Goal: Task Accomplishment & Management: Complete application form

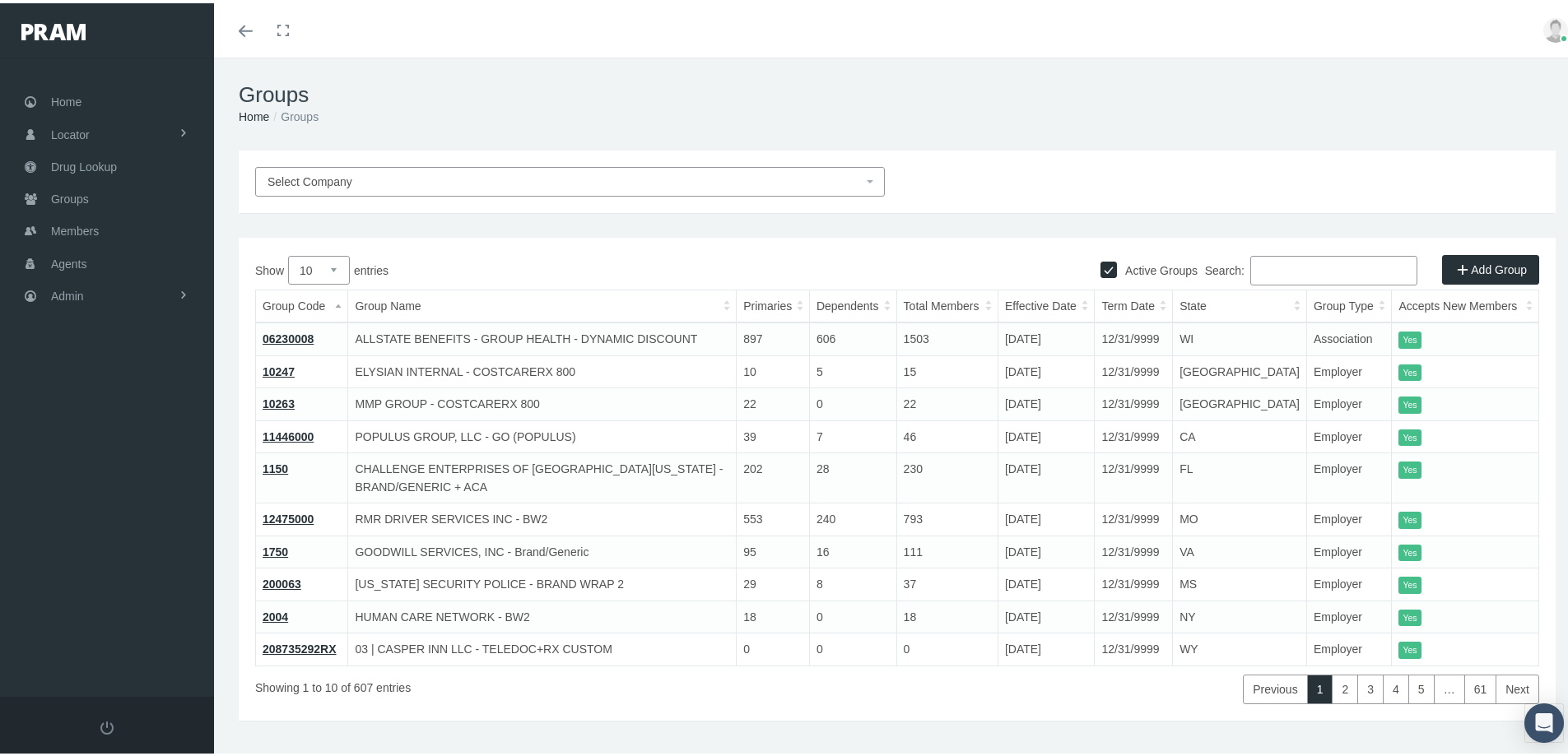
drag, startPoint x: 1291, startPoint y: 172, endPoint x: 1193, endPoint y: 191, distance: 99.8
click at [1289, 172] on div "Select Company" at bounding box center [896, 178] width 1309 height 30
click at [1289, 175] on div "Select Company" at bounding box center [896, 178] width 1309 height 30
click at [587, 749] on div "Groups Home Groups Select Company Active Groups Add Group Show 10 5" at bounding box center [896, 413] width 1366 height 720
drag, startPoint x: 1062, startPoint y: 89, endPoint x: 1032, endPoint y: 105, distance: 34.0
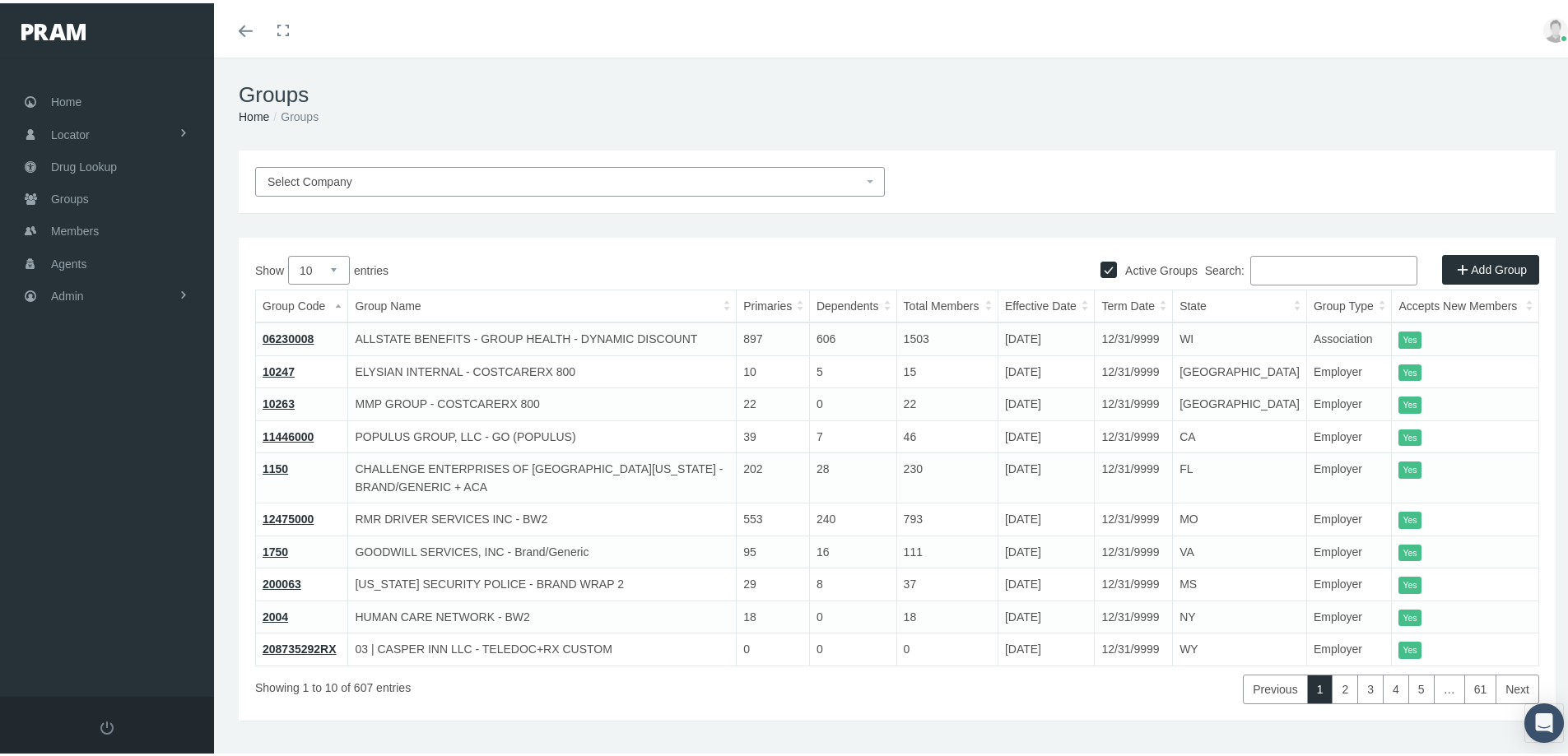
click at [1062, 89] on h1 "Groups" at bounding box center [897, 91] width 1317 height 25
click at [83, 293] on span "Admin" at bounding box center [67, 293] width 33 height 32
click at [96, 570] on span "Eligibility File Uploads" at bounding box center [124, 570] width 111 height 28
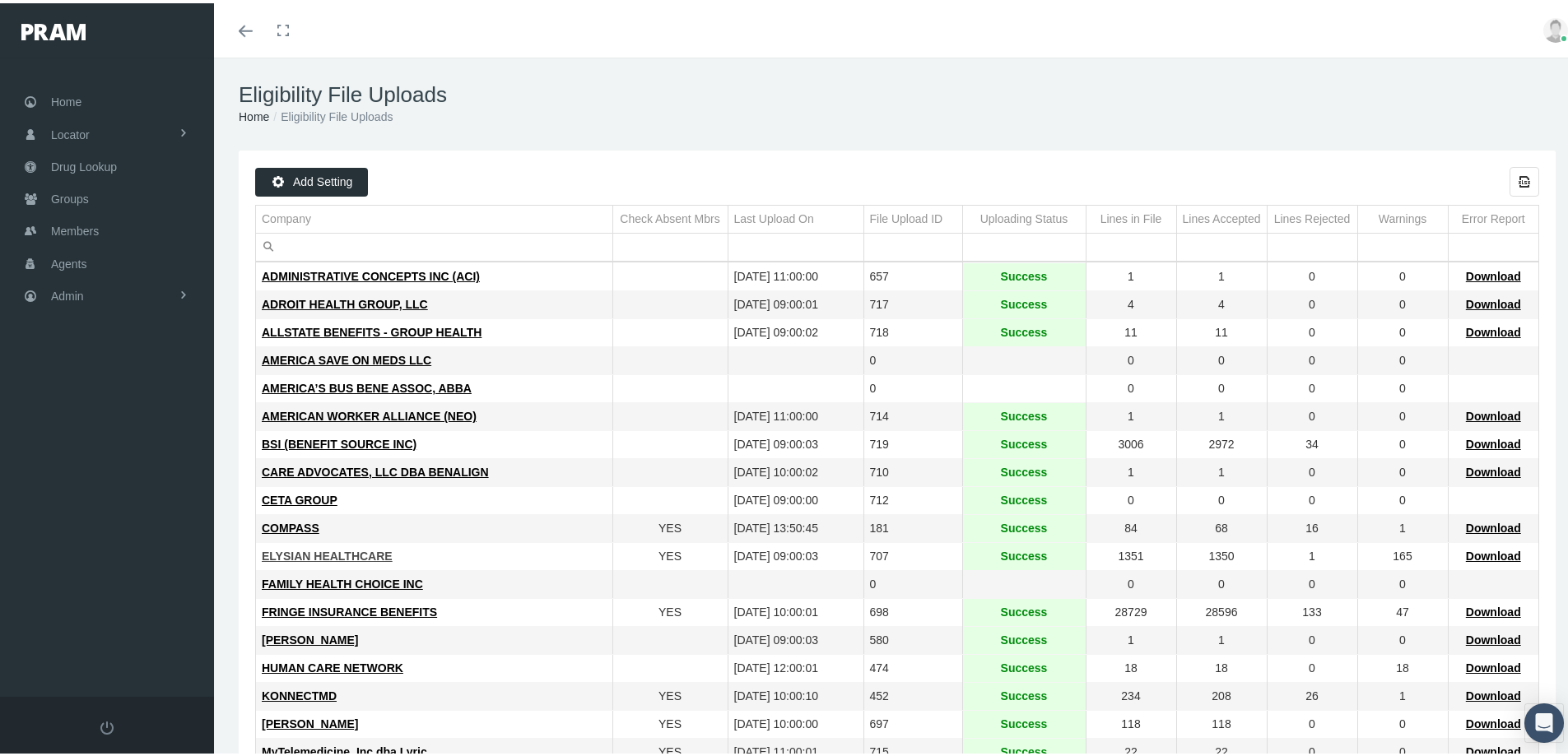
click at [359, 551] on span "ELYSIAN HEALTHCARE" at bounding box center [327, 553] width 131 height 13
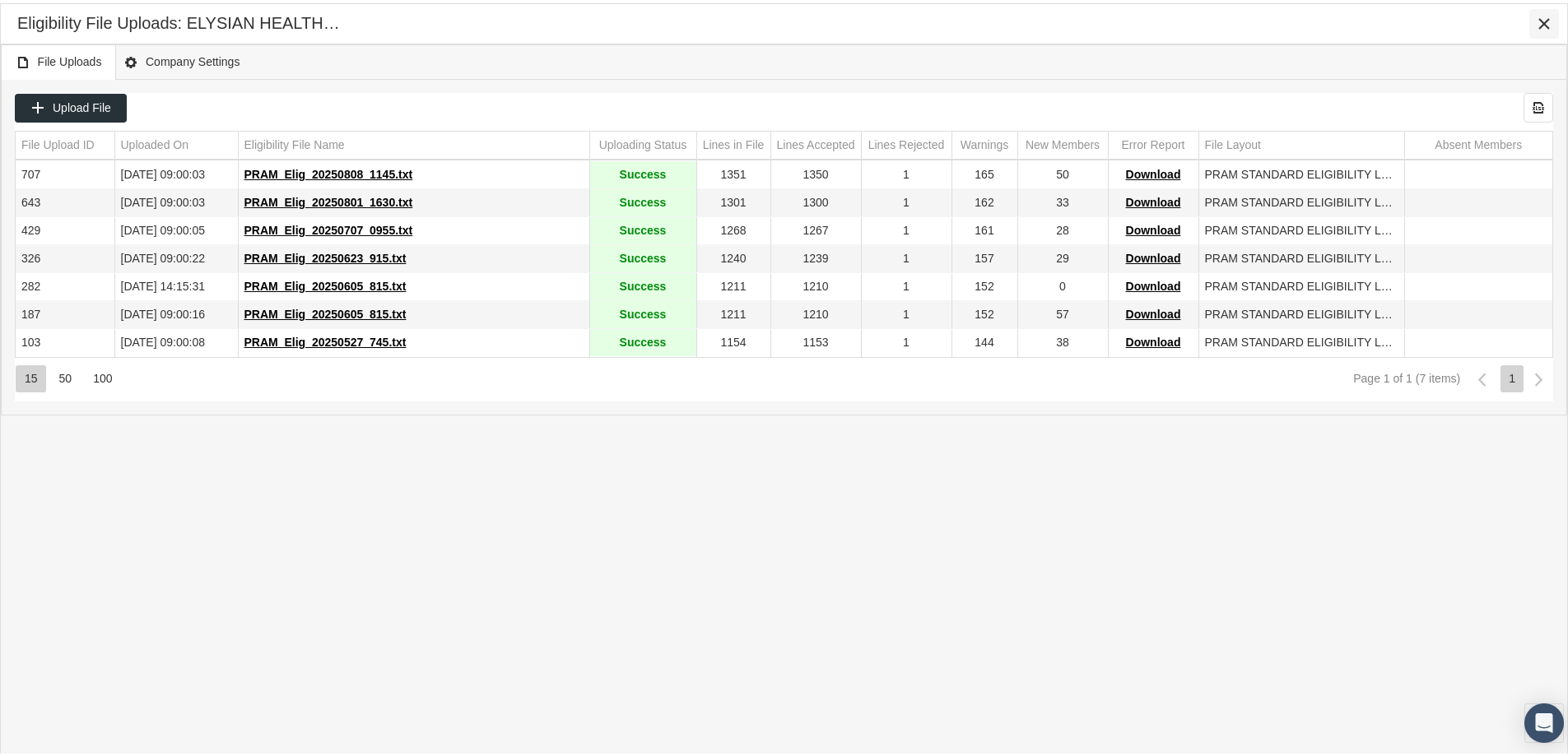
click at [1541, 25] on icon "Close" at bounding box center [1544, 20] width 15 height 15
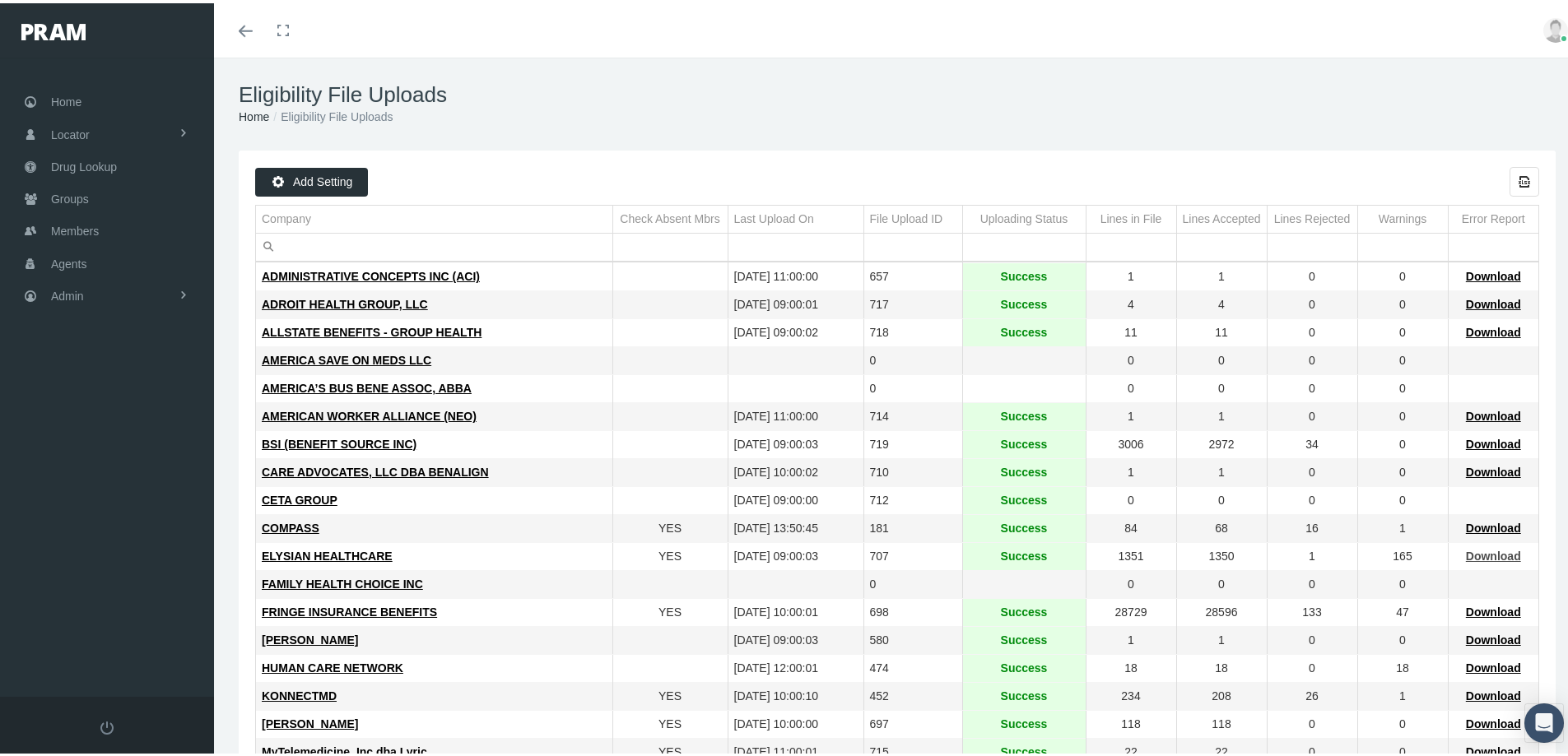
click at [1477, 553] on span "Download" at bounding box center [1493, 553] width 55 height 13
click at [73, 230] on span "Members" at bounding box center [74, 228] width 47 height 32
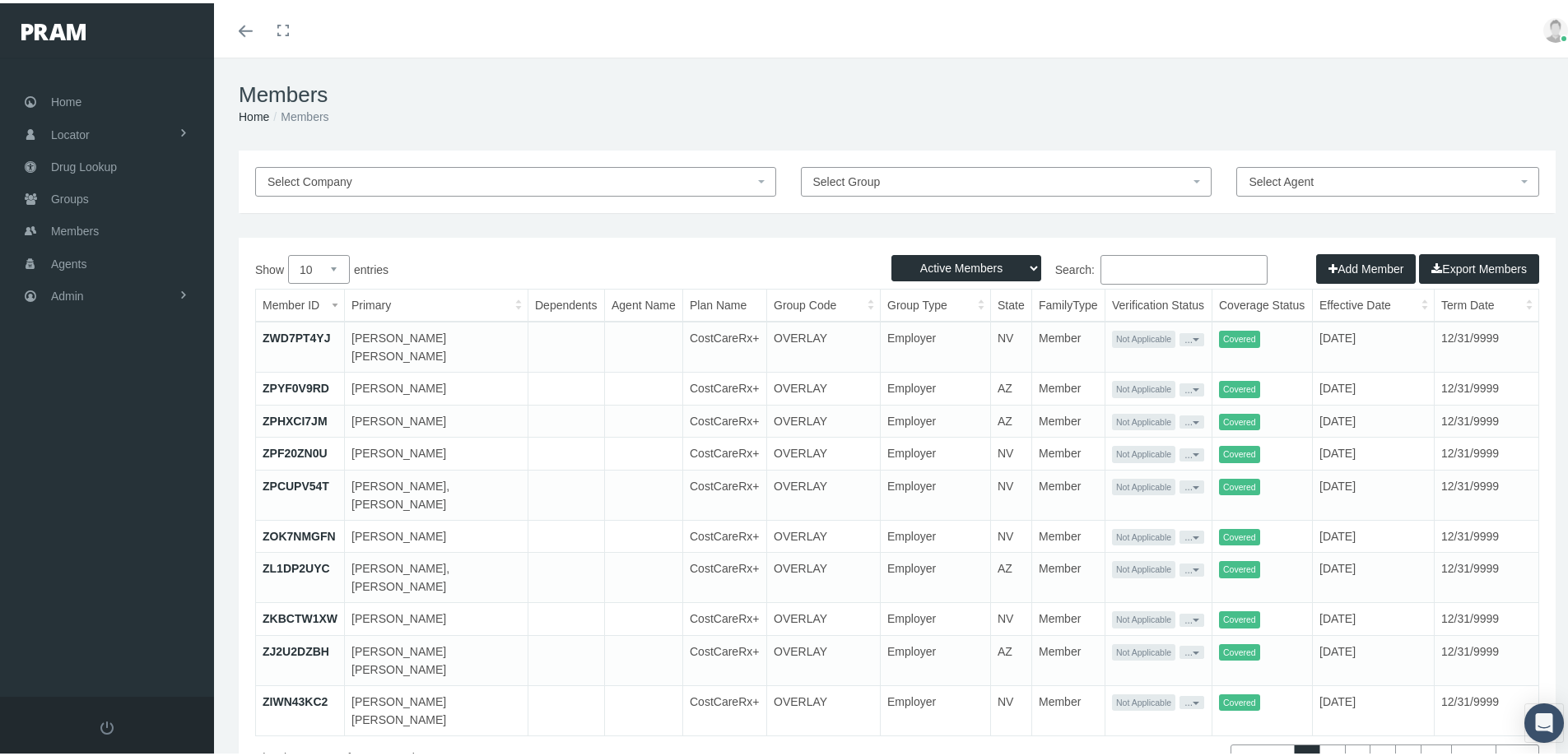
click at [1106, 264] on input "Search:" at bounding box center [1184, 267] width 167 height 30
paste input "QNU501PEL"
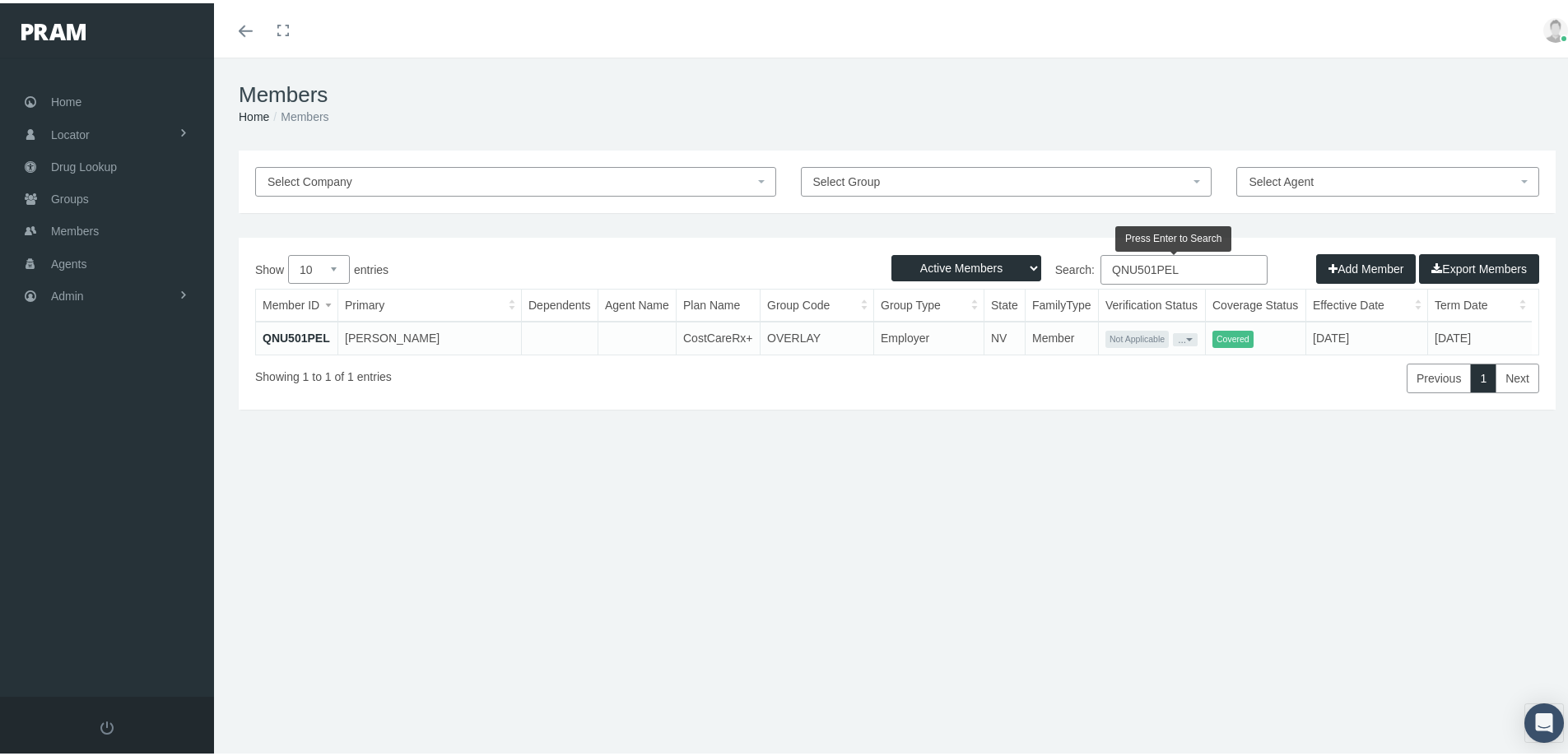
type input "QNU501PEL"
click at [298, 332] on link "QNU501PEL" at bounding box center [296, 334] width 68 height 13
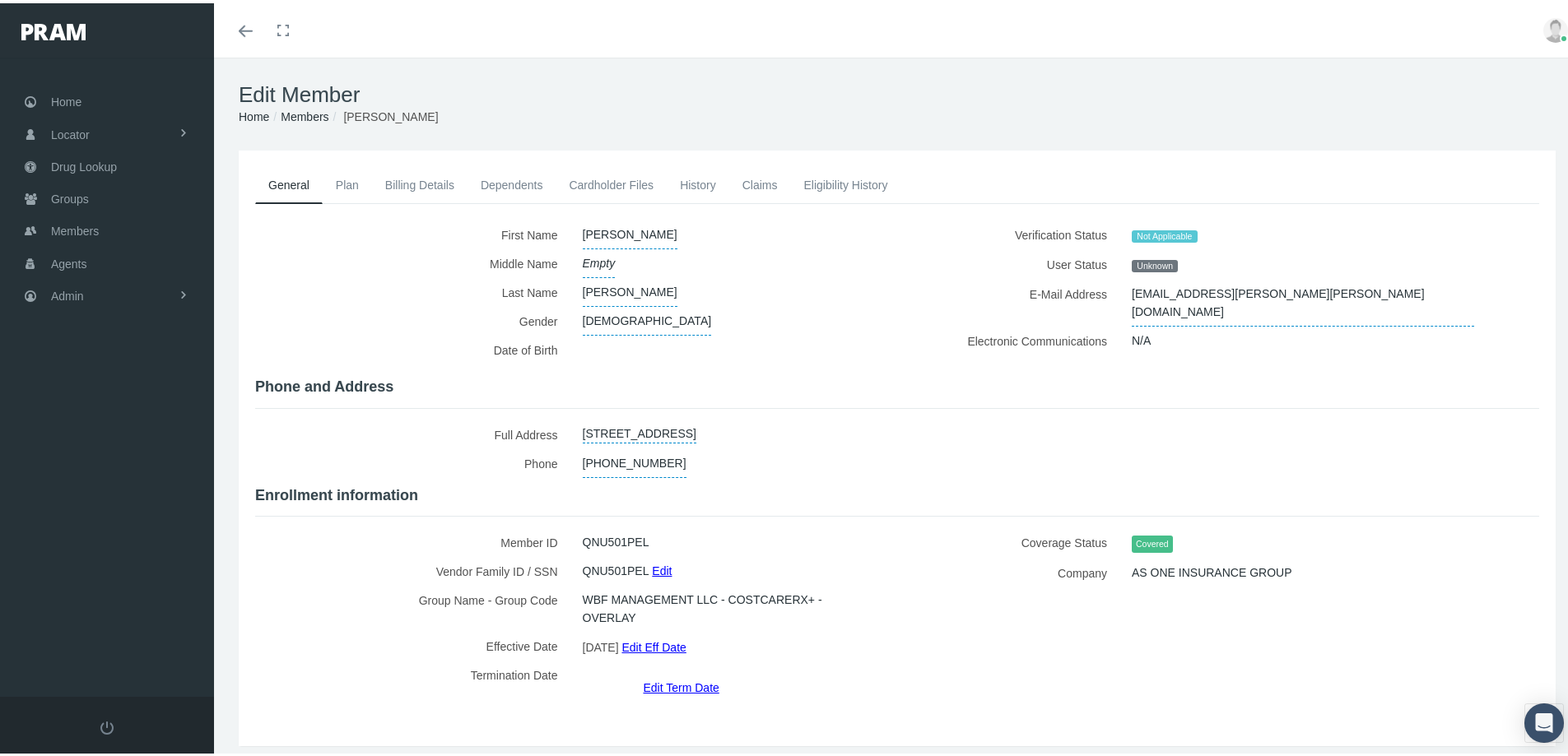
click at [672, 672] on link "Edit Term Date" at bounding box center [681, 684] width 76 height 24
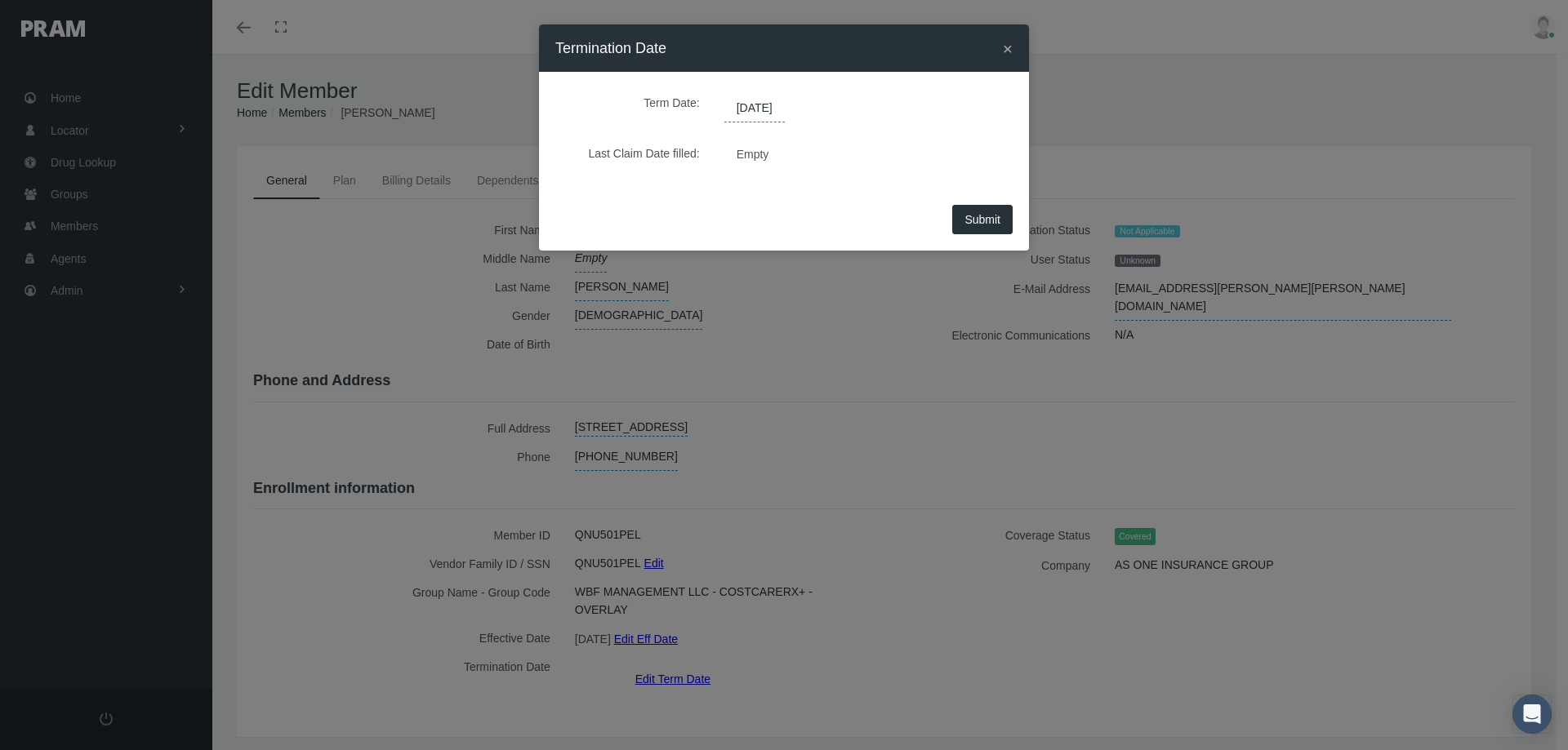
click at [905, 299] on div "× Termination Date Term Date: [DATE] Last Claim Date filled: Empty Submit" at bounding box center [784, 375] width 1568 height 750
click at [1004, 52] on span "×" at bounding box center [1008, 49] width 10 height 18
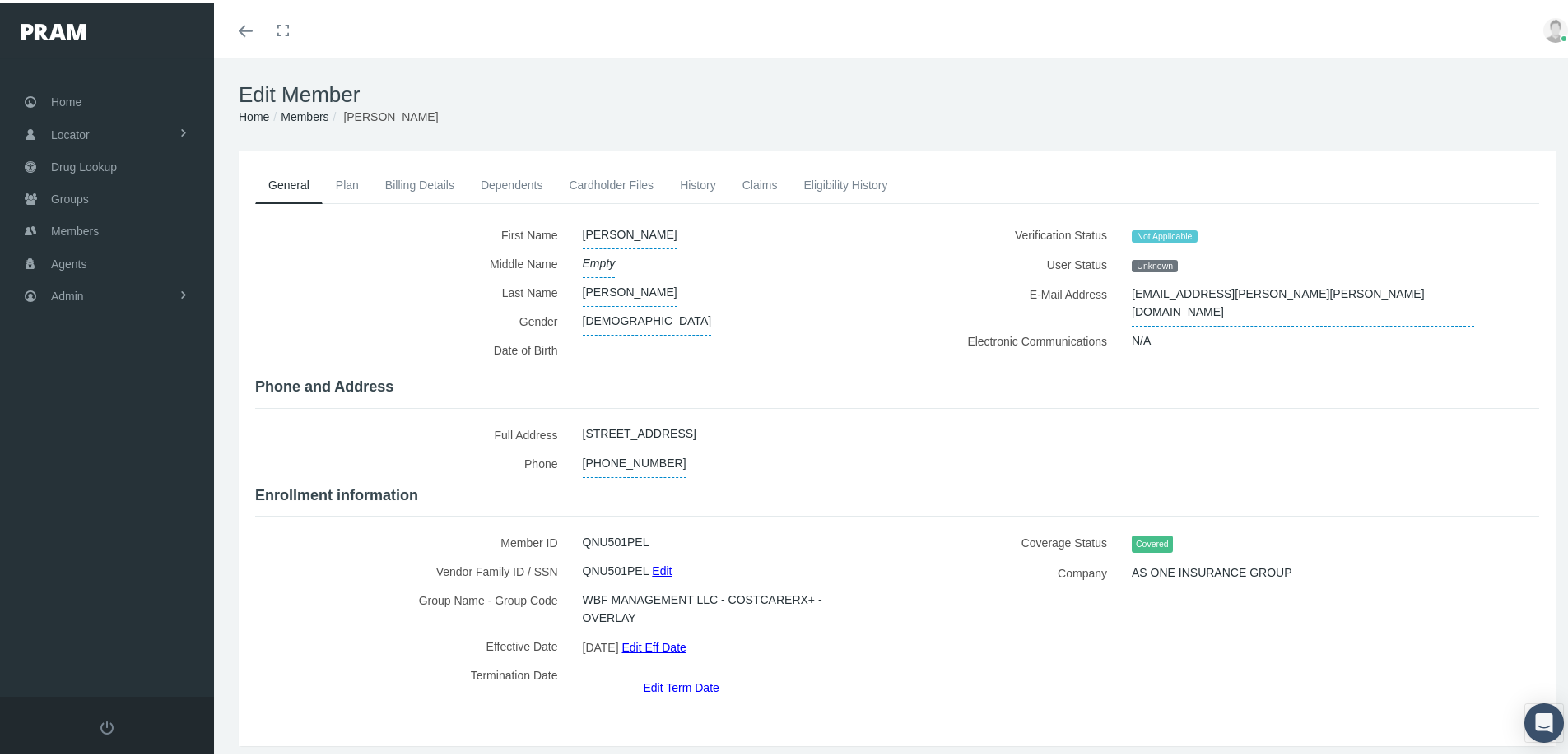
click at [751, 179] on link "Claims" at bounding box center [760, 181] width 61 height 36
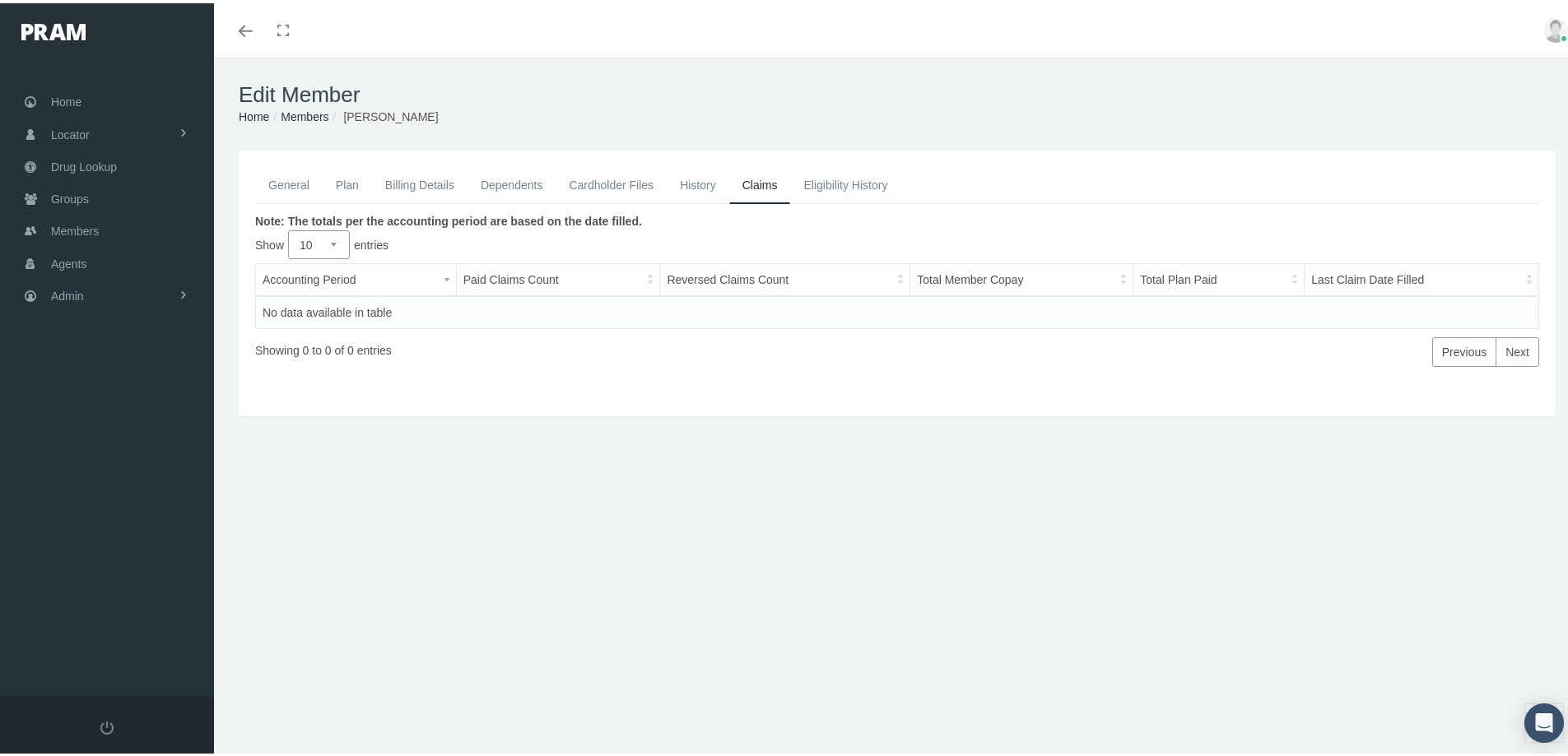
click at [287, 186] on link "General" at bounding box center [289, 181] width 68 height 36
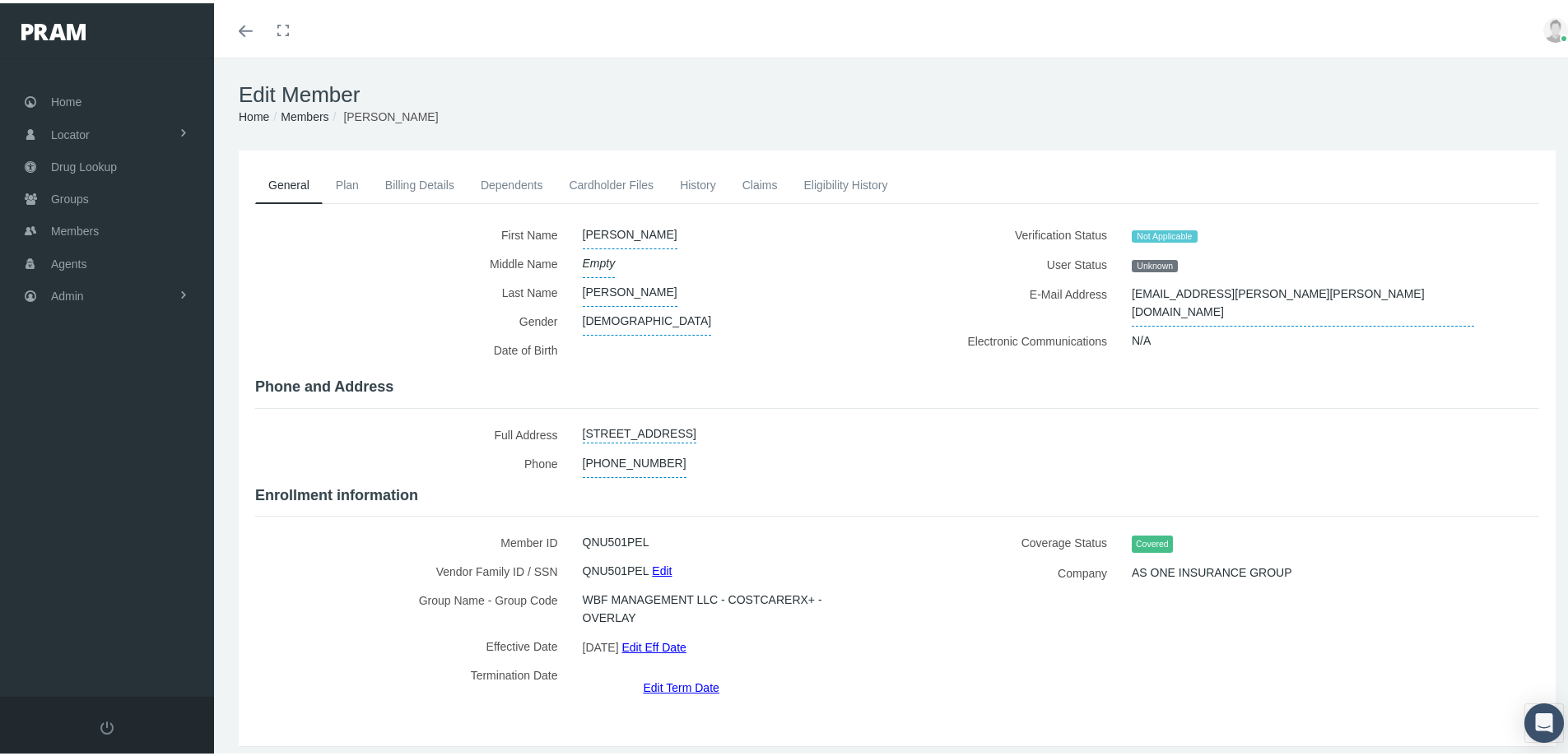
click at [670, 672] on link "Edit Term Date" at bounding box center [681, 684] width 76 height 24
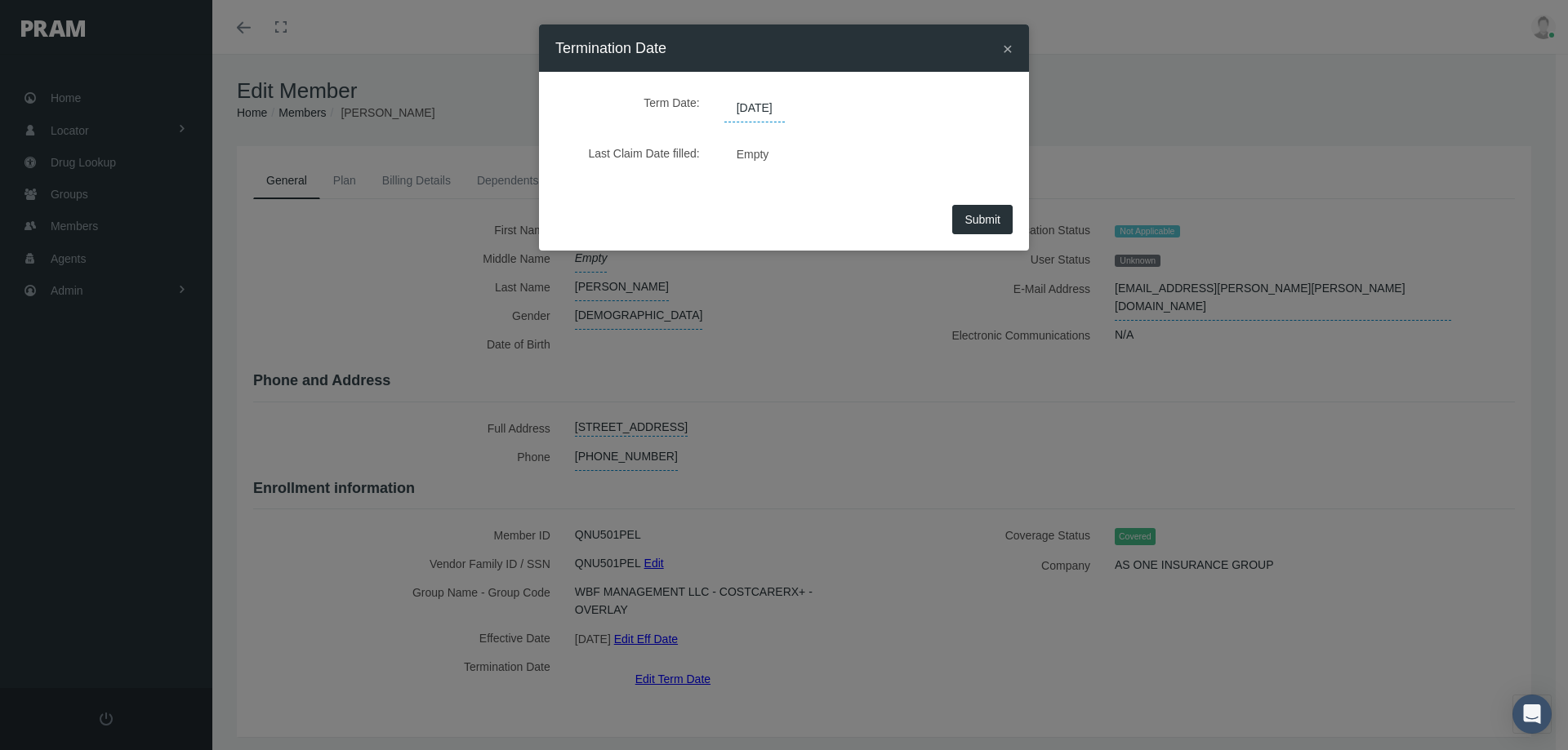
click at [780, 107] on span "12/31/2039" at bounding box center [755, 109] width 61 height 28
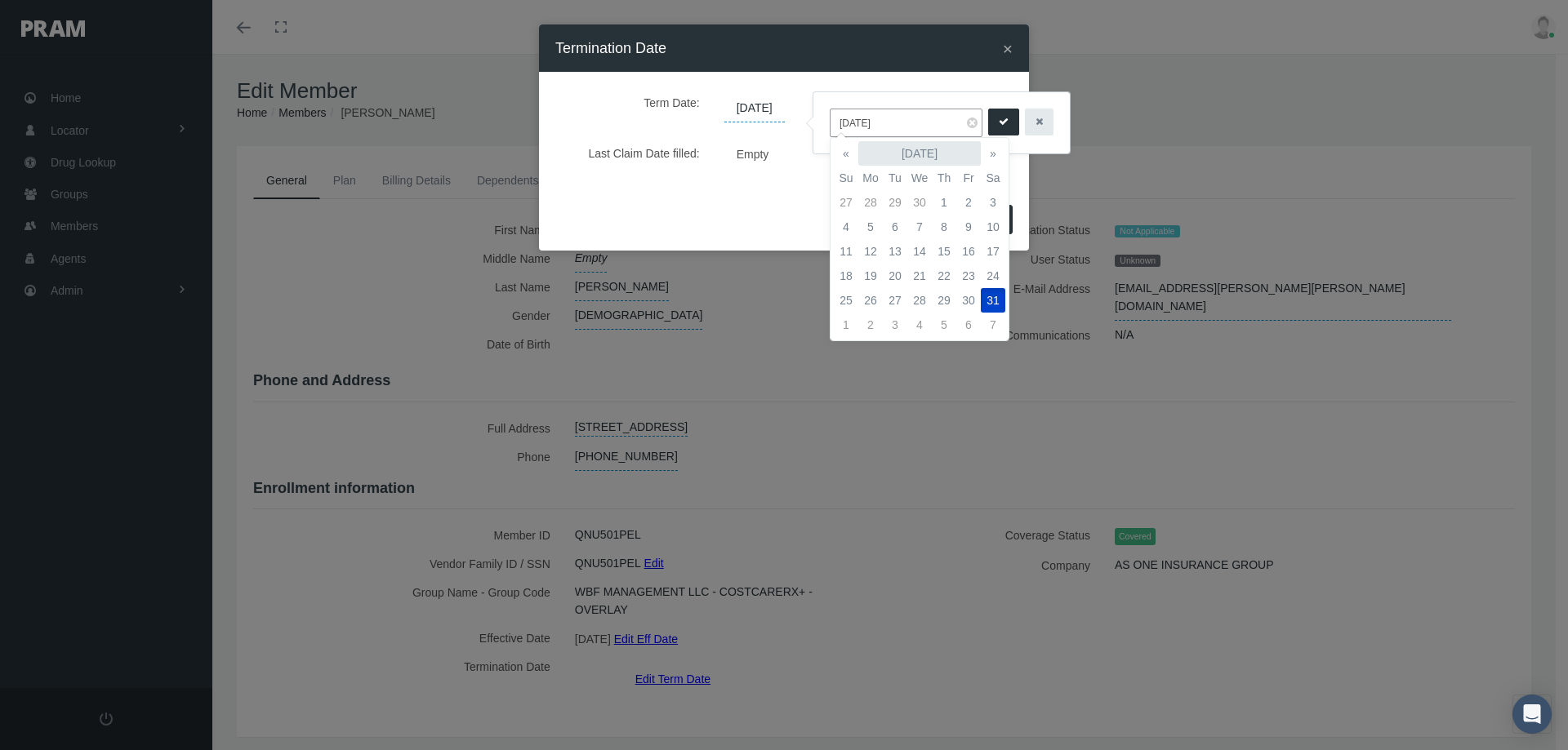
drag, startPoint x: 895, startPoint y: 127, endPoint x: 874, endPoint y: 146, distance: 28.3
click at [821, 130] on div "12/31/2039" at bounding box center [941, 123] width 256 height 61
type input "06/30/2025"
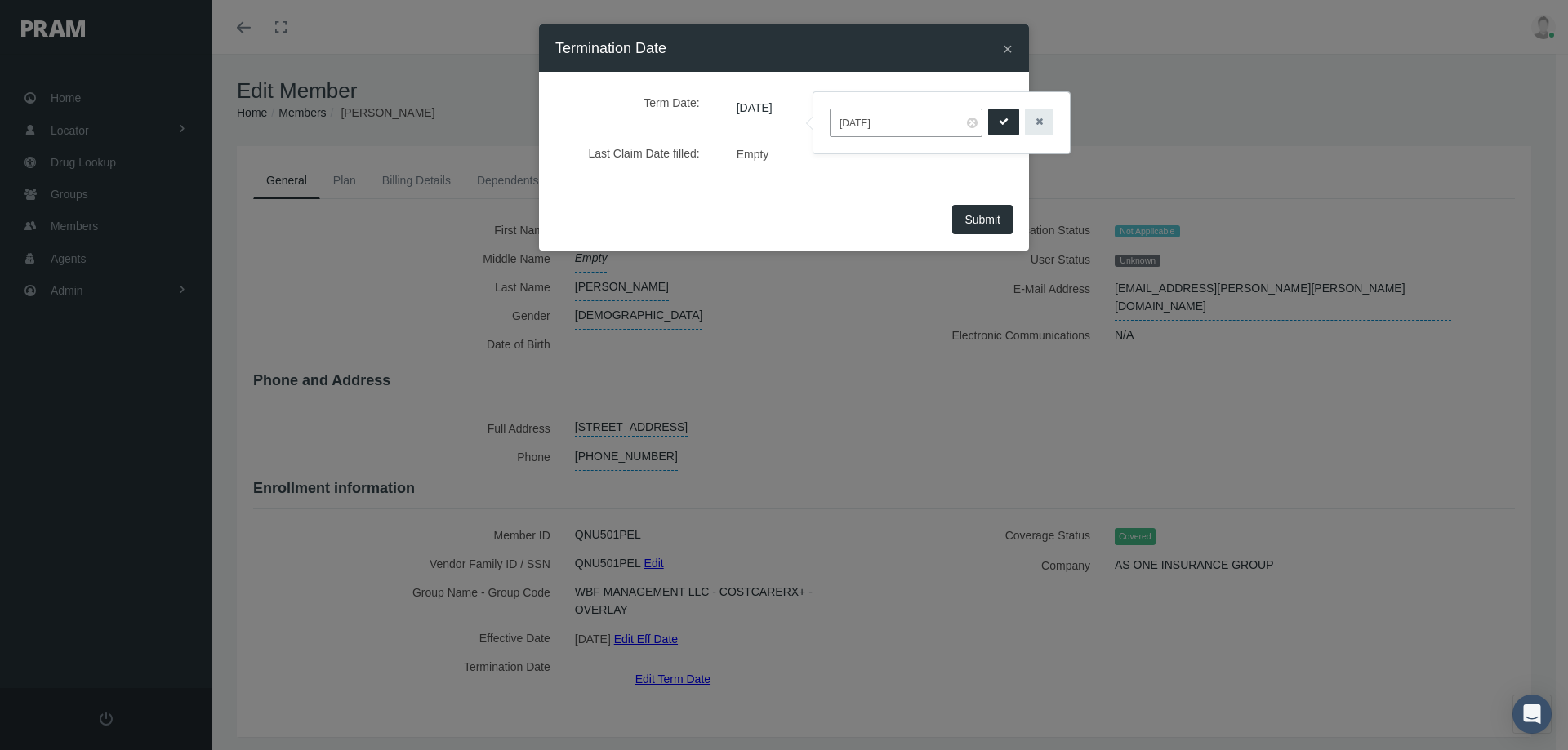
click at [1001, 122] on icon "submit" at bounding box center [1004, 122] width 10 height 16
click at [984, 218] on span "Submit" at bounding box center [982, 219] width 36 height 13
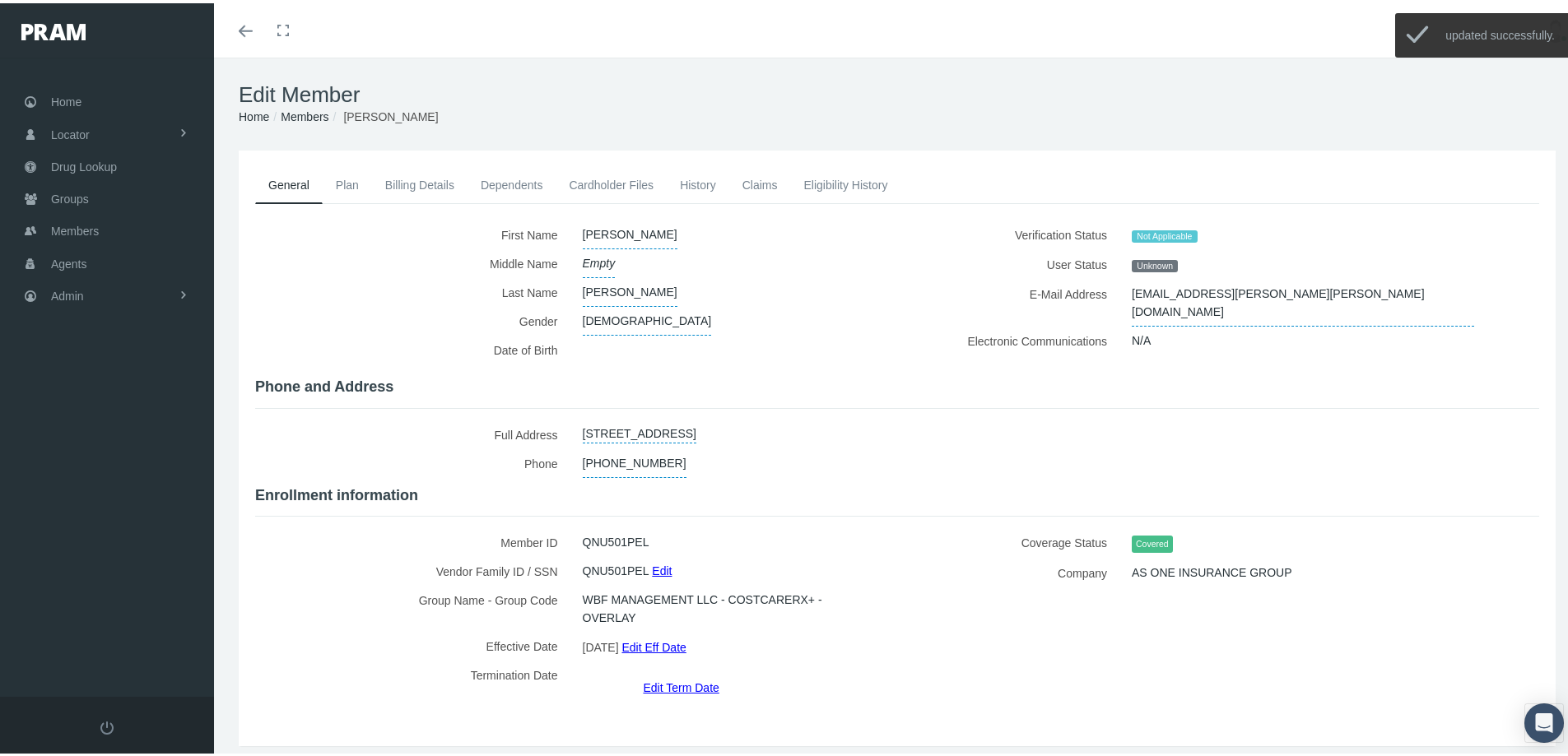
click at [697, 179] on link "History" at bounding box center [698, 181] width 62 height 36
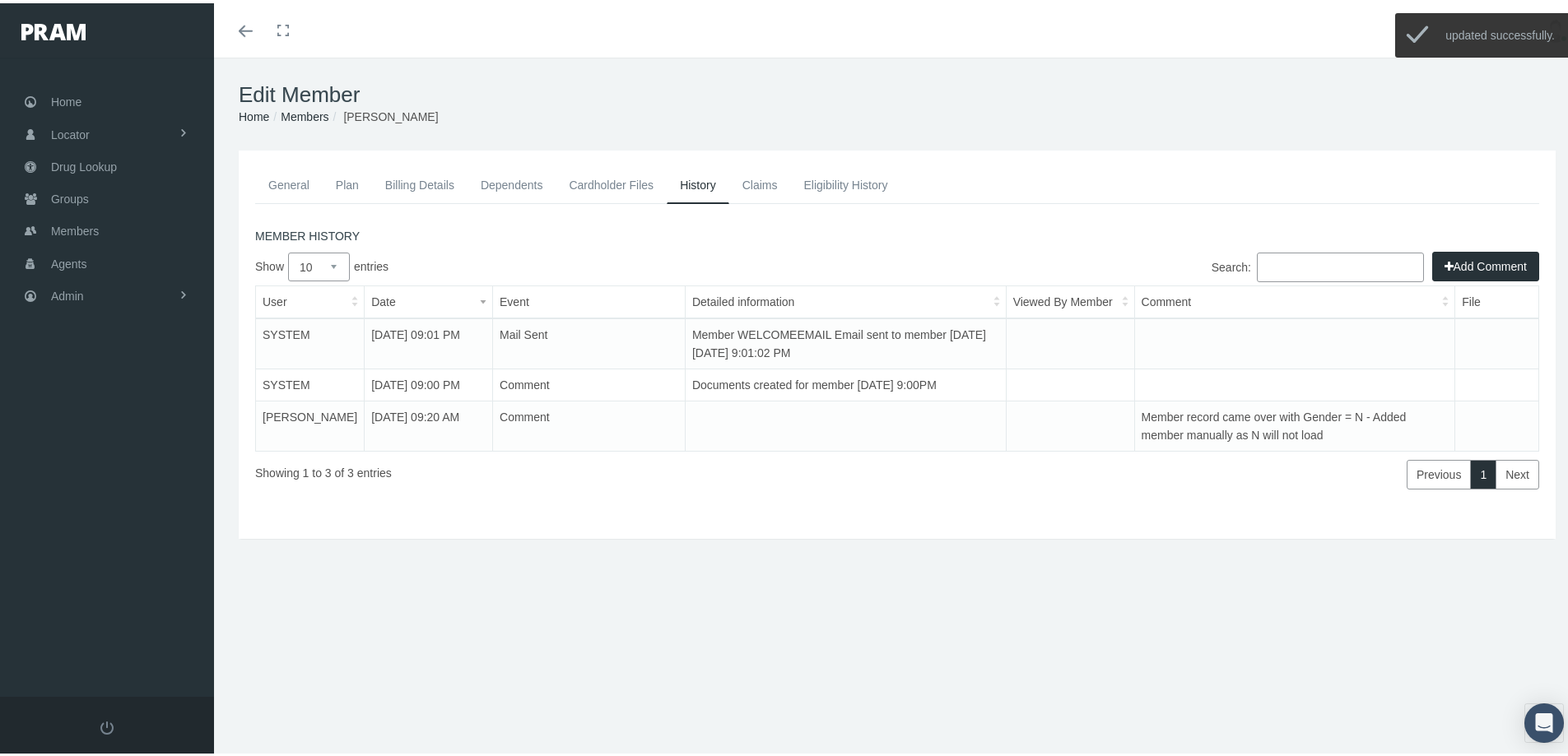
click at [1465, 270] on button "Add Comment" at bounding box center [1485, 264] width 107 height 30
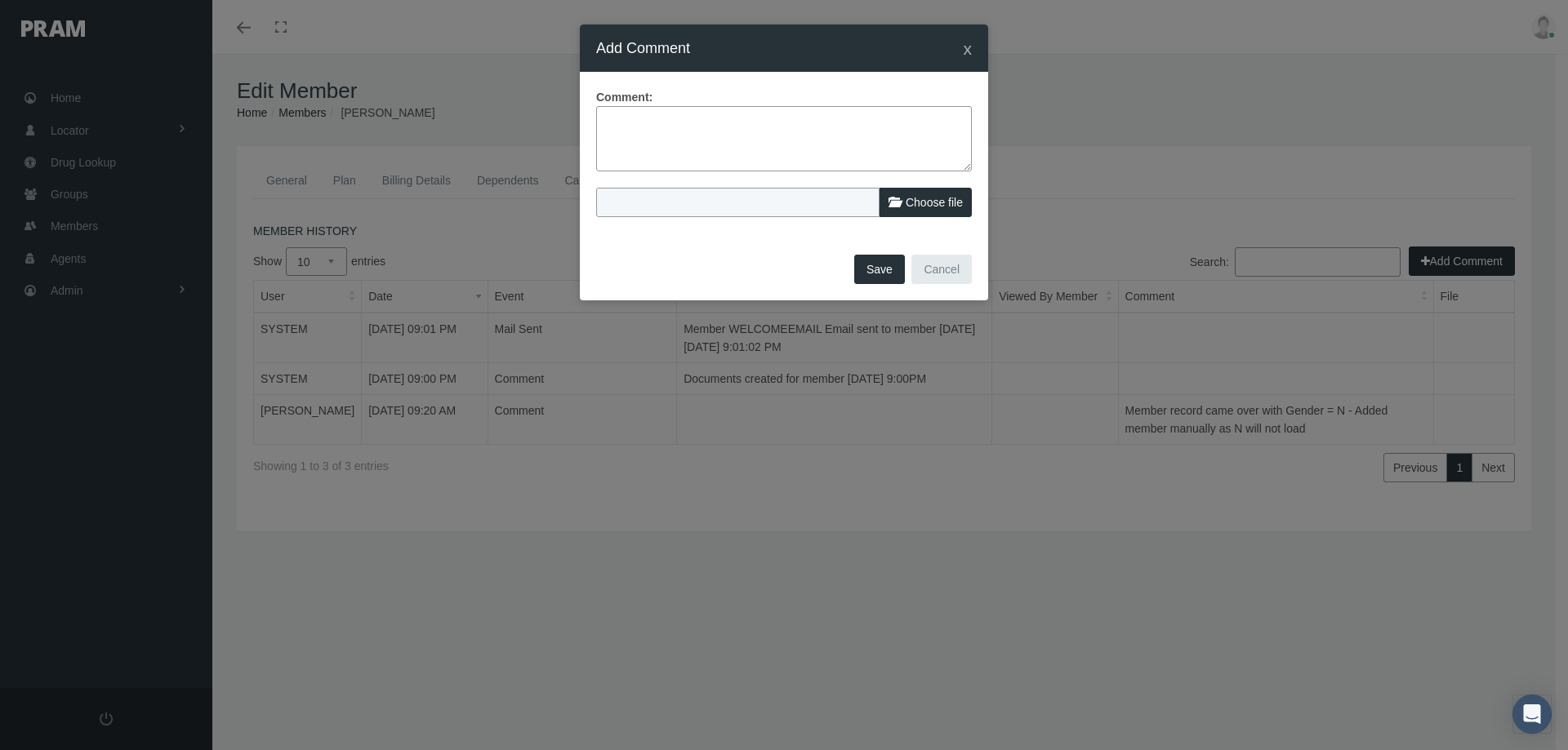
click at [605, 125] on textarea at bounding box center [784, 138] width 376 height 65
click at [607, 119] on textarea "Elig file dated" at bounding box center [784, 138] width 376 height 65
drag, startPoint x: 684, startPoint y: 125, endPoint x: 725, endPoint y: 125, distance: 41.0
click at [690, 123] on textarea "Elig file dated" at bounding box center [784, 138] width 376 height 65
click at [697, 124] on textarea "Elig file dated 08" at bounding box center [784, 138] width 376 height 65
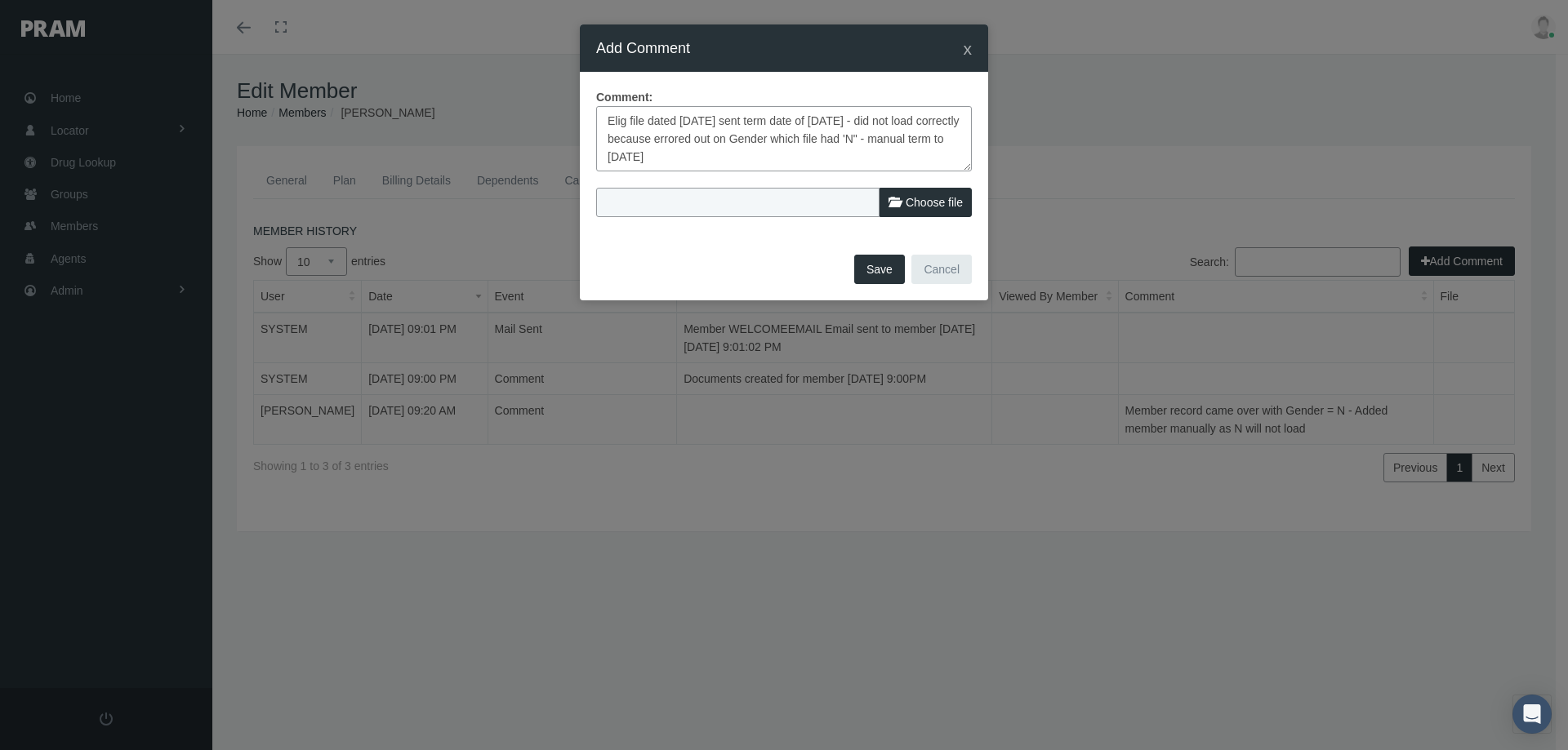
type textarea "Elig file dated 08/09/2025 sent term date of 07/01/2025 - did not load correctl…"
click at [880, 270] on button "Save" at bounding box center [879, 269] width 51 height 29
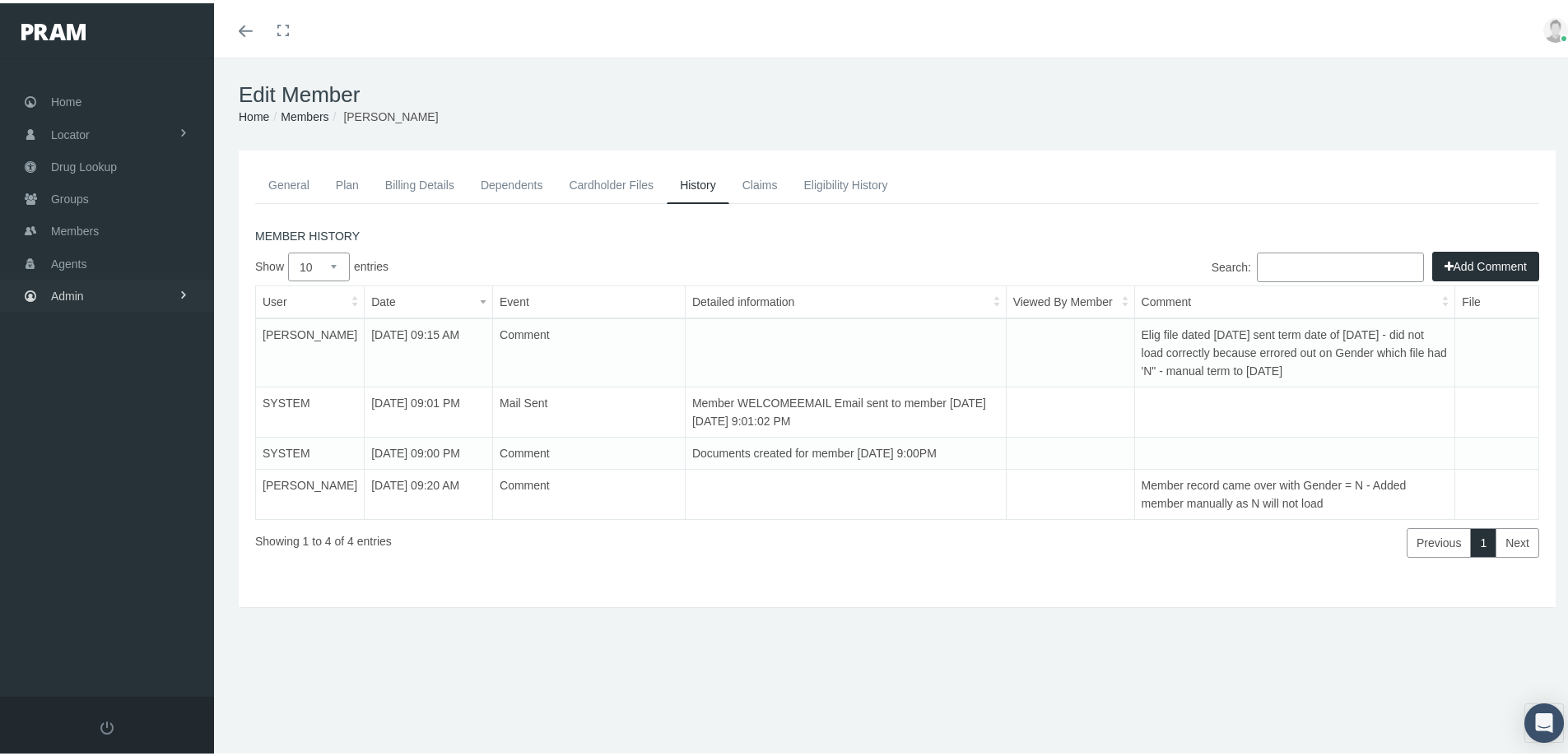
click at [66, 298] on span "Admin" at bounding box center [67, 293] width 33 height 32
click at [93, 562] on span "Eligibility File Uploads" at bounding box center [124, 570] width 111 height 28
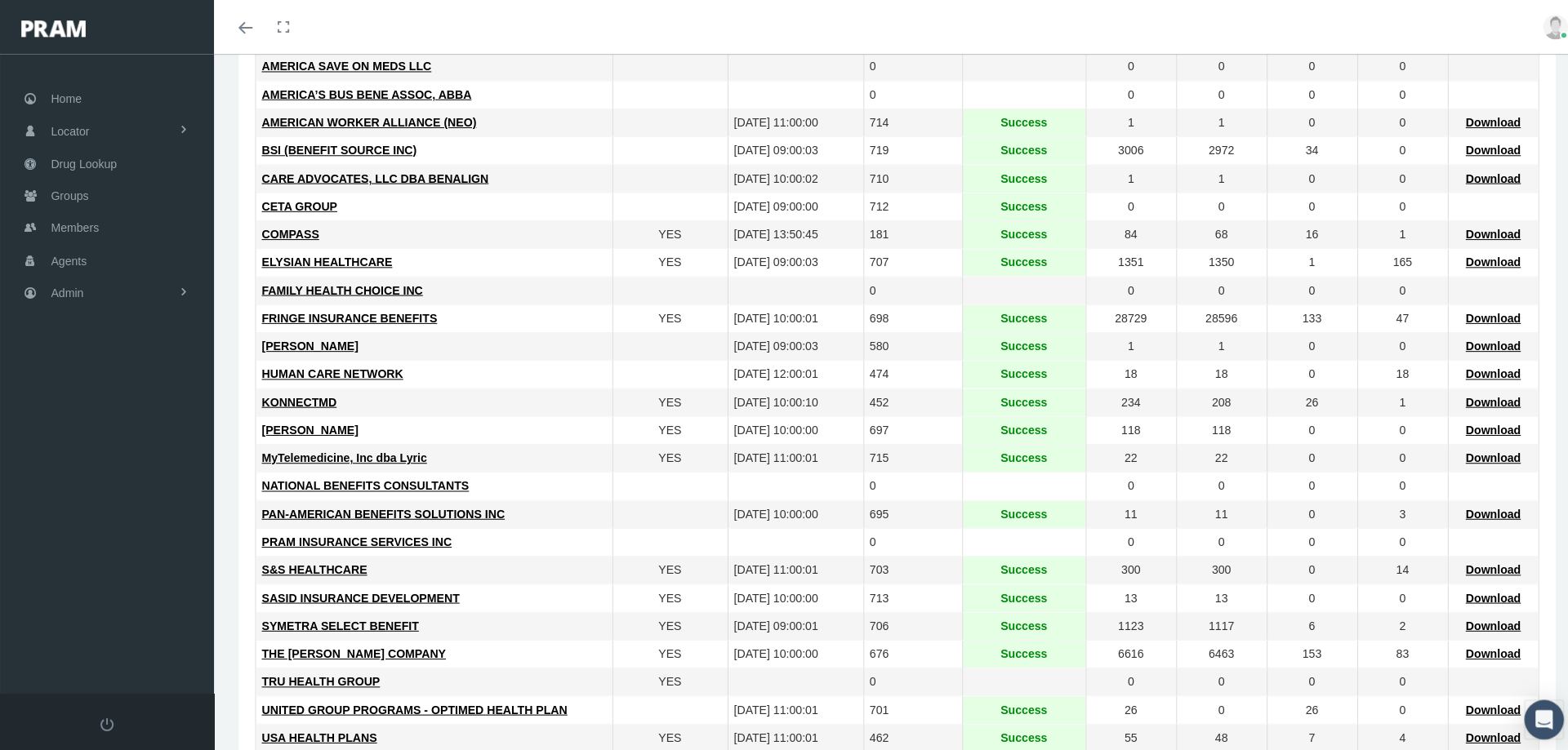
scroll to position [326, 0]
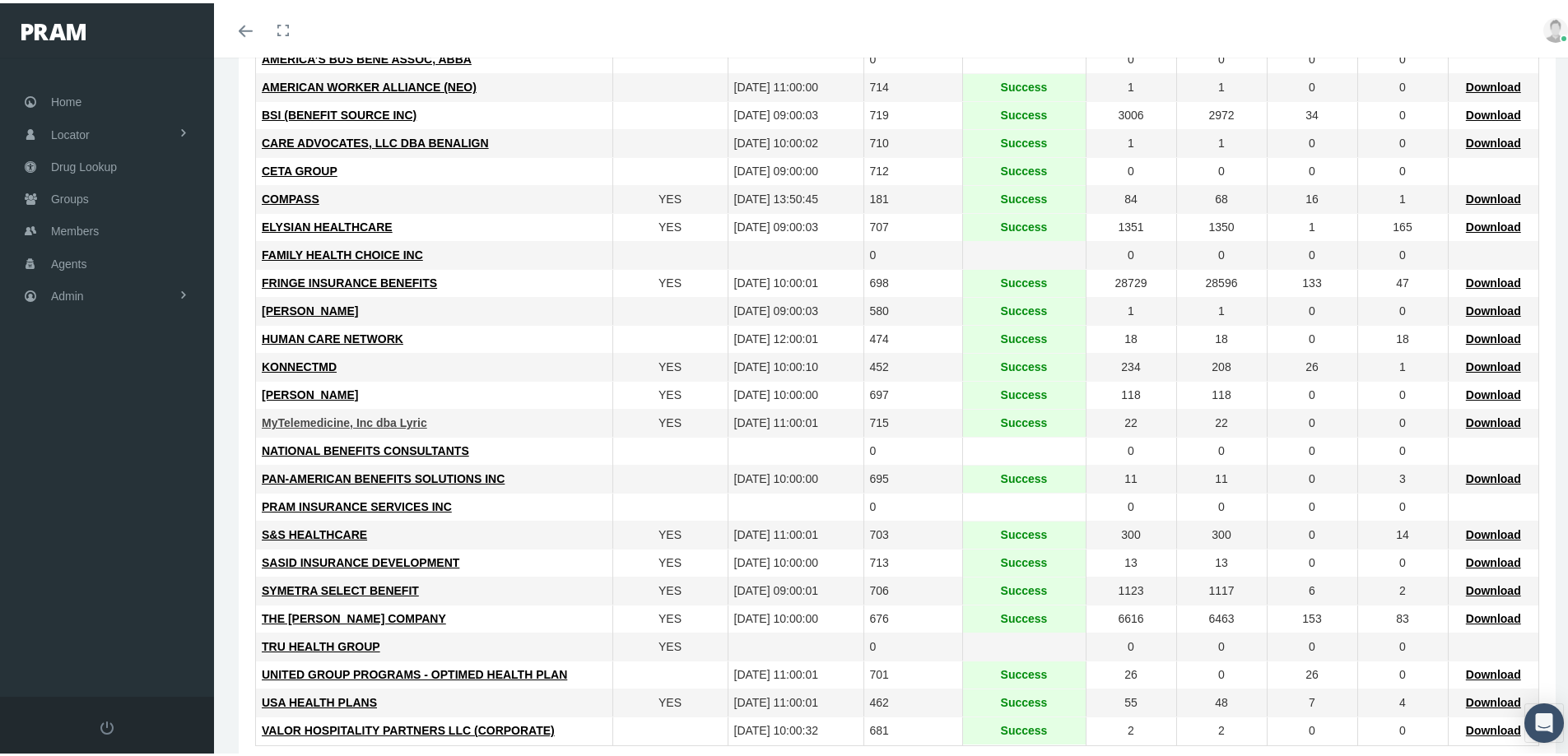
click at [323, 415] on span "MyTelemedicine, Inc dba Lyric" at bounding box center [345, 420] width 165 height 13
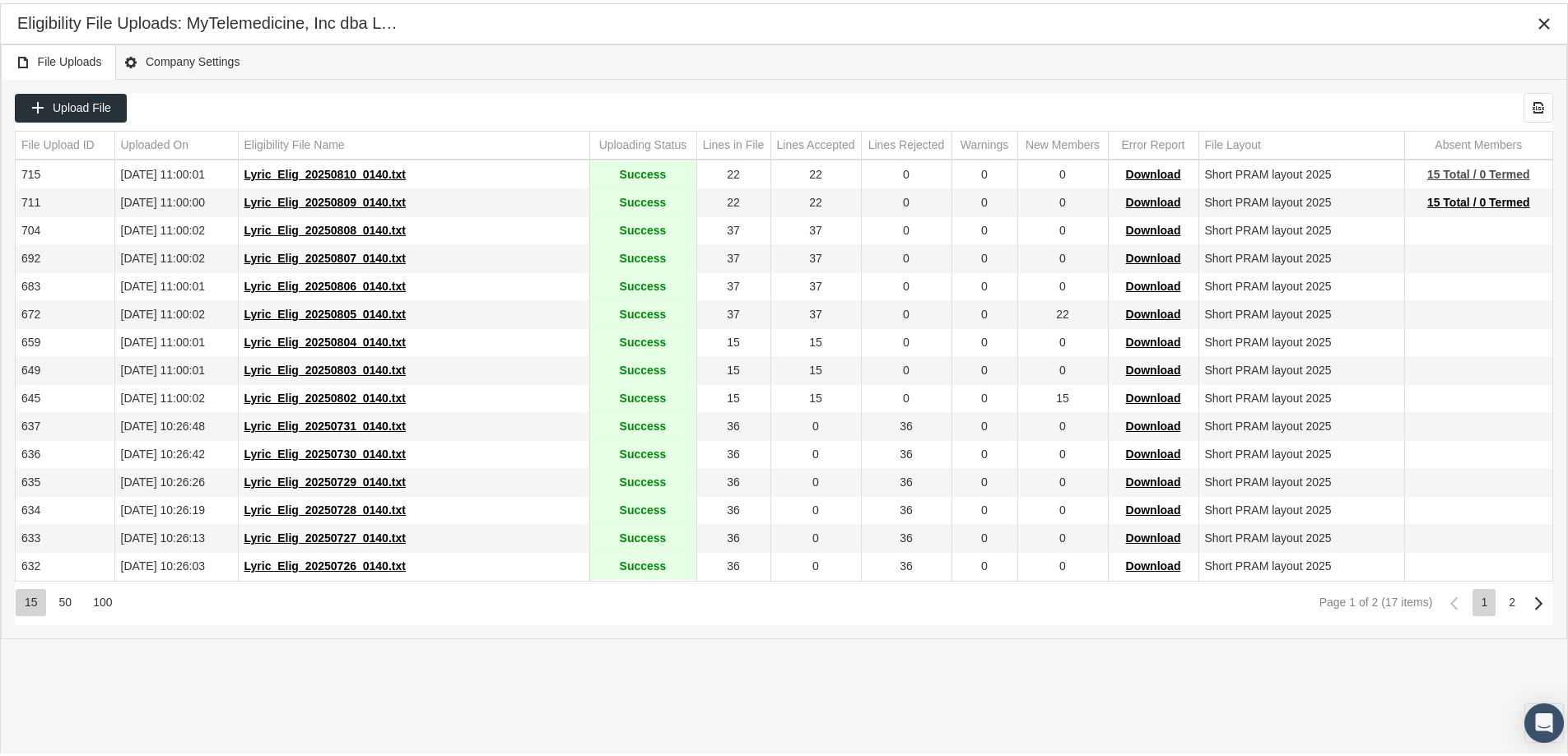
click at [1451, 170] on span "15 Total / 0 Termed" at bounding box center [1478, 171] width 103 height 13
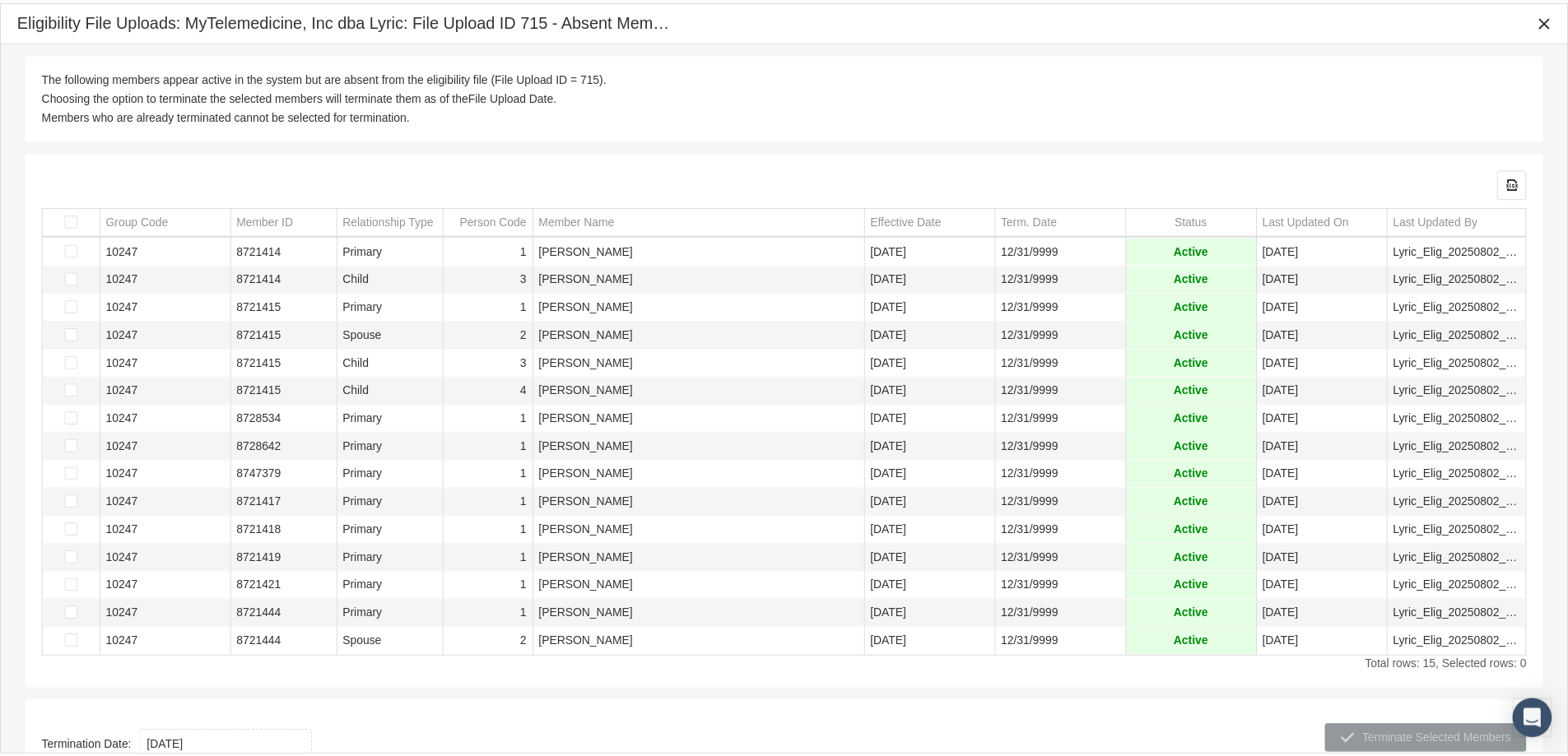
scroll to position [34, 0]
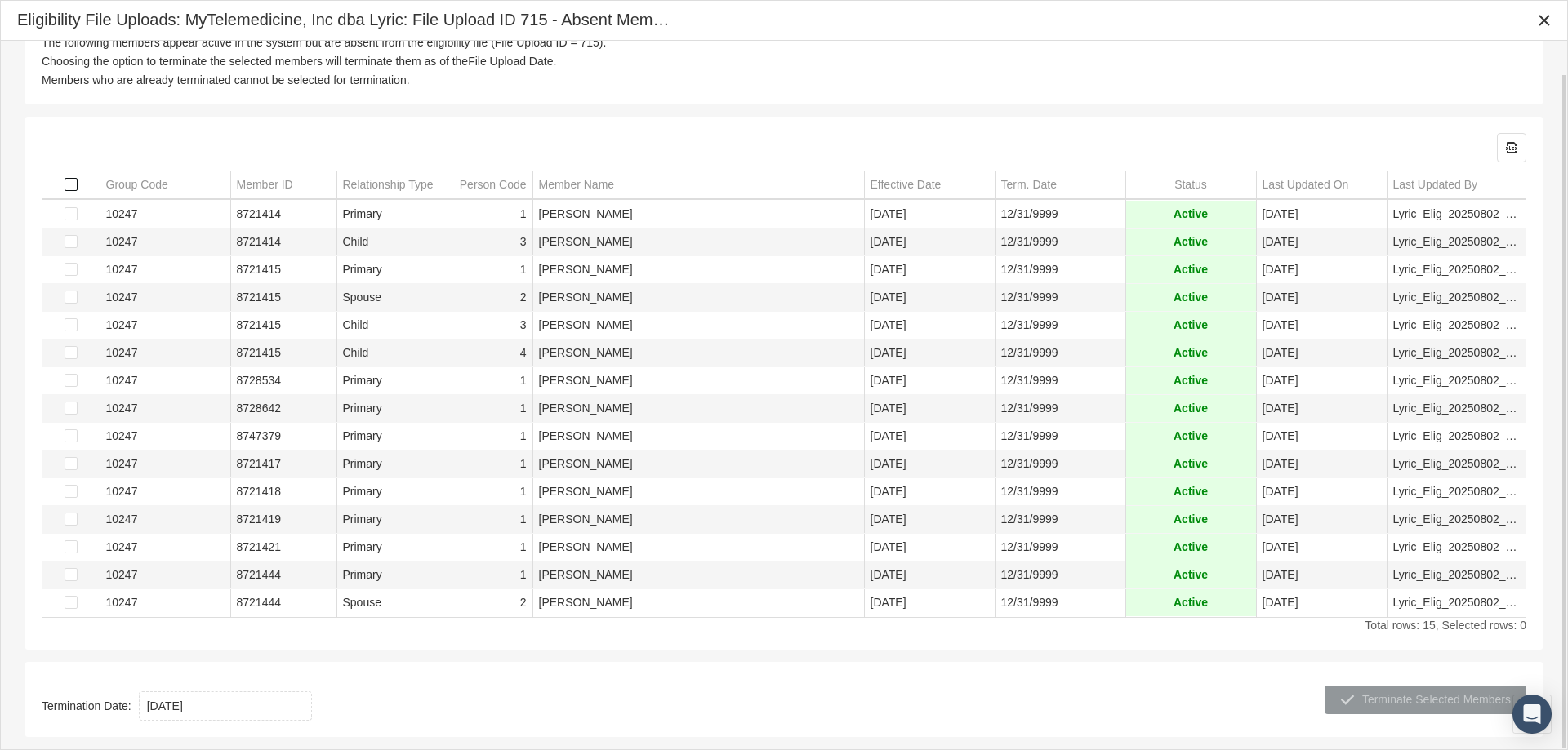
click at [69, 185] on span "Select all" at bounding box center [71, 184] width 13 height 13
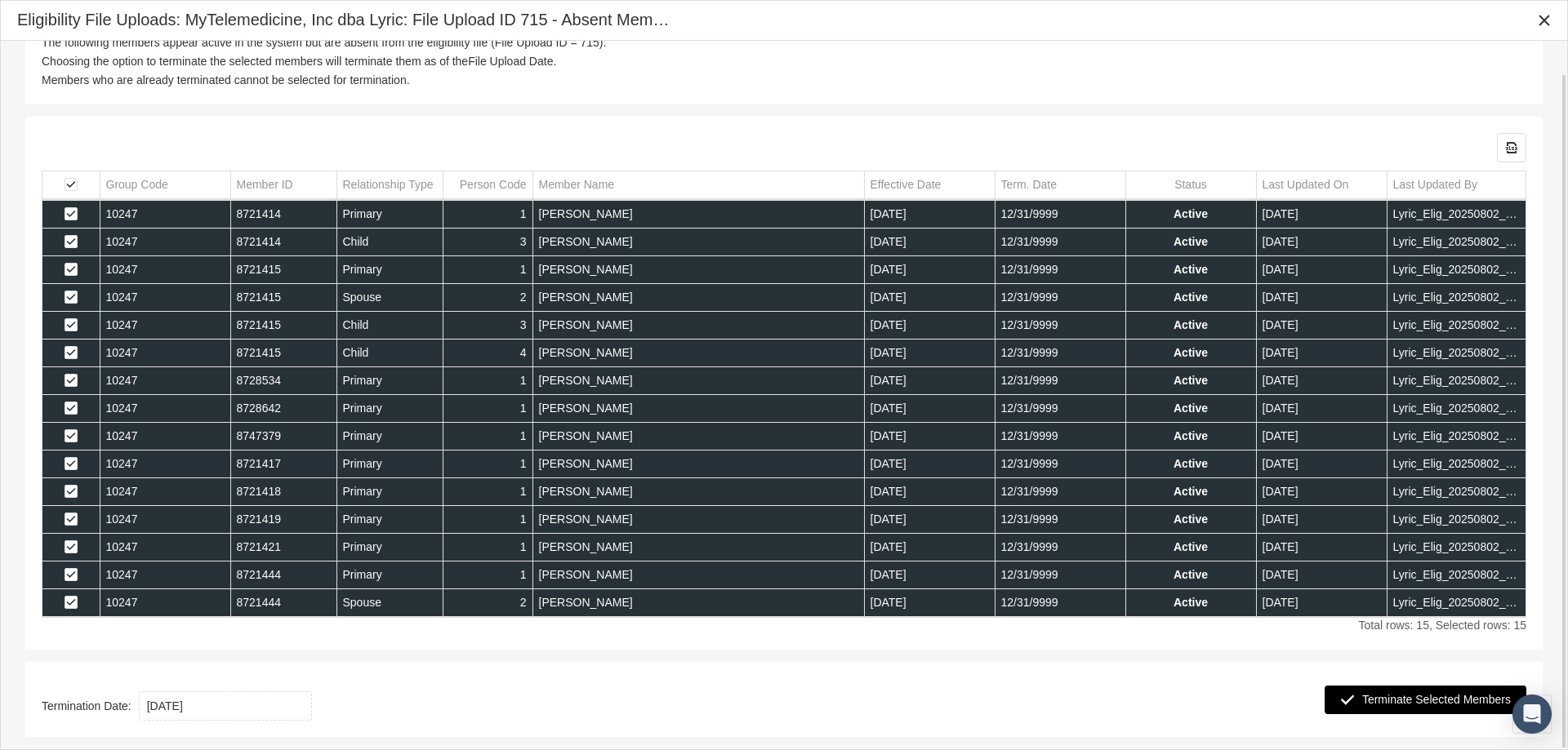
click at [1402, 700] on span "Terminate Selected Members" at bounding box center [1436, 699] width 148 height 13
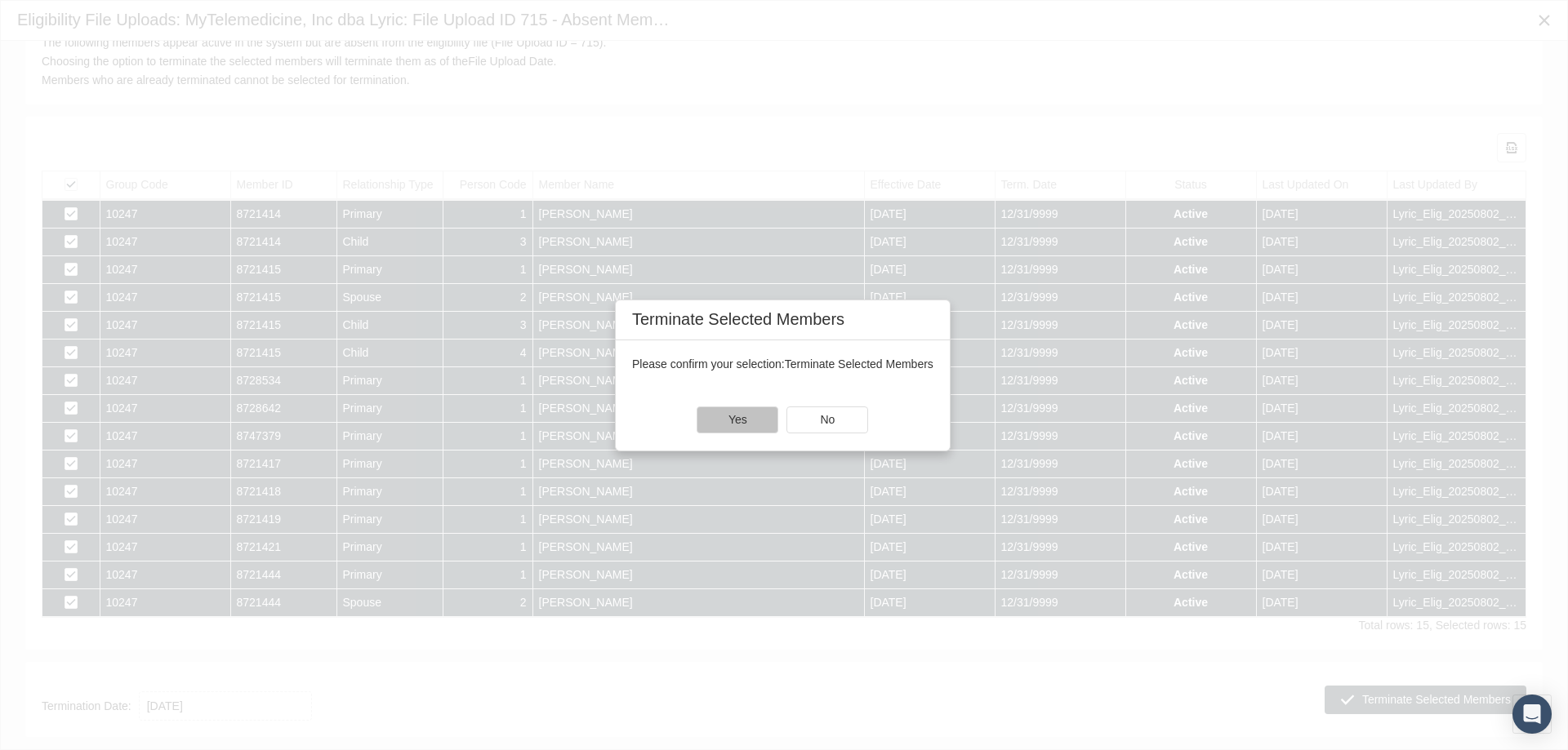
click at [733, 422] on span "Yes" at bounding box center [737, 419] width 18 height 13
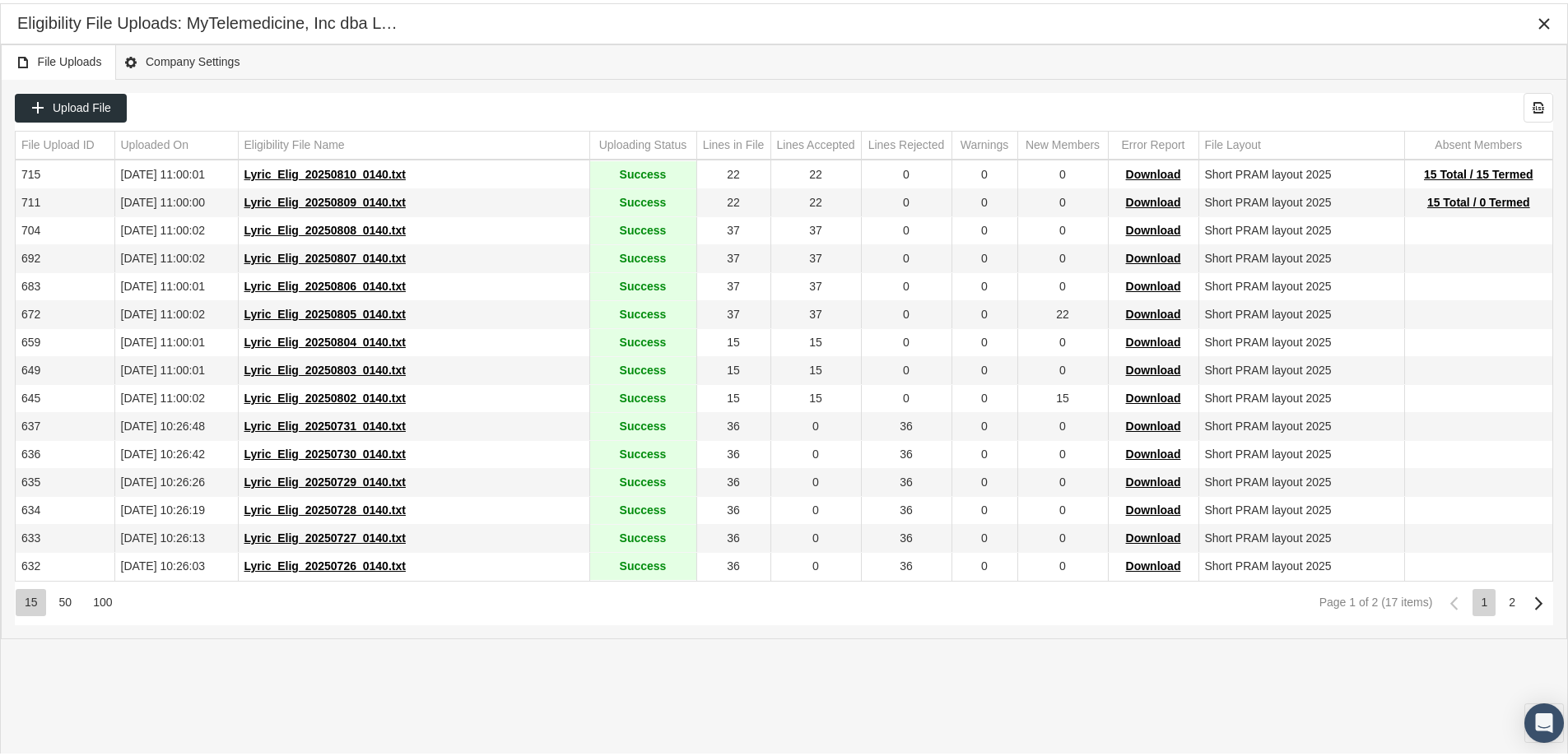
scroll to position [0, 0]
click at [1447, 172] on span "15 Total / 15 Termed" at bounding box center [1479, 171] width 110 height 13
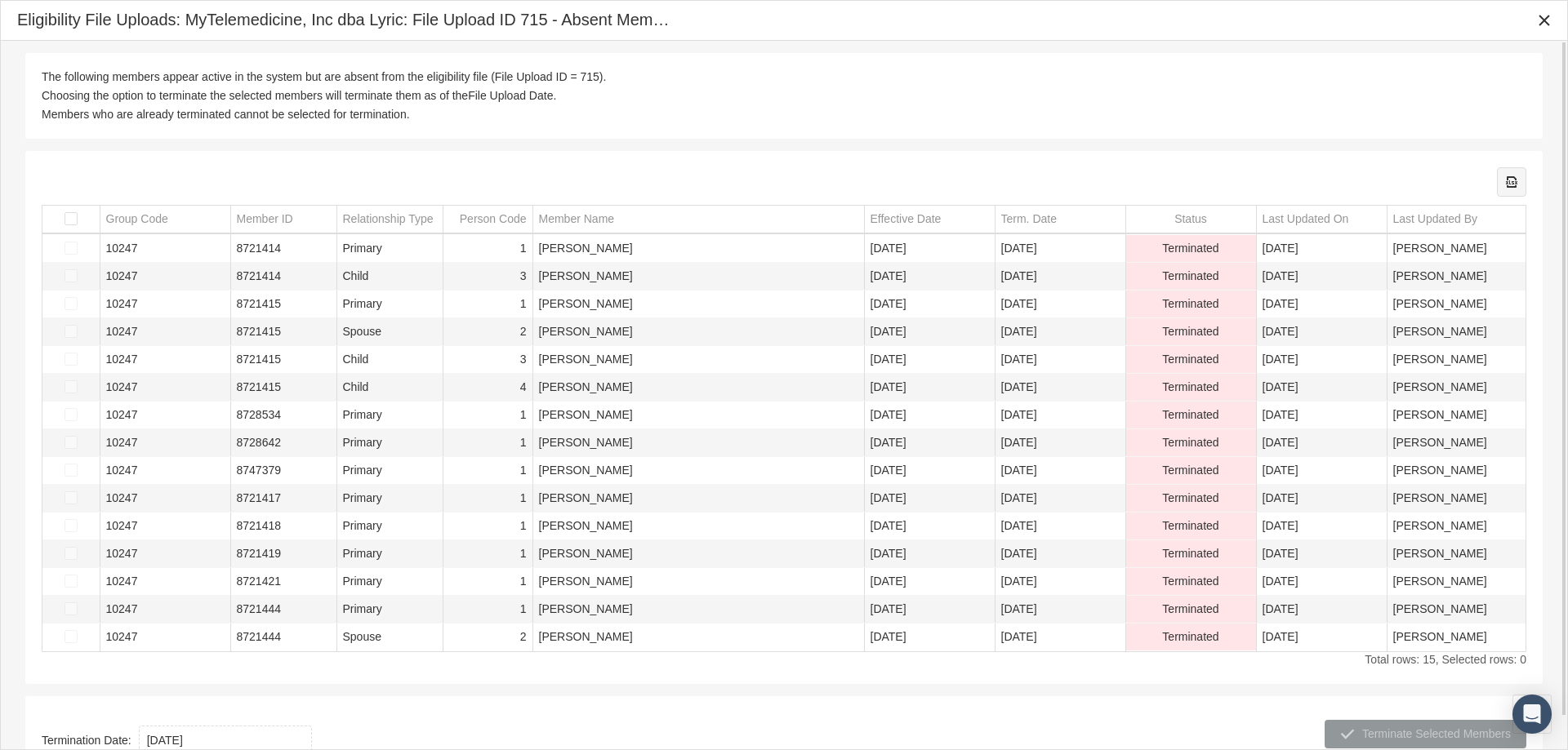
click at [1514, 185] on icon "Export all data to Excel" at bounding box center [1512, 182] width 15 height 15
drag, startPoint x: 914, startPoint y: 104, endPoint x: 927, endPoint y: 8, distance: 96.9
click at [914, 104] on div "The following members appear active in the system but are absent from the eligi…" at bounding box center [784, 96] width 1517 height 86
drag, startPoint x: 1550, startPoint y: 16, endPoint x: 1373, endPoint y: 76, distance: 186.9
click at [1545, 18] on icon "Close" at bounding box center [1544, 20] width 15 height 15
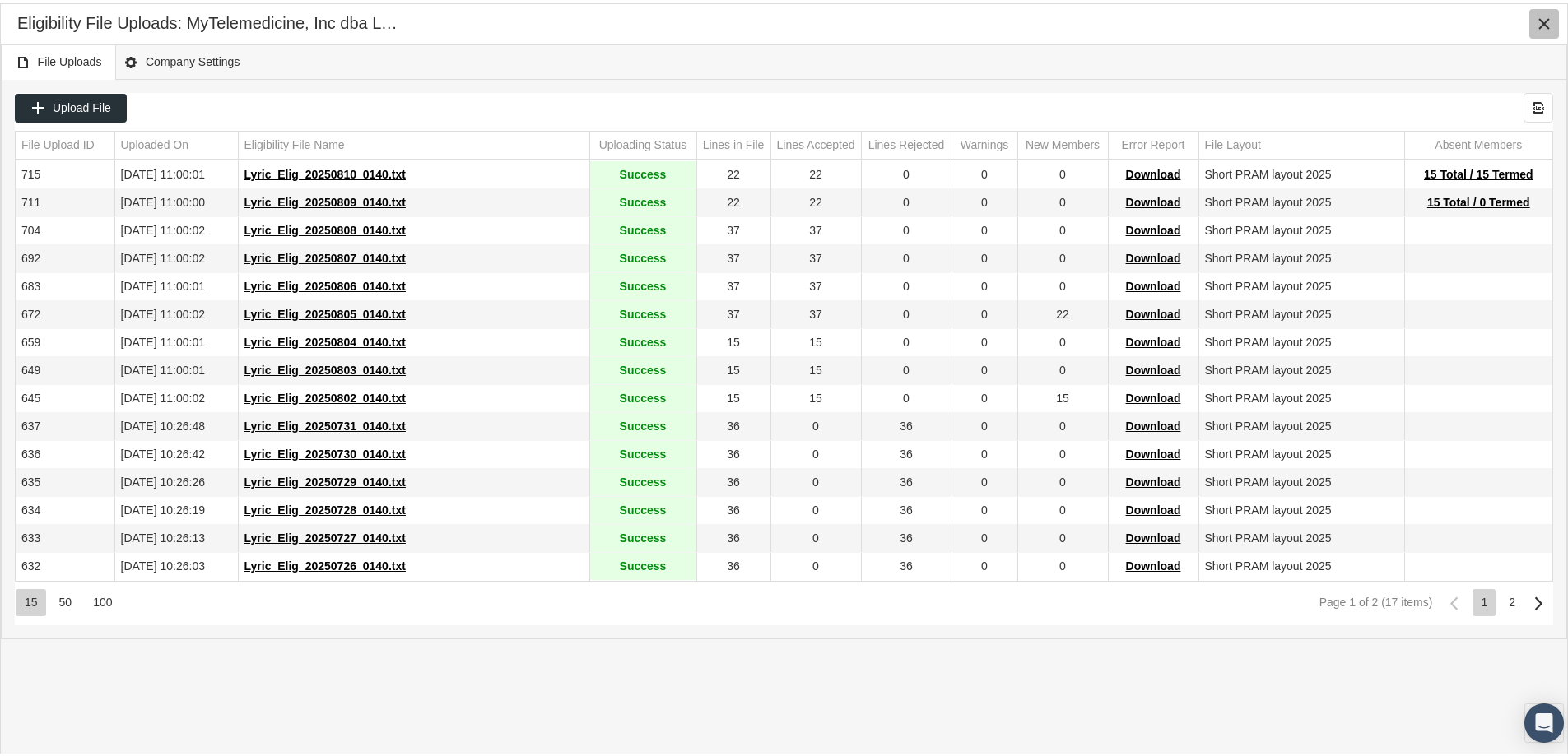
drag, startPoint x: 1541, startPoint y: 20, endPoint x: 1515, endPoint y: 30, distance: 27.9
click at [1538, 21] on icon "Close" at bounding box center [1544, 20] width 15 height 15
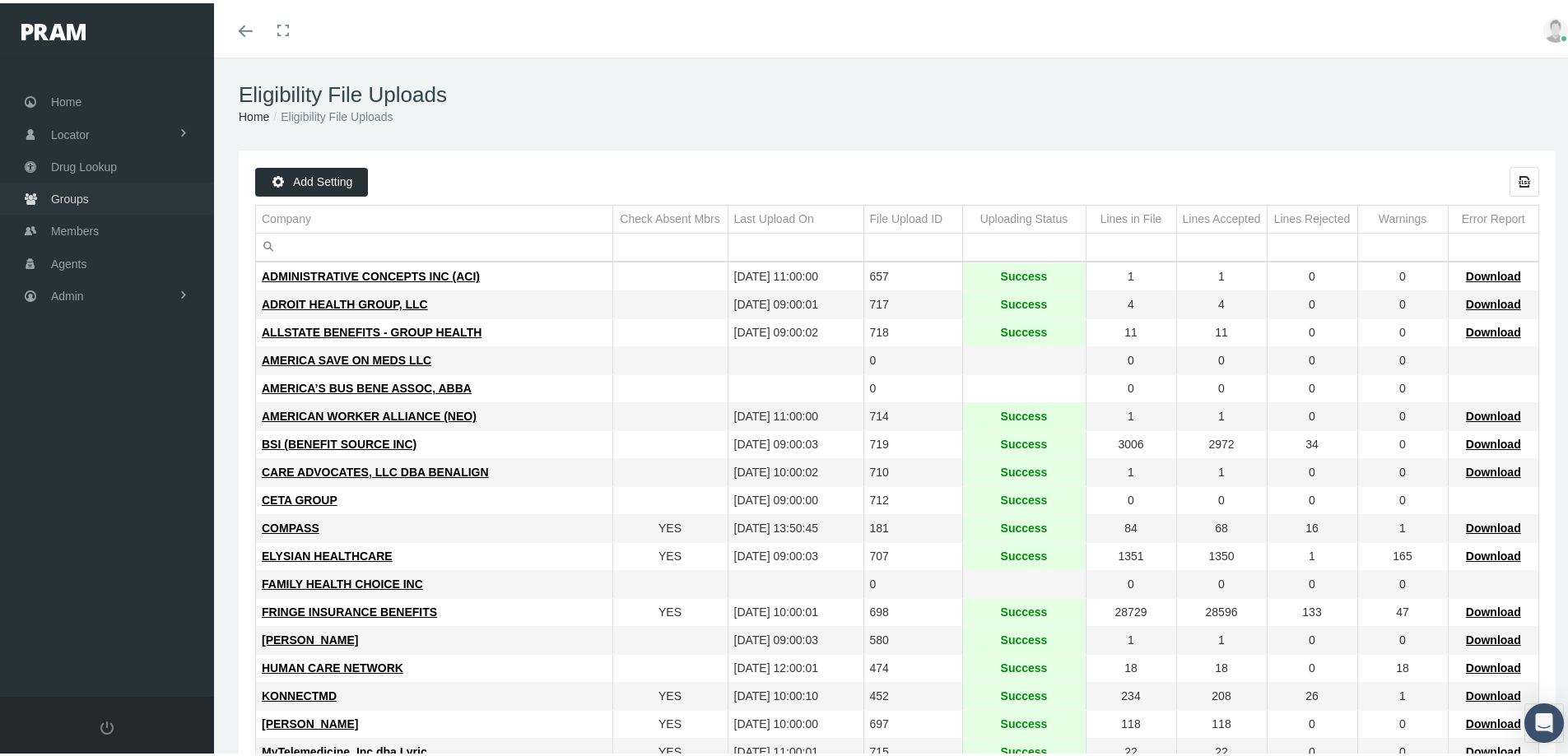
click at [61, 194] on span "Groups" at bounding box center [70, 196] width 38 height 32
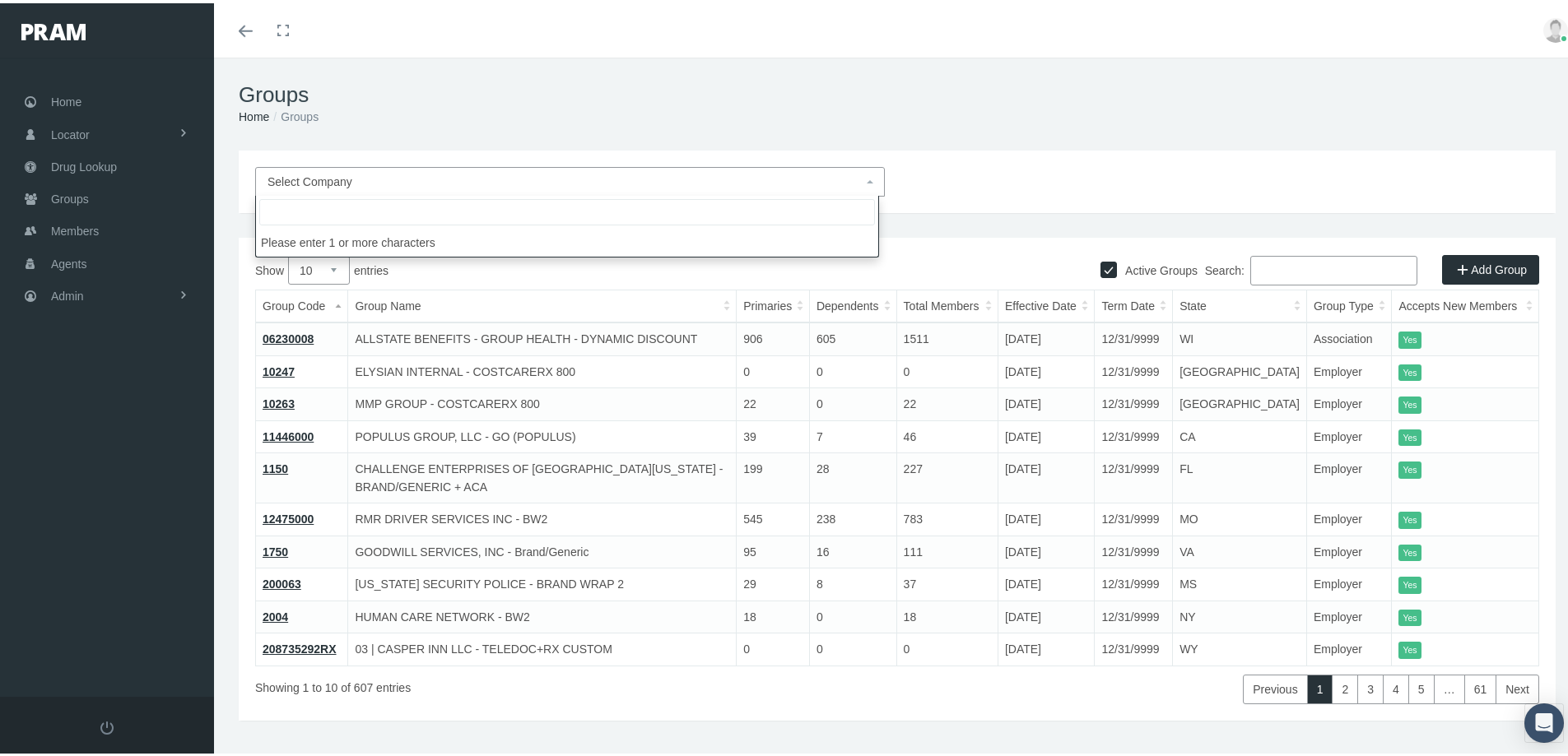
click at [306, 176] on span "Select Company" at bounding box center [309, 178] width 85 height 13
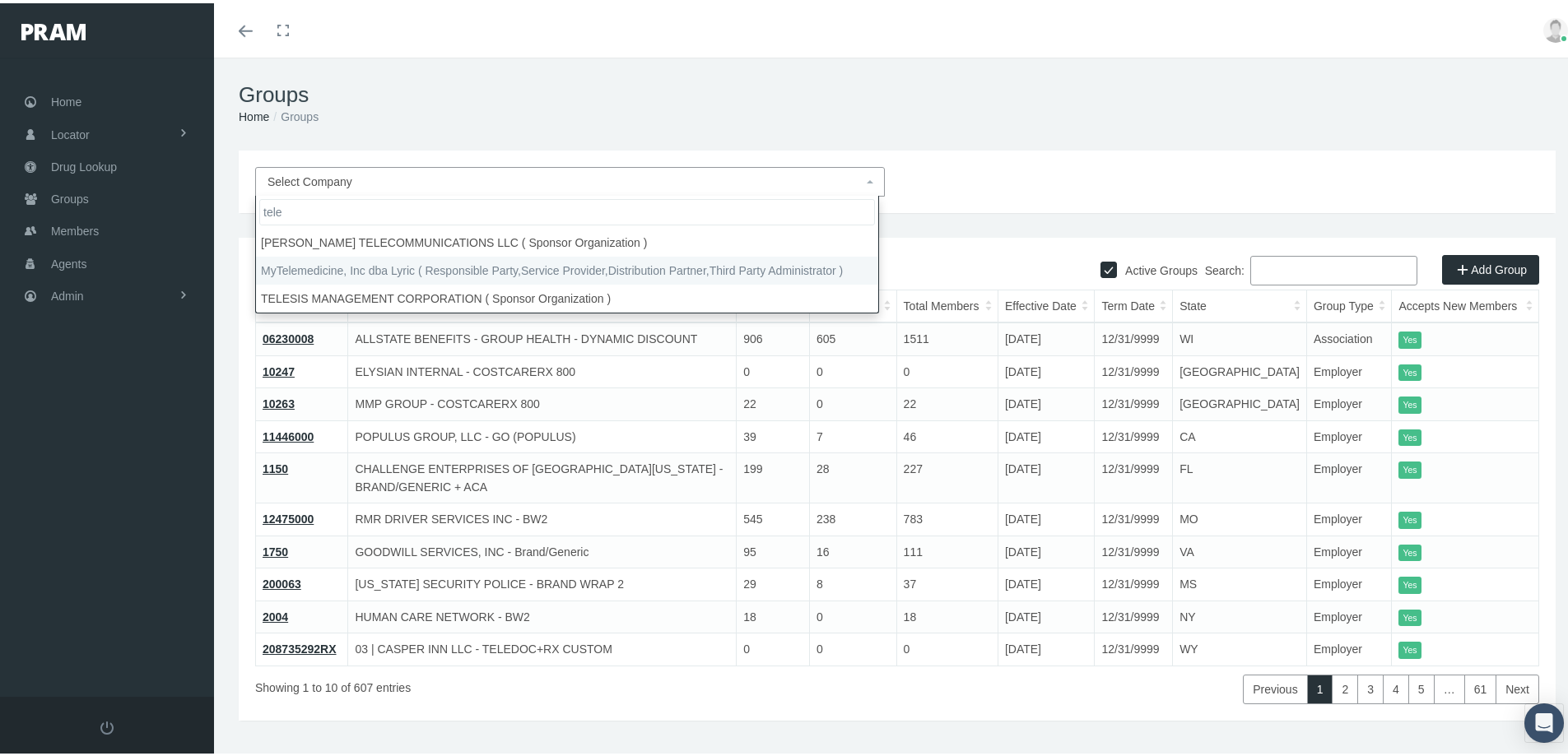
type input "tele"
select select "9146"
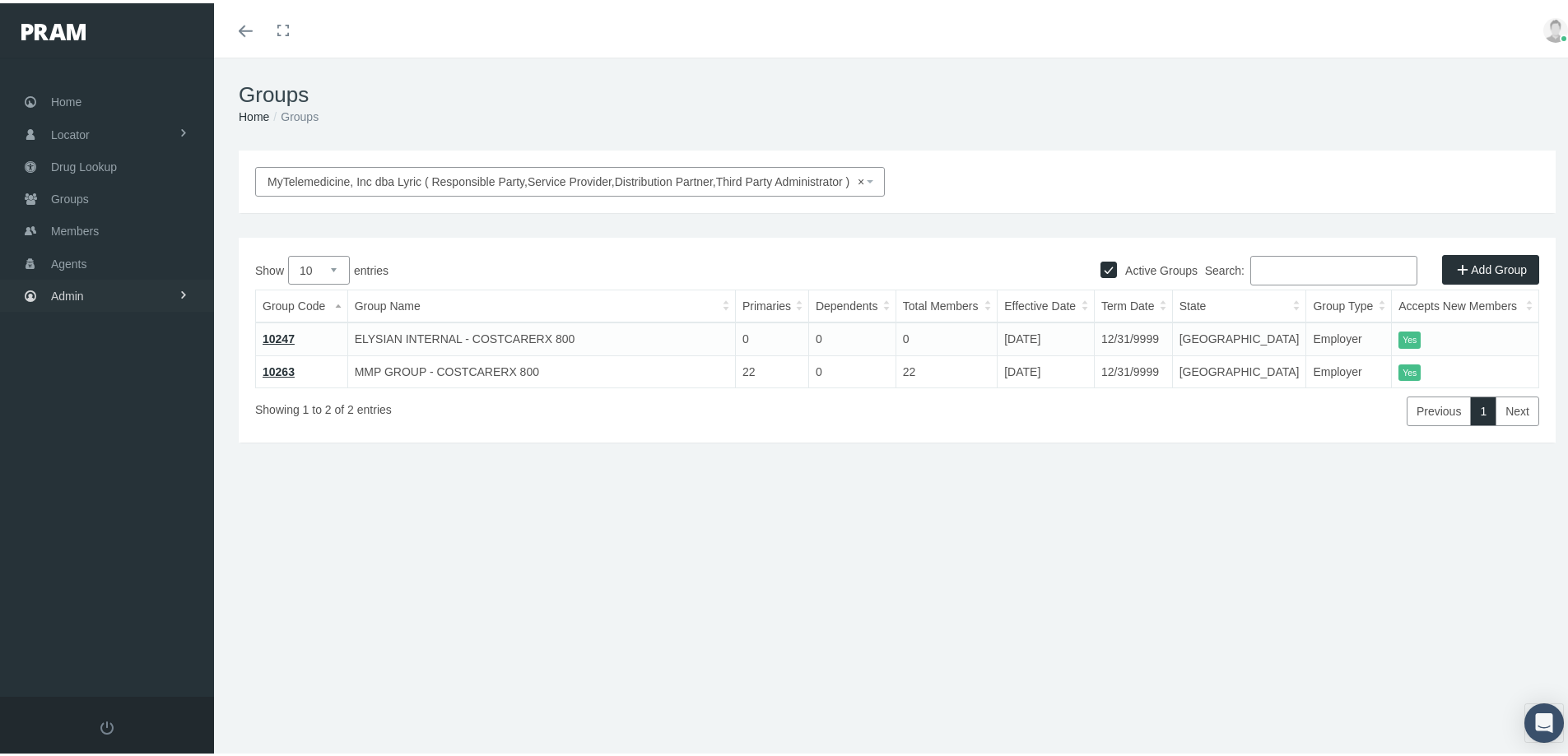
click at [60, 290] on span "Admin" at bounding box center [67, 293] width 33 height 32
click at [98, 564] on span "Eligibility File Uploads" at bounding box center [124, 570] width 111 height 28
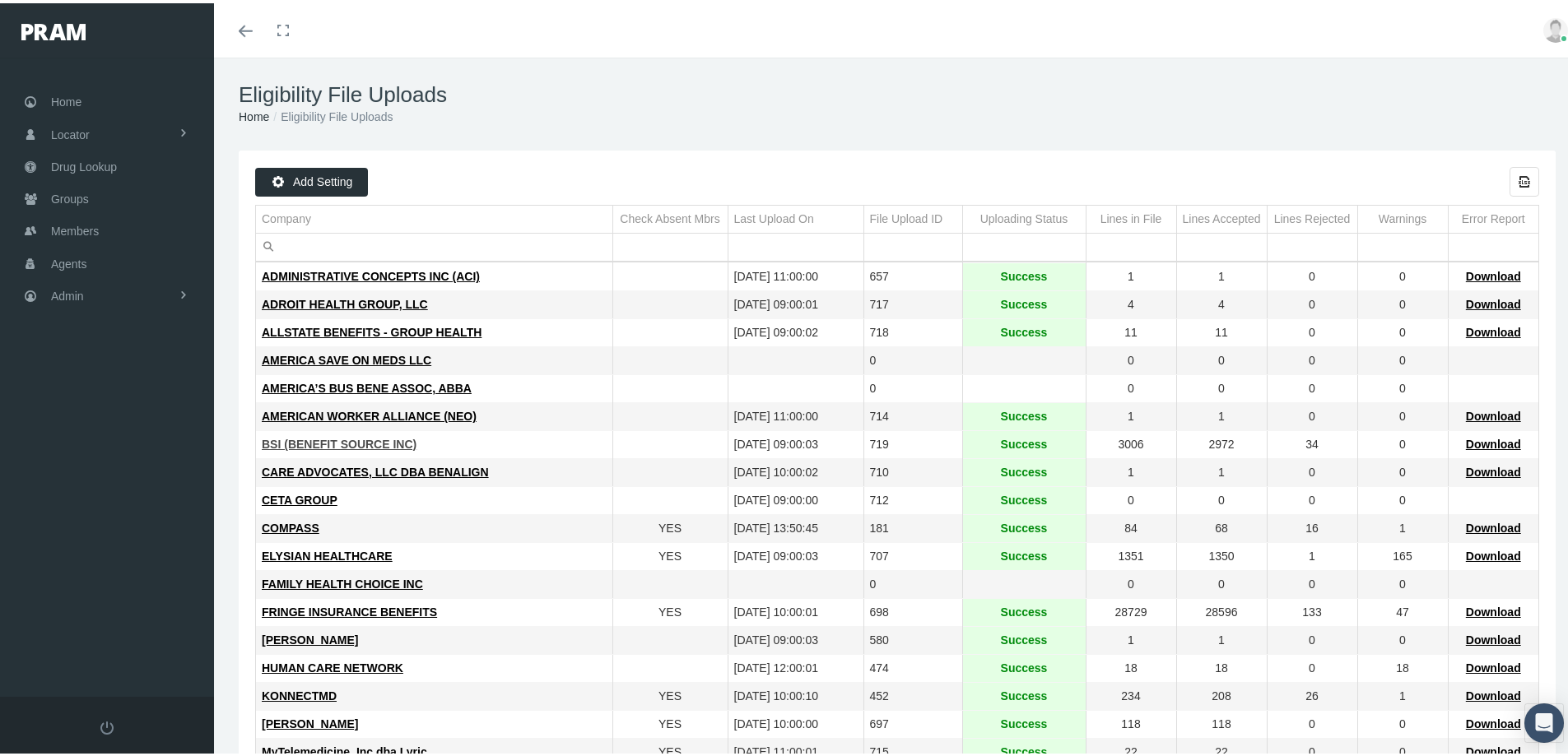
click at [302, 438] on span "BSI (BENEFIT SOURCE INC)" at bounding box center [339, 441] width 155 height 13
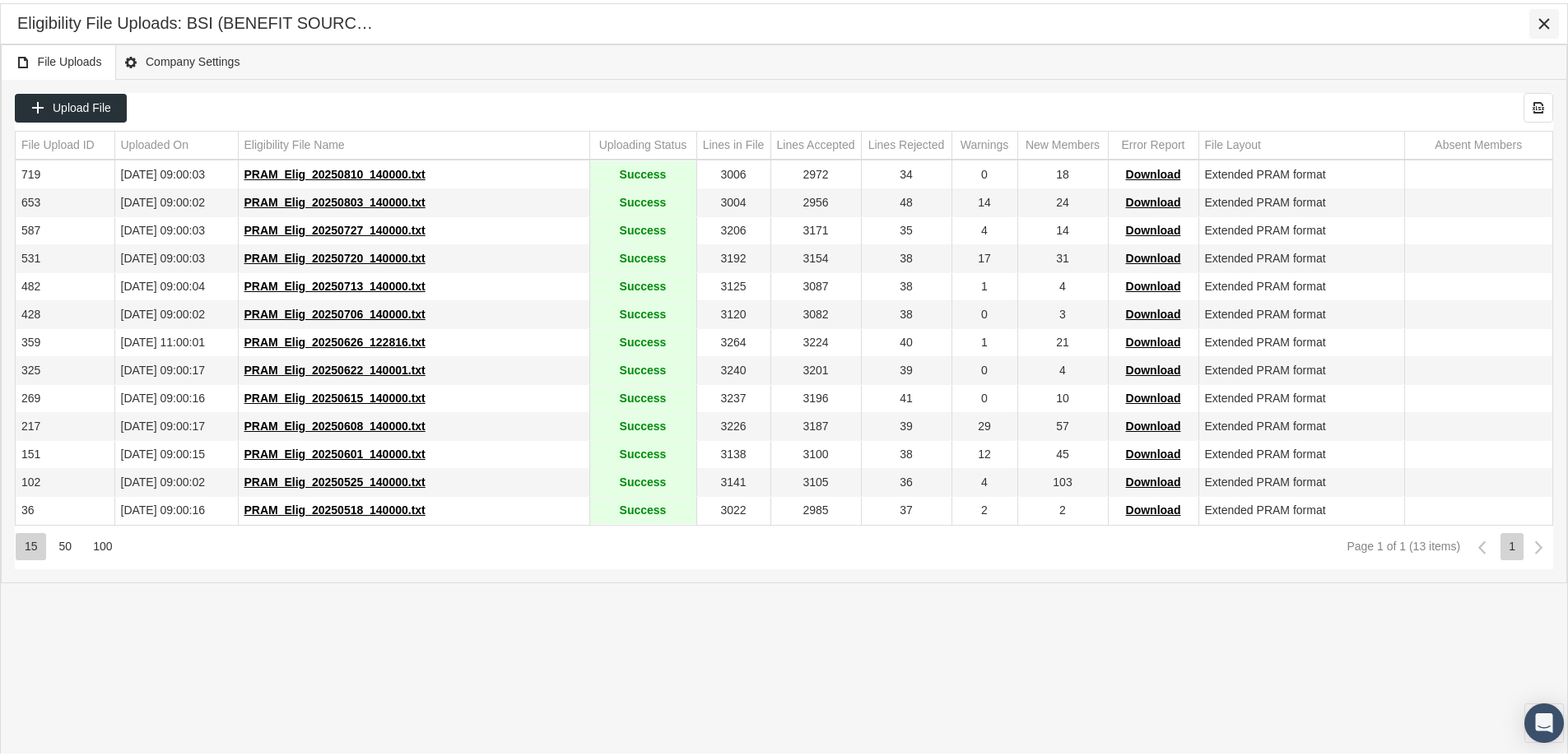
click at [1548, 15] on icon "Close" at bounding box center [1544, 20] width 15 height 15
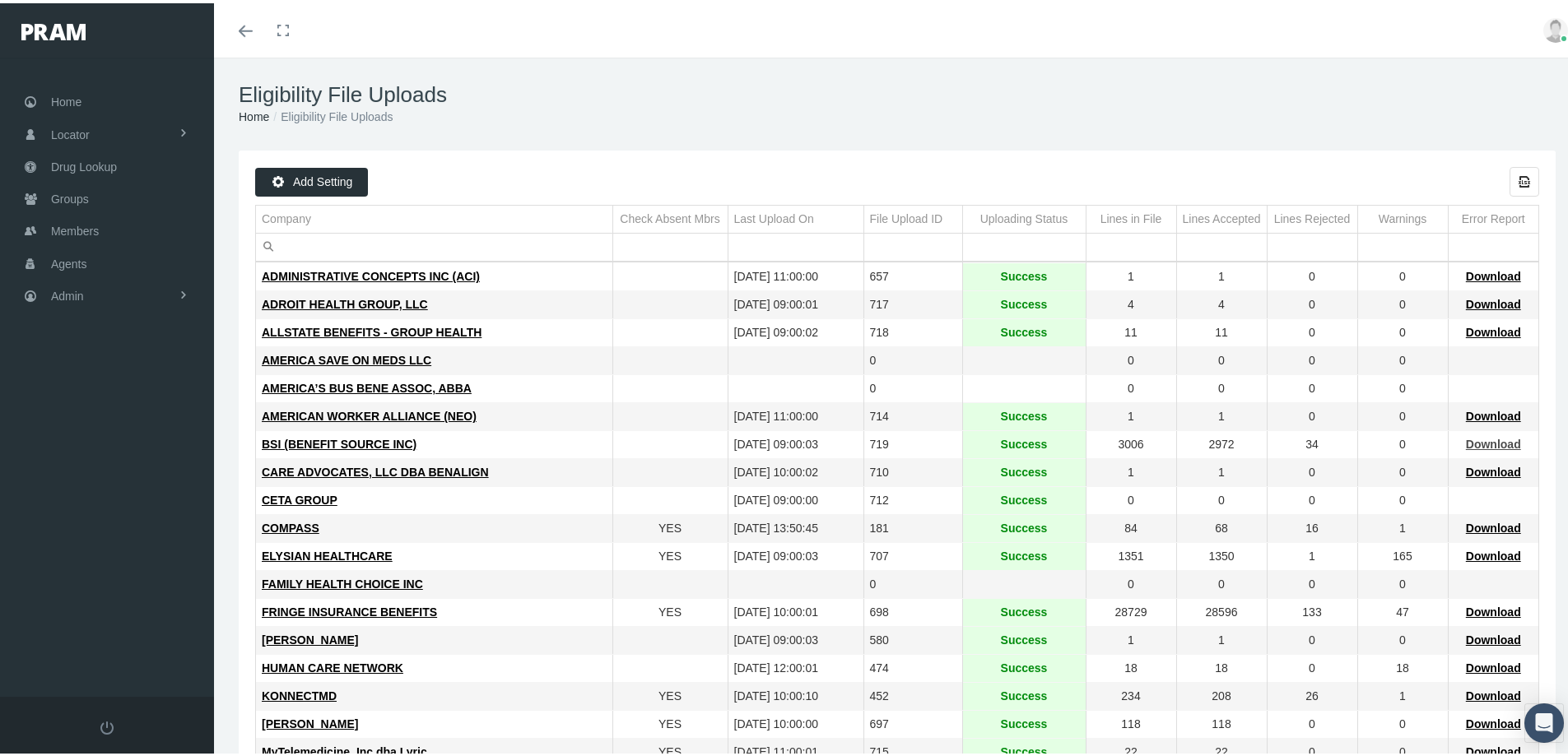
click at [1480, 440] on span "Download" at bounding box center [1493, 441] width 55 height 13
click at [77, 228] on span "Members" at bounding box center [74, 228] width 47 height 32
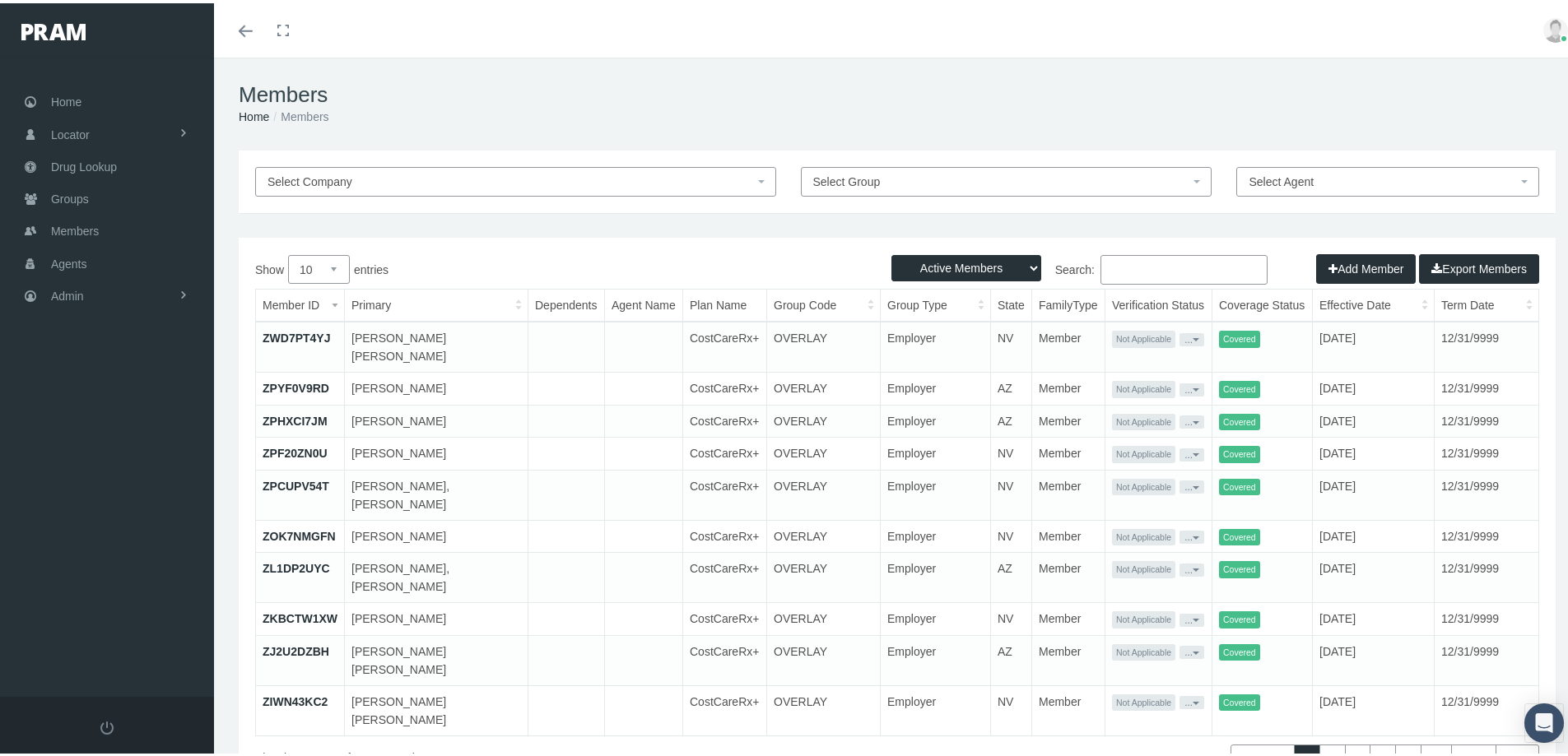
click at [1109, 265] on input "Search:" at bounding box center [1184, 267] width 167 height 30
paste input "[PERSON_NAME]"
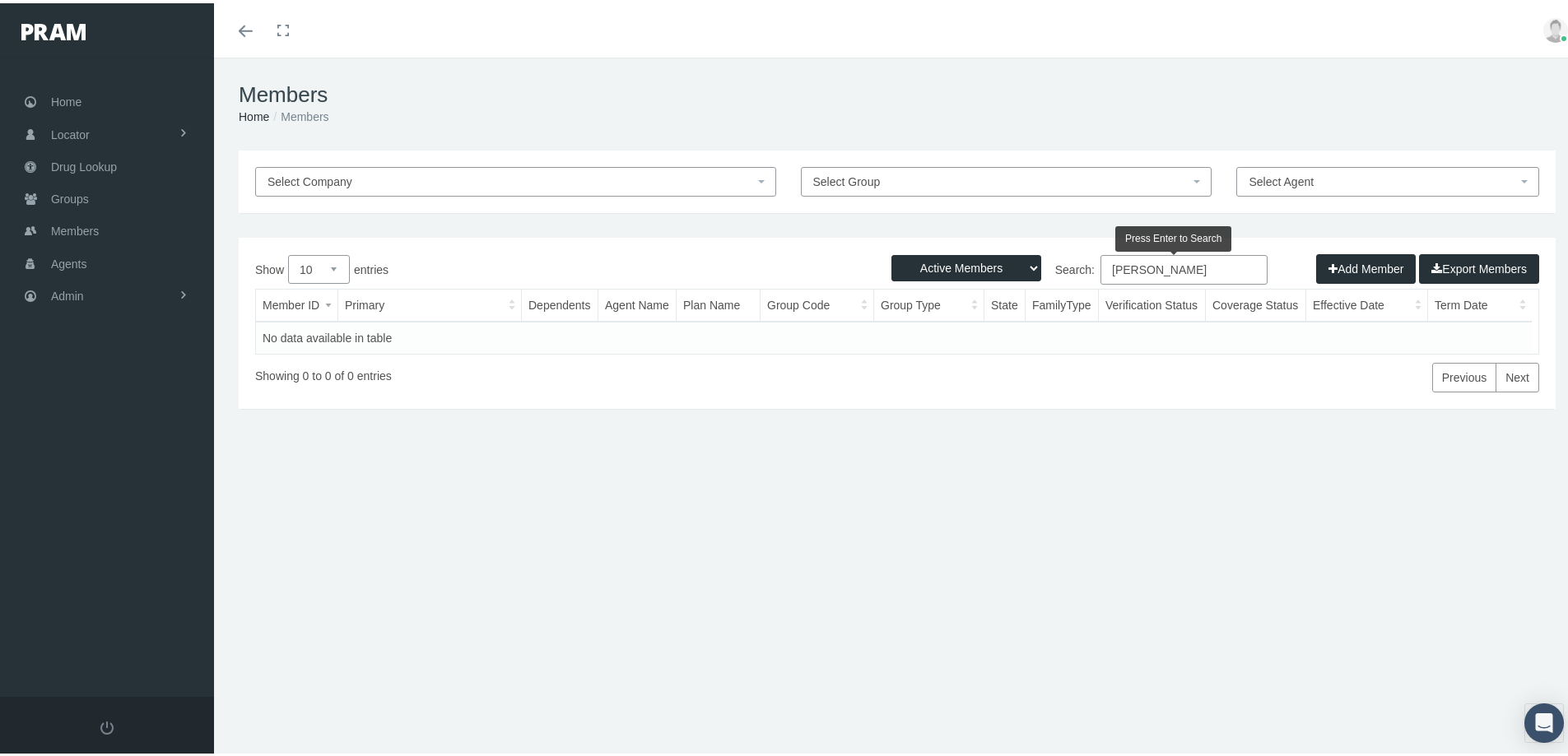
type input "[PERSON_NAME]"
click at [1017, 261] on select "Active Members Terminated Members Active & Terminated" at bounding box center [965, 265] width 150 height 26
select select "3"
click at [891, 252] on select "Active Members Terminated Members Active & Terminated" at bounding box center [965, 265] width 150 height 26
drag, startPoint x: 1186, startPoint y: 265, endPoint x: 1044, endPoint y: 292, distance: 144.5
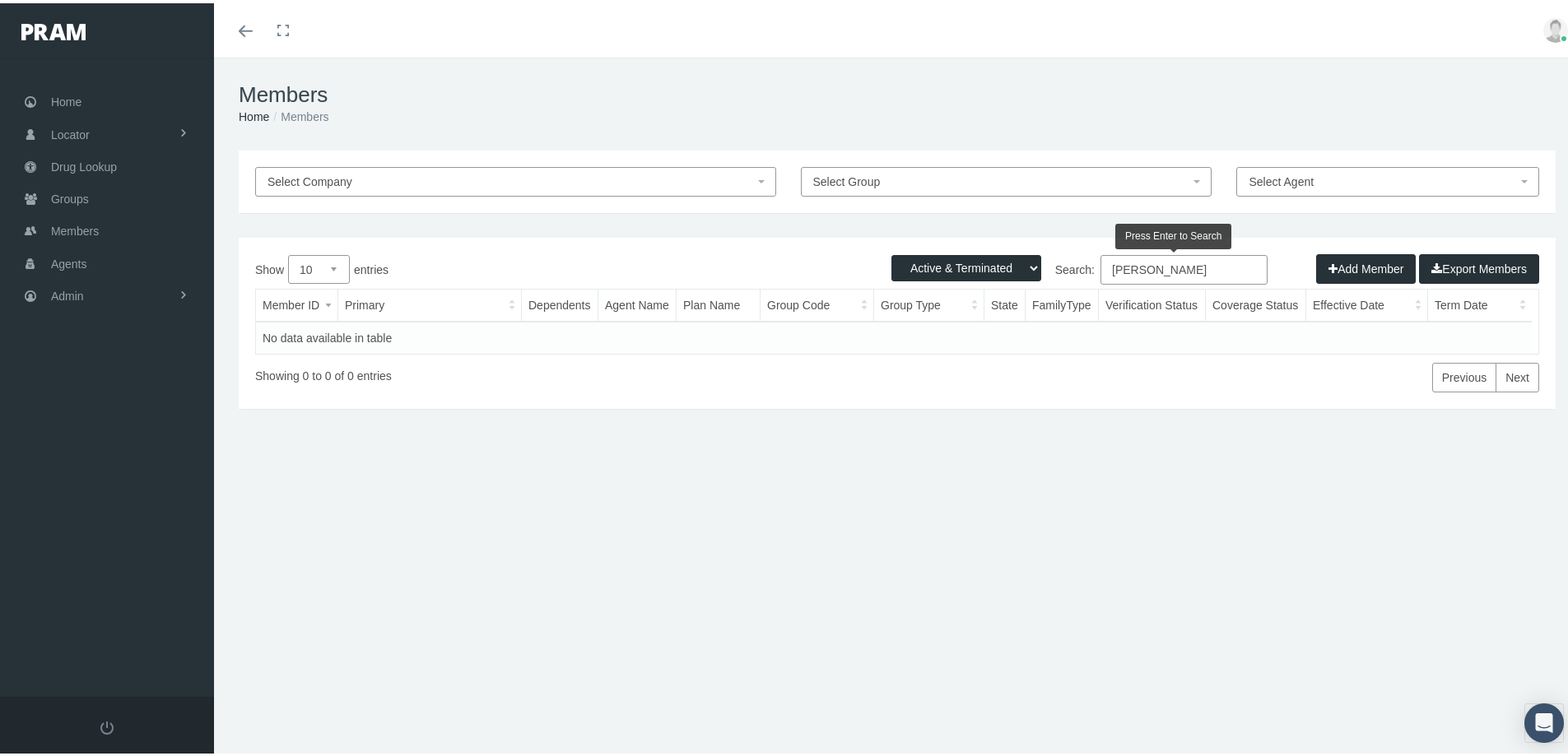
click at [1044, 291] on div "Show 10 25 50 100 entries Search: GASAWAY JR Member ID Primary Dependents Agent…" at bounding box center [897, 320] width 1284 height 137
click at [1102, 265] on input "GASAWAY JR" at bounding box center [1184, 267] width 167 height 30
type input "Rozareio GASAWAY JR"
click at [1013, 270] on select "Active Members Terminated Members Active & Terminated" at bounding box center [965, 265] width 150 height 26
drag, startPoint x: 991, startPoint y: 481, endPoint x: 1418, endPoint y: 250, distance: 485.5
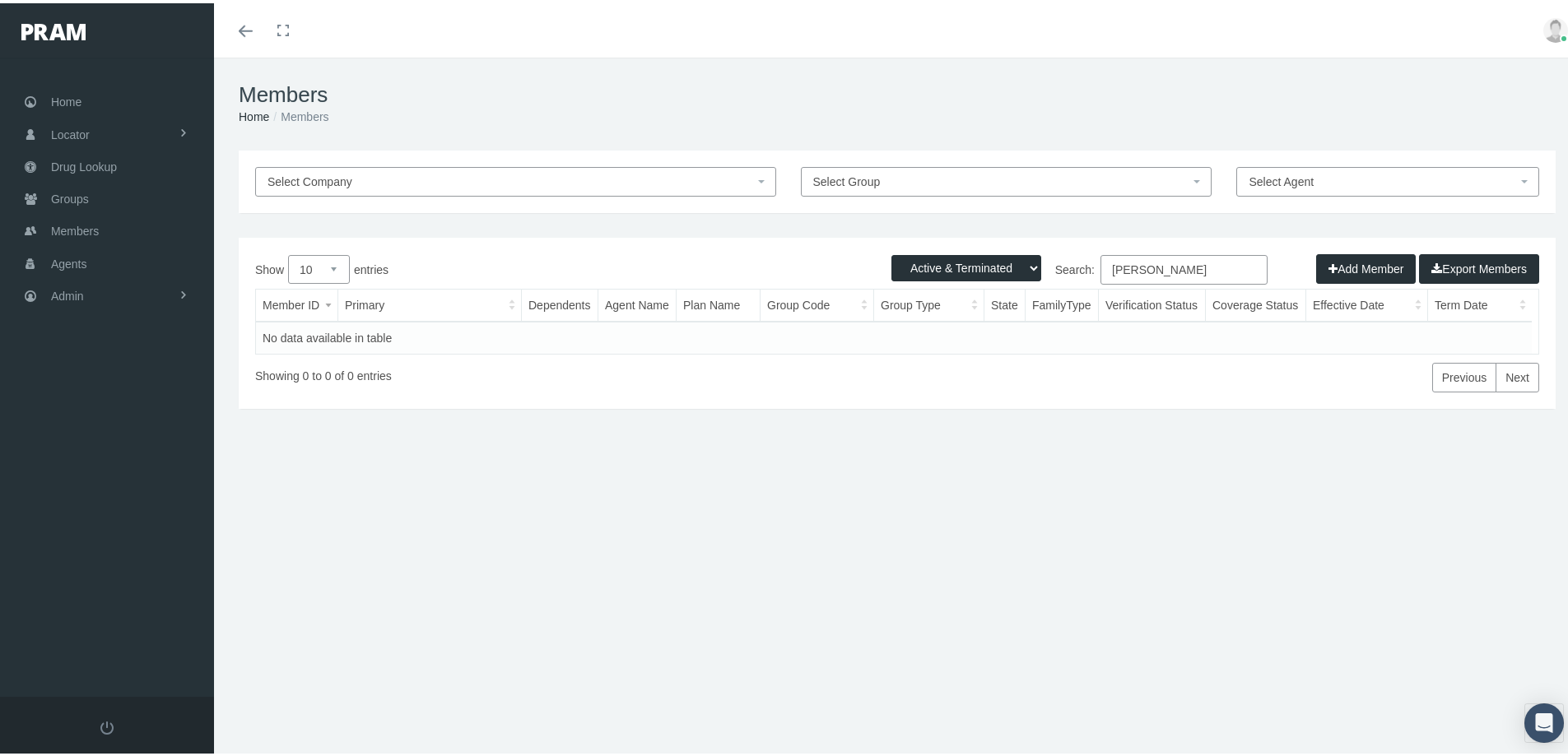
click at [993, 481] on div "Select Company Select Group Select Agent Loading... Active Members Terminated M…" at bounding box center [896, 353] width 1366 height 411
click at [73, 198] on span "Groups" at bounding box center [70, 196] width 38 height 32
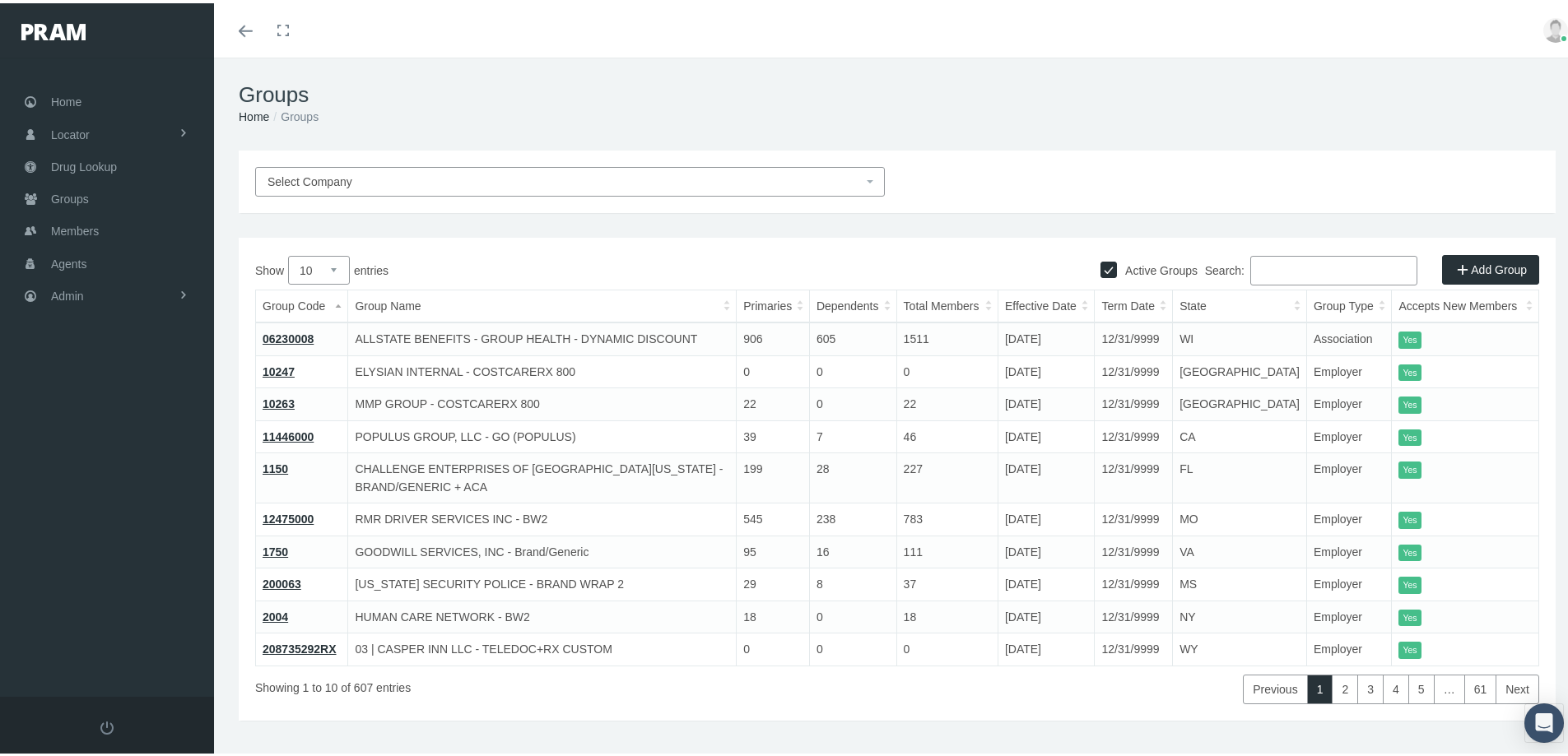
click at [290, 173] on span "Select Company" at bounding box center [309, 178] width 85 height 13
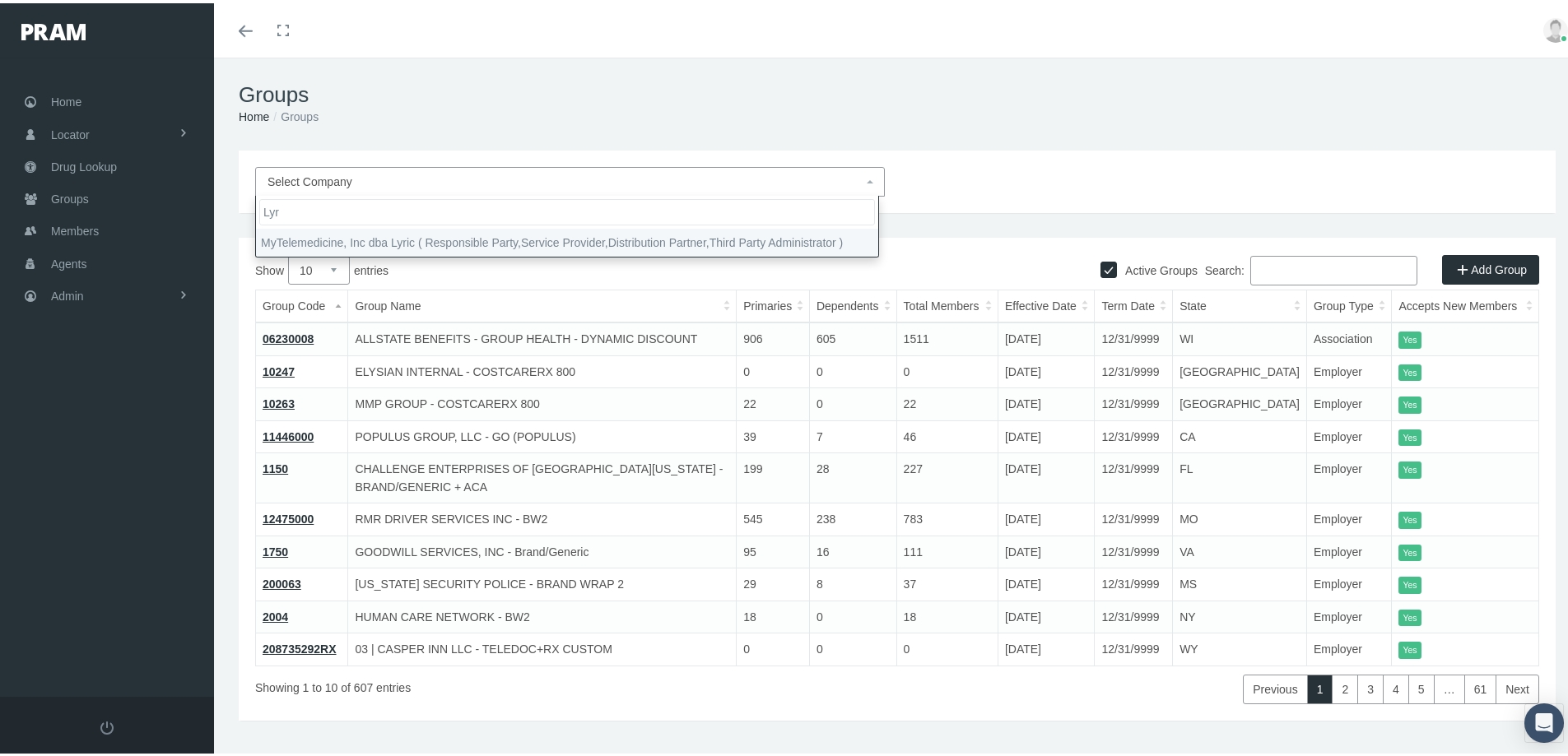
type input "Lyr"
drag, startPoint x: 294, startPoint y: 245, endPoint x: 761, endPoint y: 266, distance: 467.5
select select "9146"
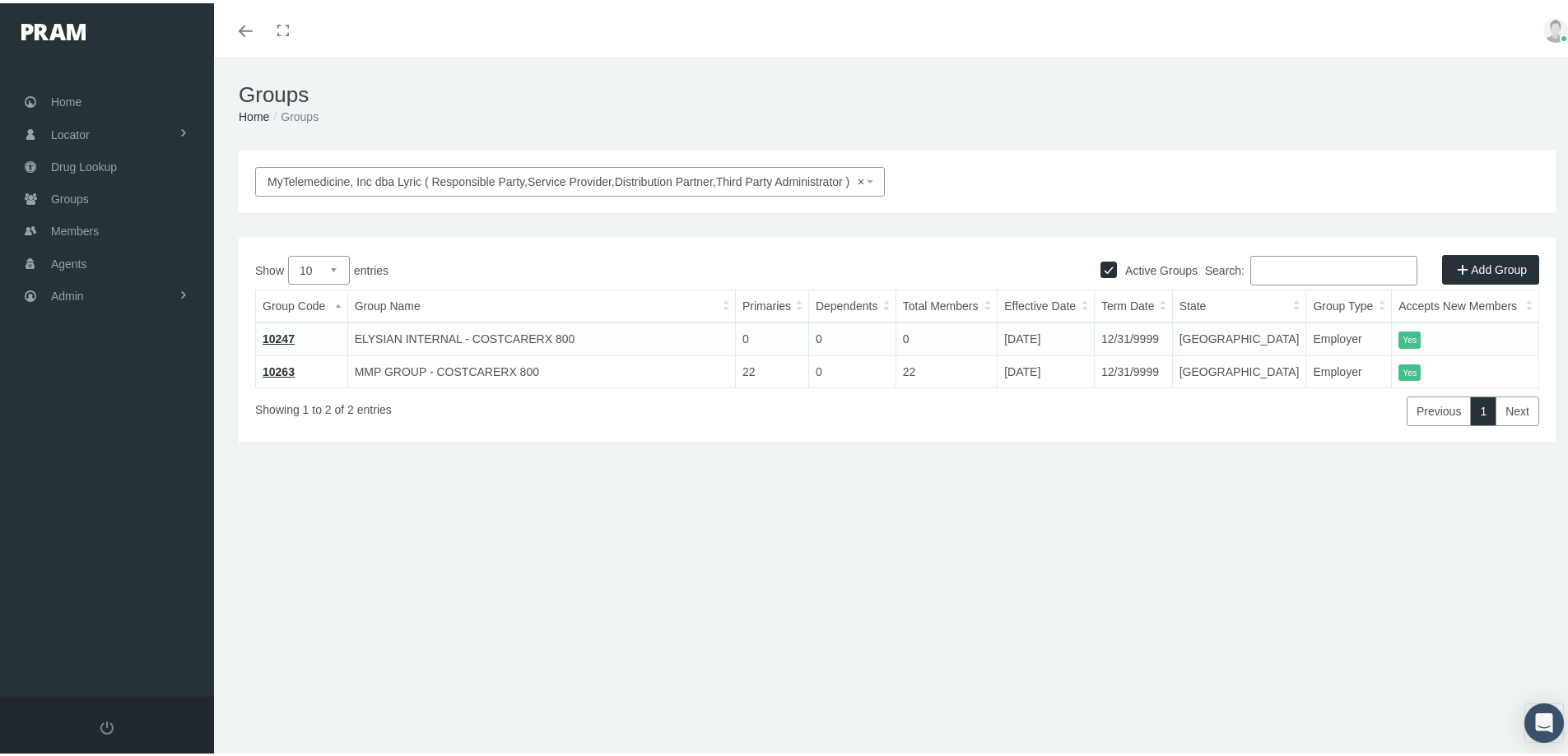
click at [609, 647] on div "Groups Home Groups MyTelemedicine, Inc dba Lyric ( Responsible Party,Service Pr…" at bounding box center [896, 413] width 1366 height 720
click at [567, 636] on div "Groups Home Groups MyTelemedicine, Inc dba Lyric ( Responsible Party,Service Pr…" at bounding box center [896, 413] width 1366 height 720
click at [568, 541] on div "MyTelemedicine, Inc dba Lyric ( Responsible Party,Service Provider,Distribution…" at bounding box center [896, 353] width 1366 height 411
drag, startPoint x: 498, startPoint y: 567, endPoint x: 507, endPoint y: 587, distance: 21.9
click at [499, 568] on div "Groups Home Groups MyTelemedicine, Inc dba Lyric ( Responsible Party,Service Pr…" at bounding box center [896, 413] width 1366 height 720
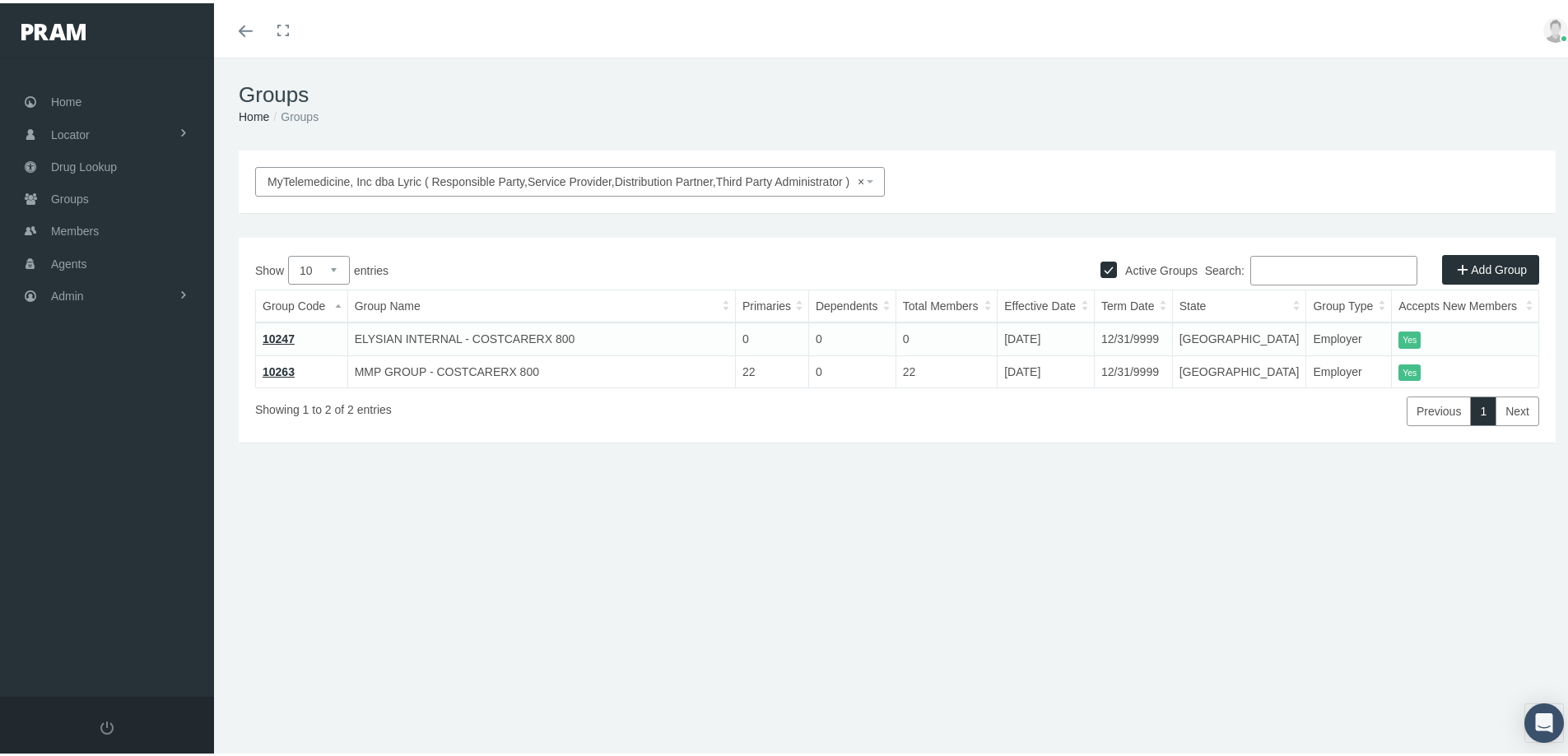
drag, startPoint x: 285, startPoint y: 368, endPoint x: 271, endPoint y: 470, distance: 103.0
click at [285, 369] on link "10263" at bounding box center [279, 369] width 33 height 13
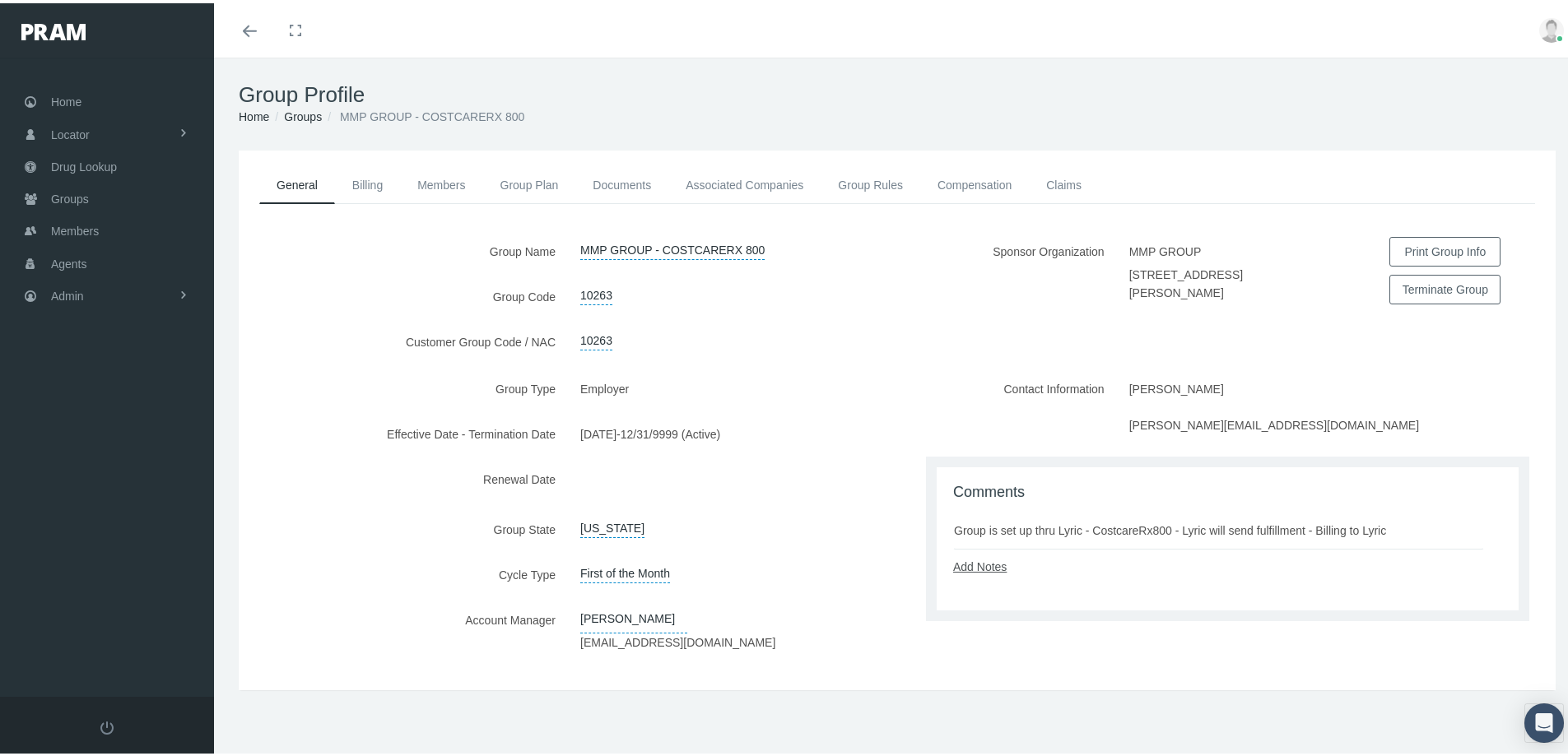
click at [965, 559] on link "Add Notes" at bounding box center [980, 564] width 54 height 13
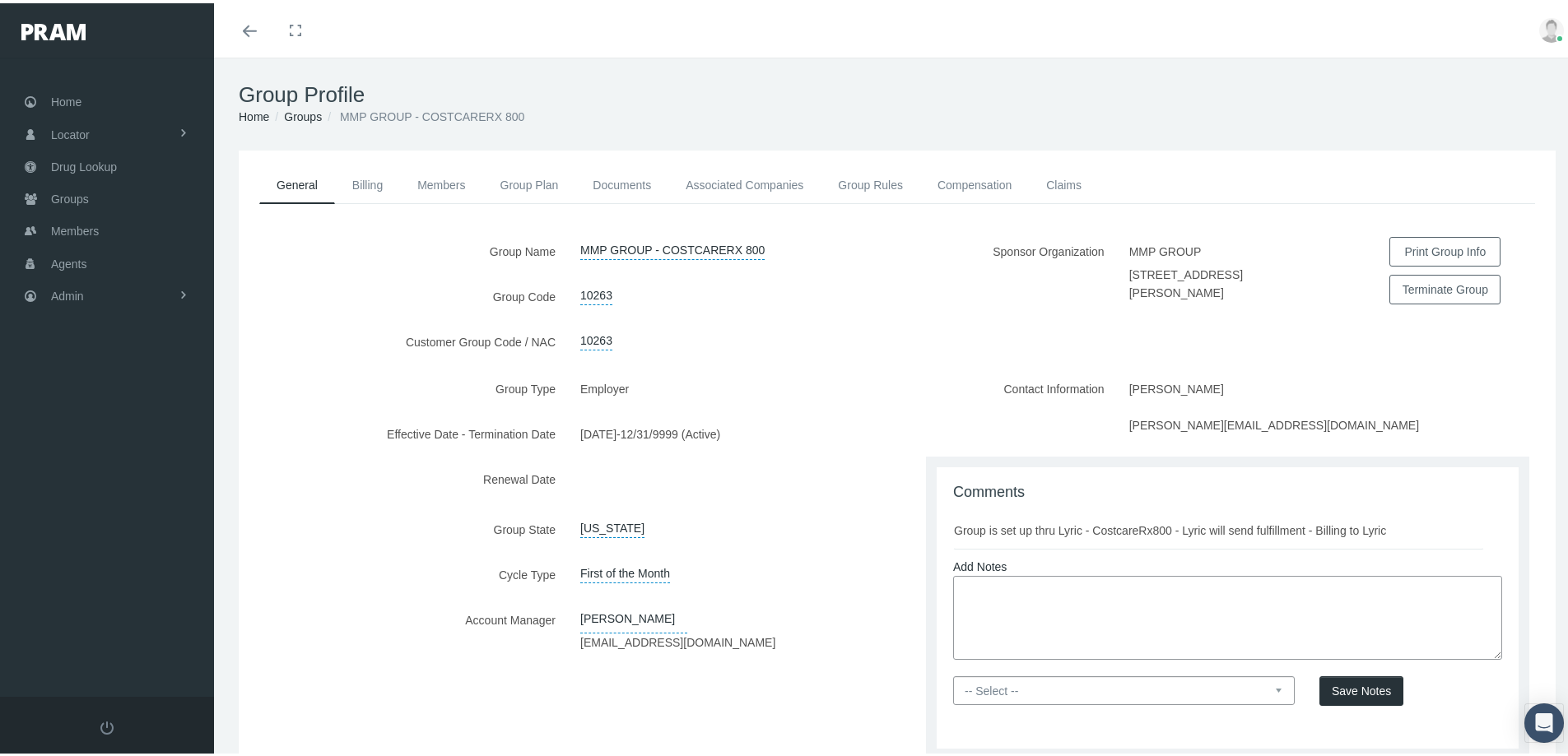
drag, startPoint x: 958, startPoint y: 585, endPoint x: 1122, endPoint y: 595, distance: 164.3
click at [959, 585] on textarea at bounding box center [1227, 615] width 549 height 84
click at [1180, 646] on textarea "Group members term if dropped records per Lyric agreement" at bounding box center [1227, 615] width 549 height 84
drag, startPoint x: 1274, startPoint y: 586, endPoint x: 957, endPoint y: 596, distance: 317.2
click at [957, 596] on textarea "Group members term if dropped records per Lyric agreement" at bounding box center [1227, 615] width 549 height 84
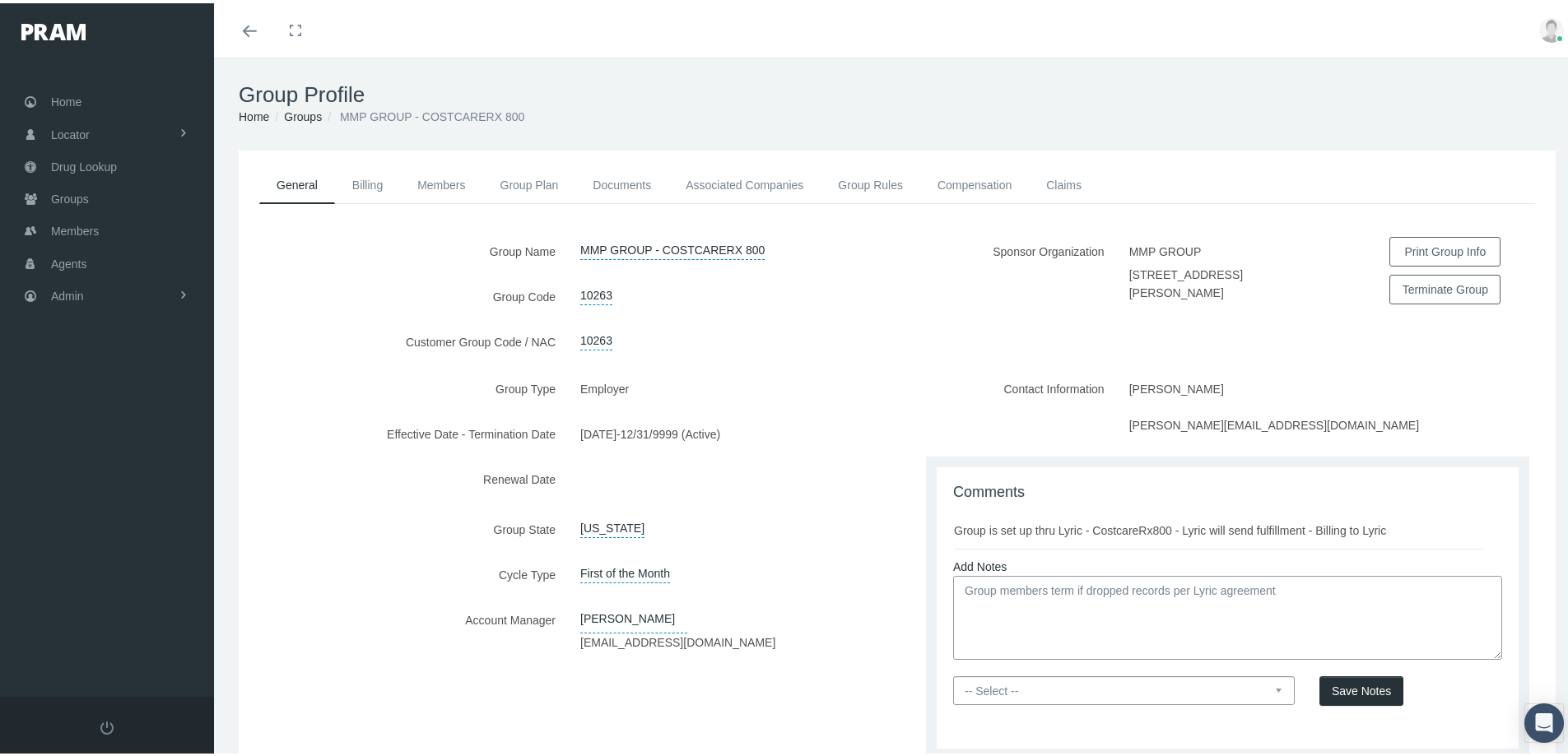
type textarea "Group members term if dropped records per Lyric agreement"
drag, startPoint x: 1271, startPoint y: 683, endPoint x: 1185, endPoint y: 697, distance: 87.1
click at [1271, 683] on select "-- Select -- PRAM Only Everyone" at bounding box center [1124, 687] width 342 height 29
select select "0"
click at [953, 673] on select "-- Select -- PRAM Only Everyone" at bounding box center [1124, 687] width 342 height 29
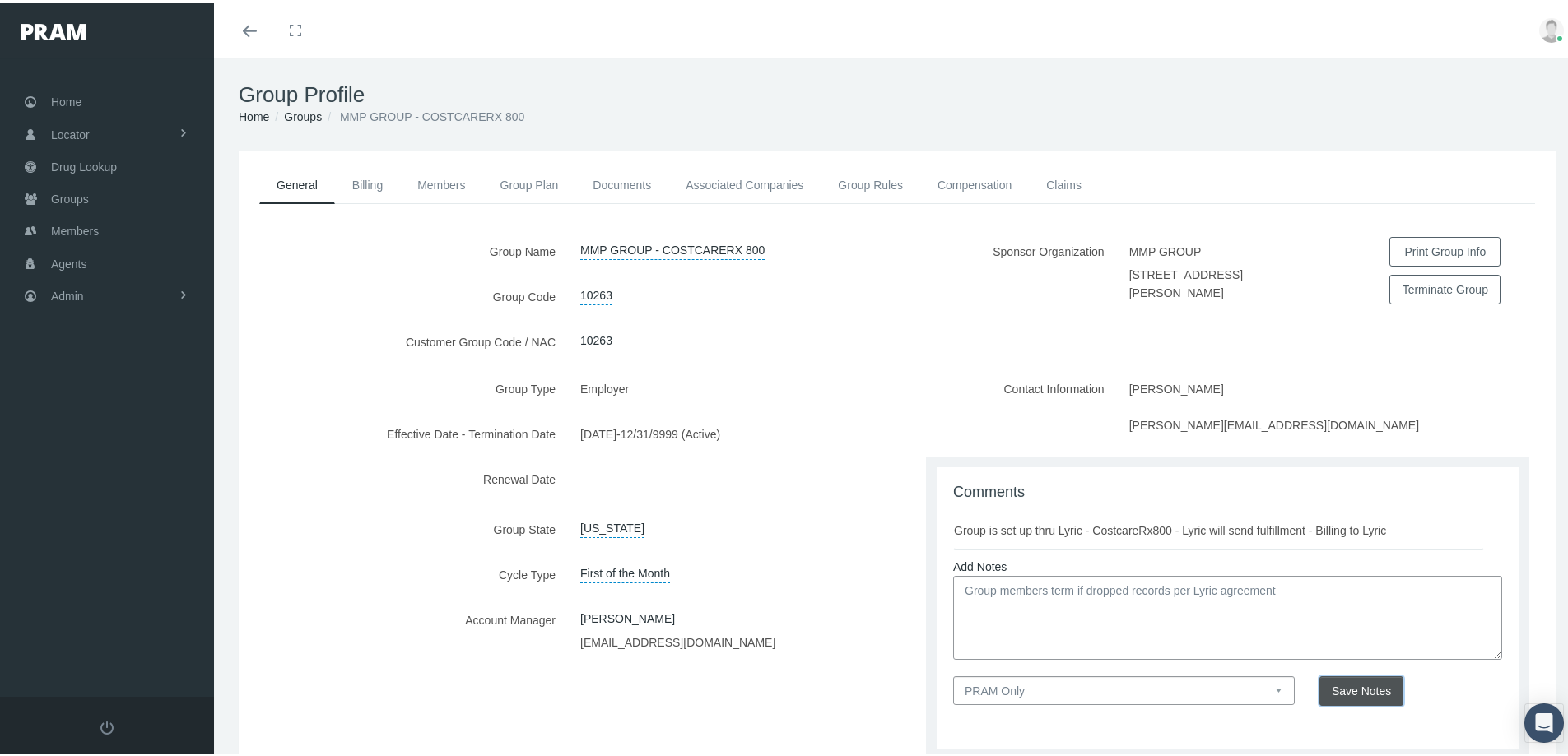
drag, startPoint x: 1328, startPoint y: 685, endPoint x: 1322, endPoint y: 697, distance: 13.4
click at [1331, 685] on span "Save Notes" at bounding box center [1361, 688] width 59 height 13
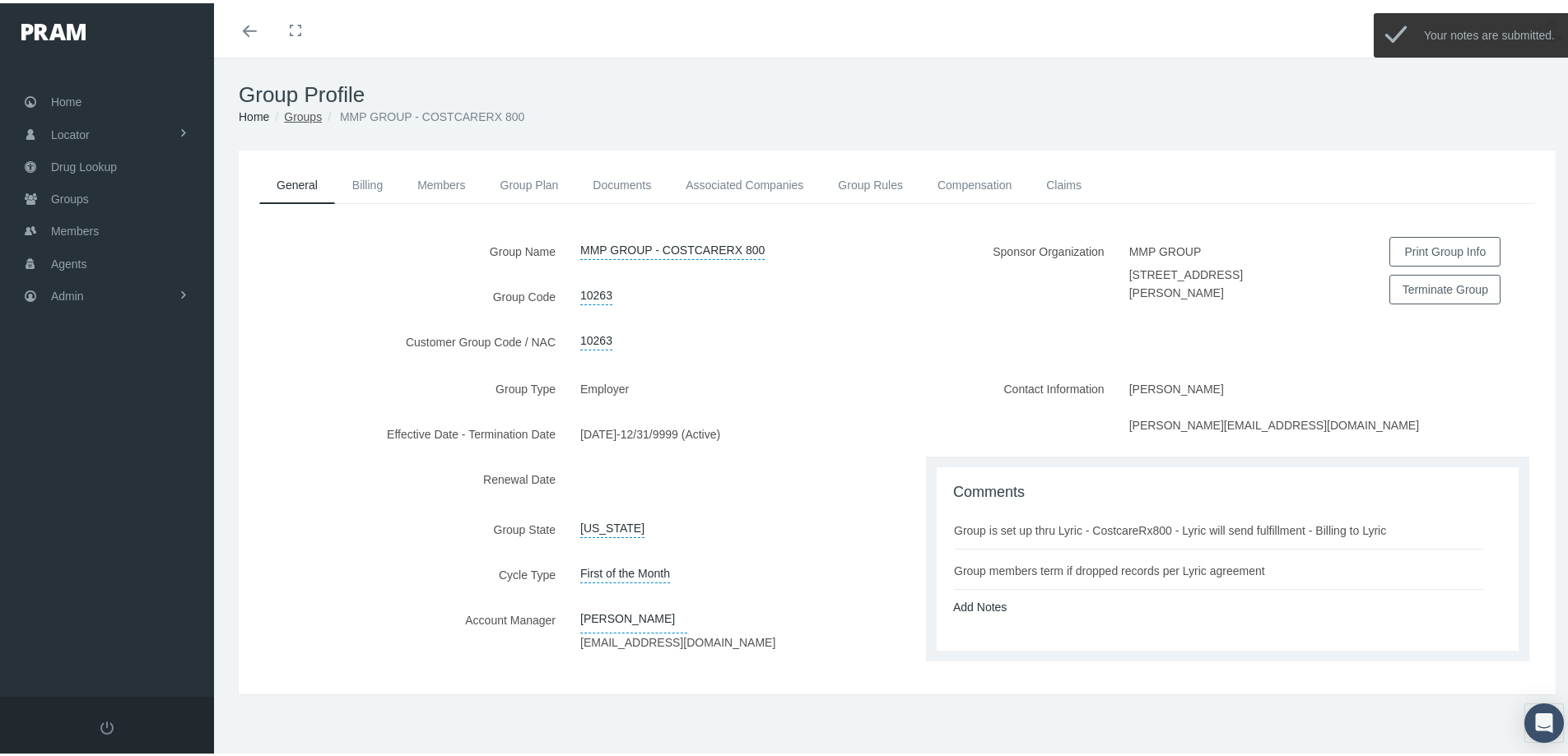
click at [294, 111] on link "Groups" at bounding box center [303, 113] width 38 height 13
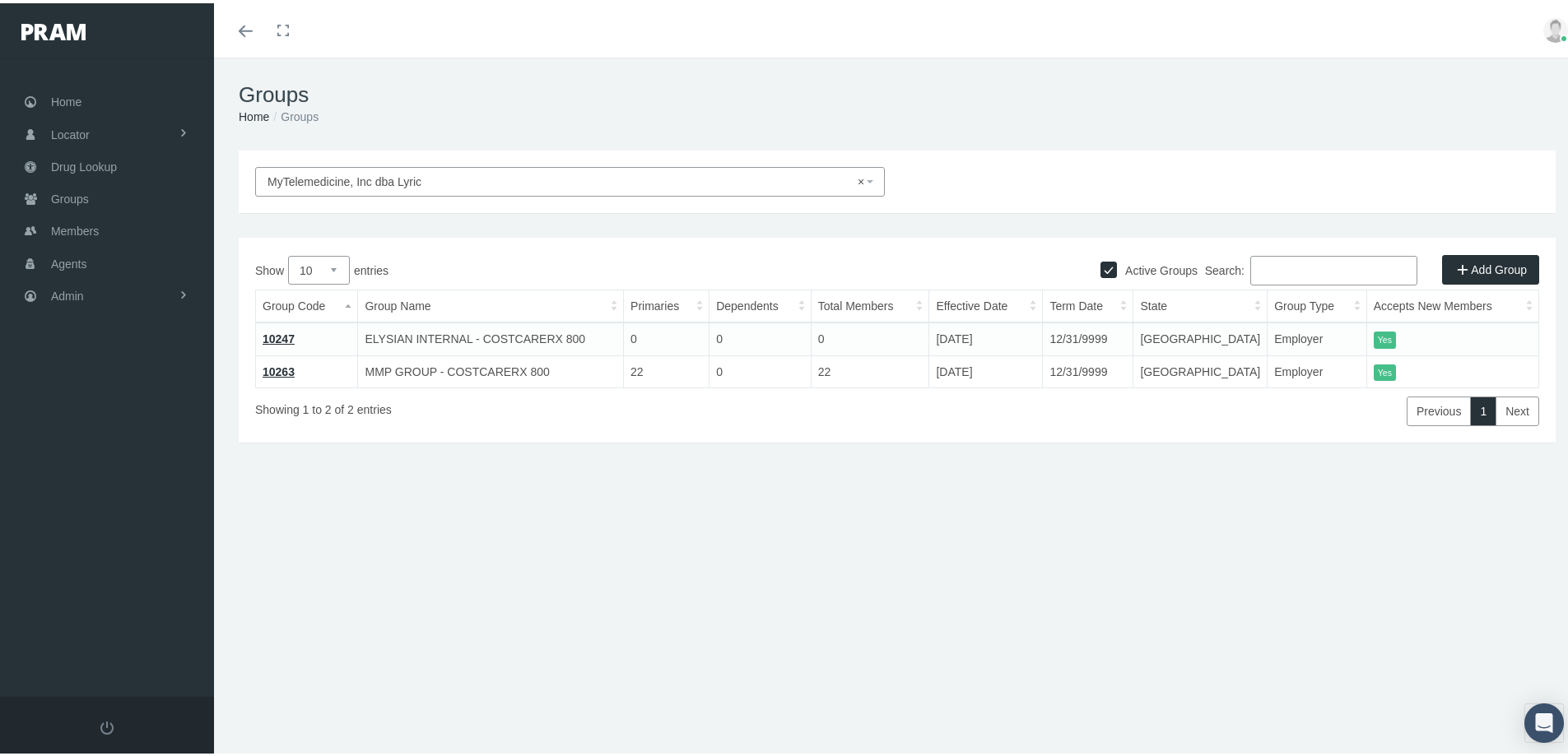
click at [281, 334] on link "10247" at bounding box center [279, 335] width 33 height 13
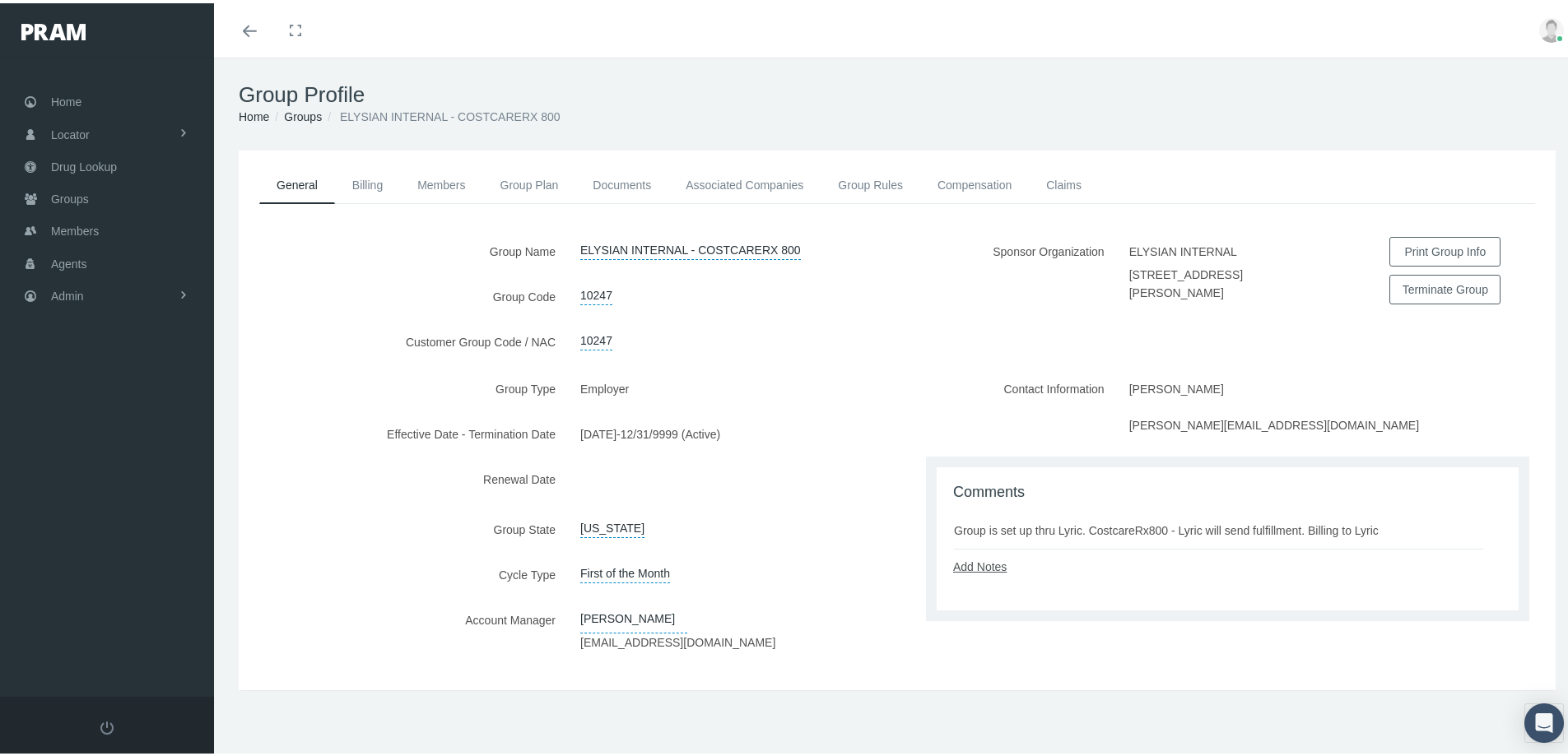
click at [969, 565] on link "Add Notes" at bounding box center [980, 564] width 54 height 13
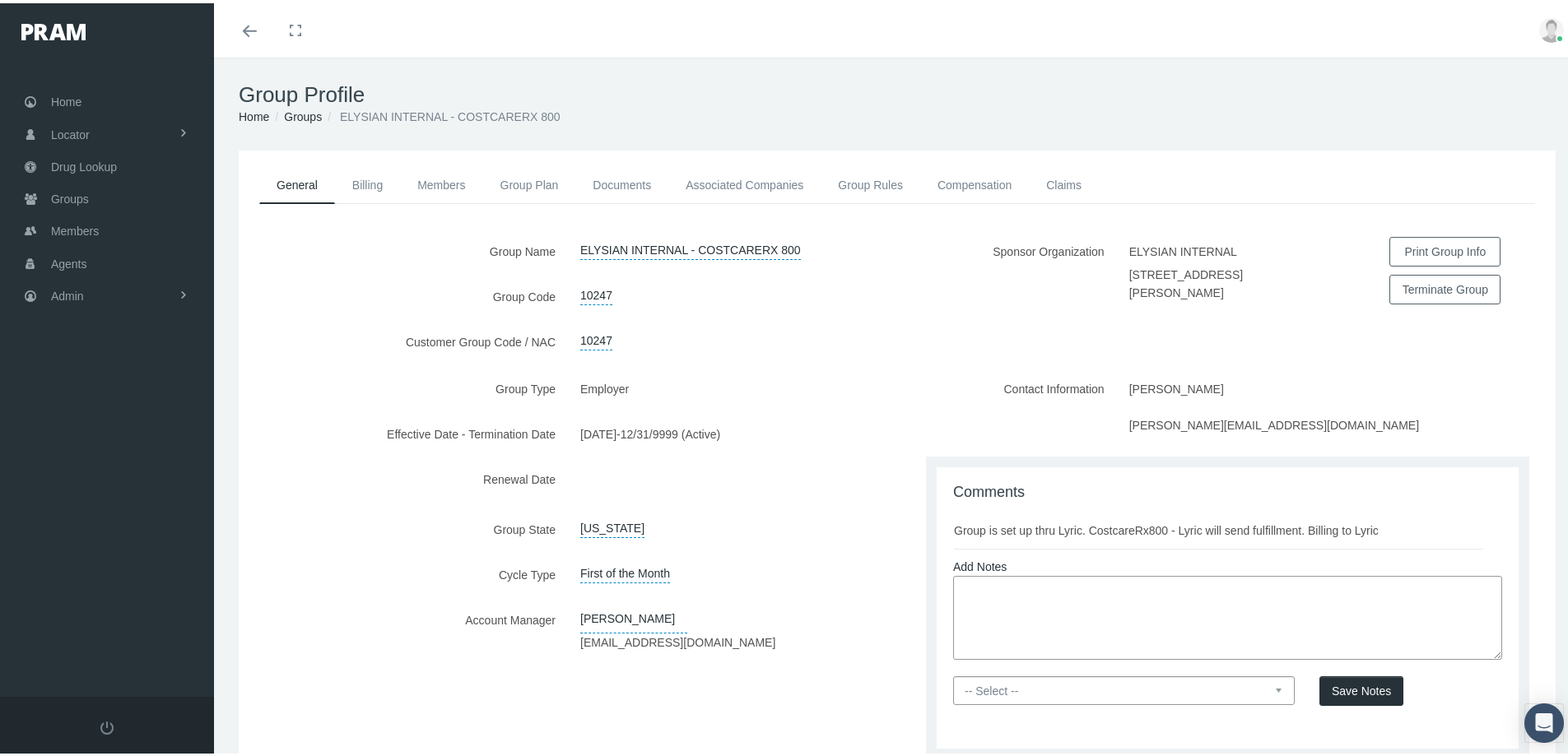
paste textarea "Group members term if dropped records per Lyric agreement"
type textarea "Group members term if dropped records per Lyric agreement"
drag, startPoint x: 1269, startPoint y: 685, endPoint x: 1222, endPoint y: 697, distance: 48.5
click at [1269, 685] on select "-- Select -- PRAM Only Everyone" at bounding box center [1124, 687] width 342 height 29
select select "0"
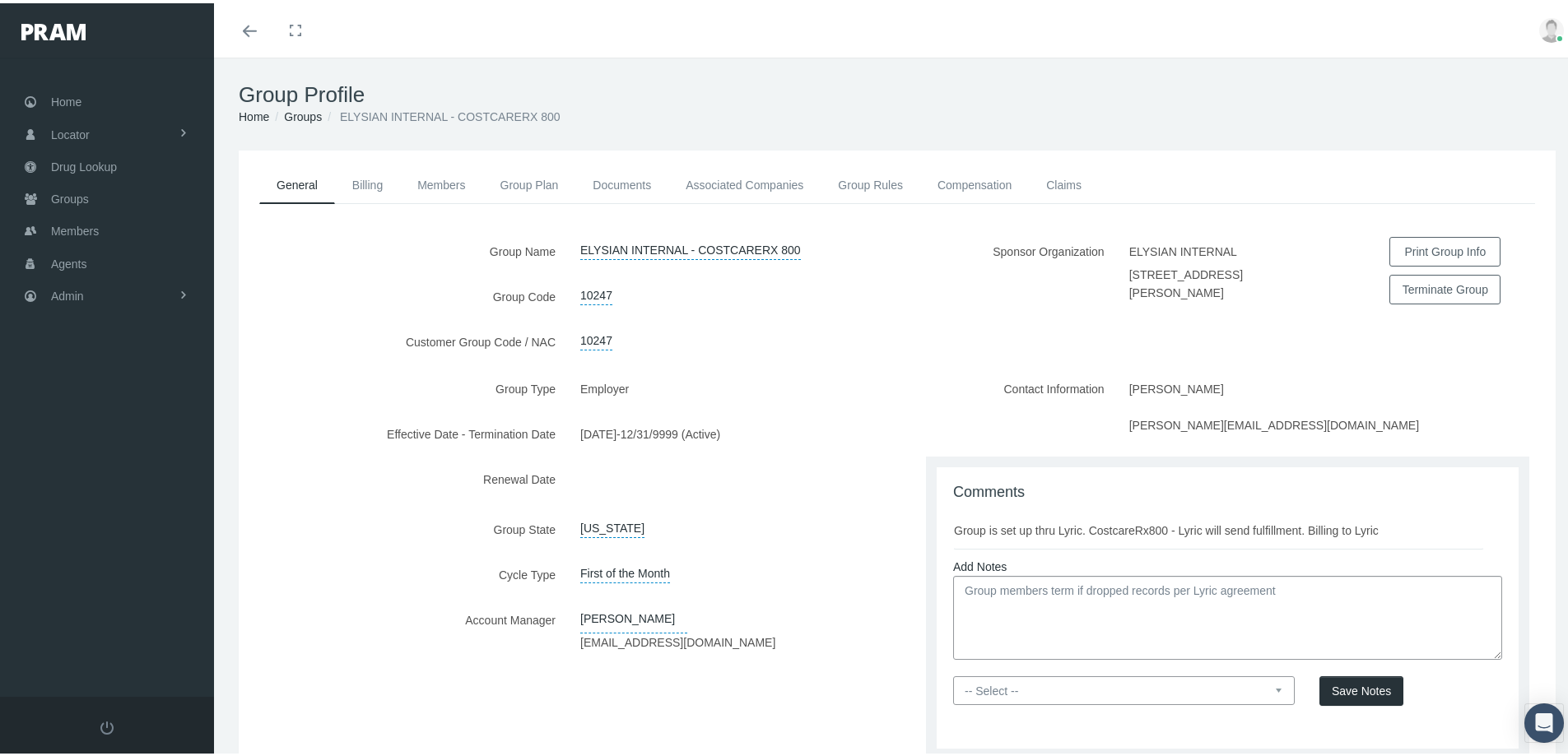
click at [953, 673] on select "-- Select -- PRAM Only Everyone" at bounding box center [1124, 687] width 342 height 29
click at [1337, 684] on span "Save Notes" at bounding box center [1361, 688] width 59 height 13
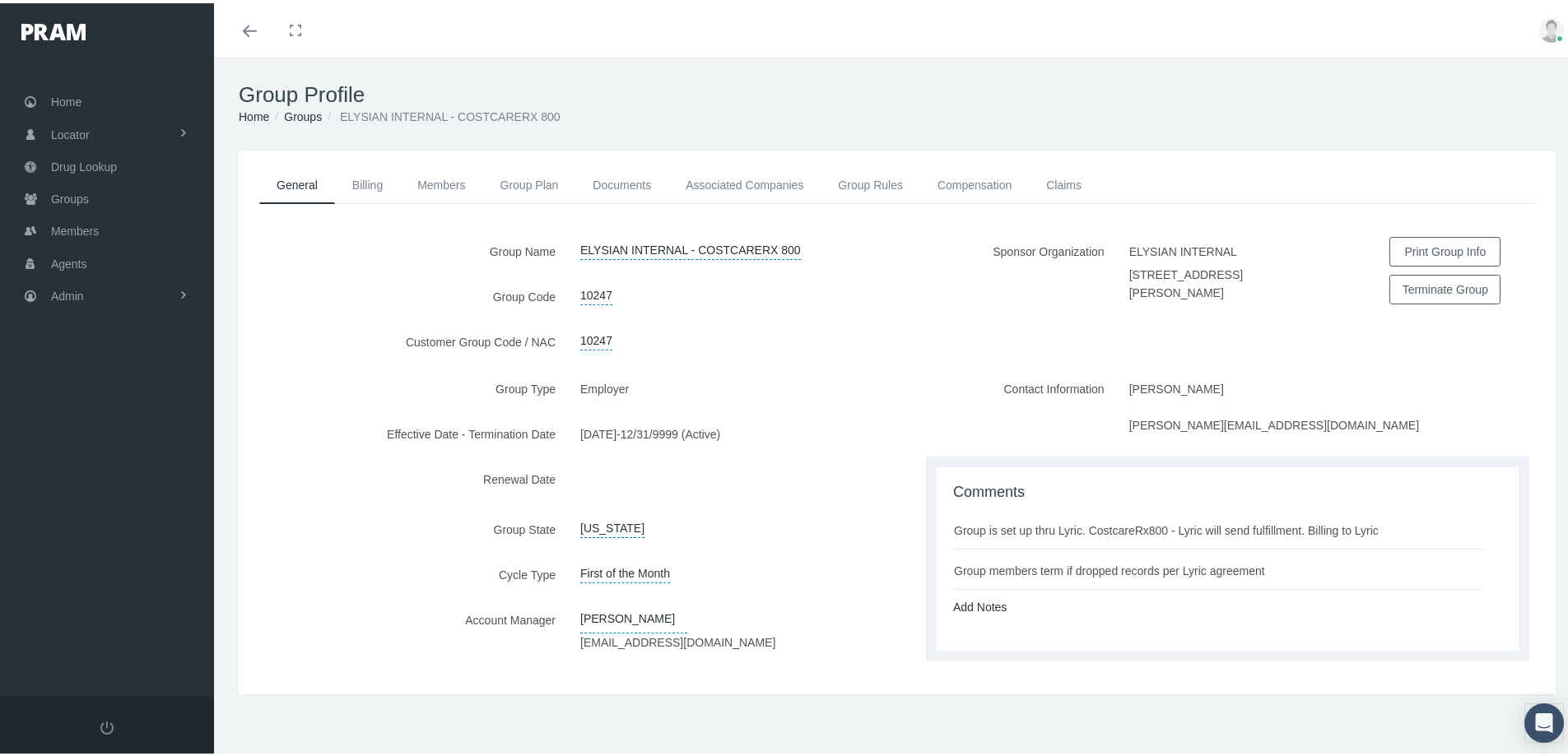
drag, startPoint x: 409, startPoint y: 655, endPoint x: 393, endPoint y: 651, distance: 16.5
click at [409, 655] on div "Group Type Employer Effective Date - Termination Date 08/01/2025 - 12/31/9999 (…" at bounding box center [568, 523] width 659 height 304
click at [383, 606] on label "Account Manager" at bounding box center [403, 629] width 329 height 52
click at [426, 620] on label "Account Manager" at bounding box center [403, 629] width 329 height 52
click at [761, 648] on div "Kim Wagner kwagner@pram.com" at bounding box center [732, 629] width 329 height 52
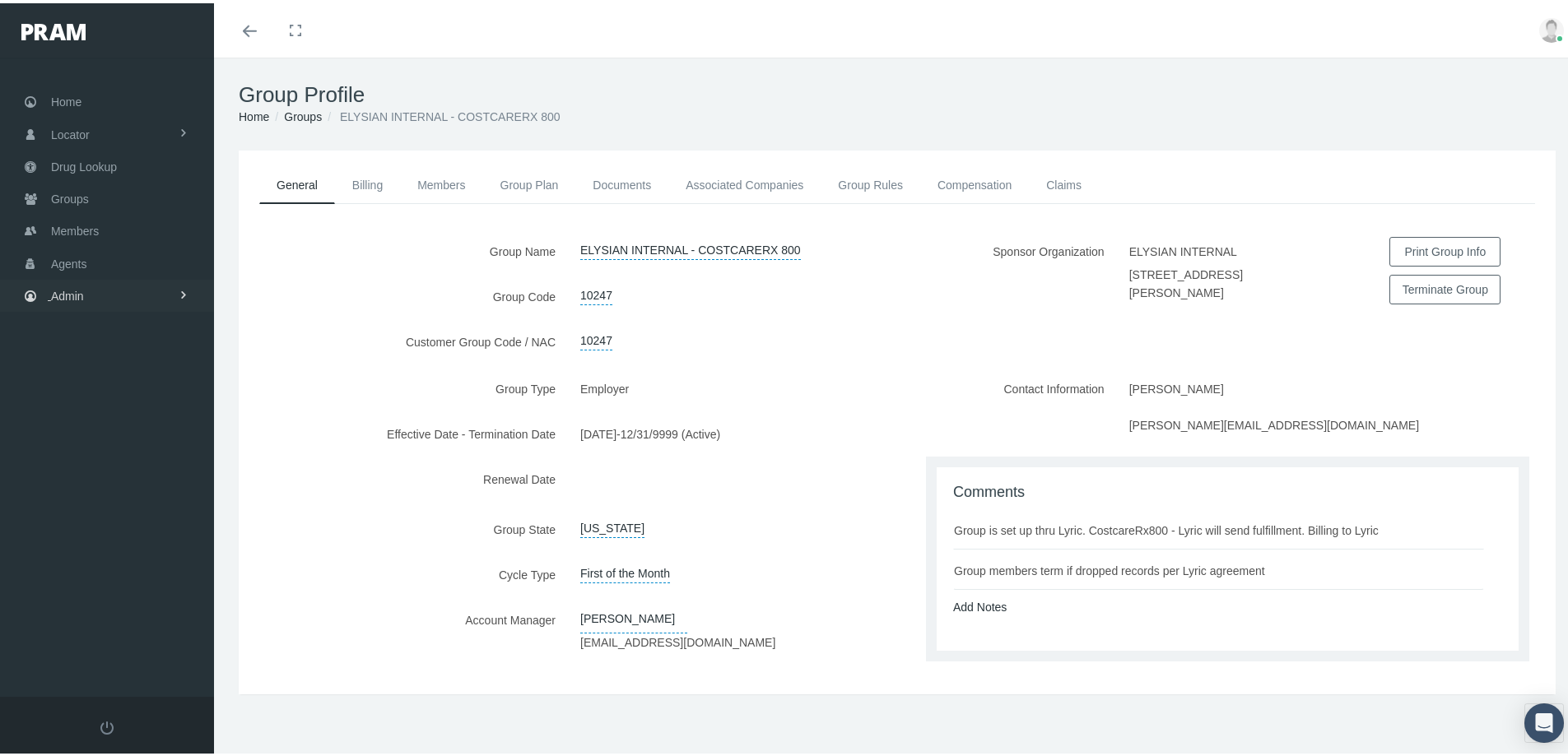
click at [62, 297] on span "Admin" at bounding box center [67, 293] width 33 height 32
click at [105, 569] on span "Eligibility File Uploads" at bounding box center [124, 570] width 111 height 28
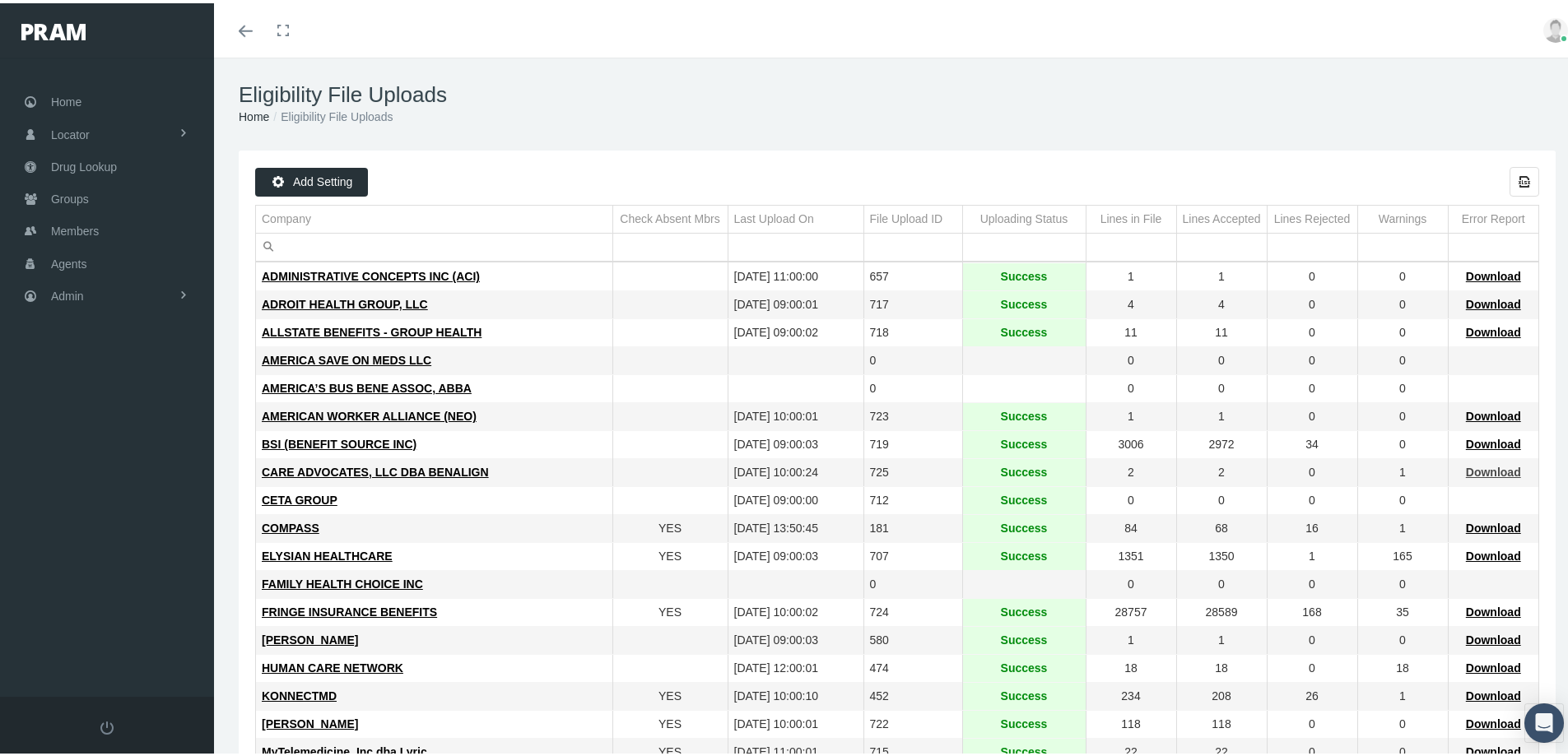
click at [1476, 470] on span "Download" at bounding box center [1493, 469] width 55 height 13
drag, startPoint x: 71, startPoint y: 228, endPoint x: 73, endPoint y: 241, distance: 13.2
click at [71, 228] on span "Members" at bounding box center [74, 228] width 47 height 32
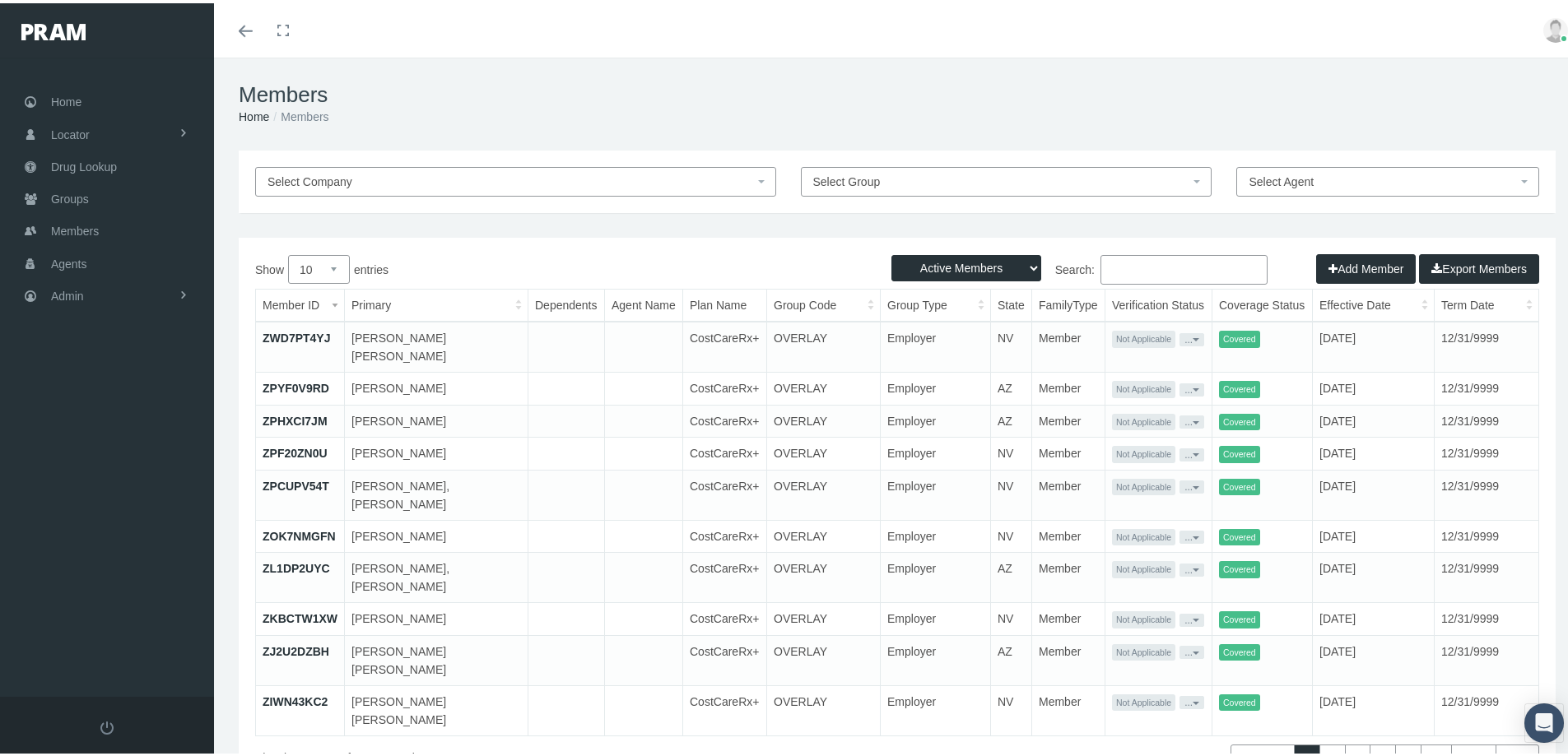
paste input "CA22288038"
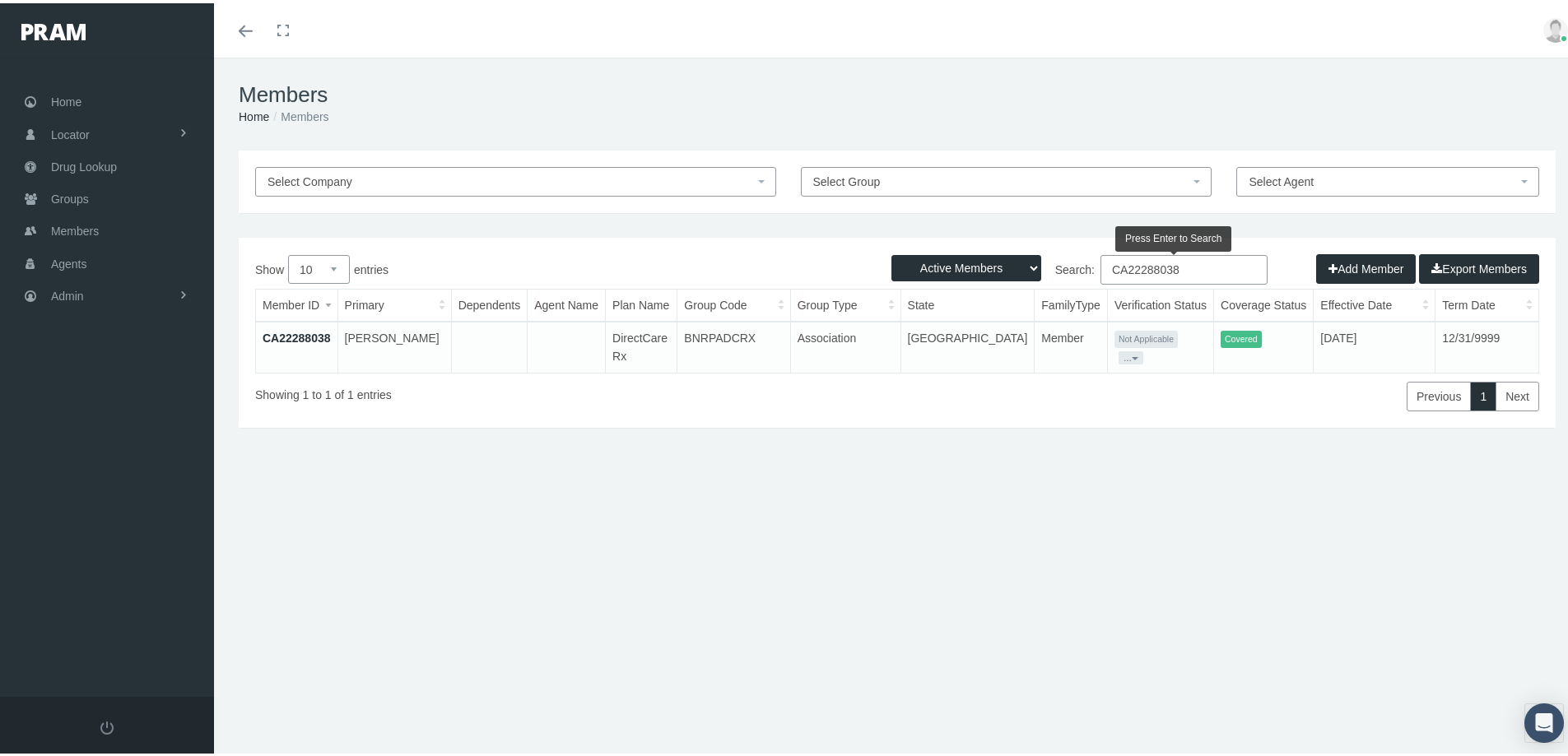
type input "CA22288038"
drag, startPoint x: 748, startPoint y: 660, endPoint x: 690, endPoint y: 656, distance: 58.1
click at [745, 660] on div "Members Home Members Select Company Select Group Select Agent Loading... Active…" at bounding box center [896, 413] width 1366 height 720
click at [298, 334] on link "CA22288038" at bounding box center [297, 334] width 69 height 13
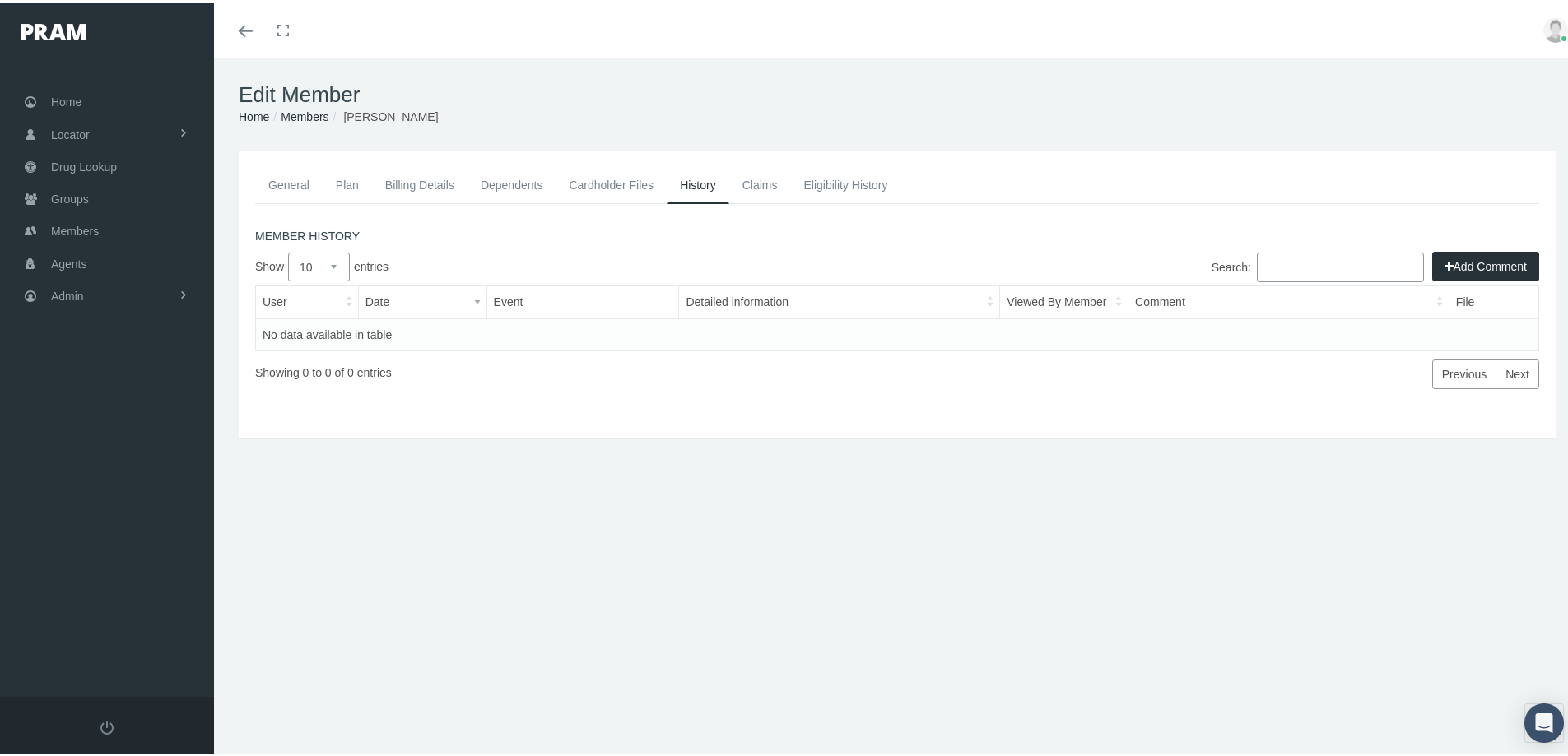
click at [293, 179] on link "General" at bounding box center [289, 181] width 68 height 36
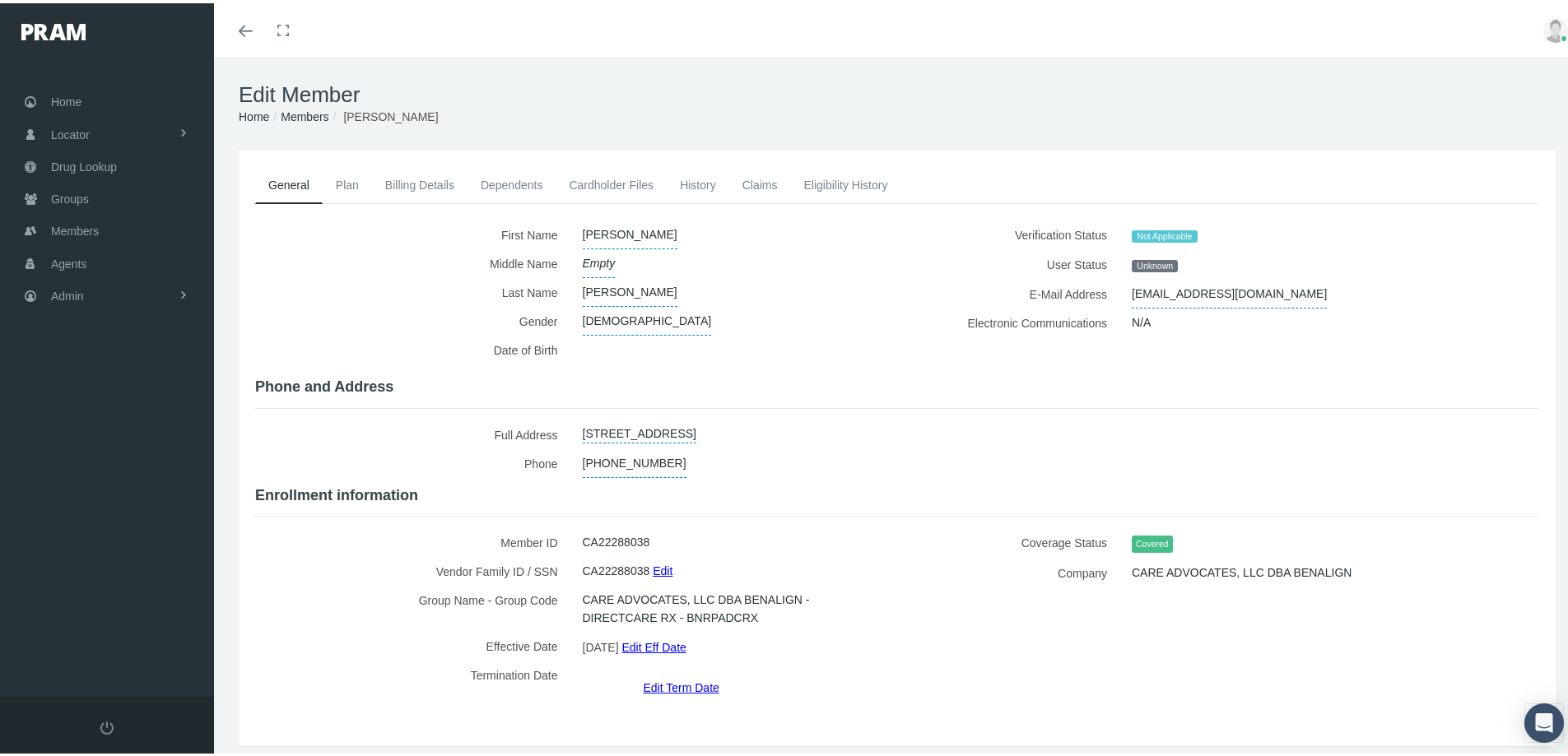
click at [821, 186] on link "Eligibility History" at bounding box center [845, 181] width 111 height 36
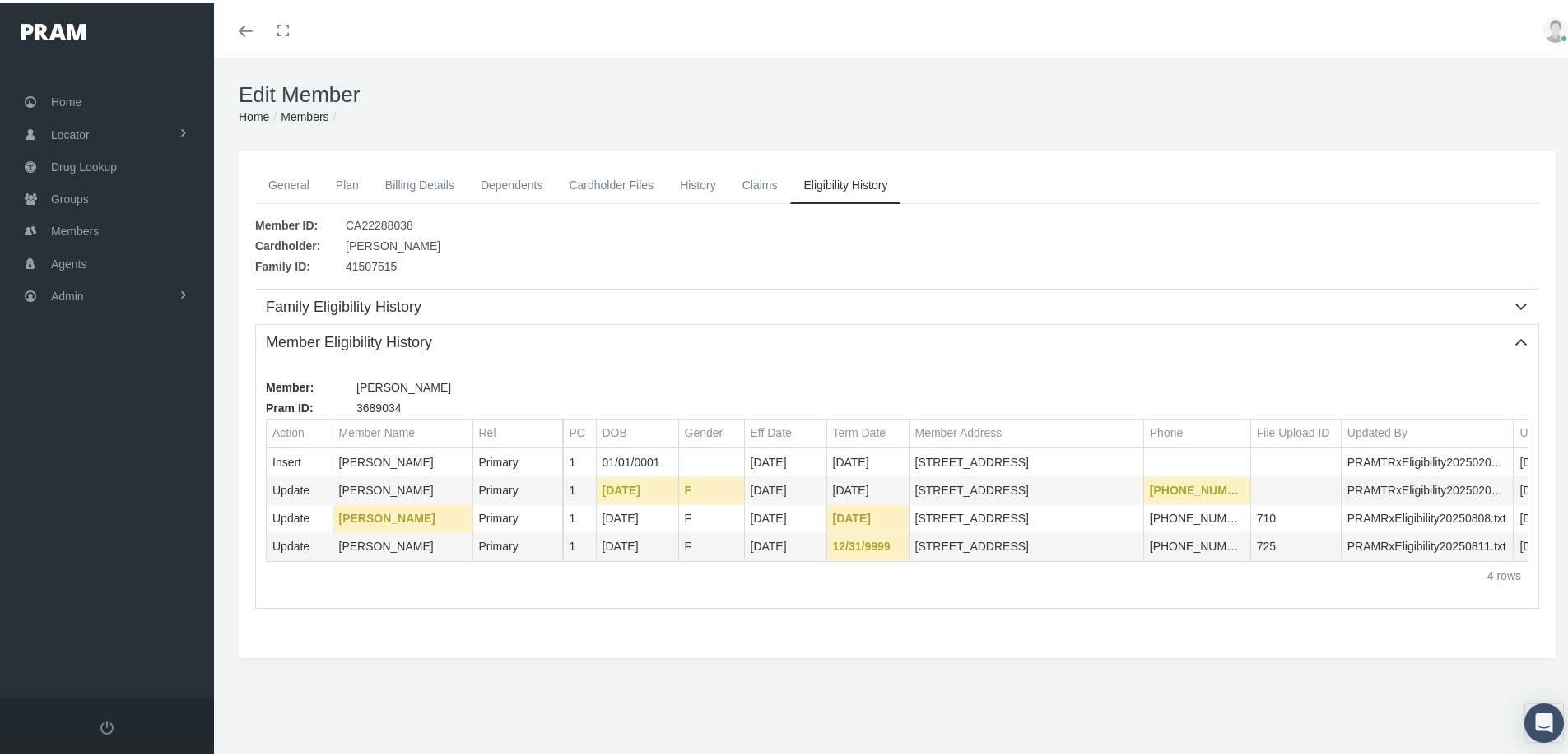
click at [757, 579] on div "4 rows" at bounding box center [896, 572] width 1262 height 29
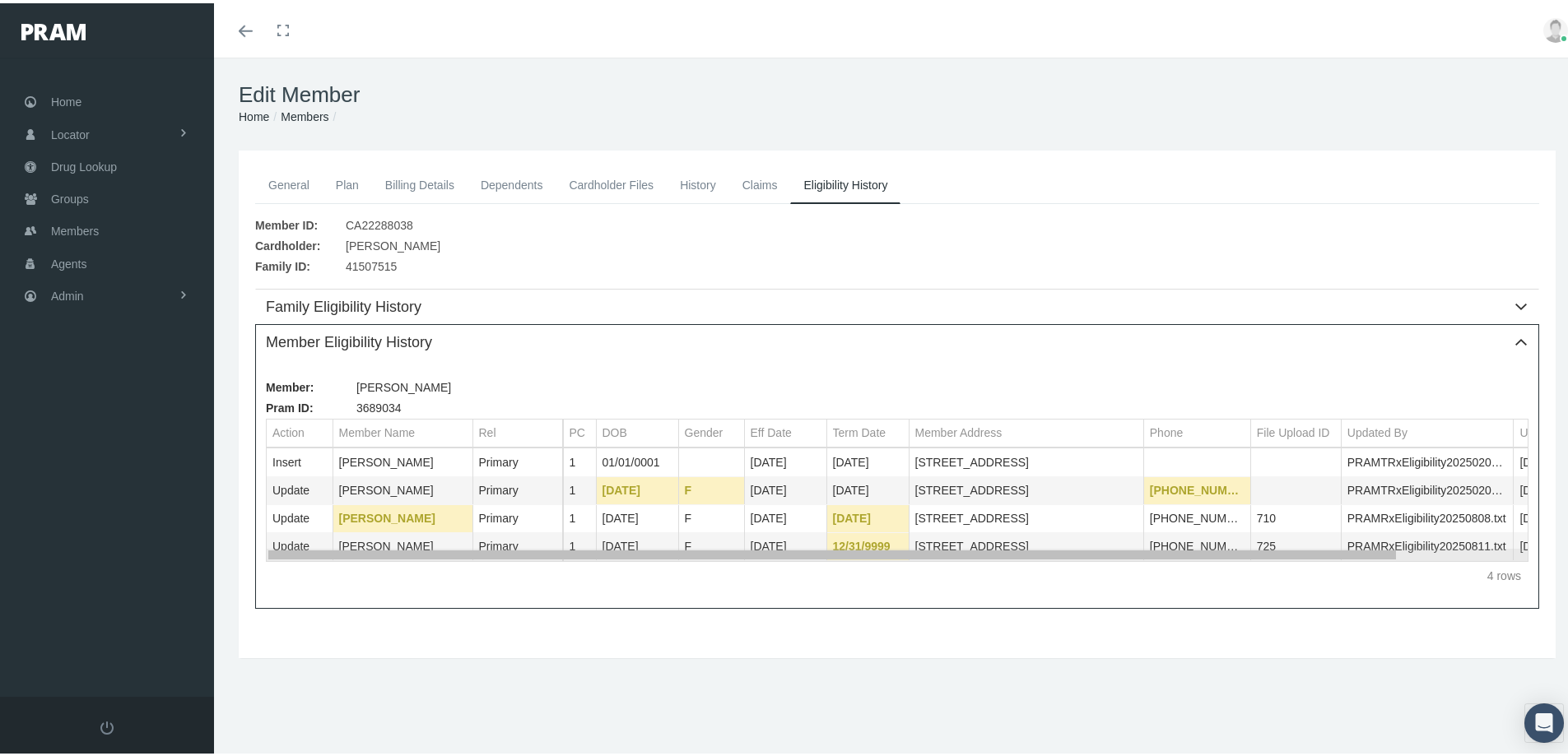
drag, startPoint x: 940, startPoint y: 553, endPoint x: 908, endPoint y: 564, distance: 33.8
click at [908, 564] on body "Toggle Fullscreen Toggle navigation Toggle menubar Toggle fullscreen Profile Lo…" at bounding box center [790, 378] width 1580 height 756
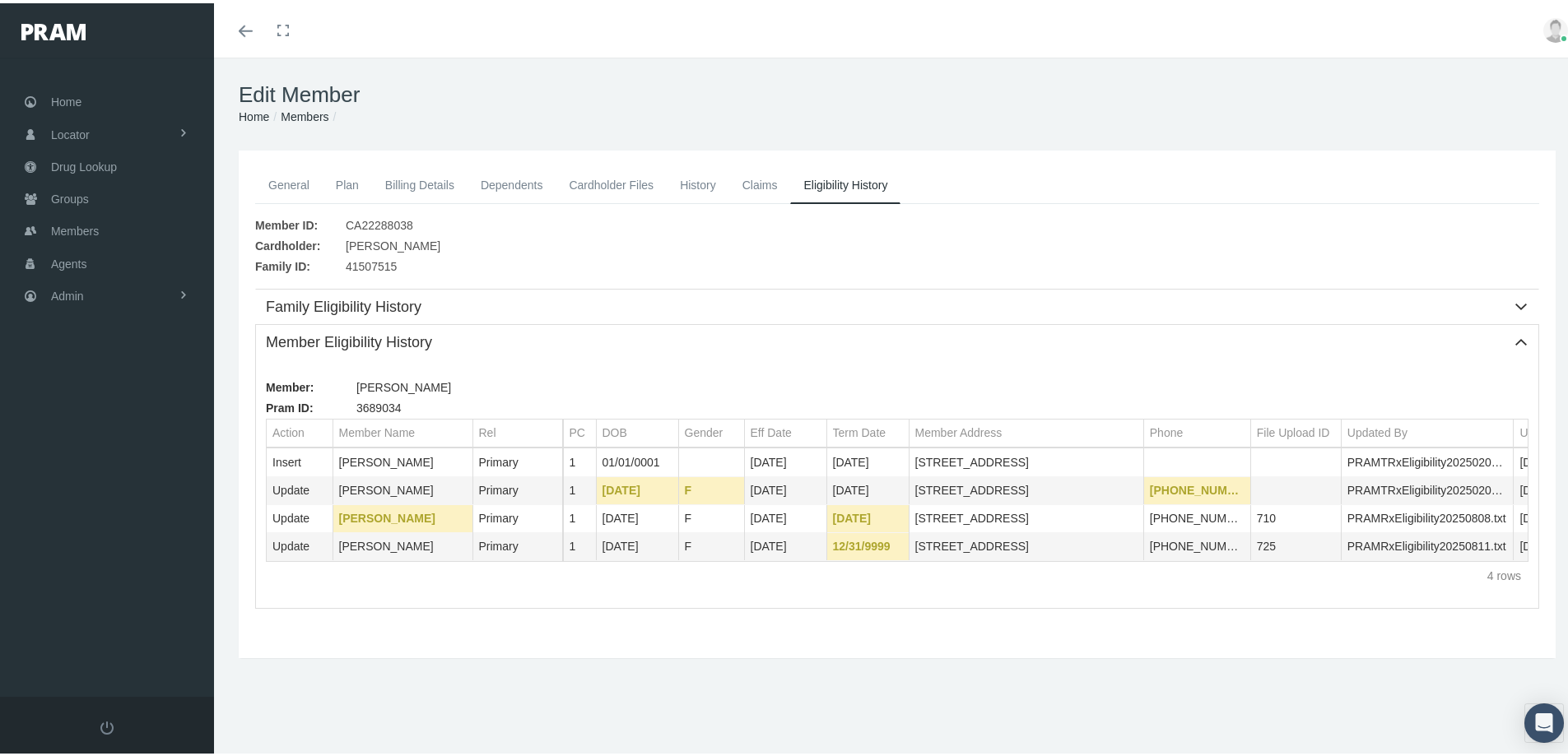
click at [669, 637] on div "General Plan Billing Details Dependents Cardholder Files 1" at bounding box center [896, 400] width 1325 height 475
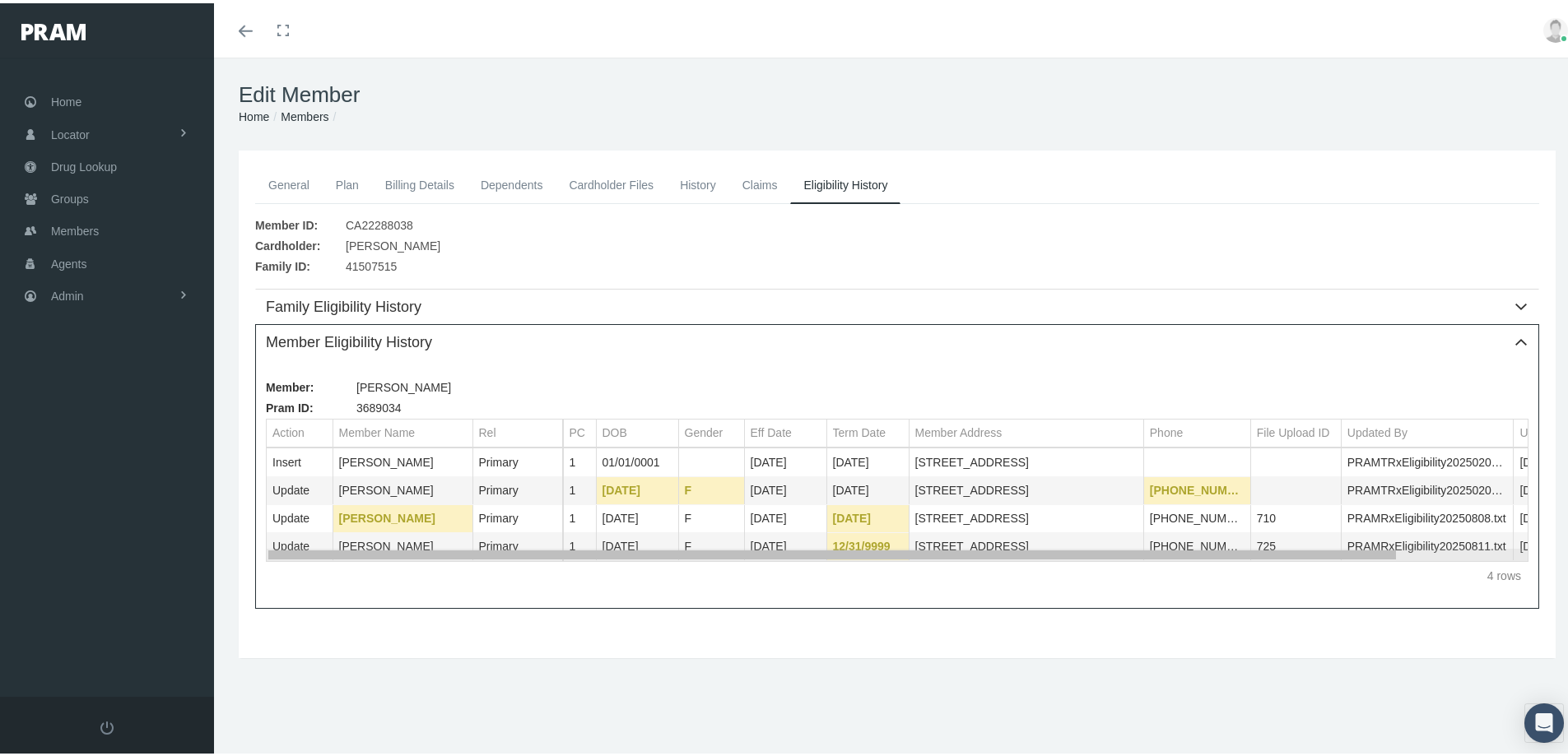
drag, startPoint x: 798, startPoint y: 554, endPoint x: 733, endPoint y: 535, distance: 67.7
click at [764, 539] on body "Toggle Fullscreen Toggle navigation Toggle menubar Toggle fullscreen Profile Lo…" at bounding box center [790, 378] width 1580 height 756
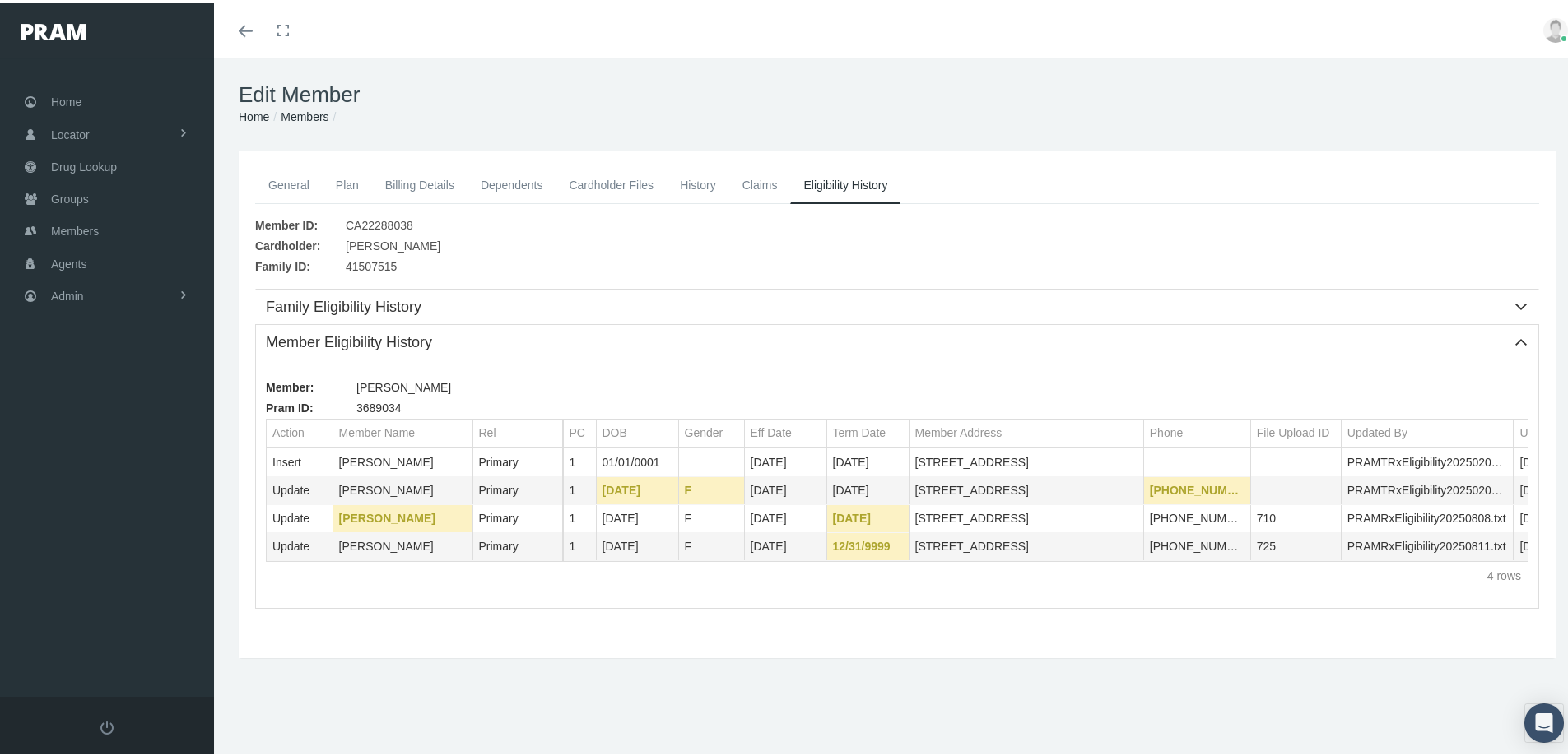
click at [495, 677] on div "General Plan Billing Details Dependents Cardholder Files History 1" at bounding box center [896, 426] width 1366 height 557
drag, startPoint x: 494, startPoint y: 630, endPoint x: 423, endPoint y: 617, distance: 72.2
click at [494, 630] on div "General Plan Billing Details Dependents Cardholder Files 1" at bounding box center [896, 400] width 1325 height 475
click at [460, 648] on div "General Plan Billing Details Dependents Cardholder Files" at bounding box center [897, 401] width 1317 height 508
drag, startPoint x: 64, startPoint y: 294, endPoint x: 137, endPoint y: 331, distance: 81.8
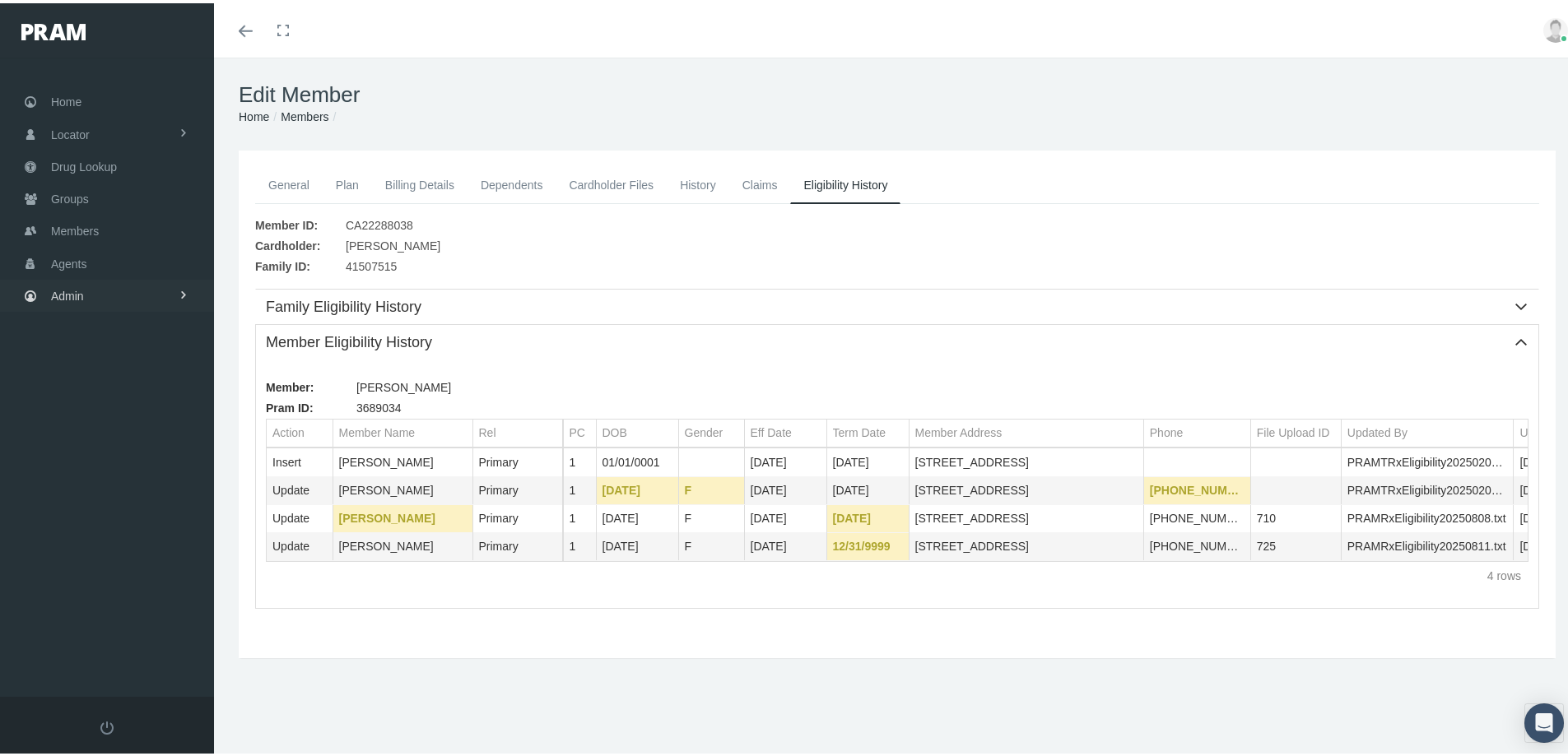
click at [64, 293] on span "Admin" at bounding box center [67, 293] width 33 height 32
drag, startPoint x: 102, startPoint y: 418, endPoint x: 116, endPoint y: 422, distance: 14.6
click at [104, 418] on span "Group Billing" at bounding box center [100, 421] width 66 height 28
click at [76, 539] on span "Payments" at bounding box center [89, 541] width 51 height 28
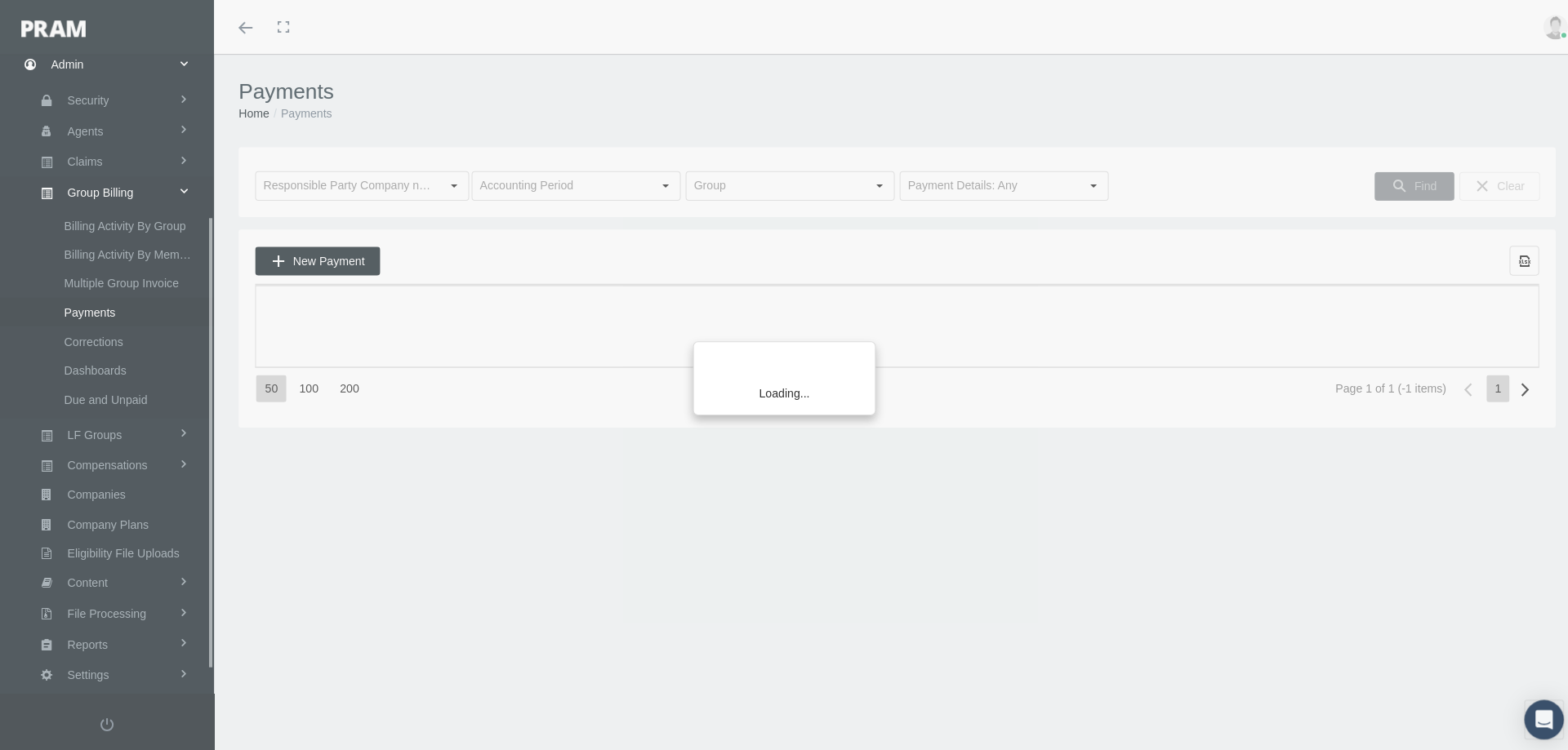
scroll to position [260, 0]
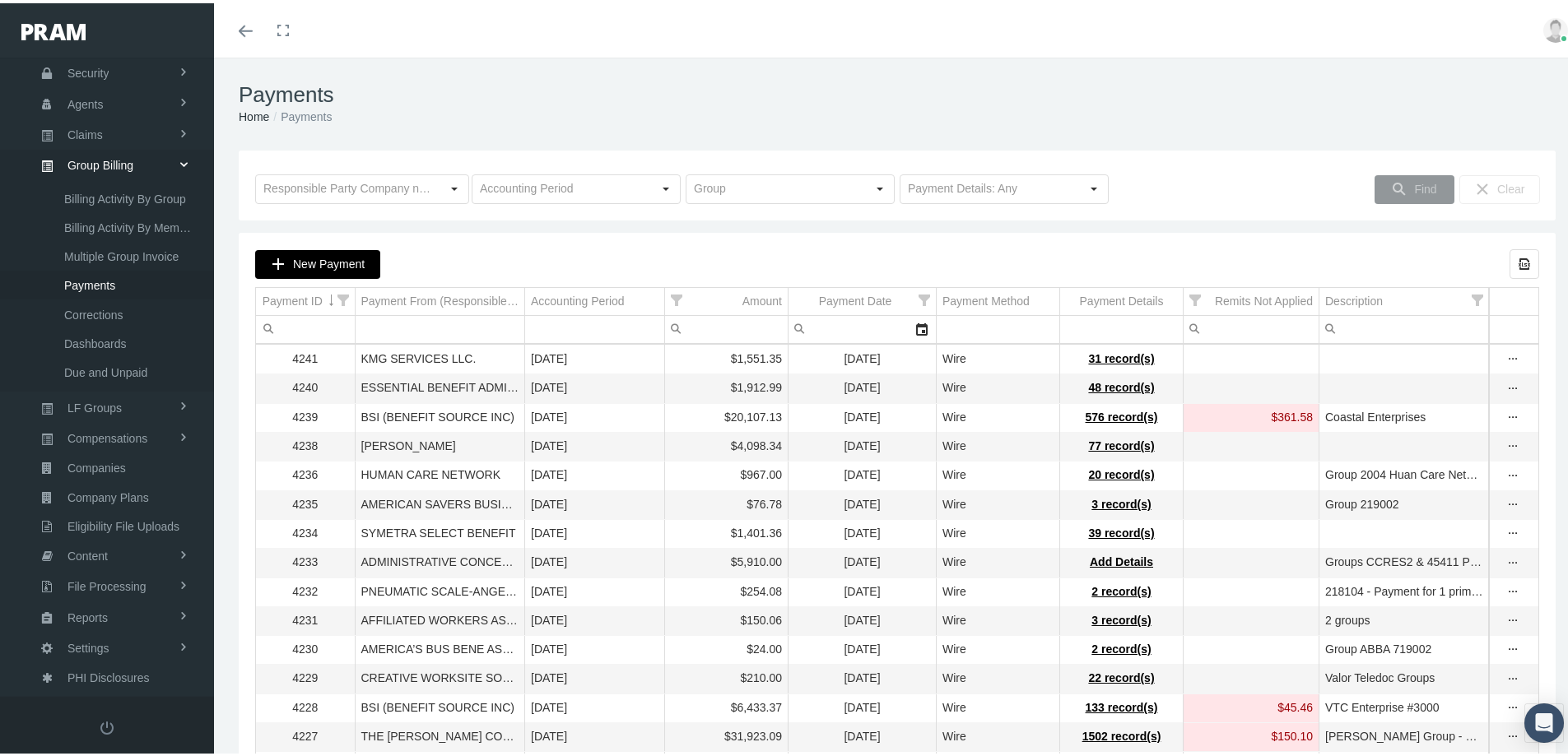
click at [328, 257] on span "New Payment" at bounding box center [328, 261] width 72 height 13
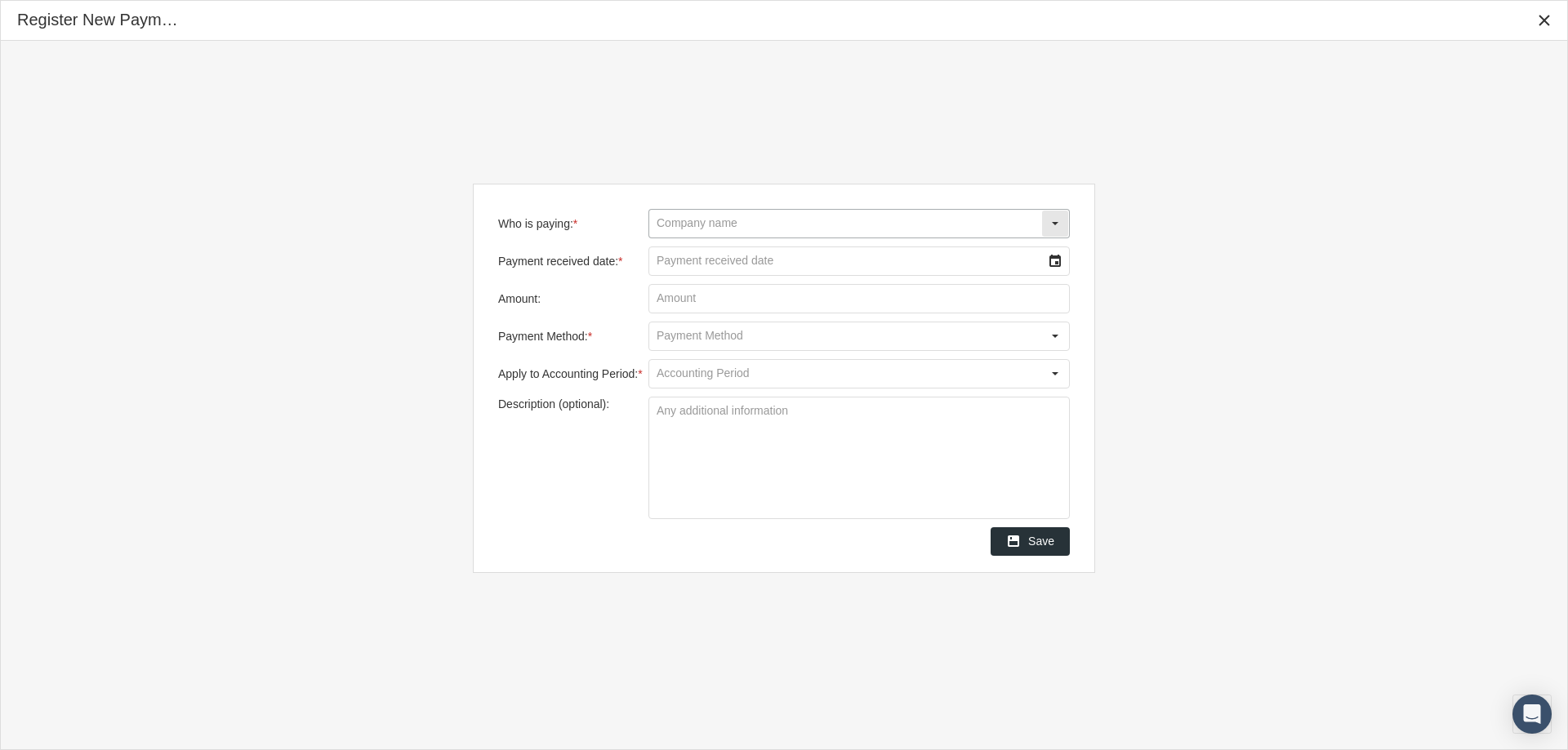
click at [670, 217] on input "Who is paying: *" at bounding box center [844, 224] width 392 height 28
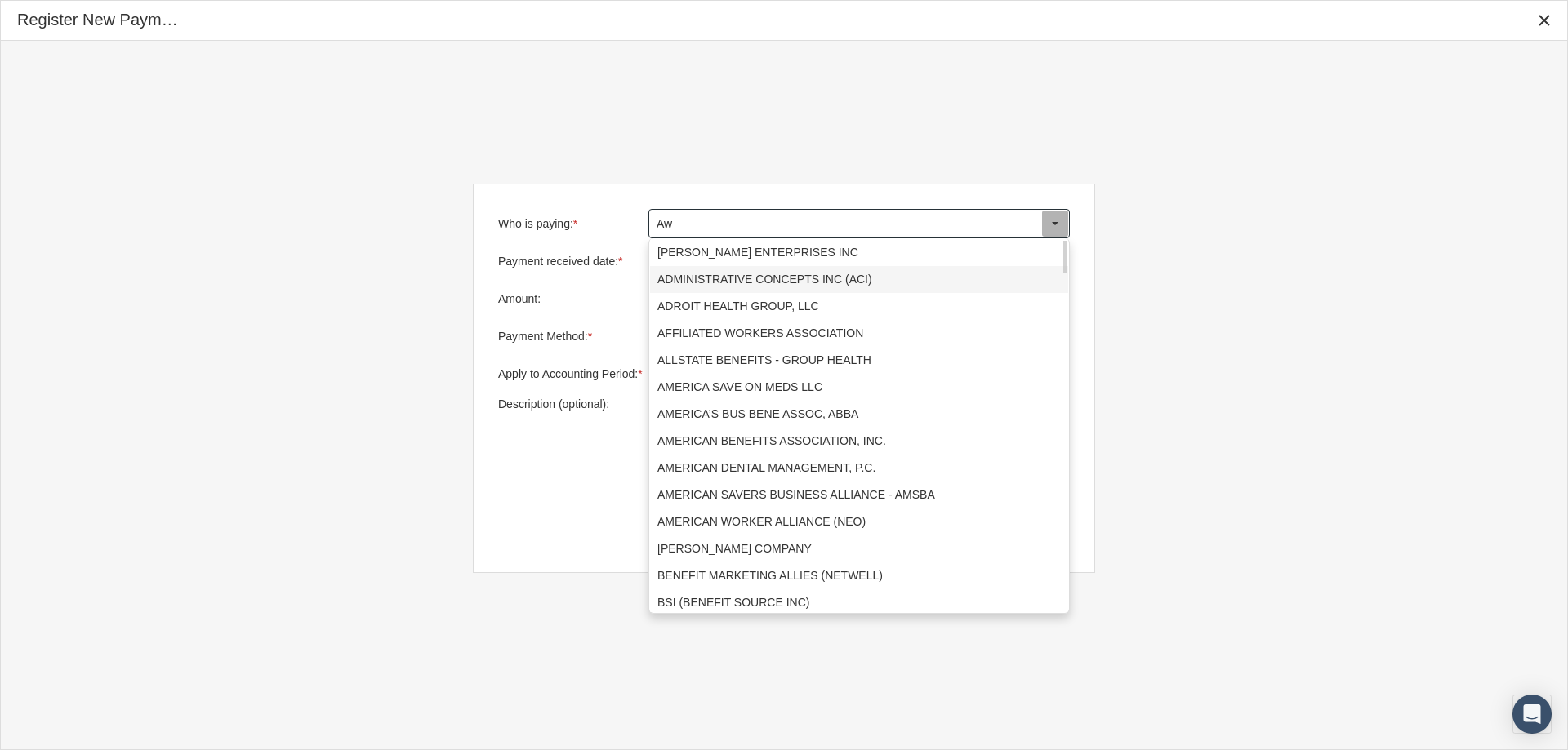
type input "A"
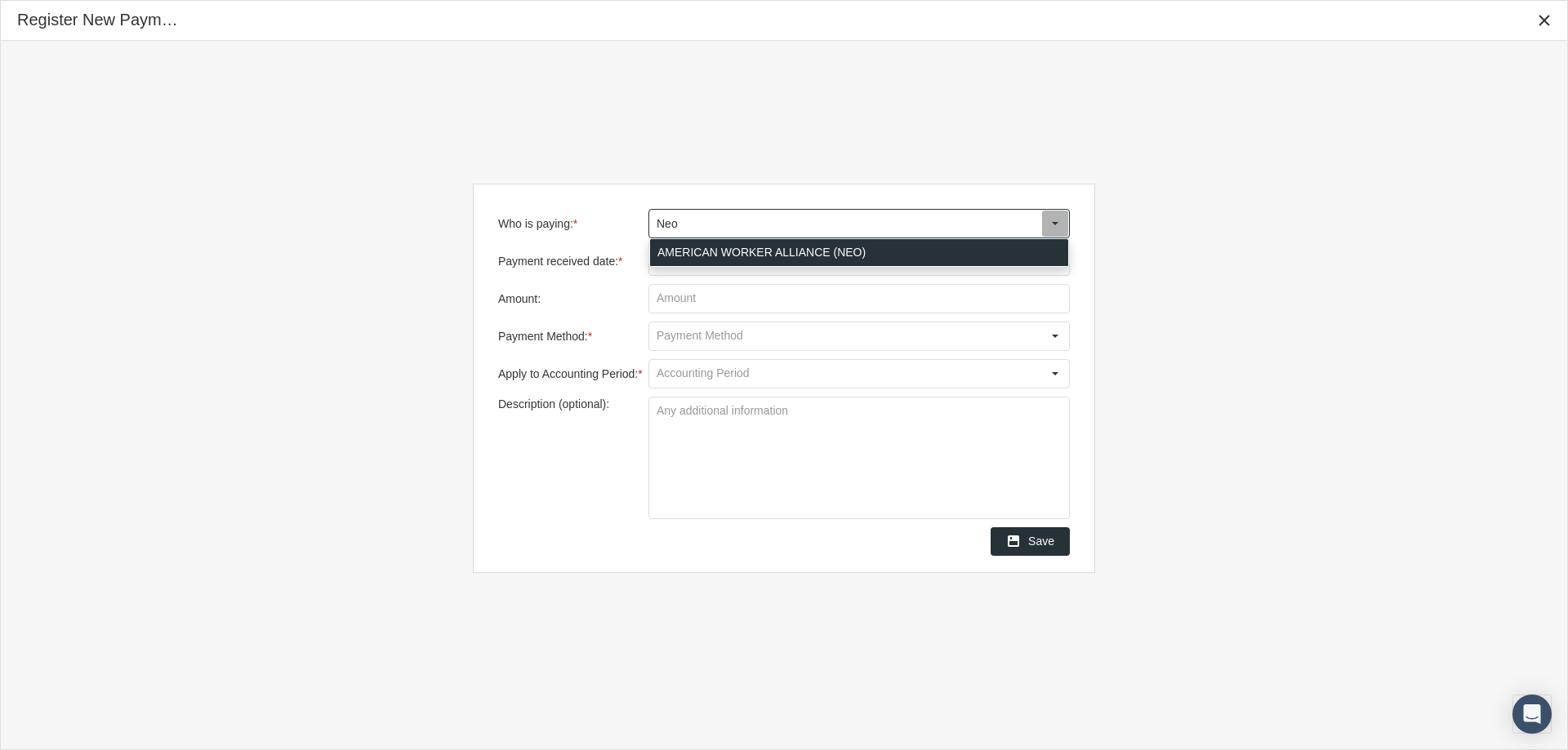
click at [726, 255] on div "AMERICAN WORKER ALLIANCE (NEO)" at bounding box center [859, 252] width 419 height 27
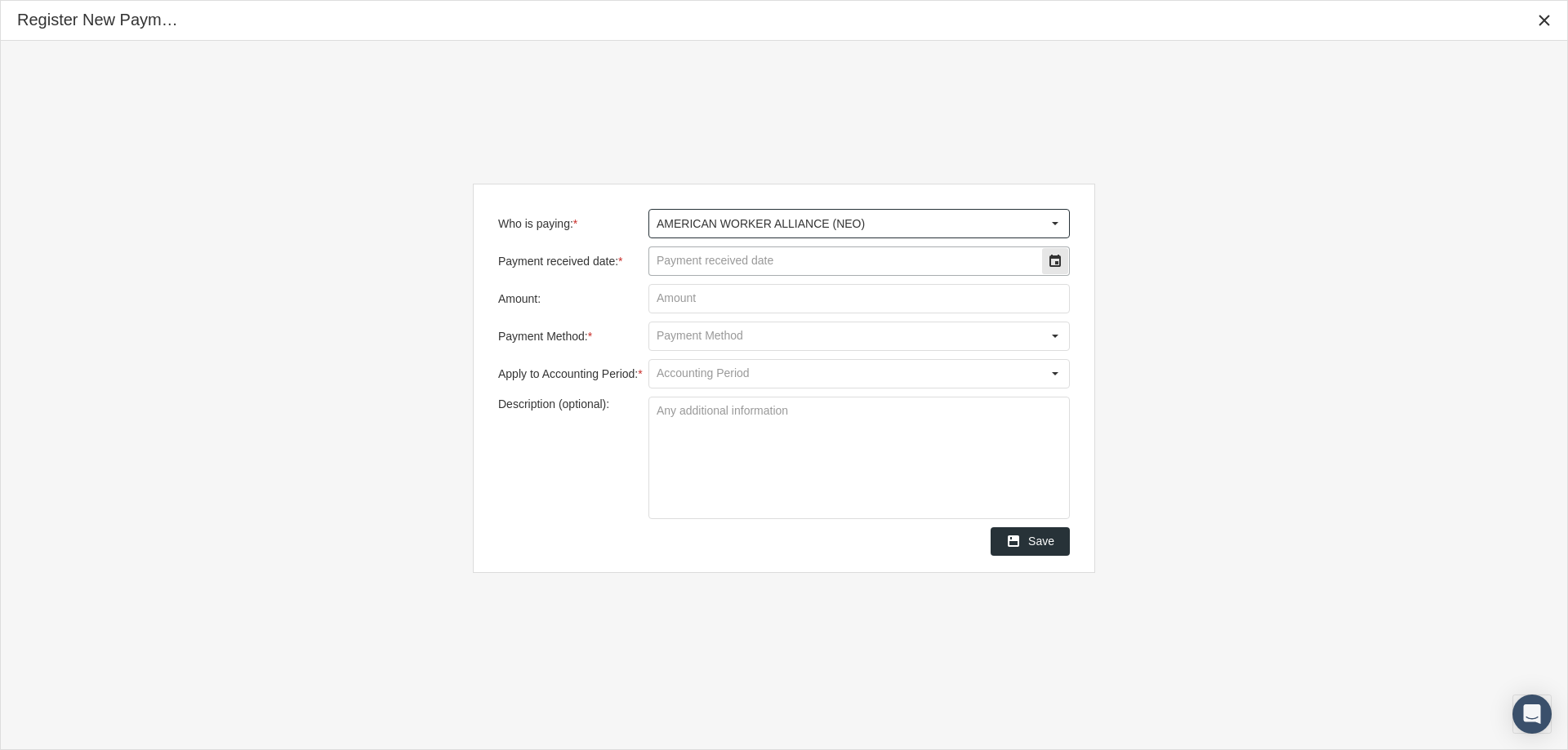
type input "AMERICAN WORKER ALLIANCE (NEO)"
drag, startPoint x: 716, startPoint y: 261, endPoint x: 727, endPoint y: 263, distance: 11.2
click at [717, 262] on input "Payment received date: *" at bounding box center [844, 261] width 392 height 28
type input "[DATE]"
type input "$ 965.72"
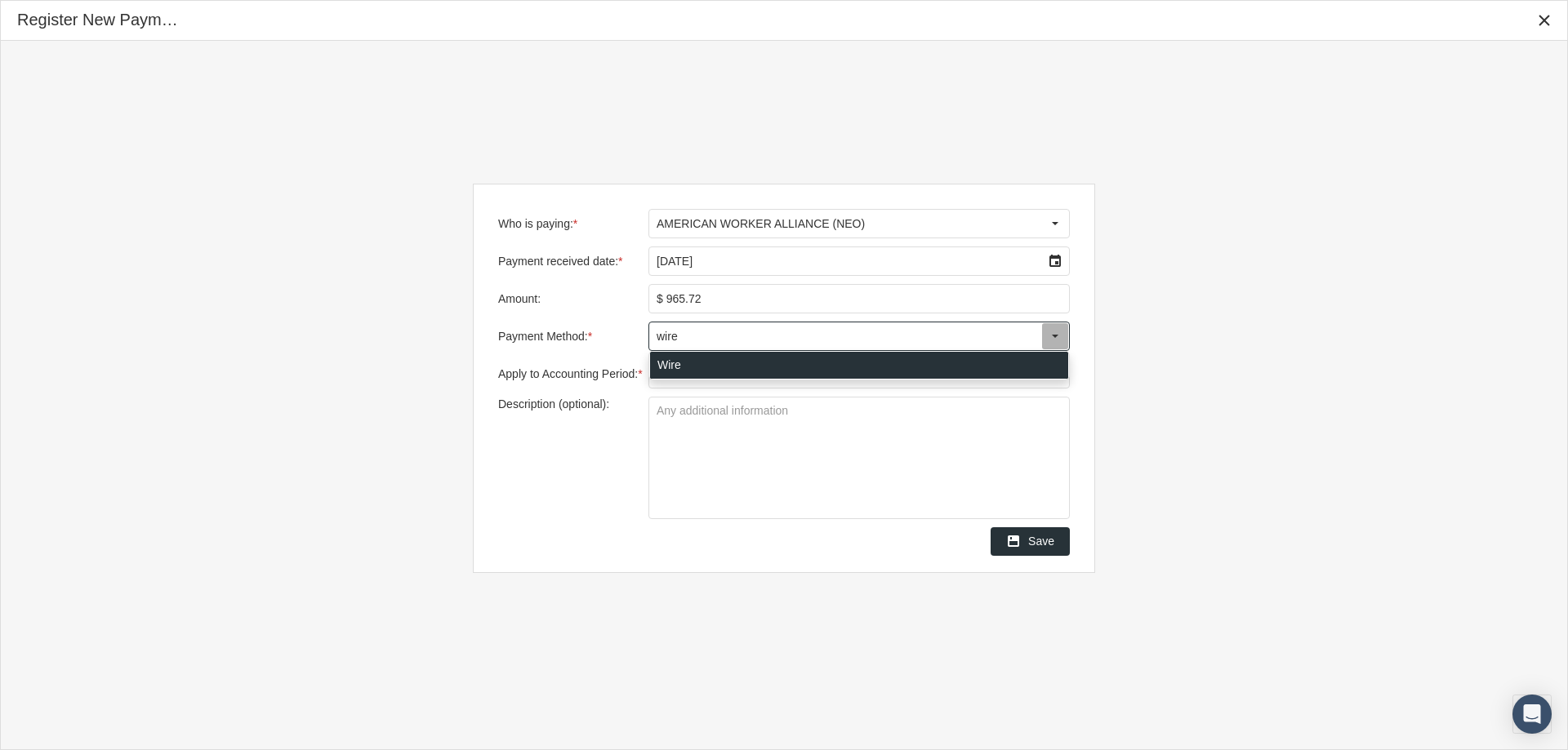
click at [663, 359] on div "Wire" at bounding box center [859, 365] width 419 height 27
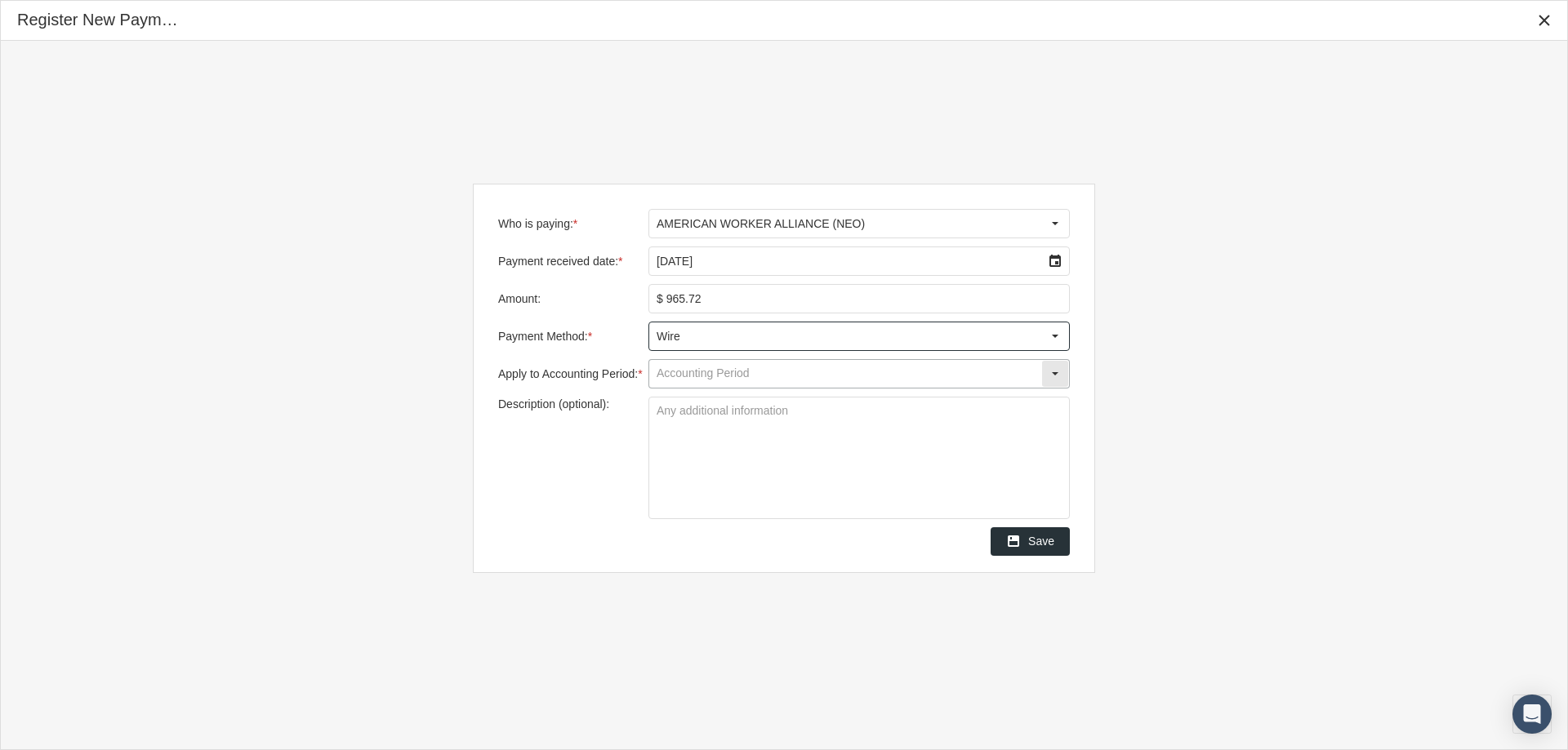
type input "Wire"
click at [669, 371] on input "Apply to Accounting Period: *" at bounding box center [844, 374] width 392 height 28
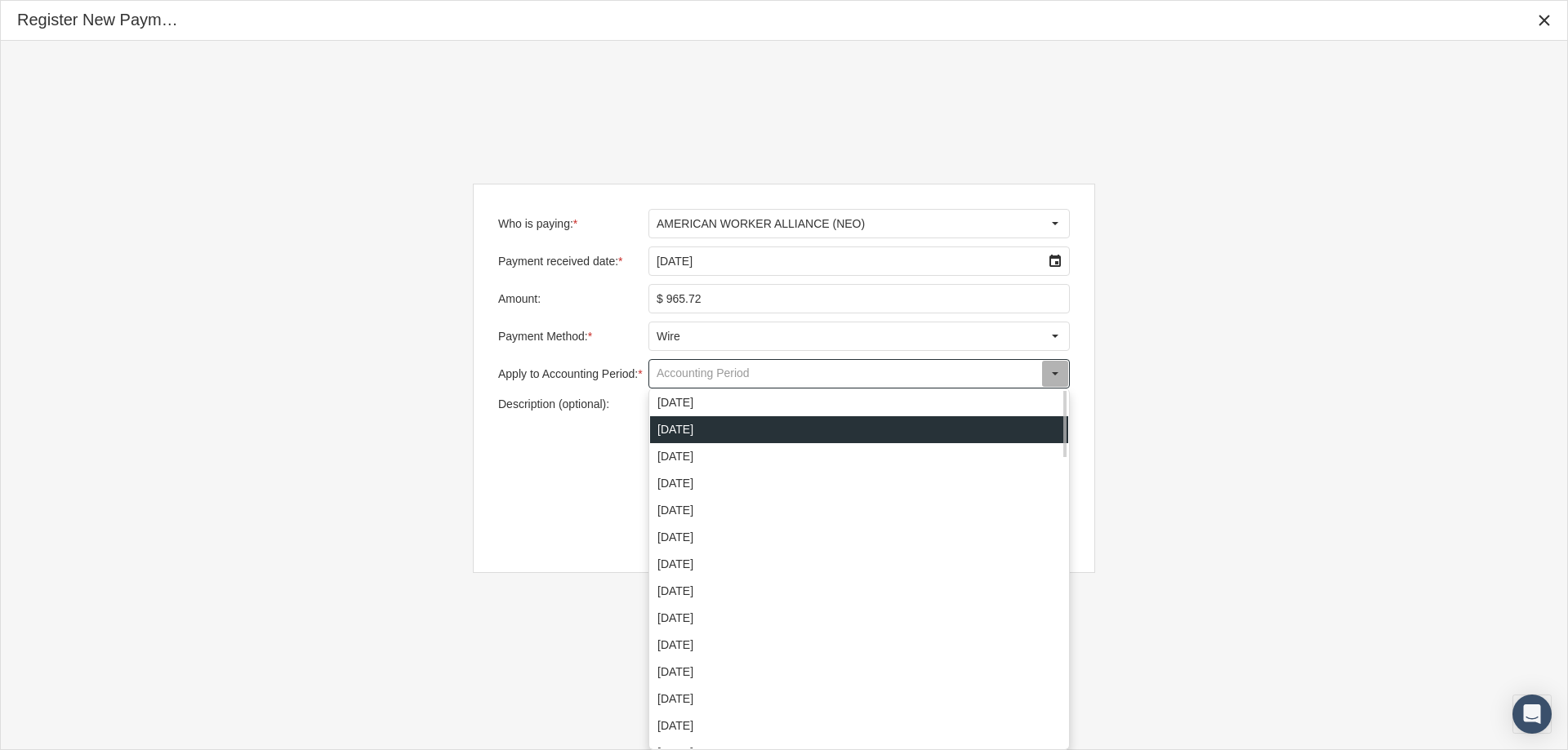
click at [672, 420] on div "August 2025" at bounding box center [859, 429] width 419 height 27
type input "August 2025"
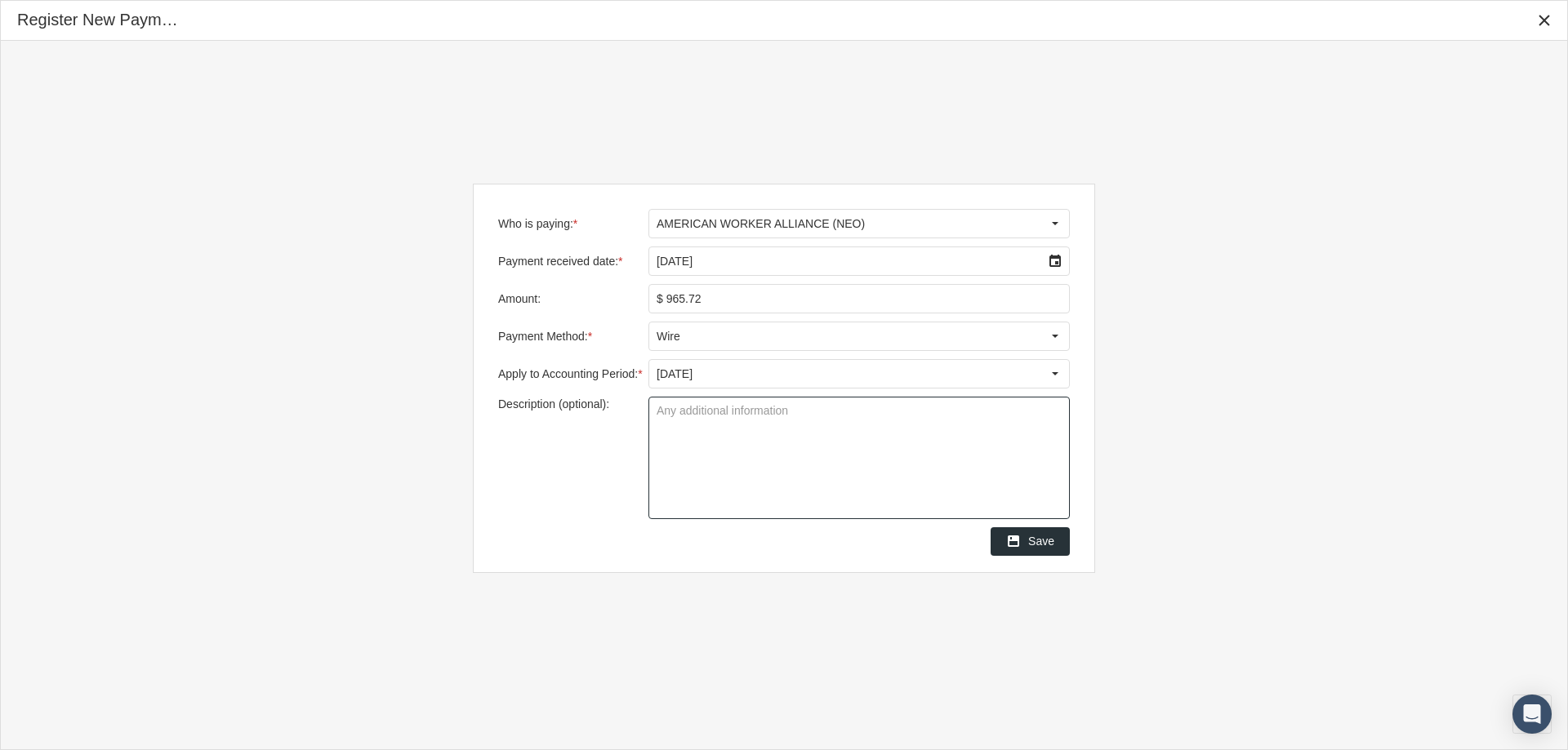
click at [687, 412] on textarea "Description (optional):" at bounding box center [858, 457] width 419 height 121
type textarea "Group AWA002 & AWA003"
click at [878, 454] on textarea "Group AWA002 & AWA003" at bounding box center [858, 457] width 419 height 121
click at [1037, 534] on span "Save" at bounding box center [1041, 541] width 26 height 13
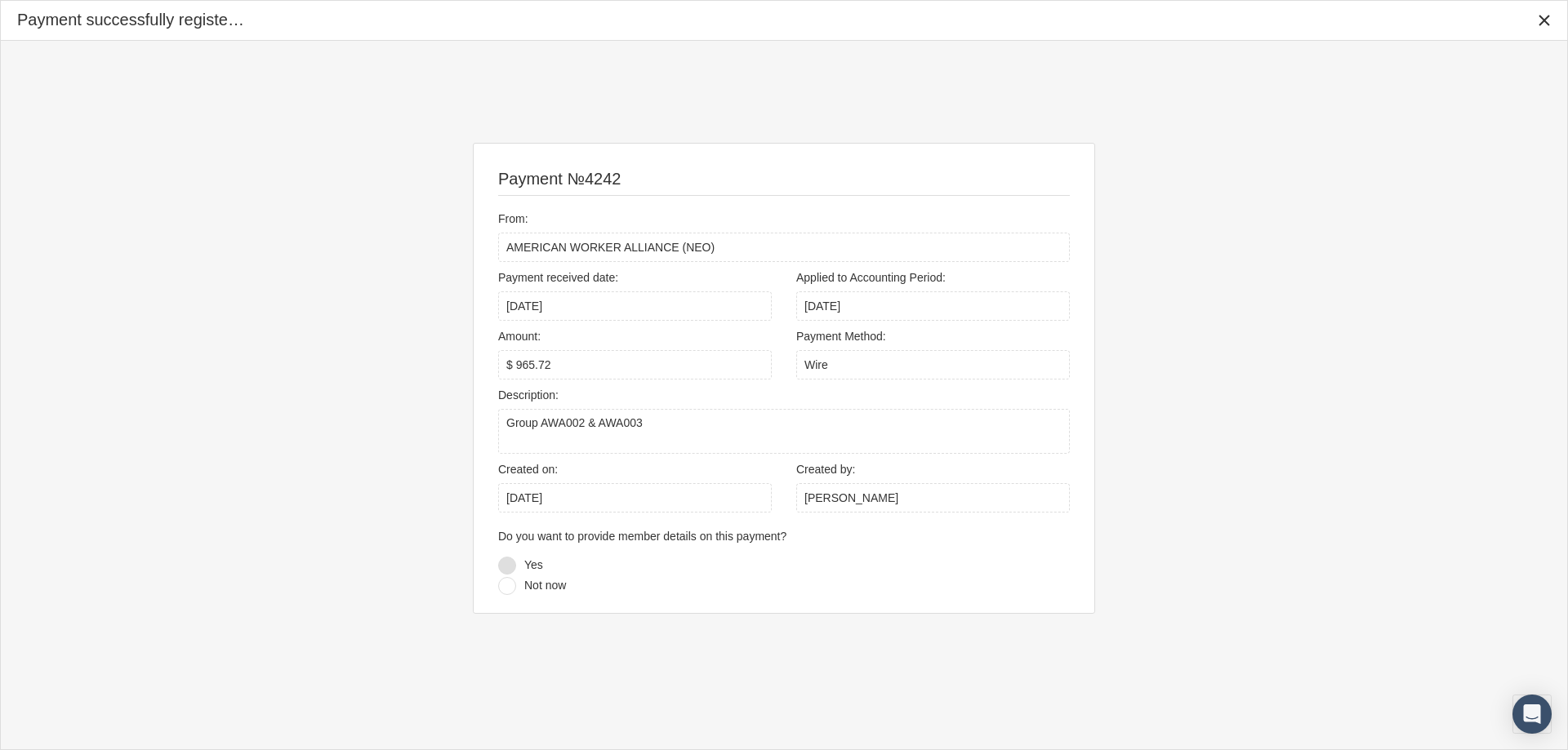
click at [506, 567] on div at bounding box center [506, 565] width 18 height 18
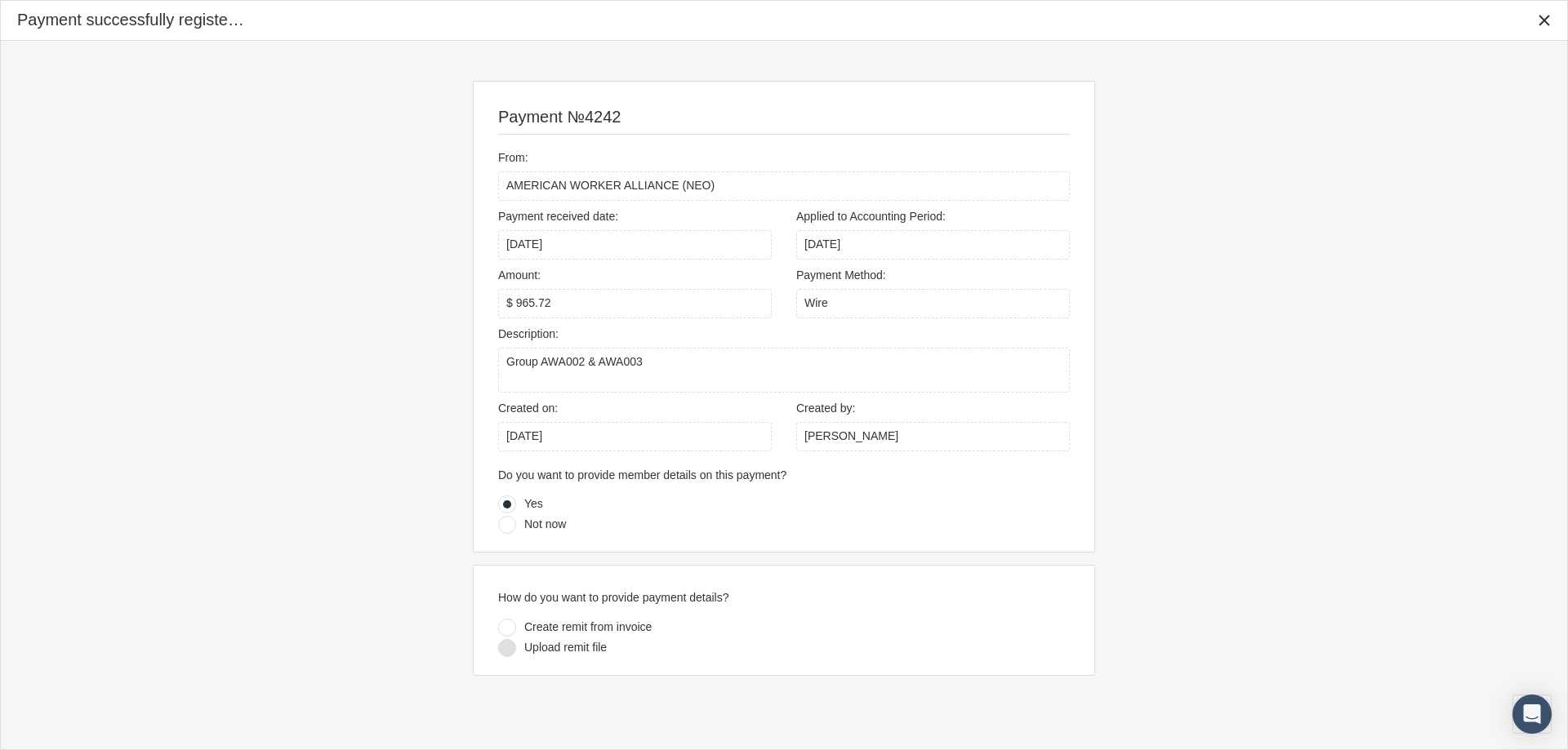
click at [510, 651] on div at bounding box center [506, 648] width 18 height 18
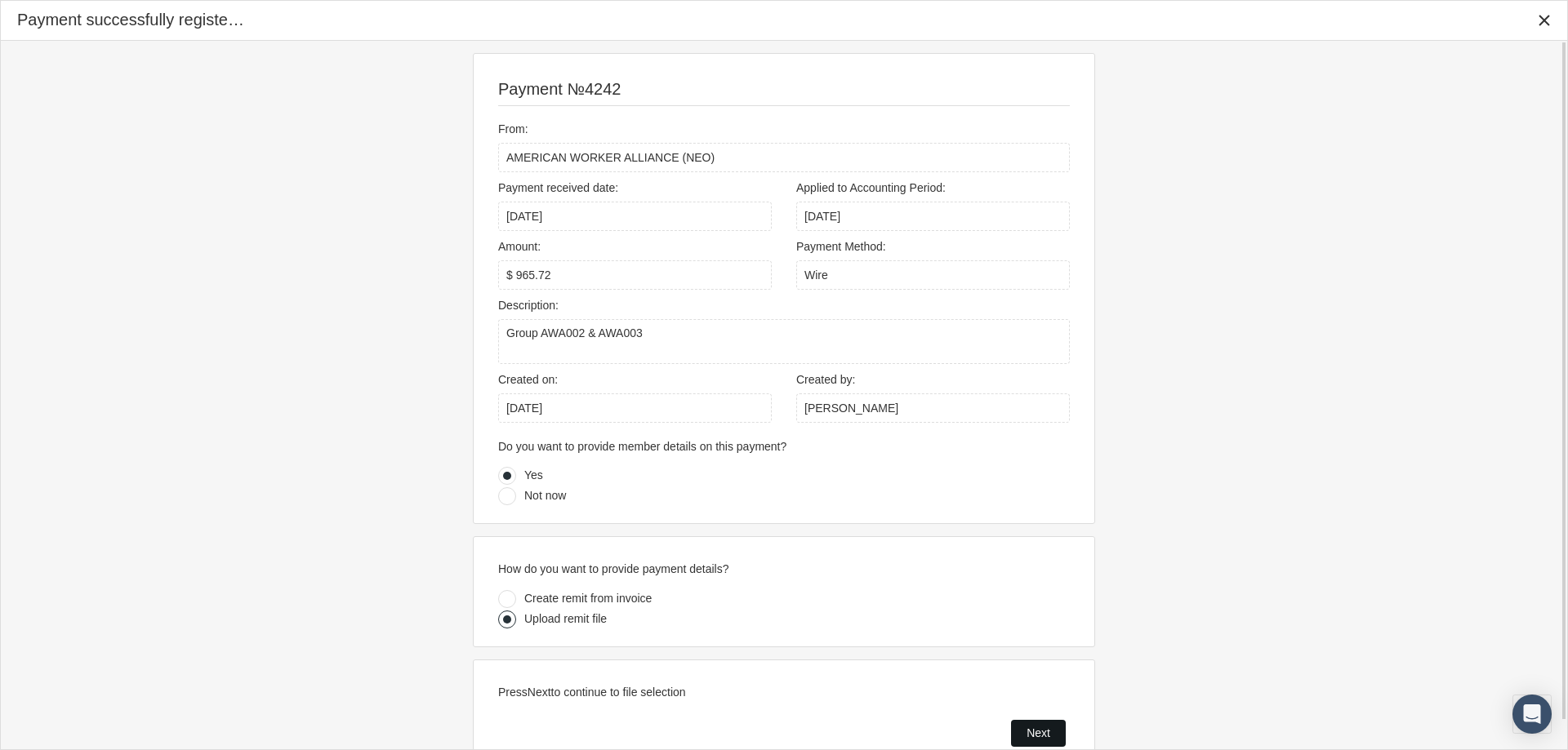
click at [1035, 732] on span "Next" at bounding box center [1039, 732] width 24 height 13
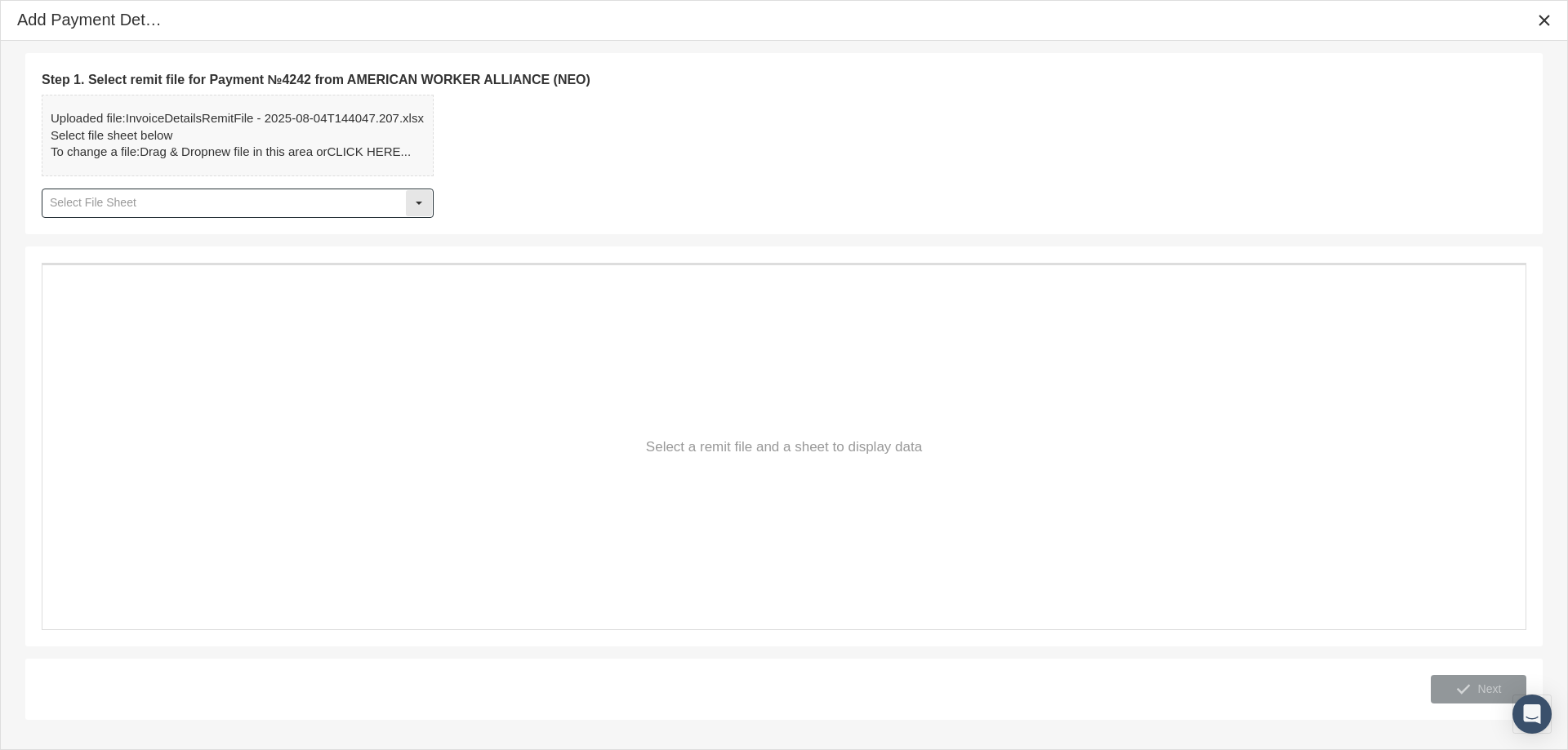
click at [422, 204] on div "Select" at bounding box center [419, 203] width 26 height 26
click at [79, 230] on div "Details" at bounding box center [238, 231] width 389 height 27
type input "Details"
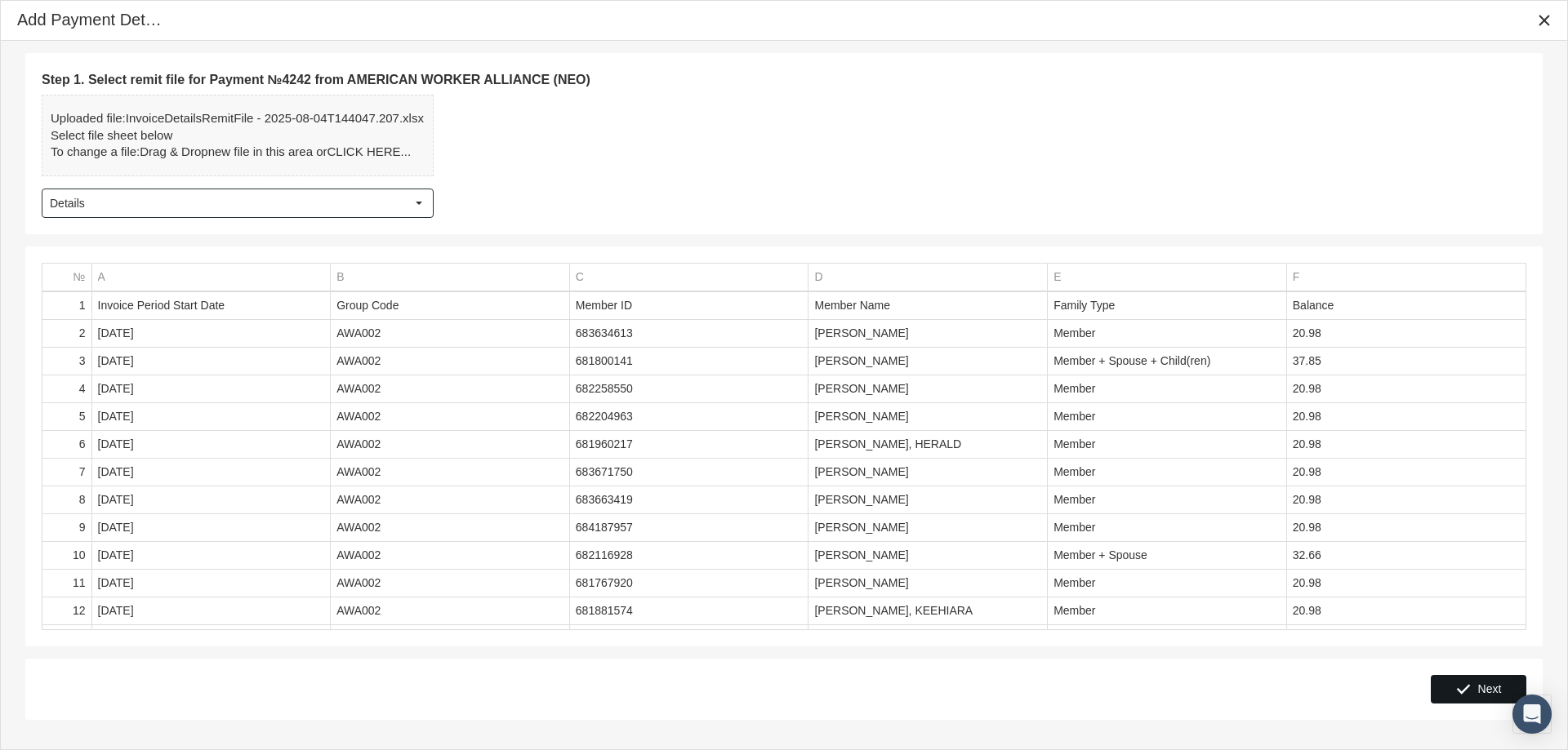
click at [1481, 691] on span "Next" at bounding box center [1491, 689] width 24 height 13
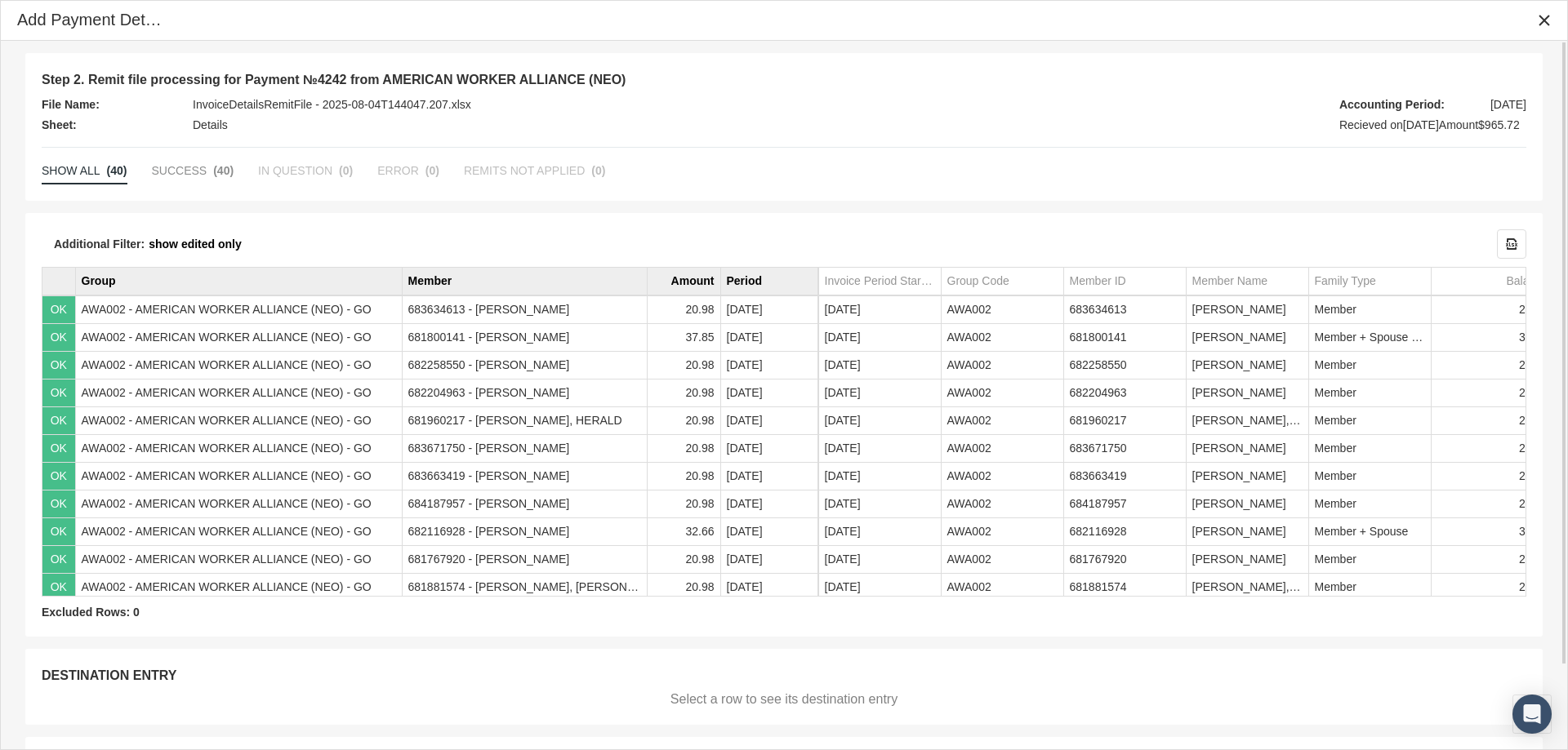
click at [1197, 680] on div "DESTINATION ENTRY" at bounding box center [784, 677] width 1485 height 25
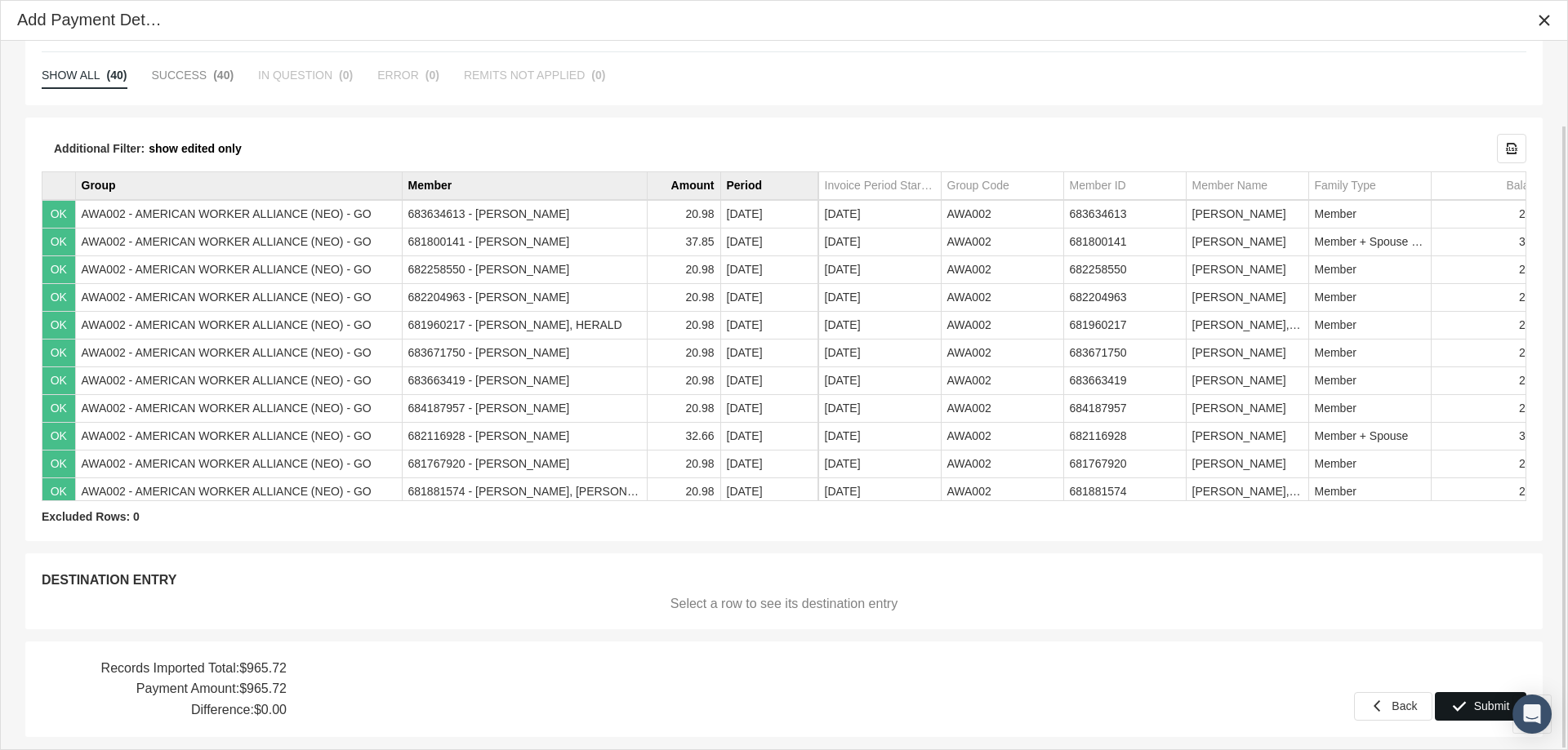
click at [1479, 703] on span "Submit" at bounding box center [1491, 706] width 36 height 13
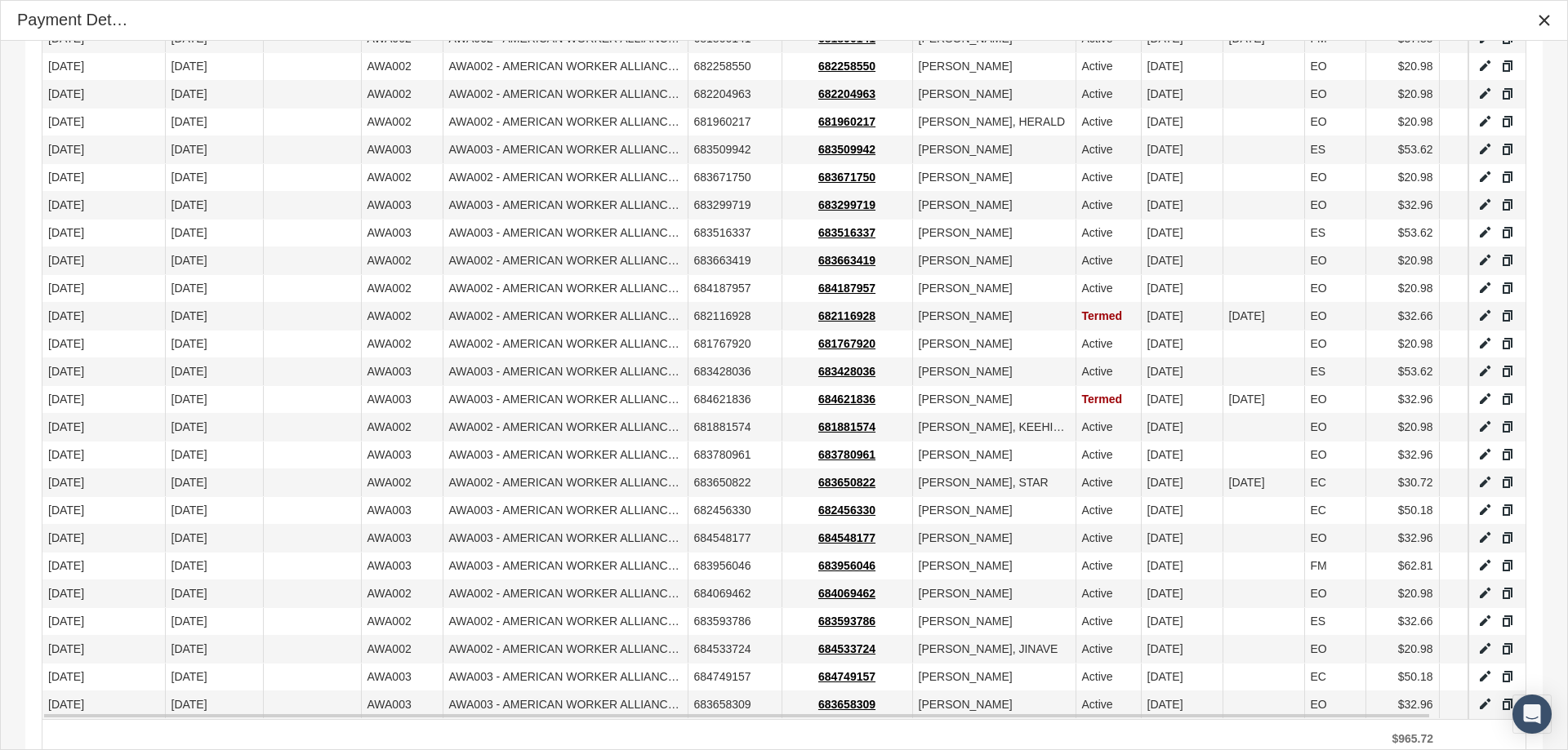
scroll to position [859, 0]
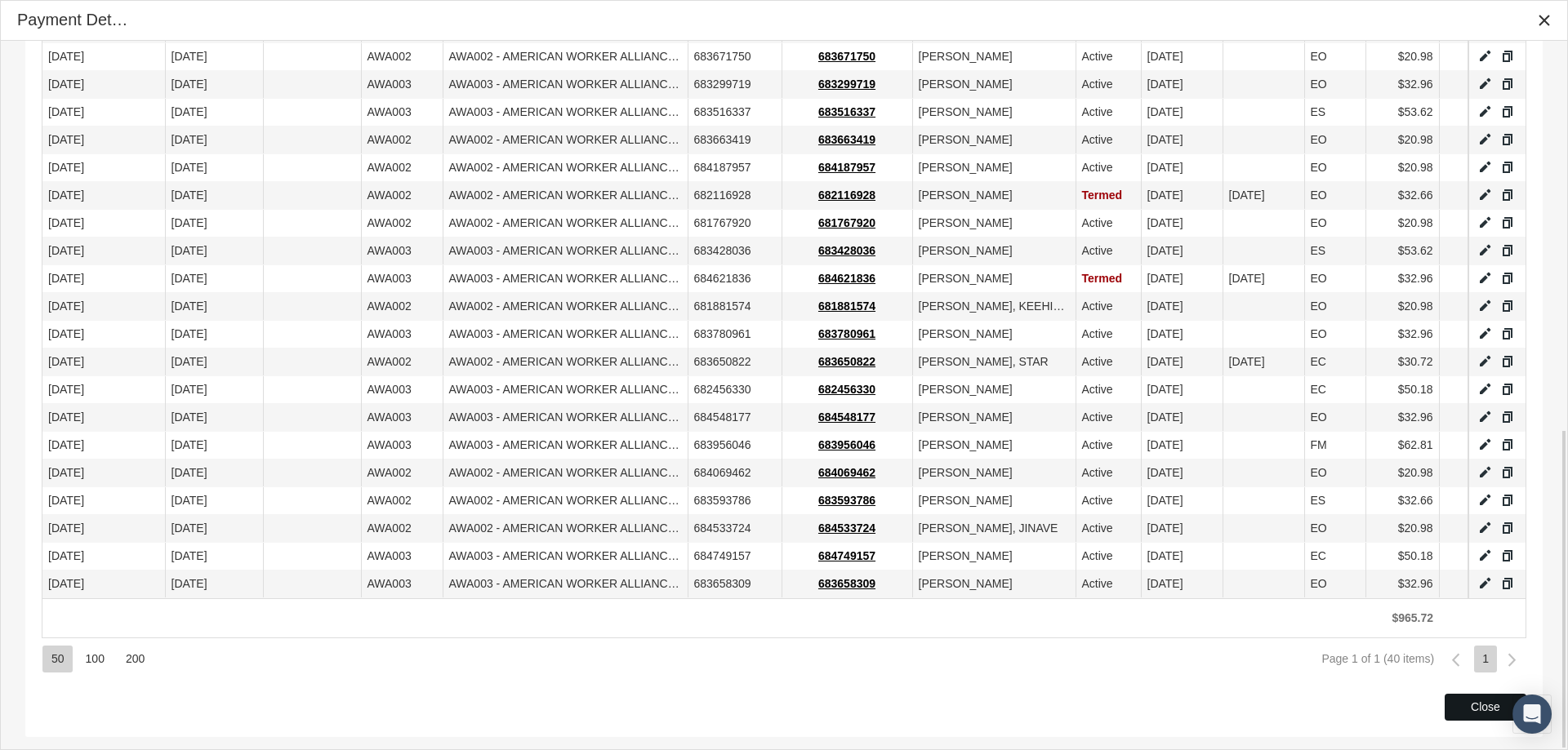
click at [1465, 705] on div "Close" at bounding box center [1485, 707] width 80 height 25
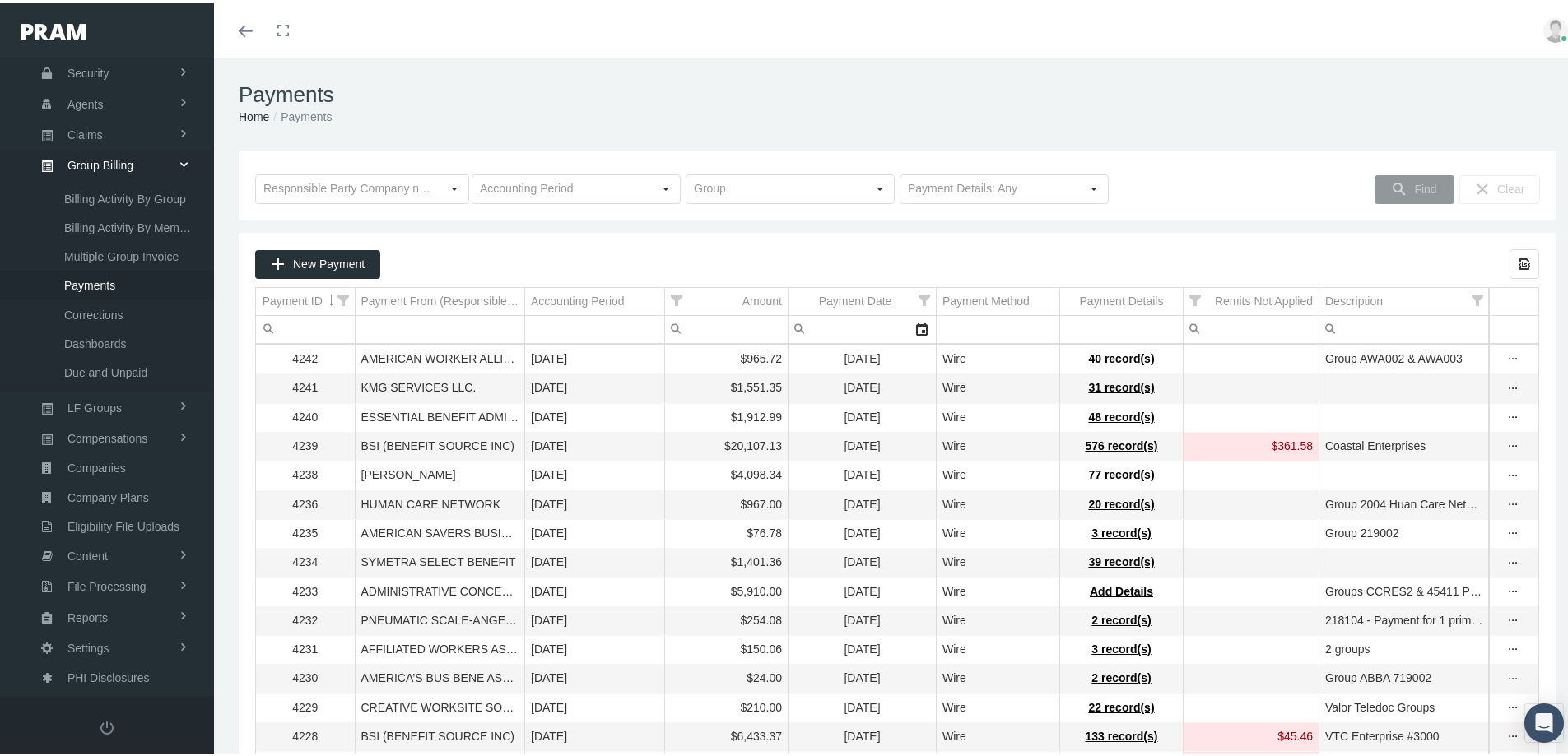
drag, startPoint x: 1261, startPoint y: 117, endPoint x: 1240, endPoint y: 120, distance: 21.2
click at [1261, 117] on ol "Home Payments" at bounding box center [897, 113] width 1317 height 18
click at [295, 257] on span "New Payment" at bounding box center [328, 261] width 72 height 13
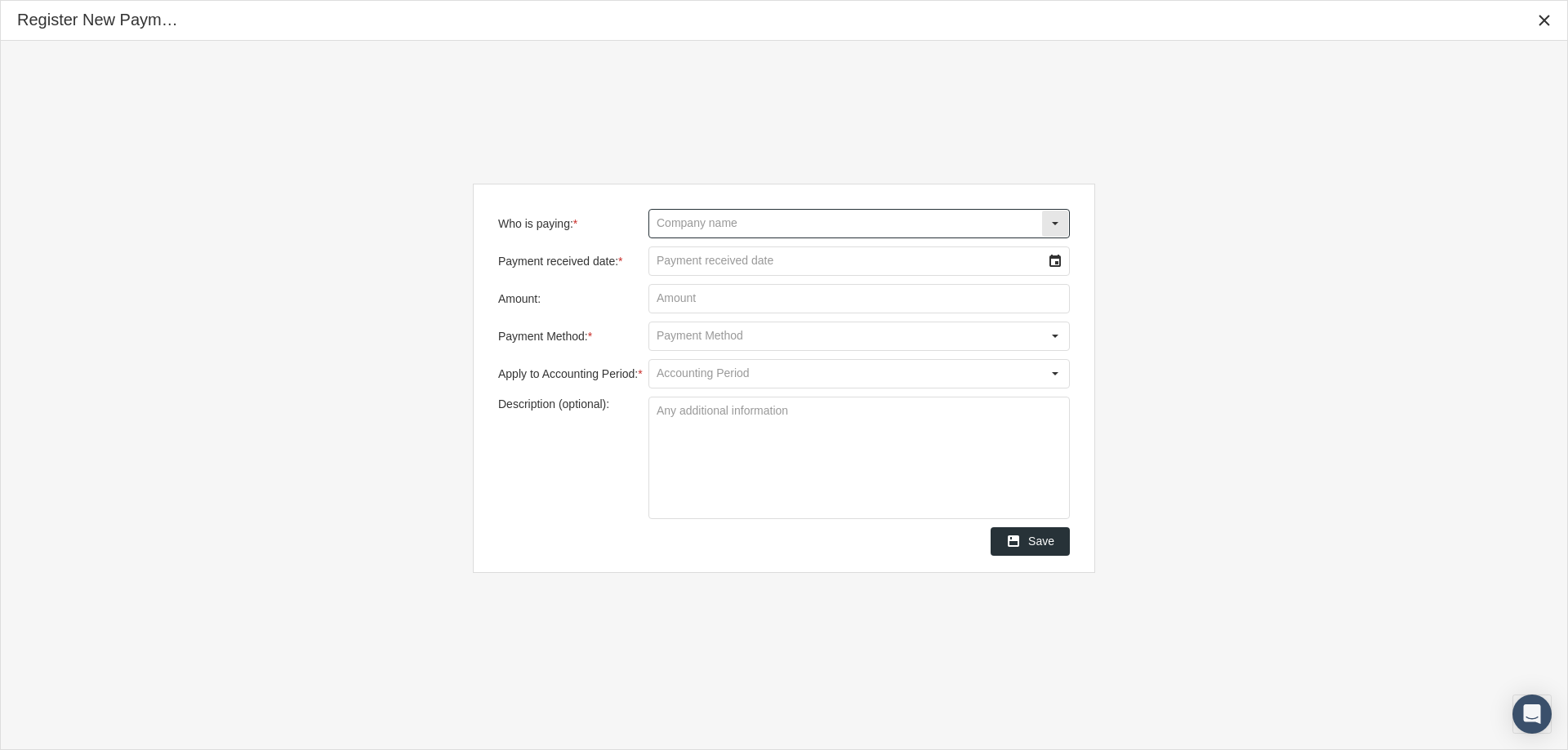
click at [701, 228] on input "Who is paying: *" at bounding box center [844, 224] width 392 height 28
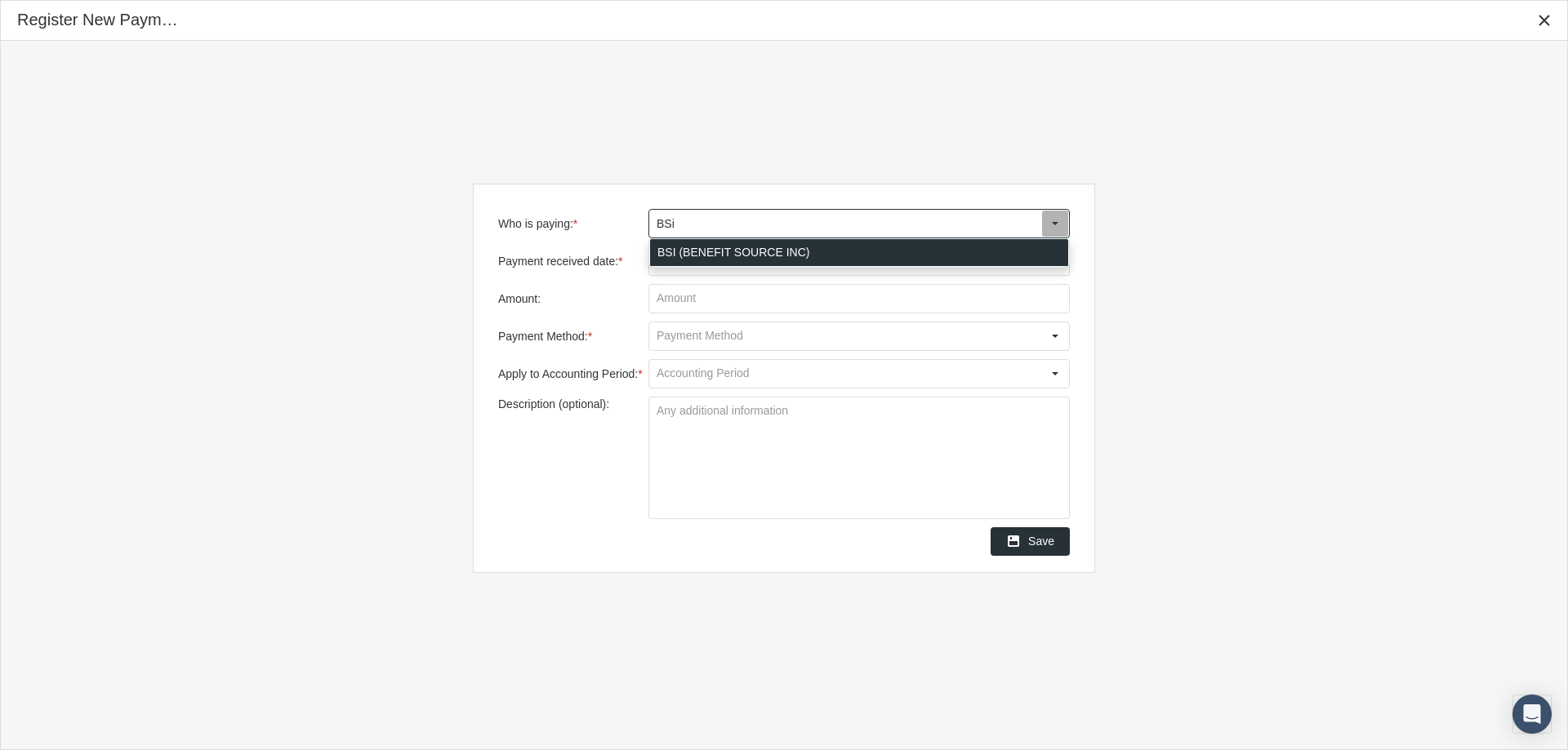
drag, startPoint x: 671, startPoint y: 253, endPoint x: 688, endPoint y: 261, distance: 18.8
click at [671, 254] on div "BSI (BENEFIT SOURCE INC)" at bounding box center [859, 252] width 419 height 27
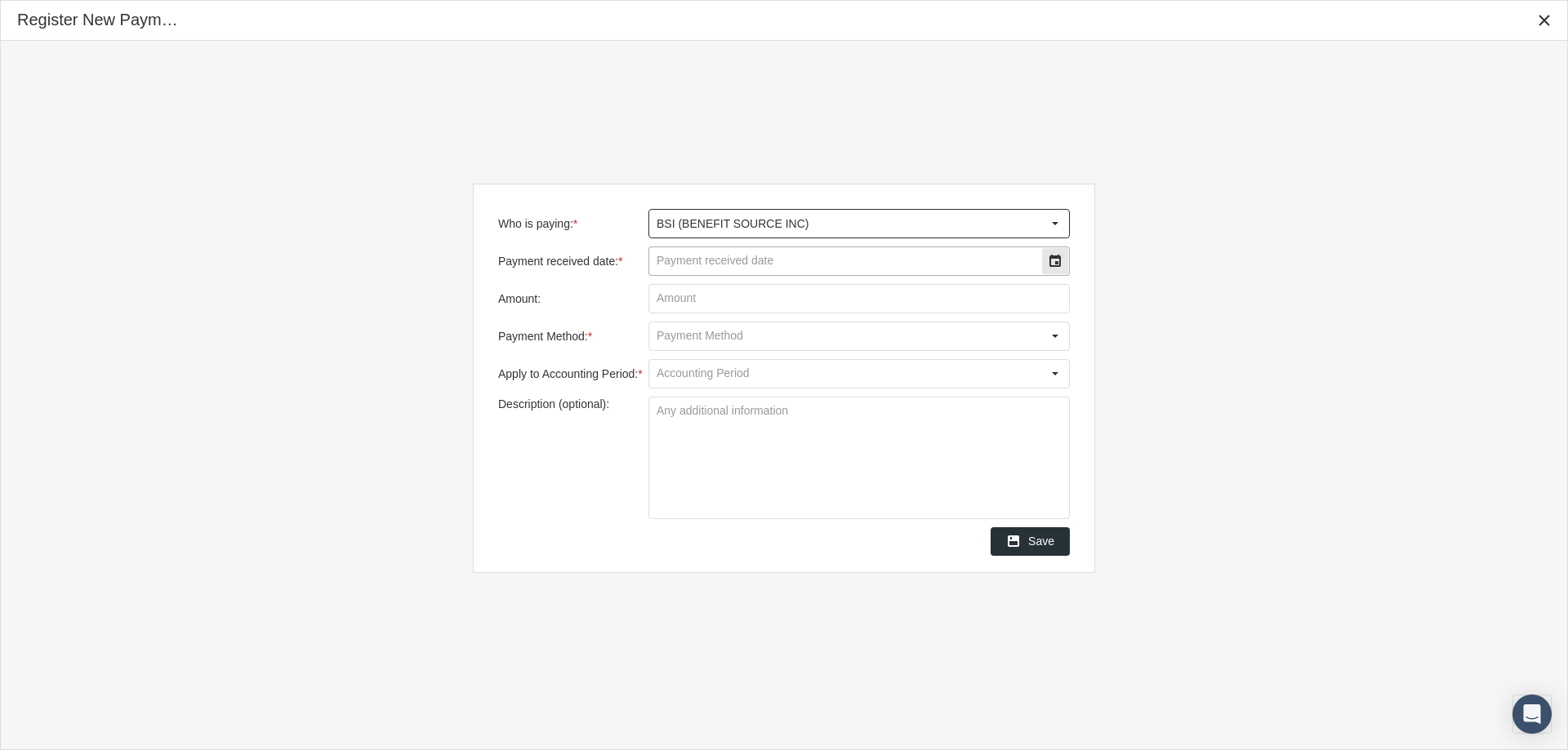
type input "BSI (BENEFIT SOURCE INC)"
drag, startPoint x: 684, startPoint y: 262, endPoint x: 1090, endPoint y: 269, distance: 406.1
click at [686, 263] on input "Payment received date: *" at bounding box center [844, 261] width 392 height 28
type input "08/08/2025"
click at [670, 295] on input "Amount:" at bounding box center [858, 299] width 419 height 28
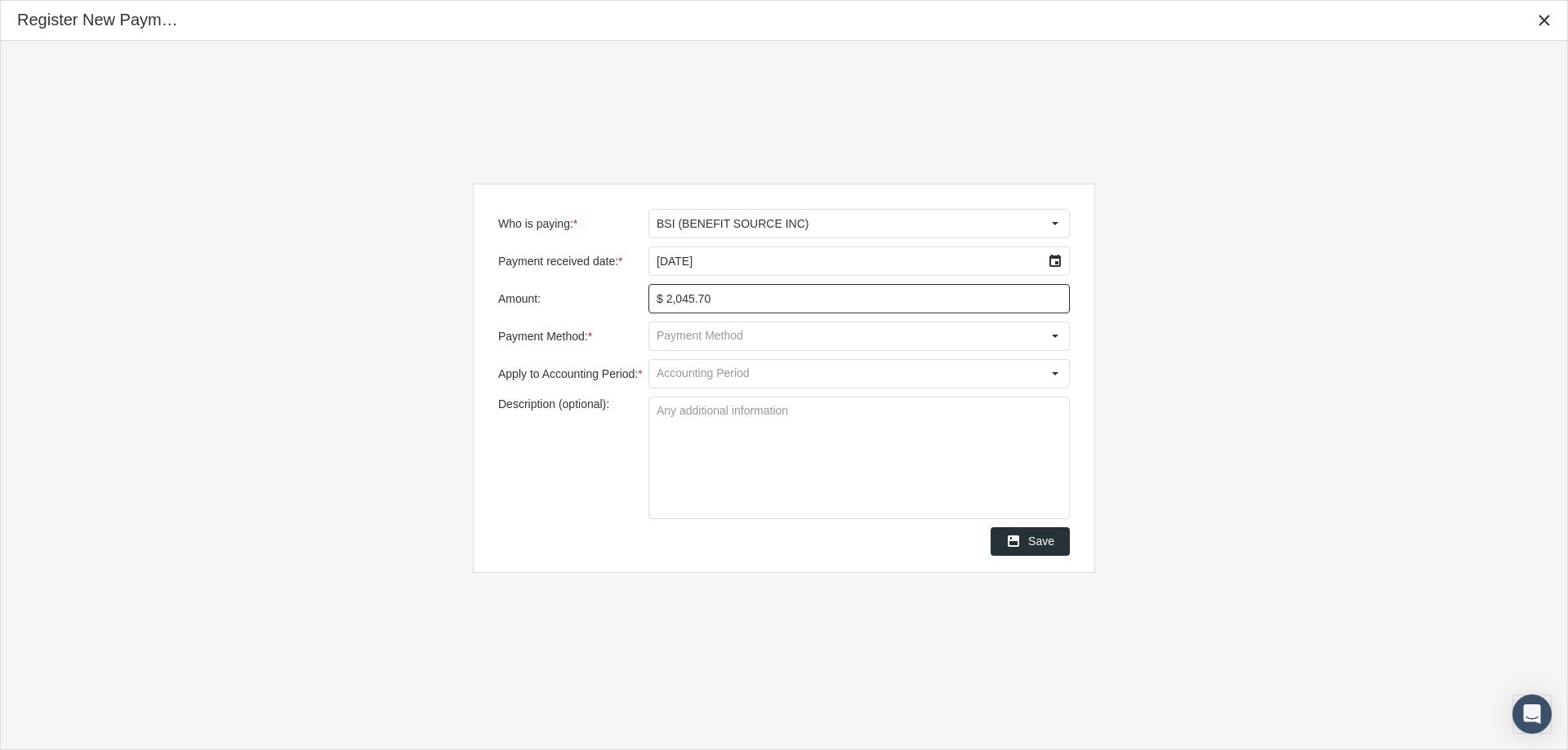
type input "$ 2,045.70"
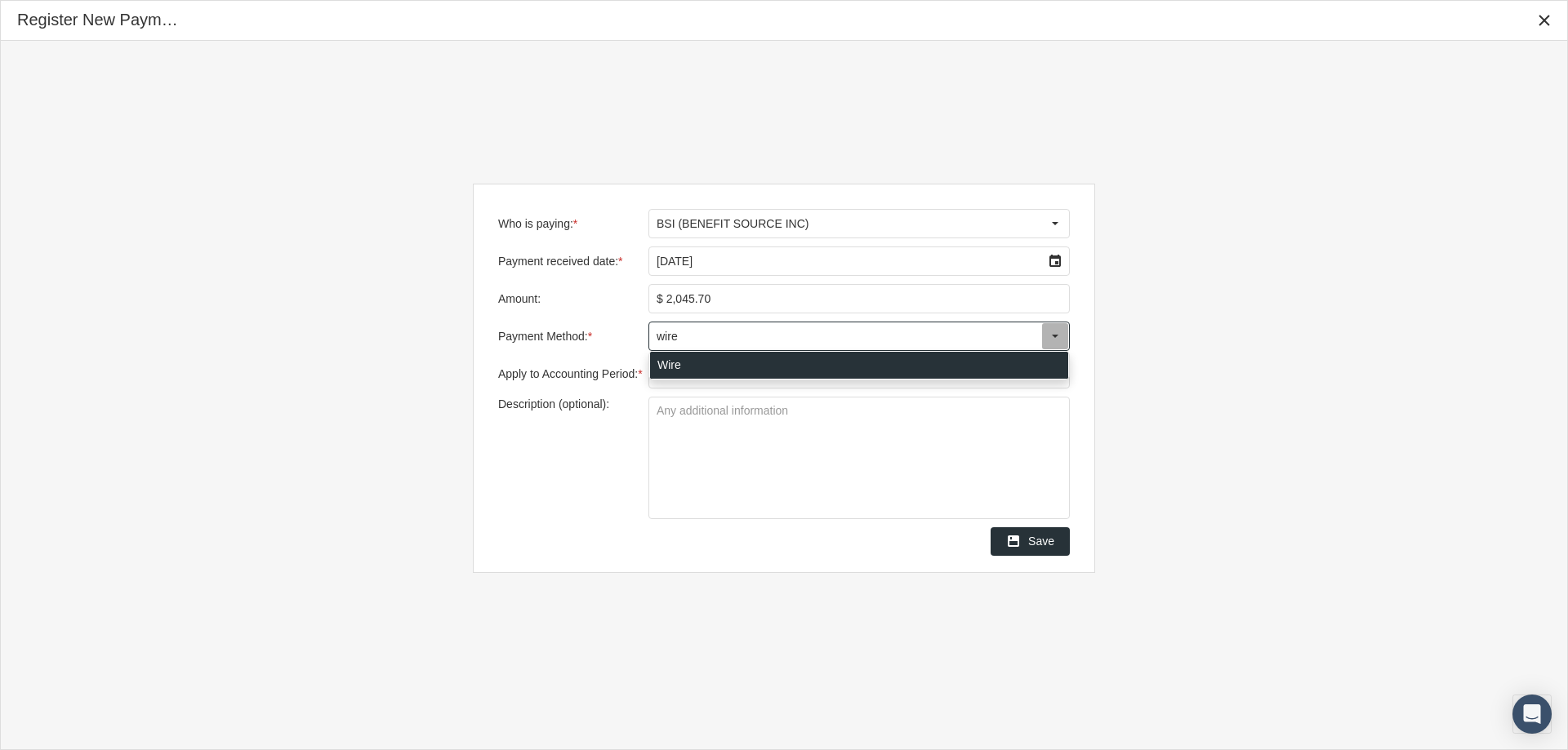
click at [672, 367] on div "Wire" at bounding box center [859, 365] width 419 height 27
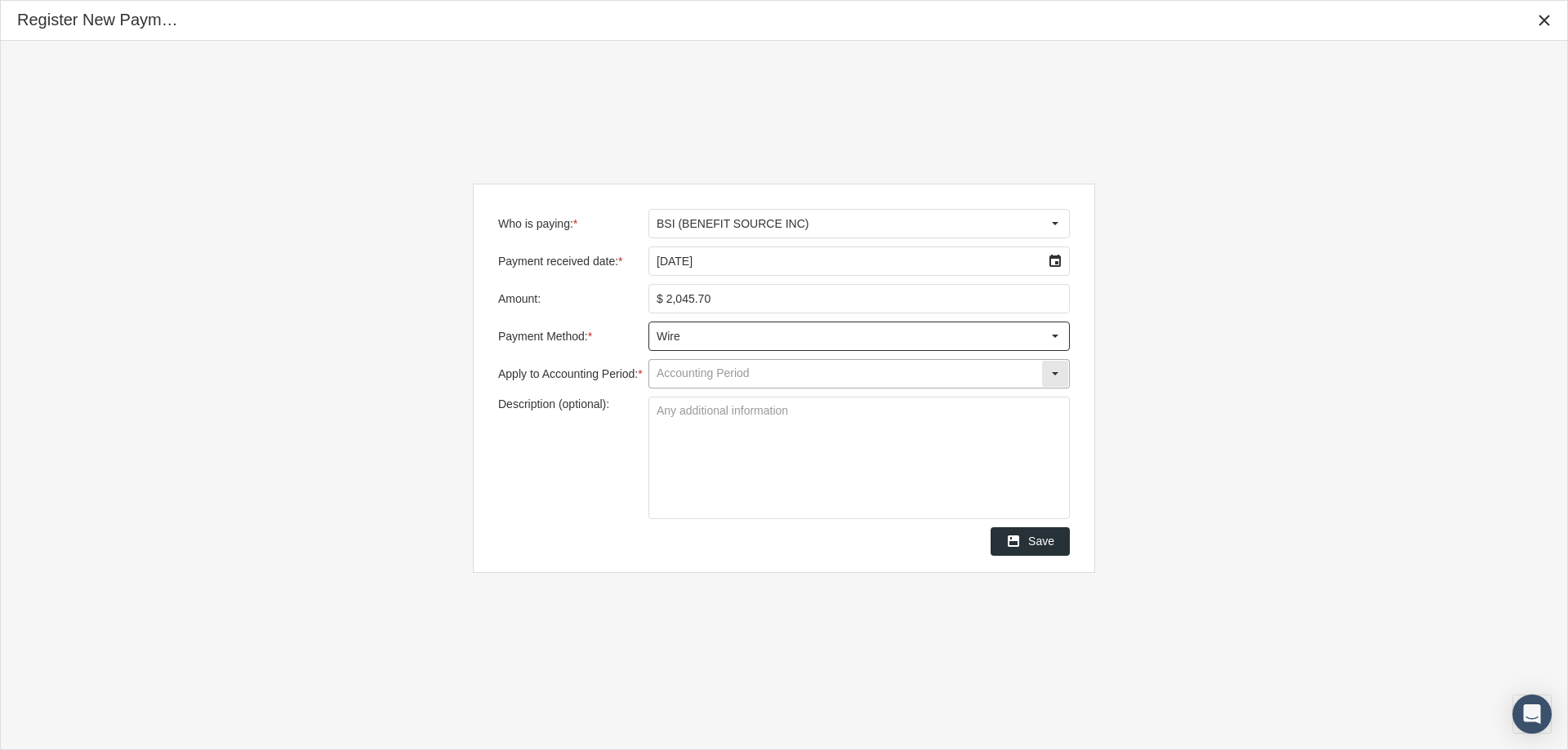
type input "Wire"
click at [685, 372] on input "Apply to Accounting Period: *" at bounding box center [844, 374] width 392 height 28
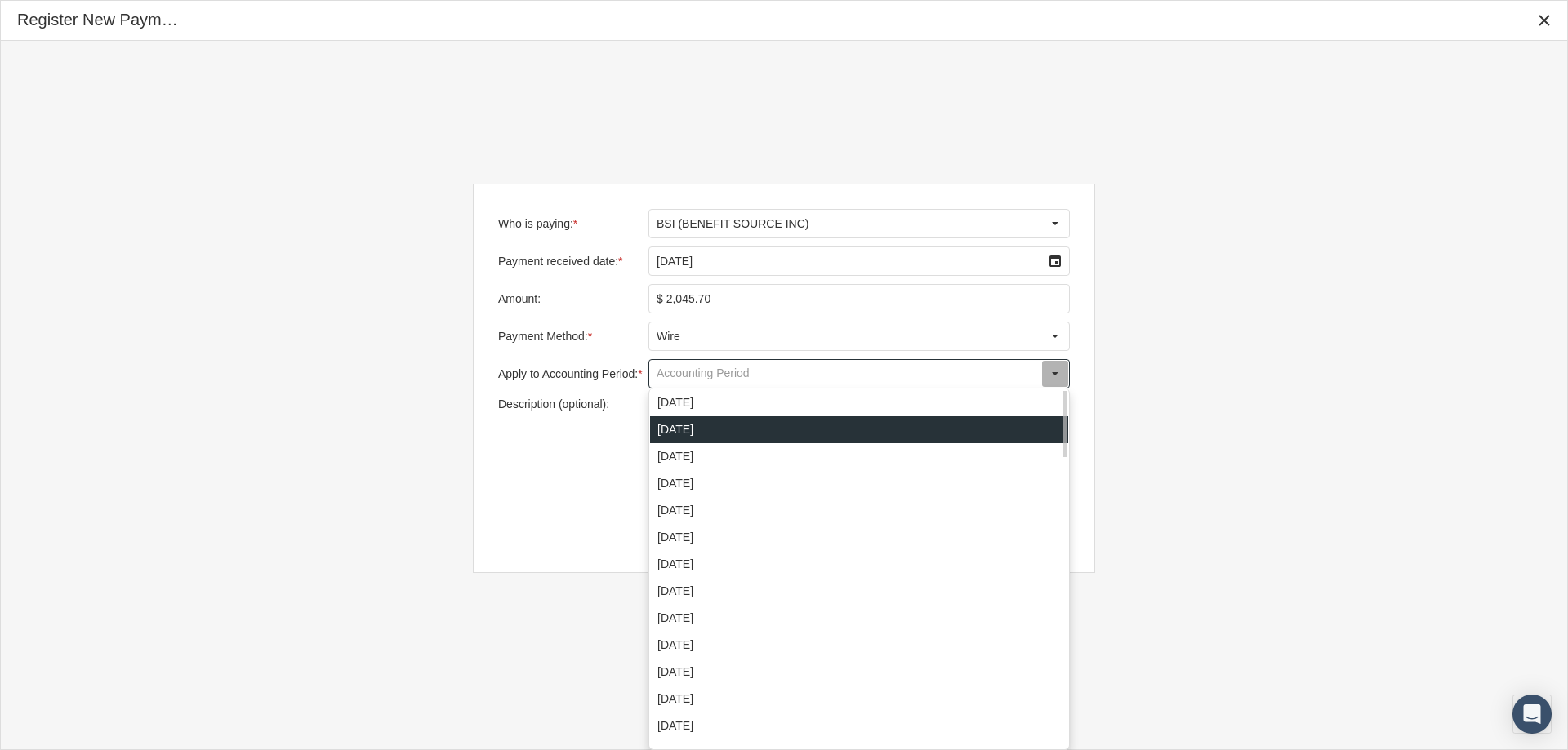
click at [670, 430] on div "August 2025" at bounding box center [859, 429] width 419 height 27
type input "August 2025"
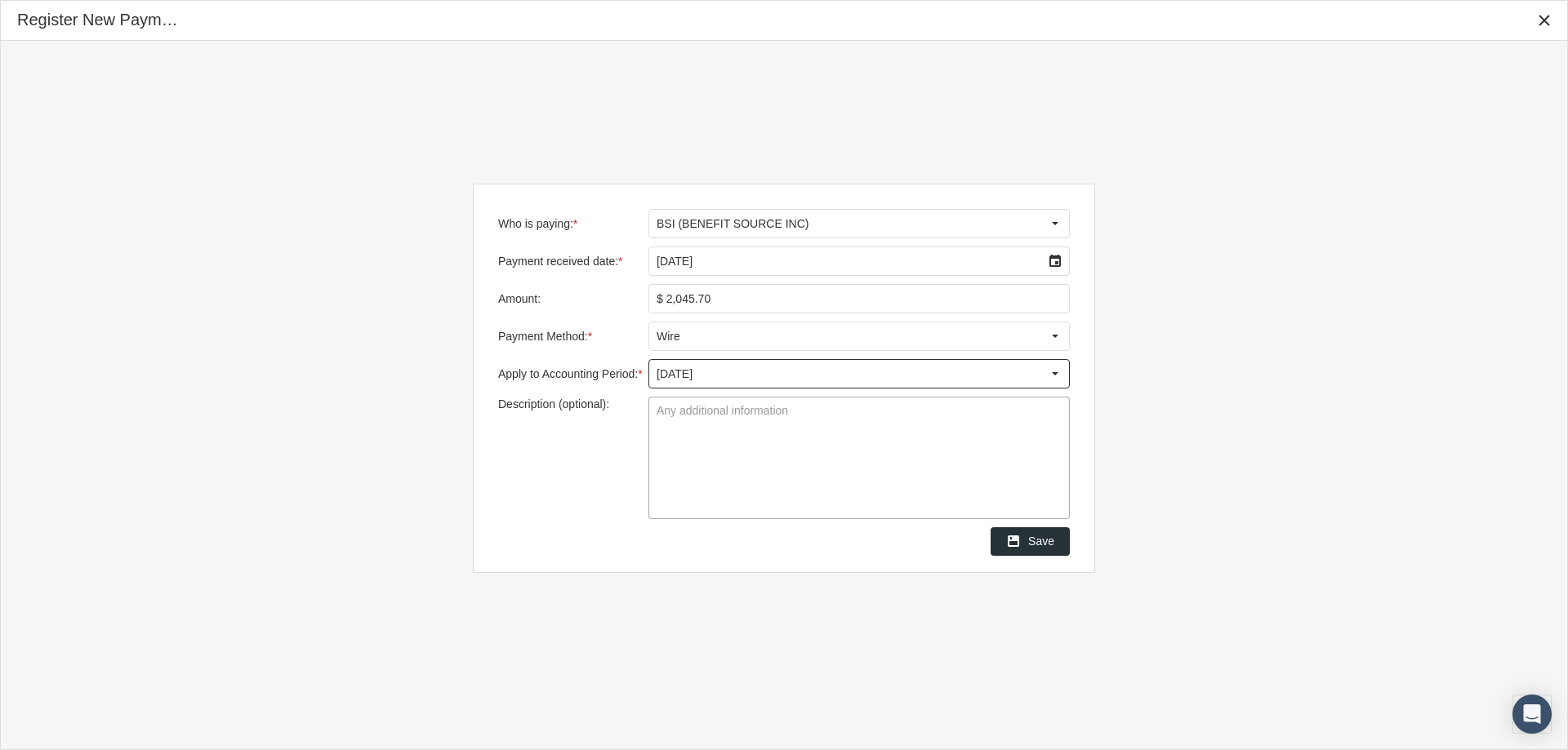
click at [675, 412] on textarea "Description (optional):" at bounding box center [858, 457] width 419 height 121
click at [720, 413] on textarea "Group 3750 dale Rogers" at bounding box center [858, 457] width 419 height 121
type textarea "Group 3750 Dale Rogers"
drag, startPoint x: 820, startPoint y: 471, endPoint x: 929, endPoint y: 551, distance: 135.2
click at [819, 473] on textarea "Group 3750 Dale Rogers" at bounding box center [858, 457] width 419 height 121
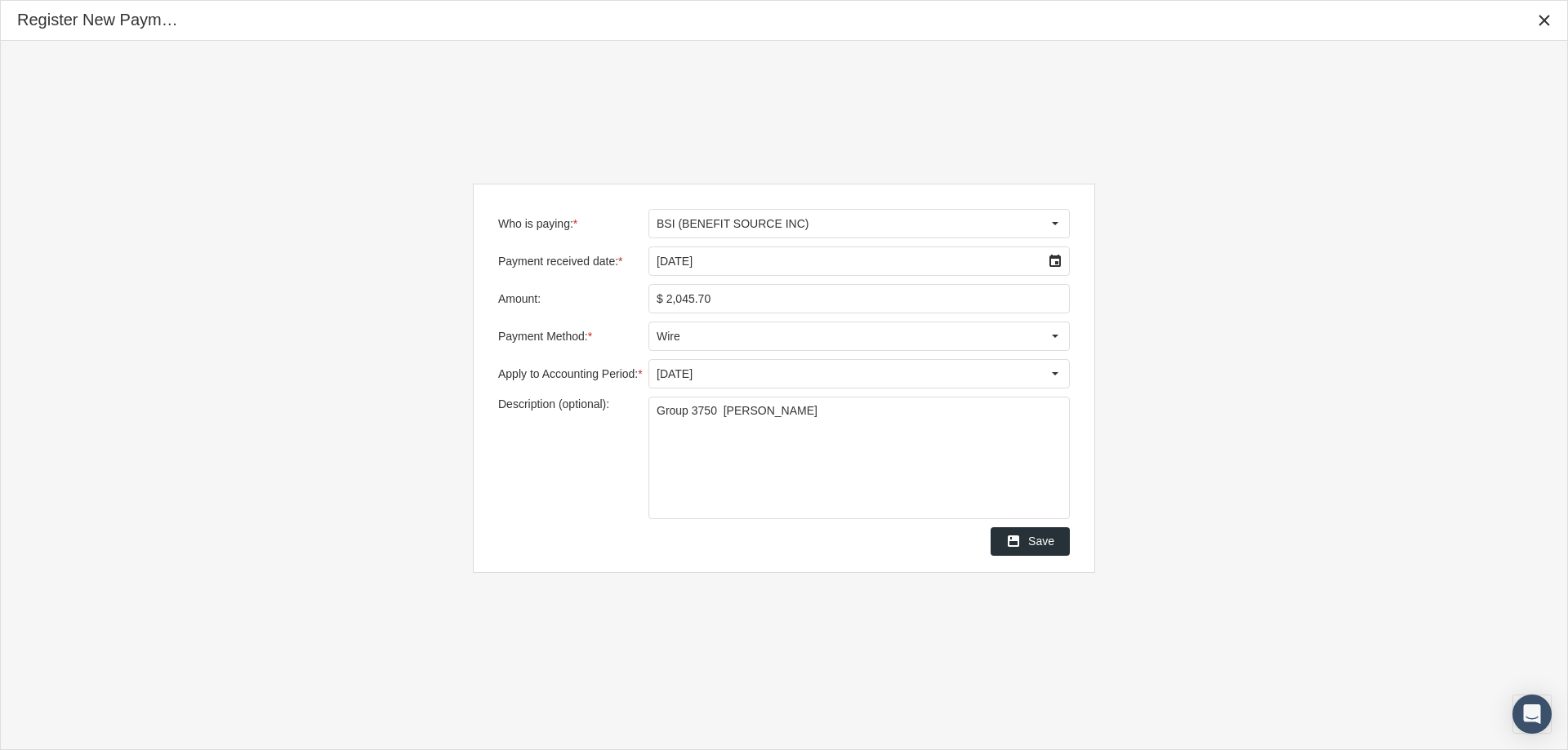
click at [1045, 544] on span "Save" at bounding box center [1041, 541] width 26 height 13
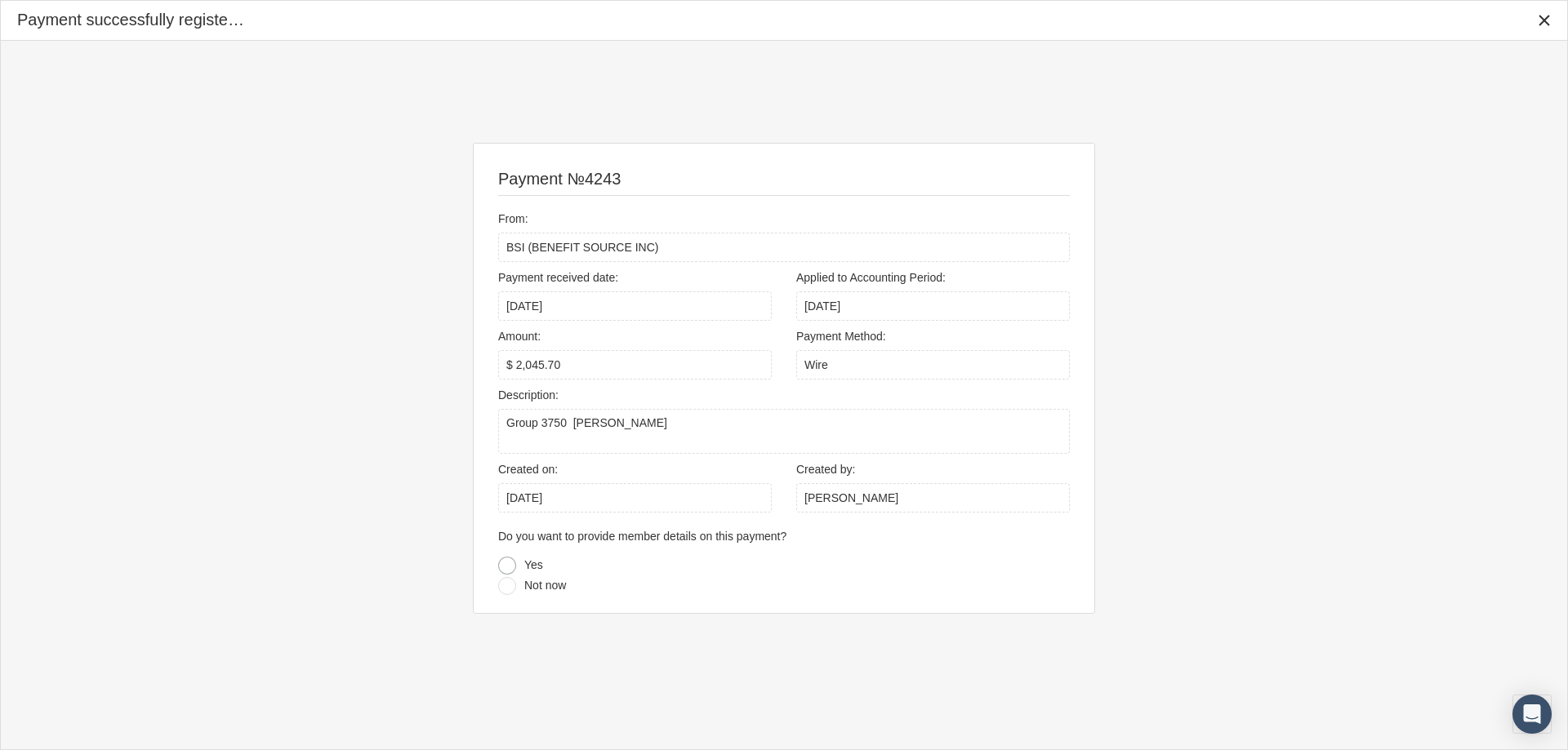
click at [509, 566] on div at bounding box center [506, 565] width 18 height 18
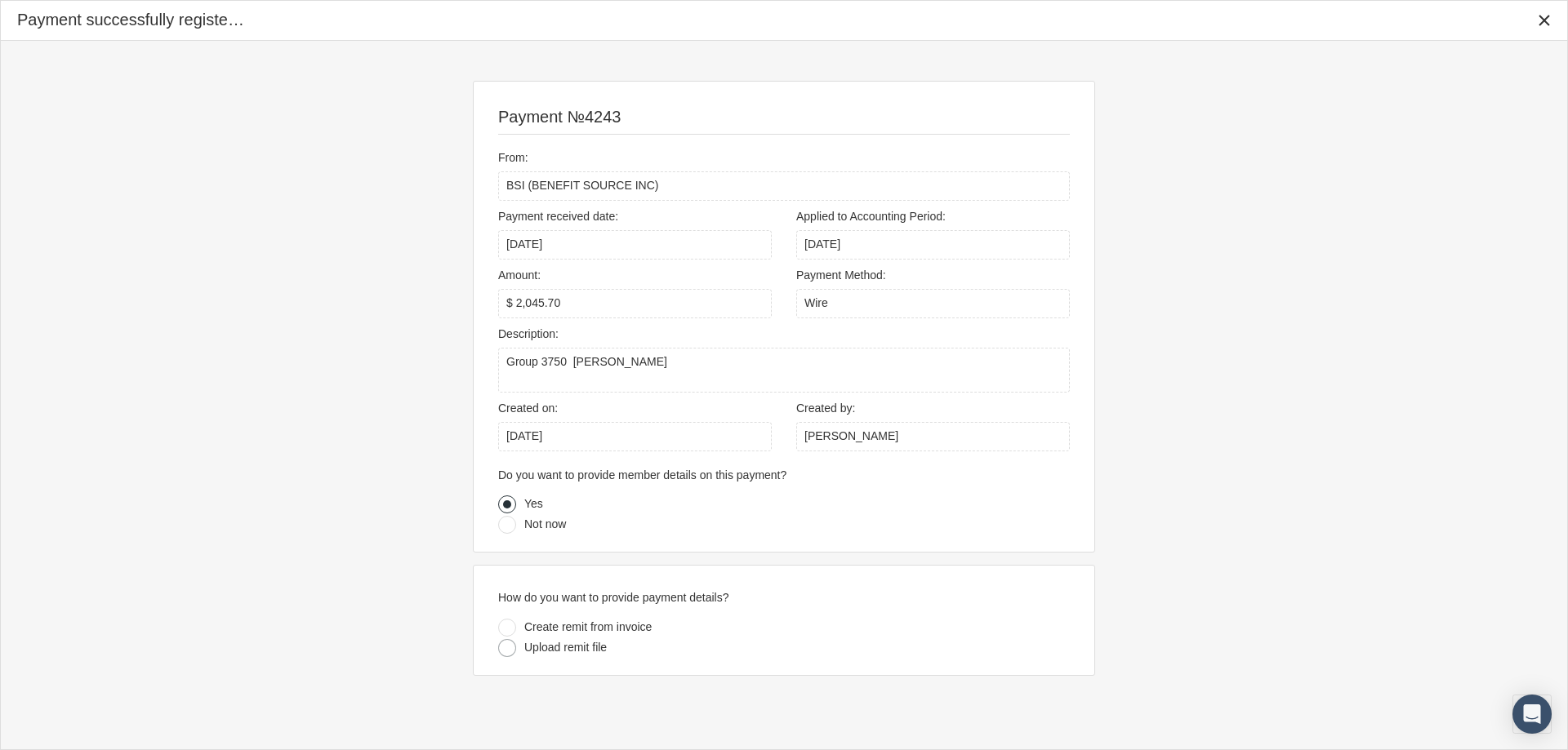
click at [507, 651] on div at bounding box center [506, 648] width 18 height 18
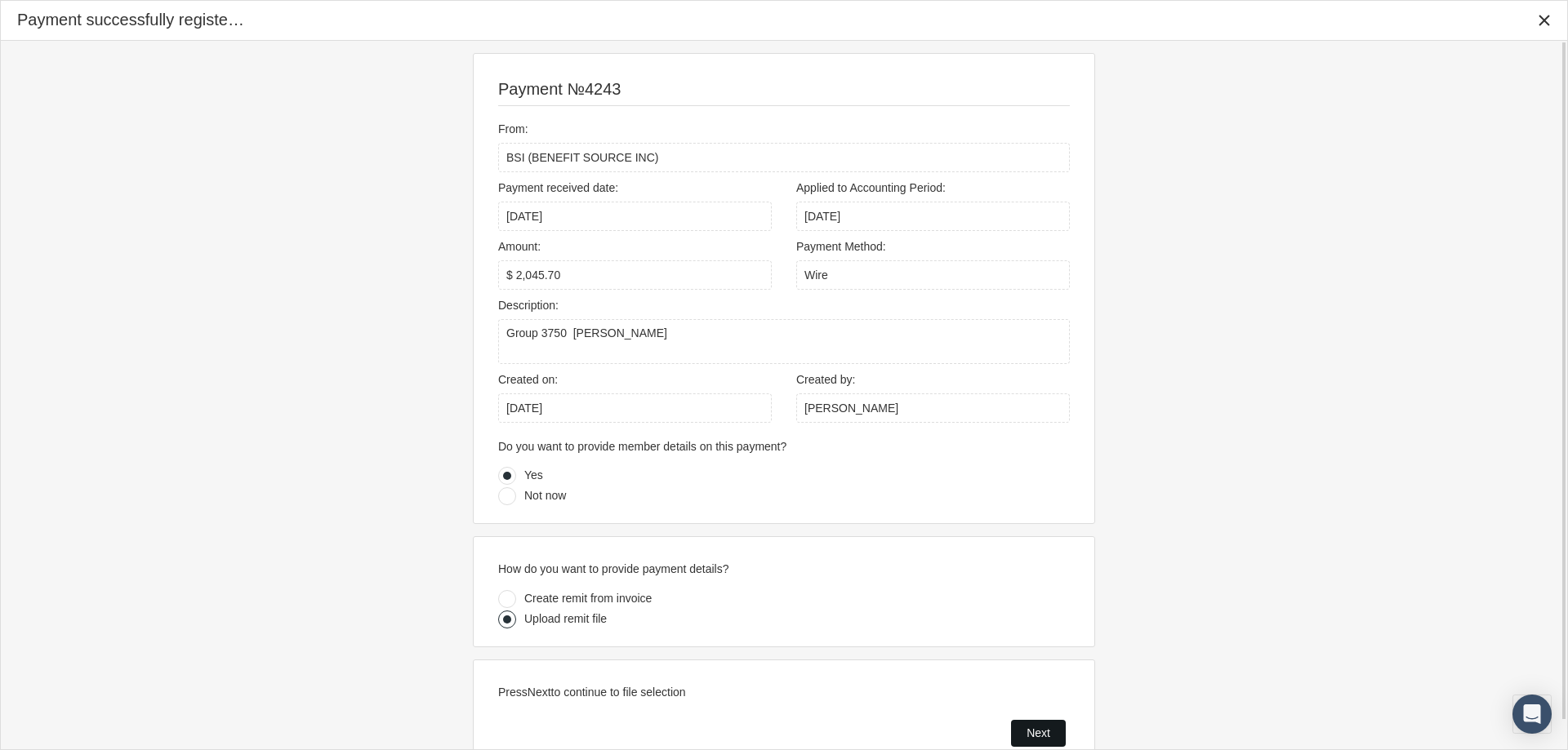
click at [1023, 736] on div "Next" at bounding box center [1039, 732] width 53 height 25
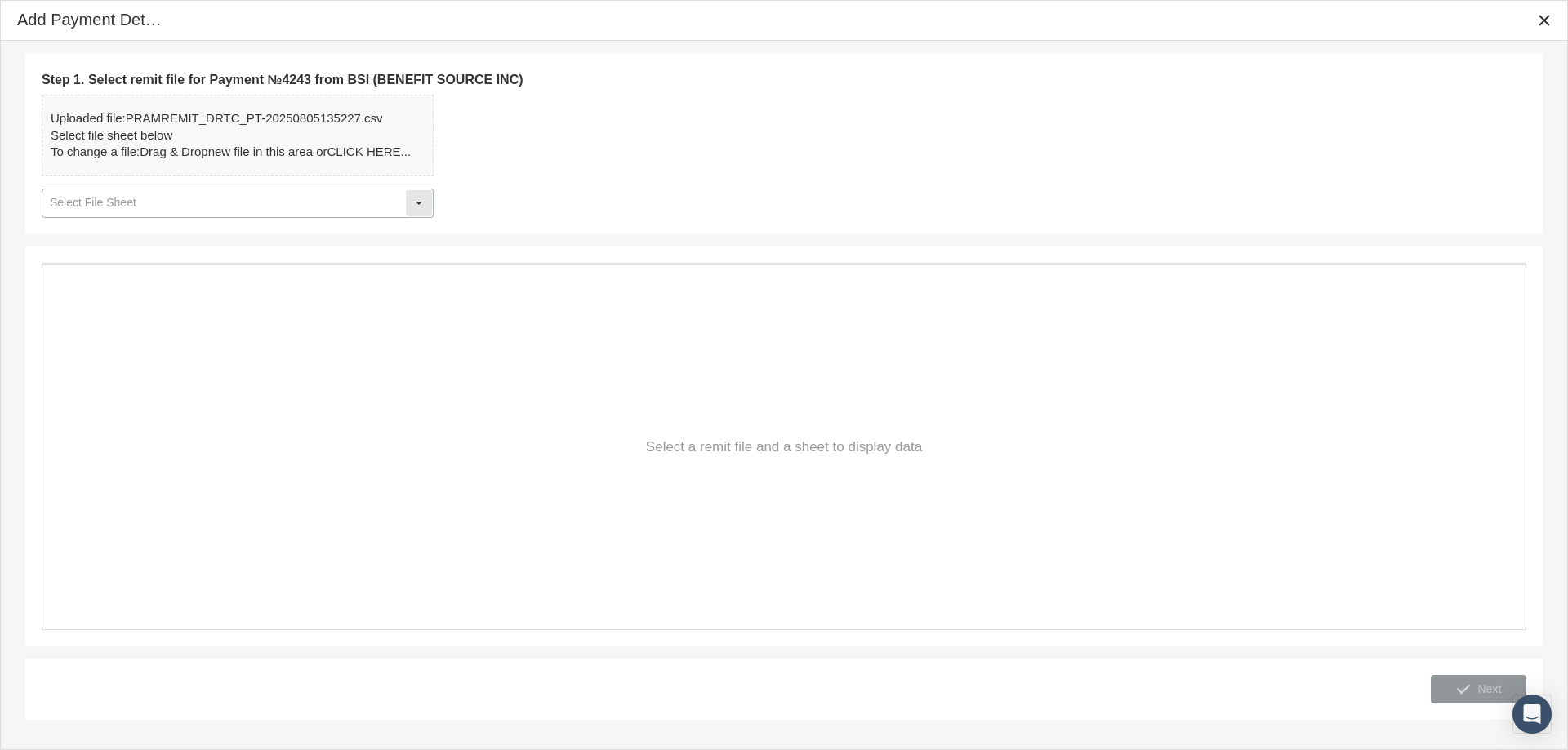
drag, startPoint x: 420, startPoint y: 199, endPoint x: 411, endPoint y: 203, distance: 9.8
click at [419, 200] on div "Select" at bounding box center [419, 203] width 26 height 26
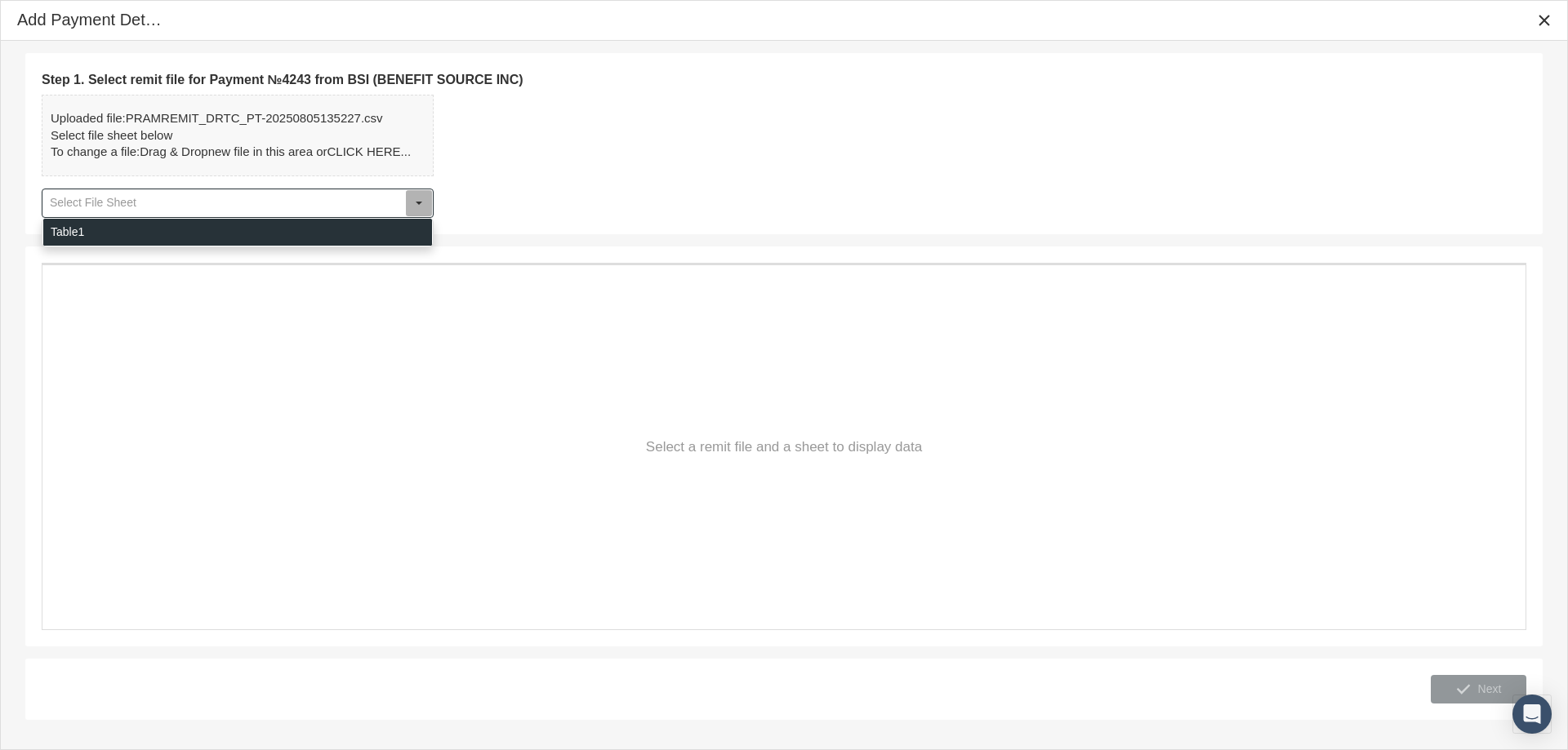
click at [73, 232] on div "Table1" at bounding box center [238, 231] width 389 height 27
type input "Table1"
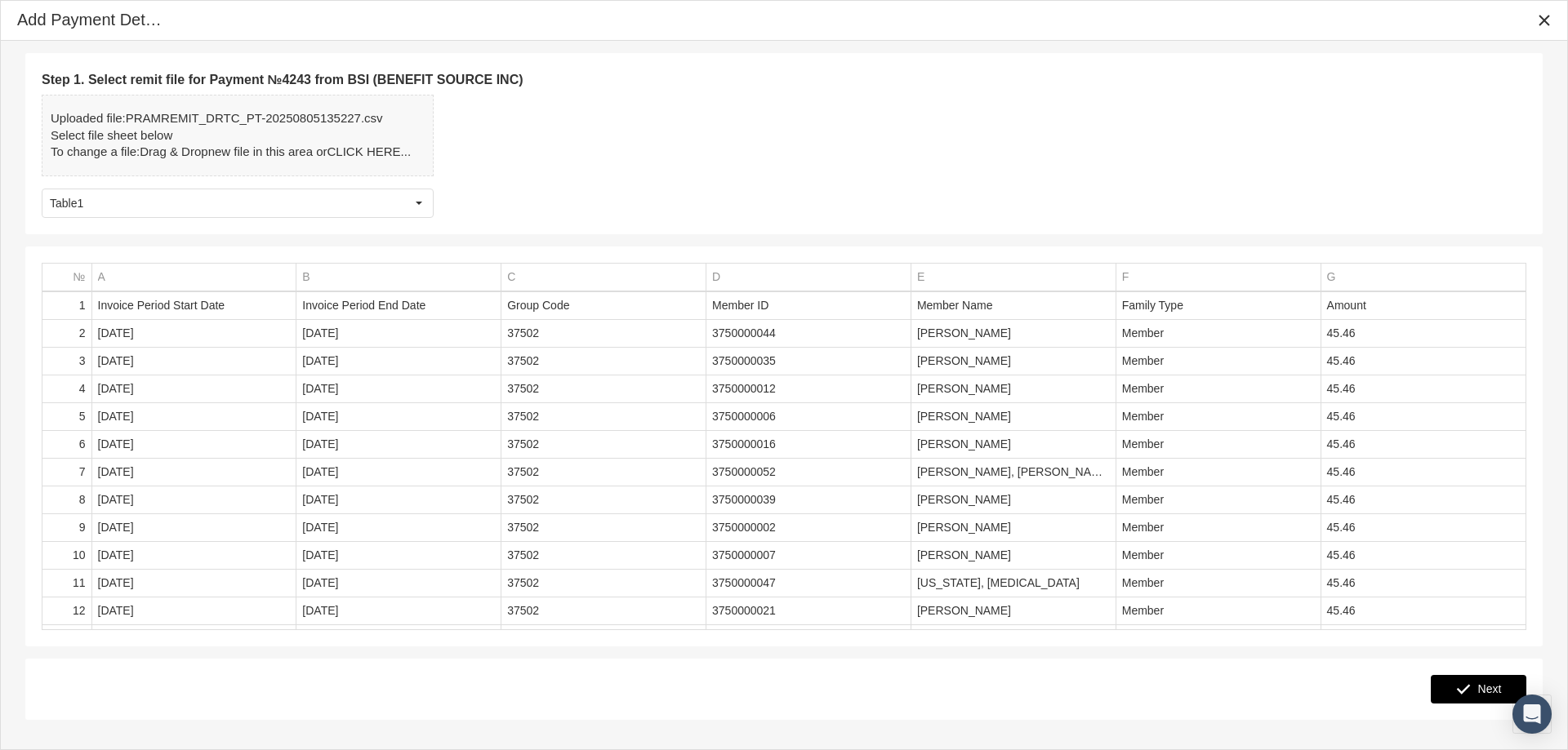
click at [1483, 691] on span "Next" at bounding box center [1491, 689] width 24 height 13
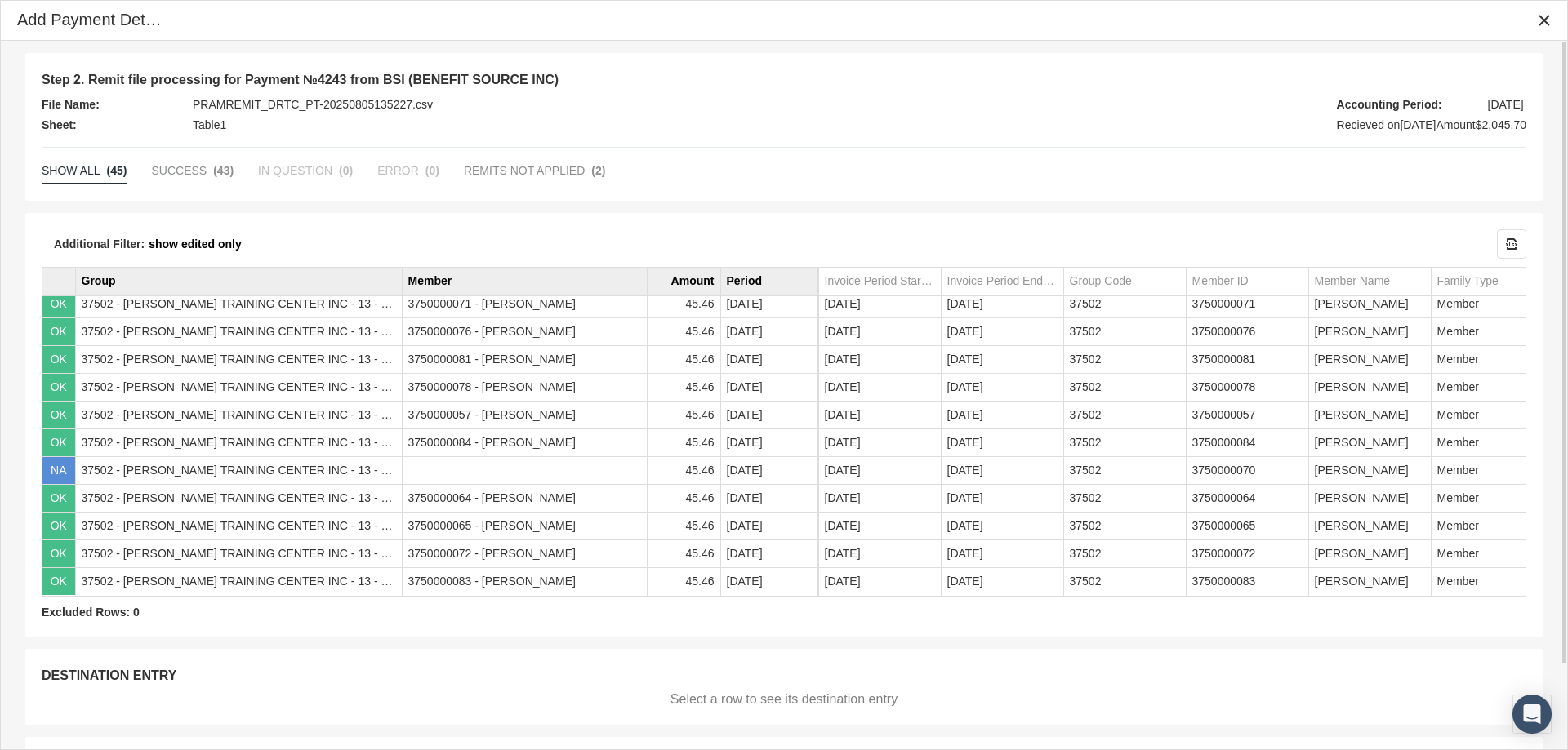
scroll to position [96, 0]
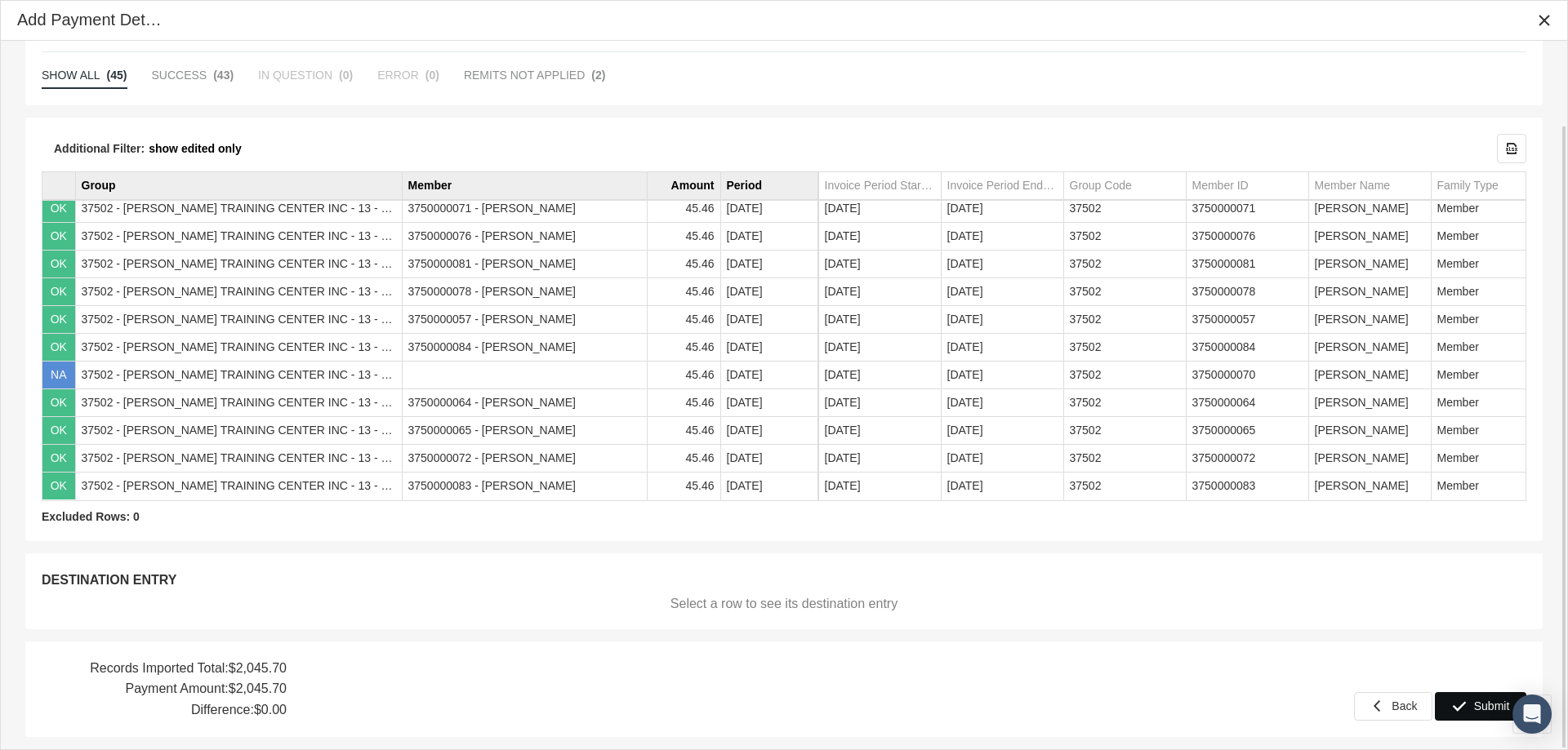
click at [1480, 703] on span "Submit" at bounding box center [1491, 706] width 36 height 13
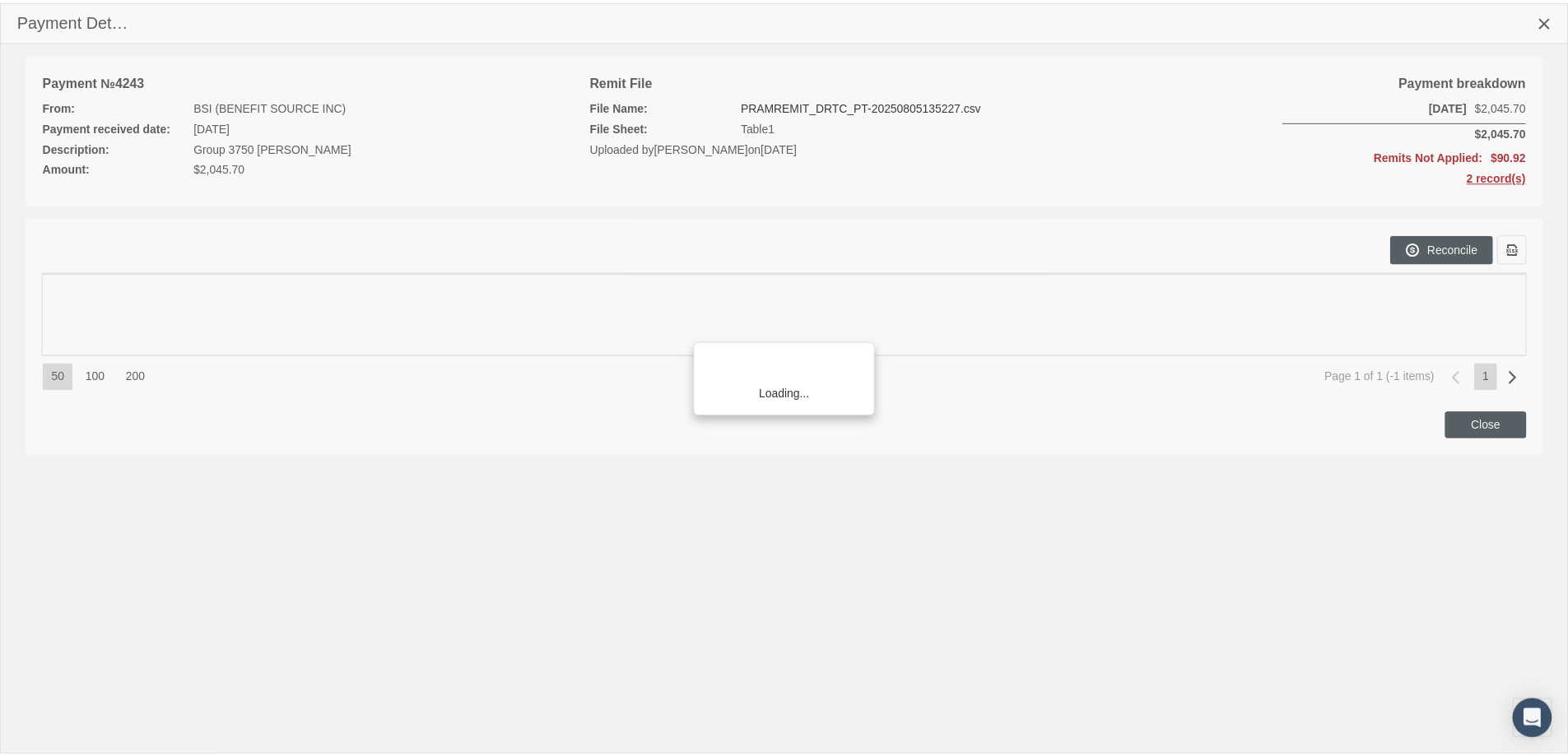
scroll to position [262, 0]
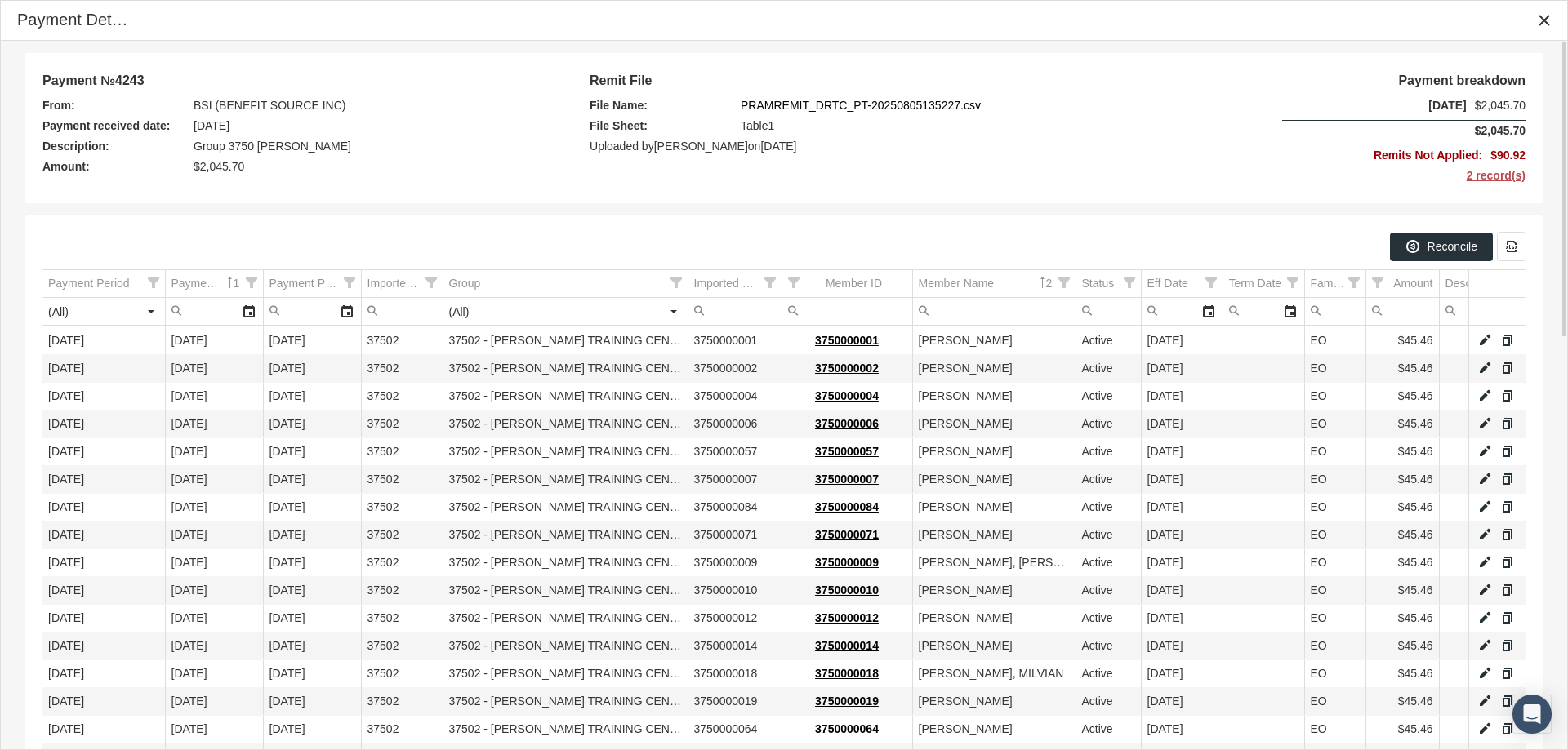
click at [1489, 173] on span "2 record(s)" at bounding box center [1454, 176] width 143 height 20
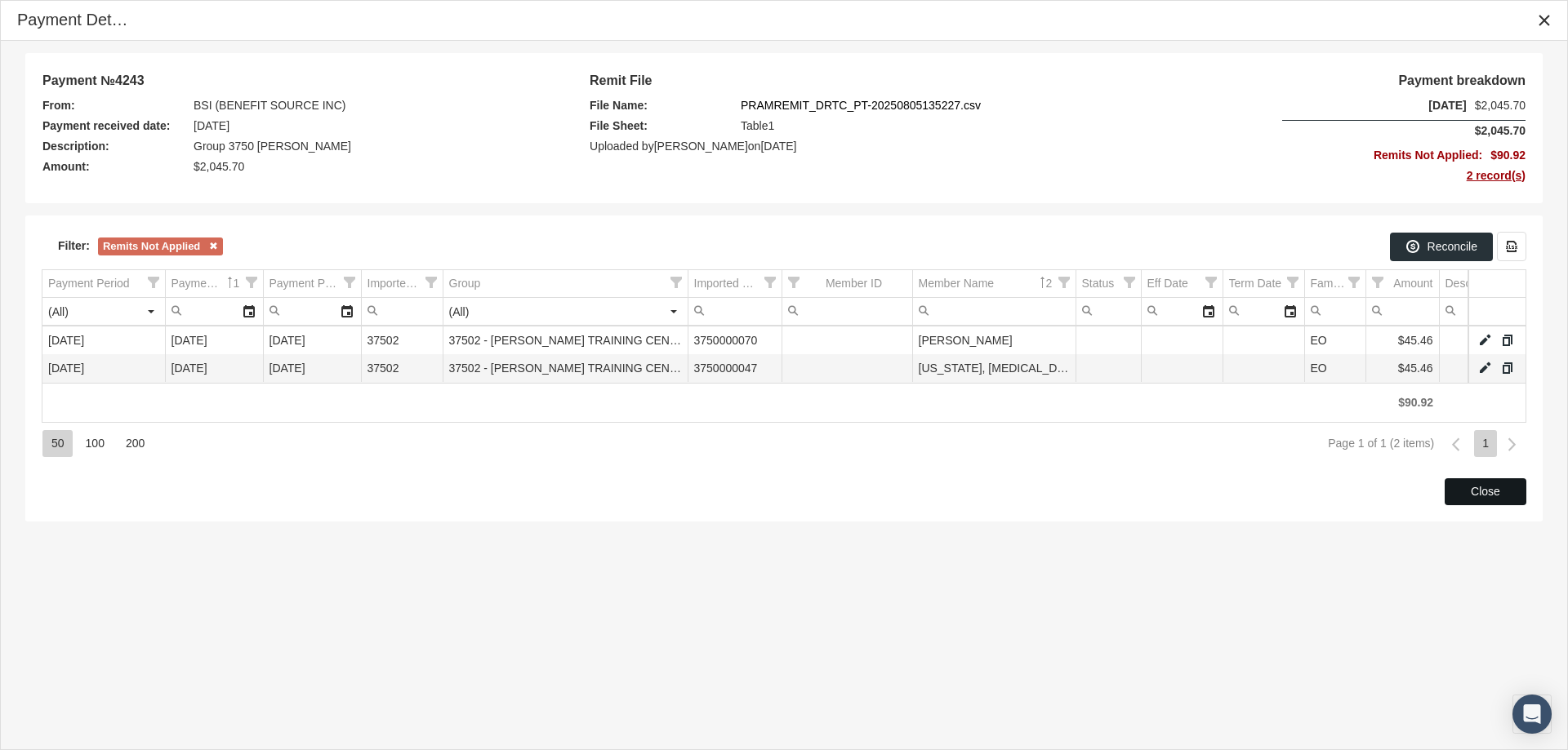
click at [1473, 494] on span "Close" at bounding box center [1486, 491] width 29 height 13
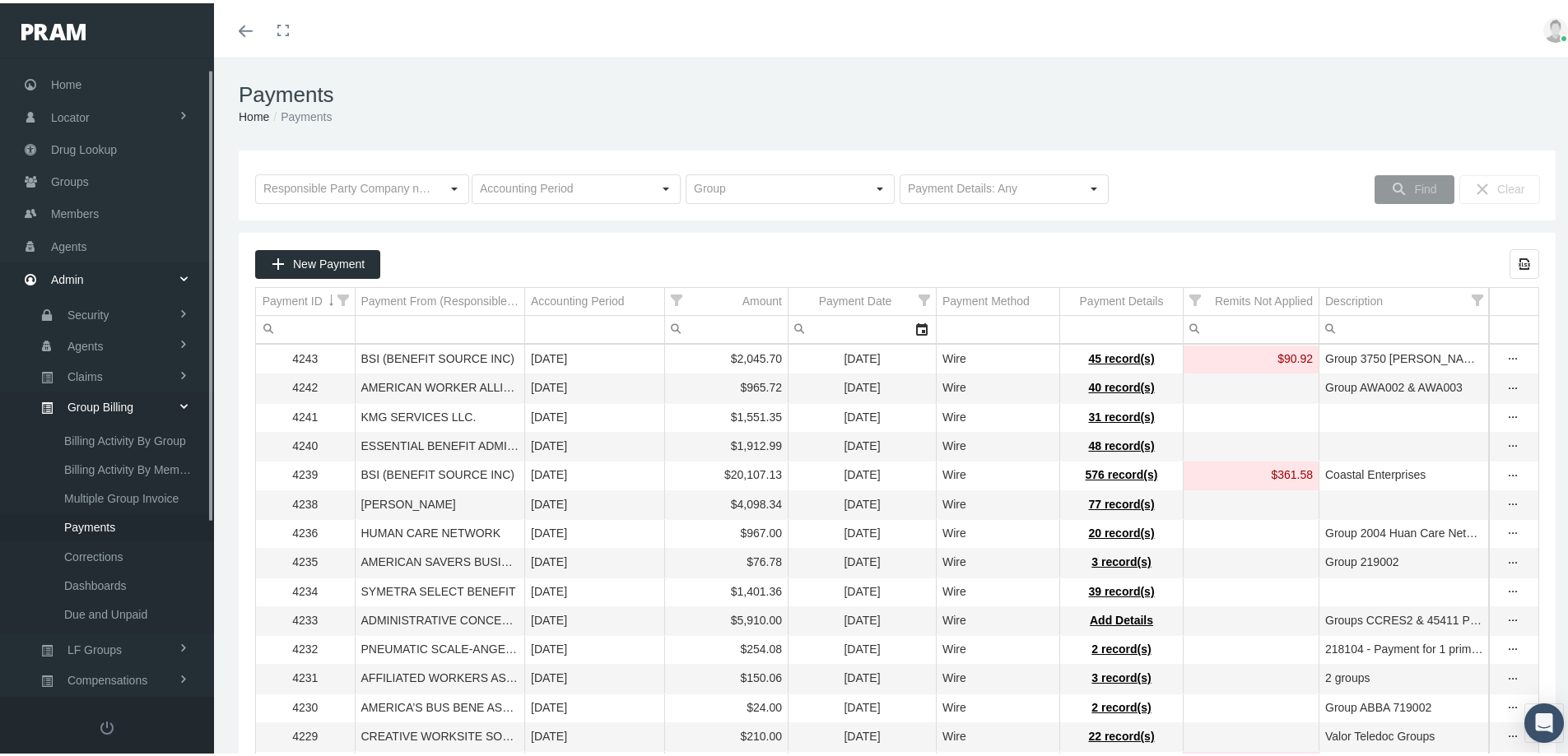
scroll to position [15, 0]
click at [72, 181] on span "Groups" at bounding box center [70, 181] width 38 height 32
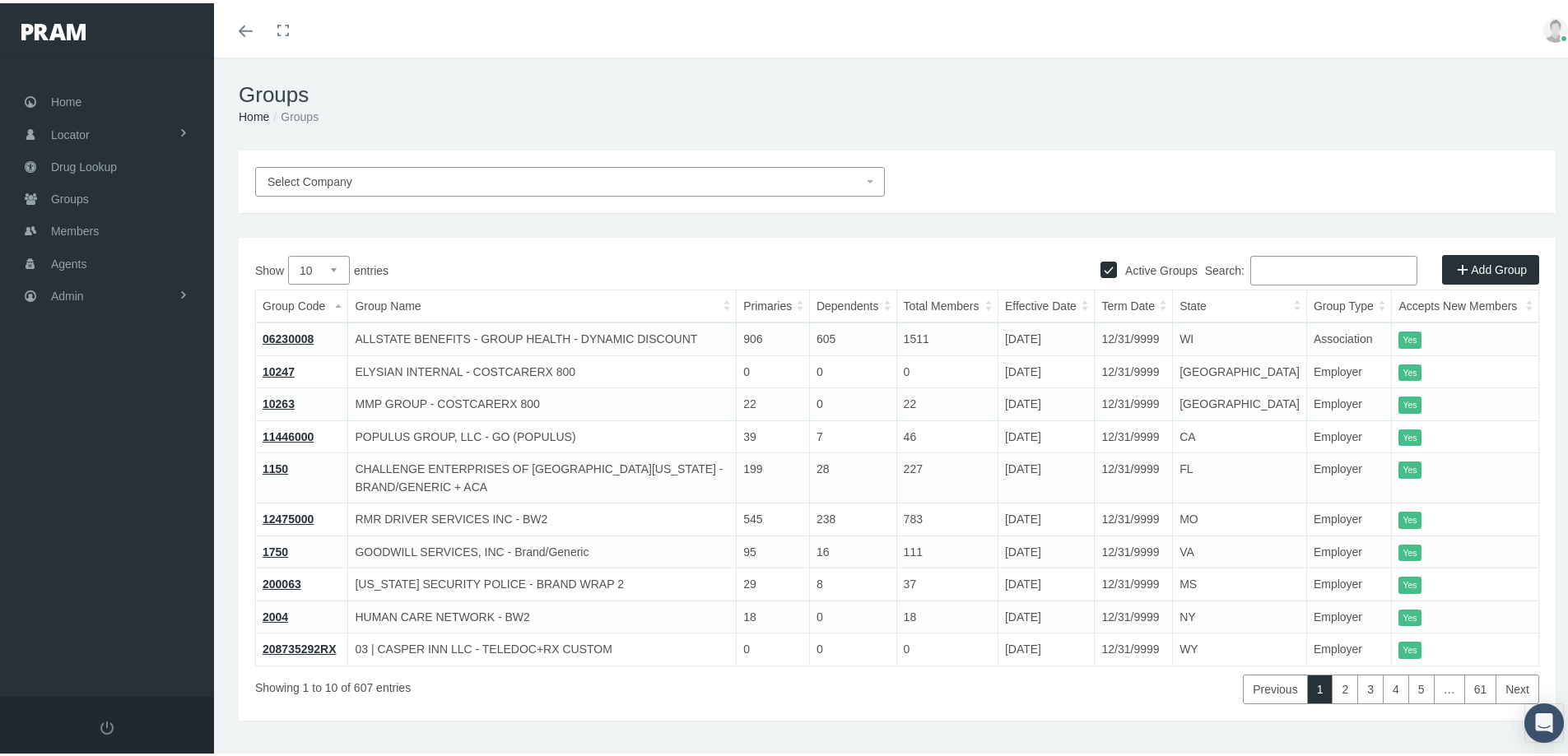
click at [1271, 266] on input "Search:" at bounding box center [1334, 267] width 167 height 30
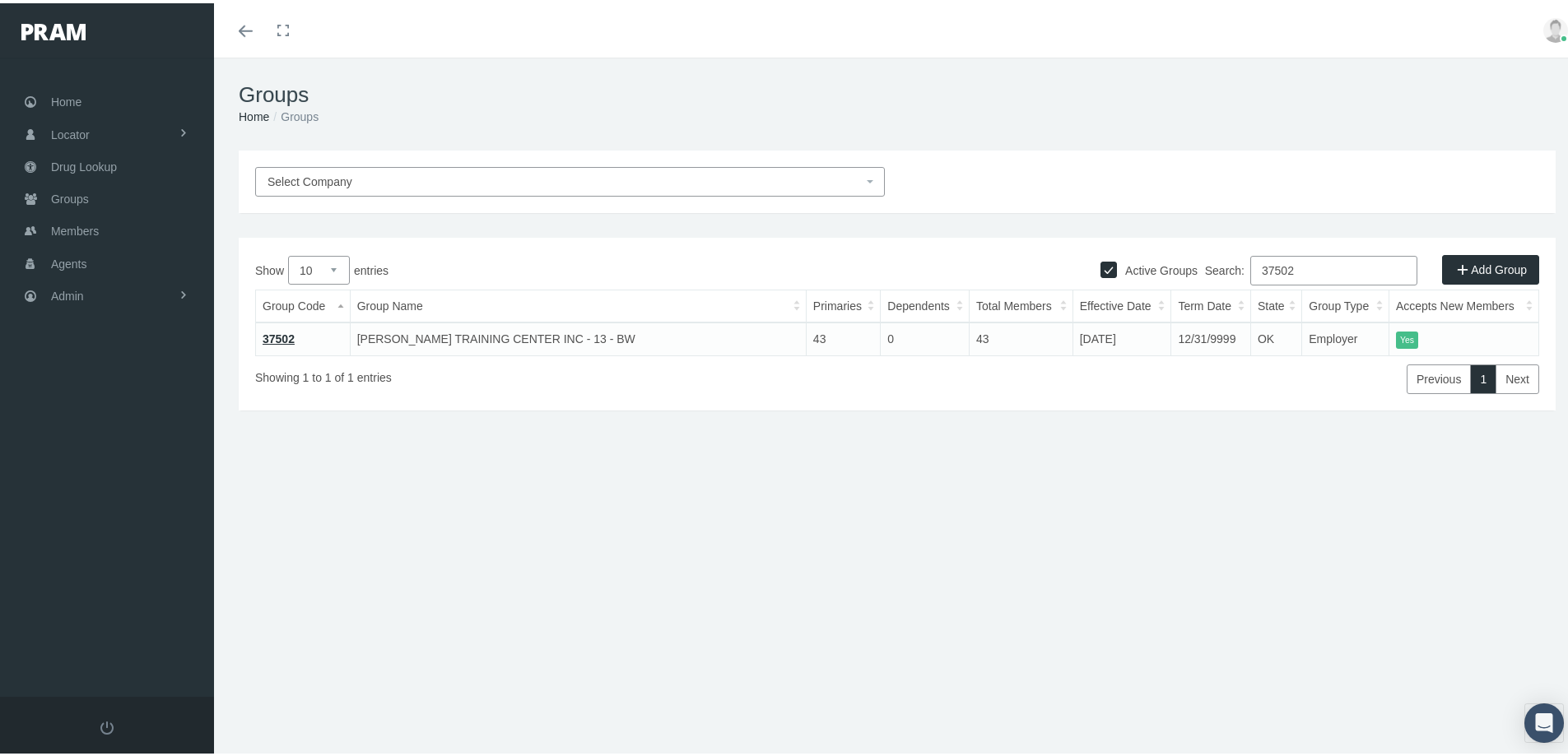
type input "37502"
click at [284, 338] on link "37502" at bounding box center [279, 335] width 33 height 13
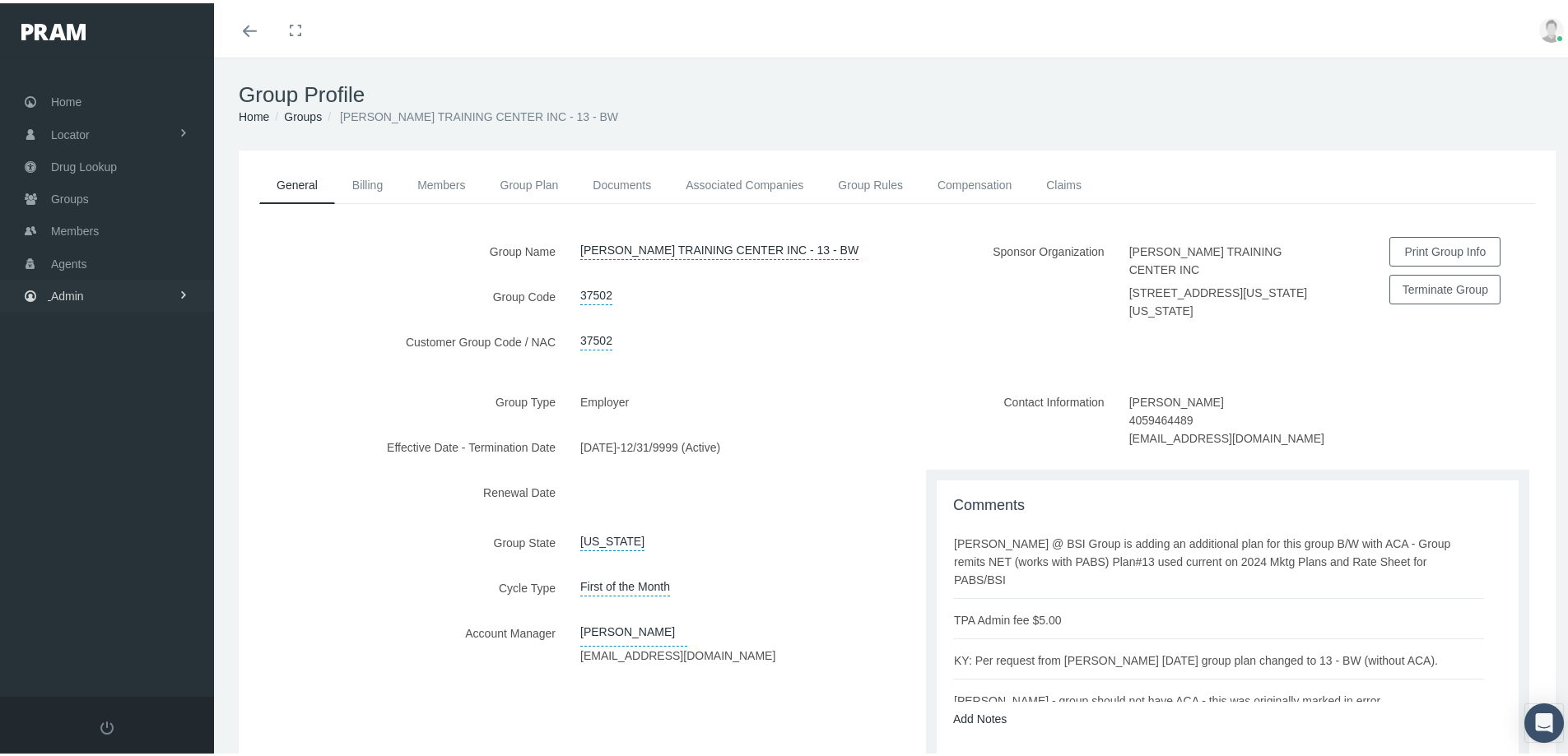
click at [63, 289] on span "Admin" at bounding box center [67, 293] width 33 height 32
click at [91, 424] on span "Group Billing" at bounding box center [100, 421] width 66 height 28
click at [85, 541] on span "Payments" at bounding box center [89, 541] width 51 height 28
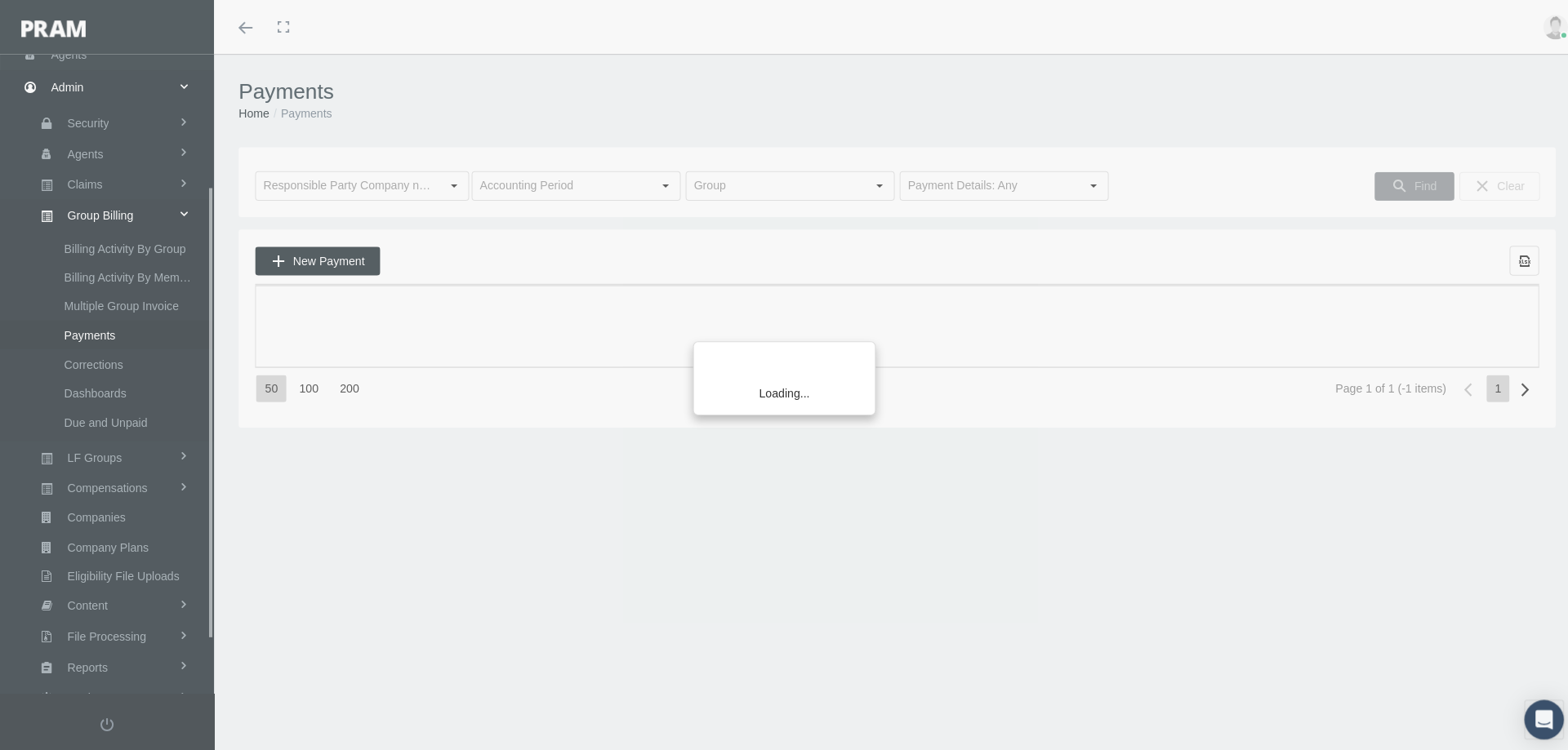
scroll to position [260, 0]
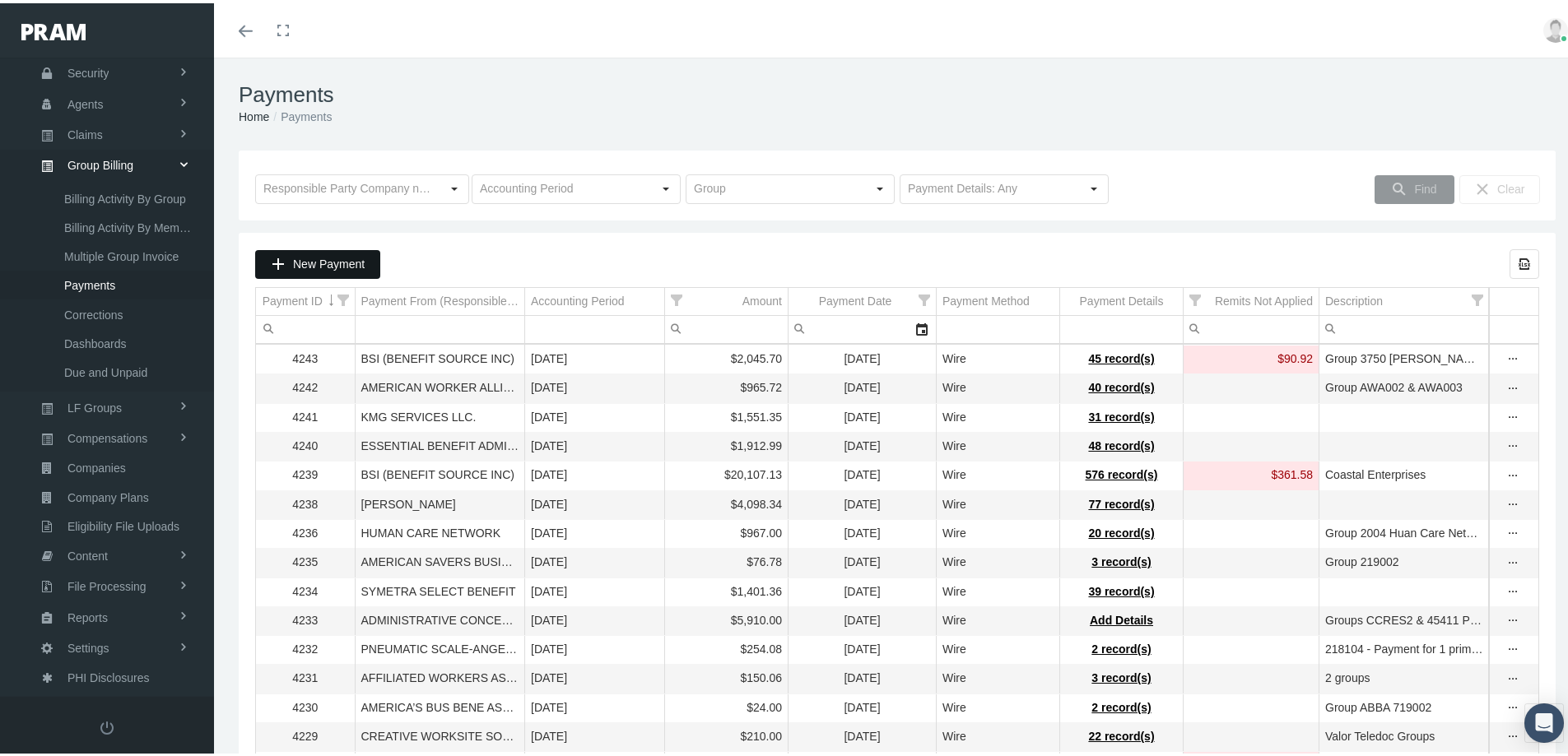
click at [333, 267] on span "New Payment" at bounding box center [328, 261] width 72 height 13
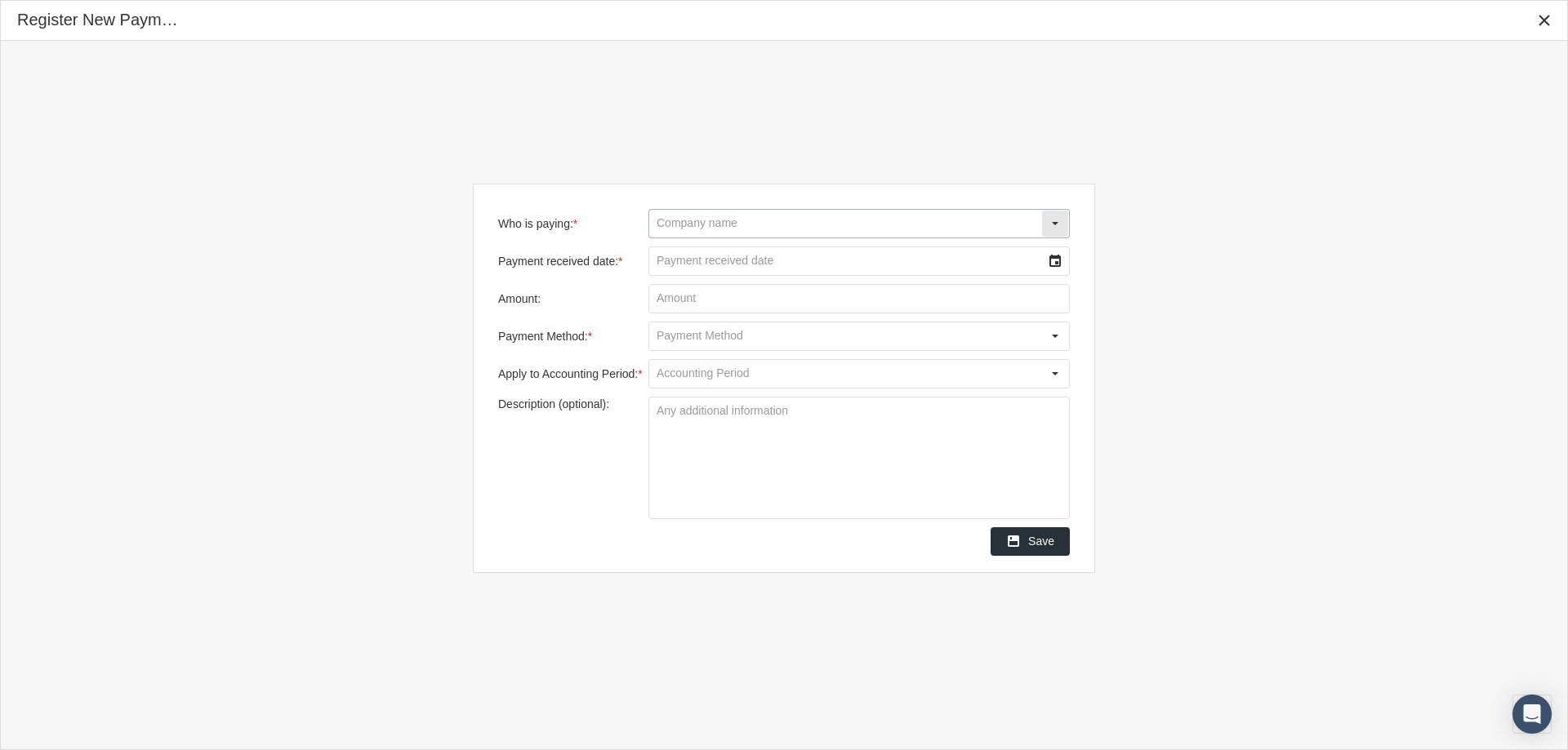
click at [664, 232] on input "Who is paying: *" at bounding box center [844, 224] width 392 height 28
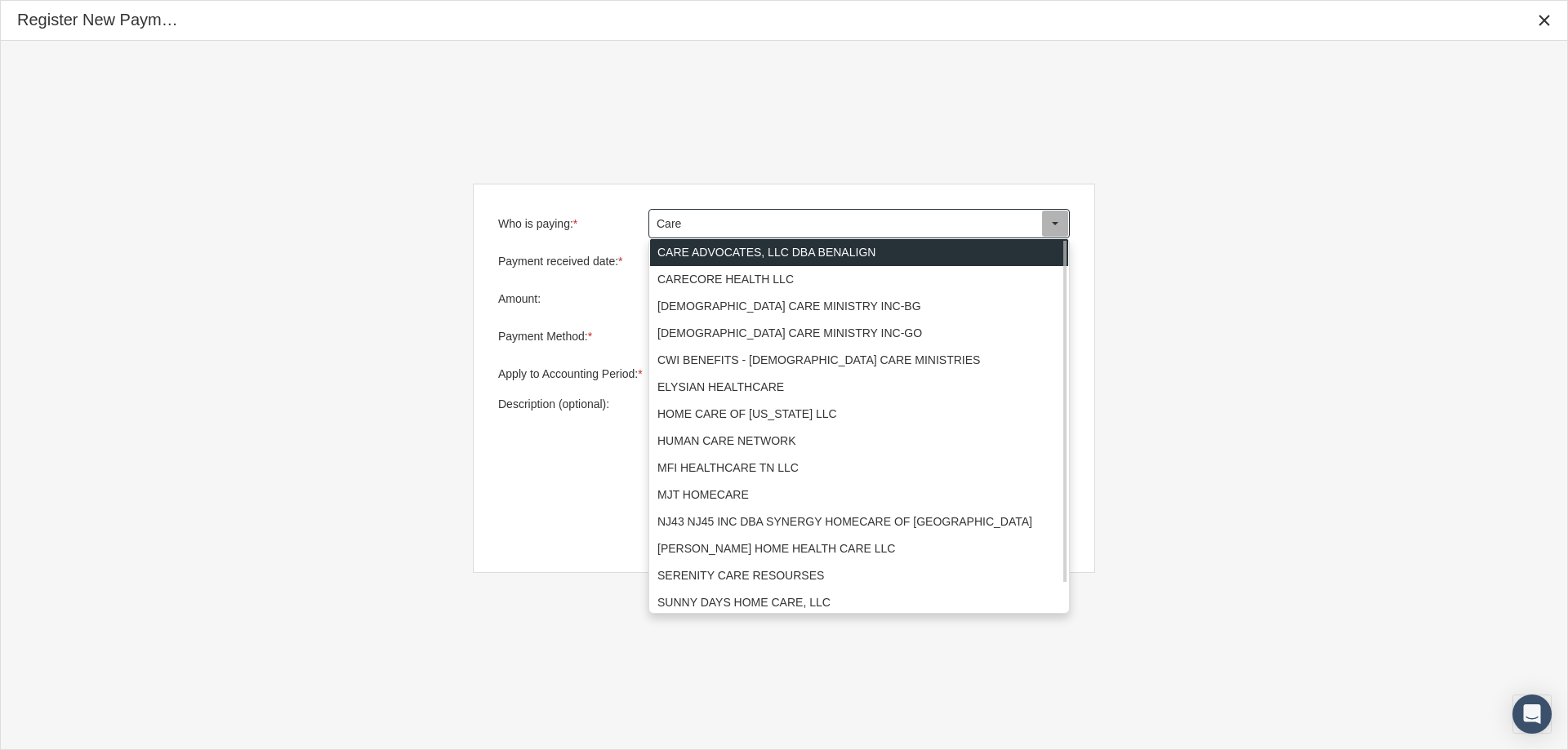
click at [705, 254] on div "CARE ADVOCATES, LLC DBA BENALIGN" at bounding box center [859, 252] width 419 height 27
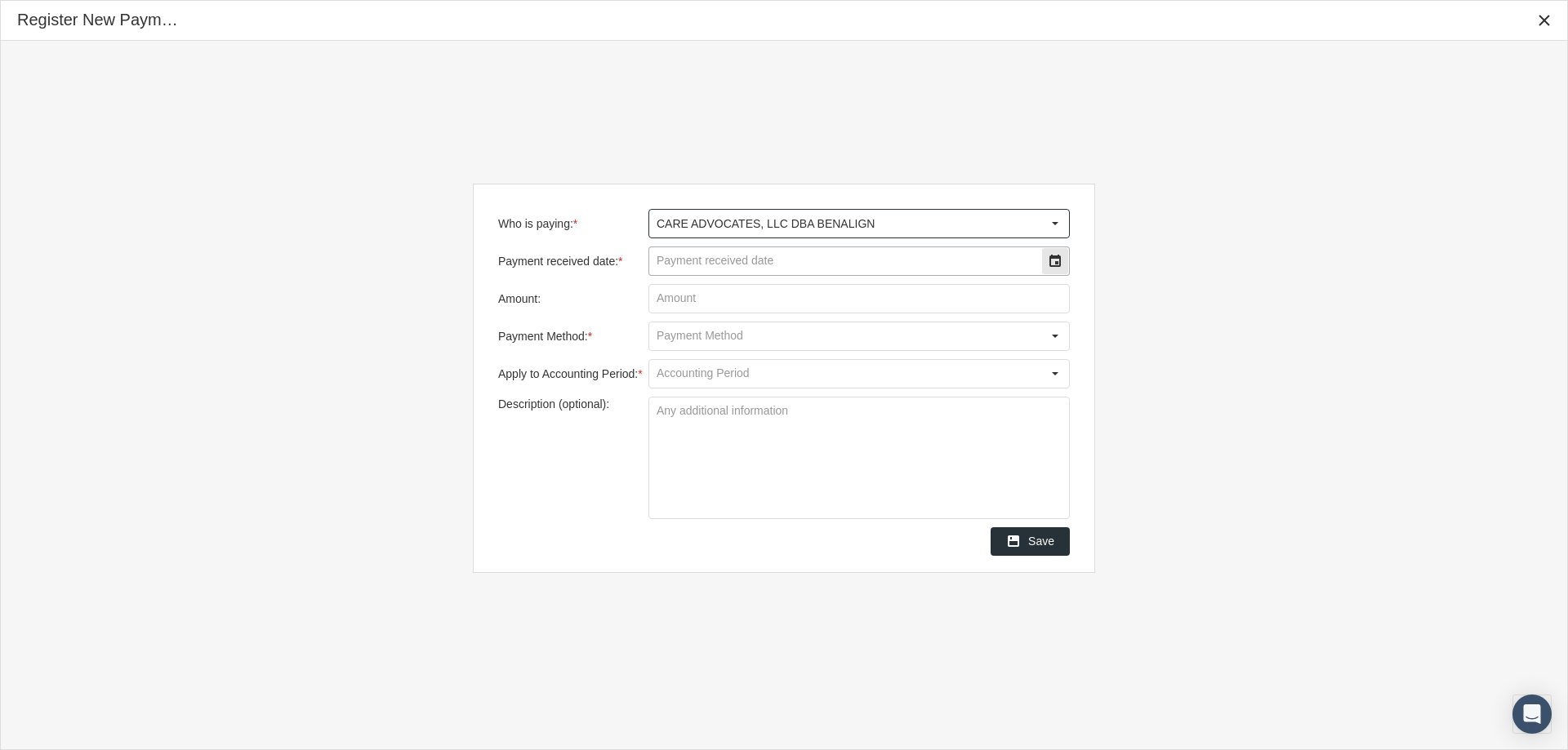
type input "CARE ADVOCATES, LLC DBA BENALIGN"
drag, startPoint x: 713, startPoint y: 258, endPoint x: 1183, endPoint y: 249, distance: 470.1
click at [719, 260] on input "Payment received date: *" at bounding box center [844, 261] width 392 height 28
type input "08/08/2025"
type input "$ 60.00"
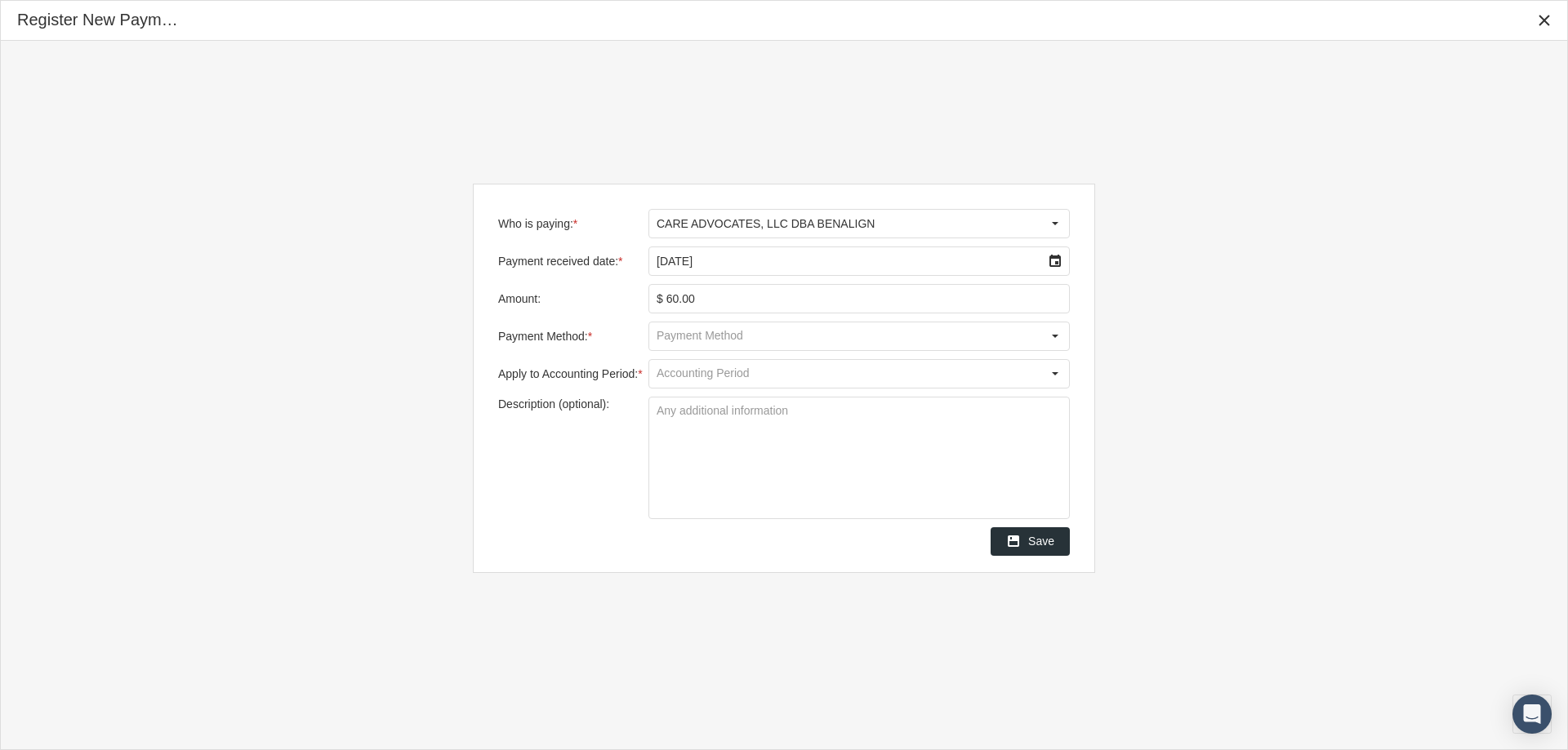
click at [678, 338] on input "Payment Method: *" at bounding box center [844, 336] width 392 height 28
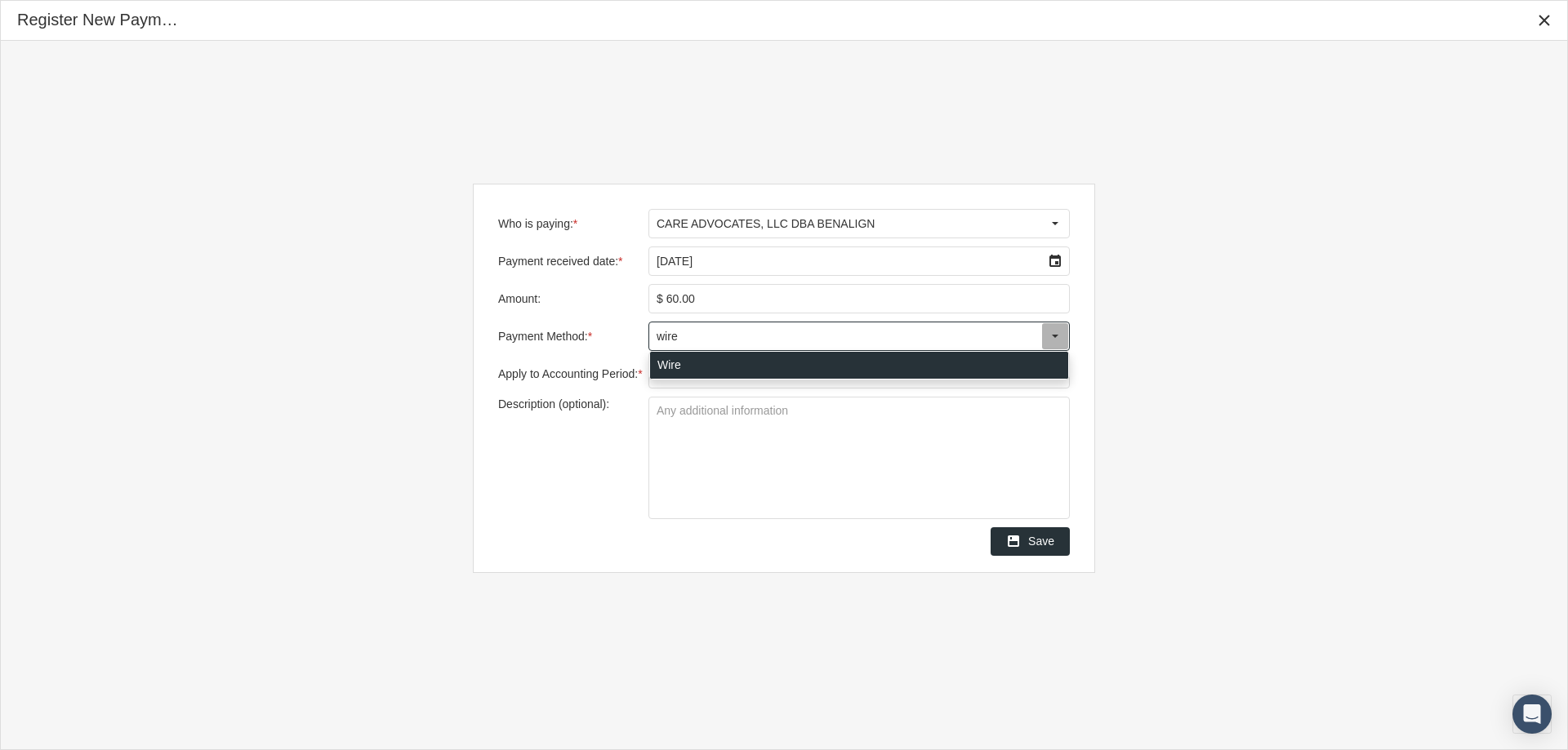
click at [670, 361] on div "Wire" at bounding box center [859, 365] width 419 height 27
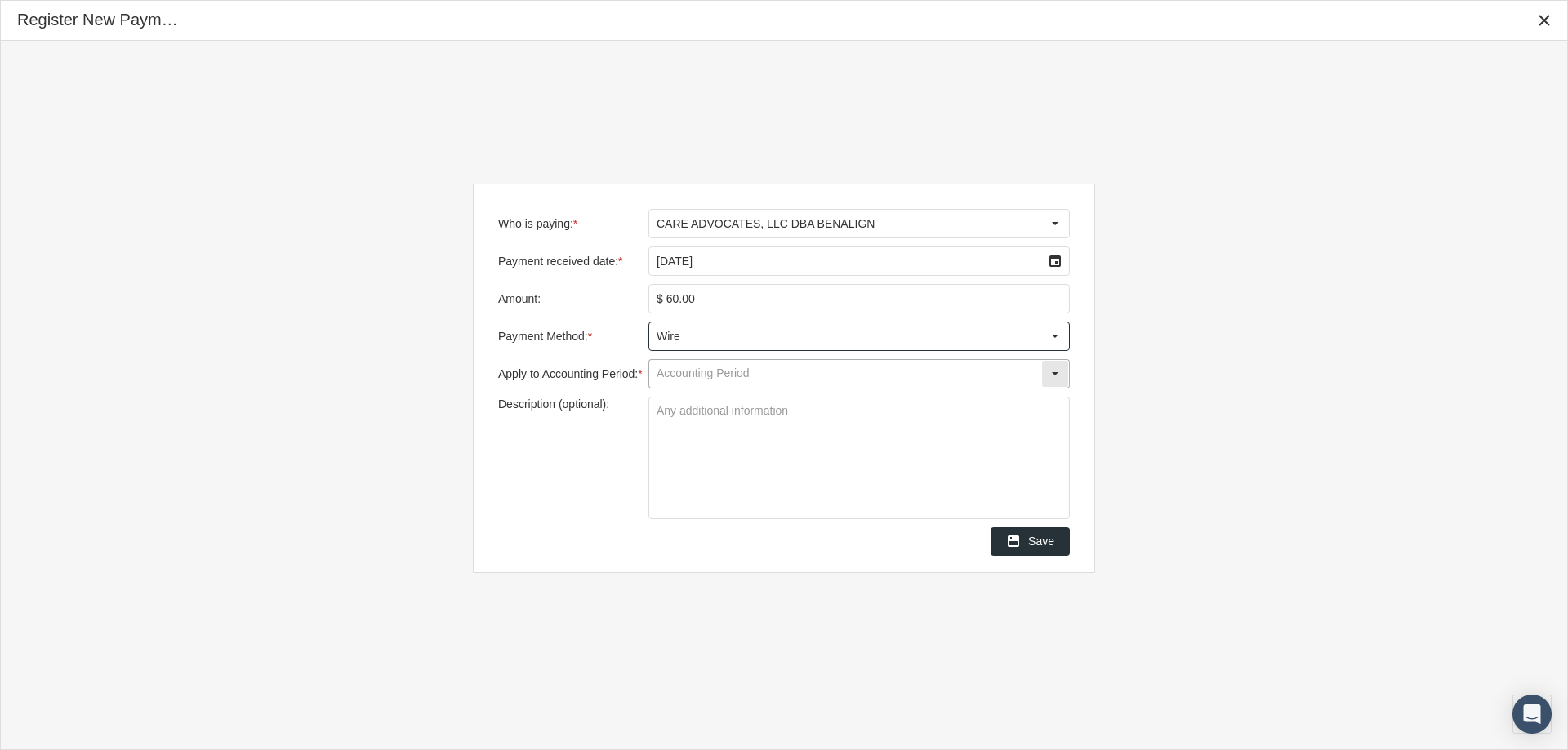
type input "Wire"
click at [674, 378] on input "Apply to Accounting Period: *" at bounding box center [844, 374] width 392 height 28
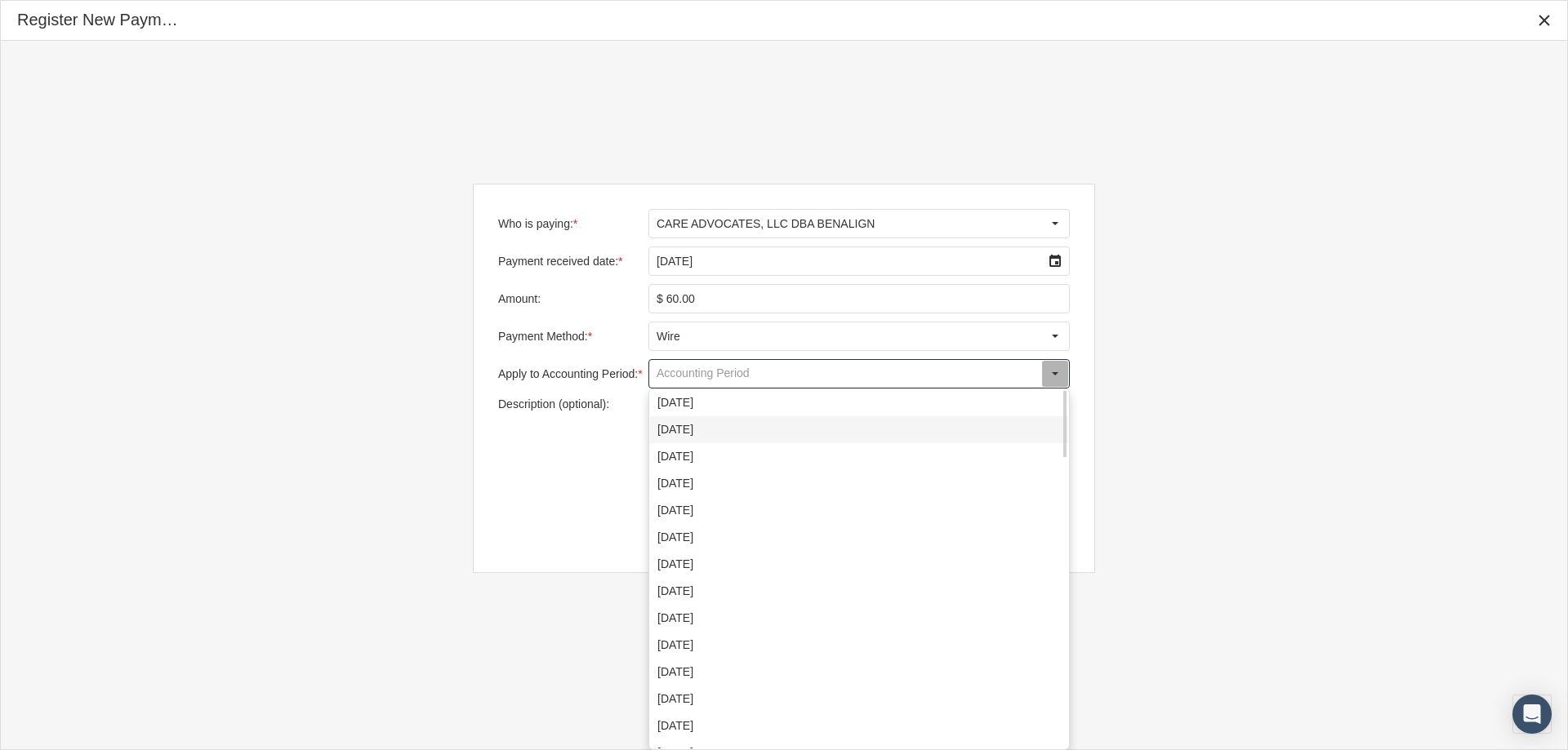
click at [678, 427] on div "August 2025" at bounding box center [859, 429] width 419 height 27
type input "August 2025"
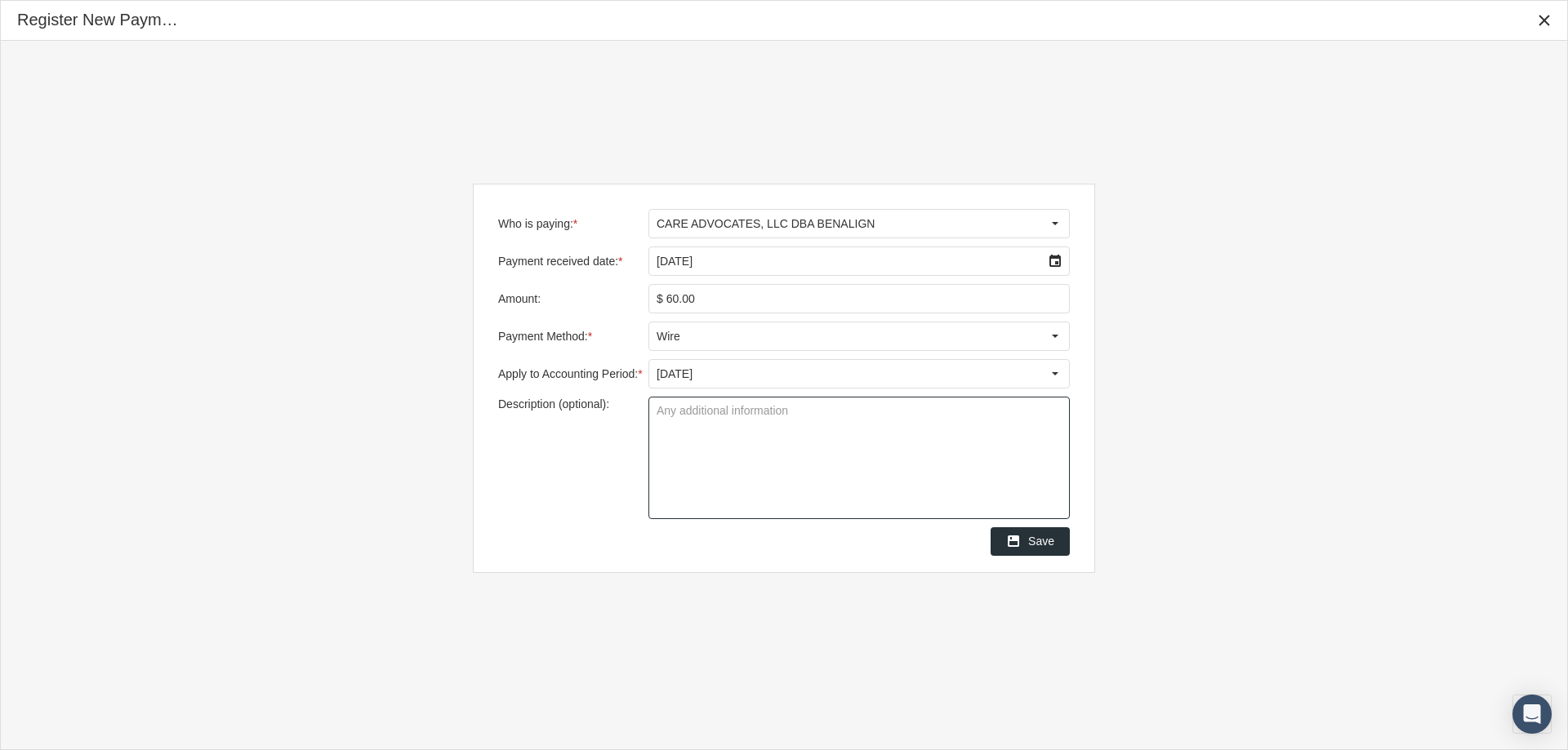
drag, startPoint x: 655, startPoint y: 410, endPoint x: 729, endPoint y: 437, distance: 78.8
click at [656, 414] on textarea "Description (optional):" at bounding box center [858, 457] width 419 height 121
type textarea "Group BNRPADCRX"
click at [1041, 541] on span "Save" at bounding box center [1041, 541] width 26 height 13
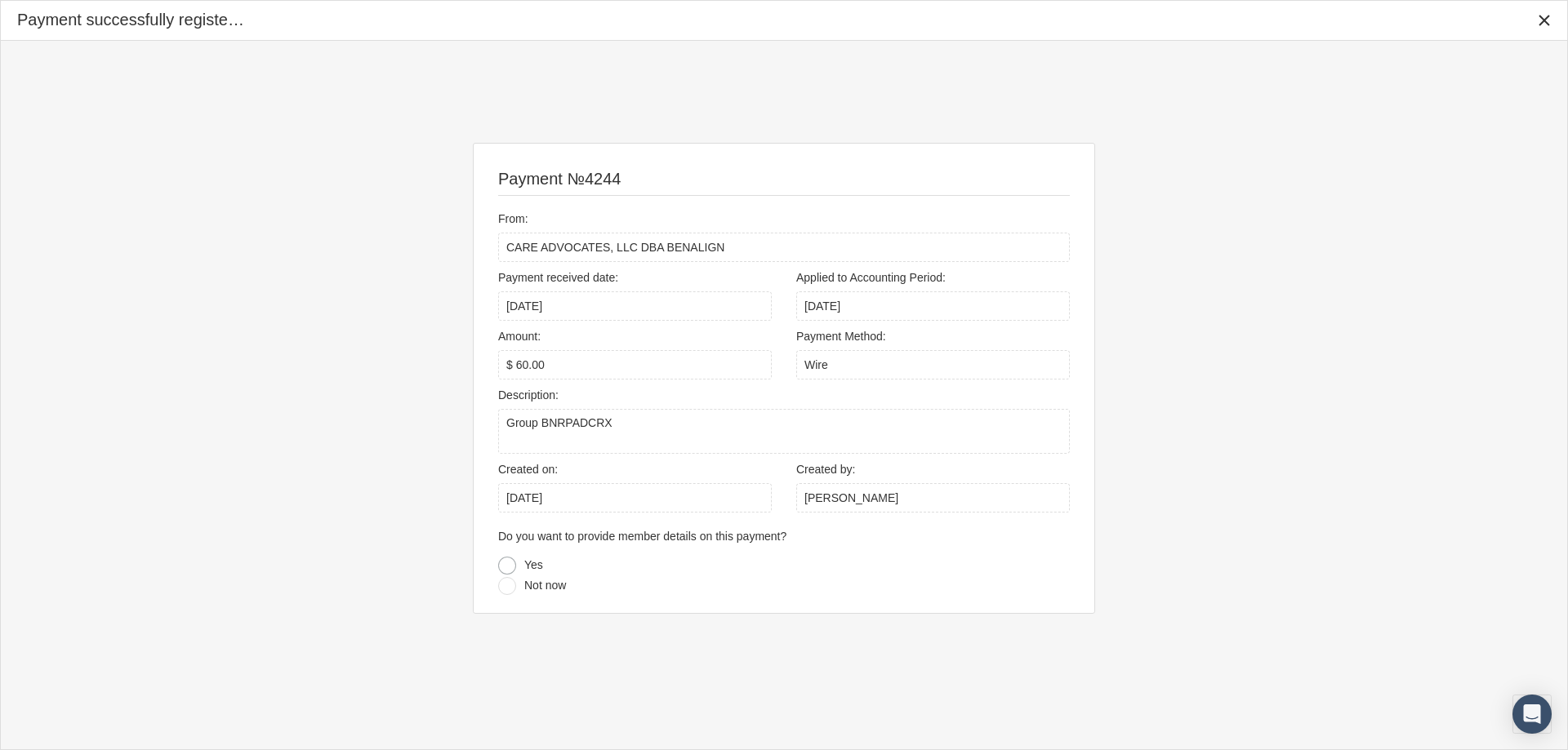
click at [510, 566] on div at bounding box center [506, 565] width 18 height 18
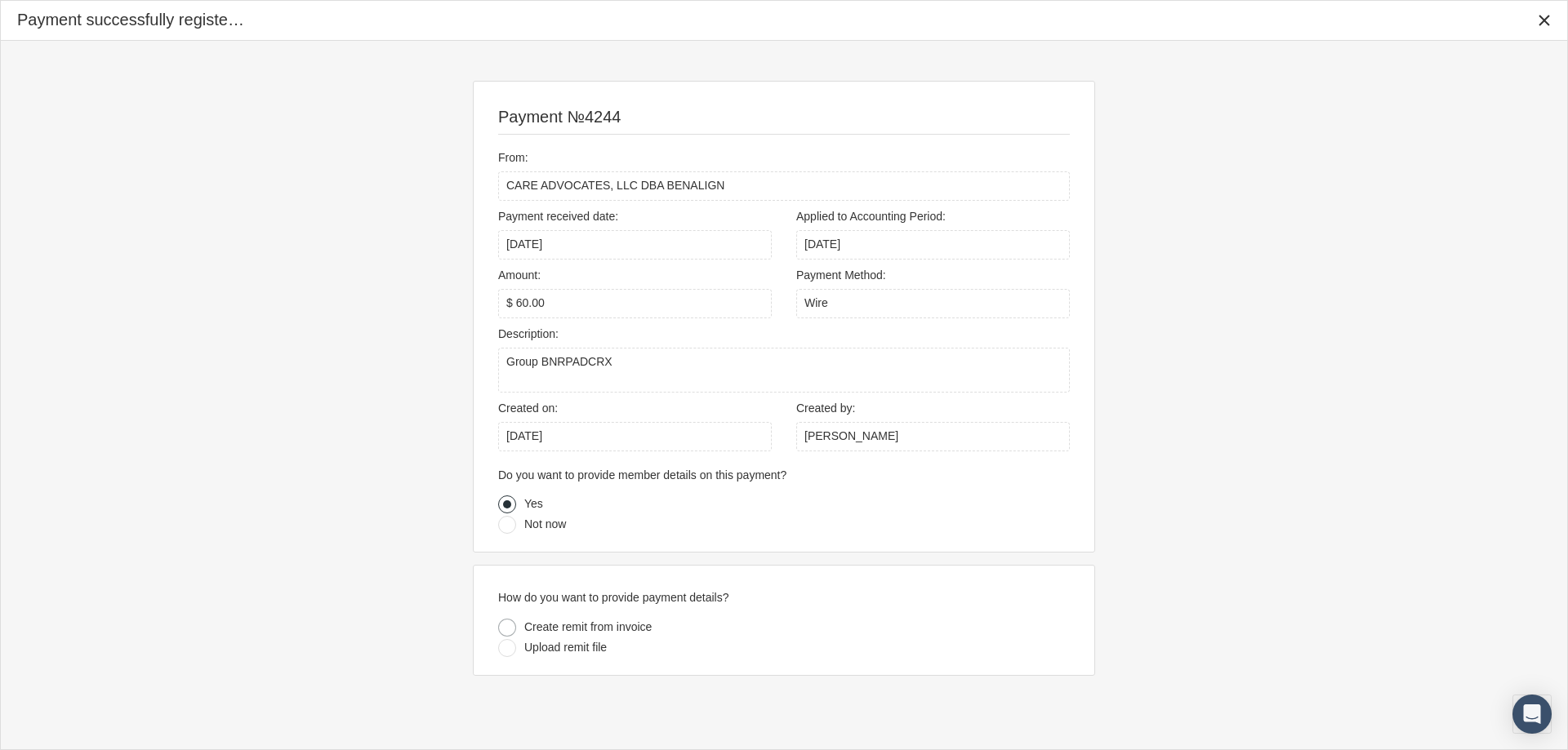
click at [510, 624] on div at bounding box center [506, 627] width 18 height 18
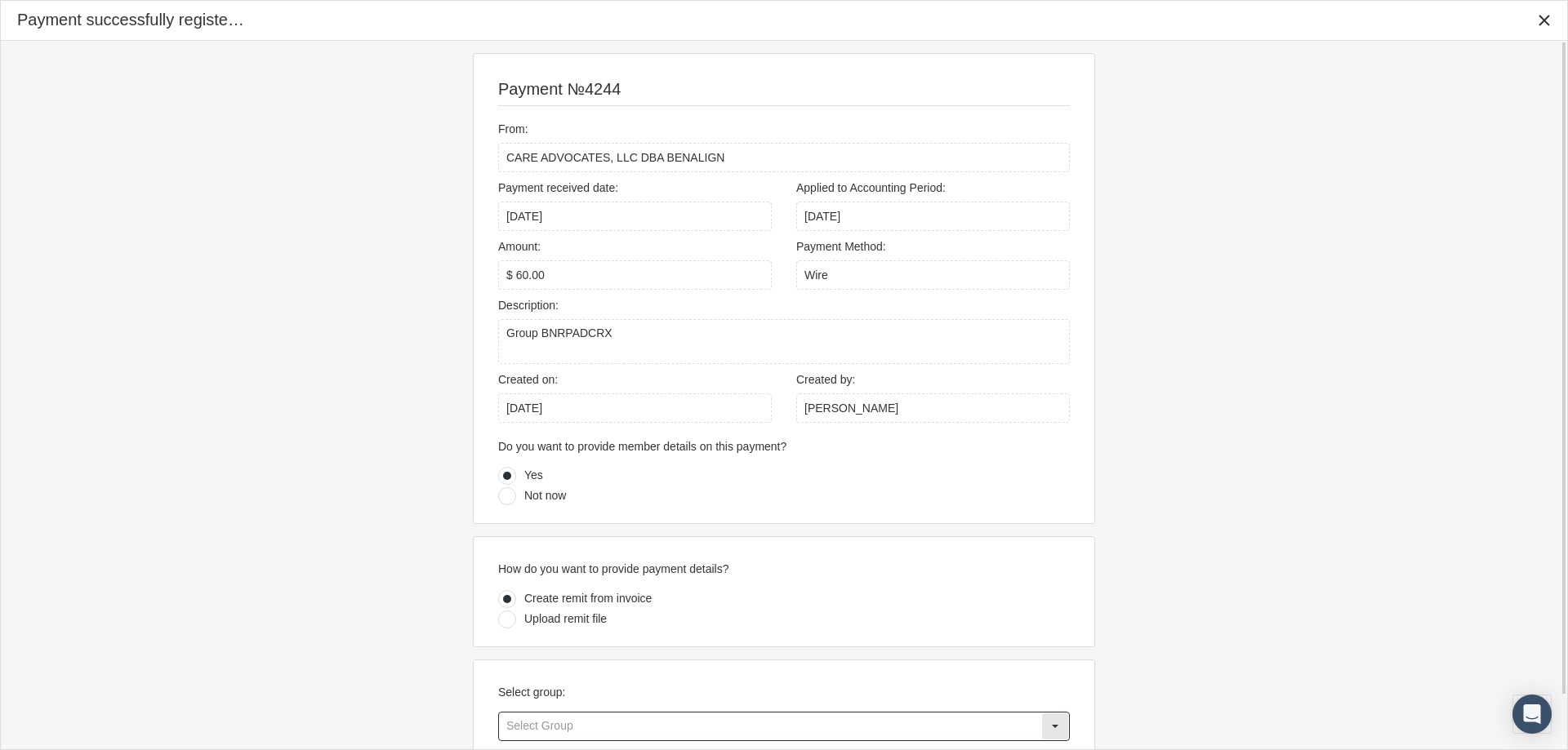
click at [551, 731] on input "text" at bounding box center [770, 726] width 542 height 28
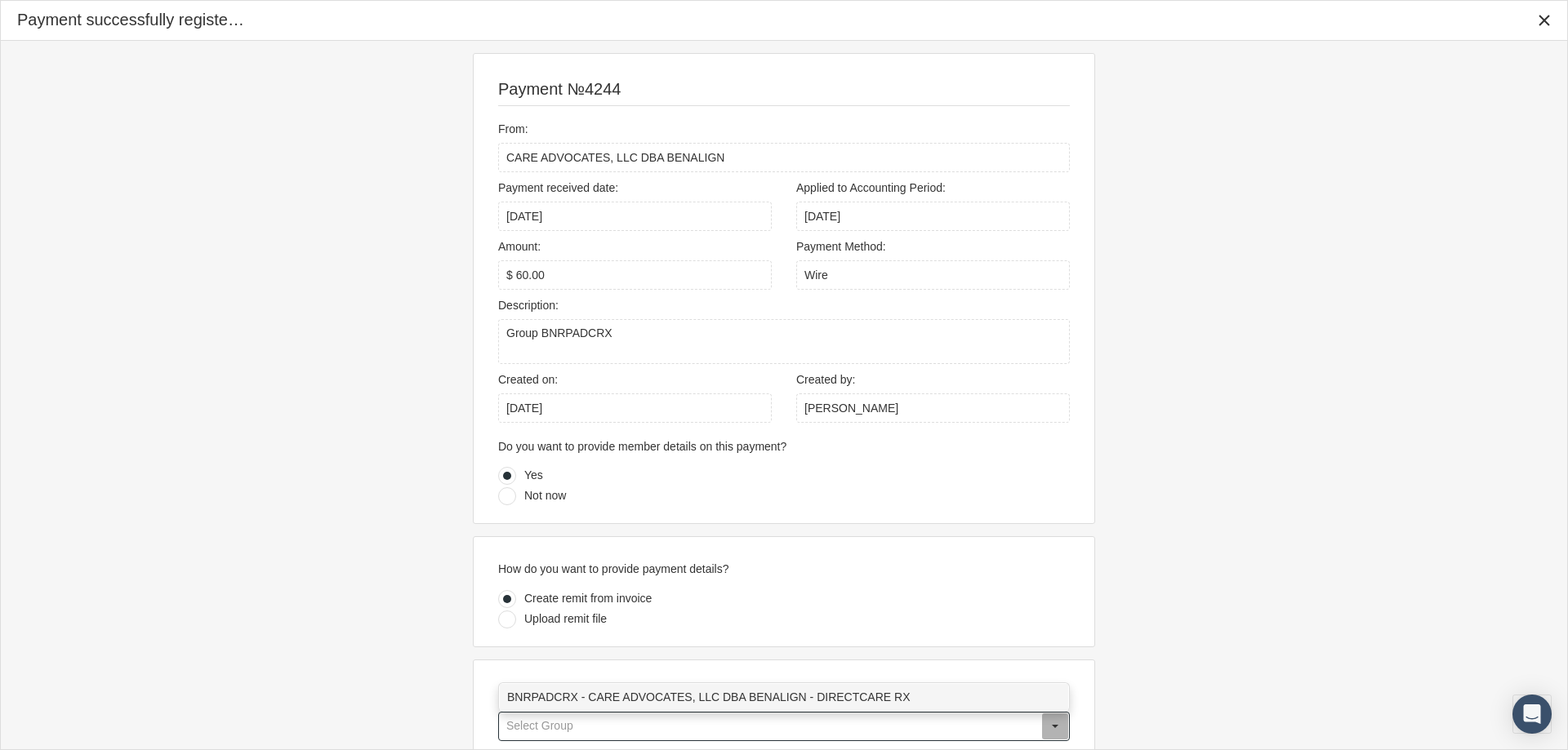
click at [570, 697] on div "BNRPADCRX - CARE ADVOCATES, LLC DBA BENALIGN - DIRECTCARE RX" at bounding box center [784, 697] width 569 height 27
type input "BNRPADCRX - CARE ADVOCATES, LLC DBA BENALIGN - DIRECTCARE RX"
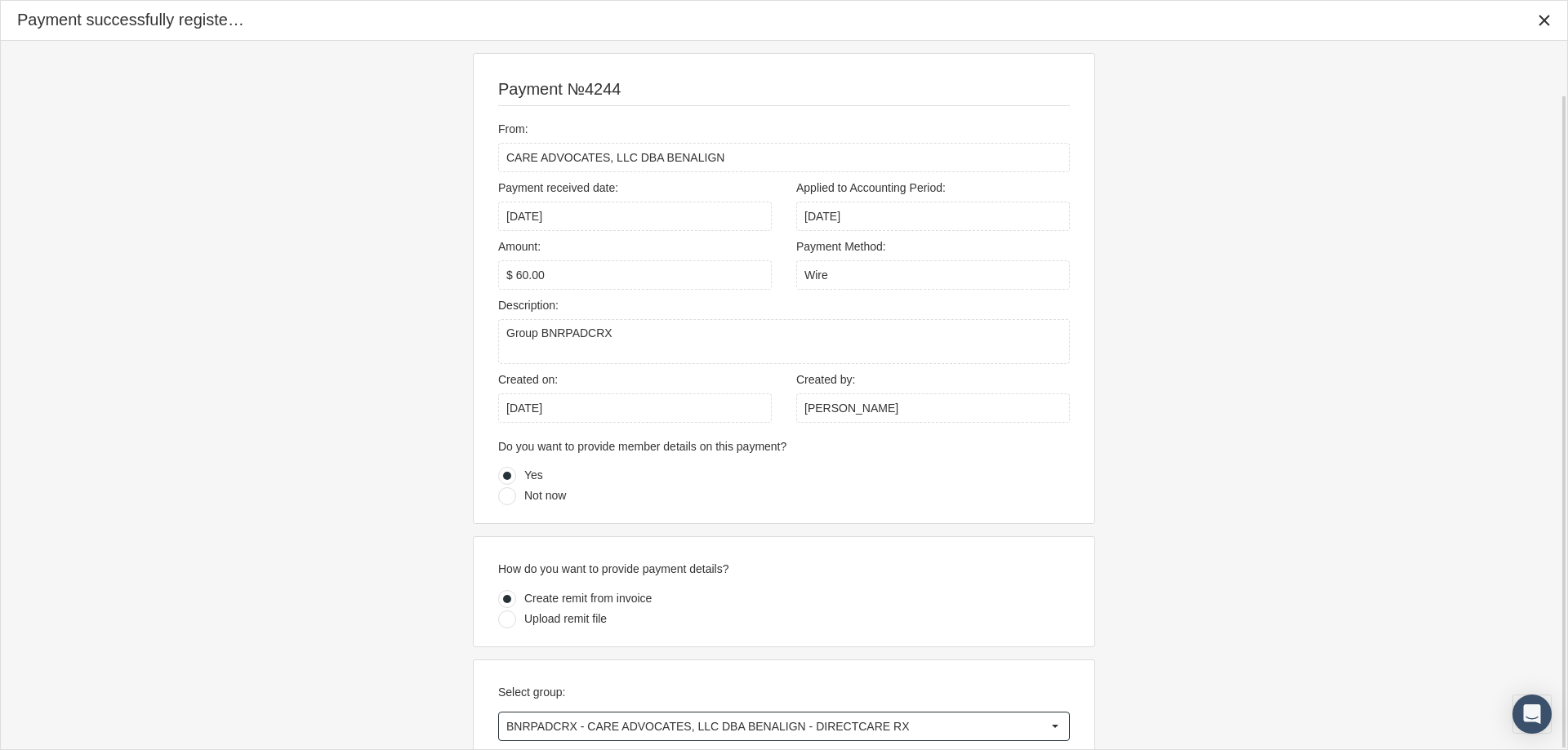
scroll to position [59, 0]
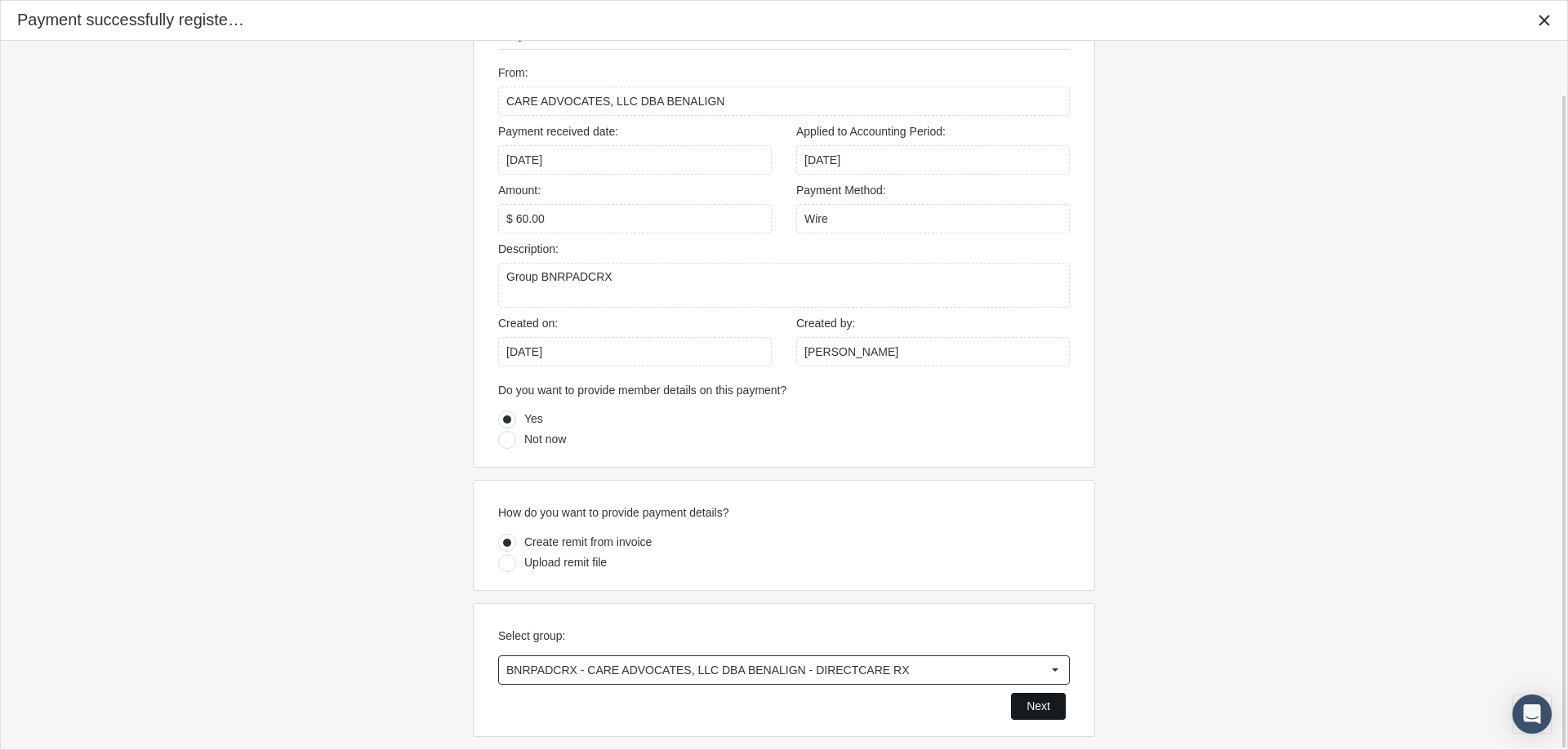
click at [1027, 702] on span "Next" at bounding box center [1039, 706] width 24 height 13
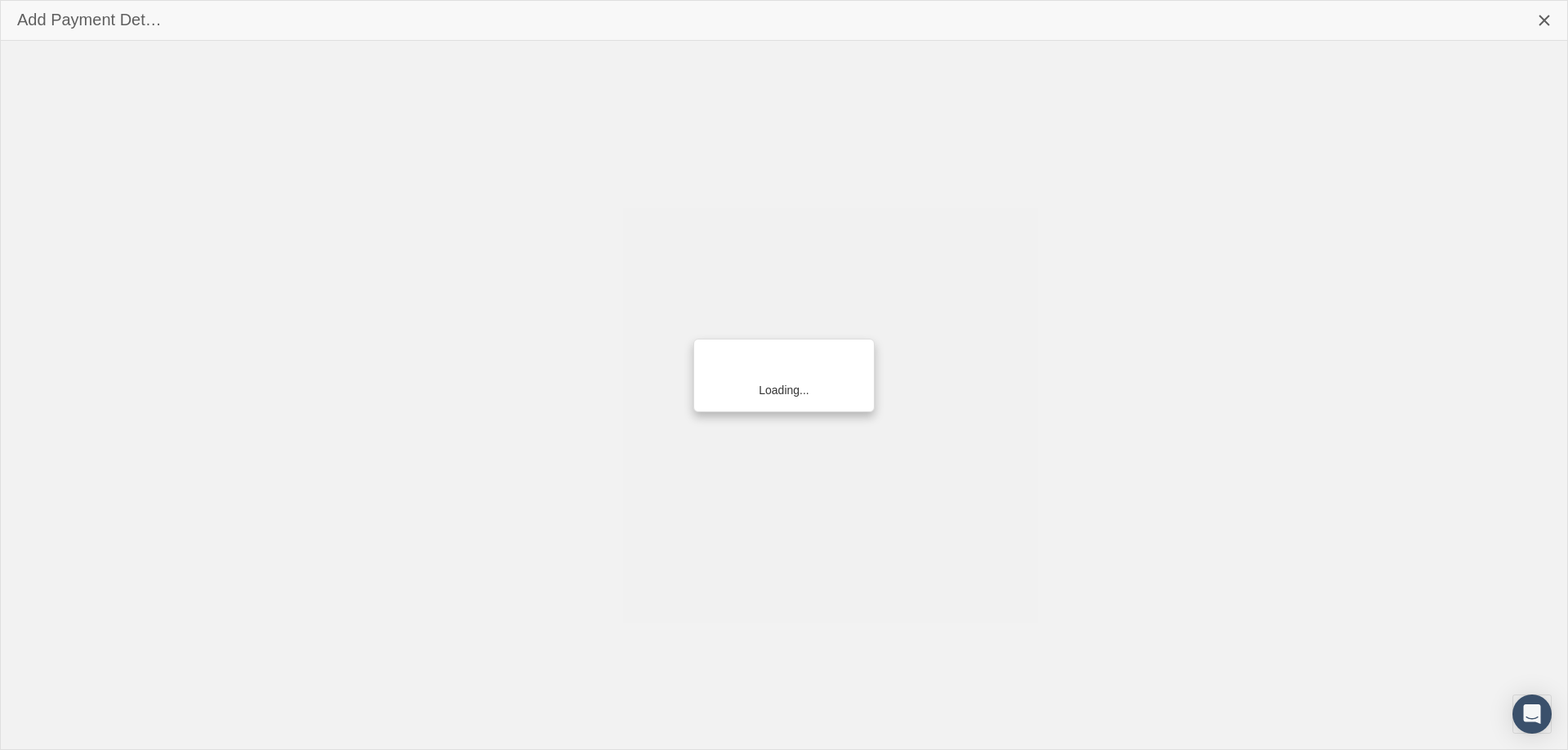
scroll to position [0, 0]
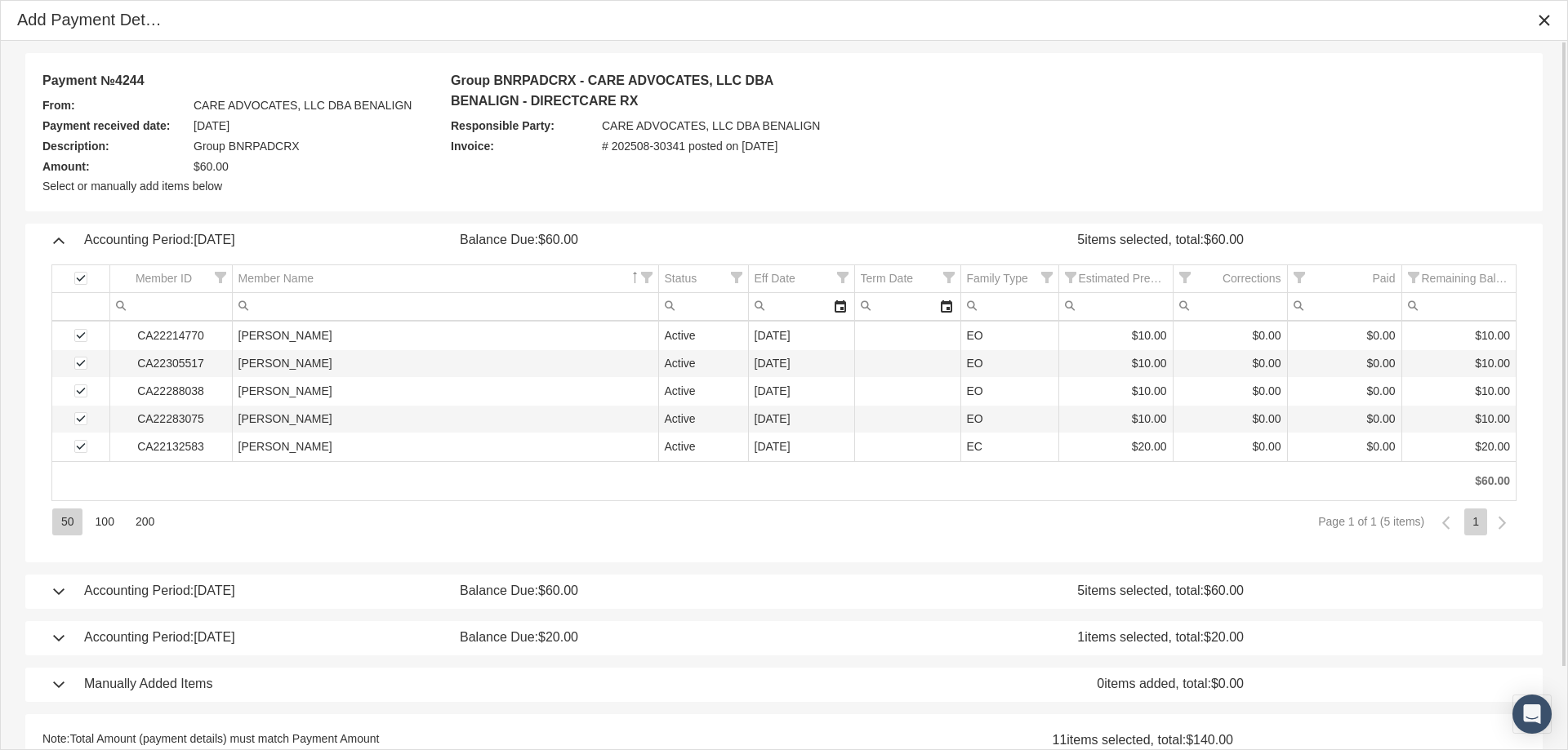
click at [62, 594] on div "Accounting Period: July 2025 Balance Due: $60.00 5 items selected, total: $60.00" at bounding box center [784, 592] width 1485 height 34
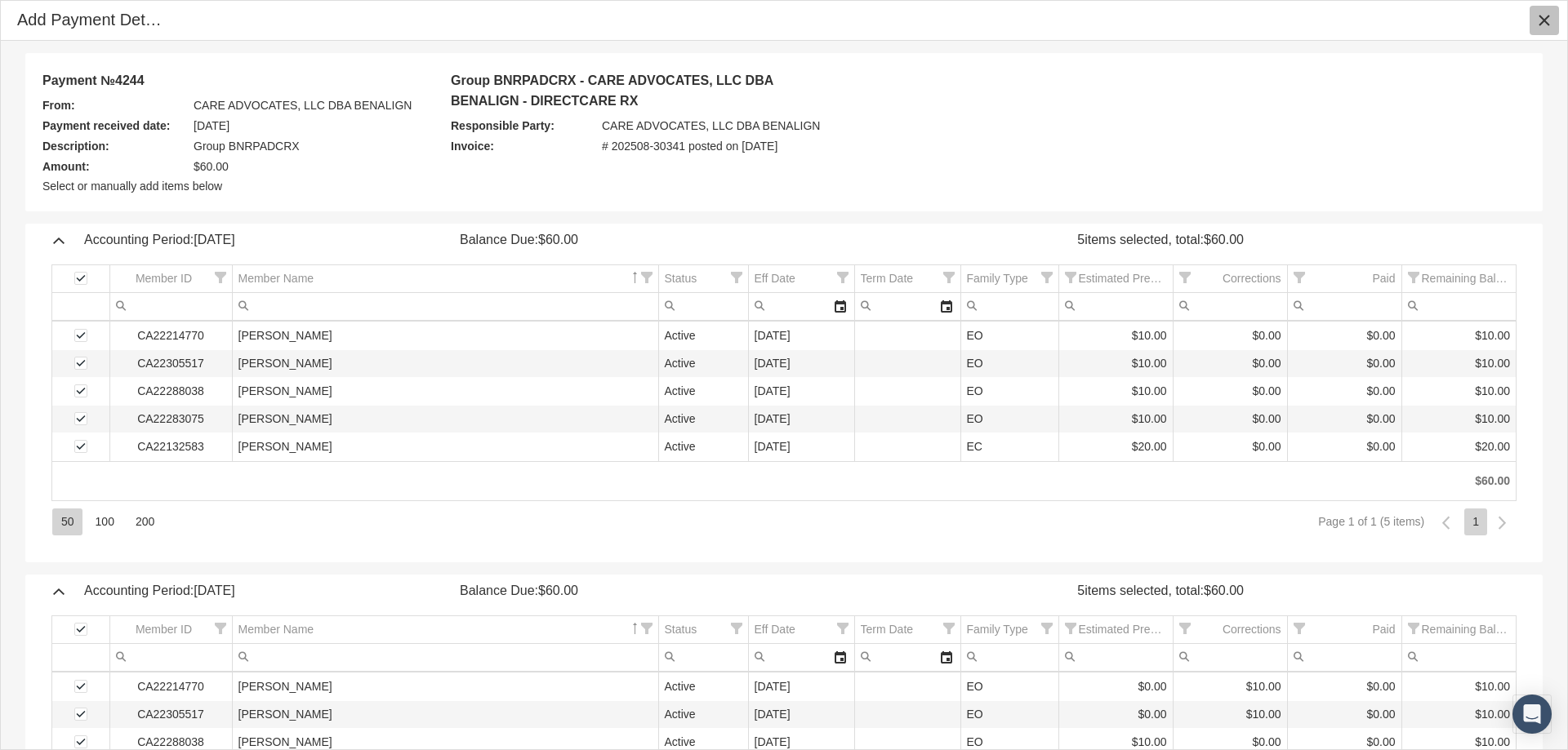
click at [1543, 18] on icon "Close" at bounding box center [1544, 20] width 15 height 15
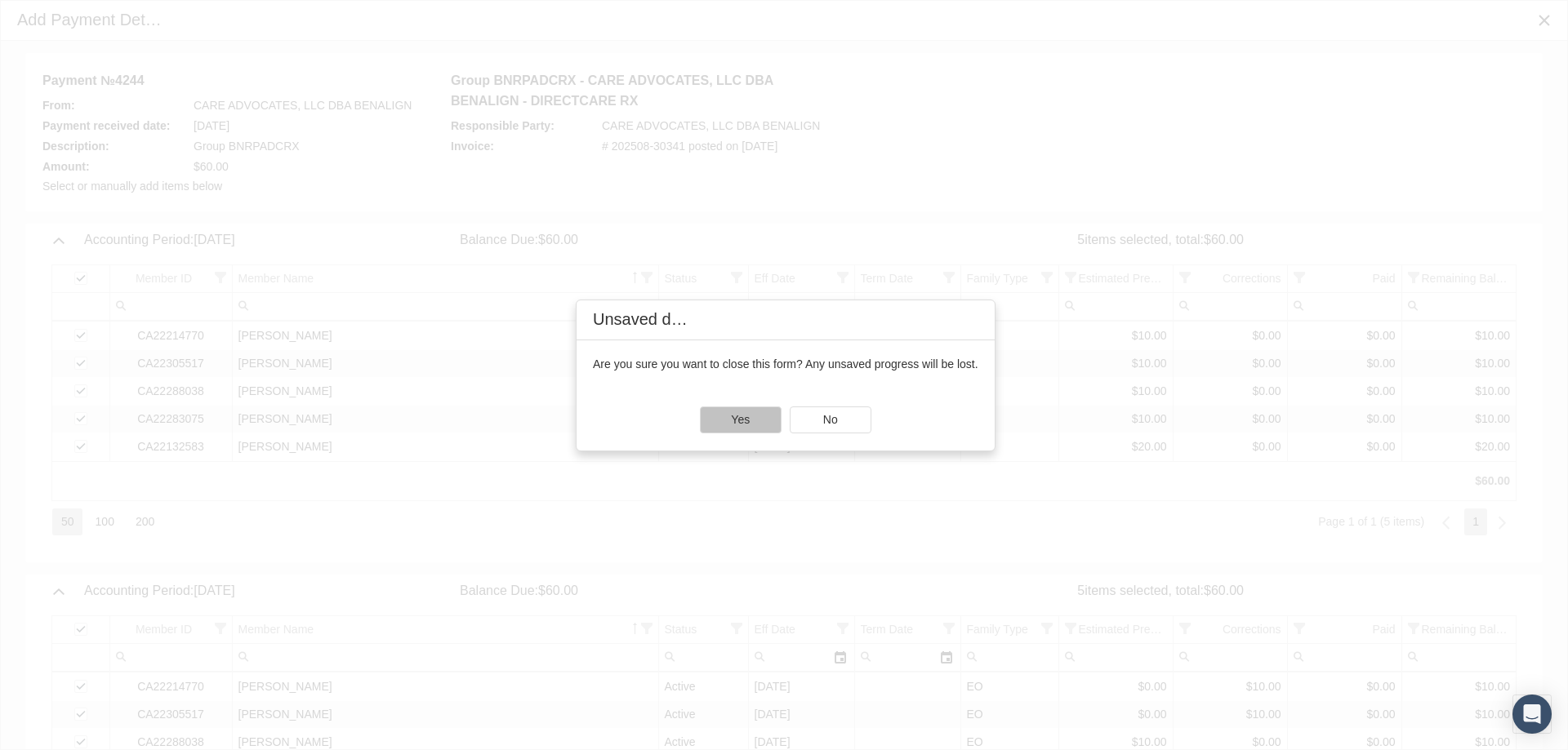
click at [741, 419] on span "Yes" at bounding box center [740, 419] width 18 height 13
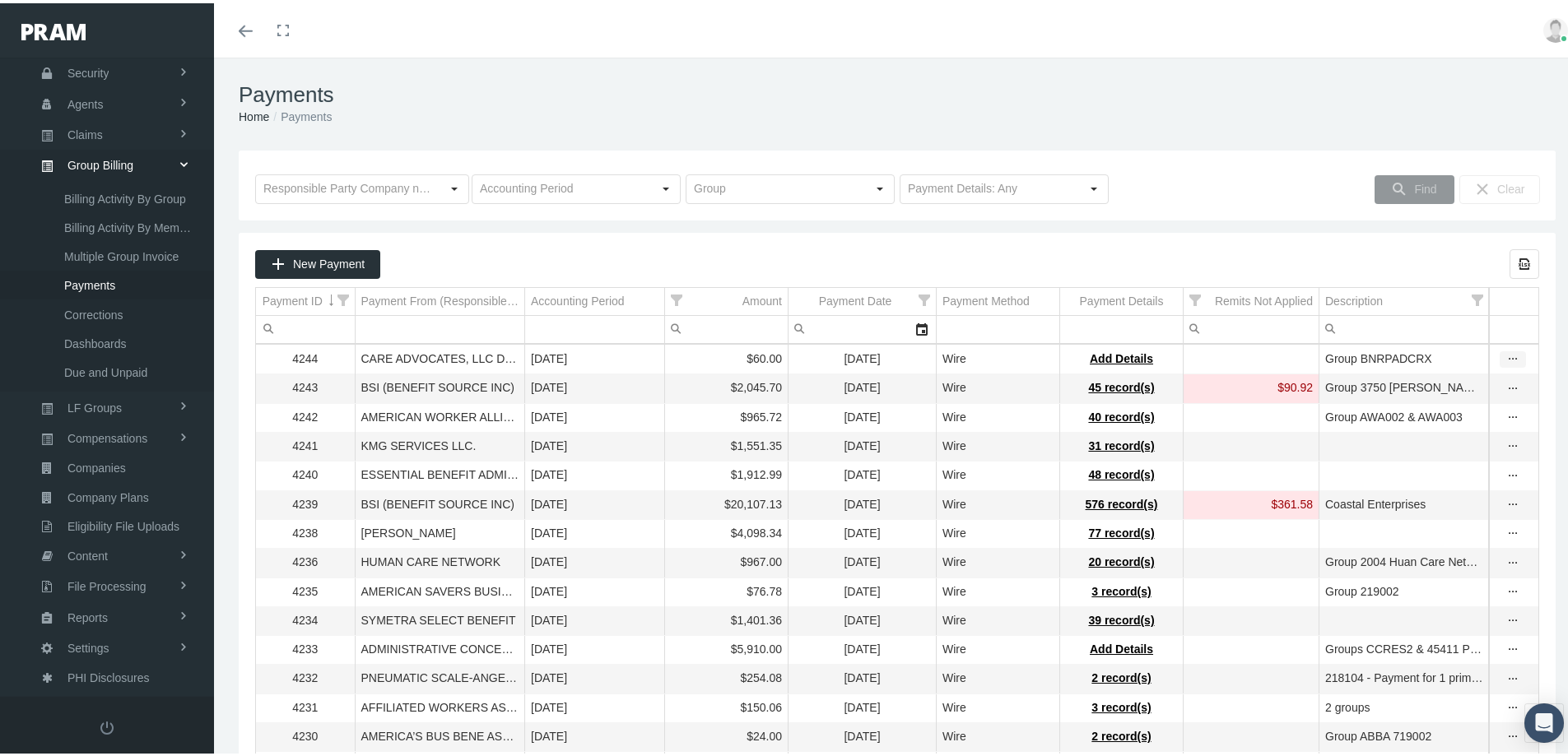
click at [1505, 358] on icon "more" at bounding box center [1512, 357] width 15 height 15
click at [1402, 384] on div "View & Edit Payment" at bounding box center [1431, 381] width 162 height 27
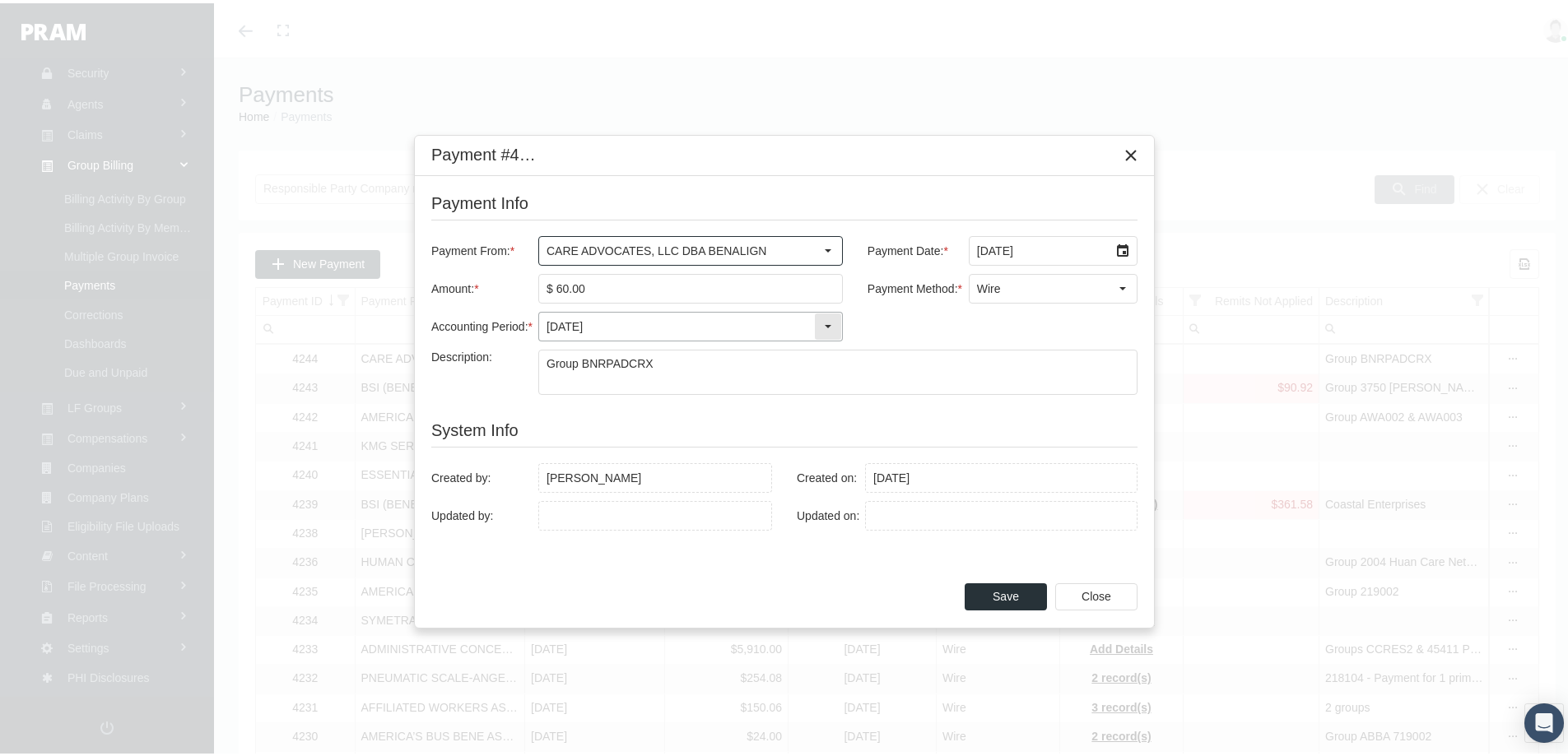
click at [830, 325] on div "Select" at bounding box center [828, 323] width 26 height 26
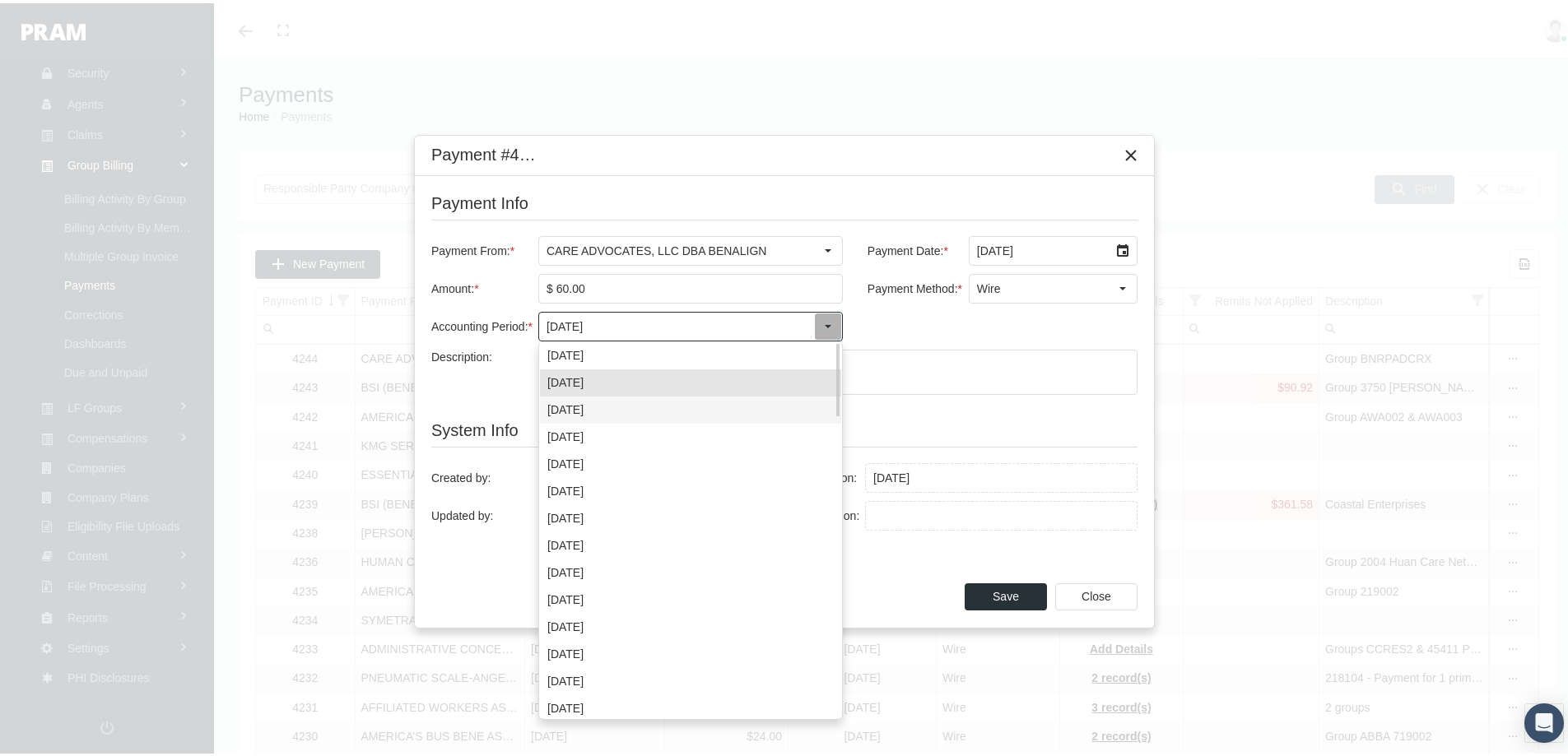
click at [565, 406] on div "July 2025" at bounding box center [690, 406] width 301 height 27
type input "July 2025"
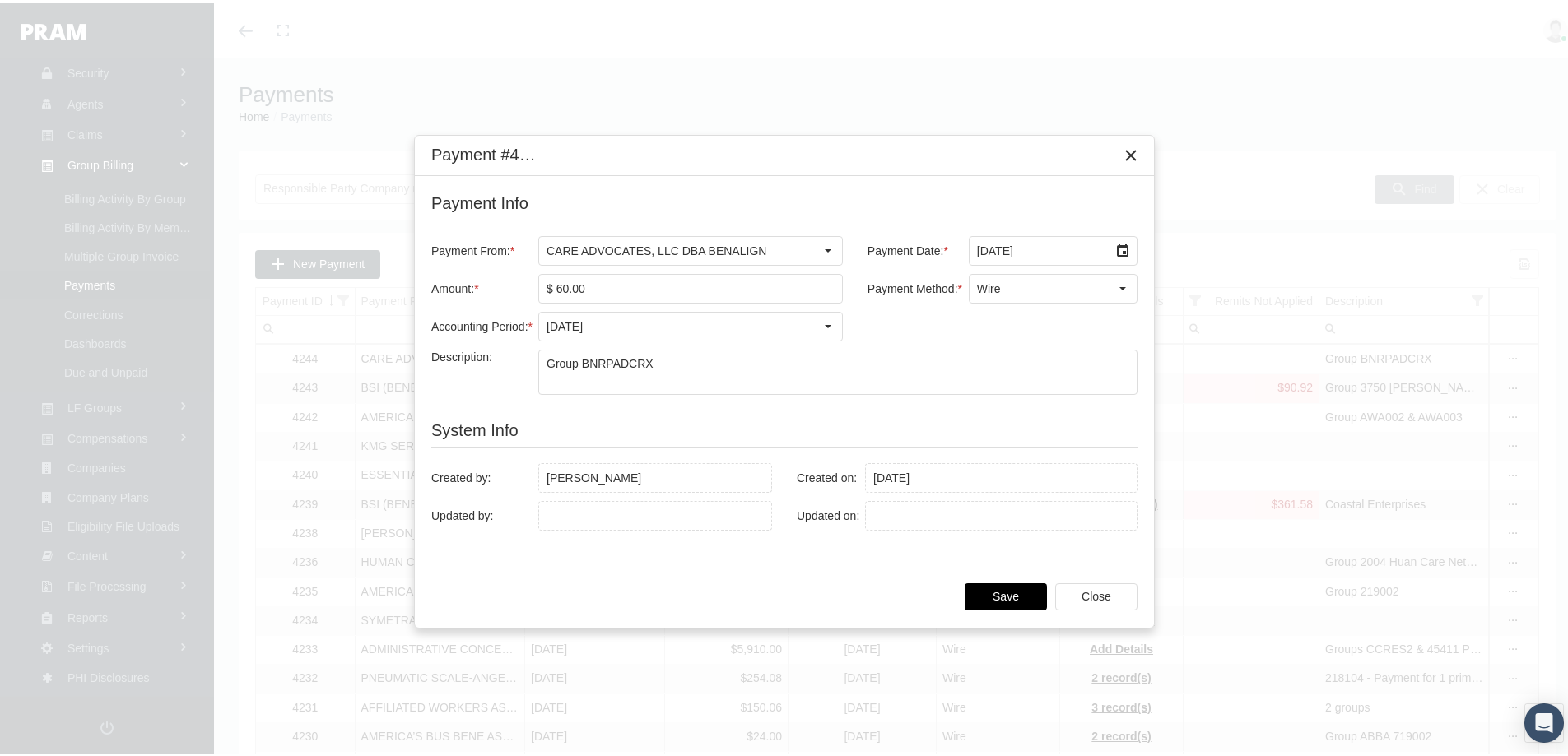
click at [995, 589] on span "Save" at bounding box center [1005, 593] width 26 height 13
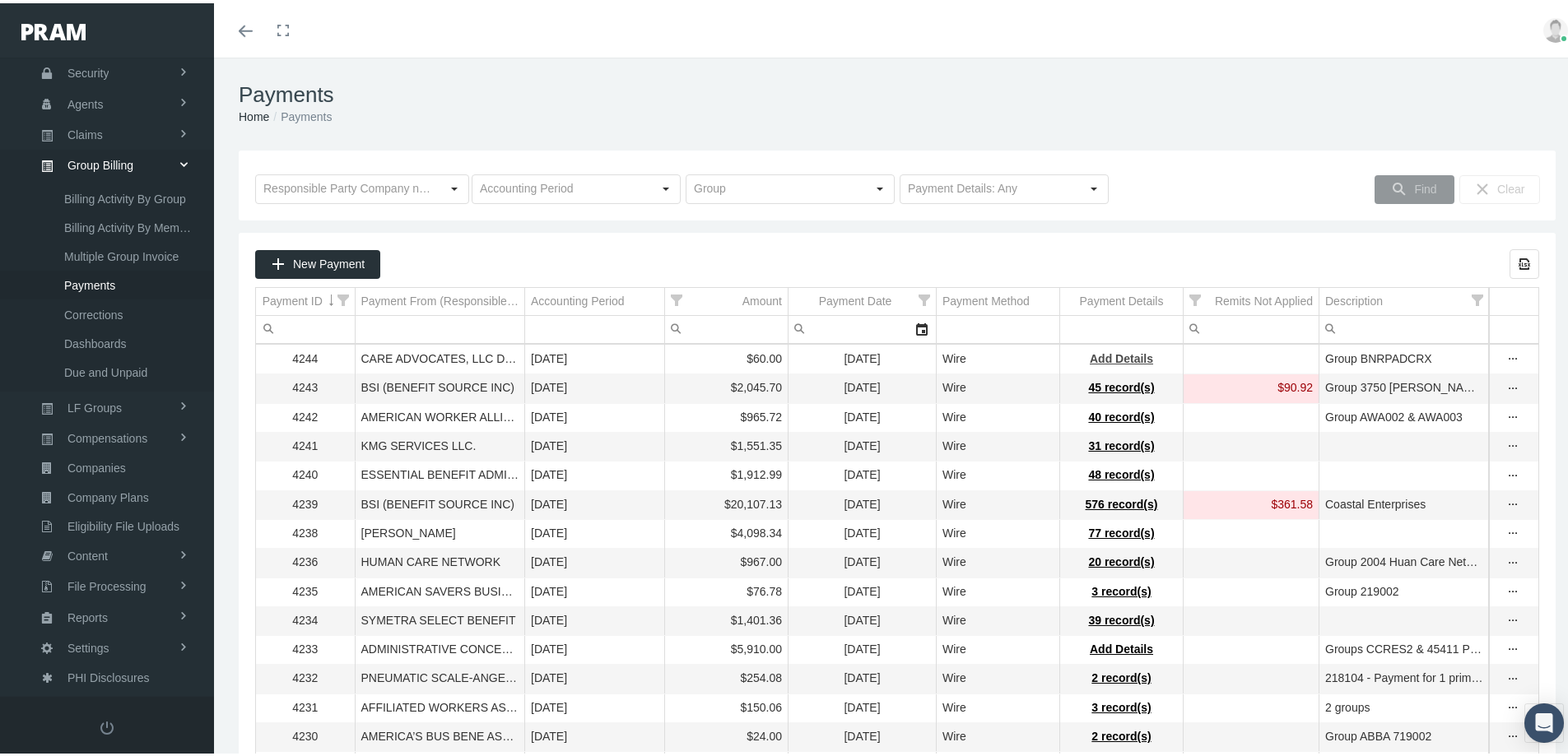
click at [1112, 353] on span "Add Details" at bounding box center [1121, 356] width 63 height 13
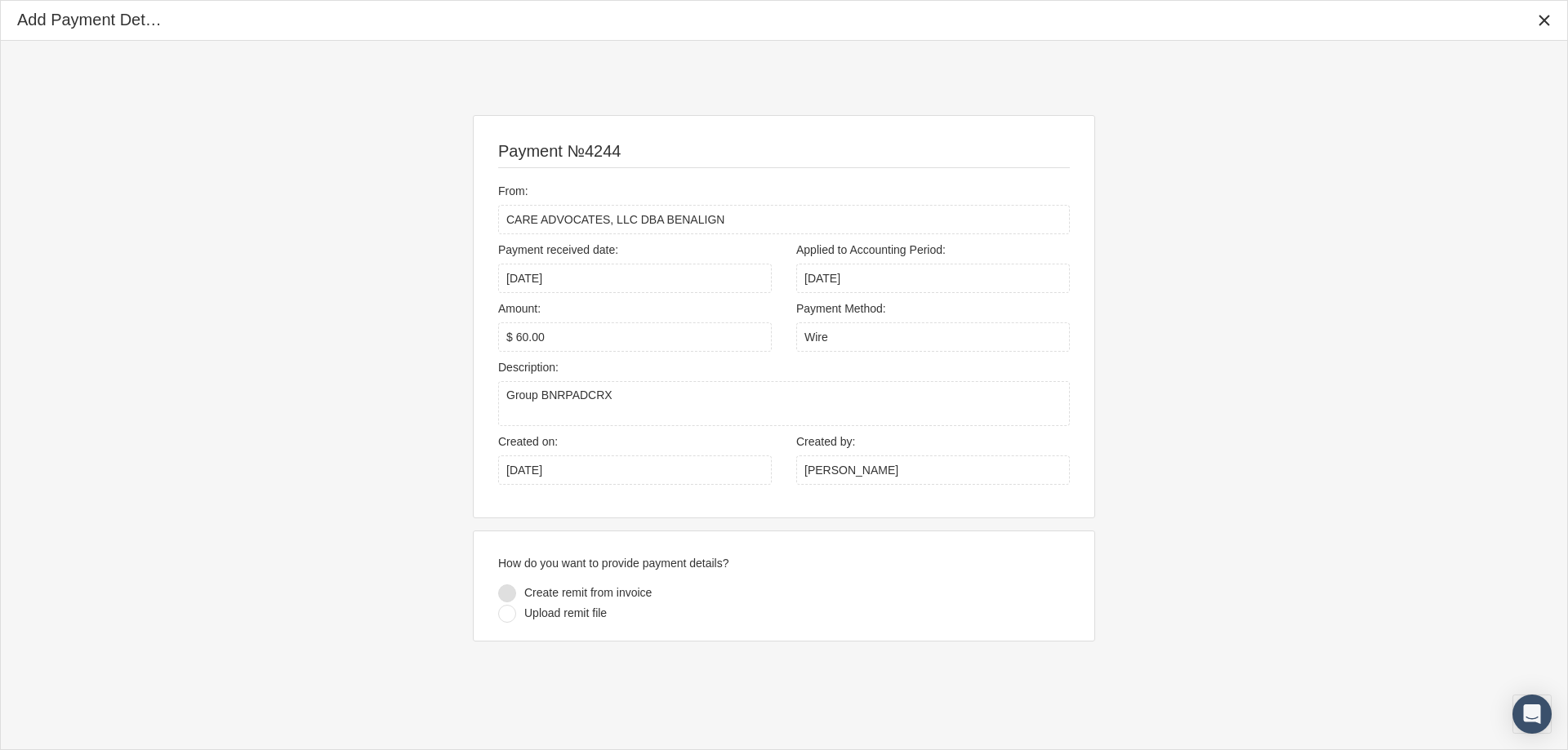
click at [509, 590] on div at bounding box center [506, 592] width 18 height 18
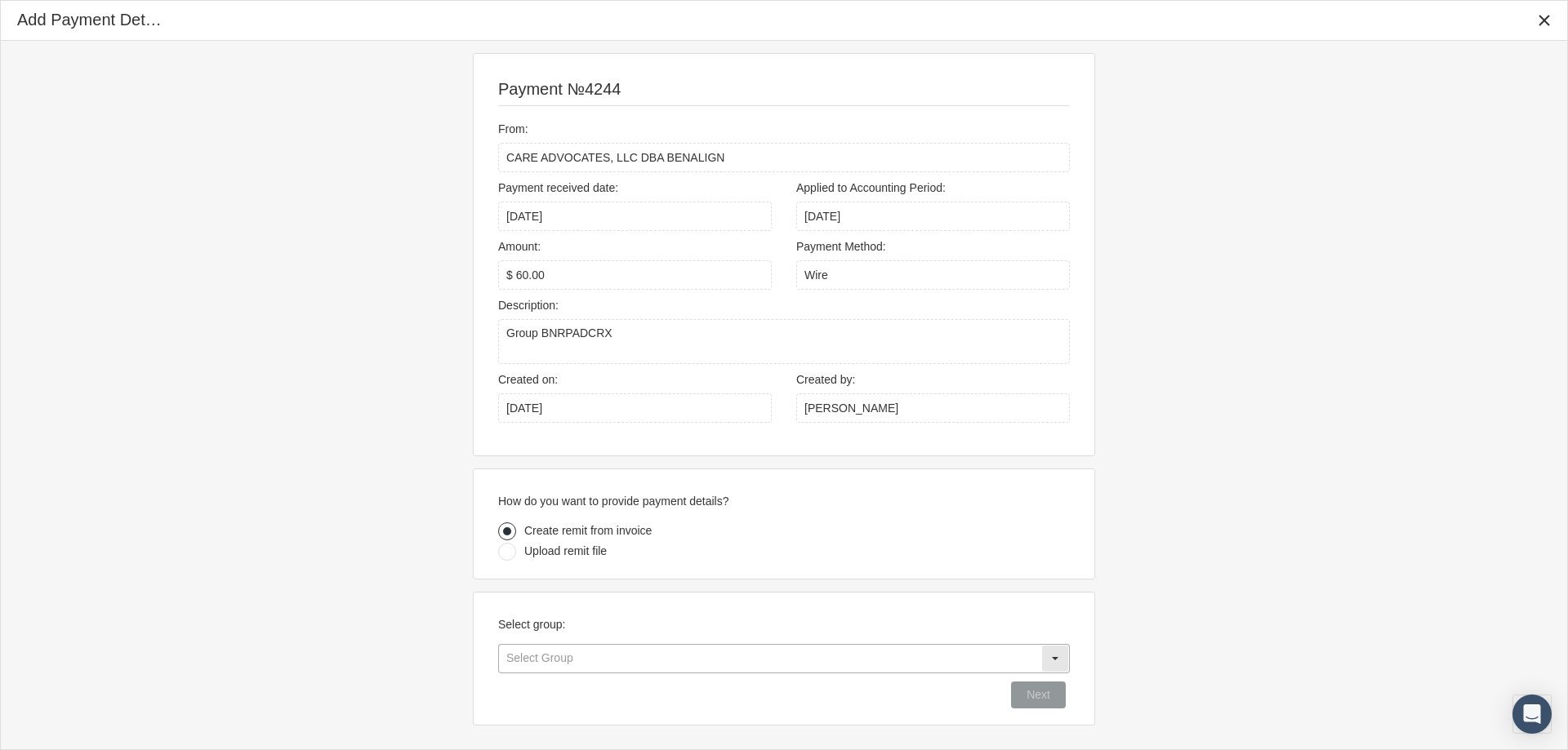
click at [537, 663] on input "text" at bounding box center [770, 659] width 542 height 28
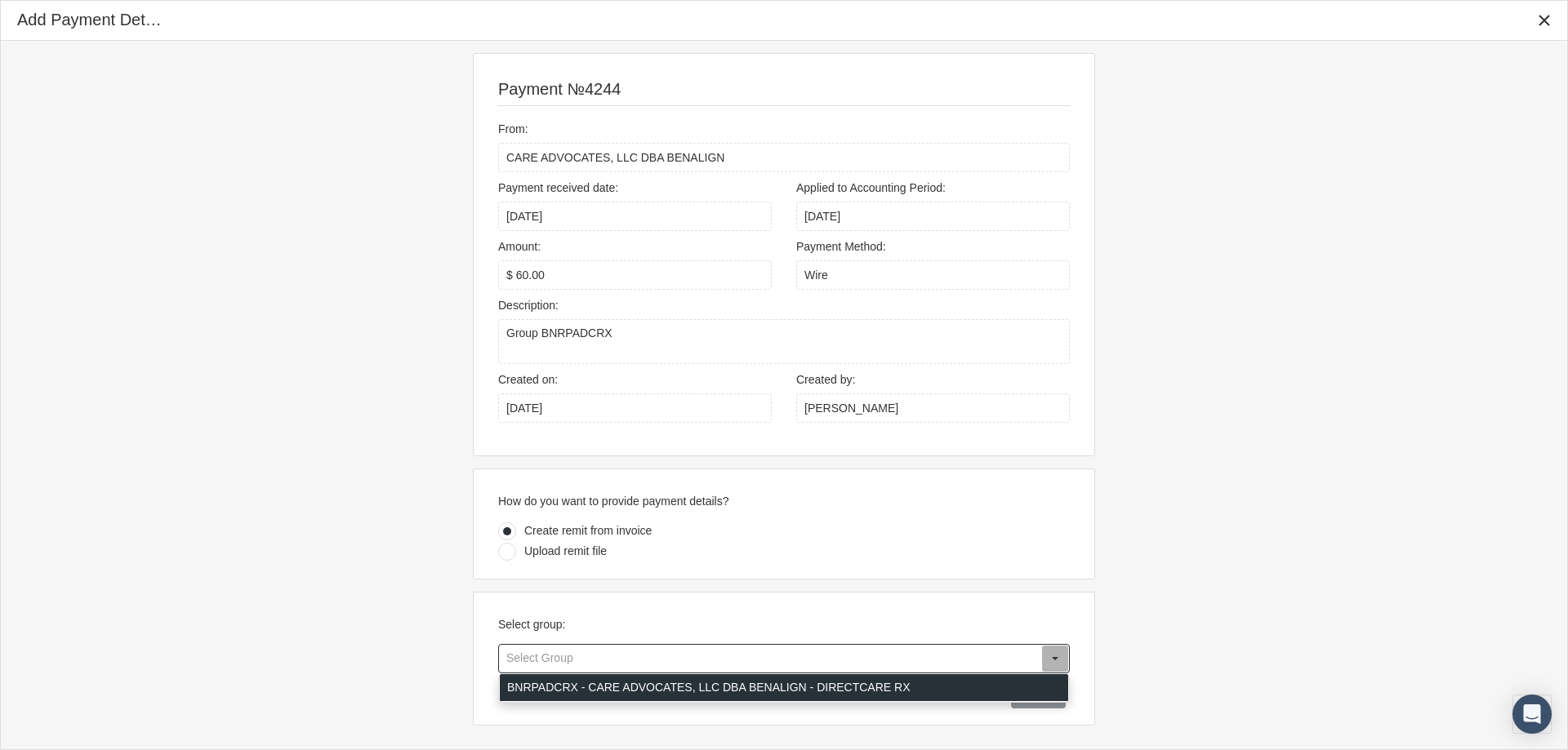
click at [555, 689] on div "BNRPADCRX - CARE ADVOCATES, LLC DBA BENALIGN - DIRECTCARE RX" at bounding box center [784, 687] width 569 height 27
type input "BNRPADCRX - CARE ADVOCATES, LLC DBA BENALIGN - DIRECTCARE RX"
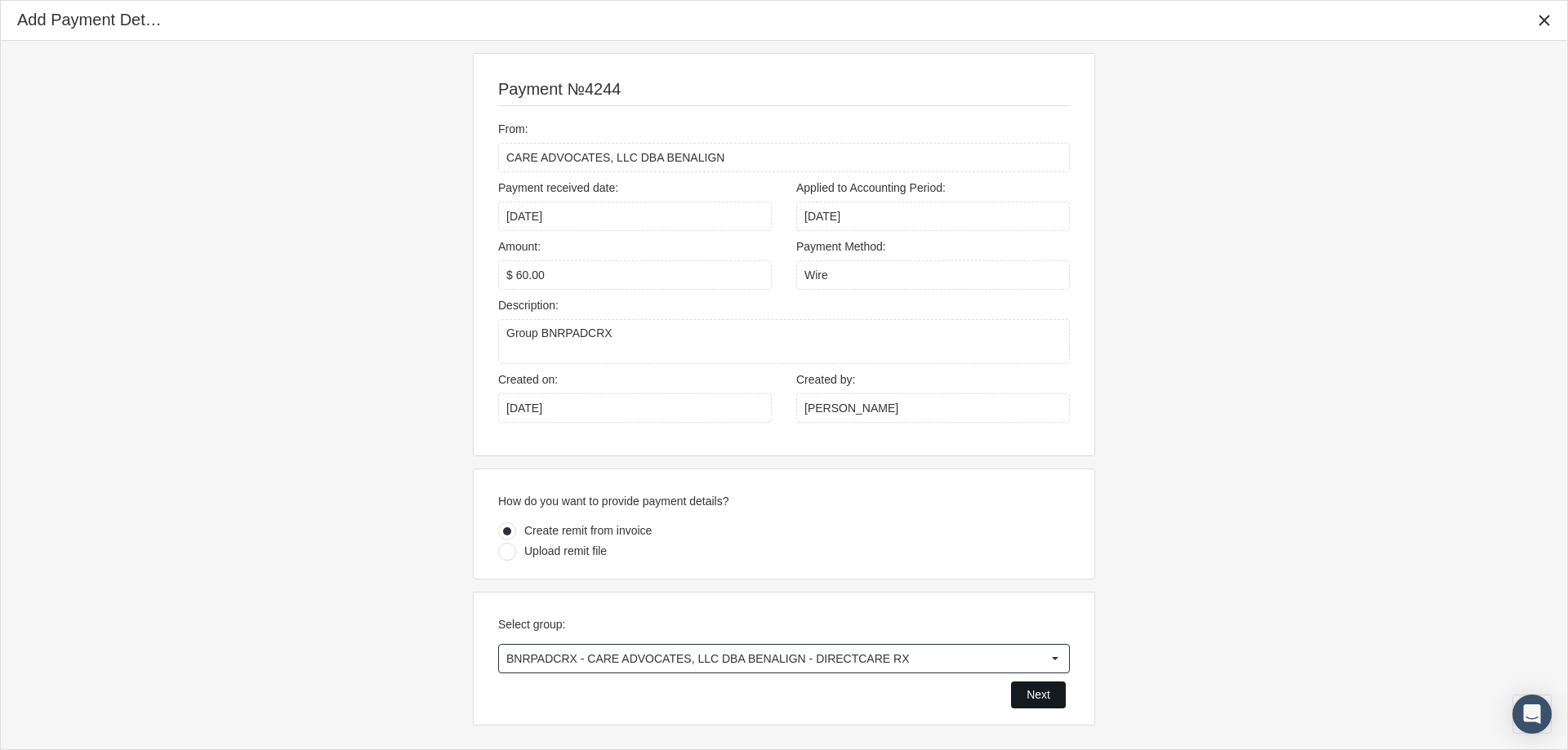
click at [1027, 696] on span "Next" at bounding box center [1039, 695] width 24 height 13
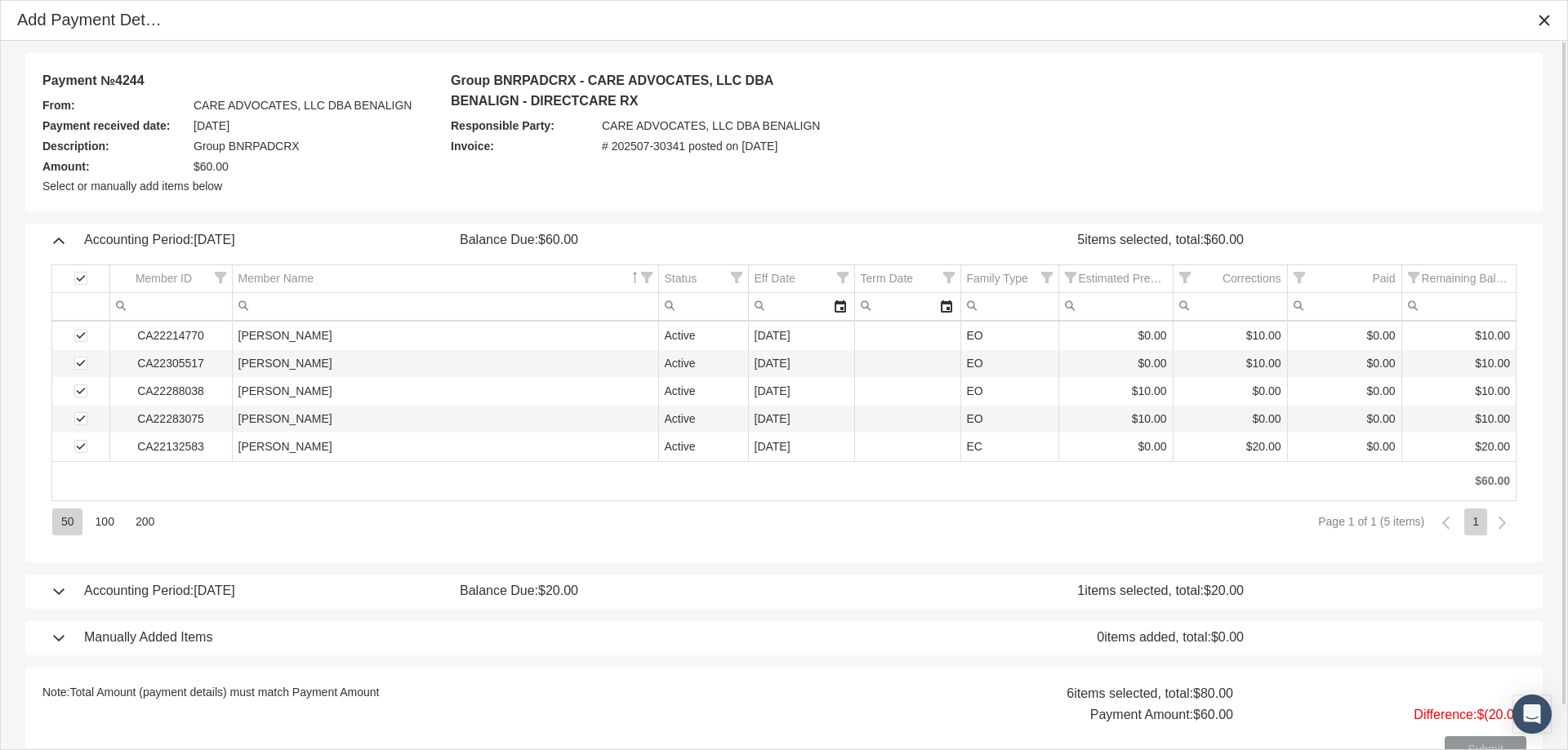
scroll to position [46, 0]
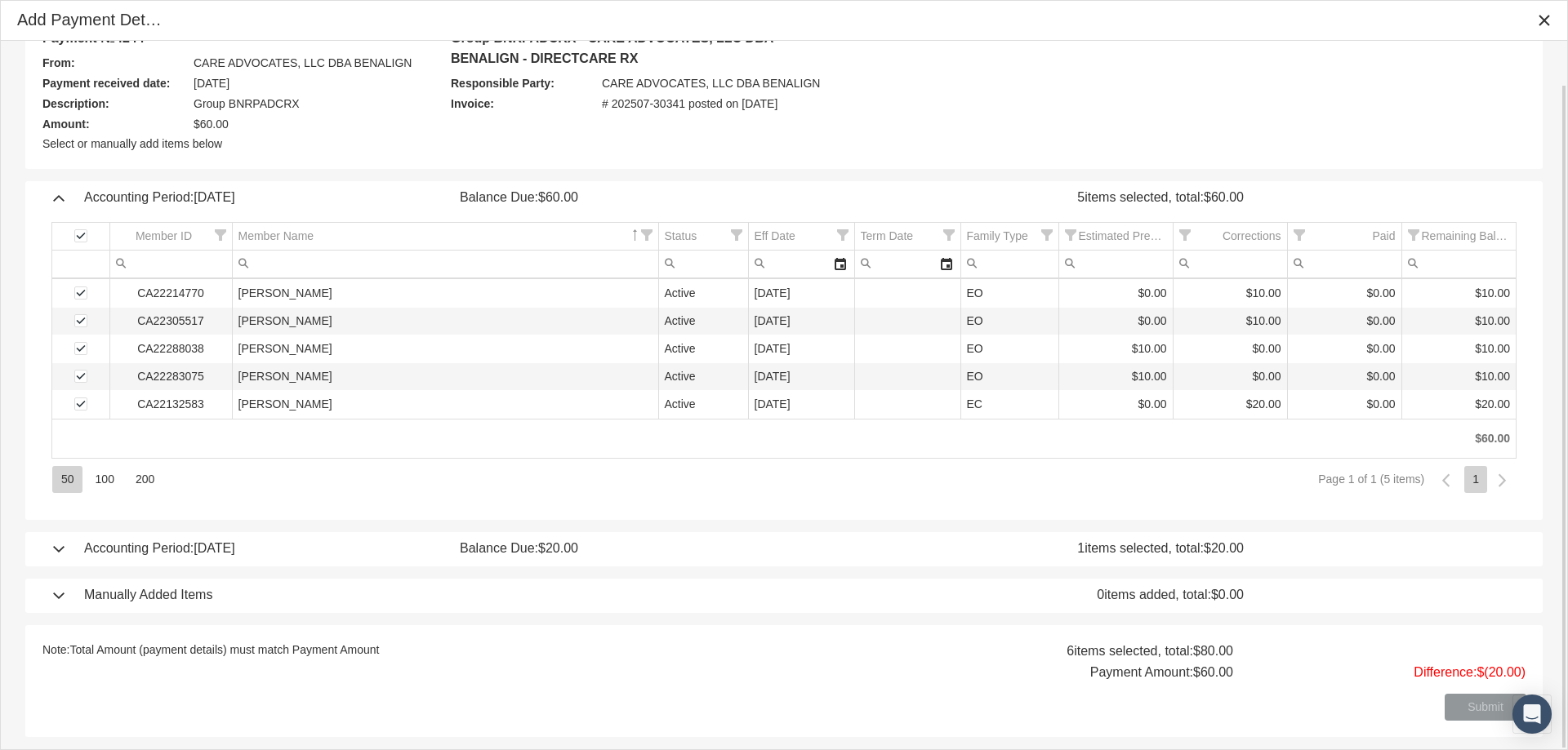
click at [54, 545] on div "Accounting Period: April 2025 Balance Due: $20.00 1 items selected, total: $20.…" at bounding box center [784, 549] width 1485 height 34
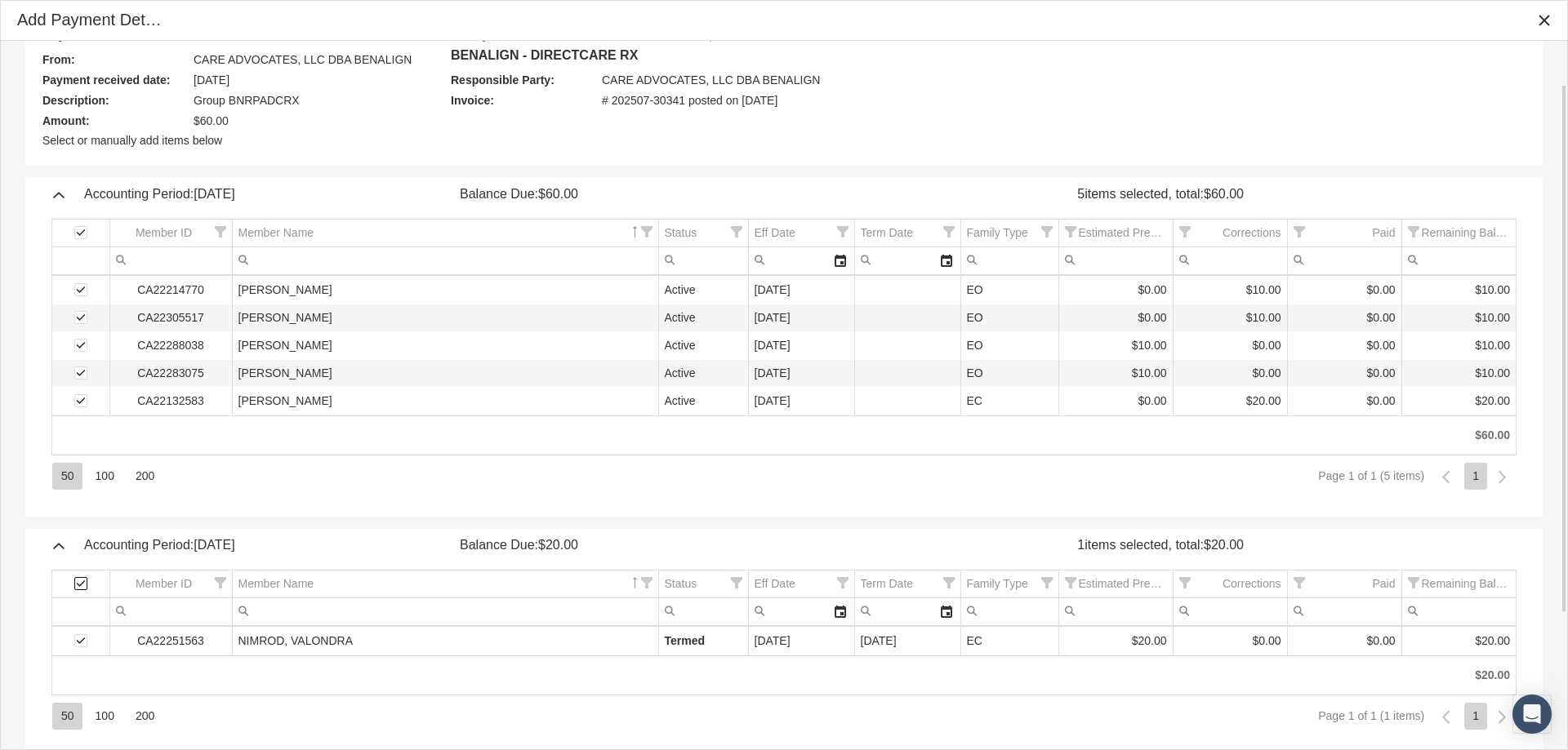
click at [80, 583] on span "Select all" at bounding box center [81, 583] width 13 height 13
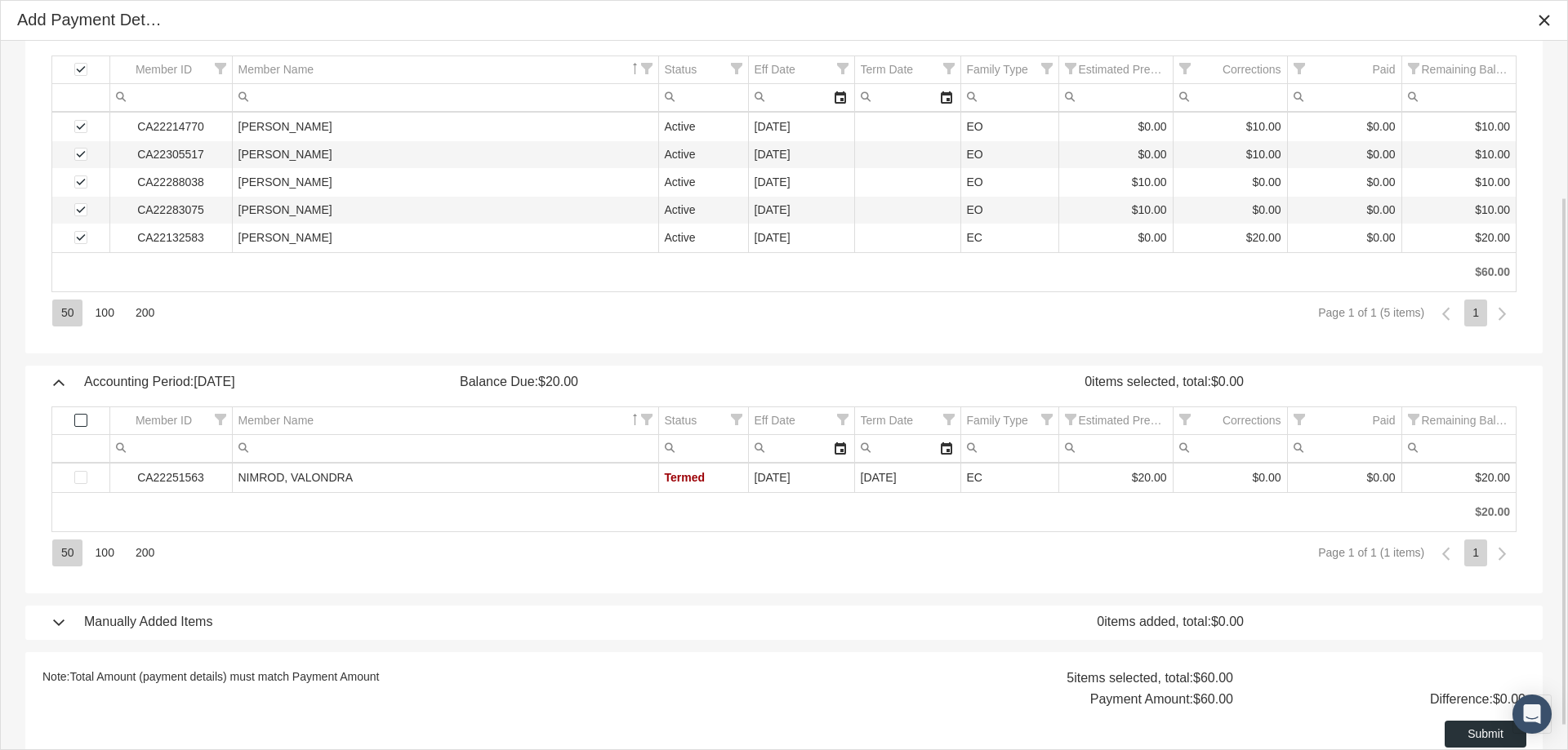
scroll to position [240, 0]
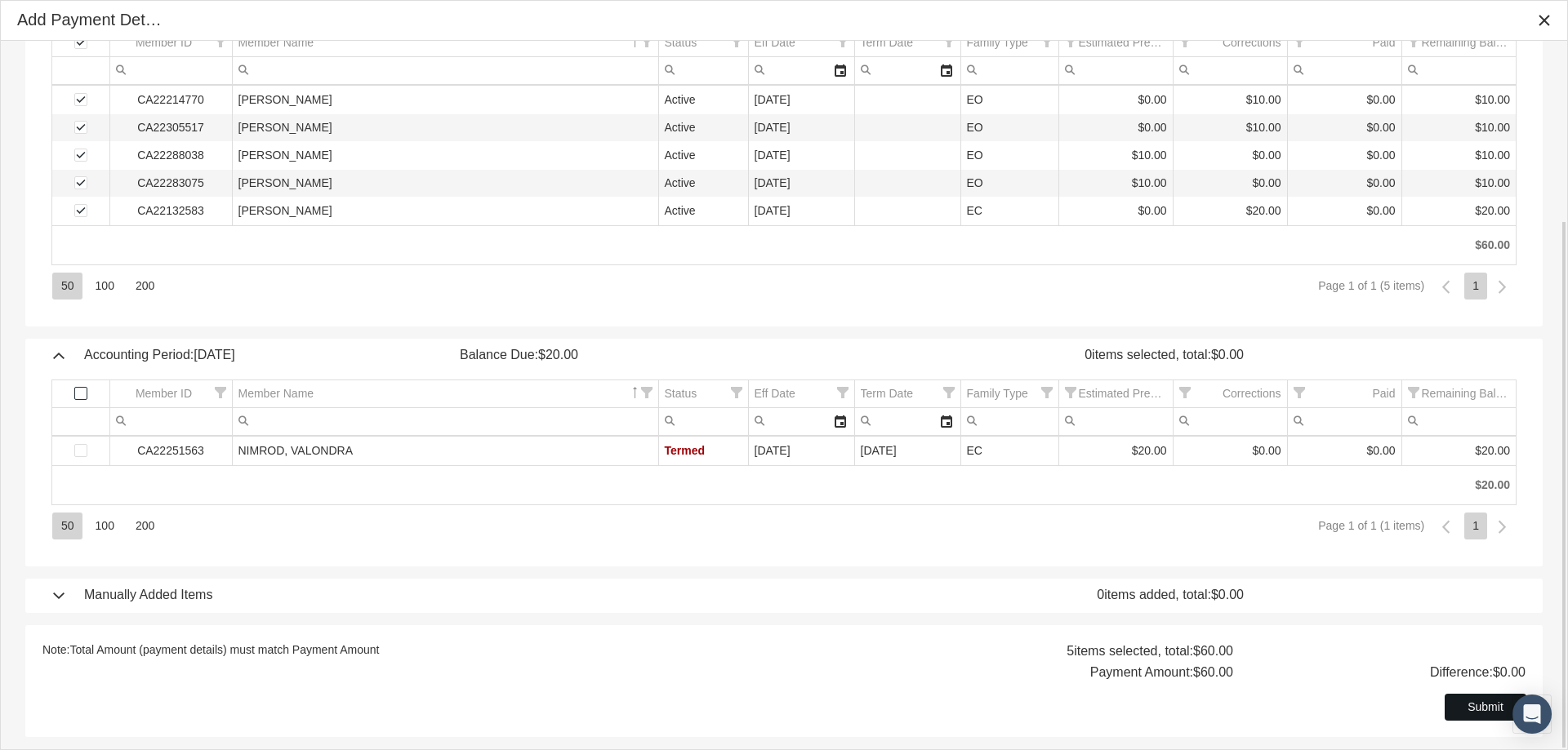
click at [1468, 700] on span "Submit" at bounding box center [1485, 707] width 36 height 13
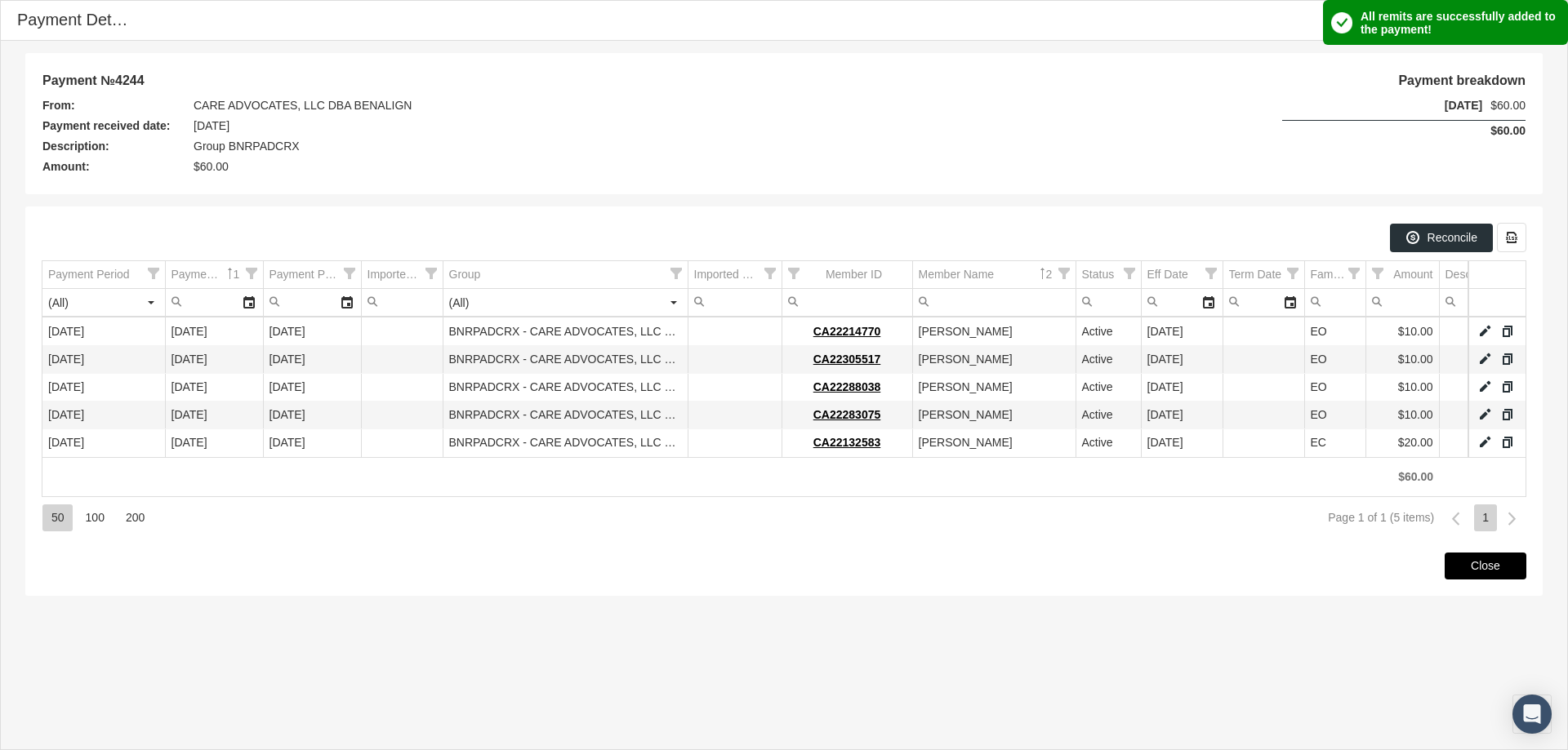
click at [1479, 576] on div "Close" at bounding box center [1485, 566] width 80 height 25
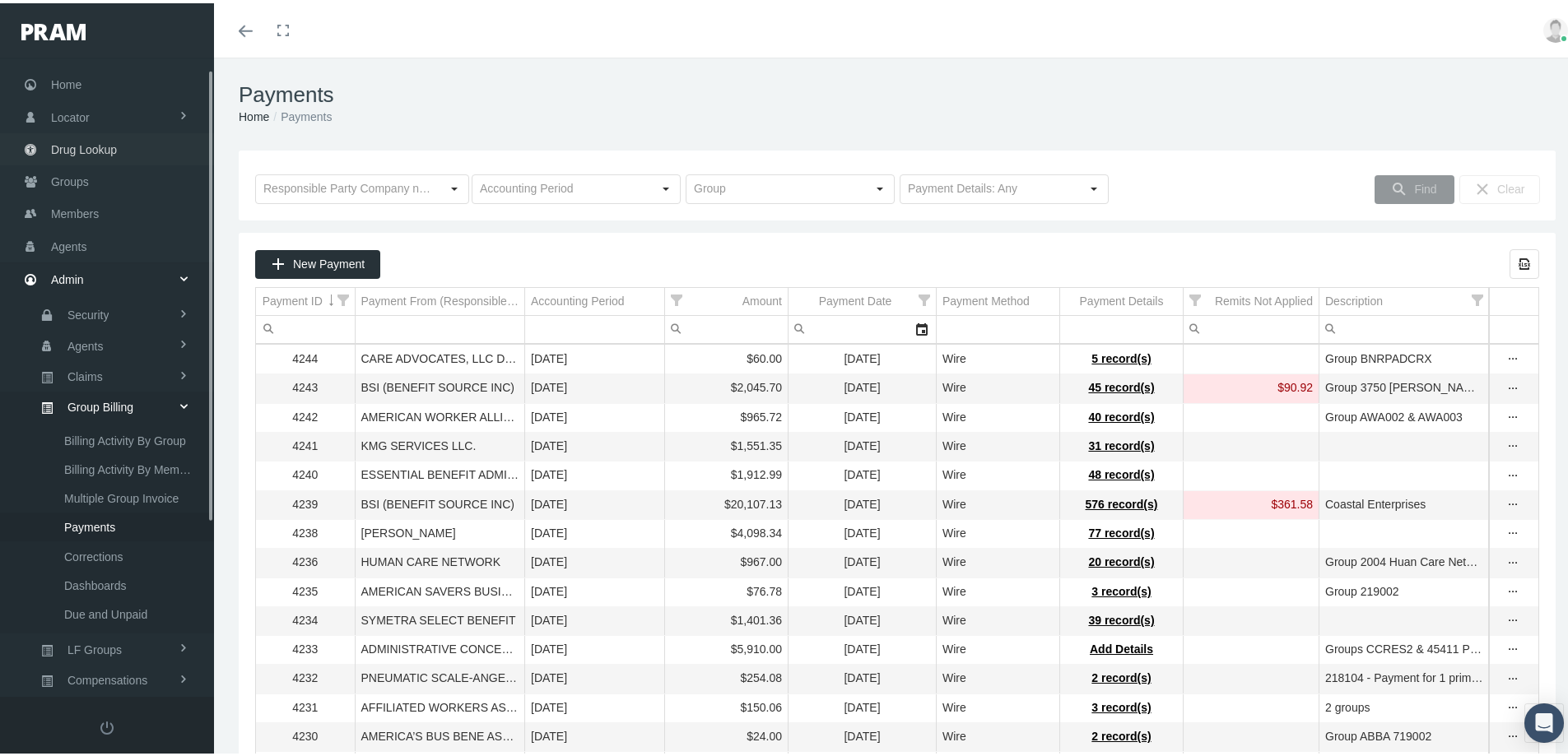
scroll to position [15, 0]
click at [57, 176] on span "Groups" at bounding box center [70, 181] width 38 height 32
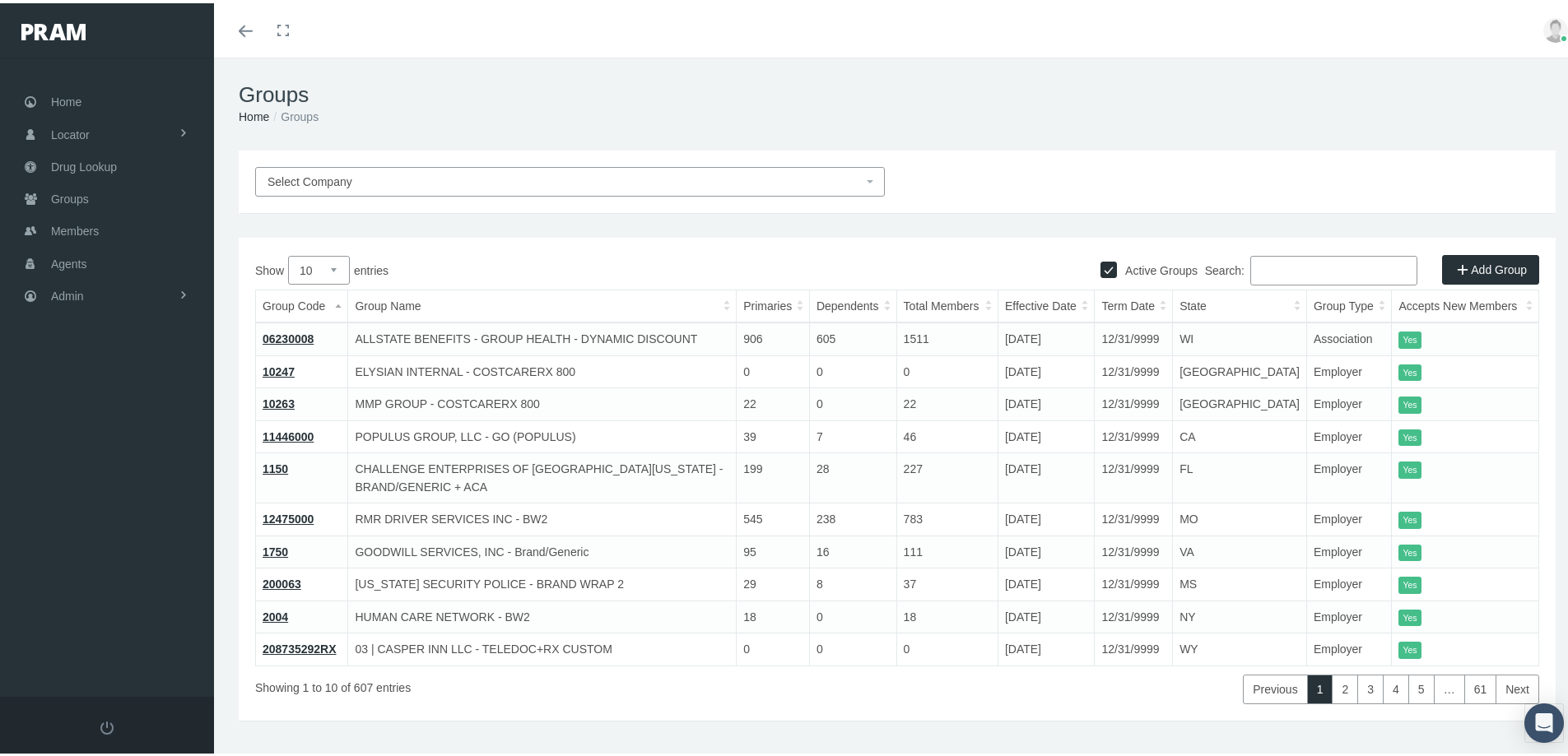
click at [1261, 261] on input "Search:" at bounding box center [1334, 267] width 167 height 30
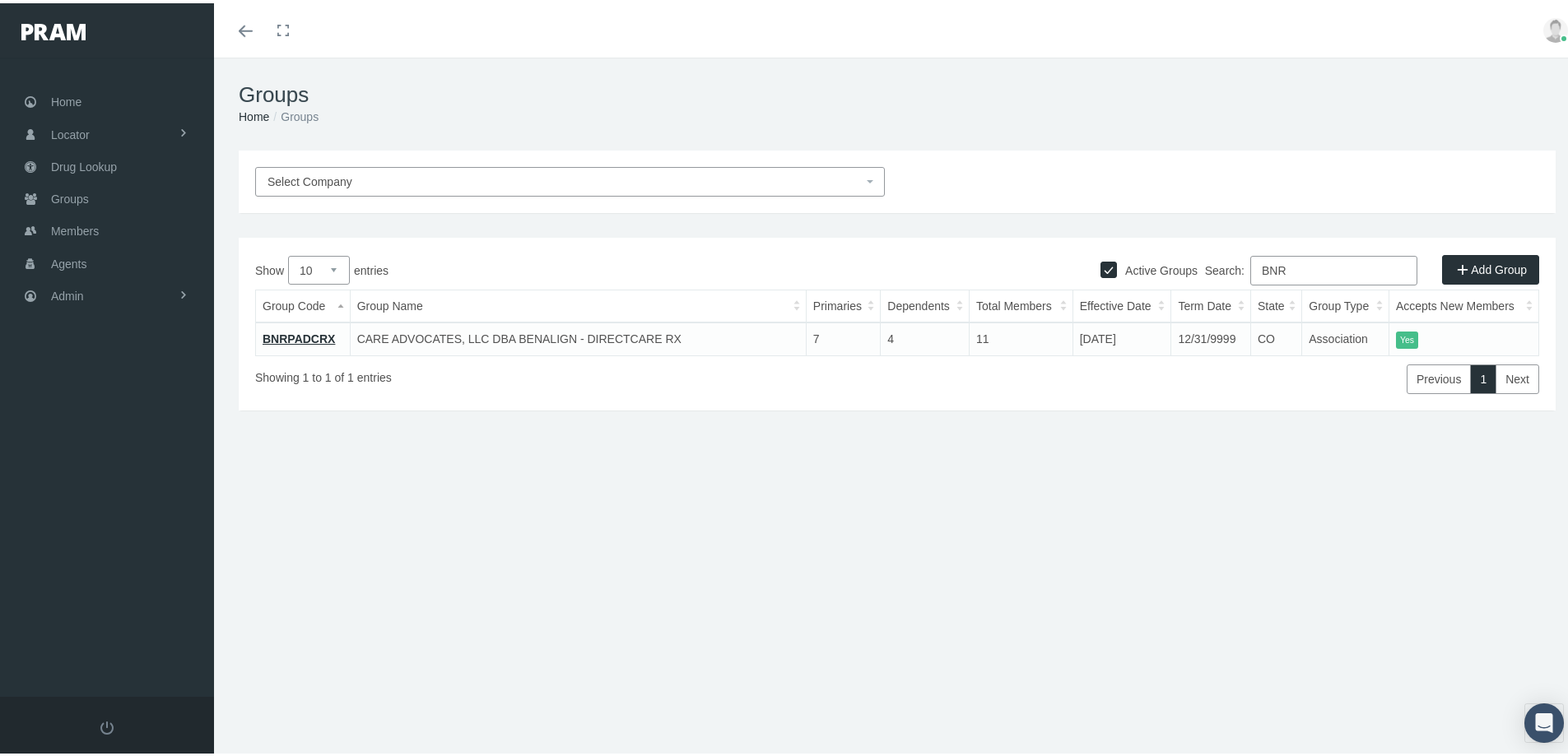
type input "BNR"
click at [282, 335] on link "BNRPADCRX" at bounding box center [299, 335] width 72 height 13
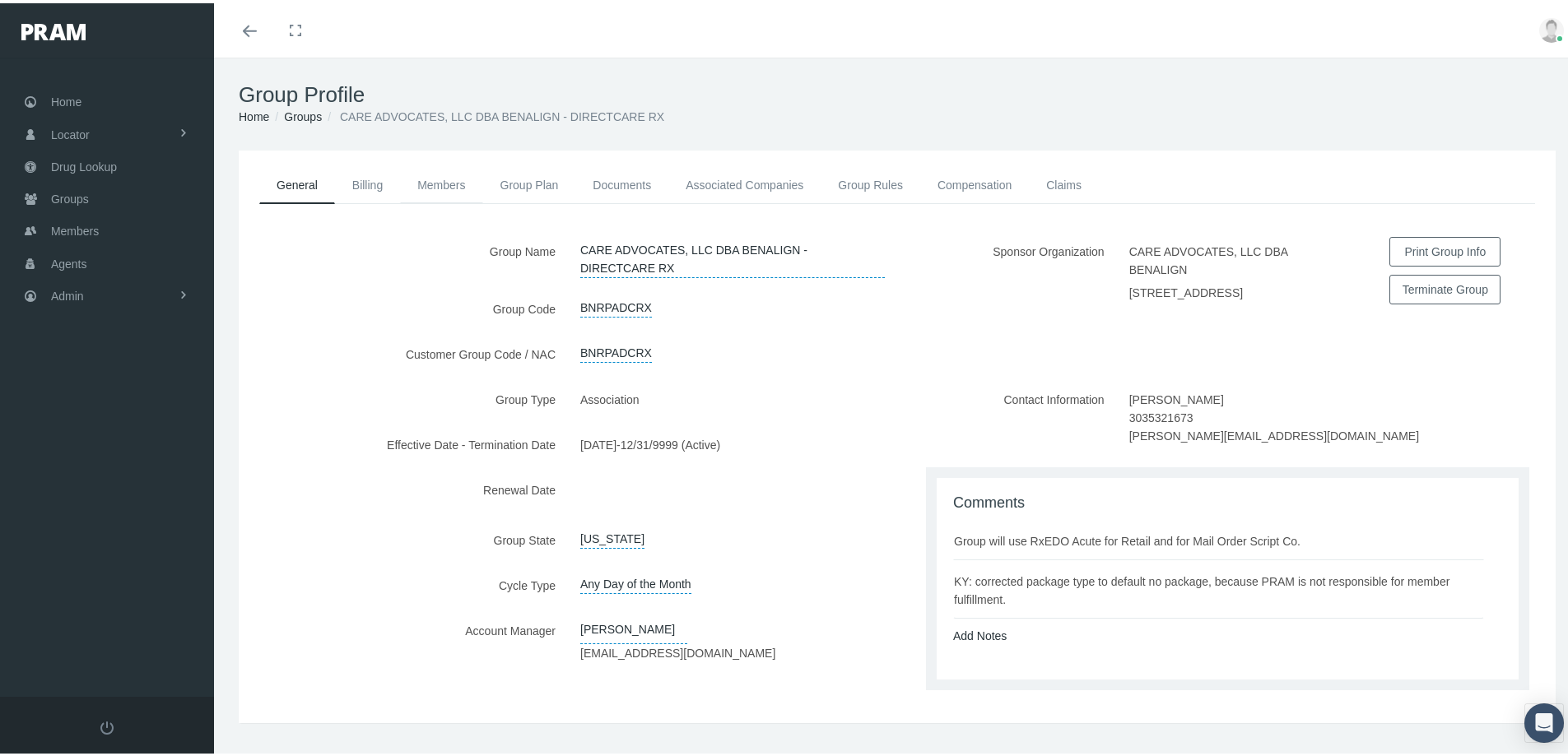
click at [433, 181] on link "Members" at bounding box center [441, 181] width 83 height 36
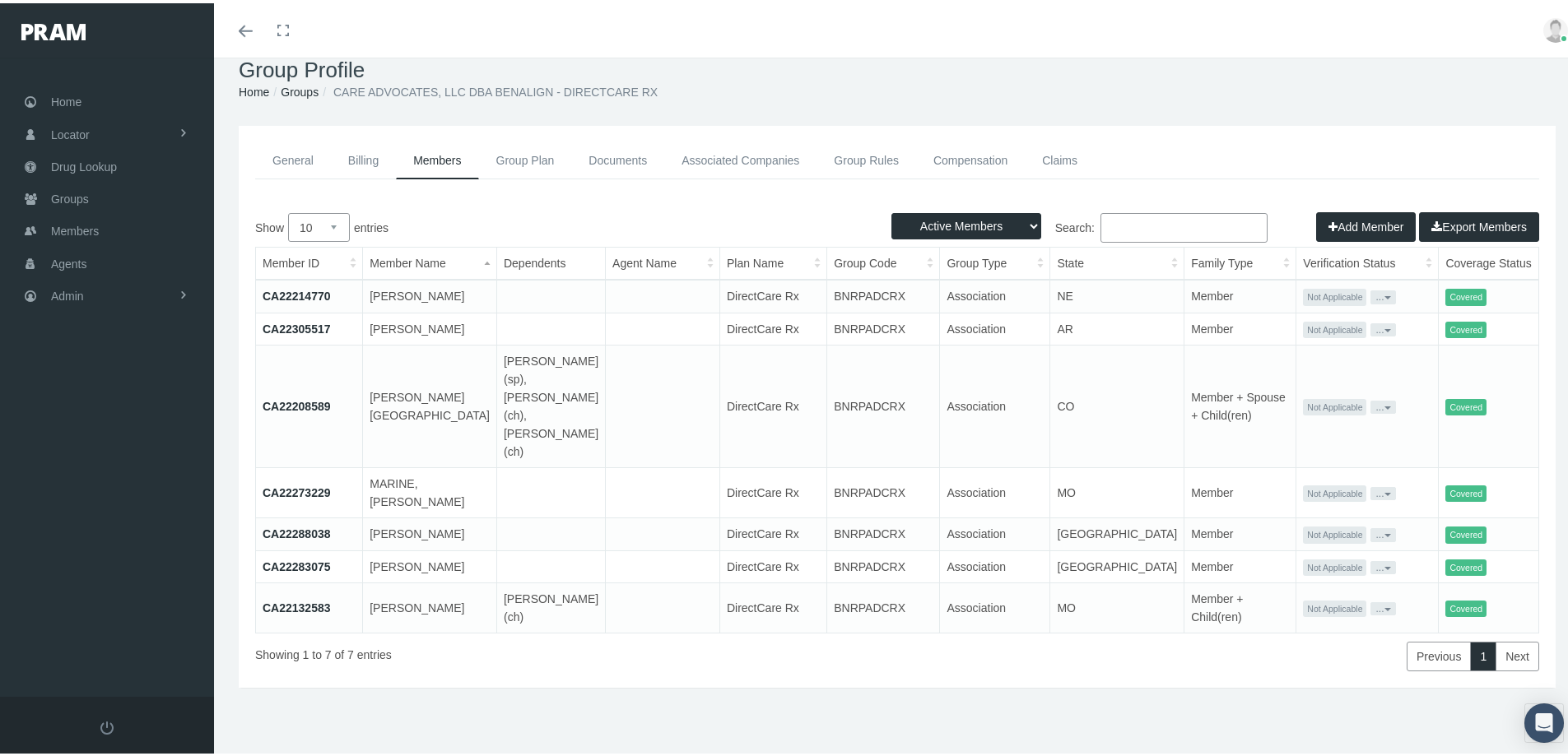
scroll to position [36, 0]
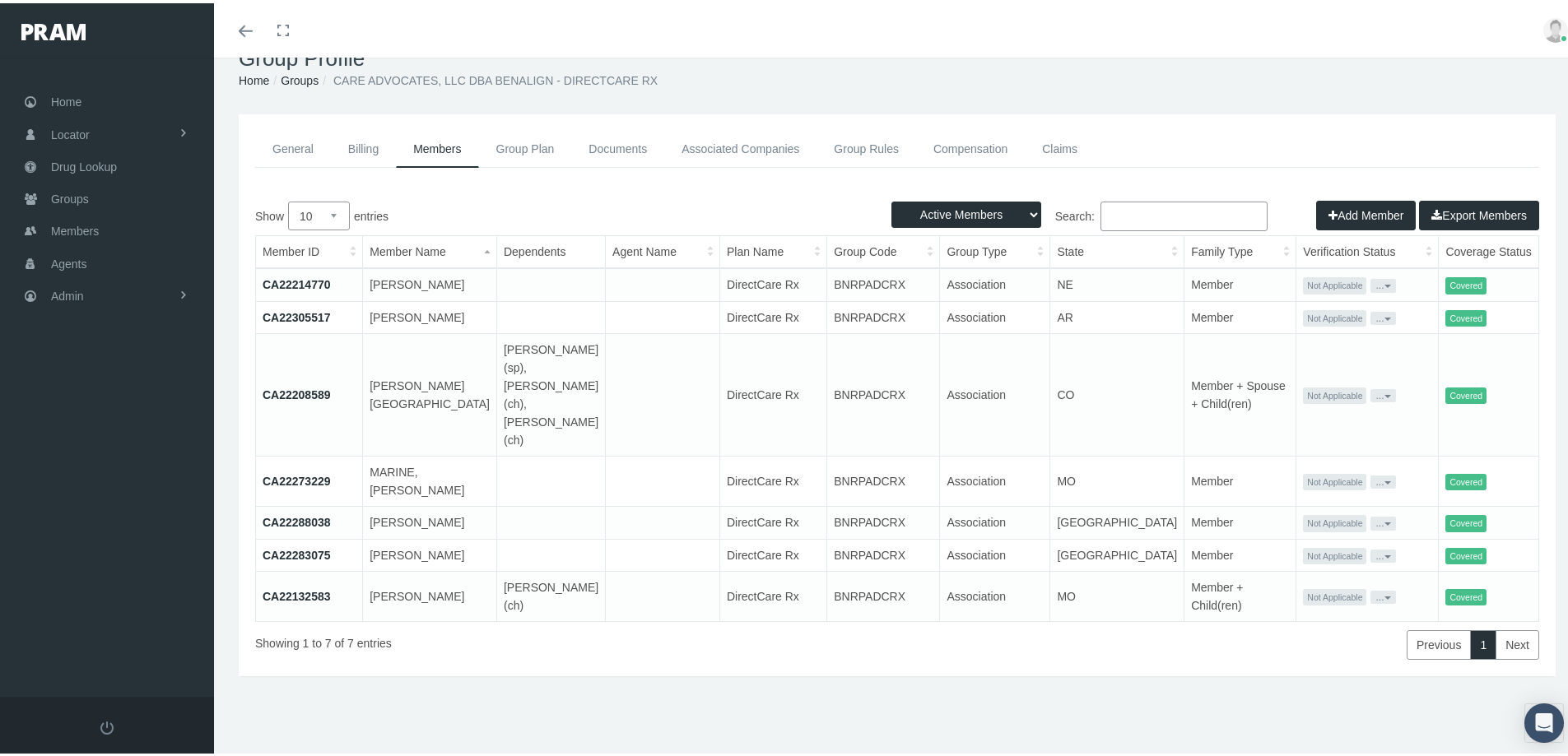
click at [1016, 211] on select "Active Members Terminated Members Active & Terminated" at bounding box center [965, 212] width 150 height 26
select select "2"
click at [891, 199] on select "Active Members Terminated Members Active & Terminated" at bounding box center [965, 212] width 150 height 26
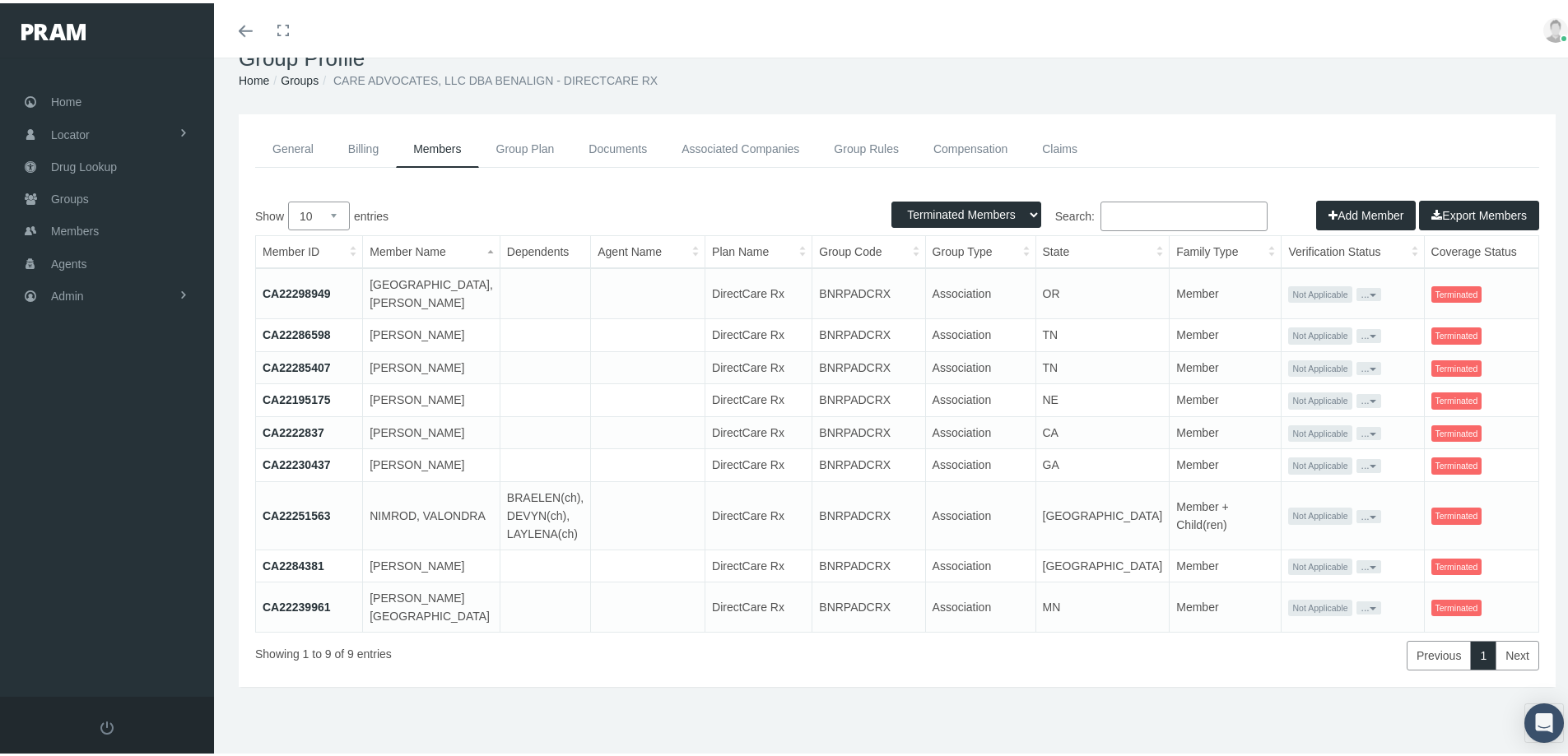
click at [300, 519] on link "CA22251563" at bounding box center [297, 513] width 69 height 13
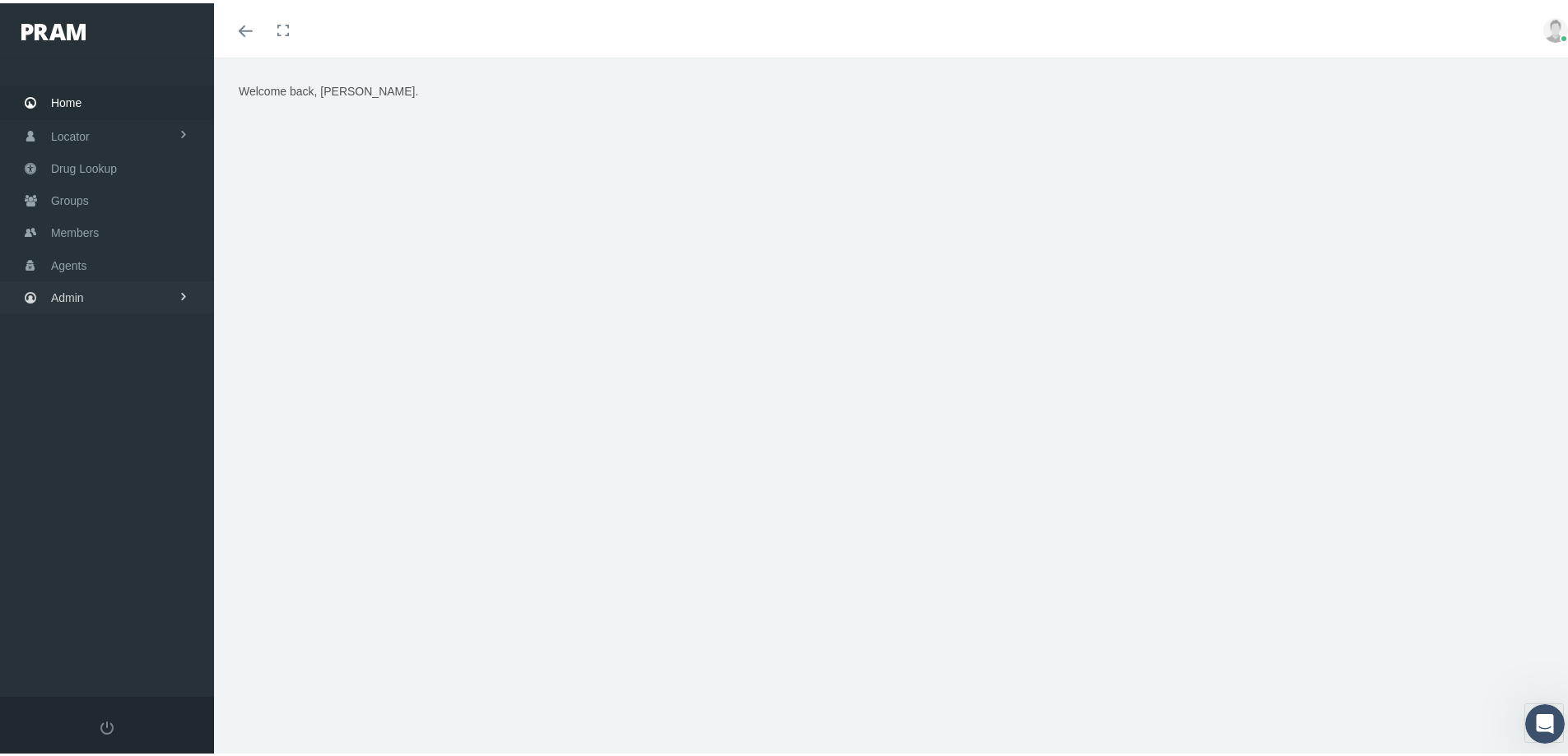
click at [59, 288] on span "Admin" at bounding box center [67, 294] width 33 height 32
click at [87, 574] on span "Eligibility File Uploads" at bounding box center [124, 572] width 111 height 28
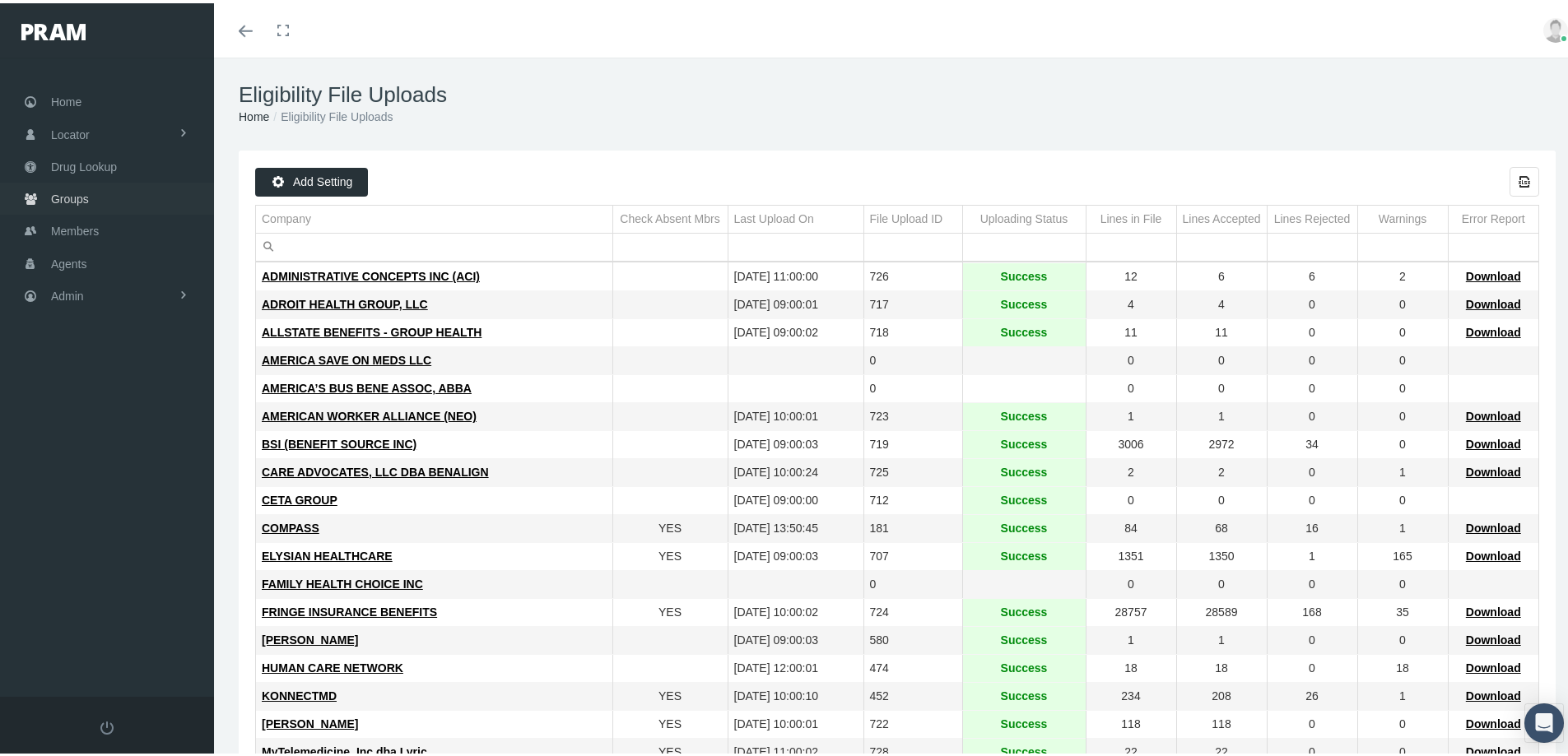
click at [62, 195] on span "Groups" at bounding box center [70, 196] width 38 height 32
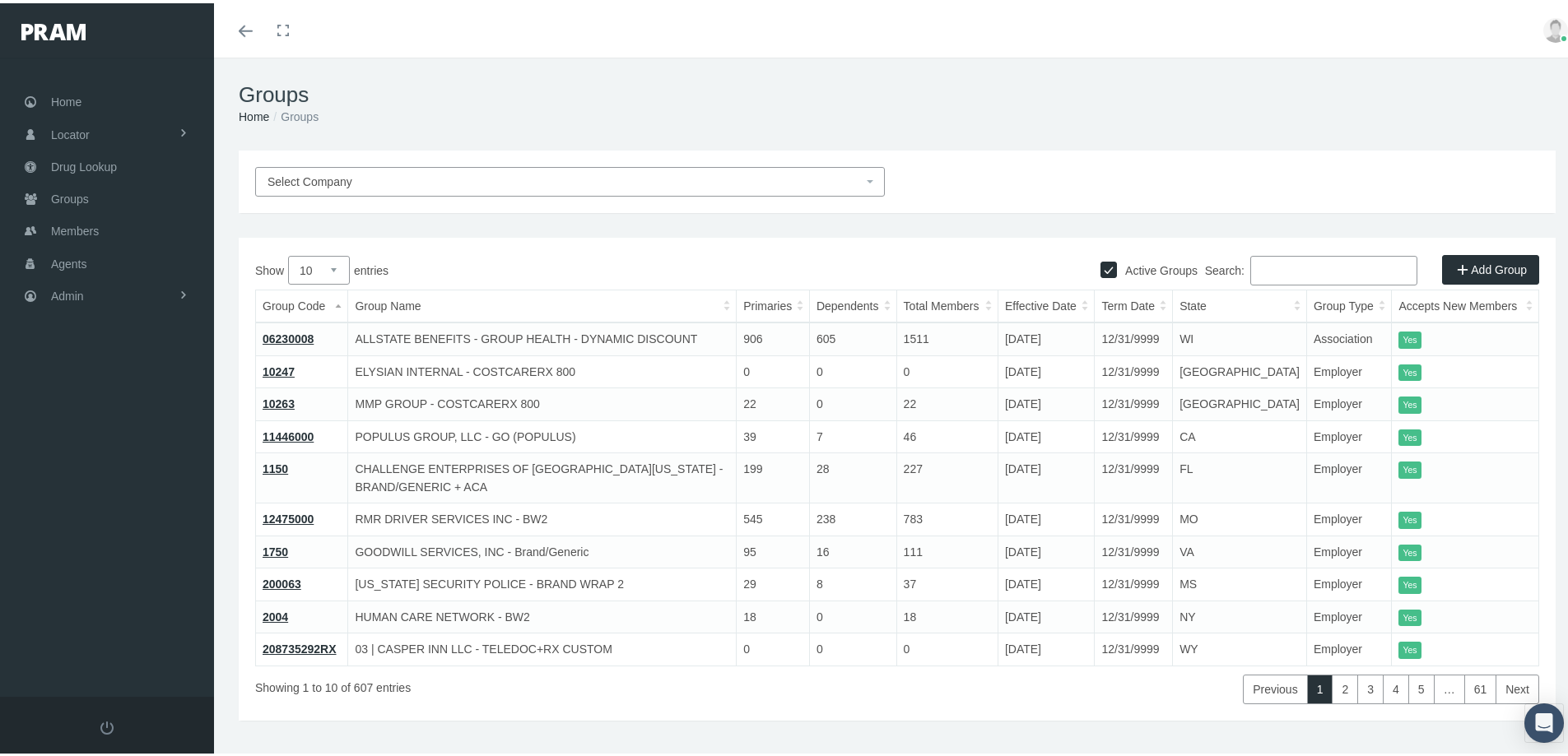
click at [271, 176] on span "Select Company" at bounding box center [309, 178] width 85 height 13
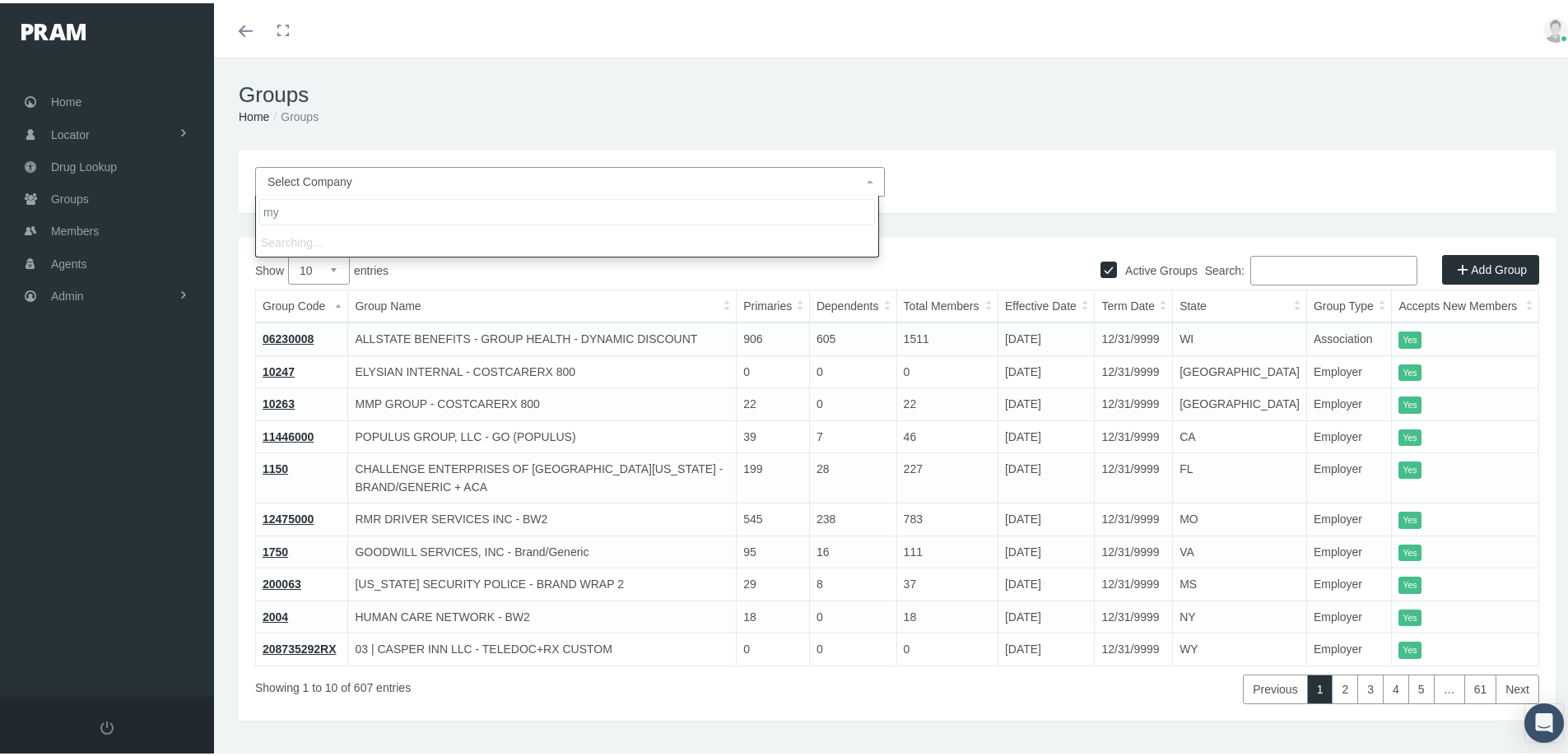
type input "m"
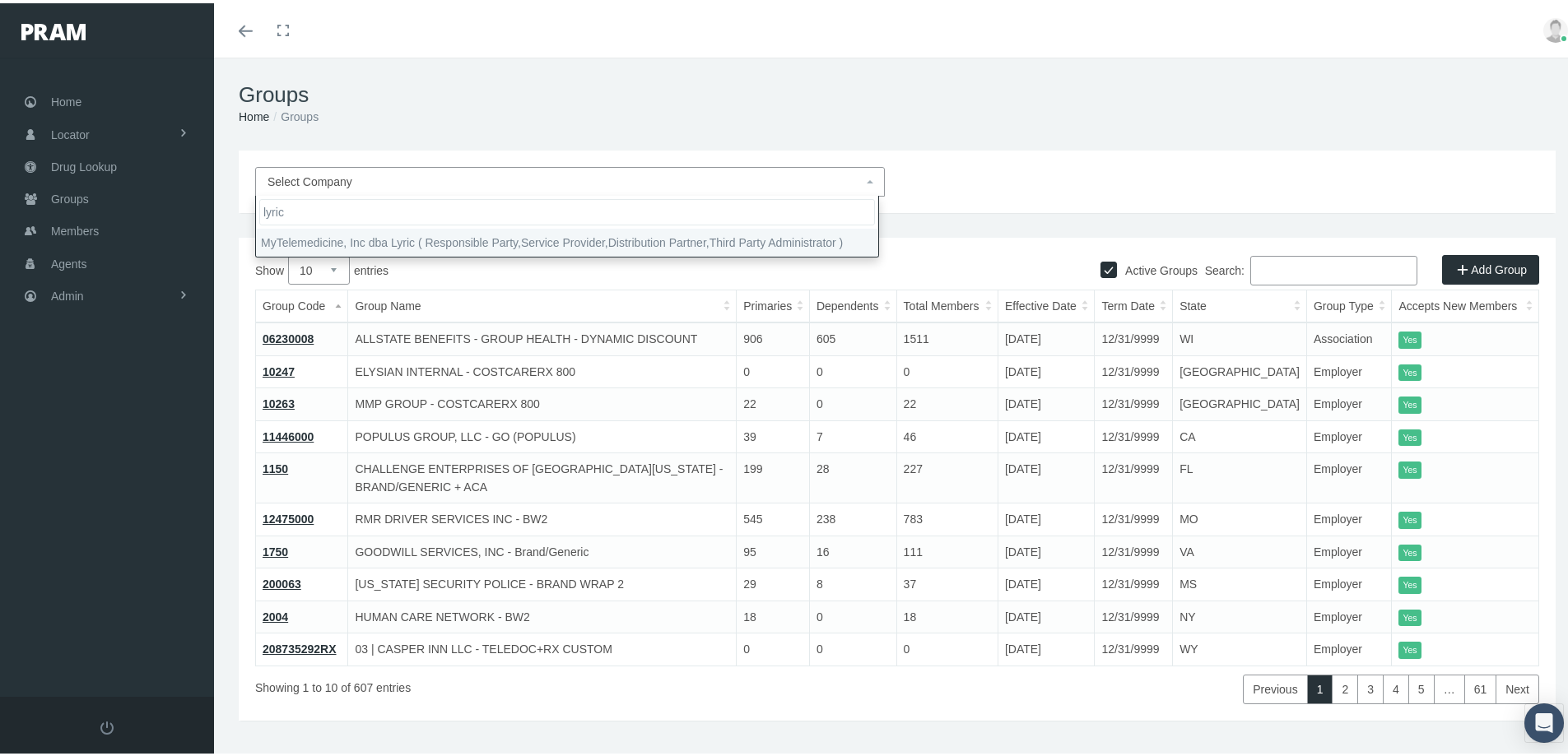
type input "lyric"
select select "9146"
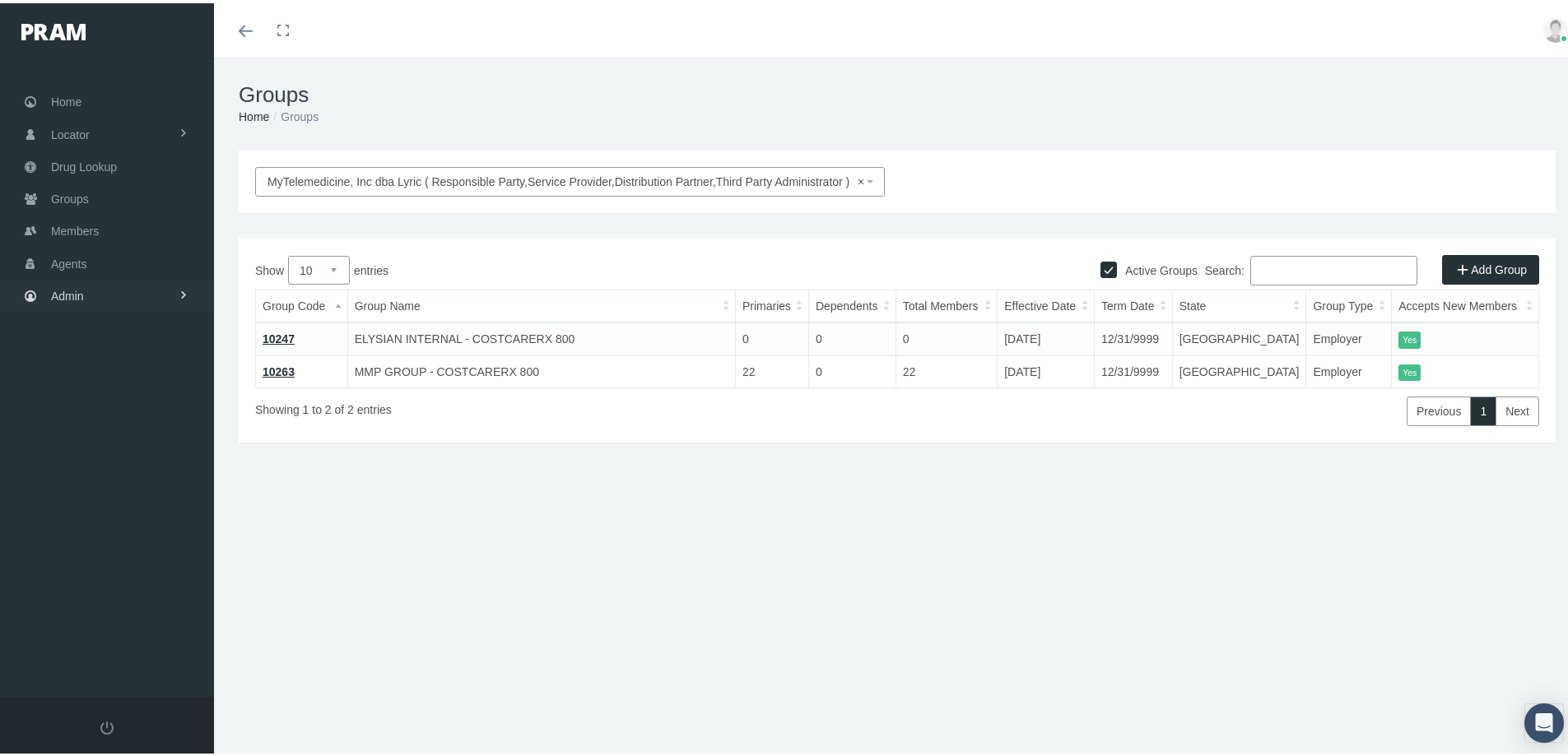
click at [62, 294] on span "Admin" at bounding box center [67, 293] width 33 height 32
drag, startPoint x: 107, startPoint y: 567, endPoint x: 234, endPoint y: 598, distance: 130.7
click at [107, 567] on span "Eligibility File Uploads" at bounding box center [124, 570] width 111 height 28
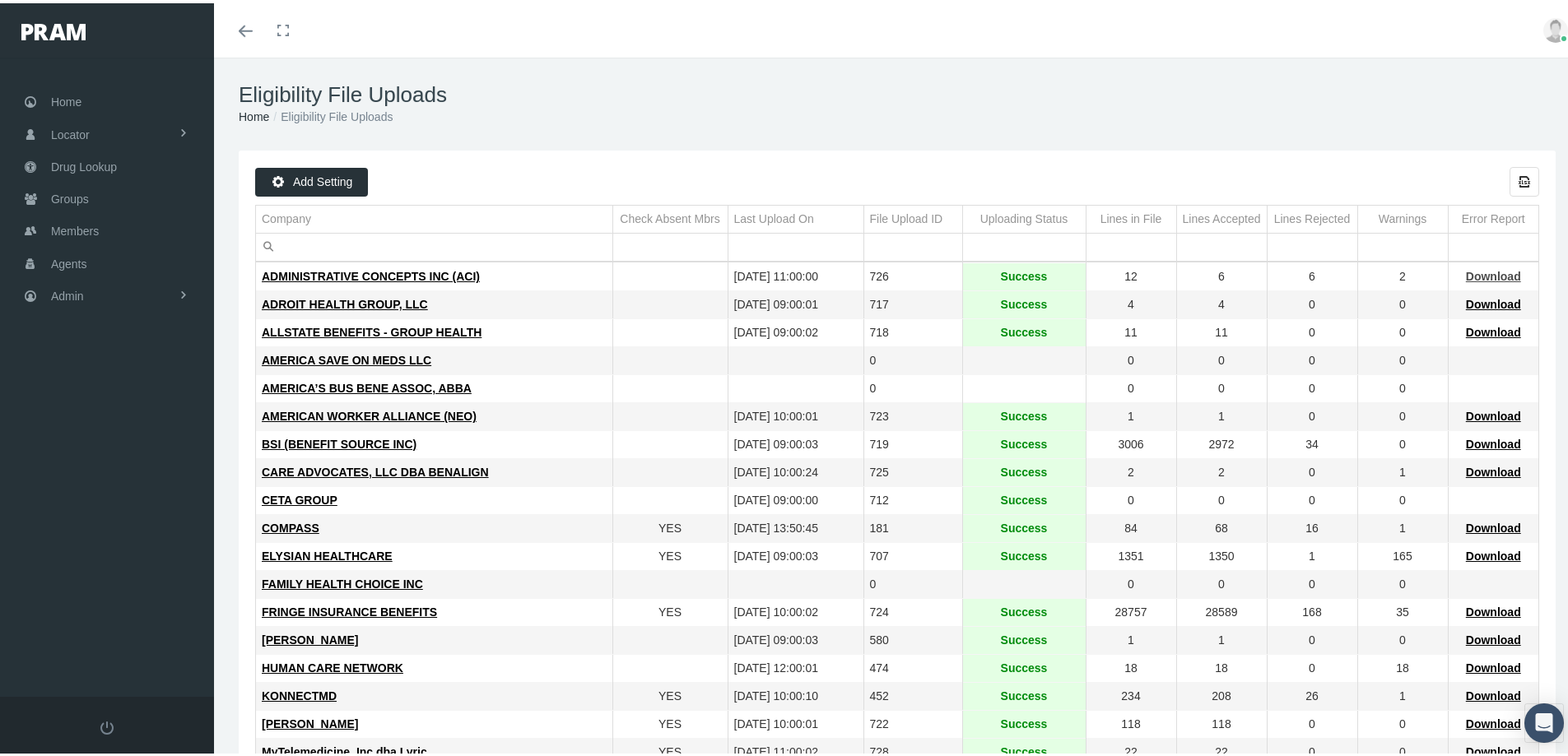
click at [1474, 269] on span "Download" at bounding box center [1493, 273] width 55 height 13
click at [65, 293] on span "Admin" at bounding box center [67, 293] width 33 height 32
click at [66, 230] on span "Members" at bounding box center [74, 228] width 47 height 32
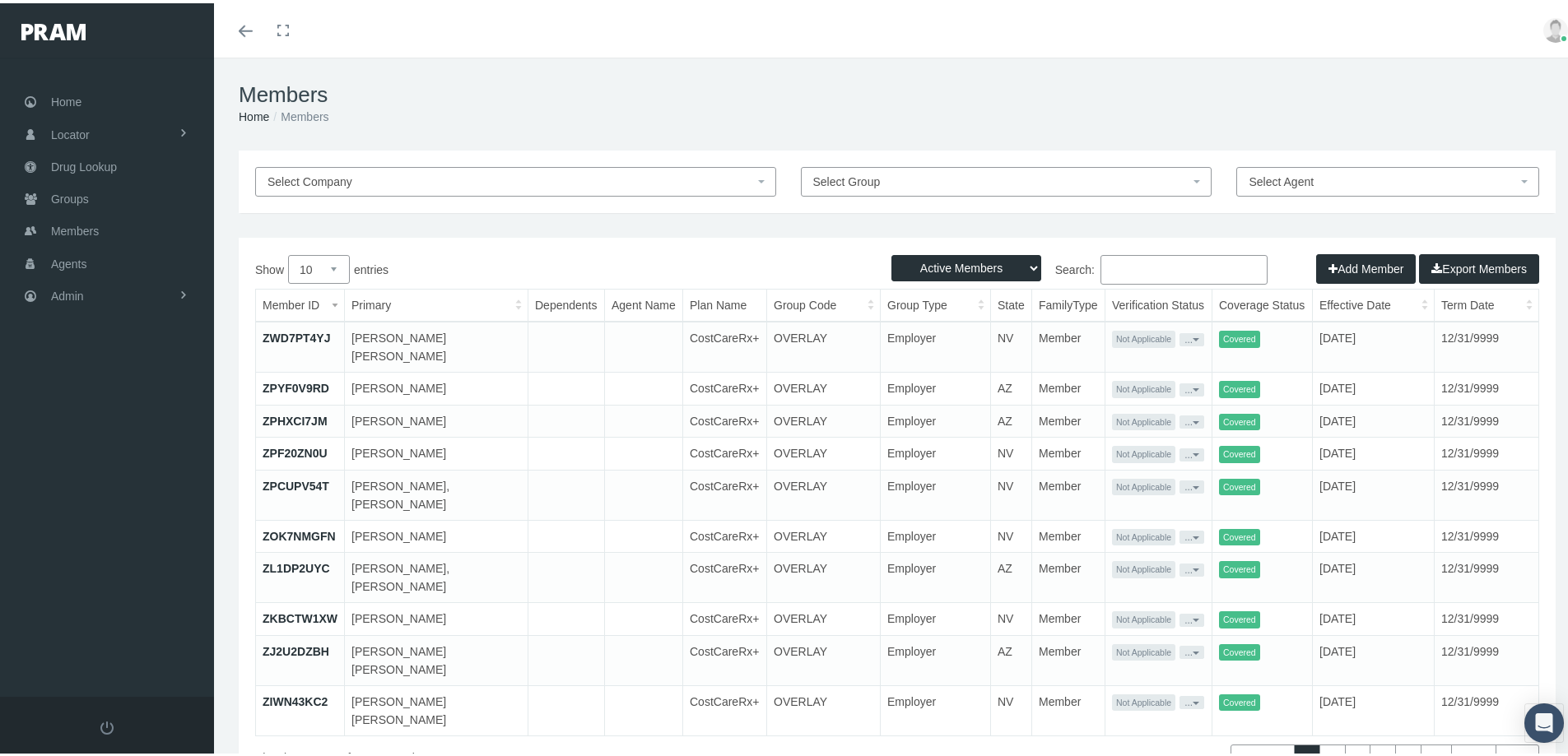
paste input "683930538"
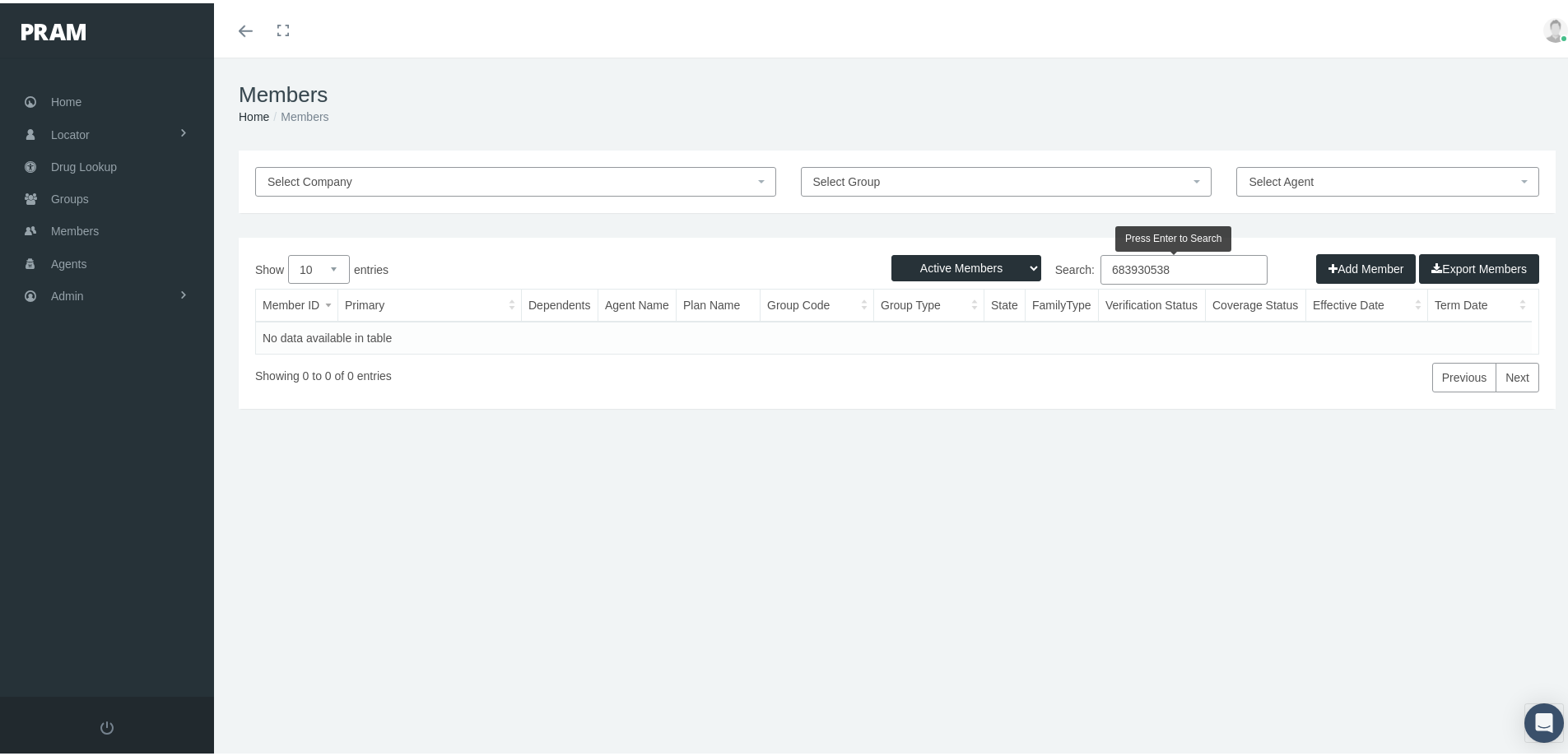
type input "683930538"
click at [1015, 264] on select "Active Members Terminated Members Active & Terminated" at bounding box center [965, 265] width 150 height 26
select select "3"
click at [891, 252] on select "Active Members Terminated Members Active & Terminated" at bounding box center [965, 265] width 150 height 26
drag, startPoint x: 74, startPoint y: 231, endPoint x: 86, endPoint y: 244, distance: 17.7
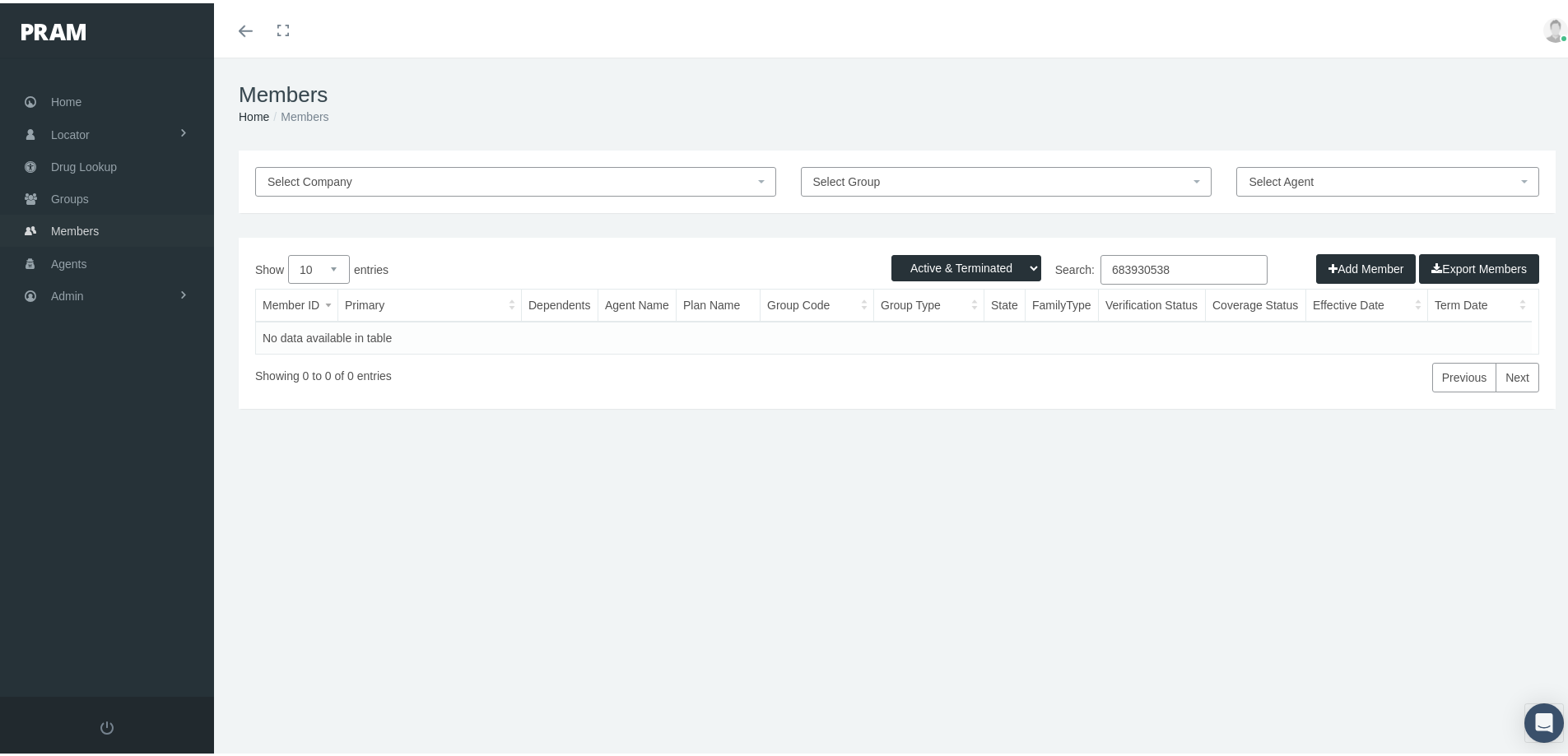
click at [74, 231] on span "Members" at bounding box center [74, 228] width 47 height 32
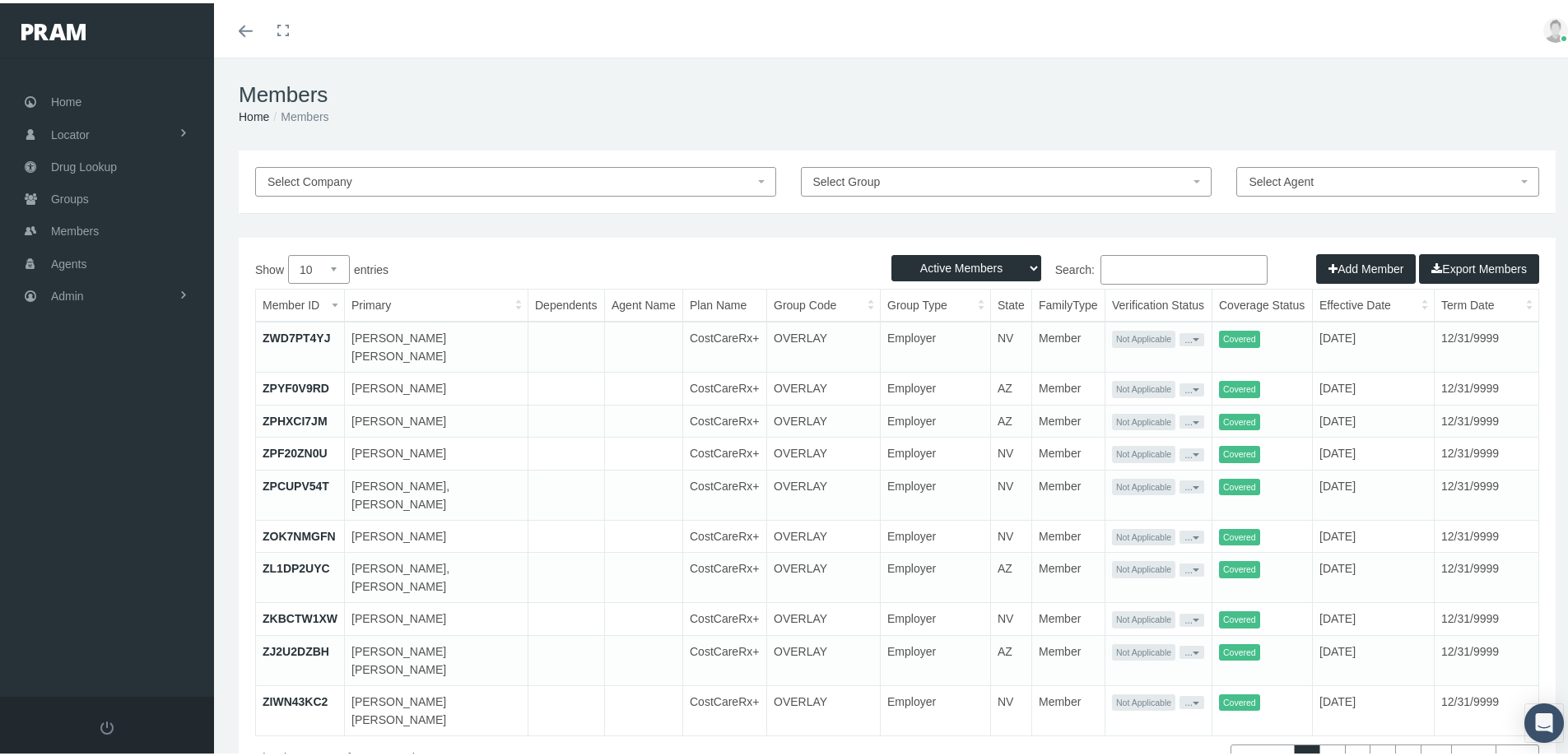
drag, startPoint x: 1117, startPoint y: 266, endPoint x: 1337, endPoint y: 264, distance: 220.0
click at [1182, 277] on input "Search:" at bounding box center [1184, 267] width 167 height 30
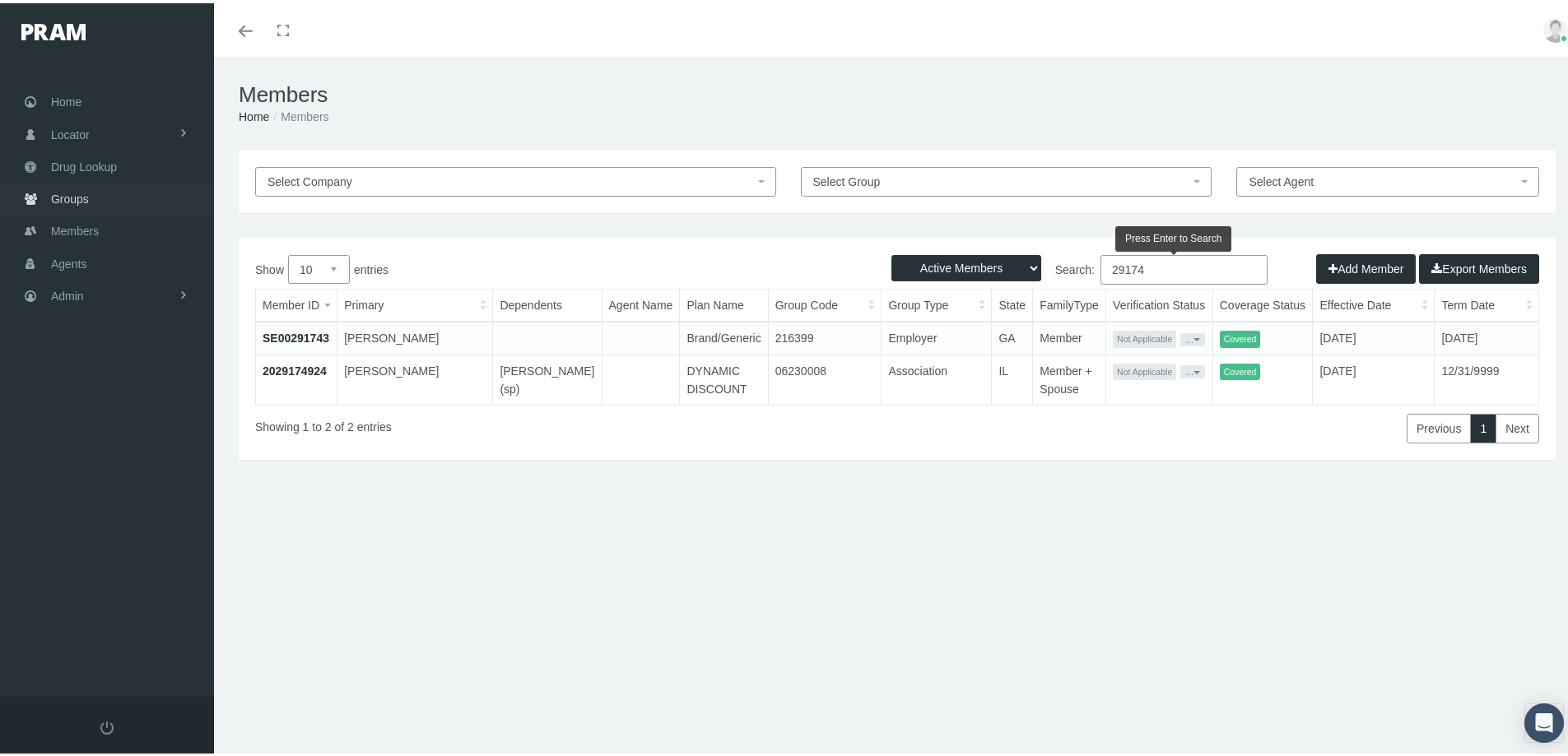
type input "29174"
click at [61, 194] on span "Groups" at bounding box center [70, 196] width 38 height 32
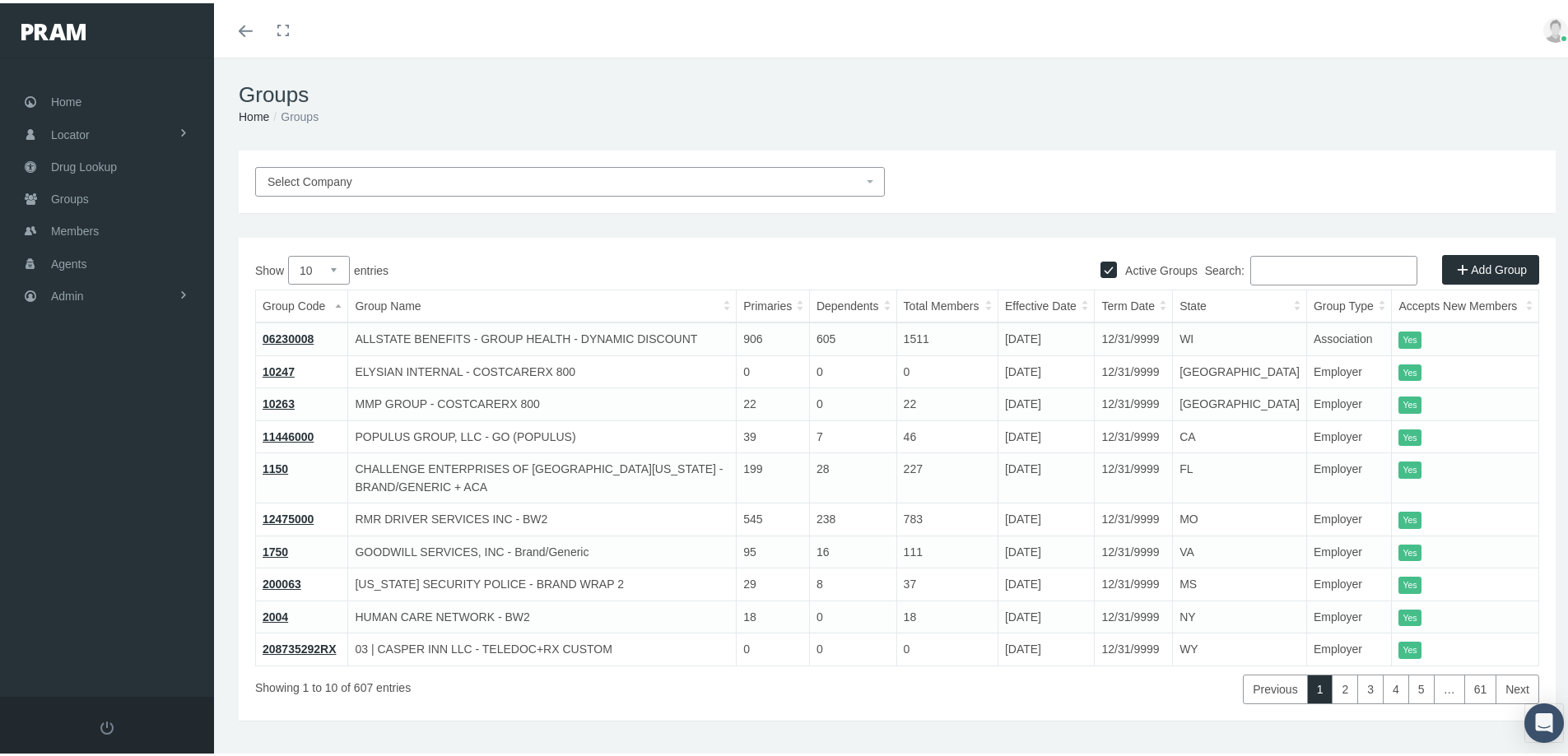
drag, startPoint x: 1256, startPoint y: 263, endPoint x: 1353, endPoint y: 275, distance: 97.7
click at [1259, 264] on input "Search:" at bounding box center [1334, 267] width 167 height 30
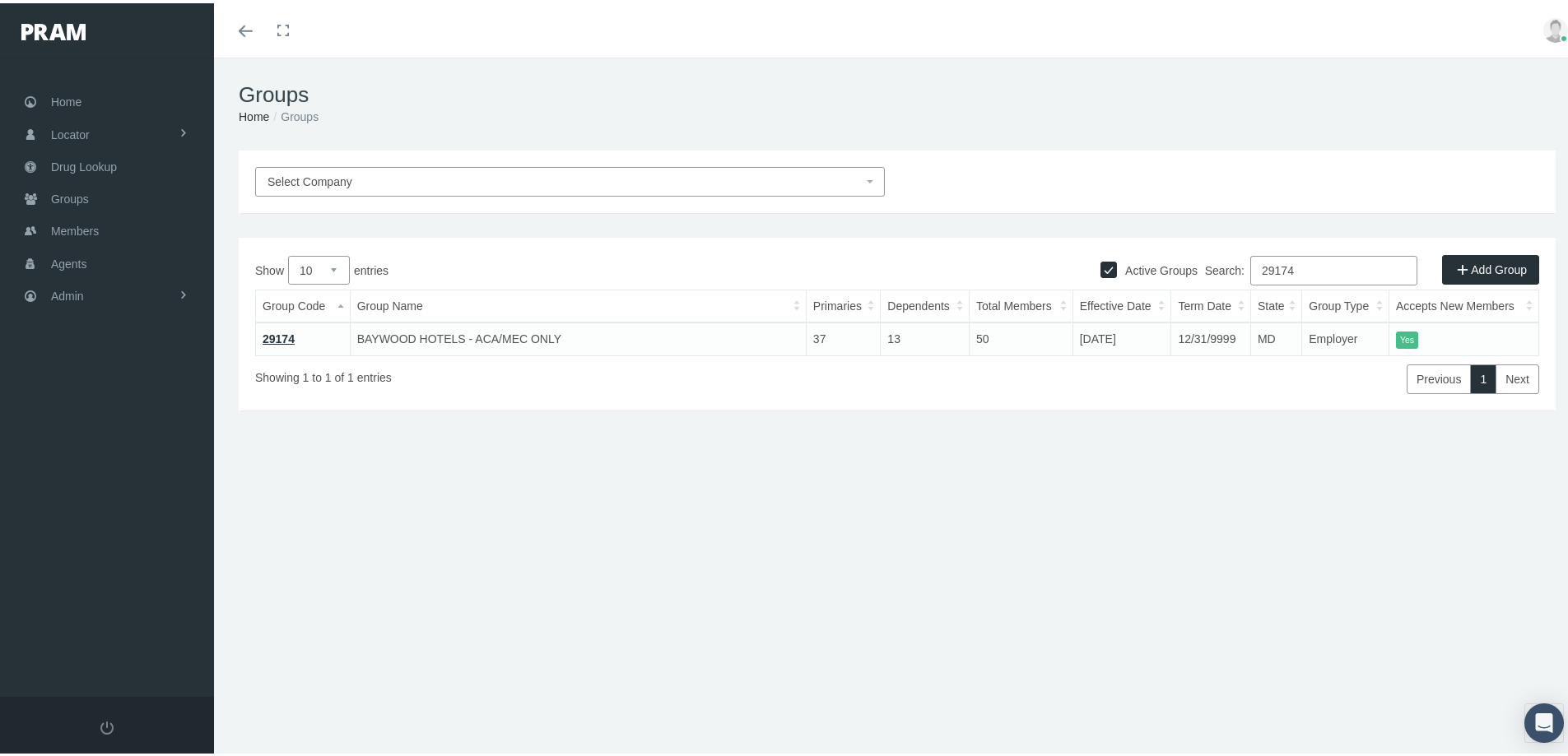
type input "29174"
drag, startPoint x: 281, startPoint y: 330, endPoint x: 308, endPoint y: 352, distance: 34.8
click at [281, 332] on link "29174" at bounding box center [279, 335] width 33 height 13
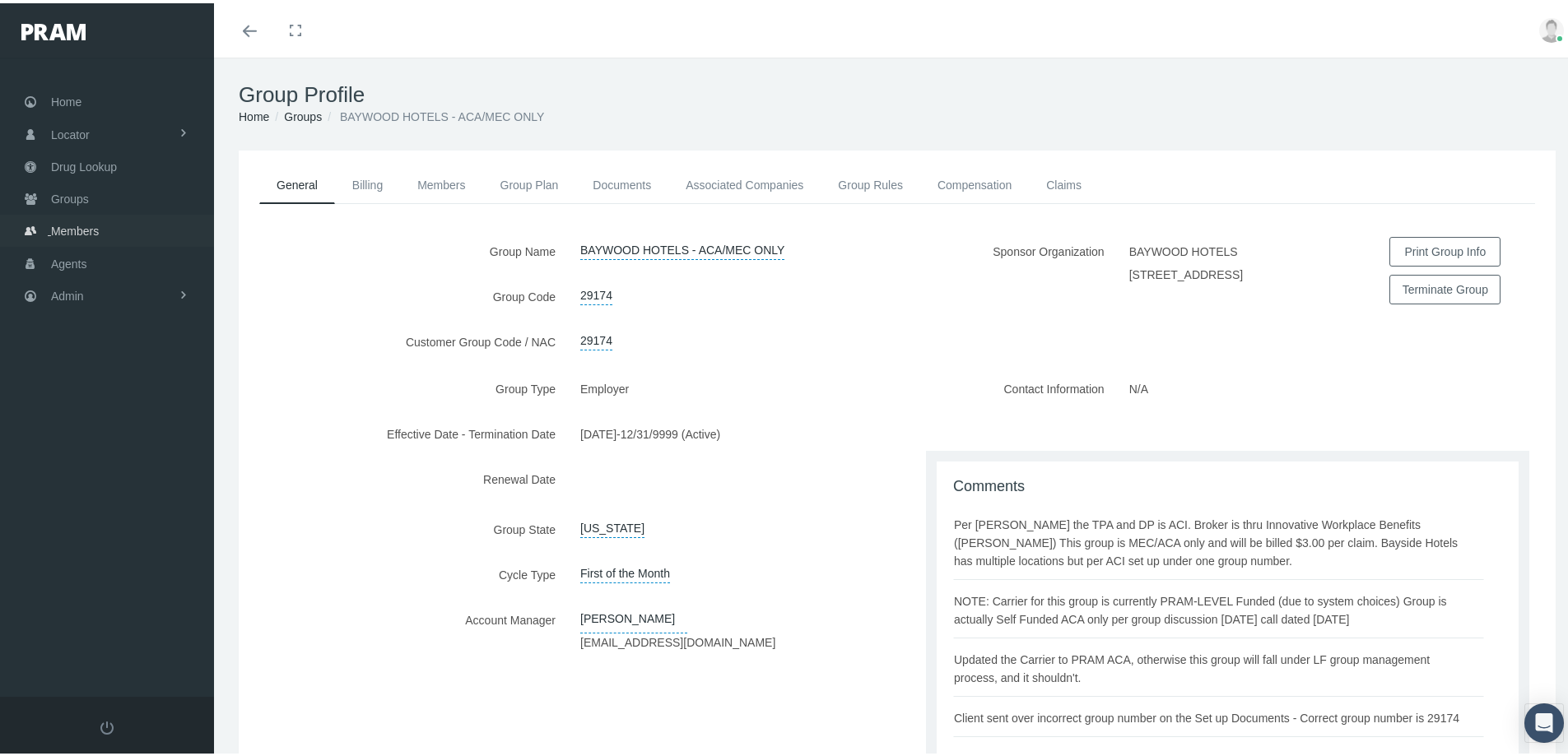
click at [61, 229] on span "Members" at bounding box center [74, 228] width 47 height 32
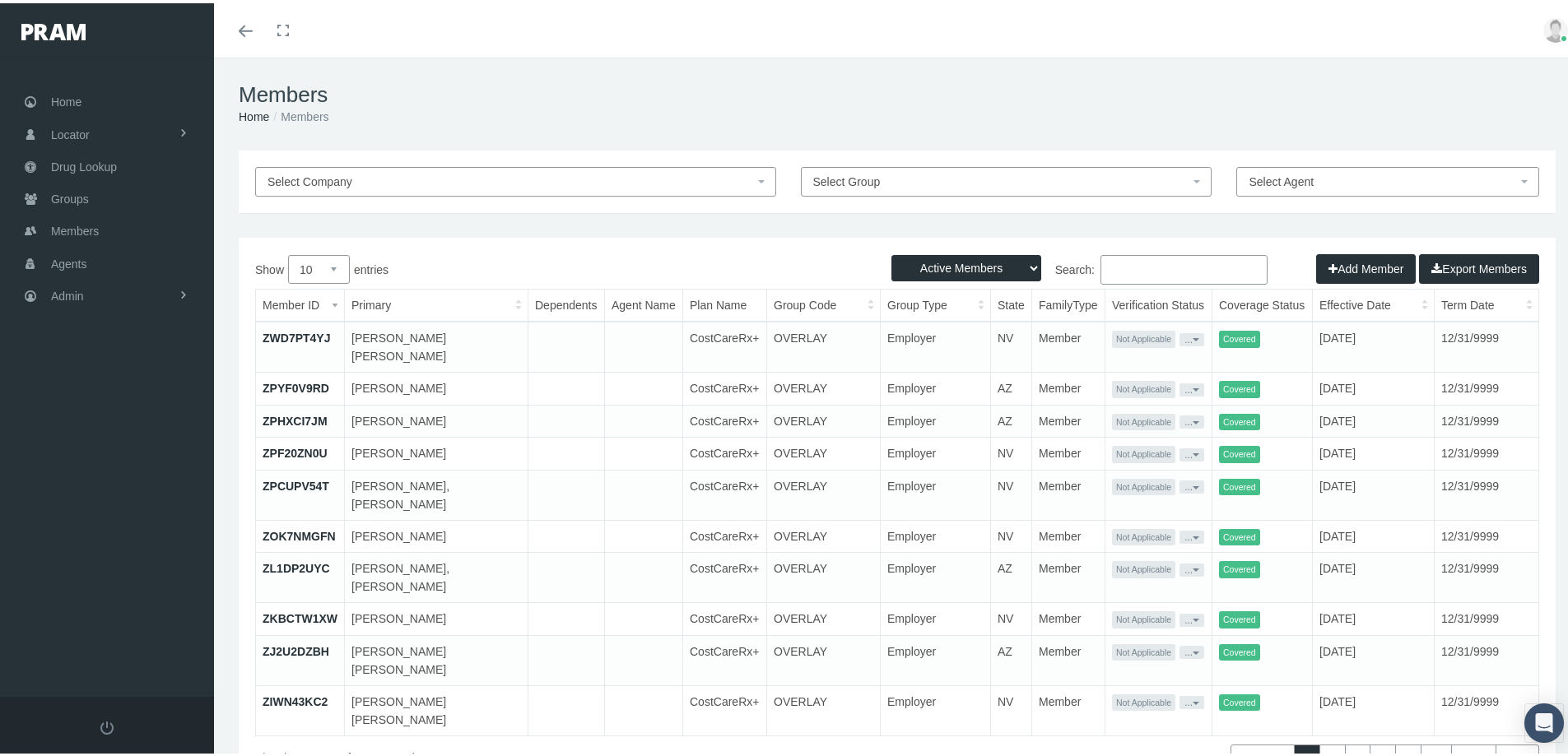
drag, startPoint x: 1109, startPoint y: 263, endPoint x: 1146, endPoint y: 287, distance: 44.1
click at [1115, 268] on input "Search:" at bounding box center [1184, 267] width 167 height 30
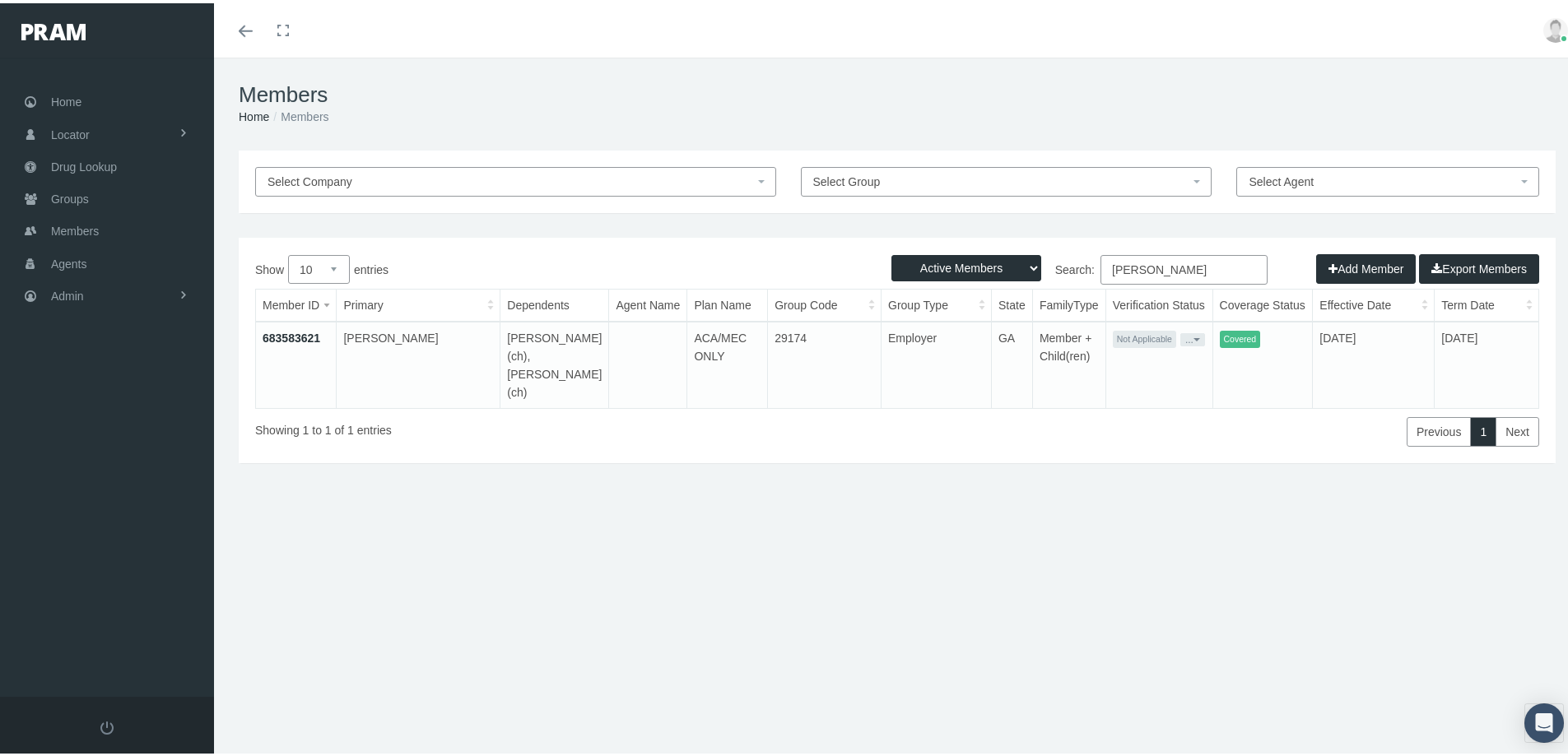
type input "[PERSON_NAME]"
click at [67, 294] on span "Admin" at bounding box center [67, 293] width 33 height 32
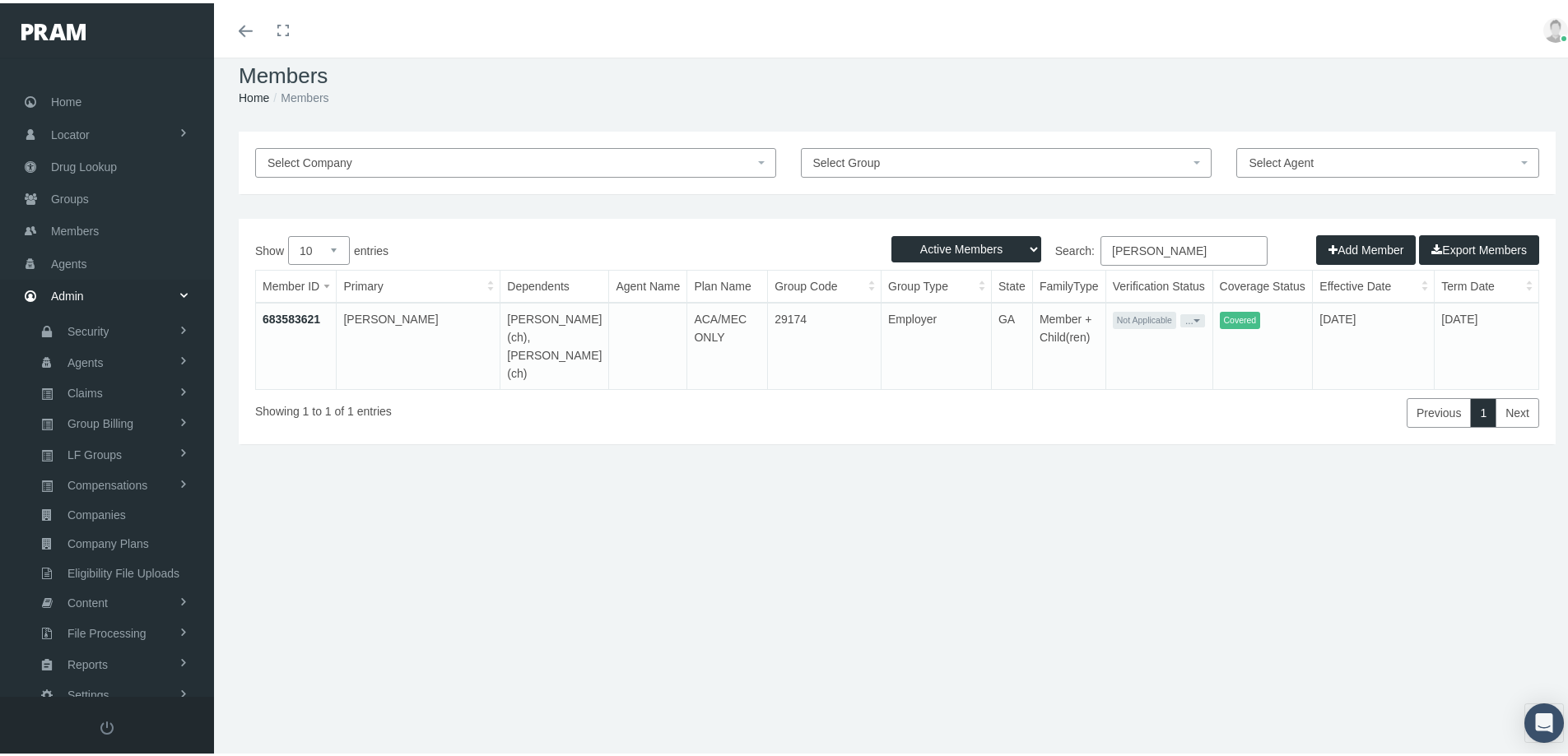
scroll to position [36, 0]
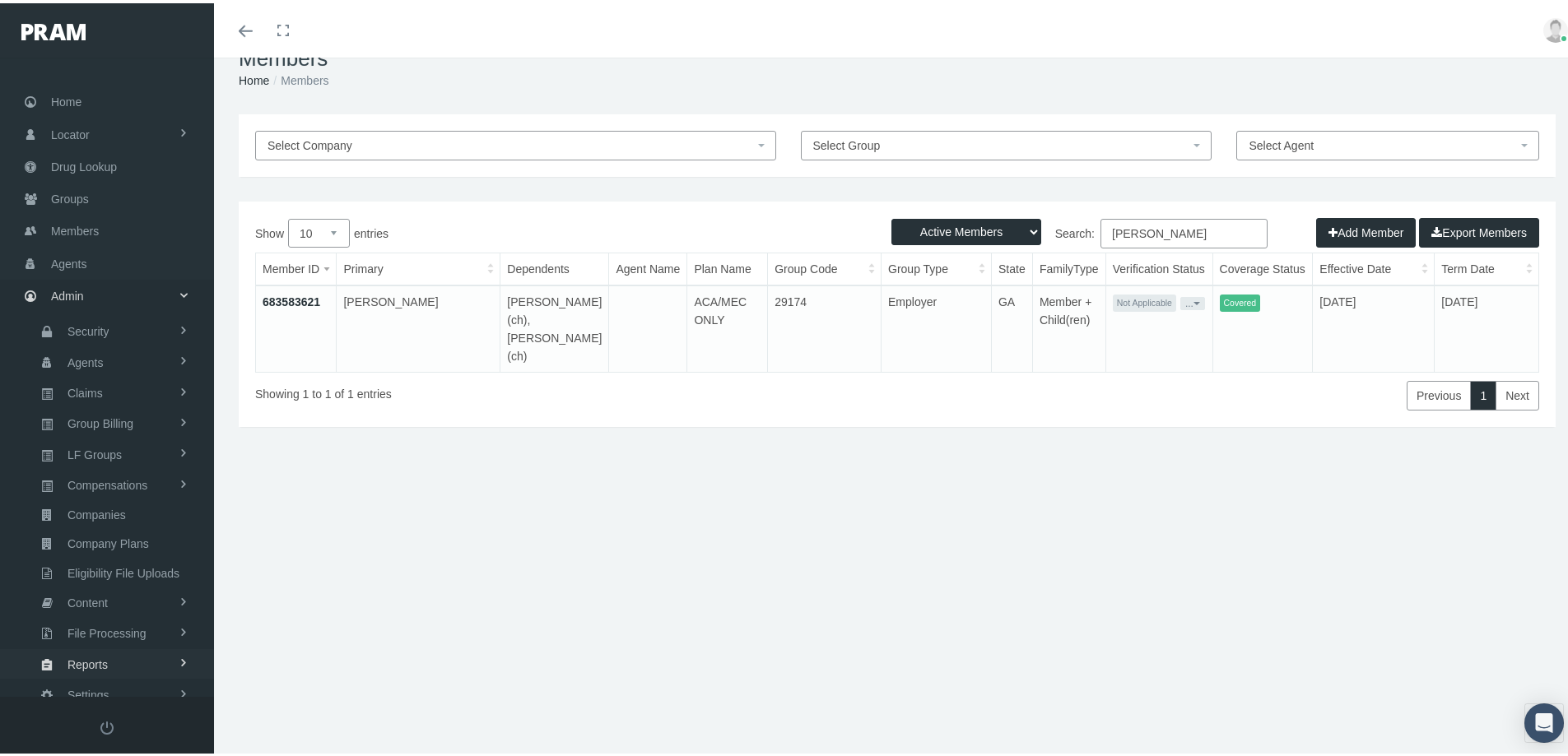
click at [87, 664] on span "Reports" at bounding box center [87, 661] width 40 height 28
click at [679, 670] on div "Members Home Members Select Company Select Group Select Agent Loading... Active…" at bounding box center [896, 377] width 1366 height 720
click at [95, 658] on span "Reports" at bounding box center [87, 661] width 40 height 28
click at [83, 667] on span "Reports" at bounding box center [87, 661] width 40 height 28
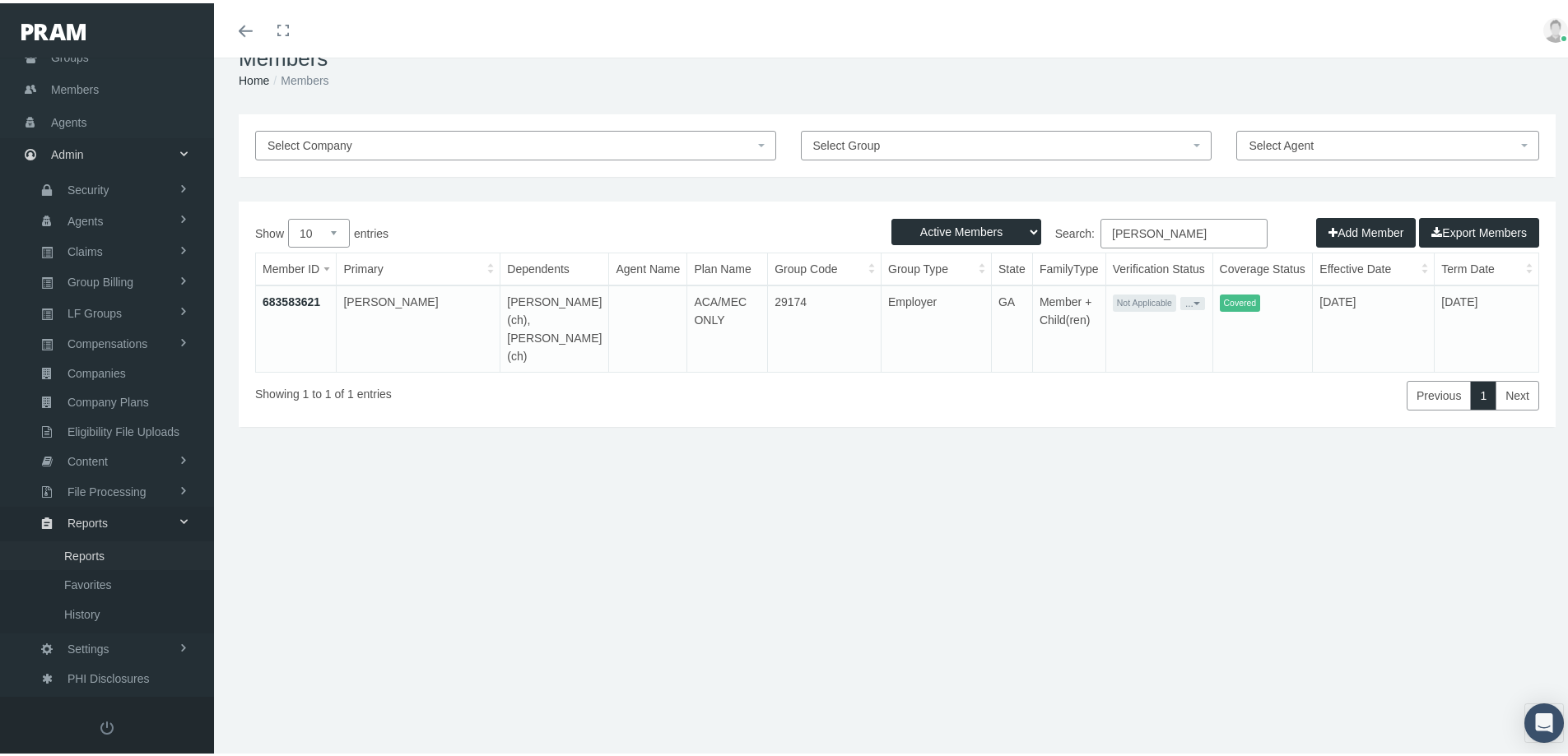
click at [79, 554] on span "Reports" at bounding box center [84, 553] width 40 height 28
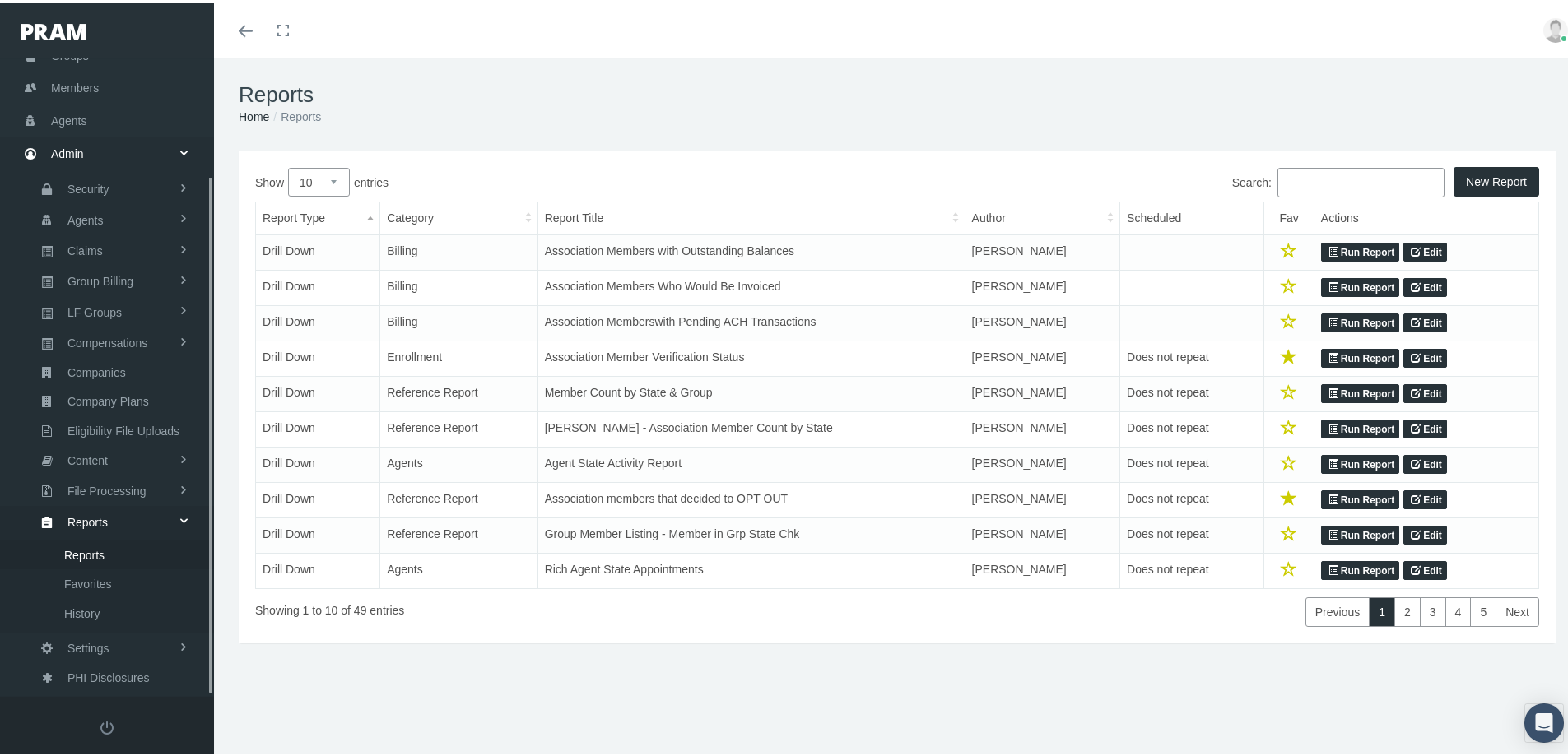
scroll to position [145, 0]
click at [642, 689] on div "Reports Home Reports New Report Show 10 25 50 100 entries Search: Report Type C…" at bounding box center [896, 413] width 1366 height 720
drag, startPoint x: 1281, startPoint y: 176, endPoint x: 1361, endPoint y: 200, distance: 83.5
click at [1281, 176] on input "Search:" at bounding box center [1361, 179] width 167 height 30
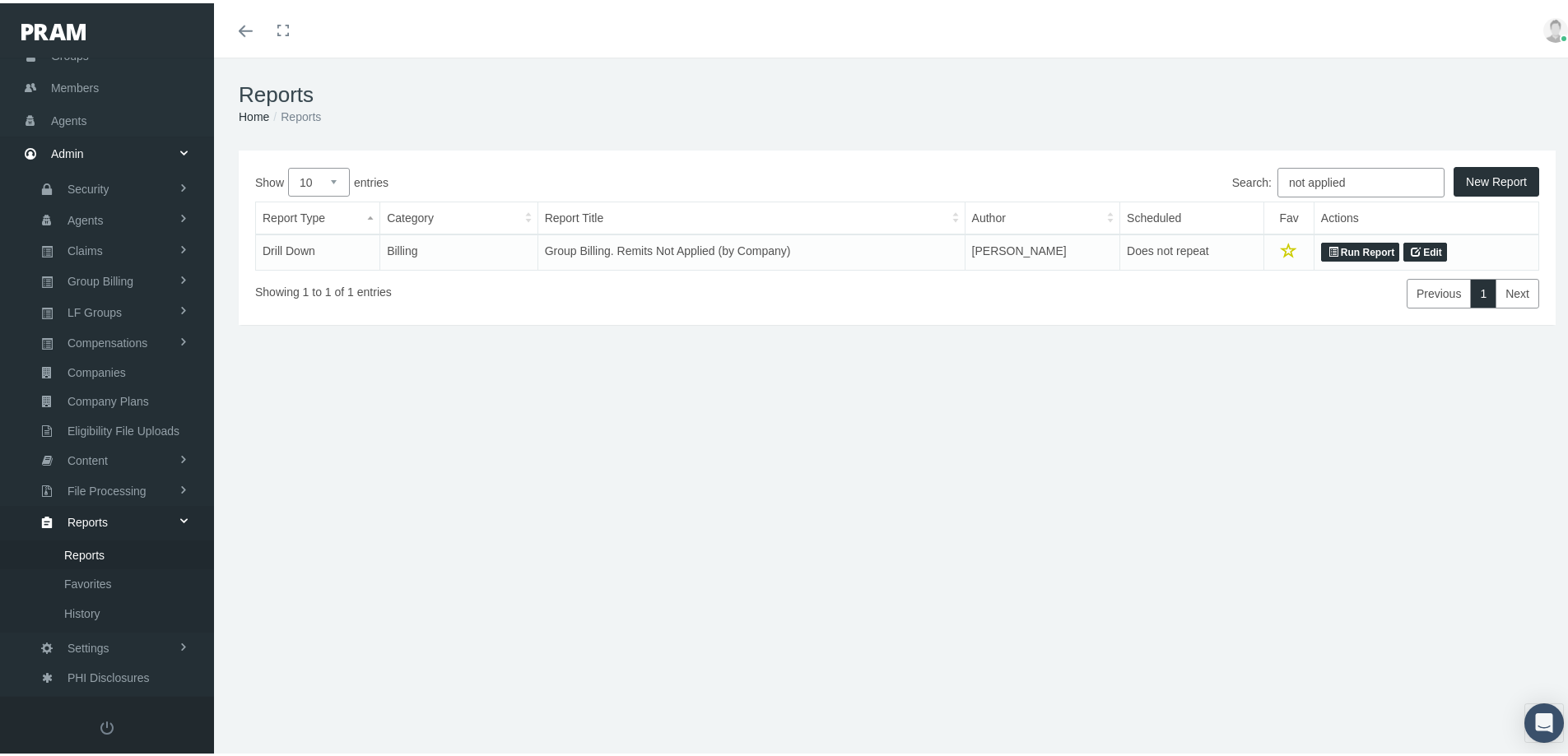
type input "not applied"
click at [1352, 246] on link "Run Report" at bounding box center [1360, 249] width 78 height 20
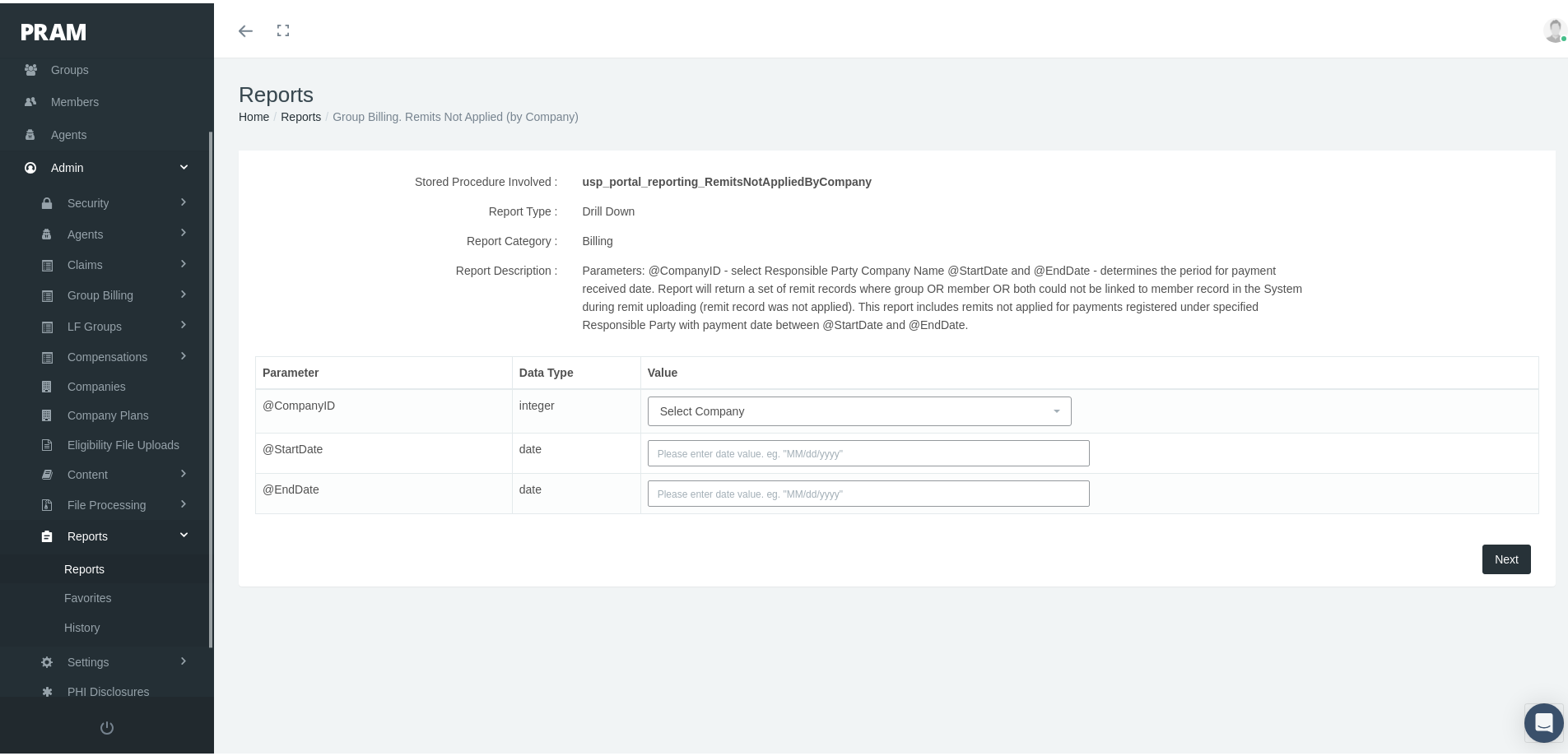
scroll to position [145, 0]
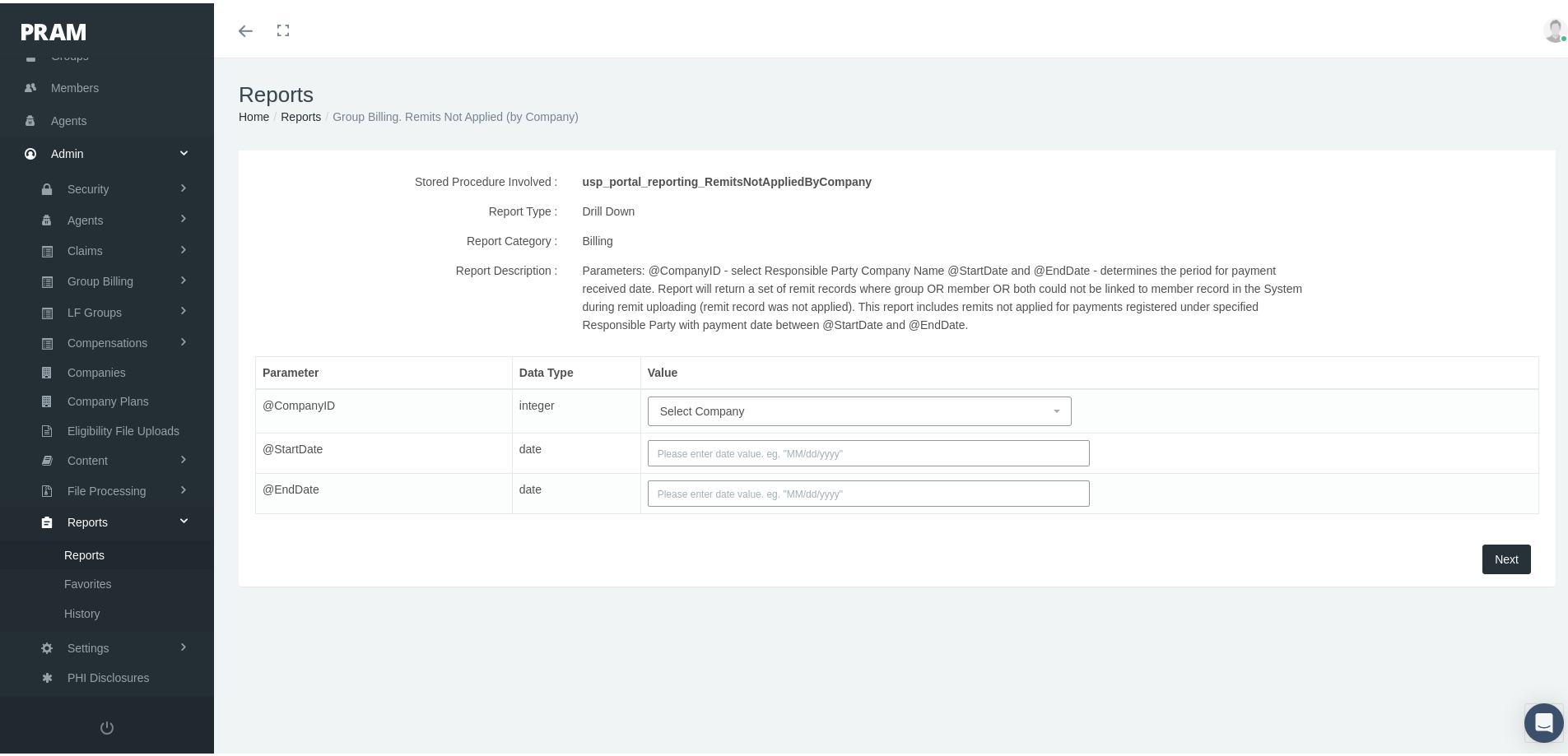
click at [686, 410] on span "Select Company" at bounding box center [702, 408] width 85 height 13
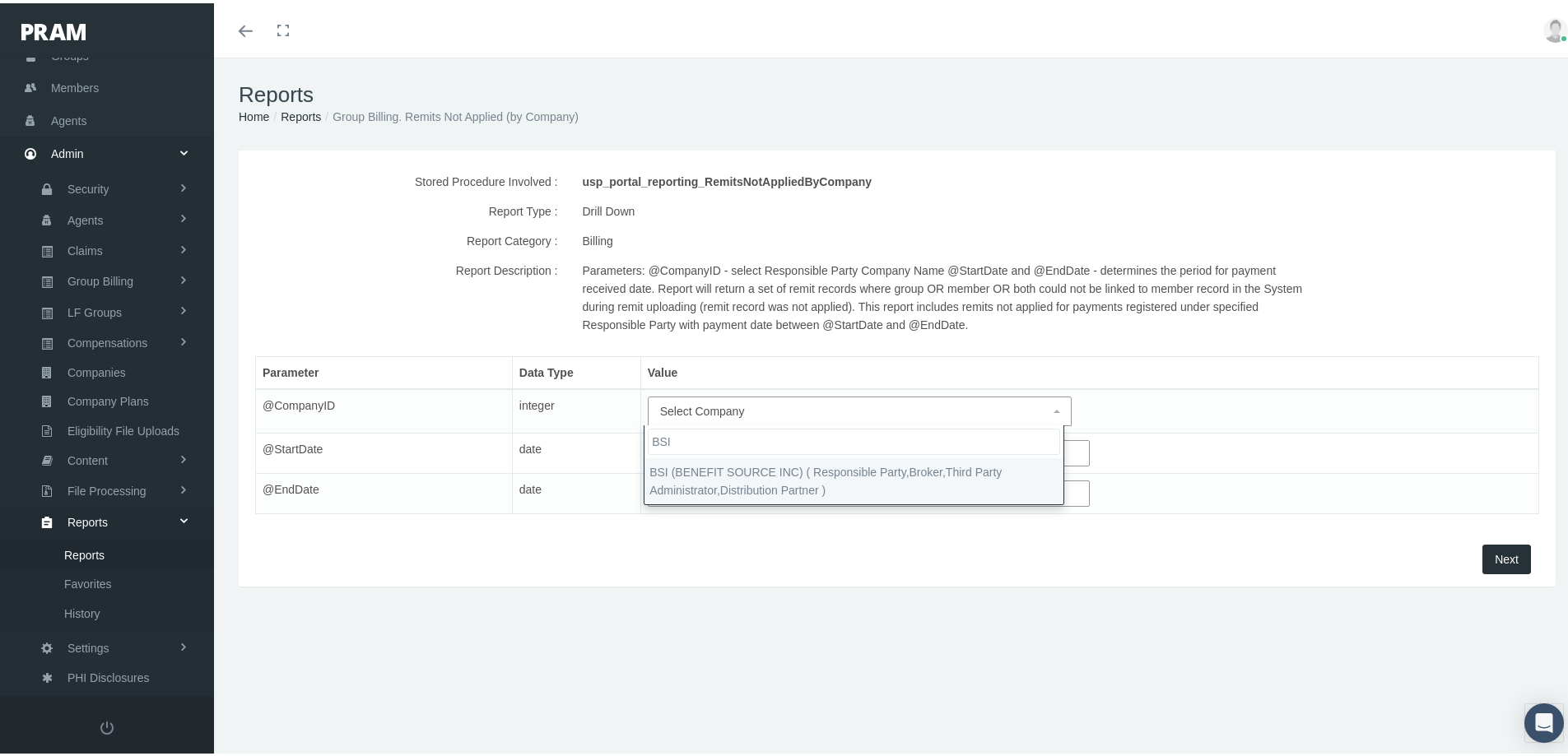
type input "BSI"
select select "7672"
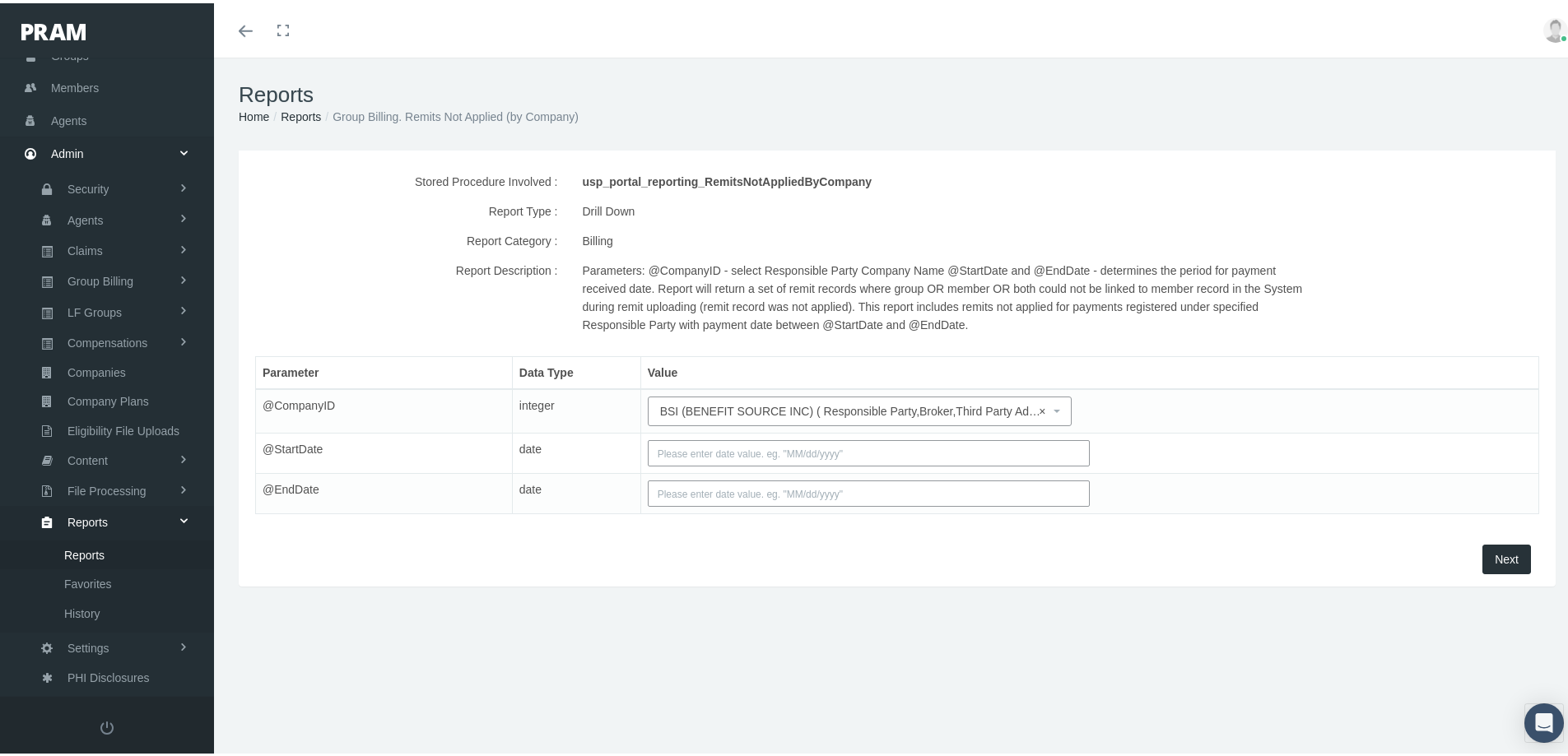
click at [702, 450] on input "text" at bounding box center [869, 450] width 442 height 26
type input "[DATE]"
click at [1034, 658] on div "Reports Home Reports Group Billing. Remits Not Applied (by Company) Stored Proc…" at bounding box center [896, 413] width 1366 height 720
drag, startPoint x: 692, startPoint y: 490, endPoint x: 936, endPoint y: 514, distance: 245.2
click at [692, 491] on input "text" at bounding box center [869, 490] width 442 height 26
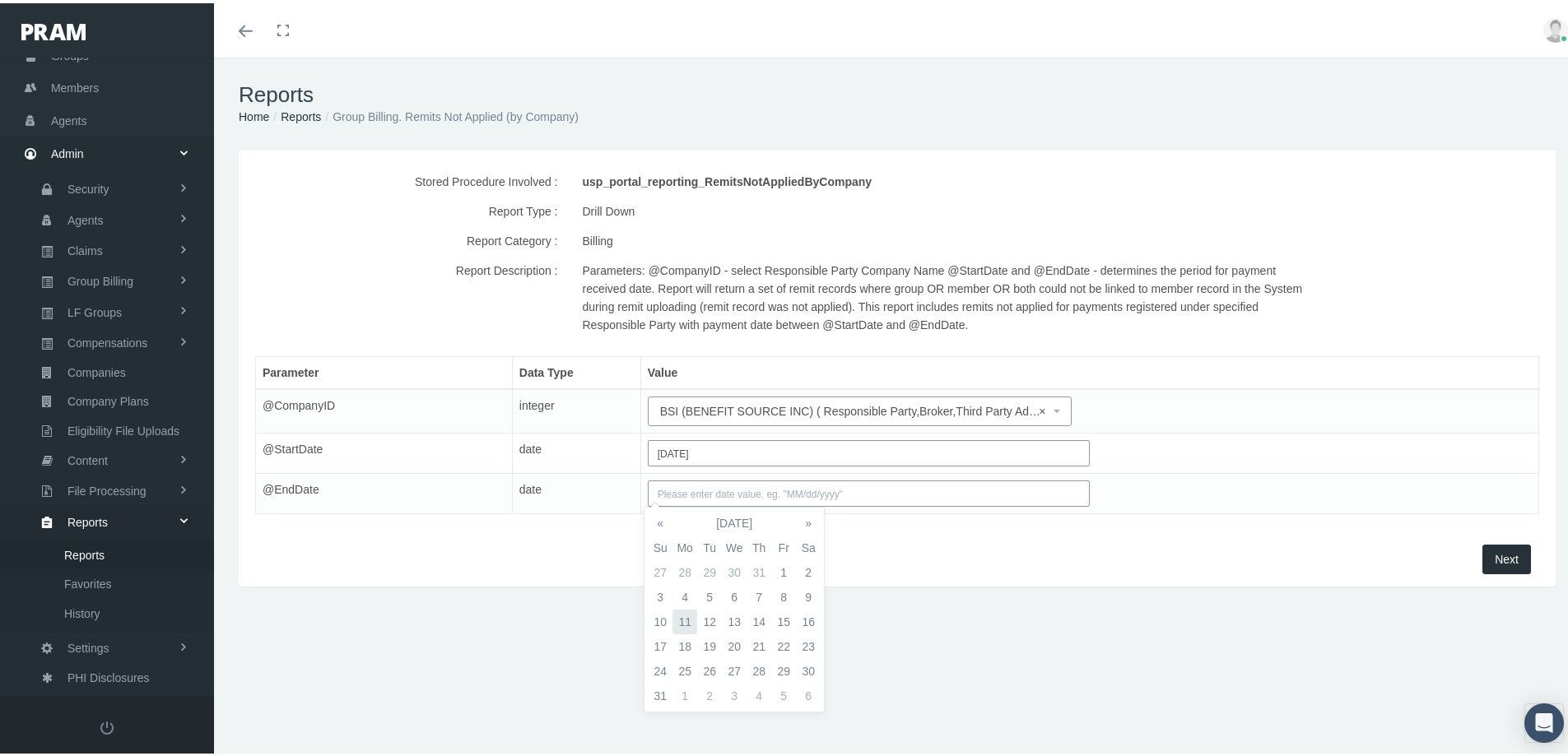
click at [686, 614] on td "11" at bounding box center [685, 619] width 25 height 25
type input "08/11/2025"
click at [929, 551] on div "Next" at bounding box center [896, 556] width 1292 height 30
click at [1495, 552] on span "Next" at bounding box center [1507, 556] width 24 height 13
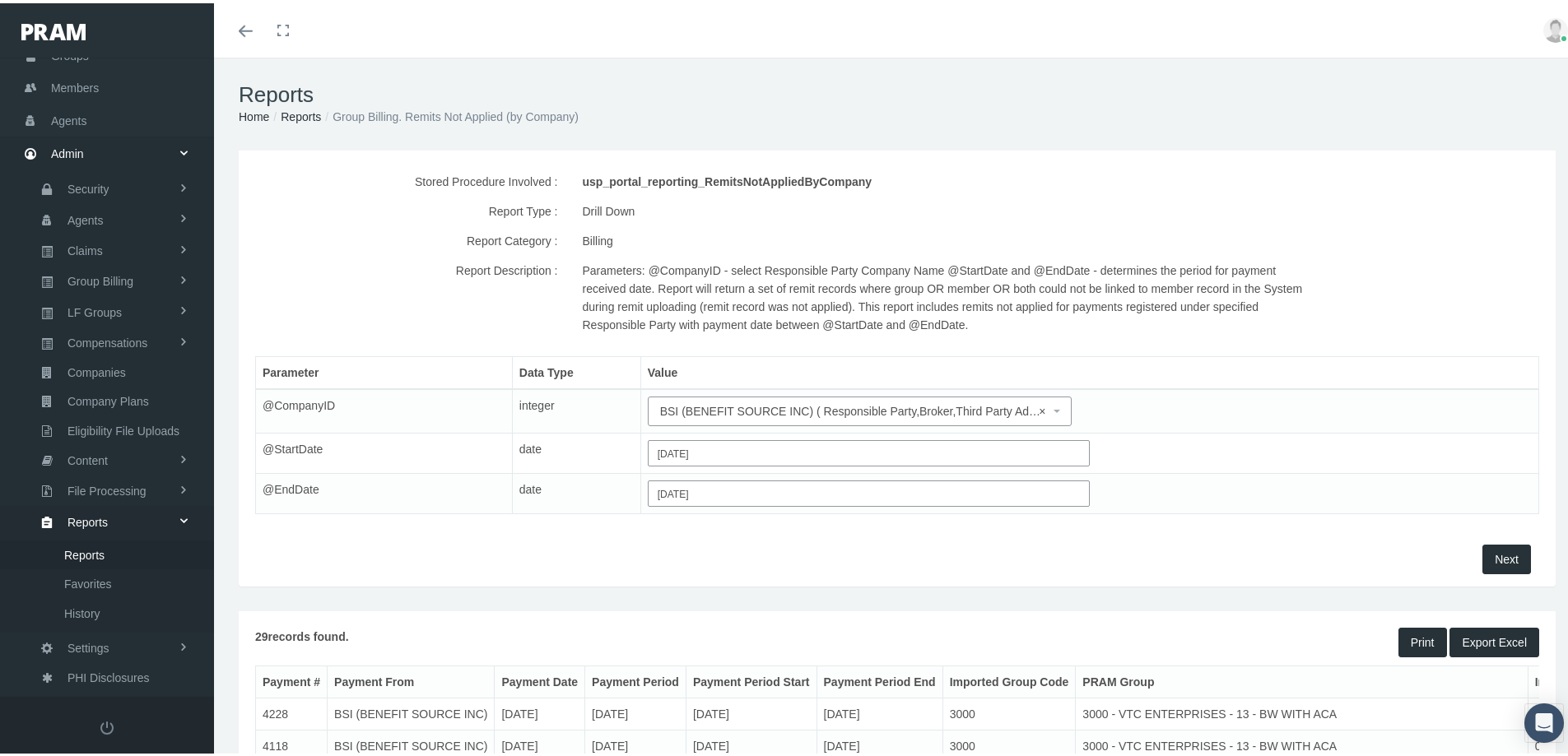
click at [1458, 639] on button "Export Excel" at bounding box center [1494, 639] width 90 height 30
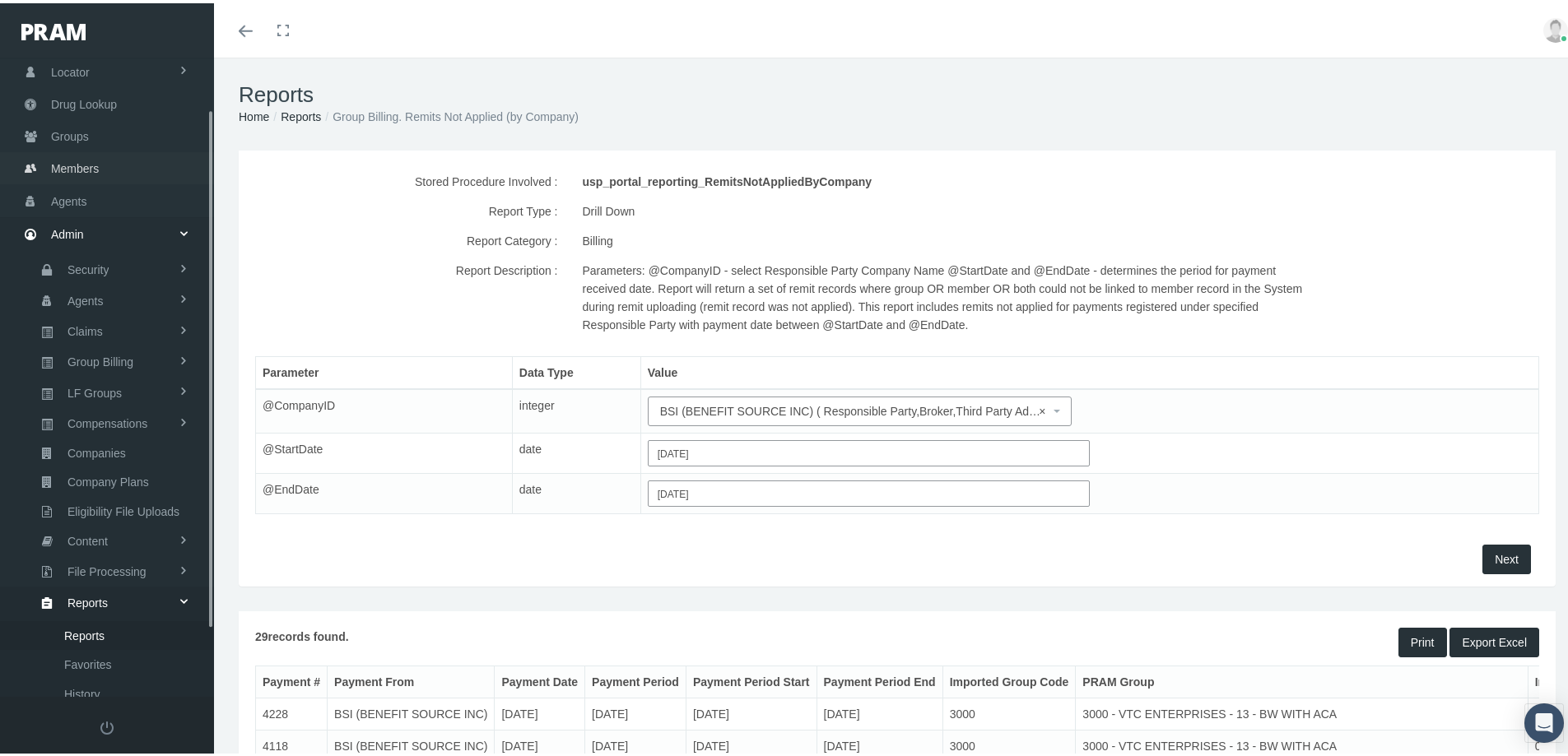
drag, startPoint x: 69, startPoint y: 161, endPoint x: 299, endPoint y: 203, distance: 233.8
click at [69, 161] on span "Members" at bounding box center [74, 165] width 47 height 32
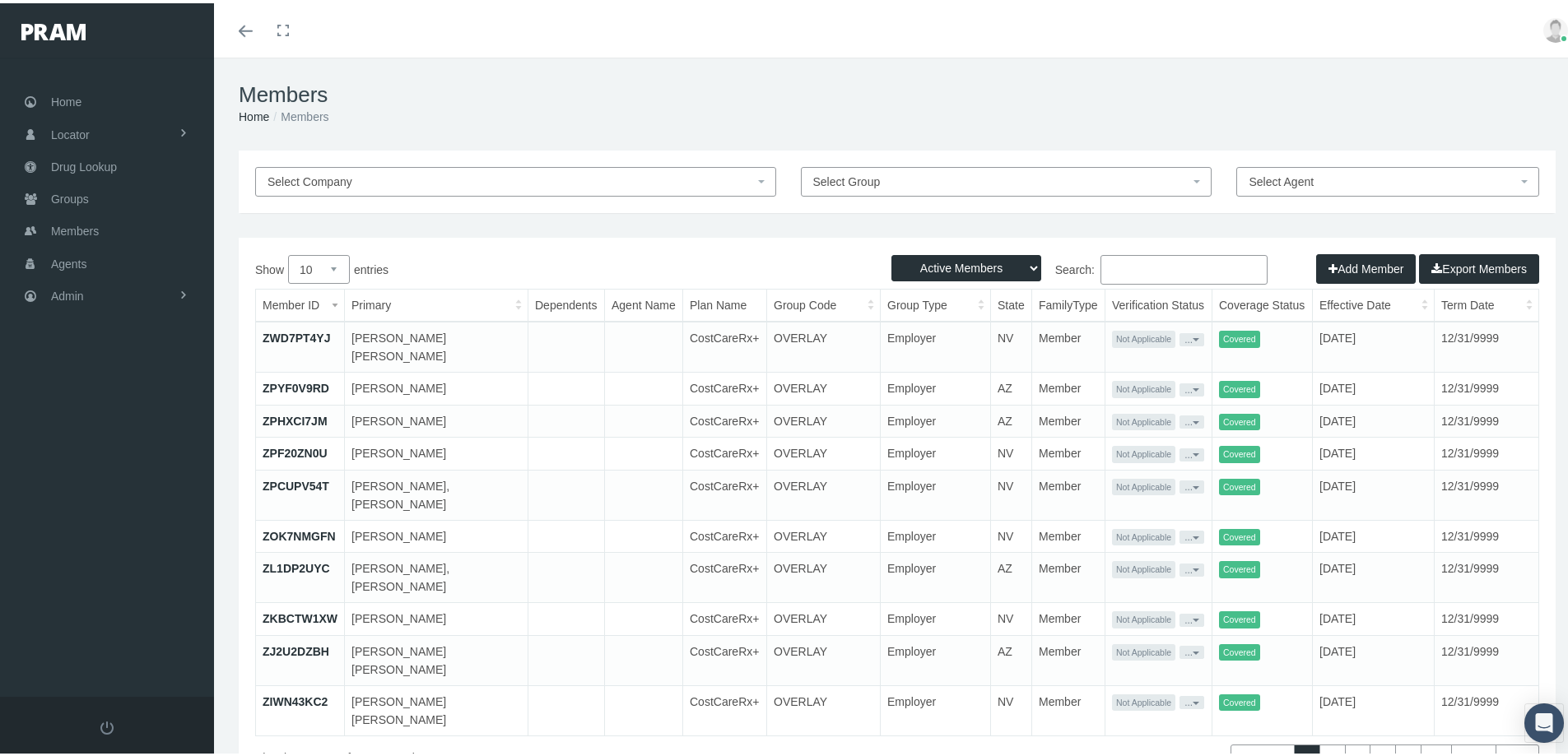
click at [1346, 264] on button "Add Member" at bounding box center [1365, 266] width 99 height 30
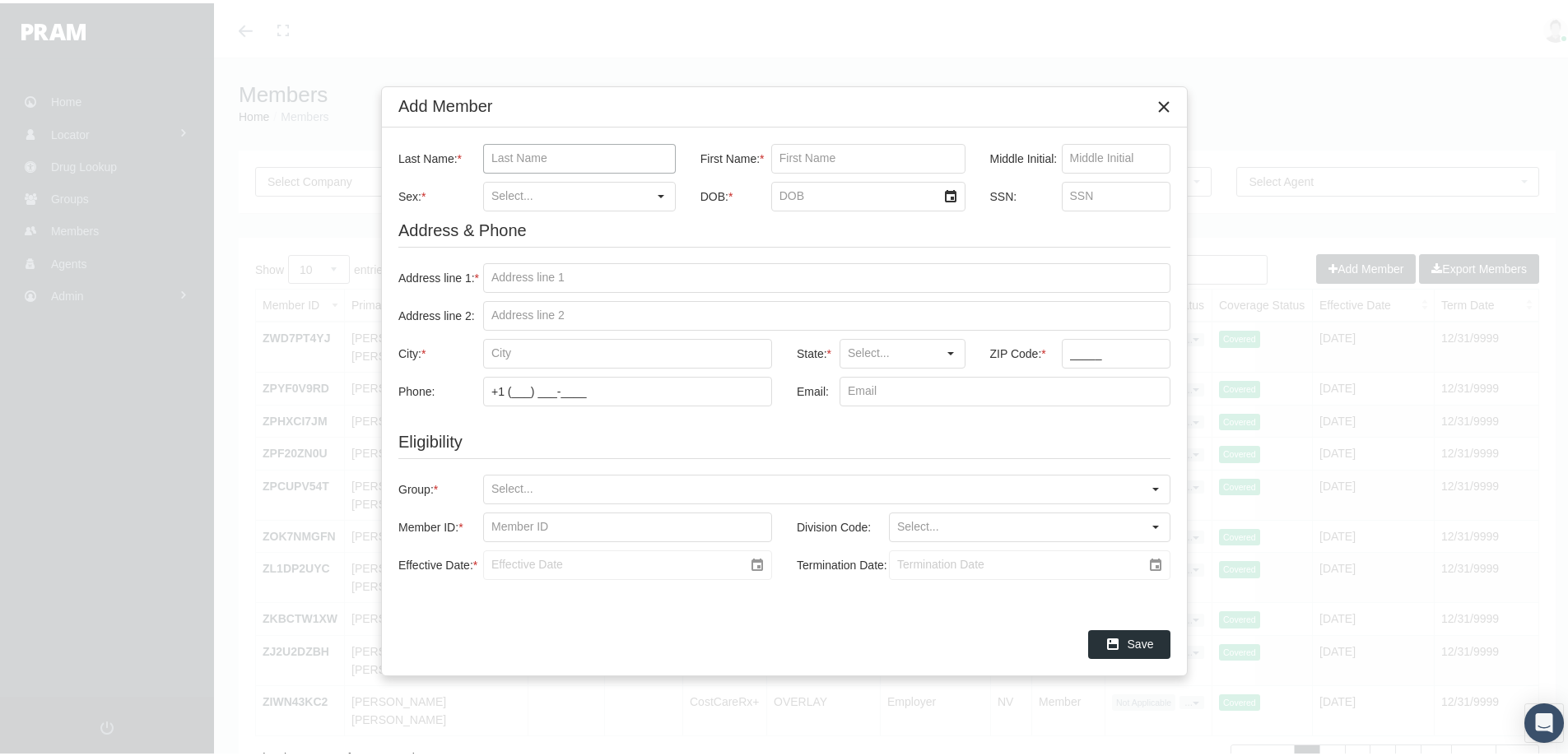
click at [529, 158] on input "Last Name: *" at bounding box center [580, 155] width 191 height 28
type input "norman"
click at [789, 155] on input "First Name: *" at bounding box center [868, 155] width 192 height 28
type input "gegory"
click at [516, 196] on input "Sex: *" at bounding box center [565, 193] width 163 height 28
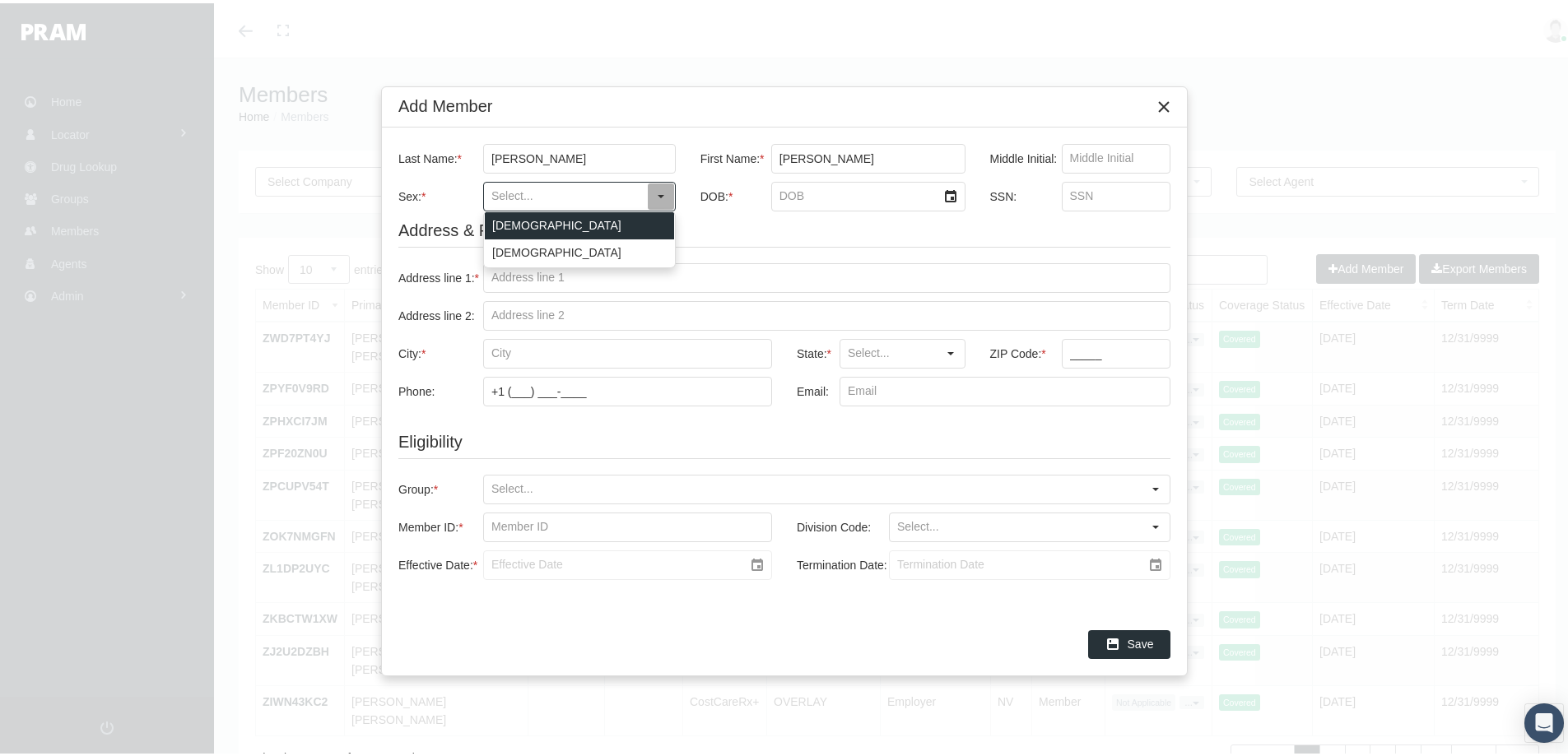
click at [503, 225] on div "[DEMOGRAPHIC_DATA]" at bounding box center [580, 222] width 189 height 27
type input "[DEMOGRAPHIC_DATA]"
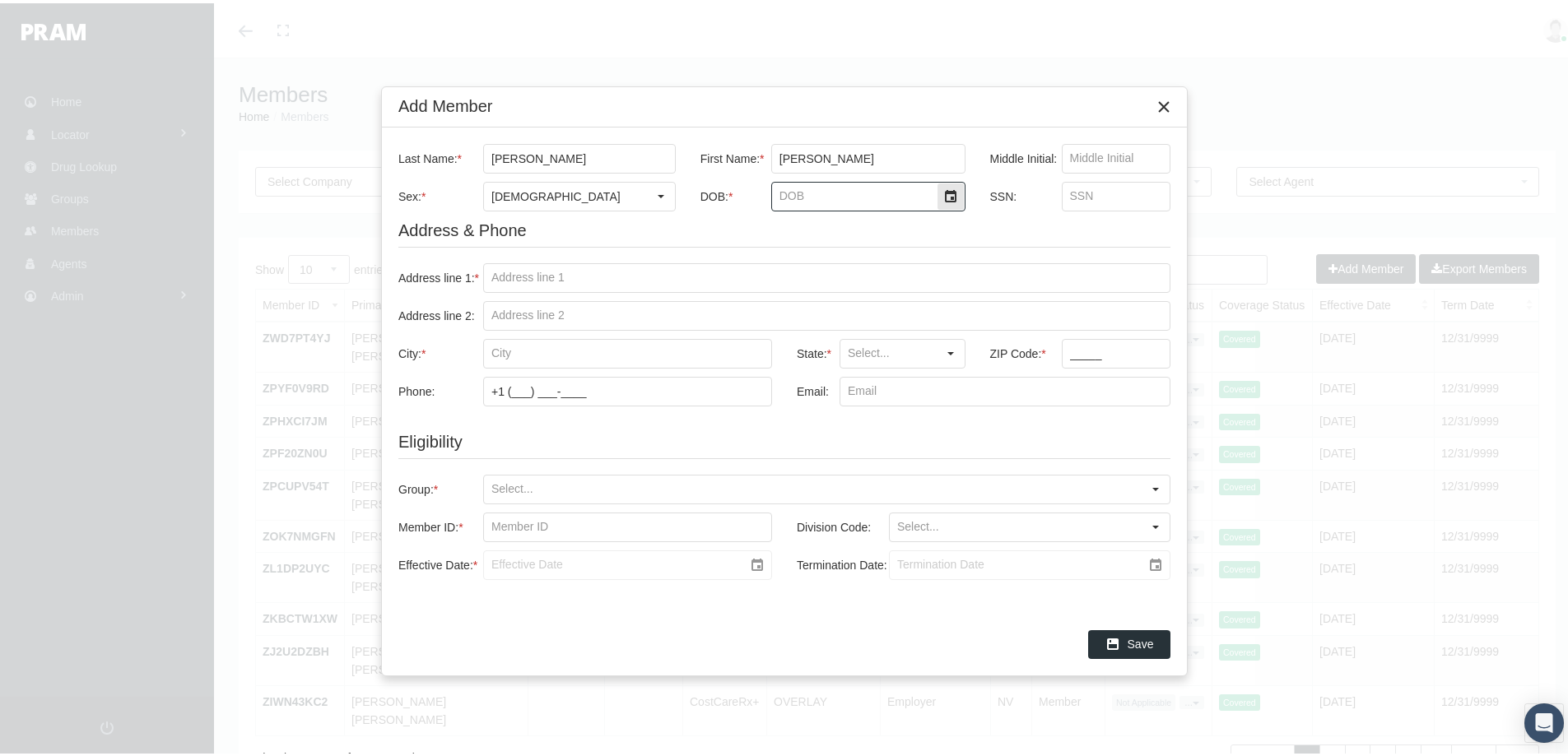
click at [777, 196] on input "DOB: *" at bounding box center [854, 193] width 164 height 28
type input "5/16/1949"
click at [501, 270] on input "Address line 1: *" at bounding box center [827, 275] width 686 height 28
paste input "1914 NW 38TH ST."
type input "1914 NW 38TH ST."
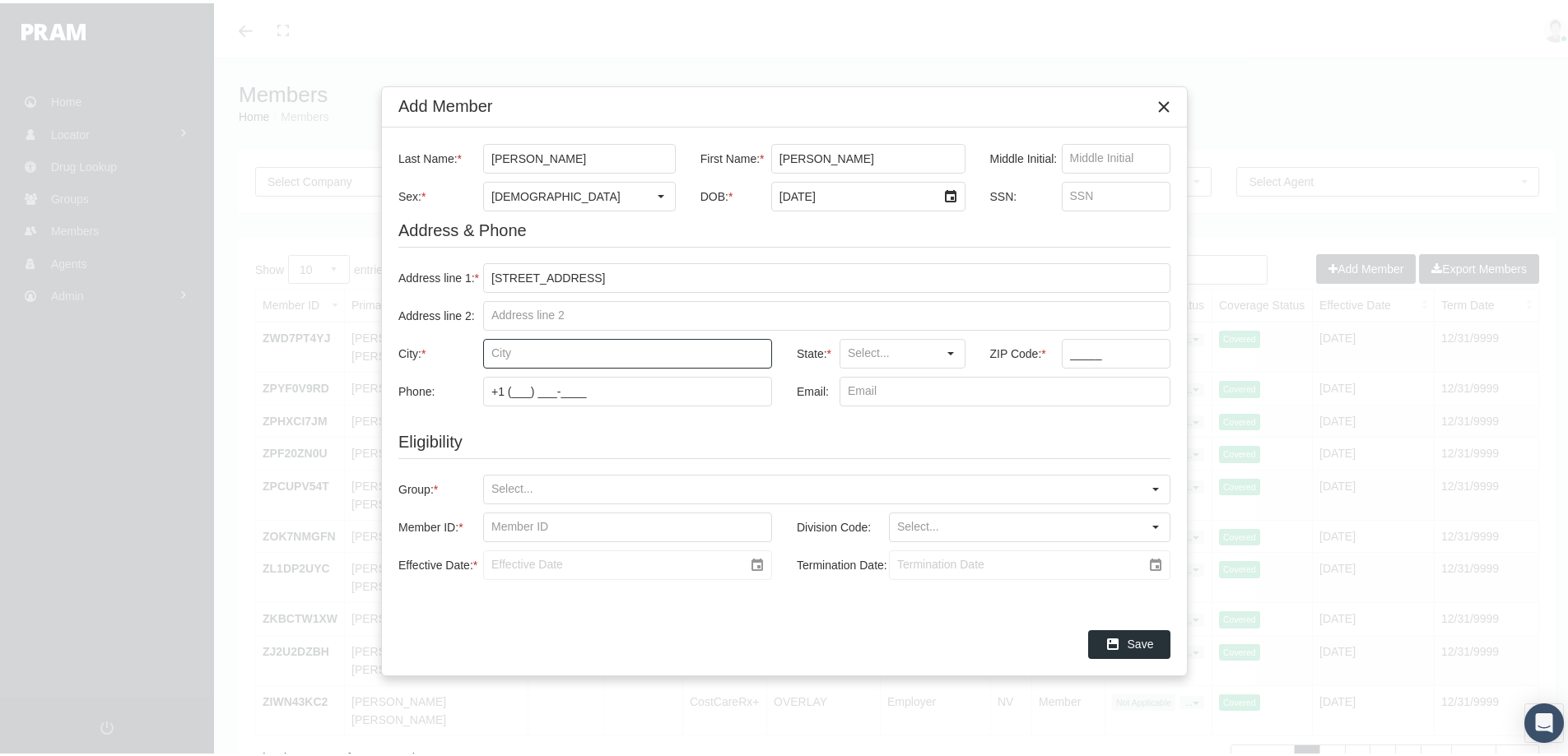
click at [505, 354] on input "City: *" at bounding box center [627, 350] width 287 height 28
type input "oklahoma city"
click at [867, 357] on input "State: *" at bounding box center [889, 350] width 97 height 28
drag, startPoint x: 856, startPoint y: 385, endPoint x: 1036, endPoint y: 367, distance: 180.9
click at [857, 385] on div "OK" at bounding box center [902, 379] width 123 height 27
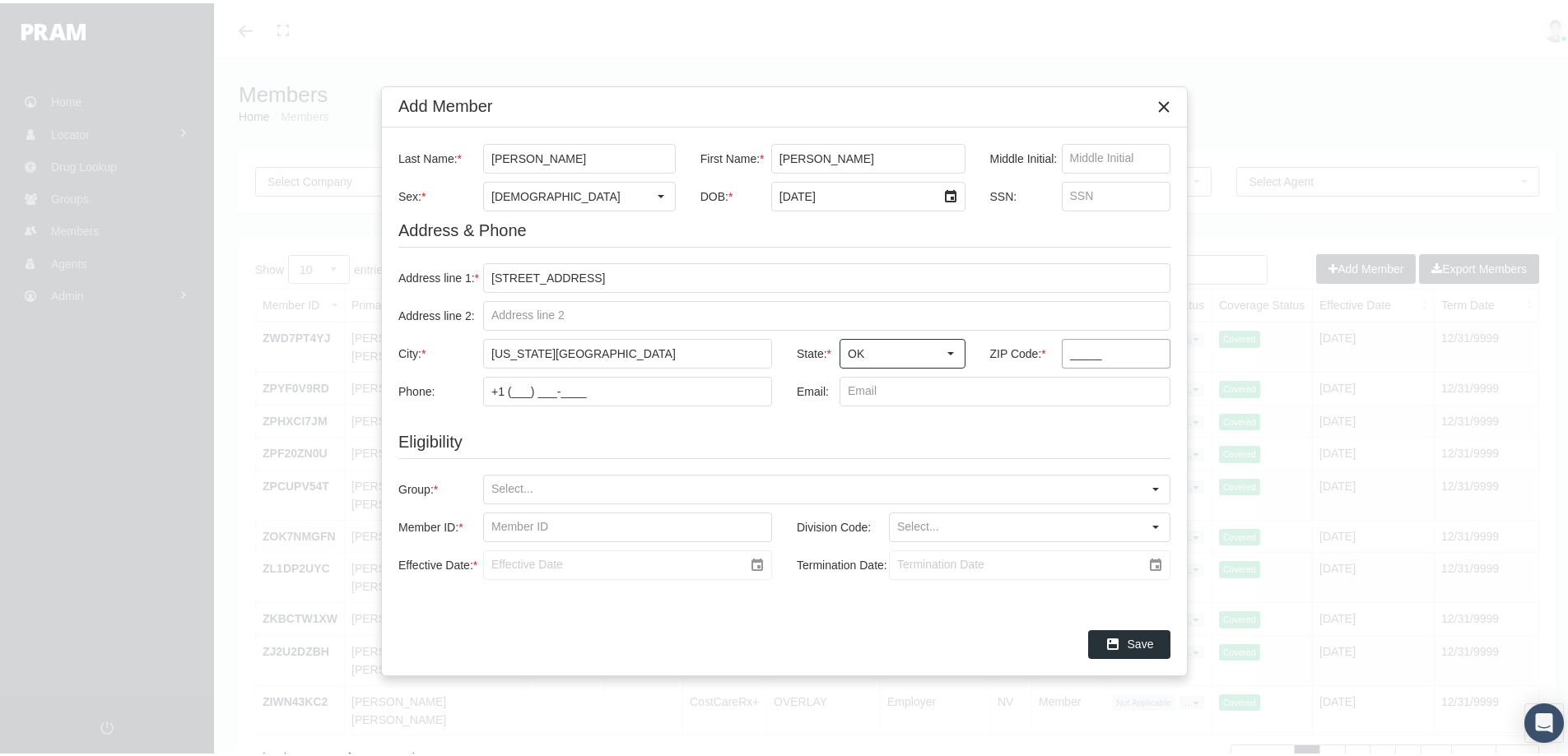
type input "OK"
click at [1070, 355] on input "_____" at bounding box center [1117, 350] width 108 height 28
type input "73118"
click at [515, 487] on input "Group: *" at bounding box center [813, 487] width 658 height 28
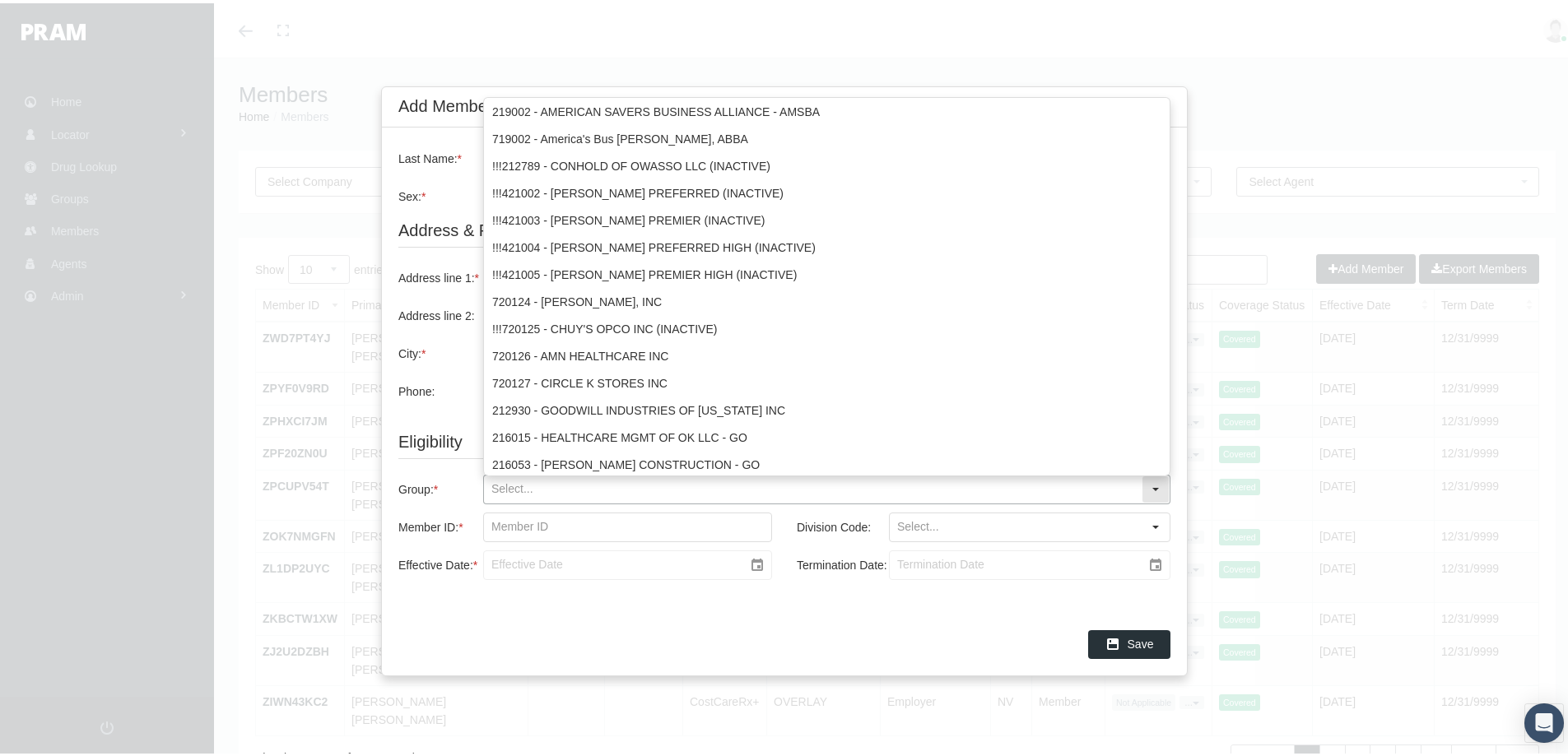
drag, startPoint x: 526, startPoint y: 487, endPoint x: 575, endPoint y: 490, distance: 49.1
click at [526, 487] on input "Group: *" at bounding box center [813, 487] width 658 height 28
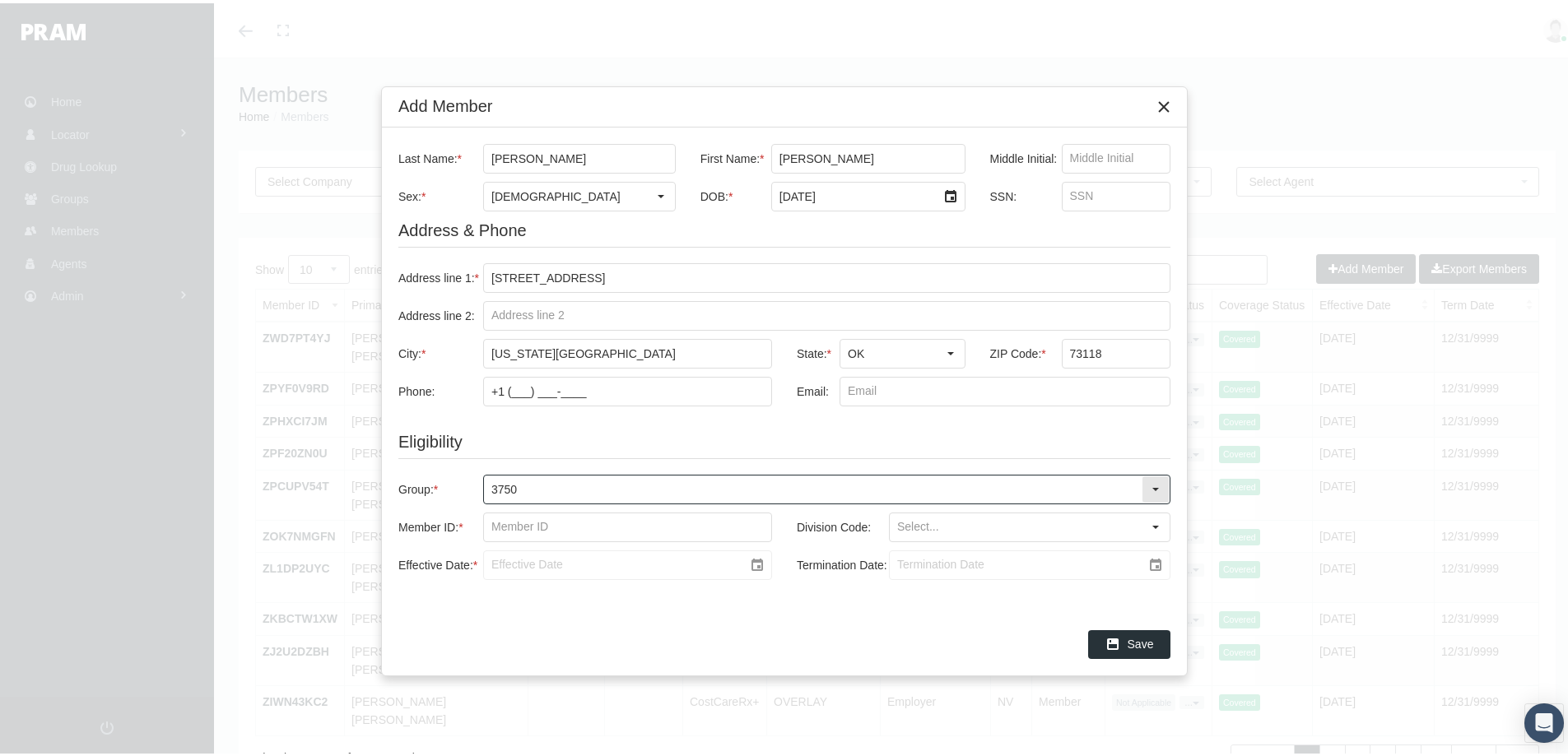
type input "37502"
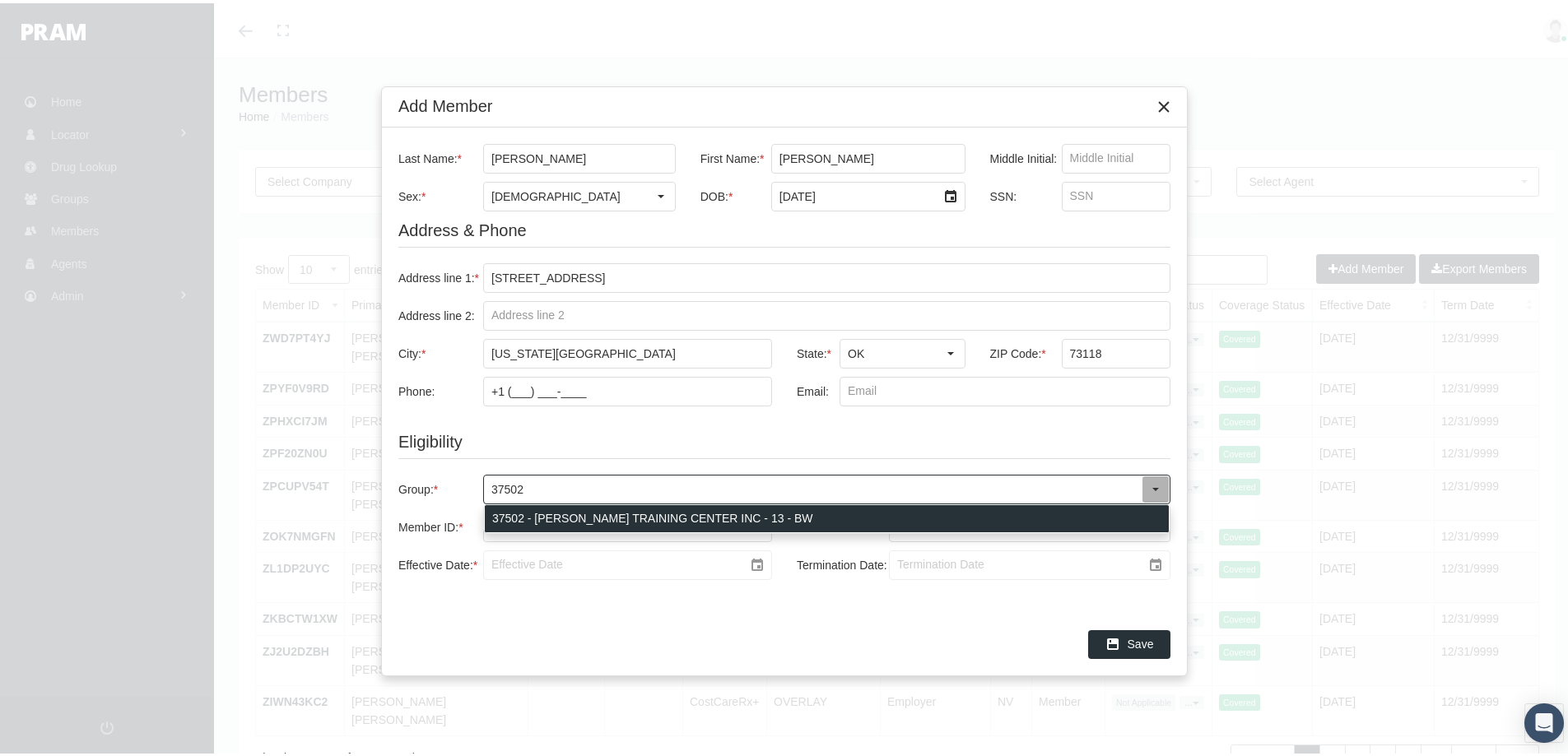
click at [573, 510] on div "37502 - DALE ROGERS TRAINING CENTER INC - 13 - BW" at bounding box center [827, 515] width 684 height 27
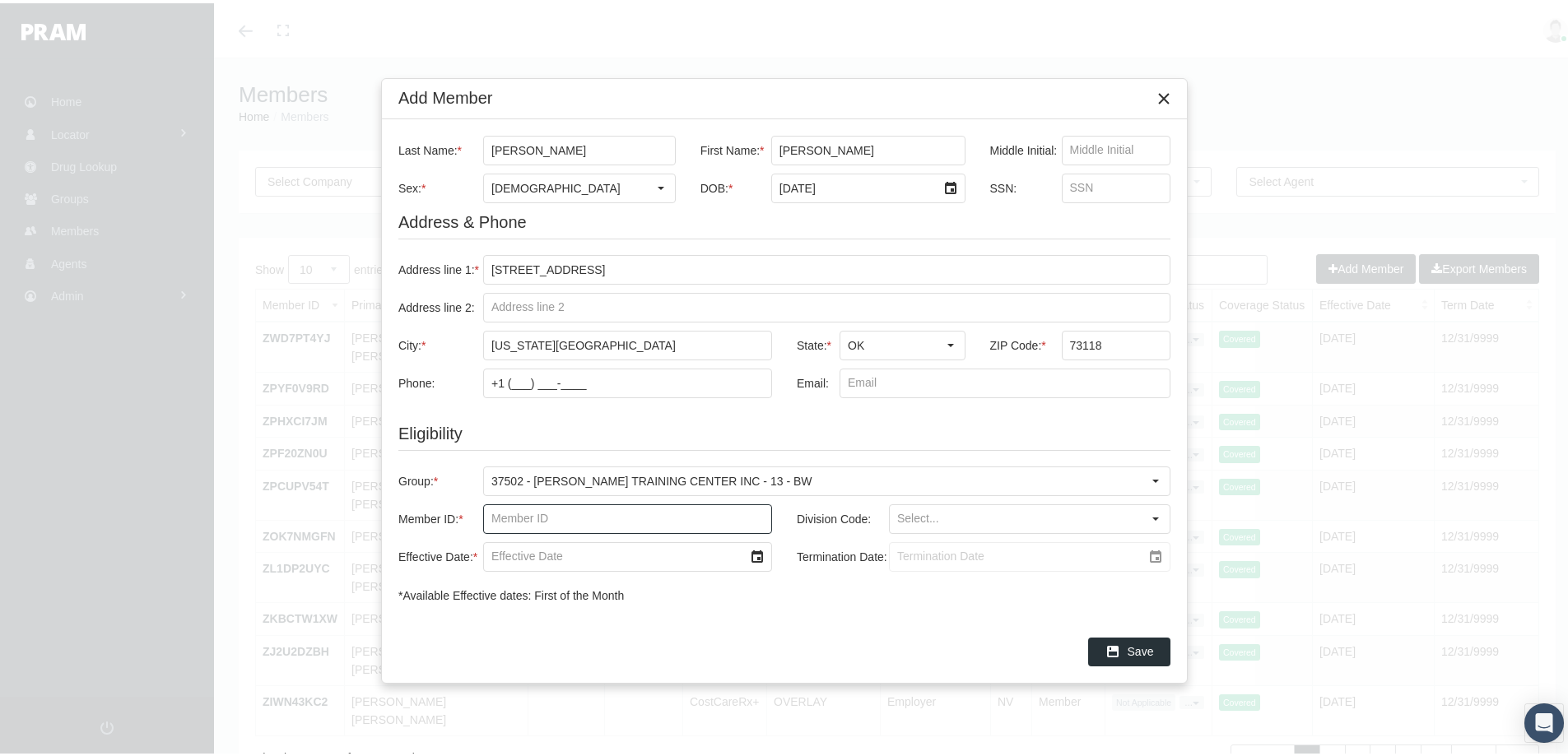
click at [509, 514] on input "Member ID: *" at bounding box center [627, 515] width 287 height 28
paste input "3750000070"
type input "3750000070"
click at [917, 520] on input "Division Code:" at bounding box center [1015, 515] width 252 height 28
click at [911, 538] on div "DEFAULT BLANK" at bounding box center [1029, 544] width 278 height 27
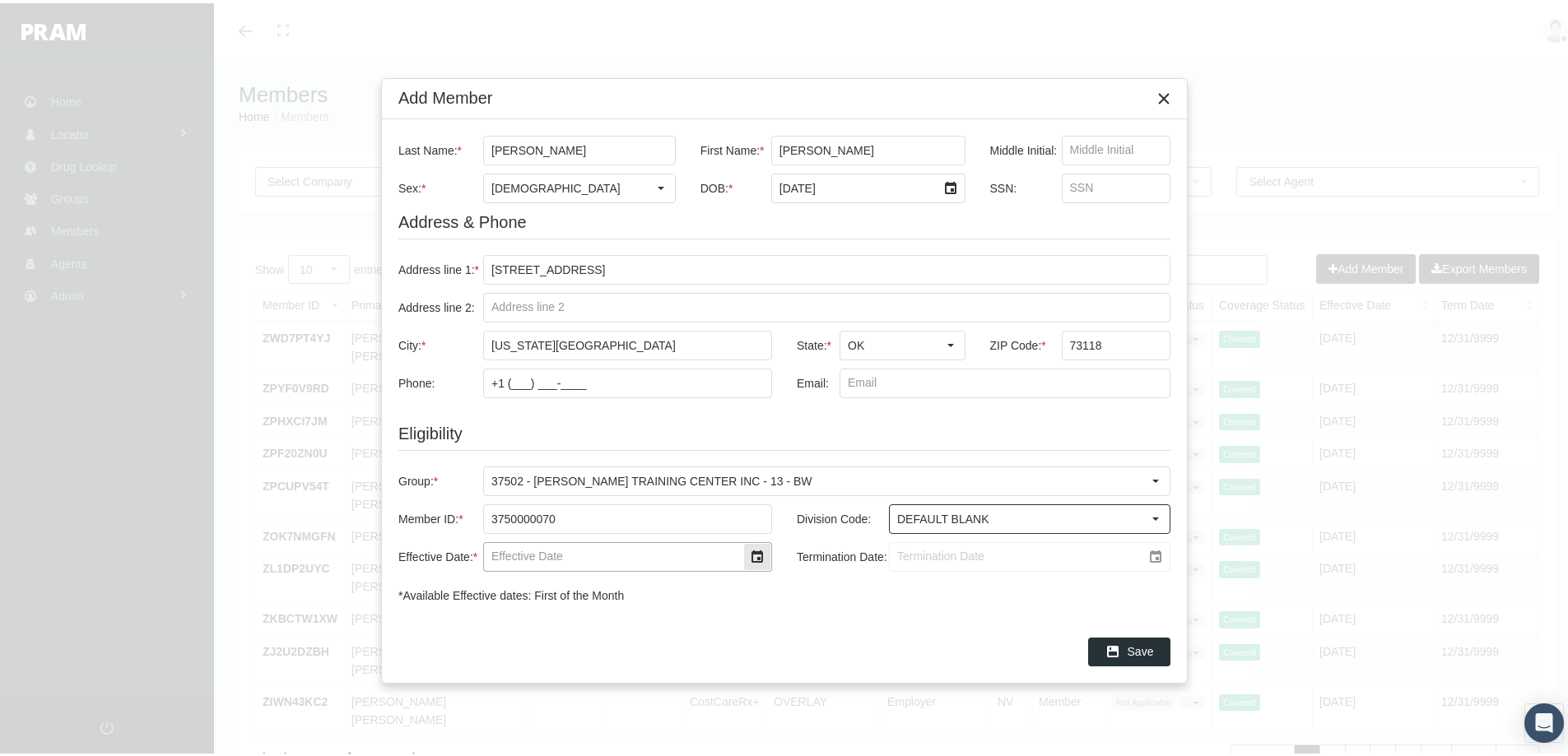
type input "DEFAULT BLANK"
drag, startPoint x: 531, startPoint y: 547, endPoint x: 709, endPoint y: 554, distance: 178.1
click at [530, 548] on input "Effective Date: *" at bounding box center [613, 554] width 259 height 28
type input "[DATE]"
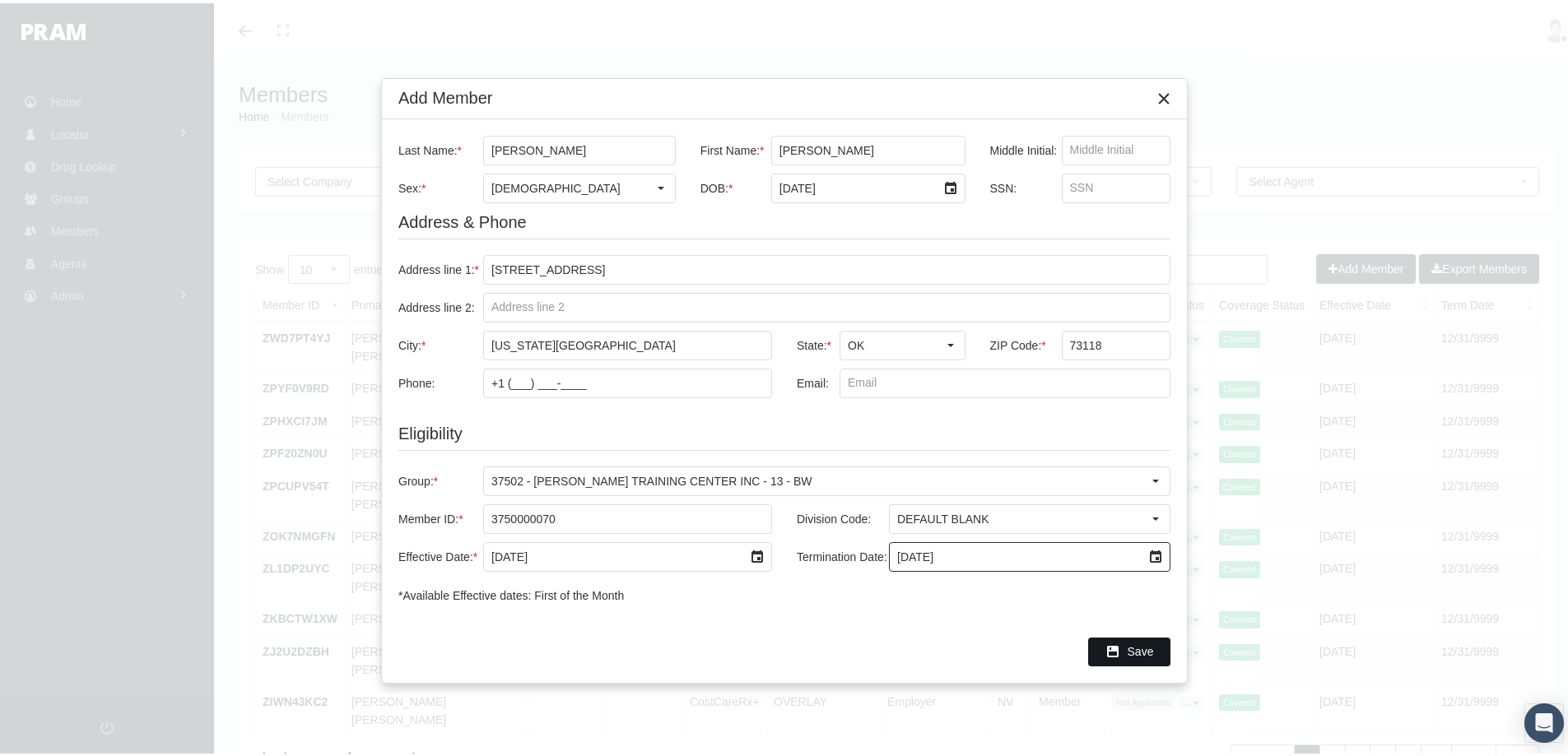
click at [1143, 649] on span "Save" at bounding box center [1141, 648] width 26 height 13
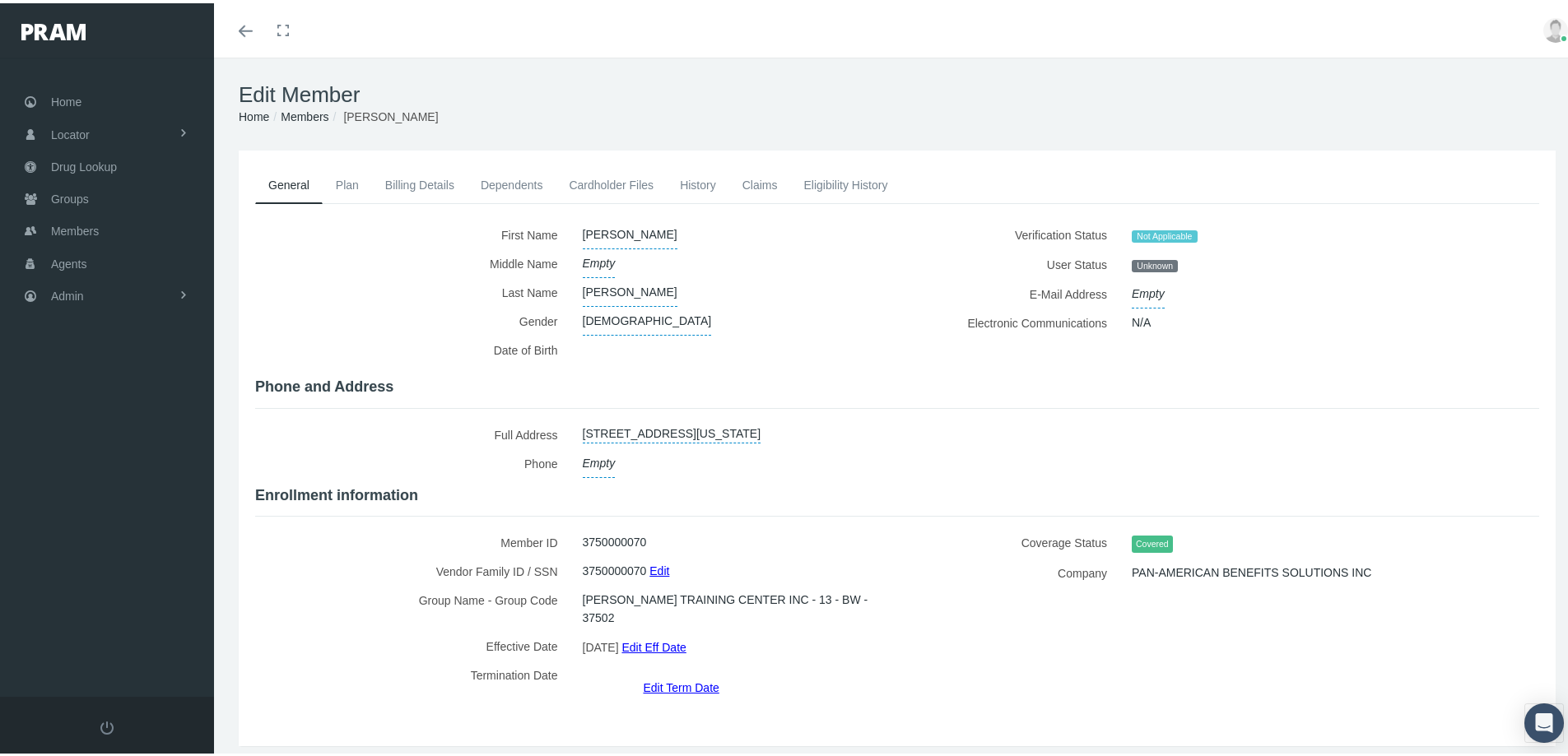
drag, startPoint x: 686, startPoint y: 175, endPoint x: 725, endPoint y: 303, distance: 133.8
click at [686, 176] on link "History" at bounding box center [698, 181] width 62 height 36
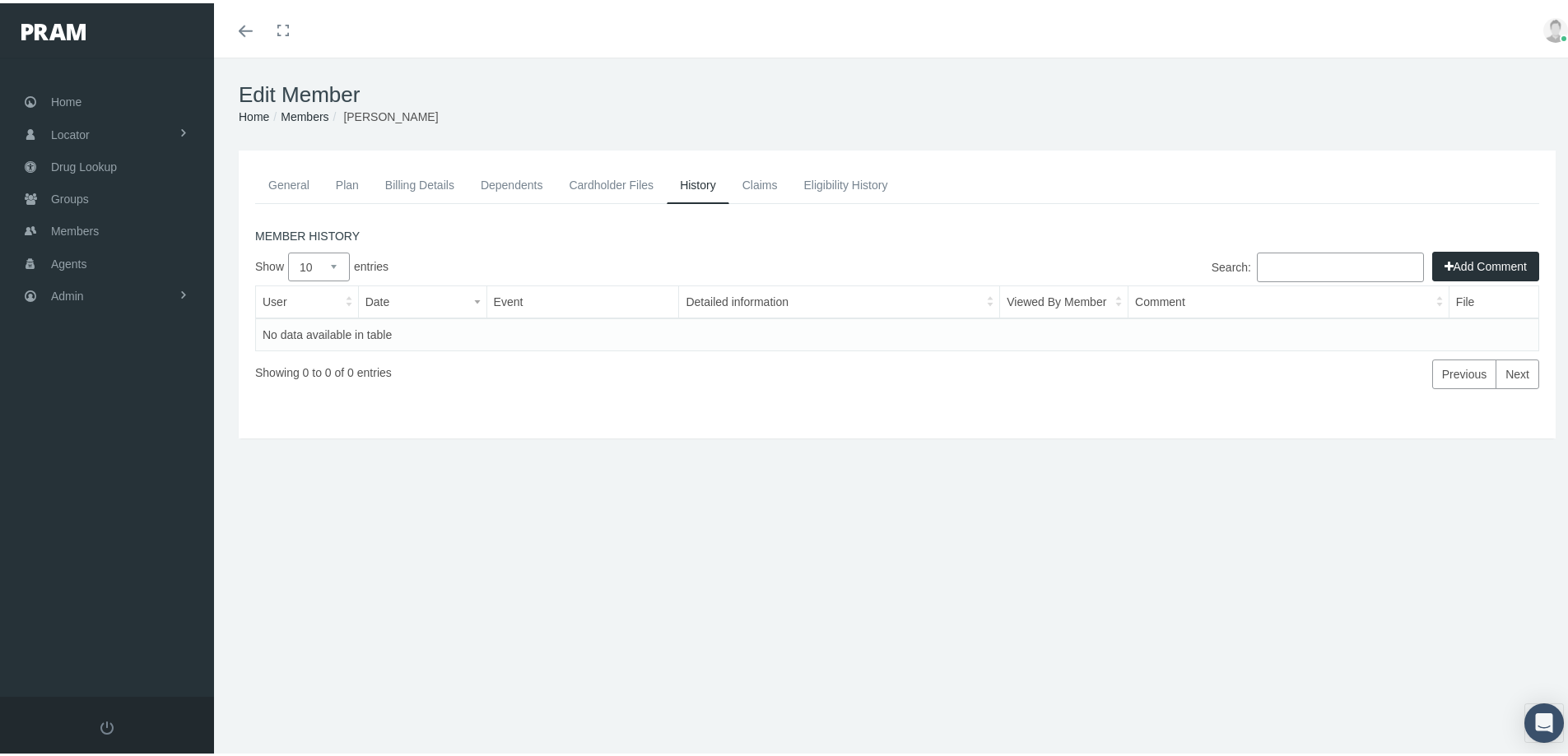
click at [1457, 260] on button "Add Comment" at bounding box center [1485, 264] width 107 height 30
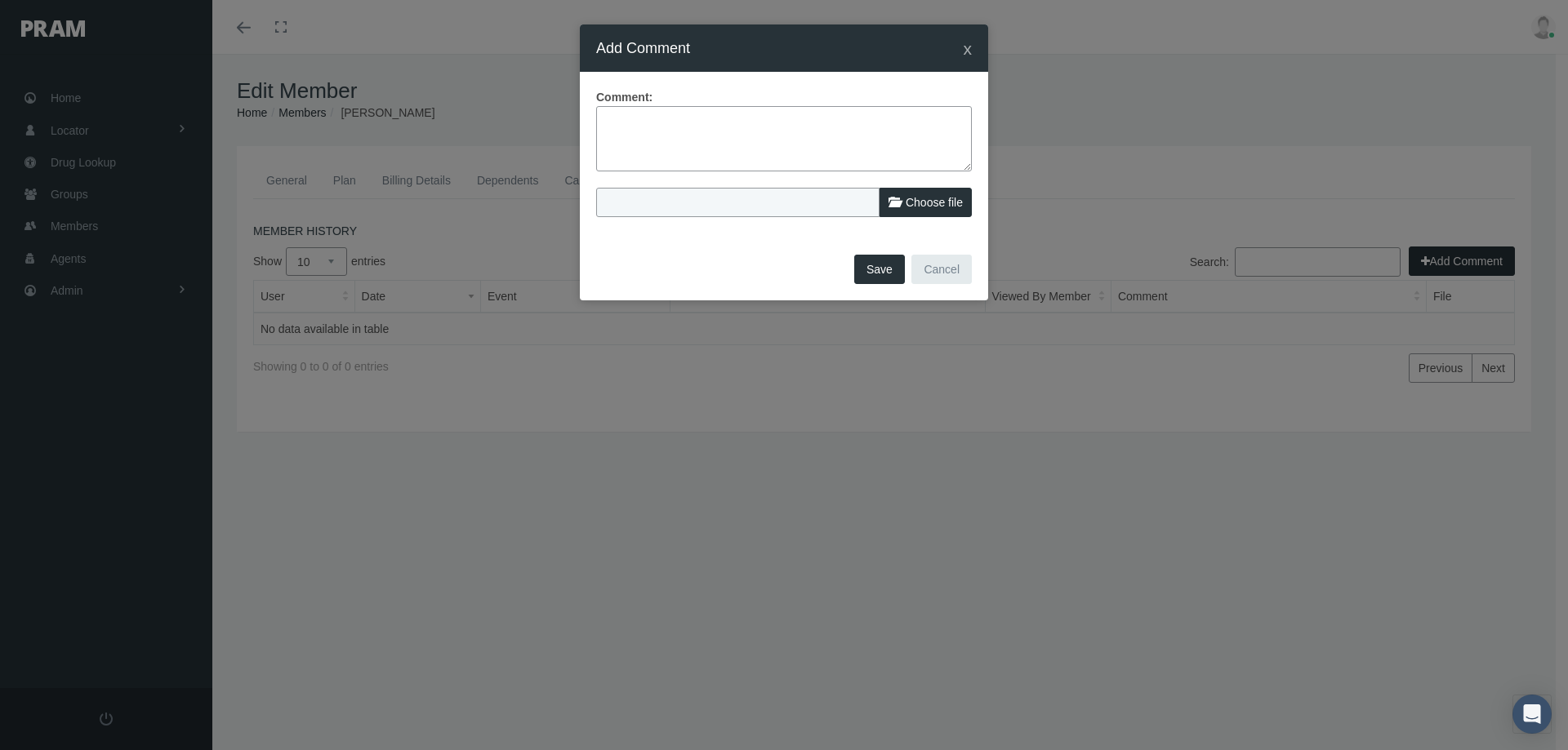
drag, startPoint x: 602, startPoint y: 111, endPoint x: 846, endPoint y: 179, distance: 253.3
click at [603, 111] on textarea at bounding box center [784, 138] width 376 height 65
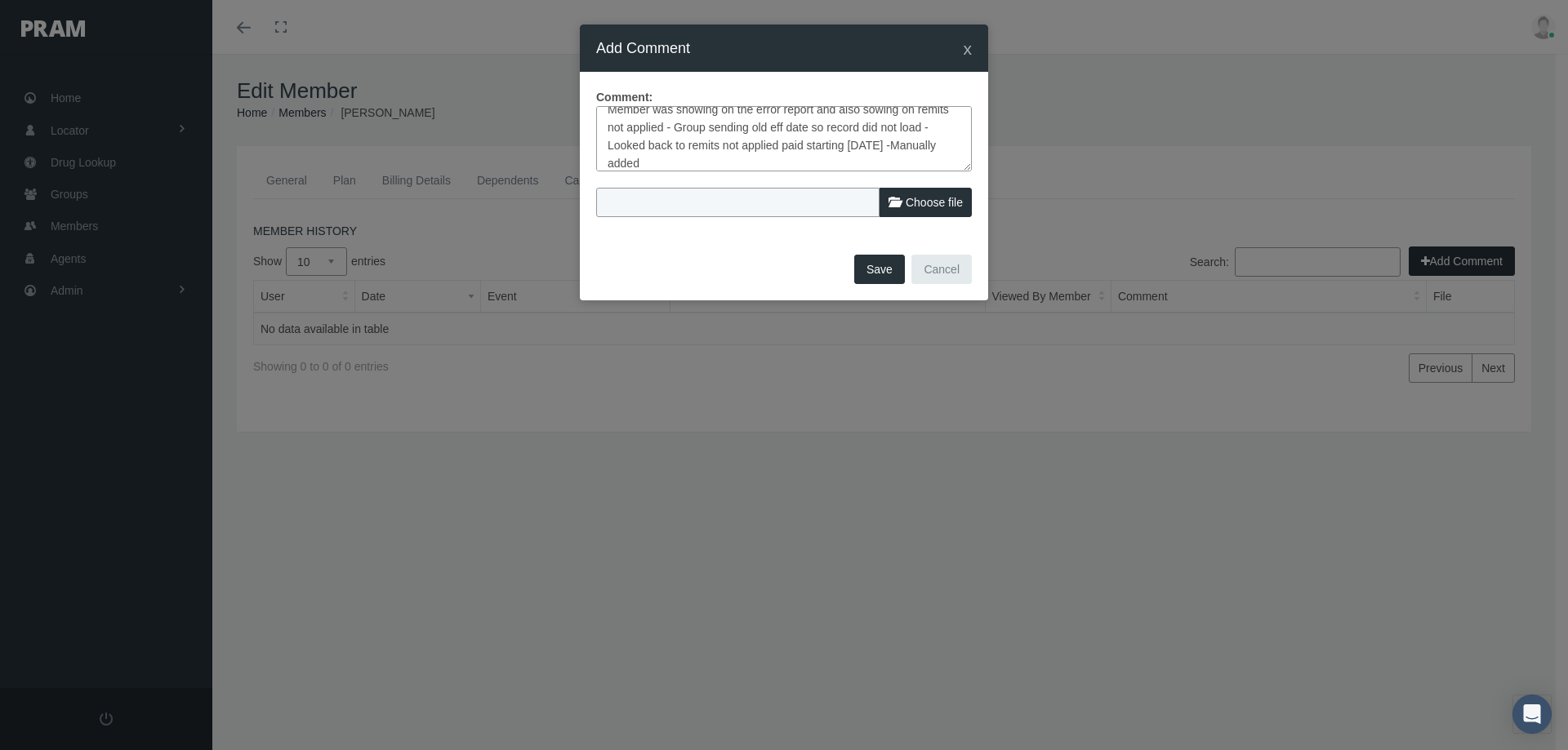
type textarea "Member was showing on the error report and also sowing on remits not applied - …"
drag, startPoint x: 884, startPoint y: 264, endPoint x: 788, endPoint y: 410, distance: 174.7
click at [884, 265] on button "Save" at bounding box center [879, 269] width 51 height 29
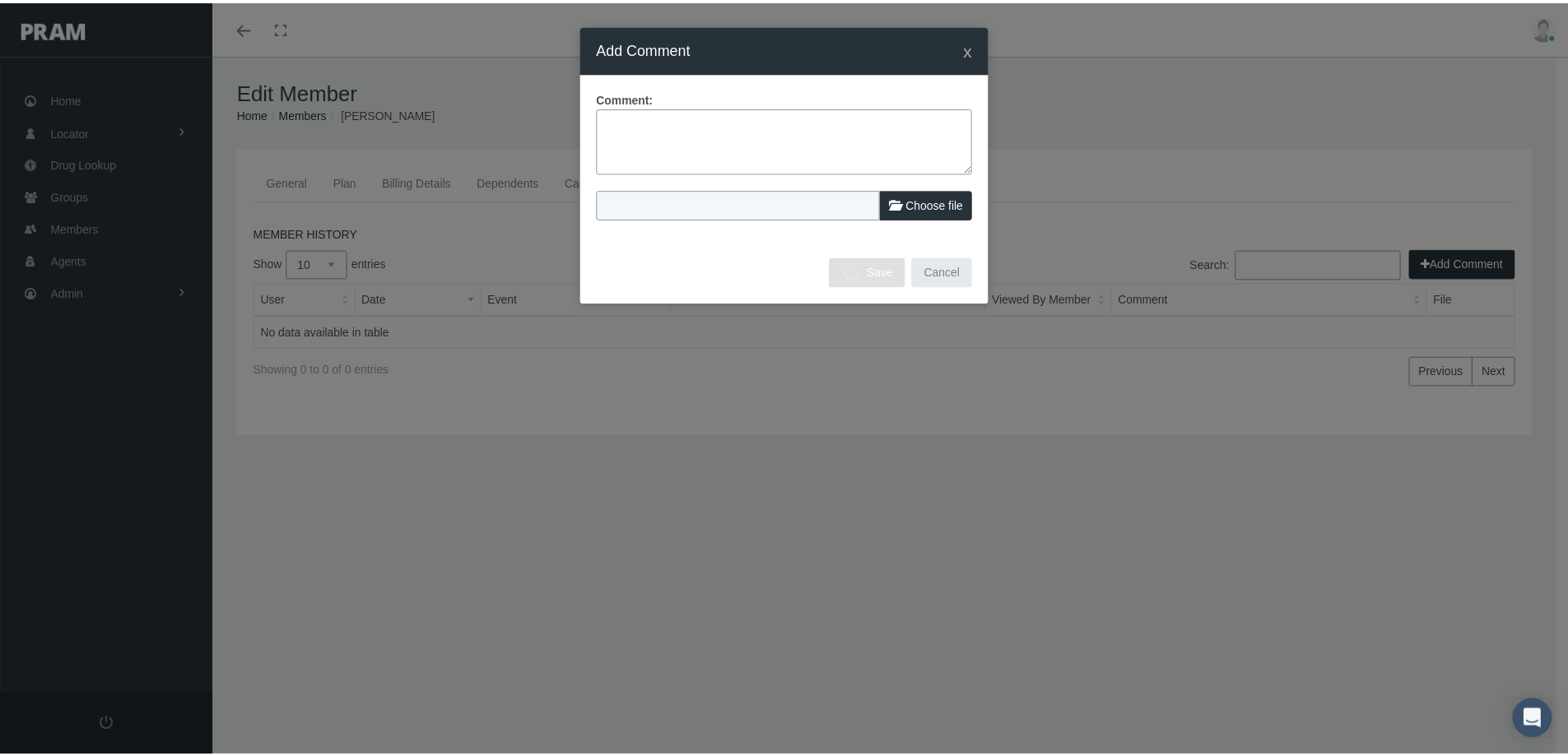
scroll to position [0, 0]
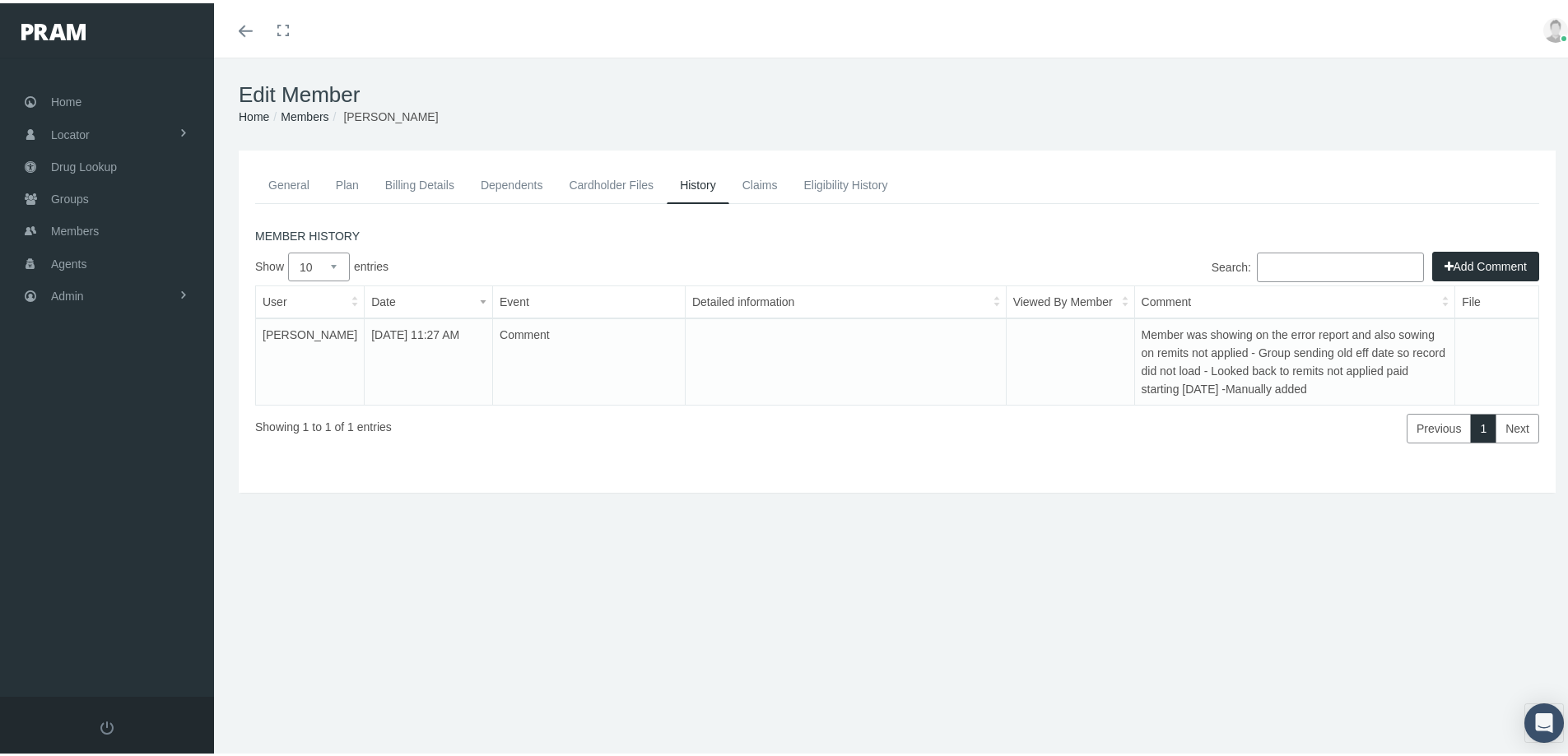
drag, startPoint x: 301, startPoint y: 111, endPoint x: 273, endPoint y: 130, distance: 33.8
click at [301, 111] on link "Members" at bounding box center [304, 113] width 47 height 13
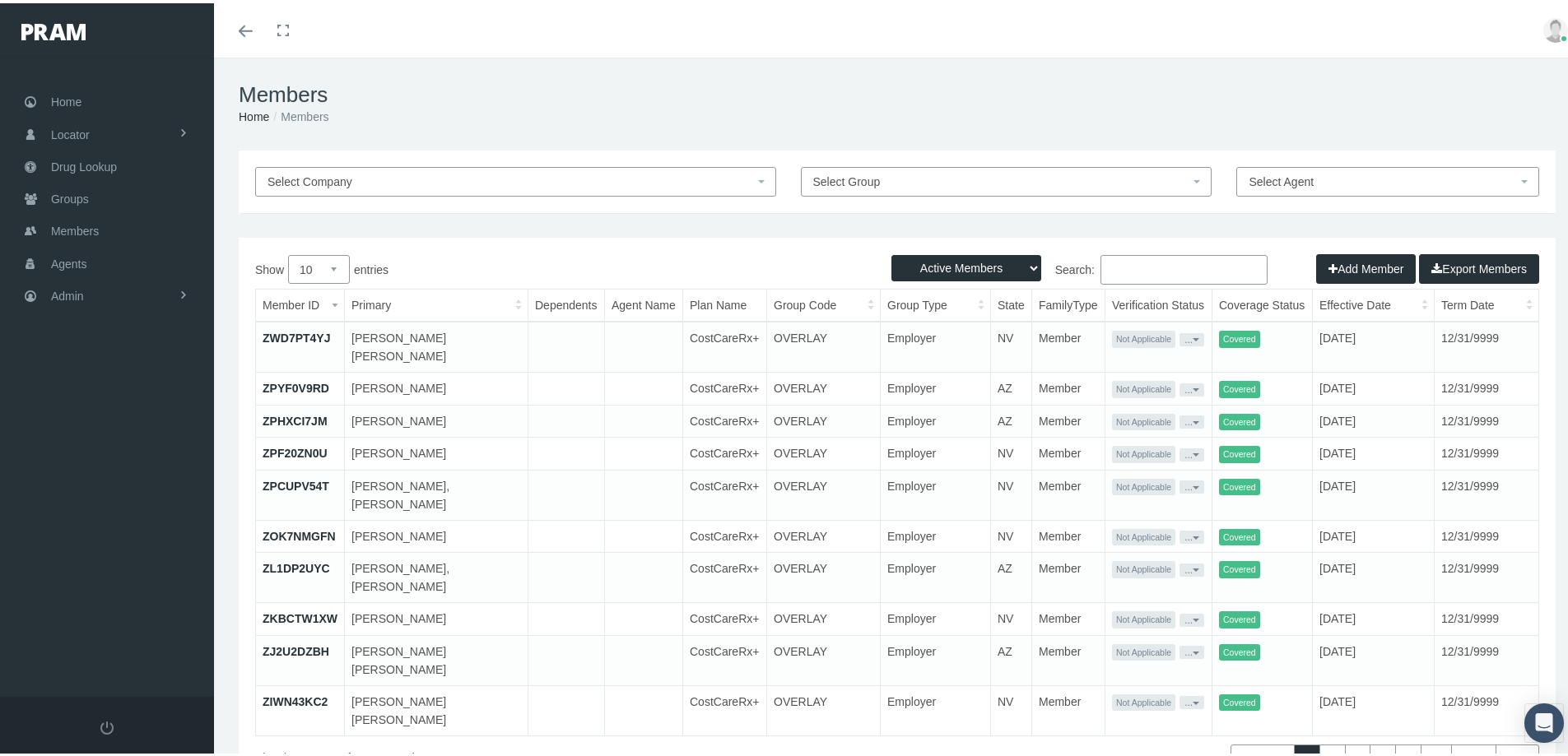
click at [1349, 268] on button "Add Member" at bounding box center [1365, 266] width 99 height 30
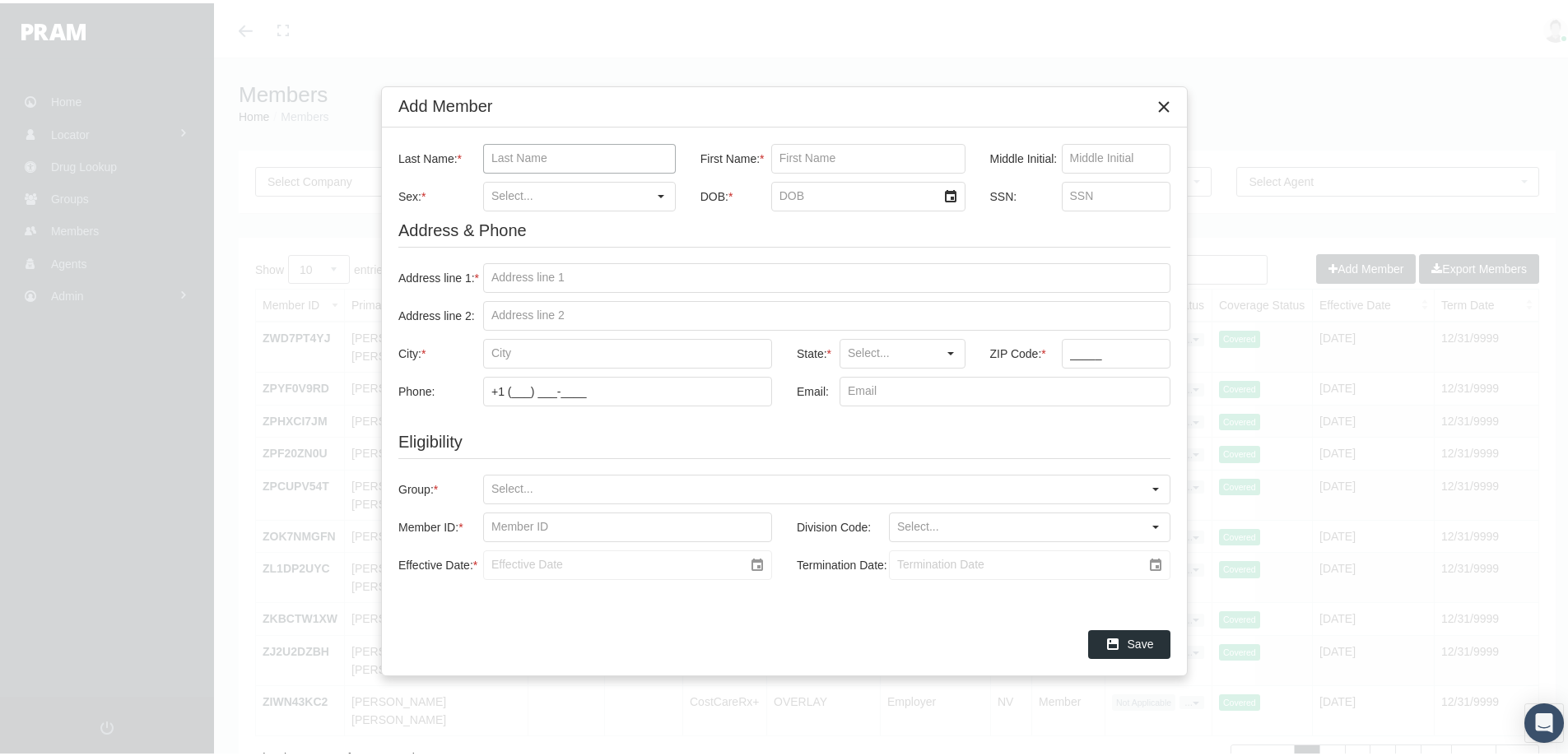
click at [525, 154] on input "Last Name: *" at bounding box center [580, 155] width 191 height 28
paste input "[US_STATE]"
type input "[US_STATE]"
drag, startPoint x: 808, startPoint y: 157, endPoint x: 828, endPoint y: 147, distance: 22.4
click at [808, 157] on input "First Name: *" at bounding box center [868, 155] width 192 height 28
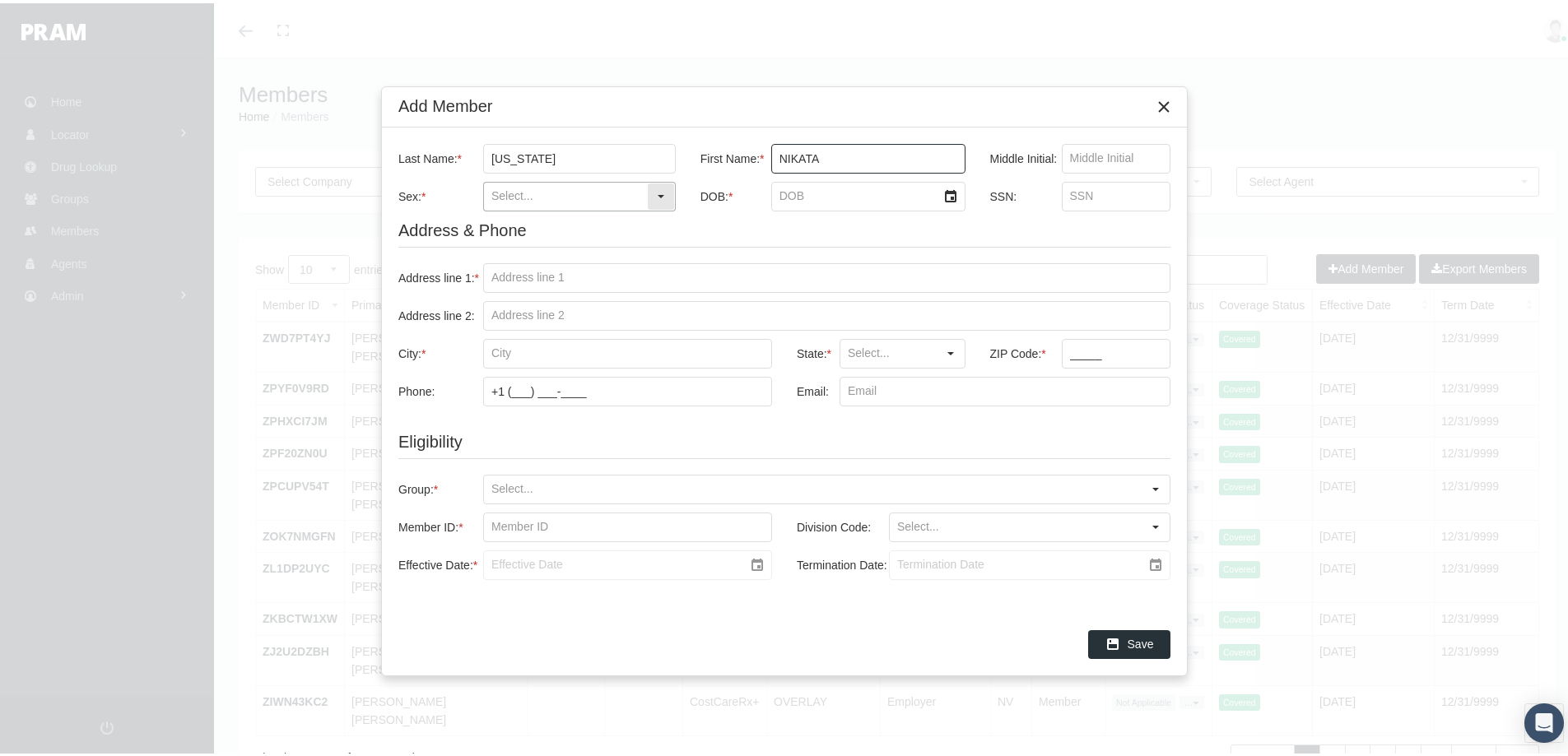
type input "nikata"
click at [516, 199] on input "Sex: *" at bounding box center [565, 193] width 163 height 28
click at [505, 245] on div "Female" at bounding box center [580, 249] width 189 height 27
type input "Female"
drag, startPoint x: 778, startPoint y: 191, endPoint x: 821, endPoint y: 200, distance: 43.9
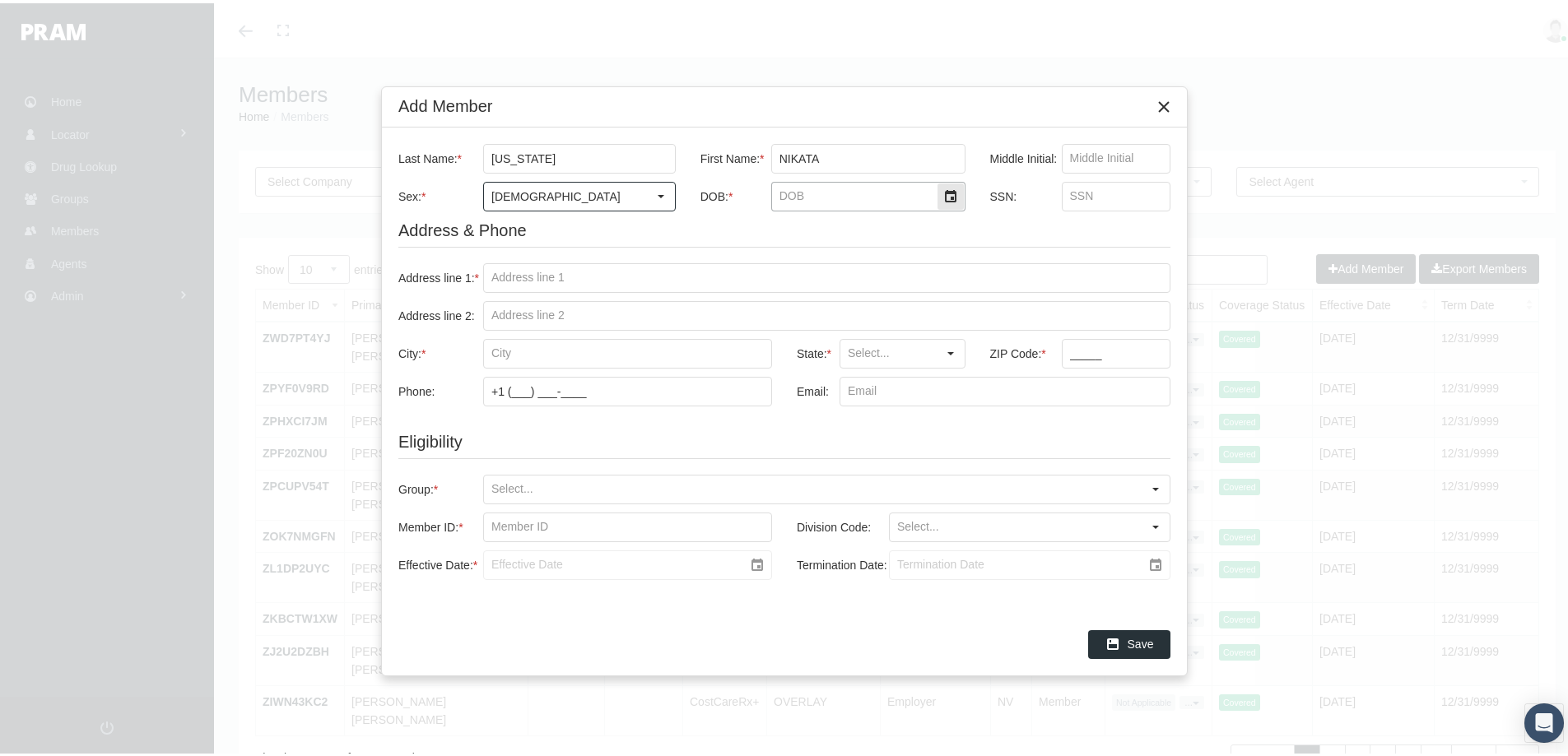
click at [779, 191] on input "DOB: *" at bounding box center [854, 193] width 164 height 28
type input "2/17/1987"
click at [515, 273] on input "Address line 1: *" at bounding box center [827, 275] width 686 height 28
paste input "712 JUNIPER AVE."
type input "712 JUNIPER AVE."
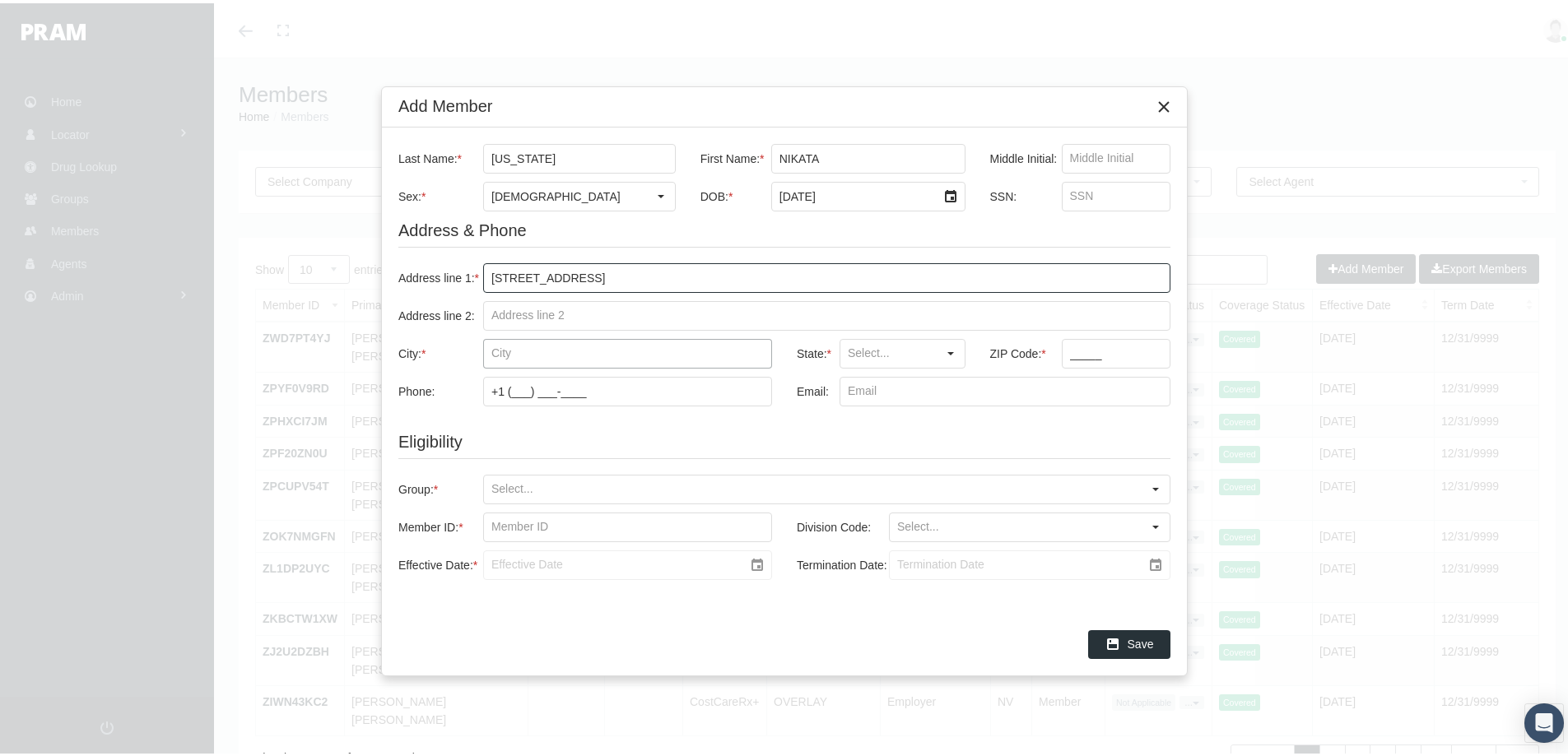
drag, startPoint x: 509, startPoint y: 353, endPoint x: 565, endPoint y: 353, distance: 56.0
click at [513, 354] on input "City: *" at bounding box center [627, 350] width 287 height 28
type input "oklahoma city"
click at [874, 381] on body "Toggle Fullscreen Toggle navigation Toggle menubar Toggle fullscreen Profile Lo…" at bounding box center [790, 378] width 1580 height 756
click at [862, 378] on div "OK" at bounding box center [902, 379] width 123 height 27
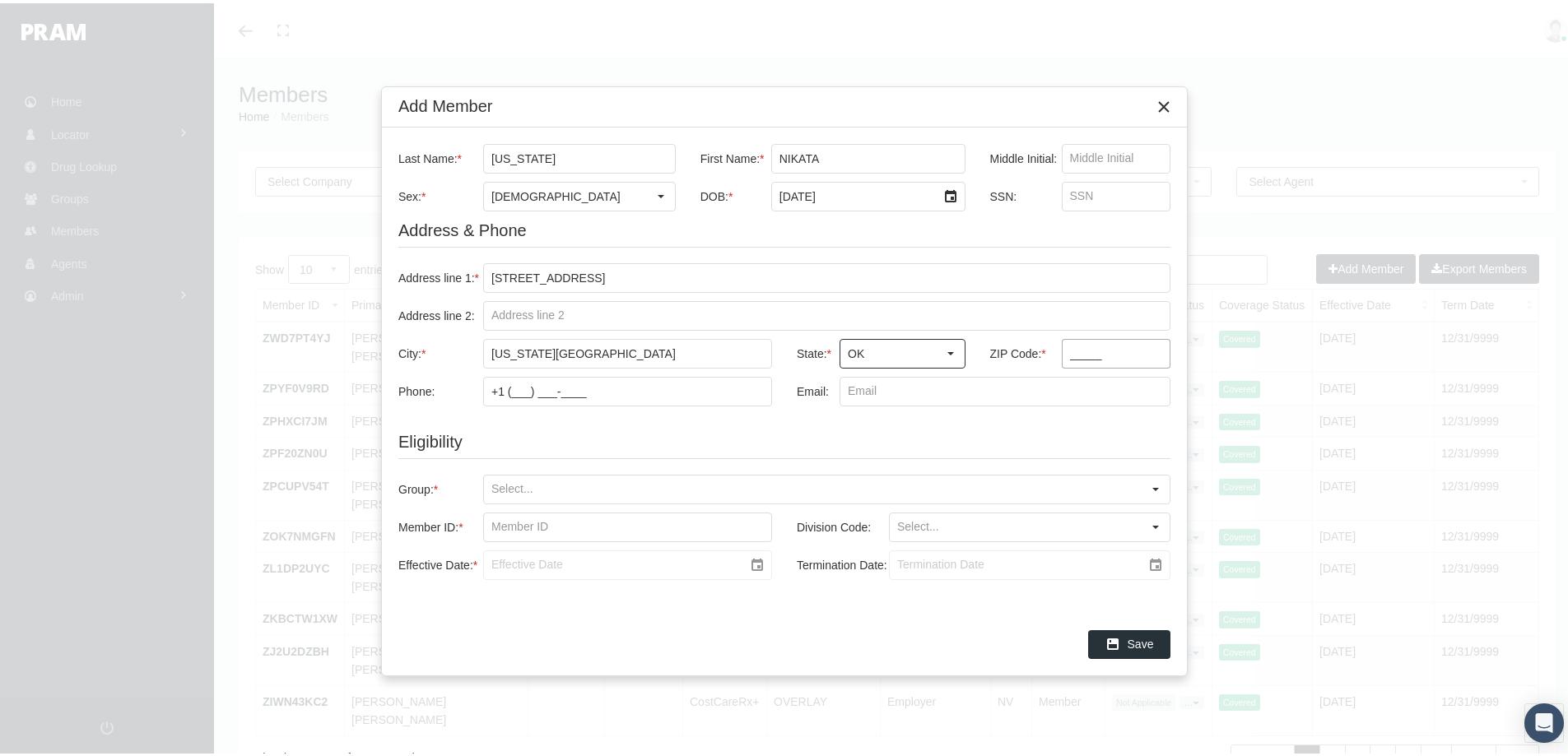
type input "OK"
click at [1067, 351] on input "_____" at bounding box center [1117, 350] width 108 height 28
type input "73130"
click at [518, 493] on input "Group: *" at bounding box center [813, 487] width 658 height 28
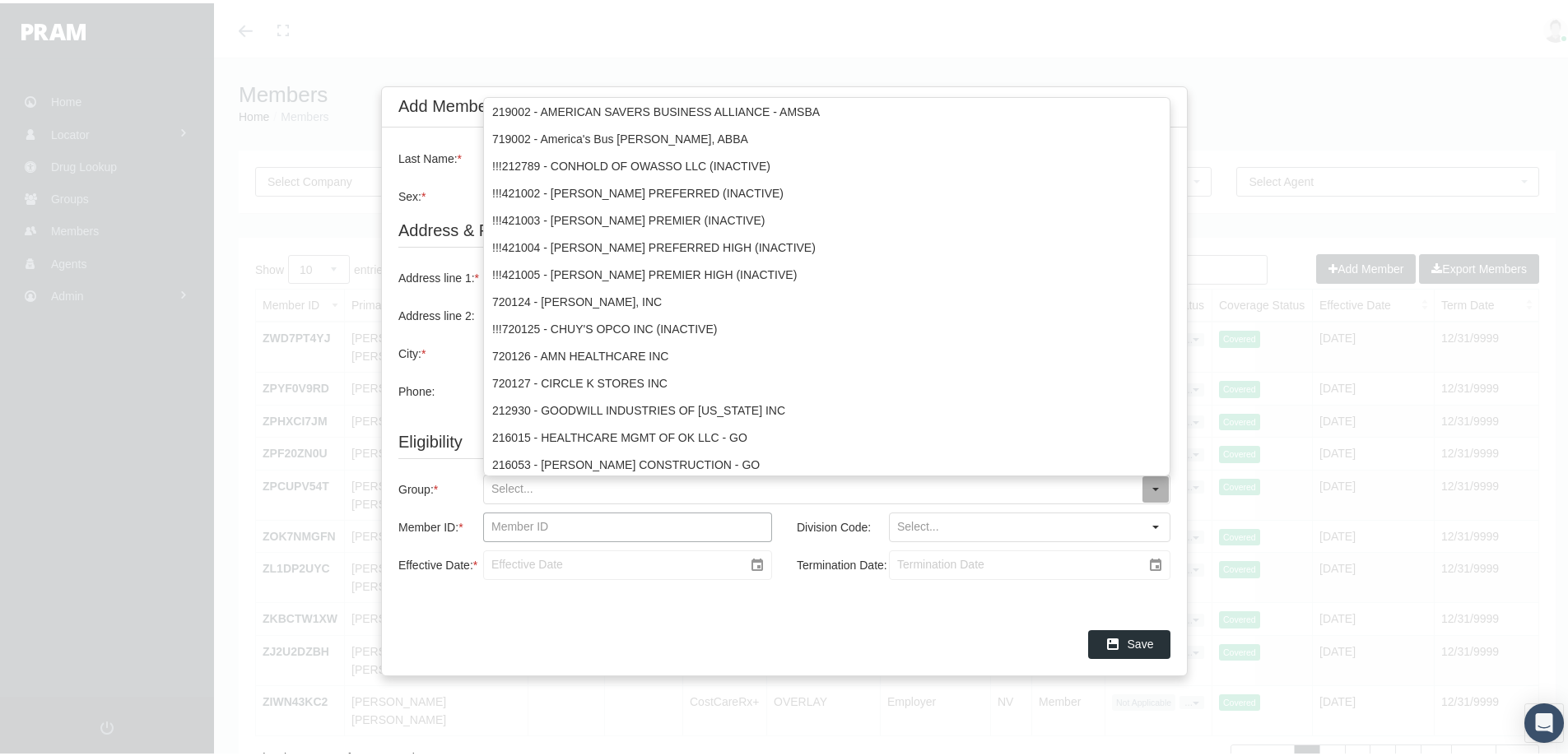
click at [531, 520] on input "Member ID: *" at bounding box center [627, 524] width 287 height 28
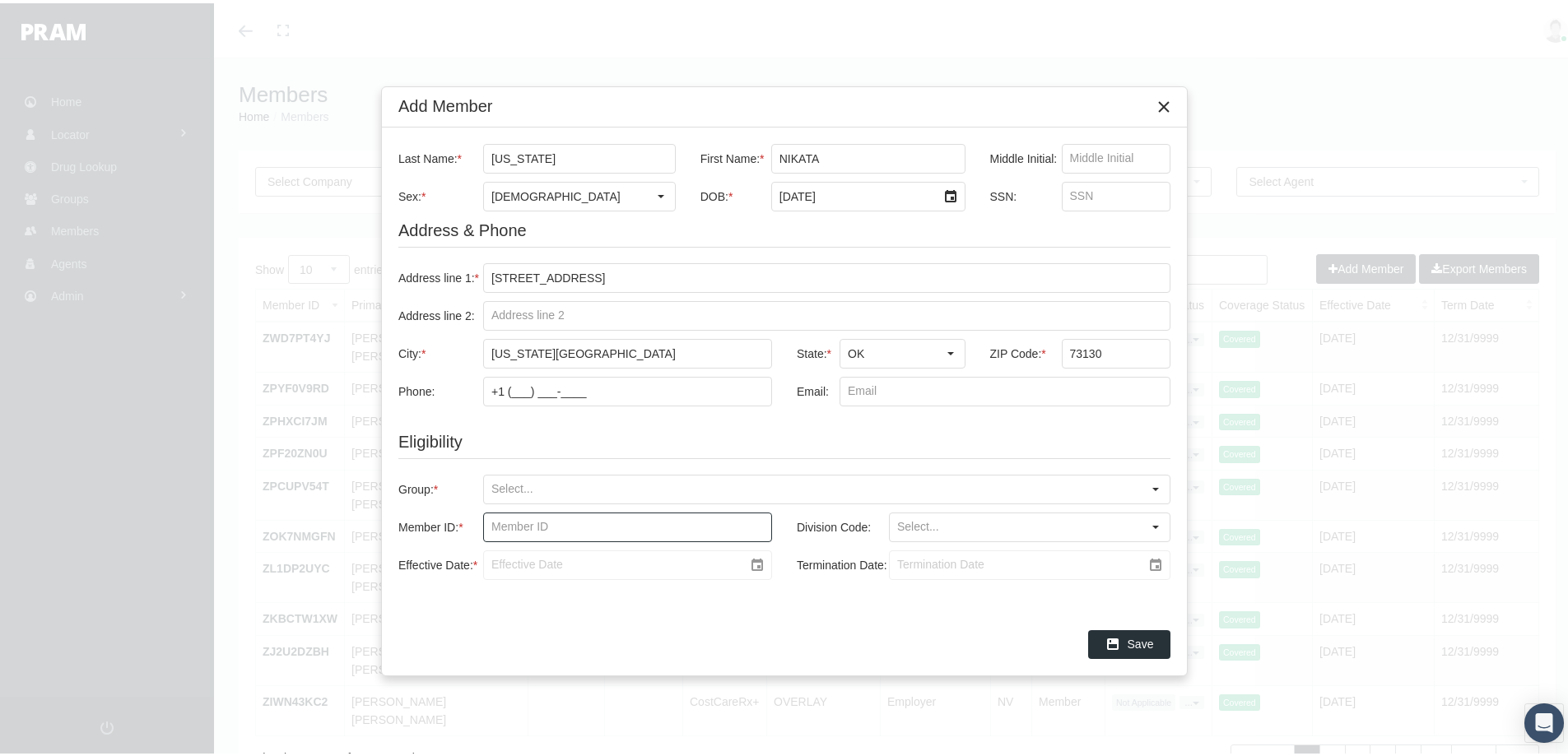
click at [513, 531] on input "Member ID: *" at bounding box center [627, 524] width 287 height 28
paste input "3750000047"
type input "3750000047"
click at [495, 481] on input "Group: *" at bounding box center [813, 487] width 658 height 28
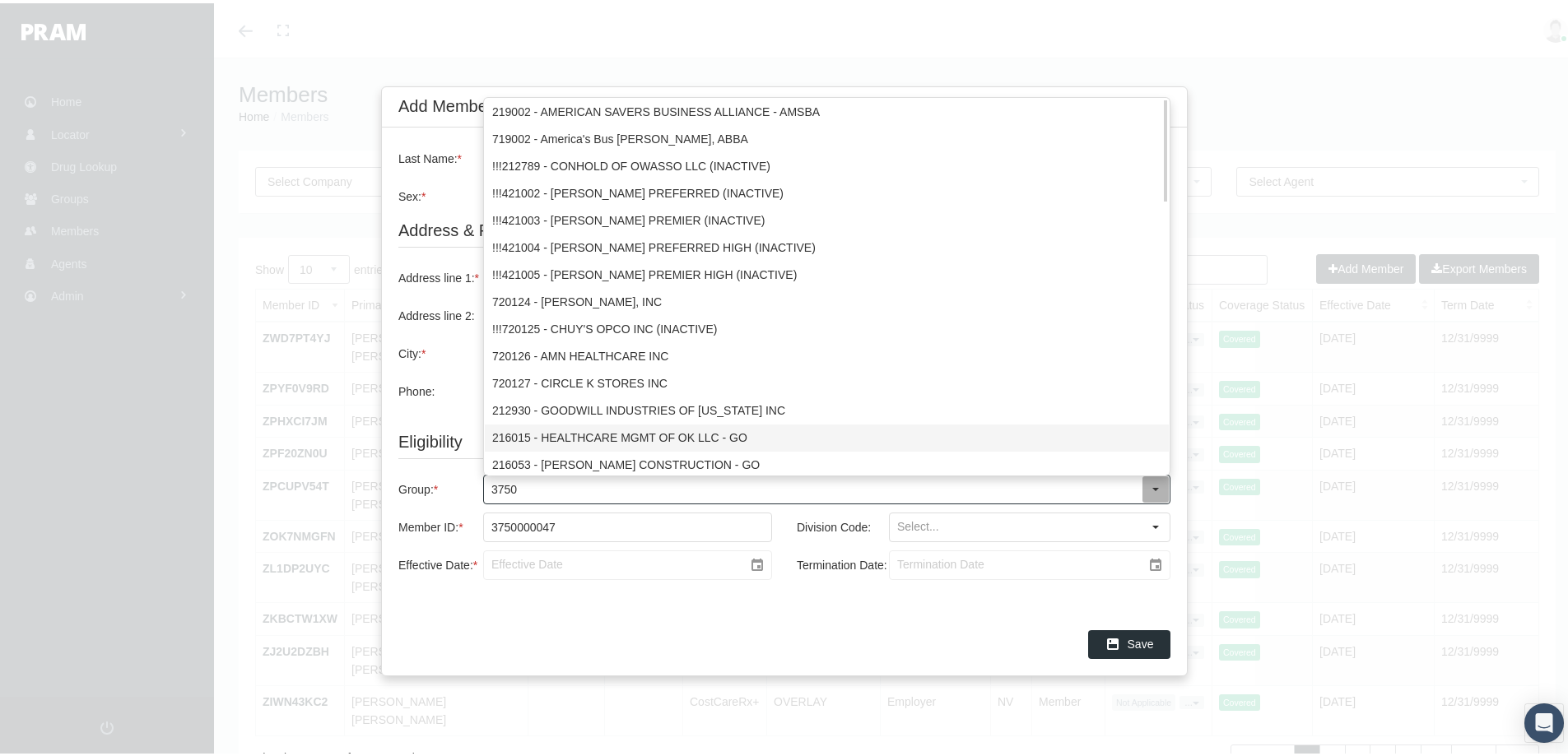
type input "37502"
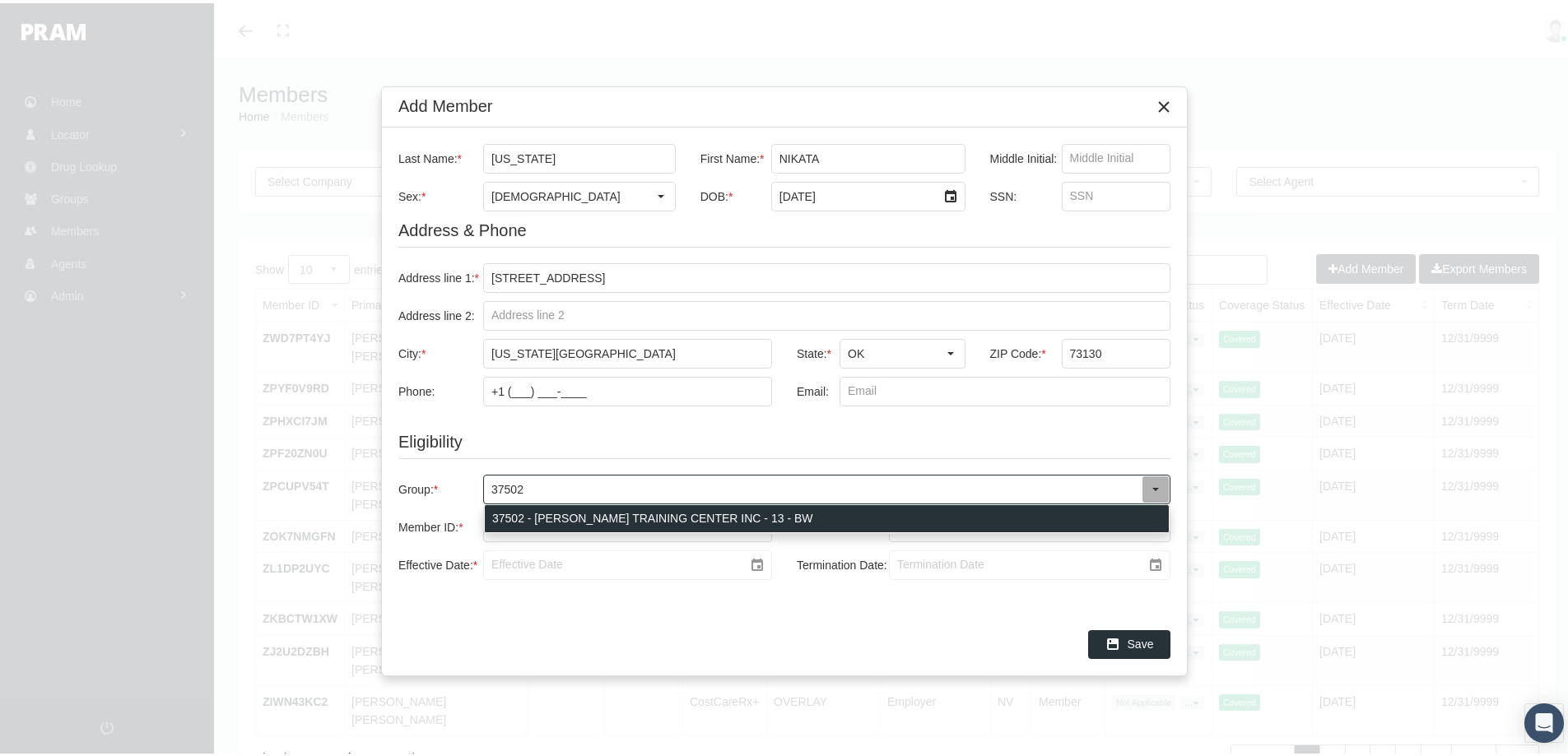
click at [535, 514] on div "37502 - DALE ROGERS TRAINING CENTER INC - 13 - BW" at bounding box center [827, 515] width 684 height 27
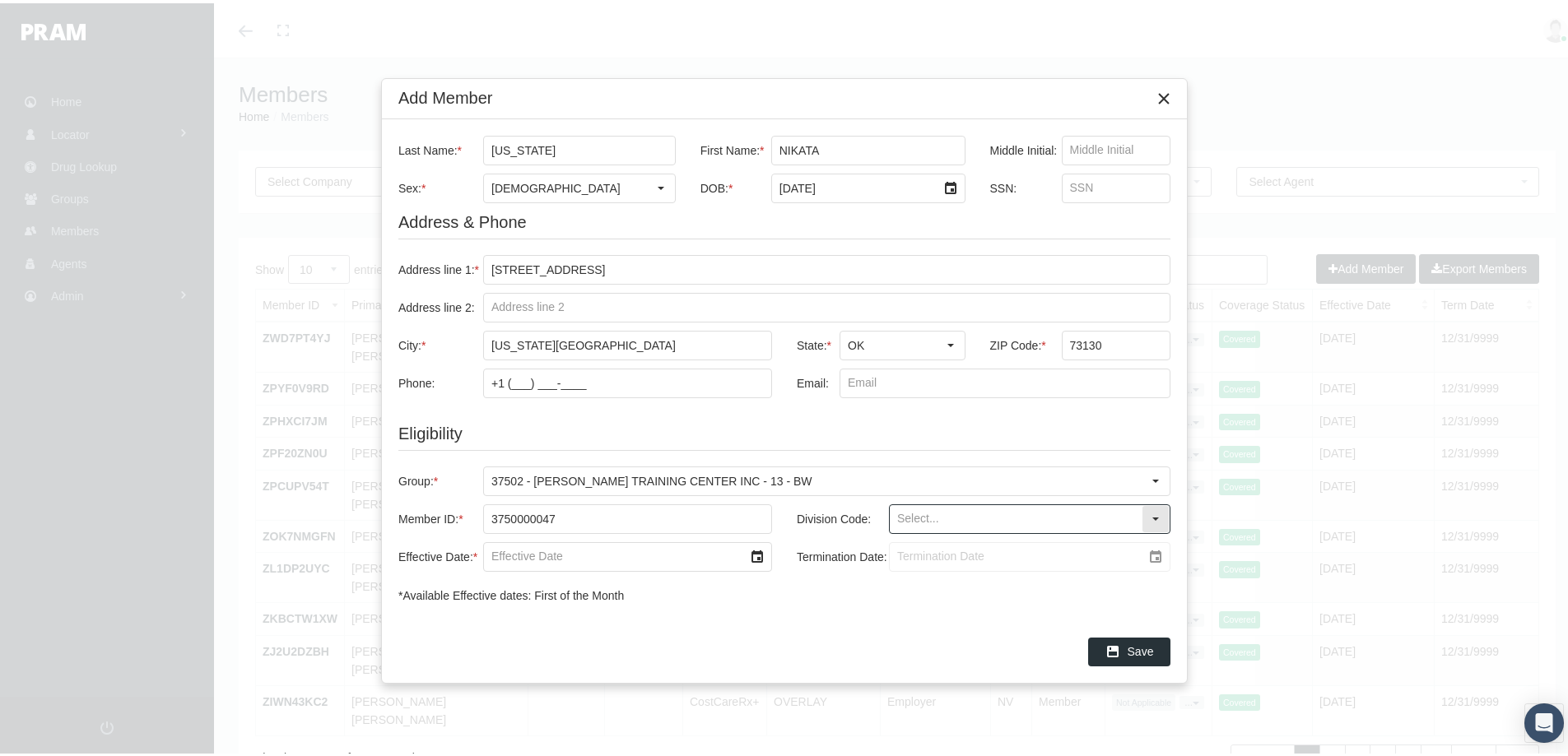
click at [923, 514] on input "Division Code:" at bounding box center [1015, 515] width 252 height 28
click at [922, 541] on div "DEFAULT BLANK" at bounding box center [1029, 544] width 278 height 27
type input "DEFAULT BLANK"
click at [523, 556] on input "Effective Date: *" at bounding box center [613, 554] width 259 height 28
type input "06/01/2025"
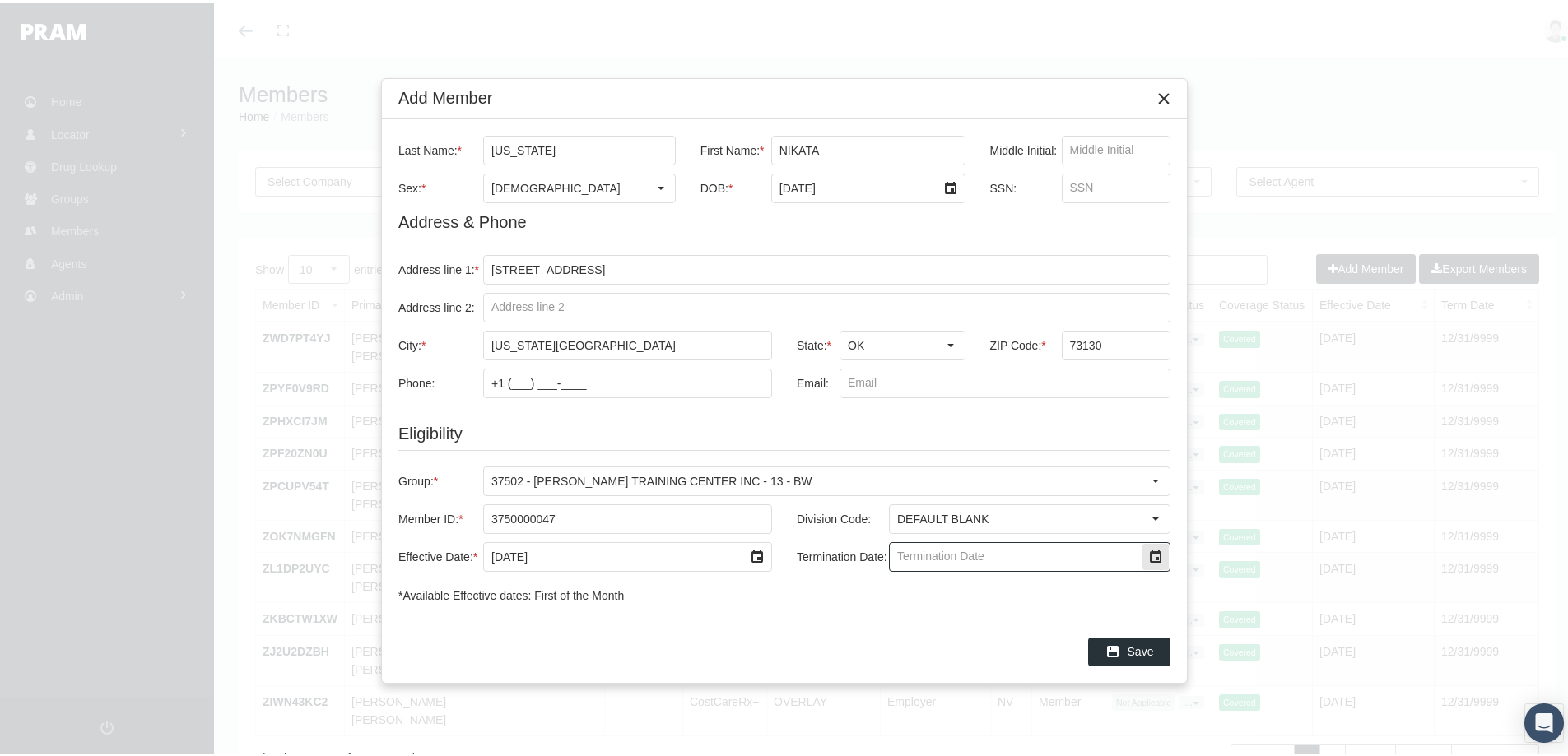
drag, startPoint x: 925, startPoint y: 555, endPoint x: 993, endPoint y: 553, distance: 68.0
click at [940, 555] on input "Termination Date:" at bounding box center [1015, 554] width 252 height 28
type input "12/31/2039"
click at [821, 619] on div "Save" at bounding box center [784, 647] width 804 height 62
click at [1134, 642] on span "Save" at bounding box center [1141, 648] width 26 height 13
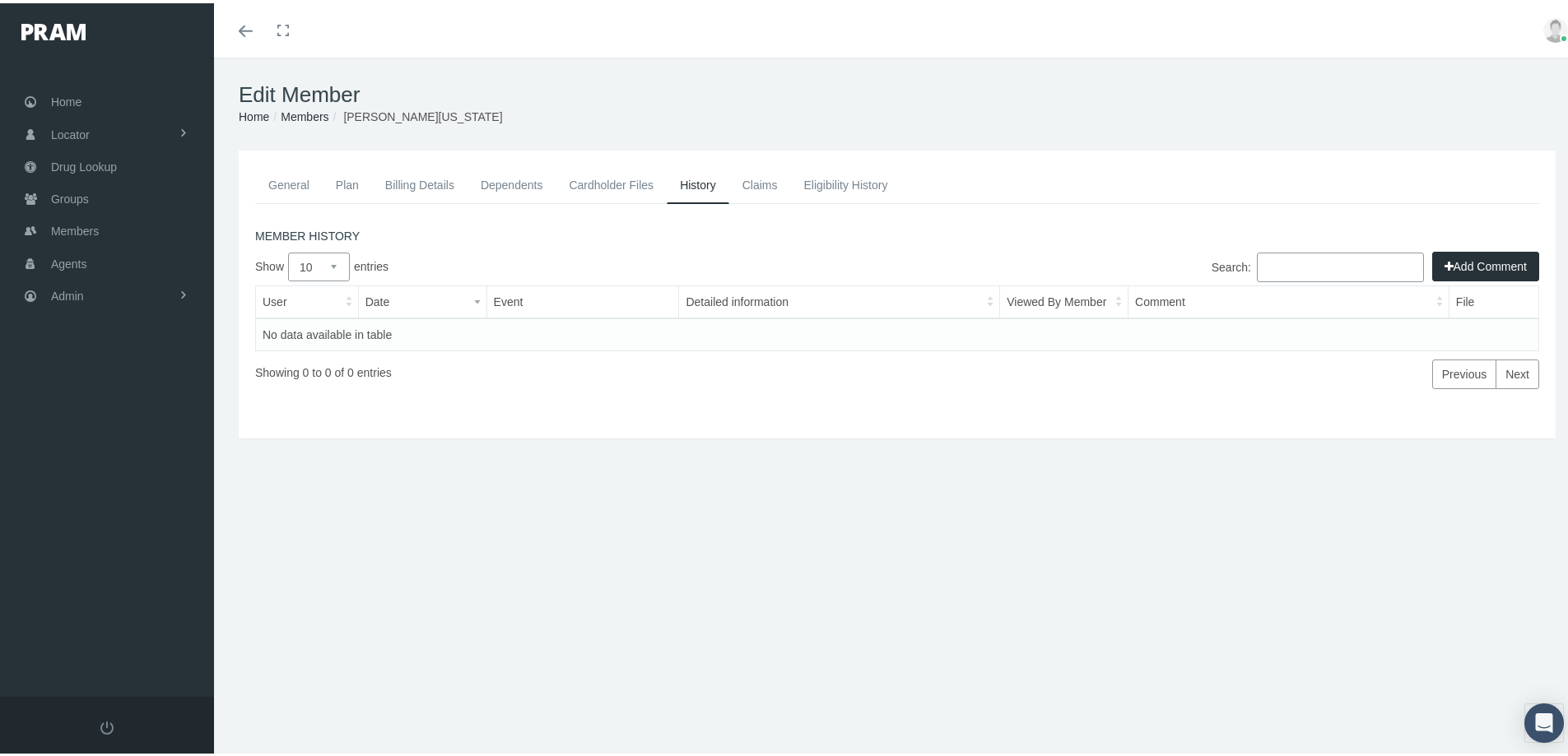
click at [1458, 264] on button "Add Comment" at bounding box center [1485, 264] width 107 height 30
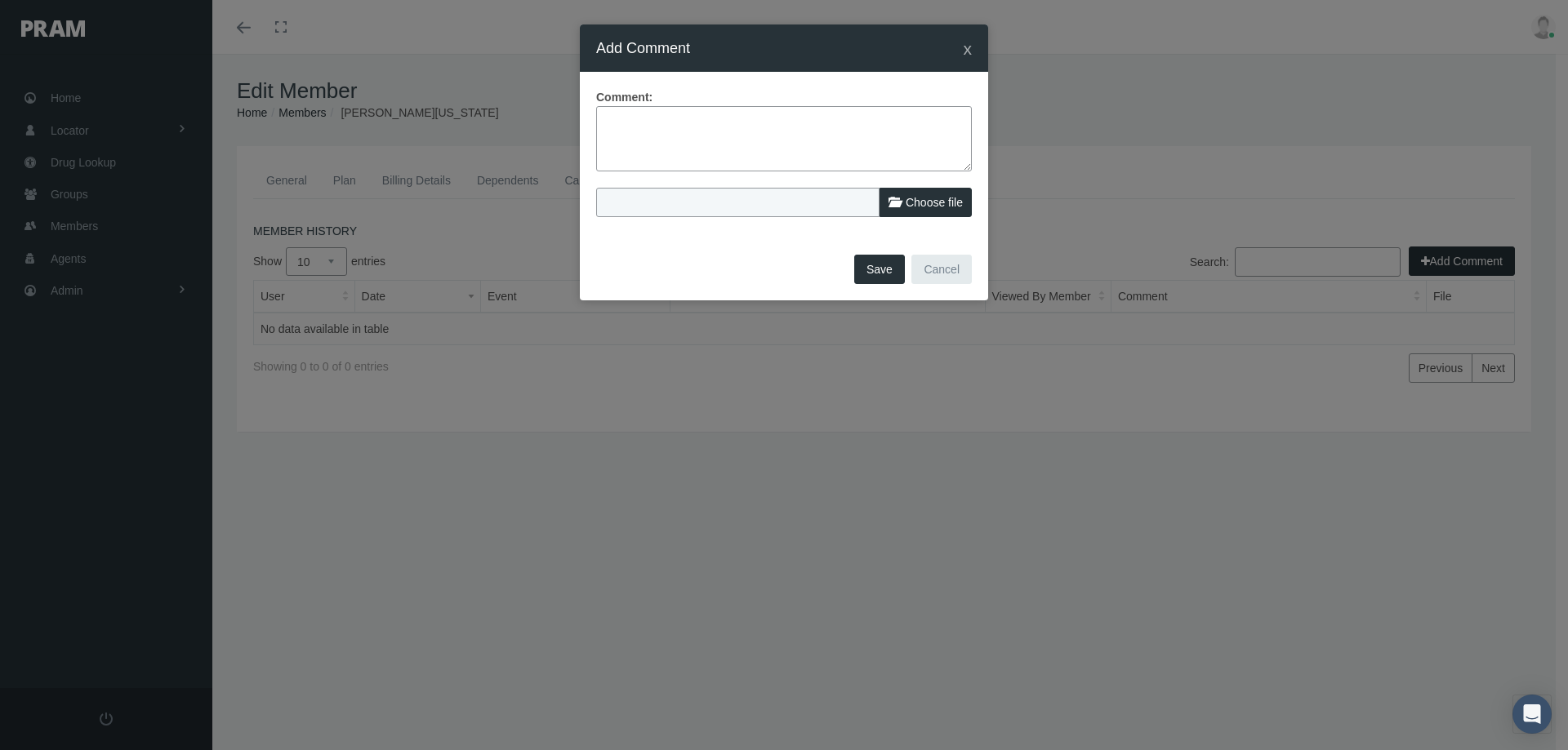
drag, startPoint x: 610, startPoint y: 111, endPoint x: 627, endPoint y: 124, distance: 21.4
click at [608, 113] on textarea at bounding box center [784, 138] width 376 height 65
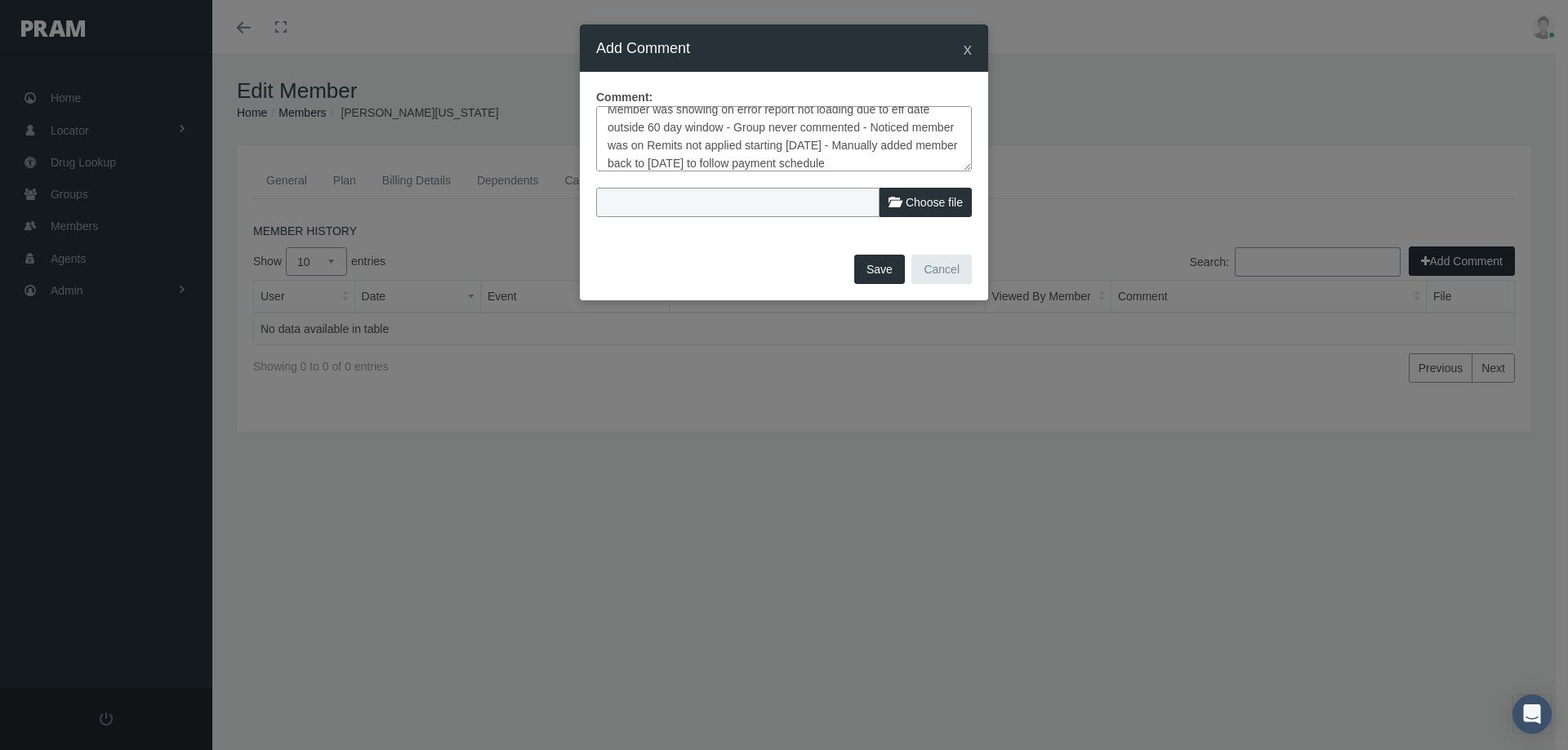
type textarea "Member was showing on error report not loading due to eff date outside 60 day w…"
click at [878, 266] on button "Save" at bounding box center [879, 269] width 51 height 29
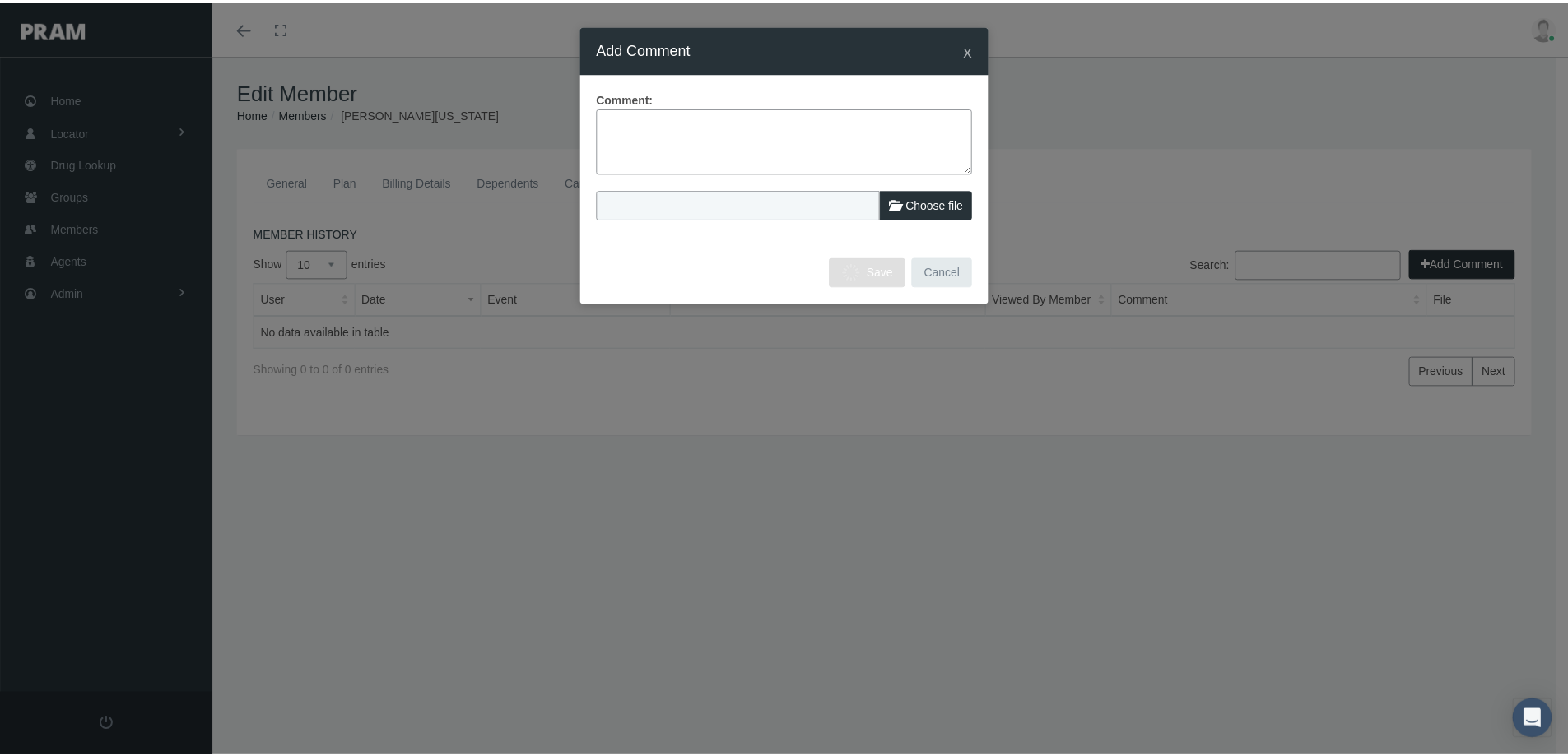
scroll to position [0, 0]
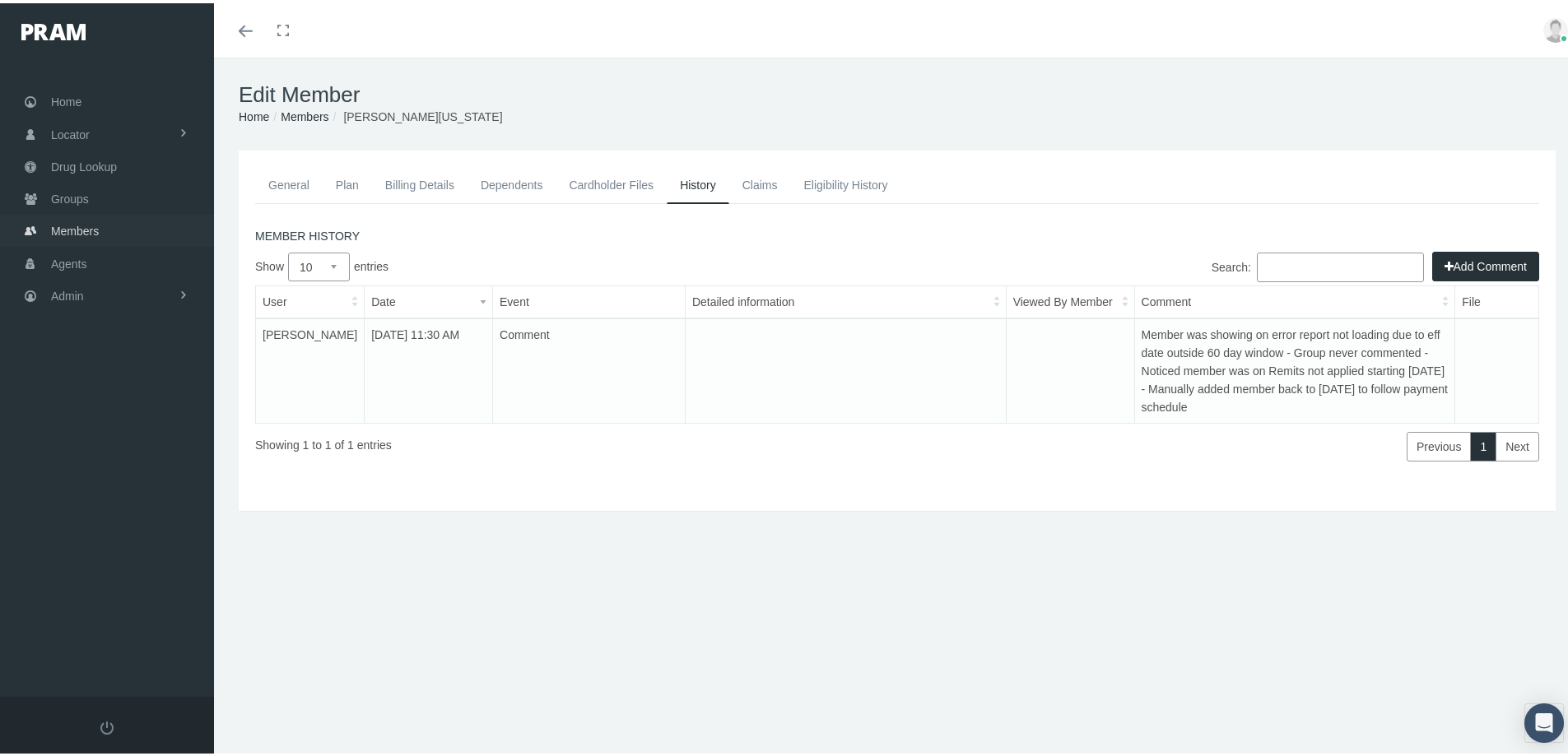
drag, startPoint x: 68, startPoint y: 231, endPoint x: 71, endPoint y: 263, distance: 32.1
click at [68, 231] on span "Members" at bounding box center [74, 228] width 47 height 32
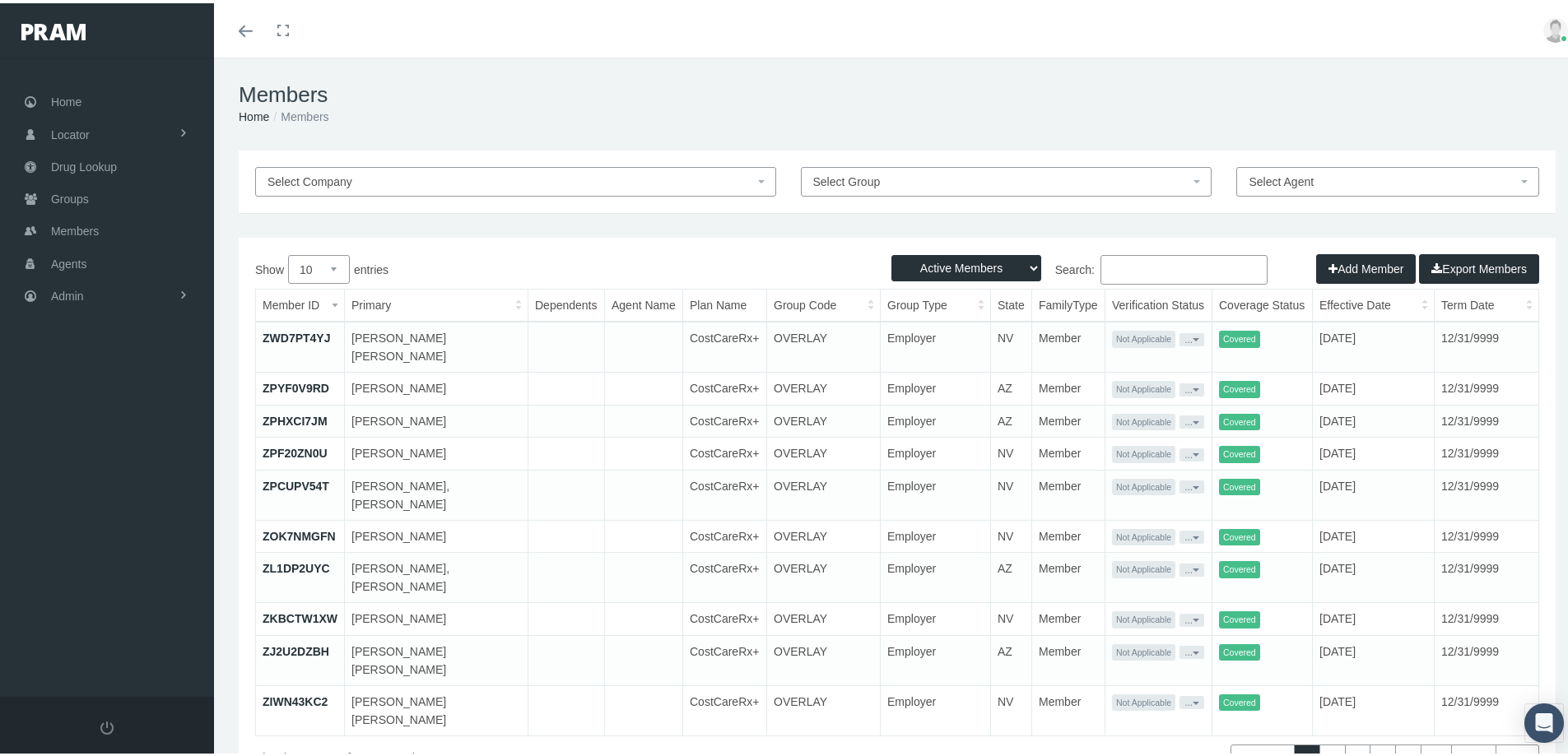
click at [1111, 264] on input "Search:" at bounding box center [1184, 267] width 167 height 30
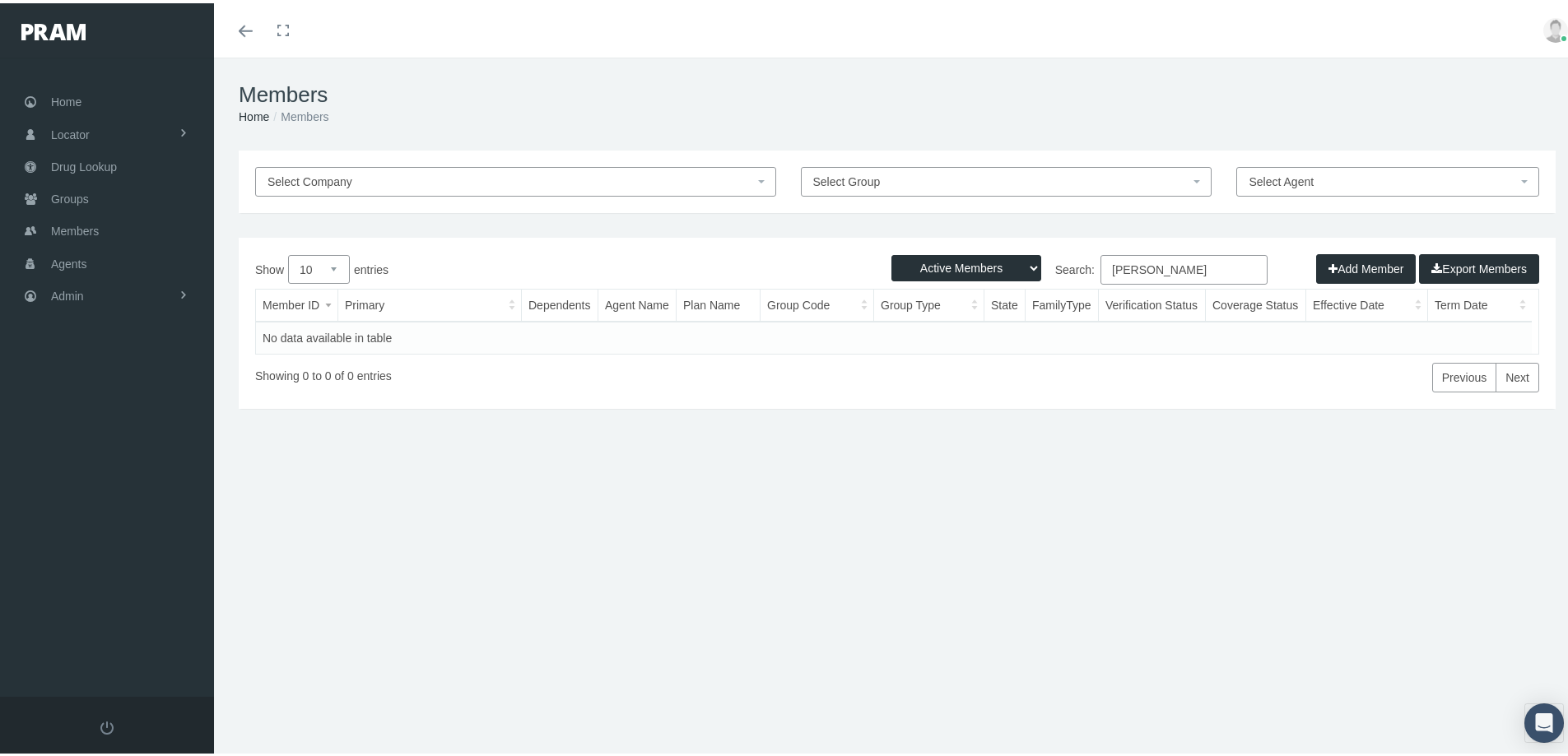
type input "[PERSON_NAME]"
drag, startPoint x: 1018, startPoint y: 259, endPoint x: 1007, endPoint y: 277, distance: 21.1
click at [1018, 259] on select "Active Members Terminated Members Active & Terminated" at bounding box center [965, 265] width 150 height 26
select select "3"
click at [891, 252] on select "Active Members Terminated Members Active & Terminated" at bounding box center [965, 265] width 150 height 26
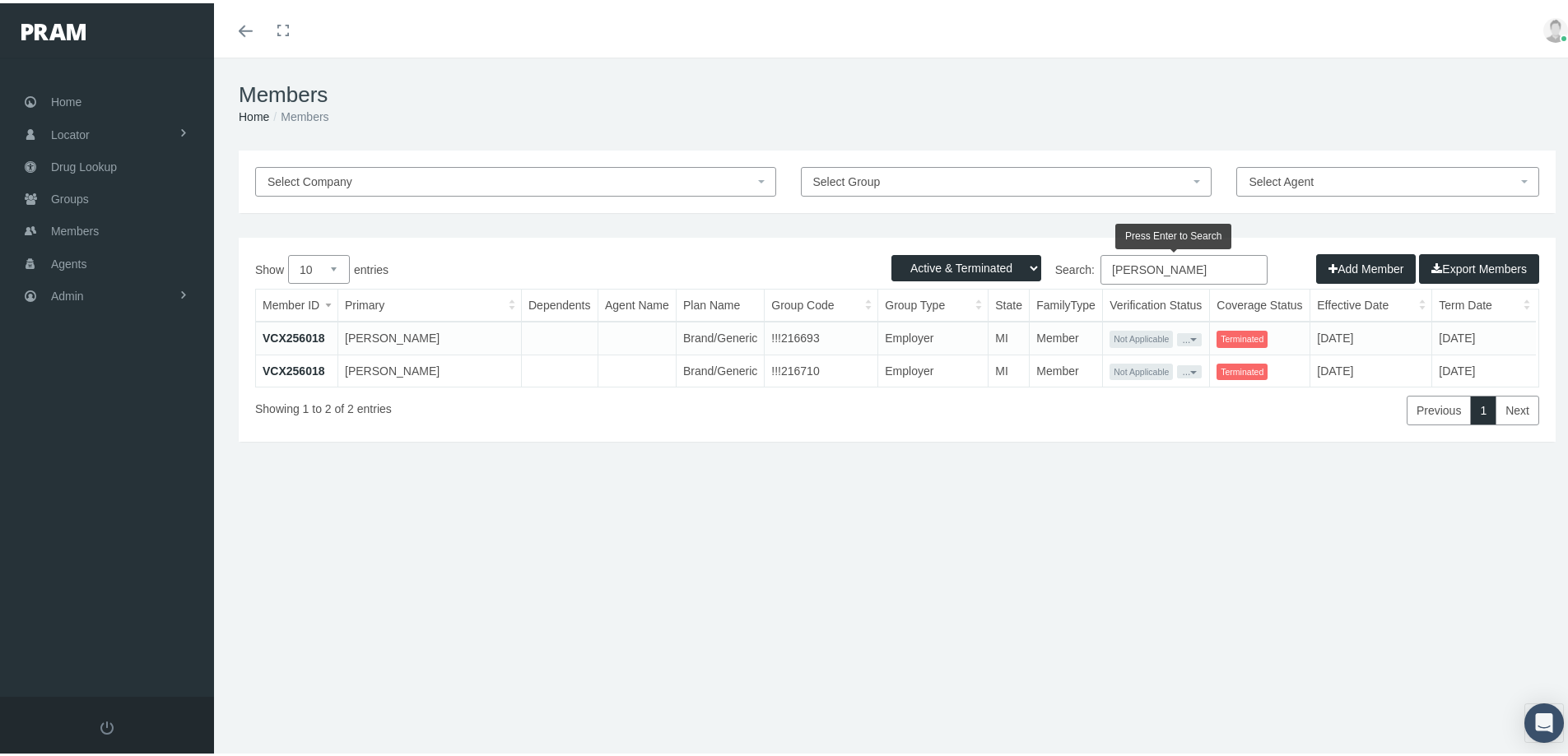
drag, startPoint x: 1187, startPoint y: 261, endPoint x: 1119, endPoint y: 326, distance: 94.1
click at [1039, 290] on div "Show 10 25 50 100 entries Search: [PERSON_NAME] Member ID Primary Dependents Ag…" at bounding box center [897, 336] width 1284 height 170
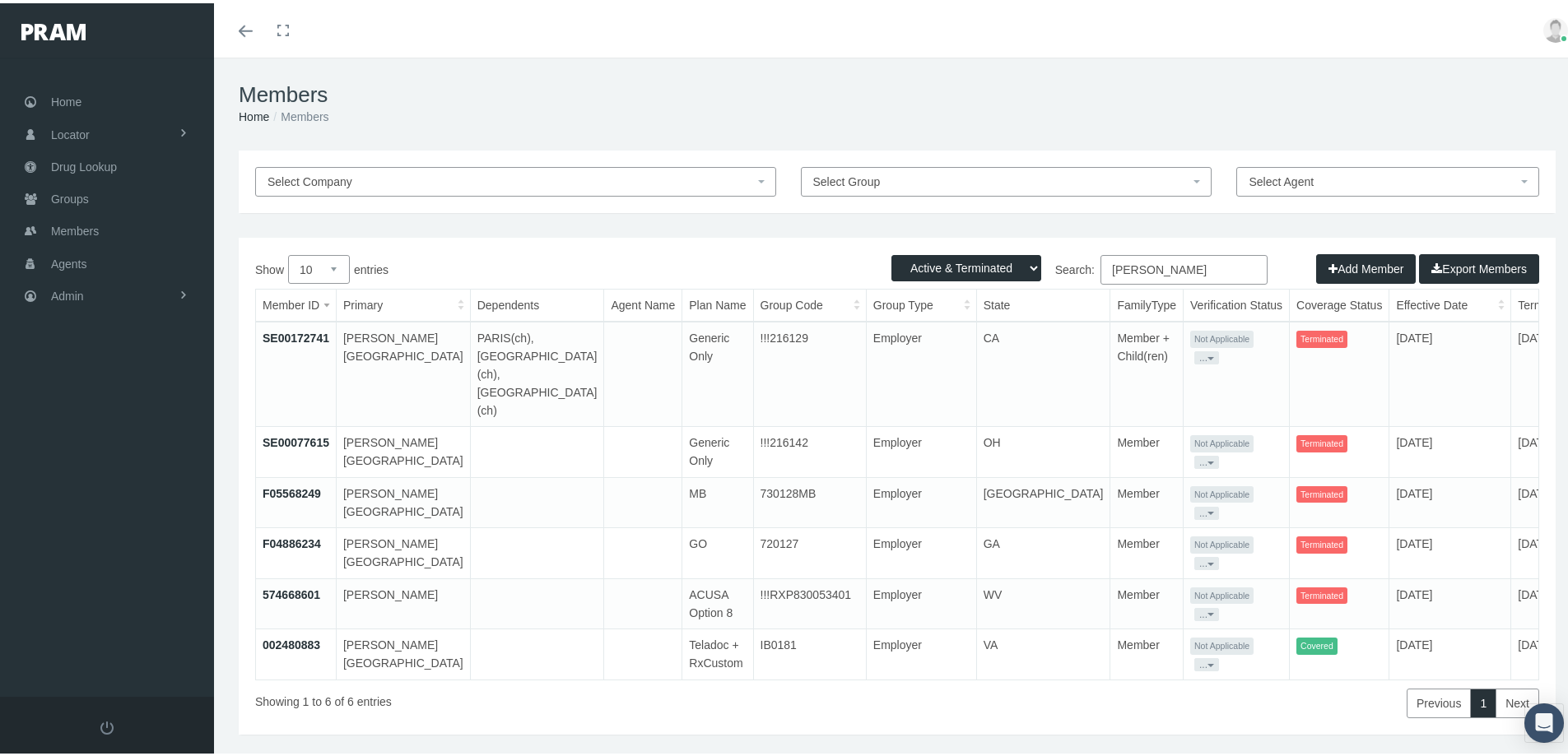
type input "[PERSON_NAME]"
drag, startPoint x: 1184, startPoint y: 270, endPoint x: 1015, endPoint y: 333, distance: 180.4
click at [1026, 299] on div "Show 10 25 50 100 entries Search: [PERSON_NAME] Member ID Primary Dependents Ag…" at bounding box center [897, 483] width 1284 height 463
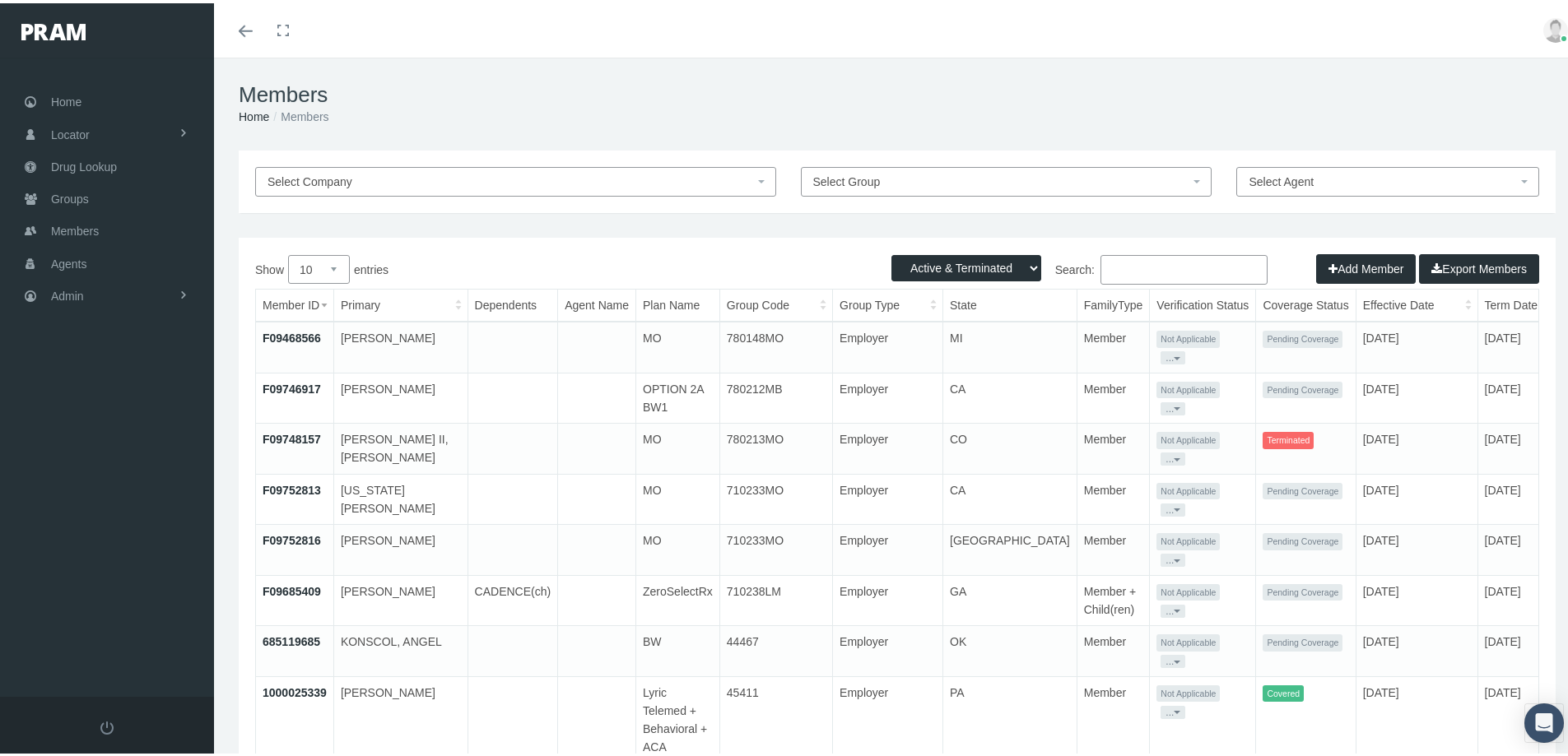
click at [1105, 264] on input "Search:" at bounding box center [1184, 267] width 167 height 30
paste input "7250000019"
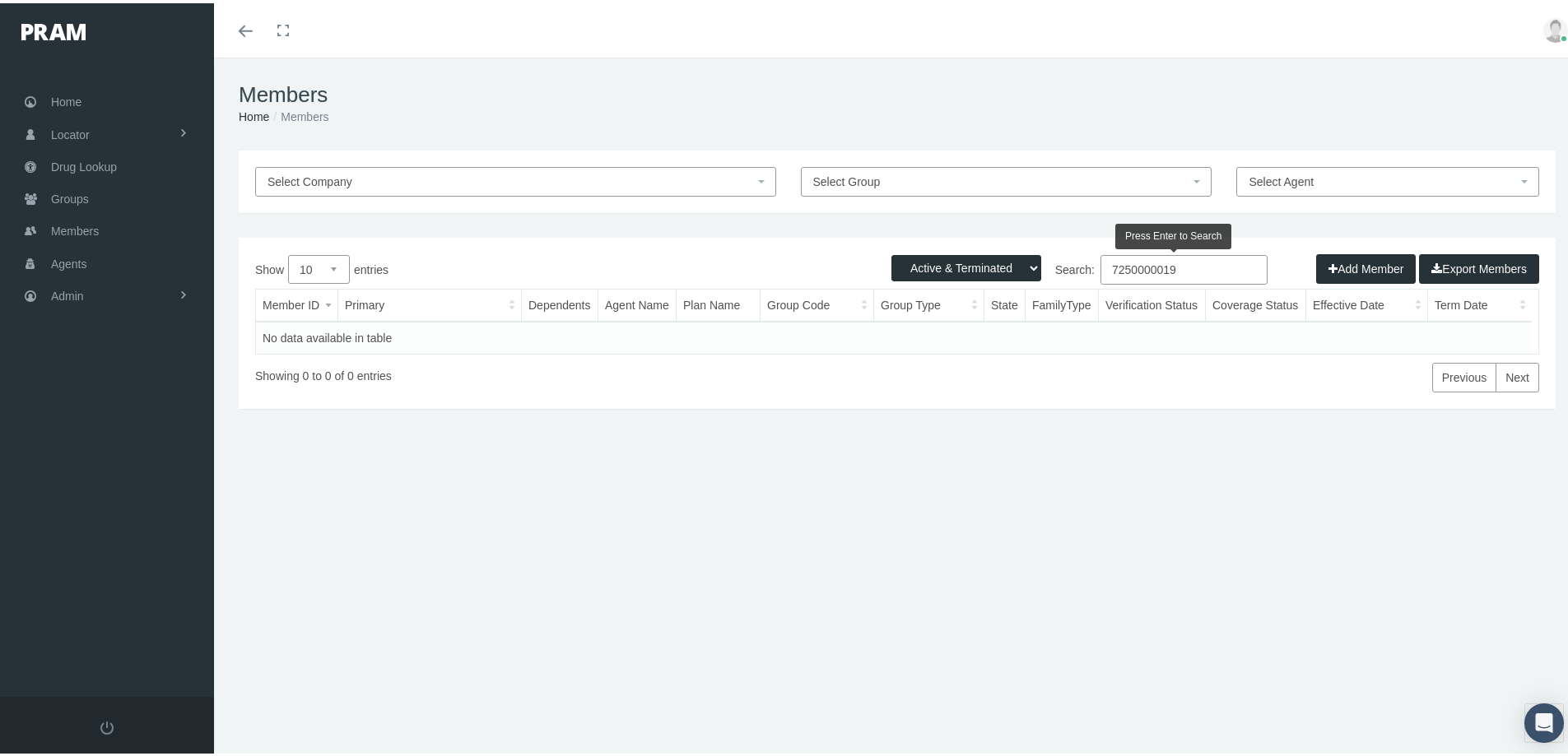
drag, startPoint x: 1173, startPoint y: 263, endPoint x: 1003, endPoint y: 306, distance: 175.4
click at [1011, 292] on div "Show 10 25 50 100 entries Search: 7250000019 Member ID Primary Dependents Agent…" at bounding box center [897, 320] width 1284 height 137
type input "7250000019"
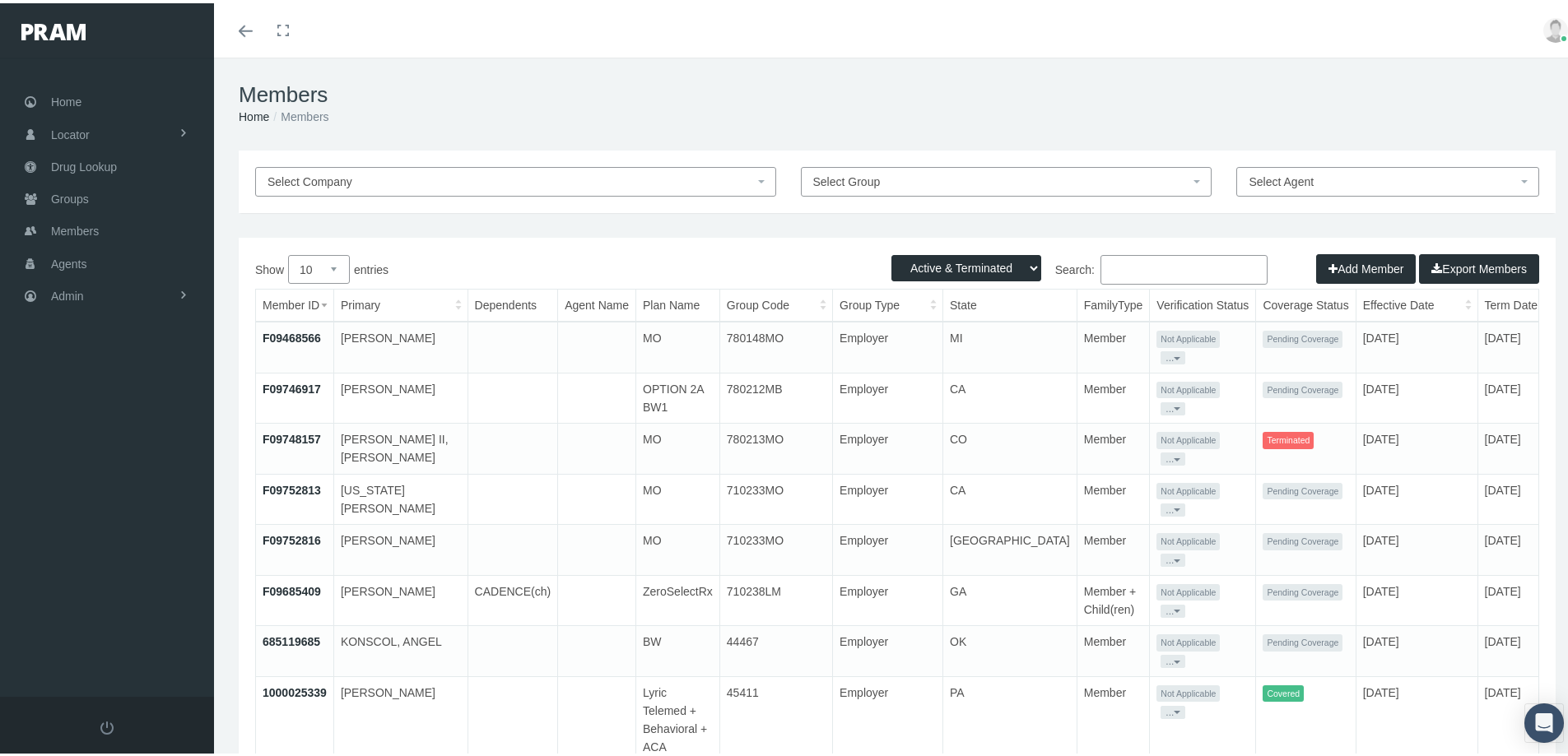
paste input "7250000083"
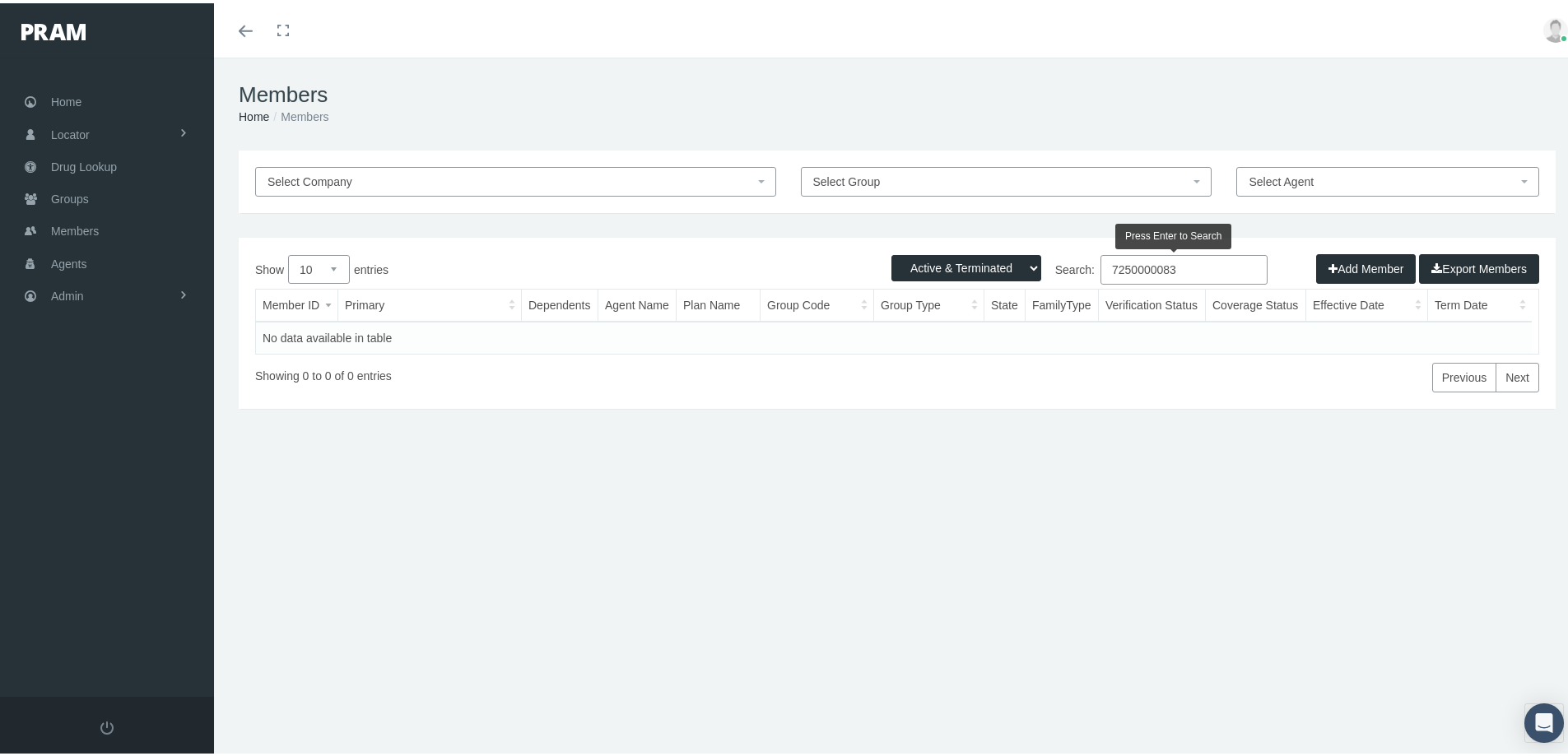
type input "7250000083"
drag, startPoint x: 622, startPoint y: 497, endPoint x: 1069, endPoint y: 300, distance: 488.5
click at [628, 496] on div "Select Company Select Group Select Agent Loading... Active Members Terminated M…" at bounding box center [896, 353] width 1366 height 411
drag, startPoint x: 1170, startPoint y: 264, endPoint x: 994, endPoint y: 386, distance: 214.1
click at [1078, 293] on div "Show 10 25 50 100 entries Search: 7250000083 Member ID Primary Dependents Agent…" at bounding box center [897, 320] width 1284 height 137
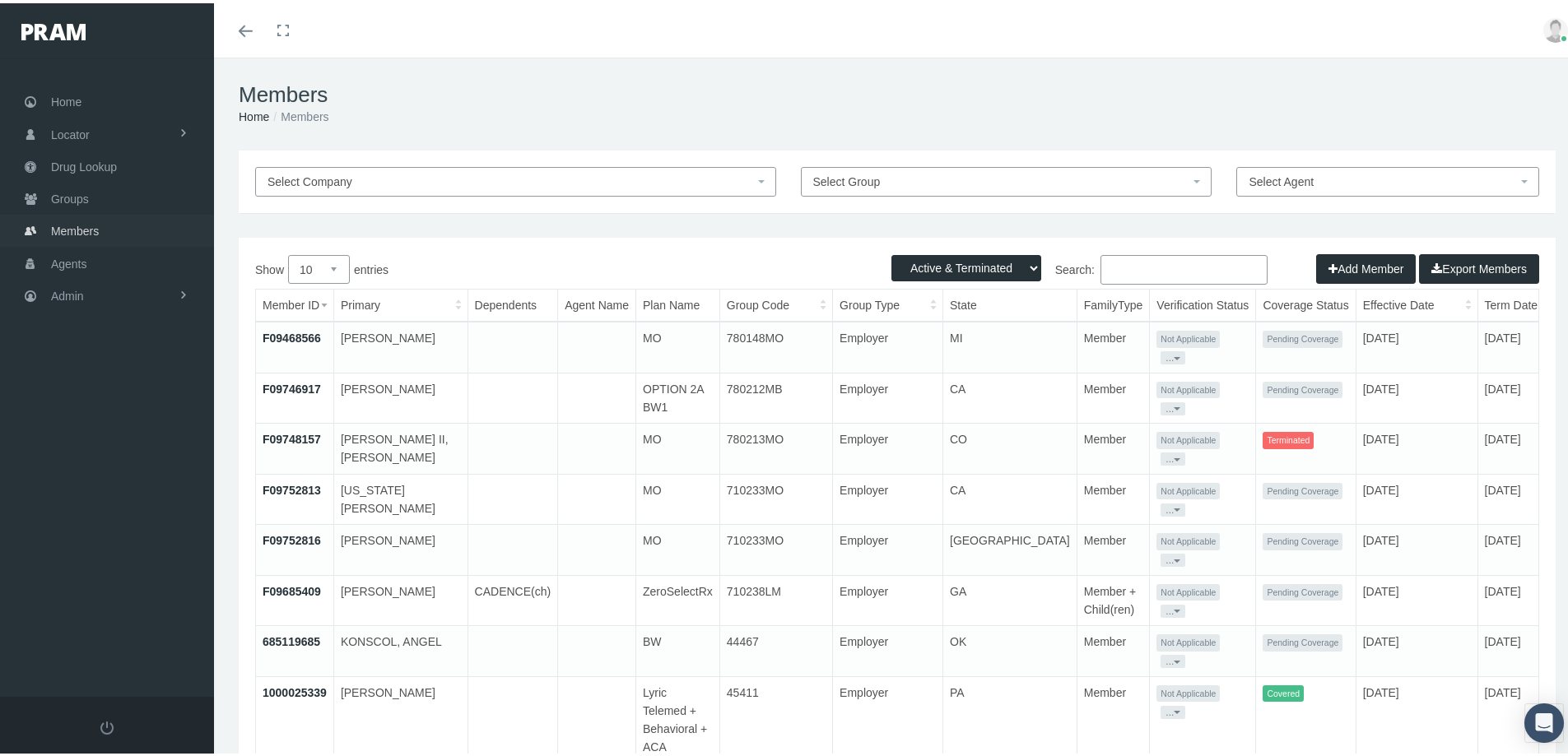
click at [63, 228] on span "Members" at bounding box center [74, 228] width 47 height 32
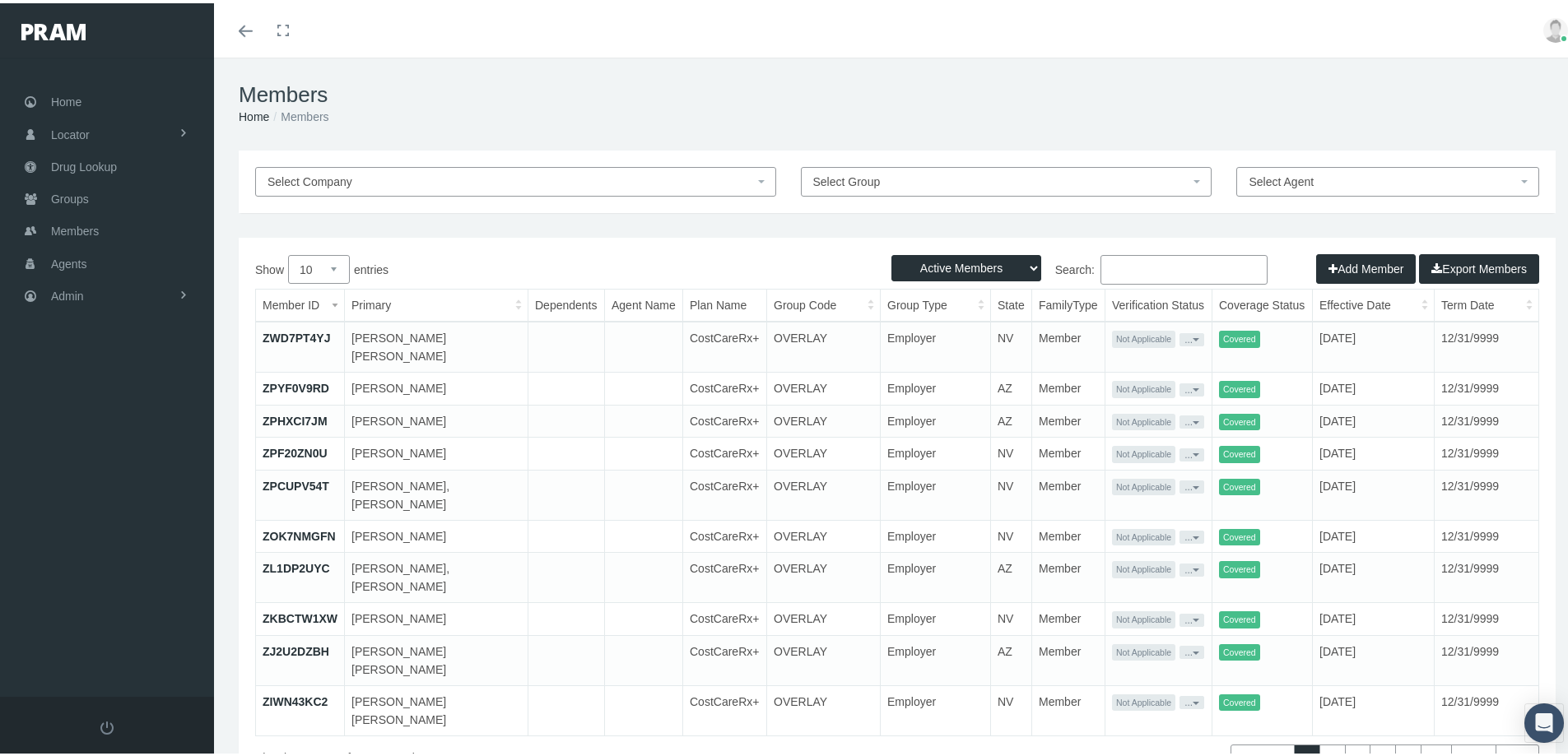
click at [1341, 263] on button "Add Member" at bounding box center [1365, 266] width 99 height 30
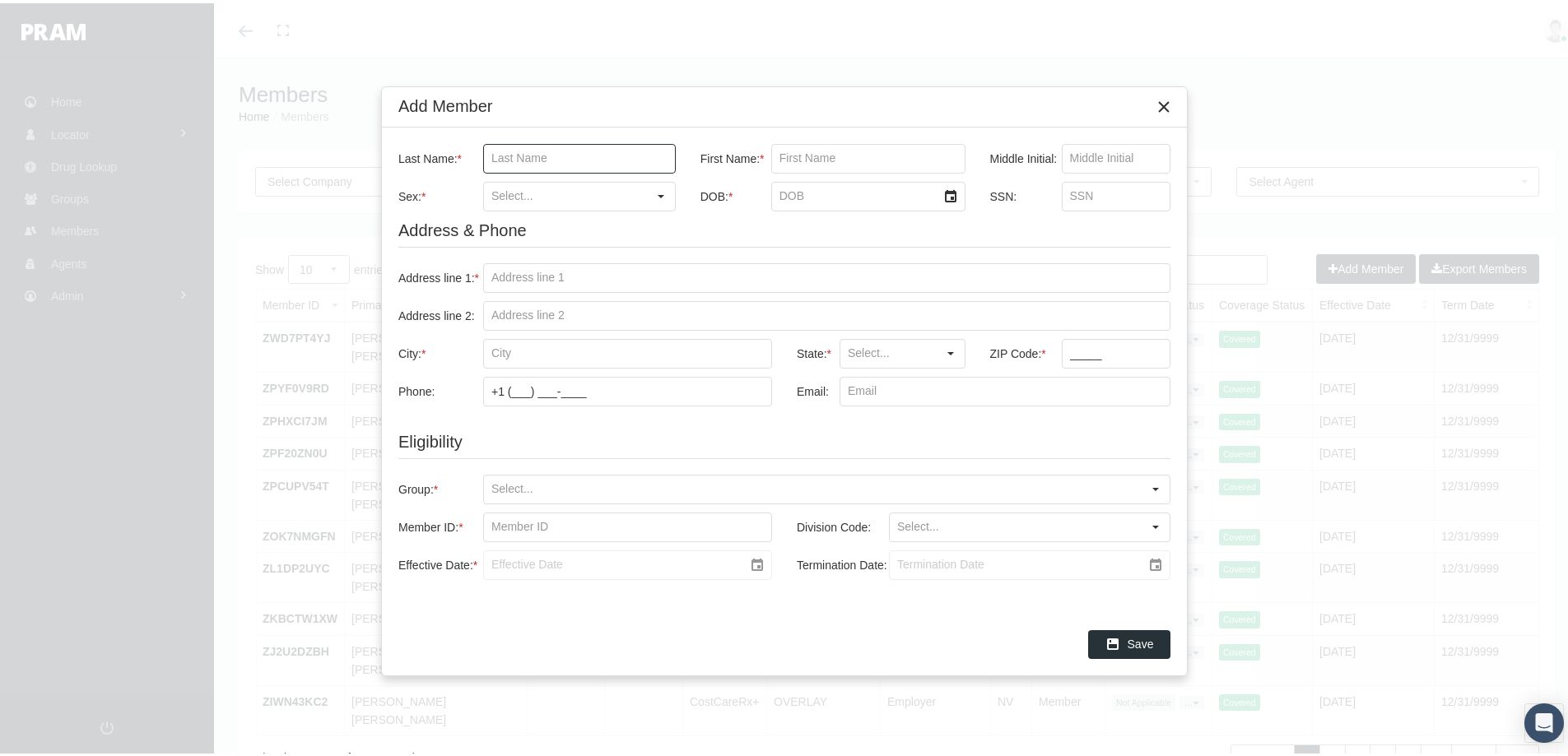
drag, startPoint x: 522, startPoint y: 156, endPoint x: 504, endPoint y: 148, distance: 19.7
click at [522, 156] on input "Last Name: *" at bounding box center [580, 155] width 191 height 28
paste input "[PERSON_NAME]"
type input "[PERSON_NAME]"
click at [798, 154] on input "First Name: *" at bounding box center [868, 155] width 192 height 28
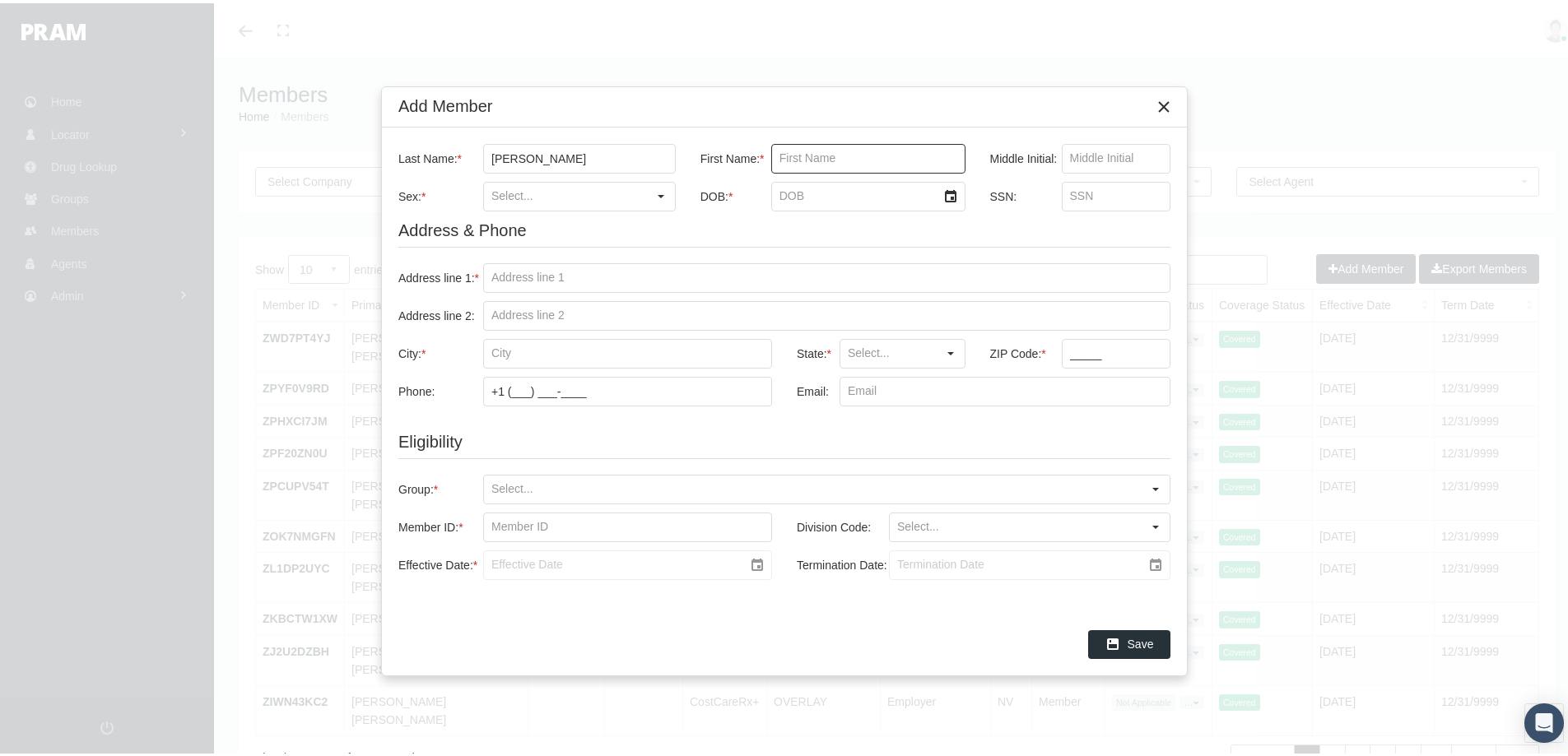
paste input "[PERSON_NAME]"
type input "[PERSON_NAME]"
click at [660, 191] on div "Select" at bounding box center [660, 193] width 26 height 26
click at [518, 254] on div "[DEMOGRAPHIC_DATA]" at bounding box center [580, 249] width 189 height 27
type input "[DEMOGRAPHIC_DATA]"
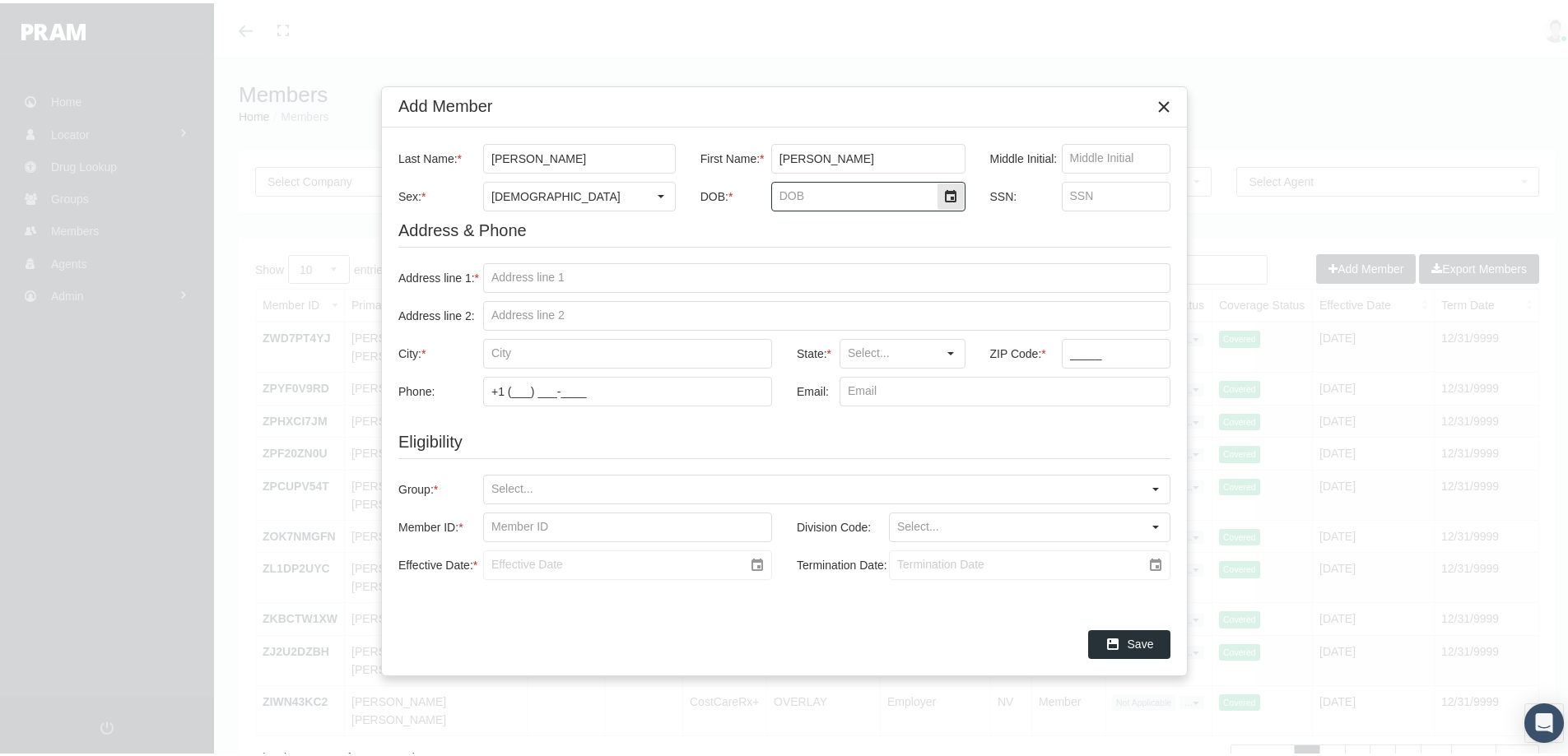
click at [800, 198] on input "DOB: *" at bounding box center [854, 193] width 164 height 28
type input "5/23/1985"
click at [511, 268] on input "Address line 1: *" at bounding box center [827, 275] width 686 height 28
paste input "29627 MALVINA DRIVE"
type input "29627 MALVINA DRIVE"
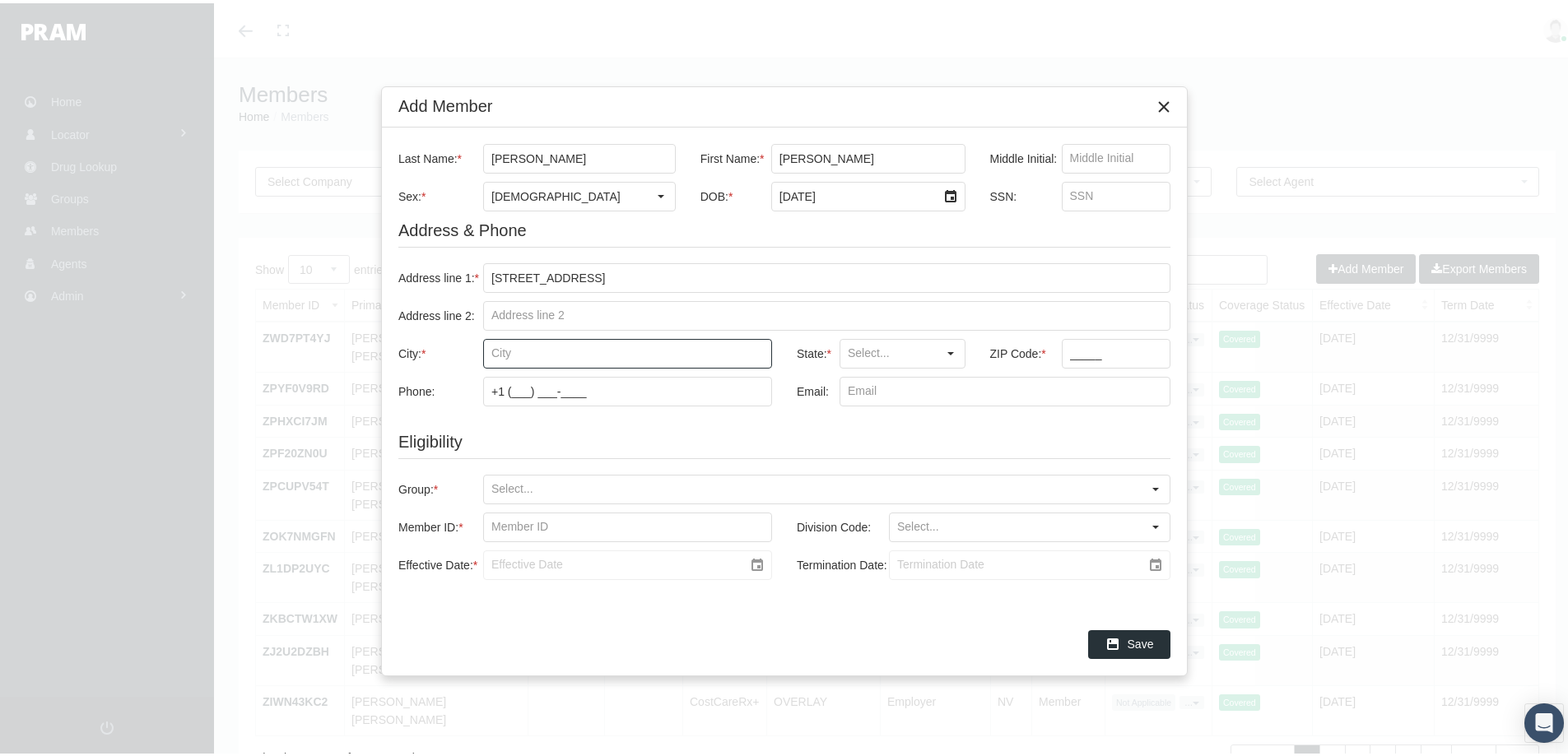
click at [504, 353] on input "City: *" at bounding box center [627, 350] width 287 height 28
paste input "WARREN"
type input "WARREN"
click at [856, 357] on input "State: *" at bounding box center [889, 350] width 97 height 28
click at [853, 373] on div "MI" at bounding box center [902, 379] width 123 height 27
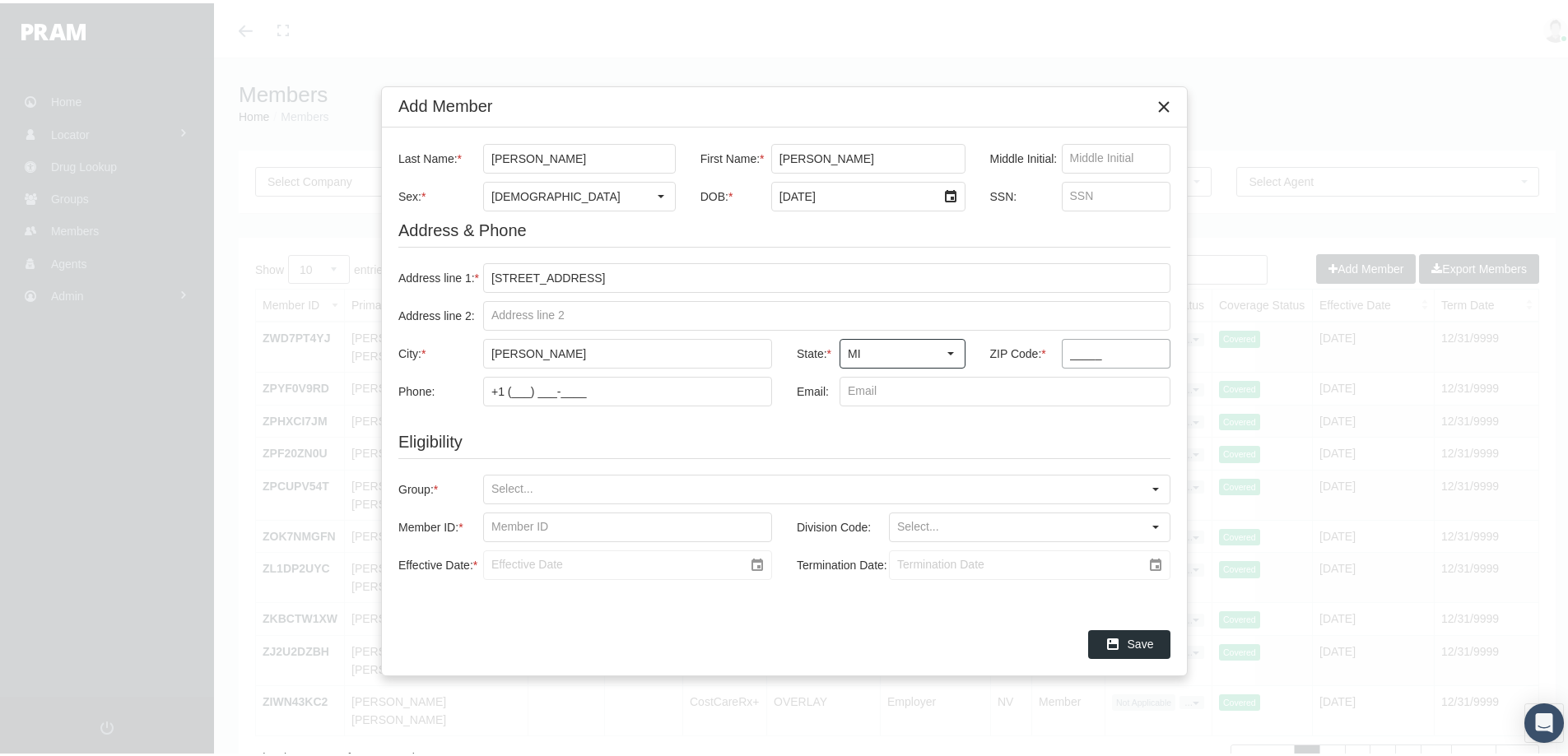
type input "MI"
drag, startPoint x: 1068, startPoint y: 354, endPoint x: 1086, endPoint y: 361, distance: 19.3
click at [1068, 354] on input "_____" at bounding box center [1117, 350] width 108 height 28
type input "48088"
drag, startPoint x: 509, startPoint y: 483, endPoint x: 781, endPoint y: 503, distance: 272.7
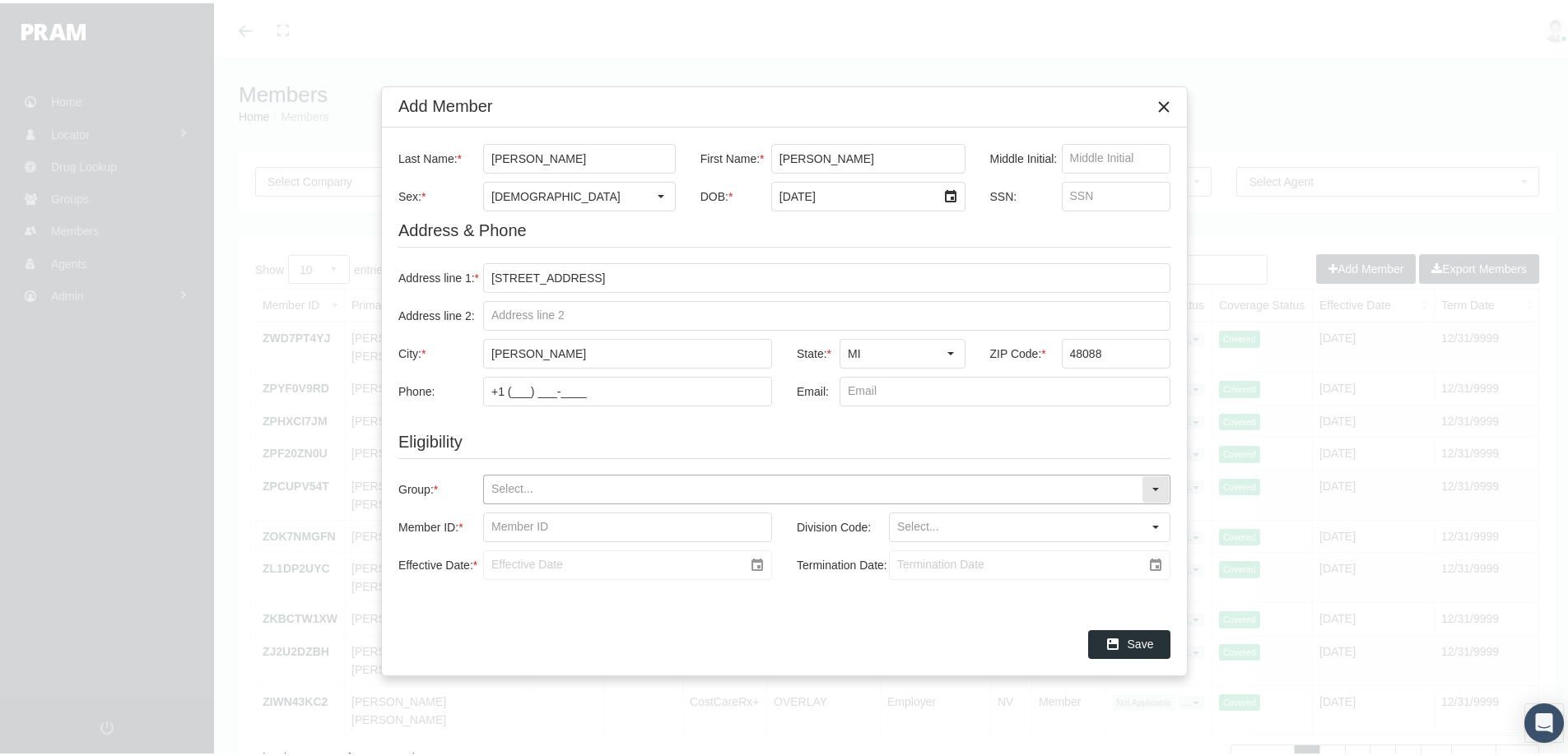
click at [534, 484] on input "Group: *" at bounding box center [813, 487] width 658 height 28
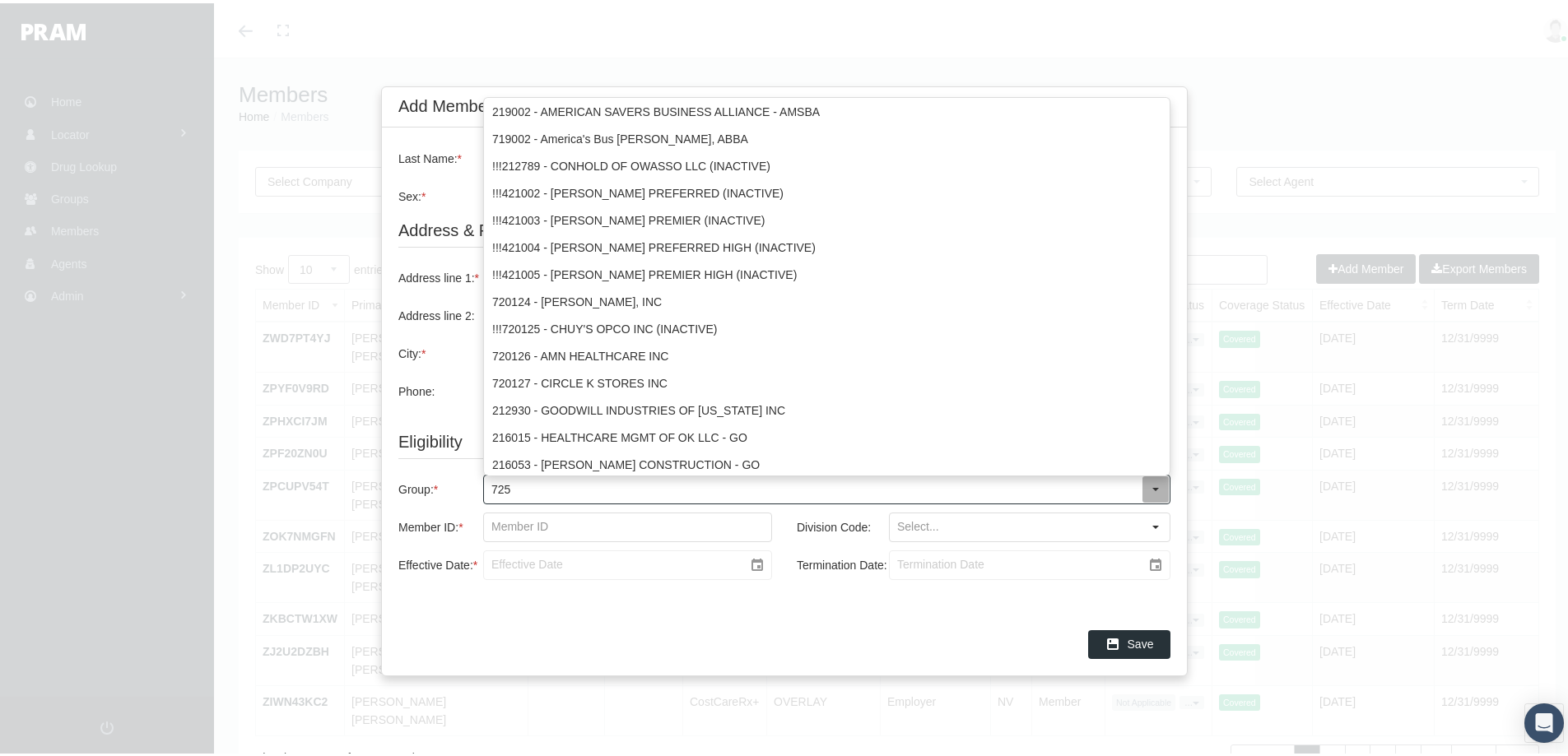
type input "7250"
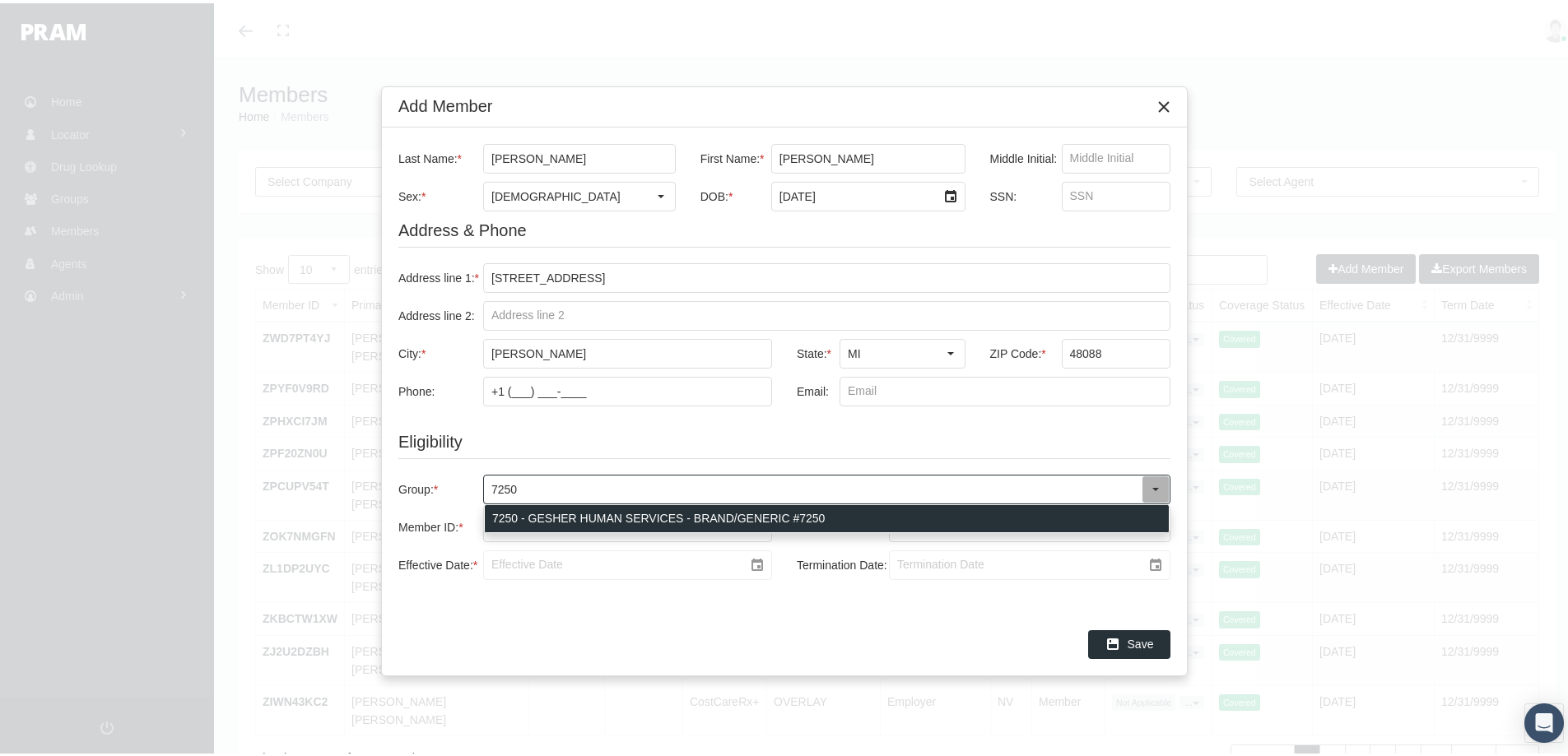
click at [568, 510] on div "7250 - GESHER HUMAN SERVICES - BRAND/GENERIC #7250" at bounding box center [827, 515] width 684 height 27
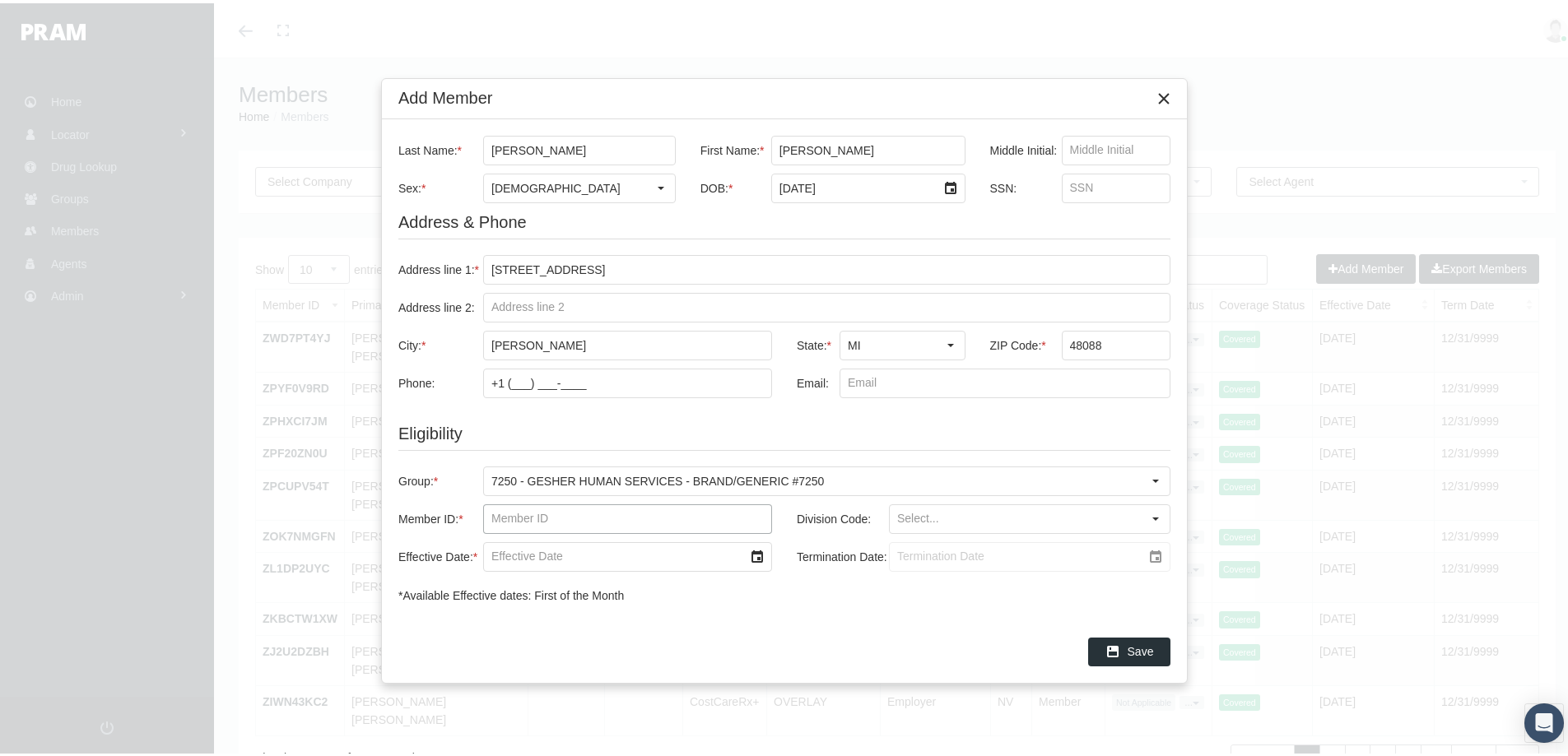
click at [507, 515] on input "Member ID: *" at bounding box center [627, 515] width 287 height 28
paste input "7250000019"
type input "7250000019"
click at [903, 516] on input "Division Code:" at bounding box center [1015, 515] width 252 height 28
drag, startPoint x: 918, startPoint y: 549, endPoint x: 863, endPoint y: 560, distance: 56.1
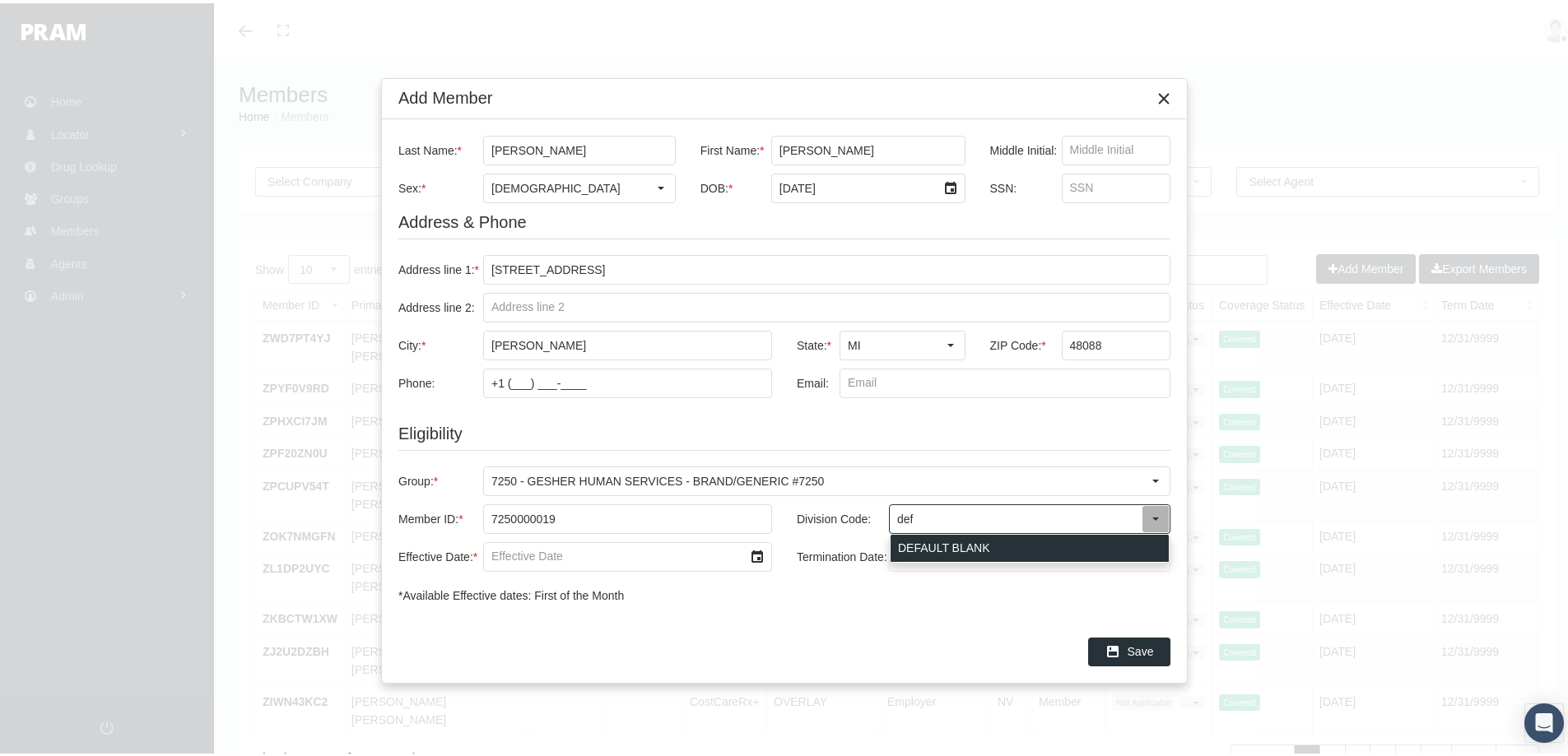
click at [918, 548] on div "DEFAULT BLANK" at bounding box center [1029, 544] width 278 height 27
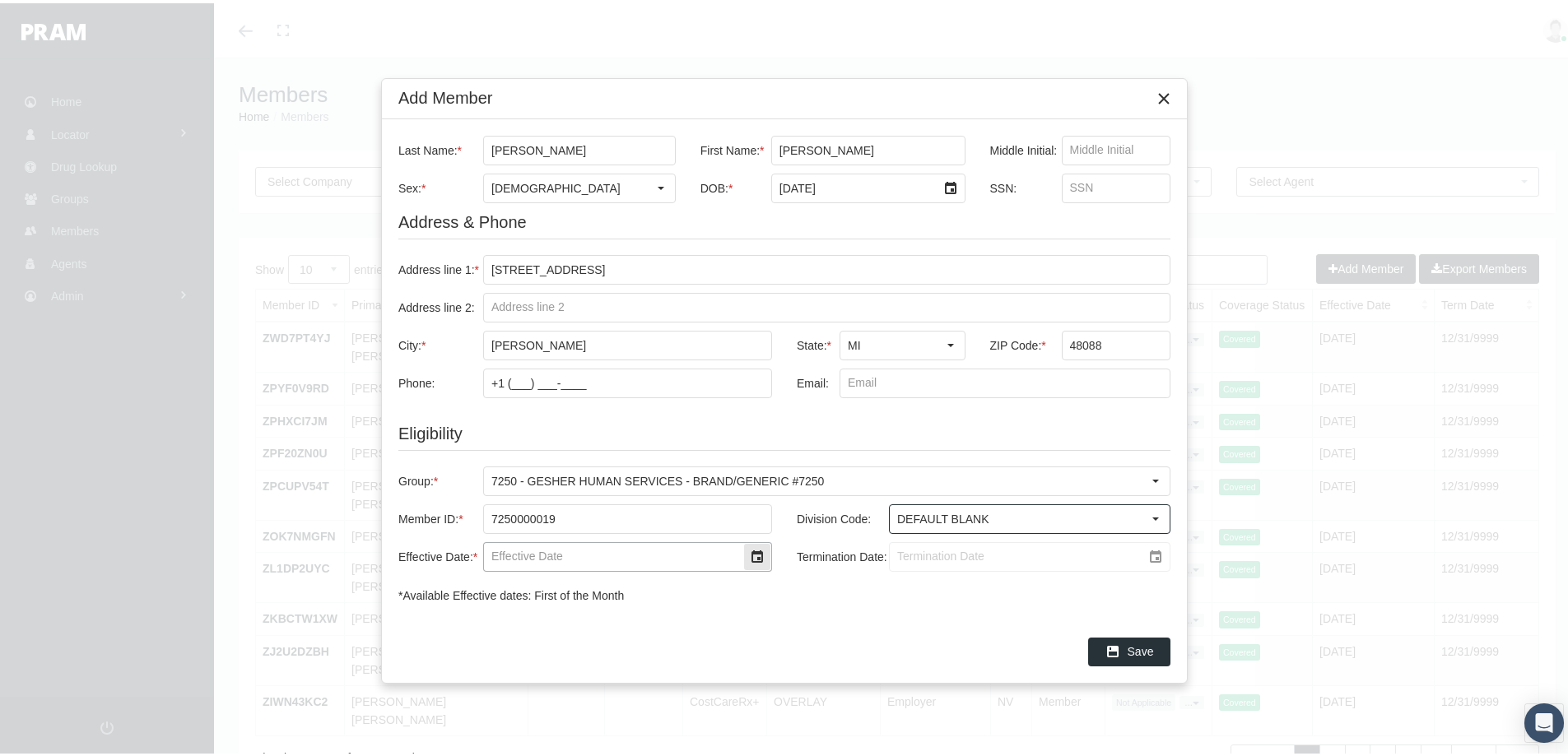
type input "DEFAULT BLANK"
click at [503, 554] on input "Effective Date: *" at bounding box center [613, 554] width 259 height 28
type input "04/01/2025"
click at [913, 554] on input "Termination Date:" at bounding box center [1015, 554] width 252 height 28
type input "12/31/2039"
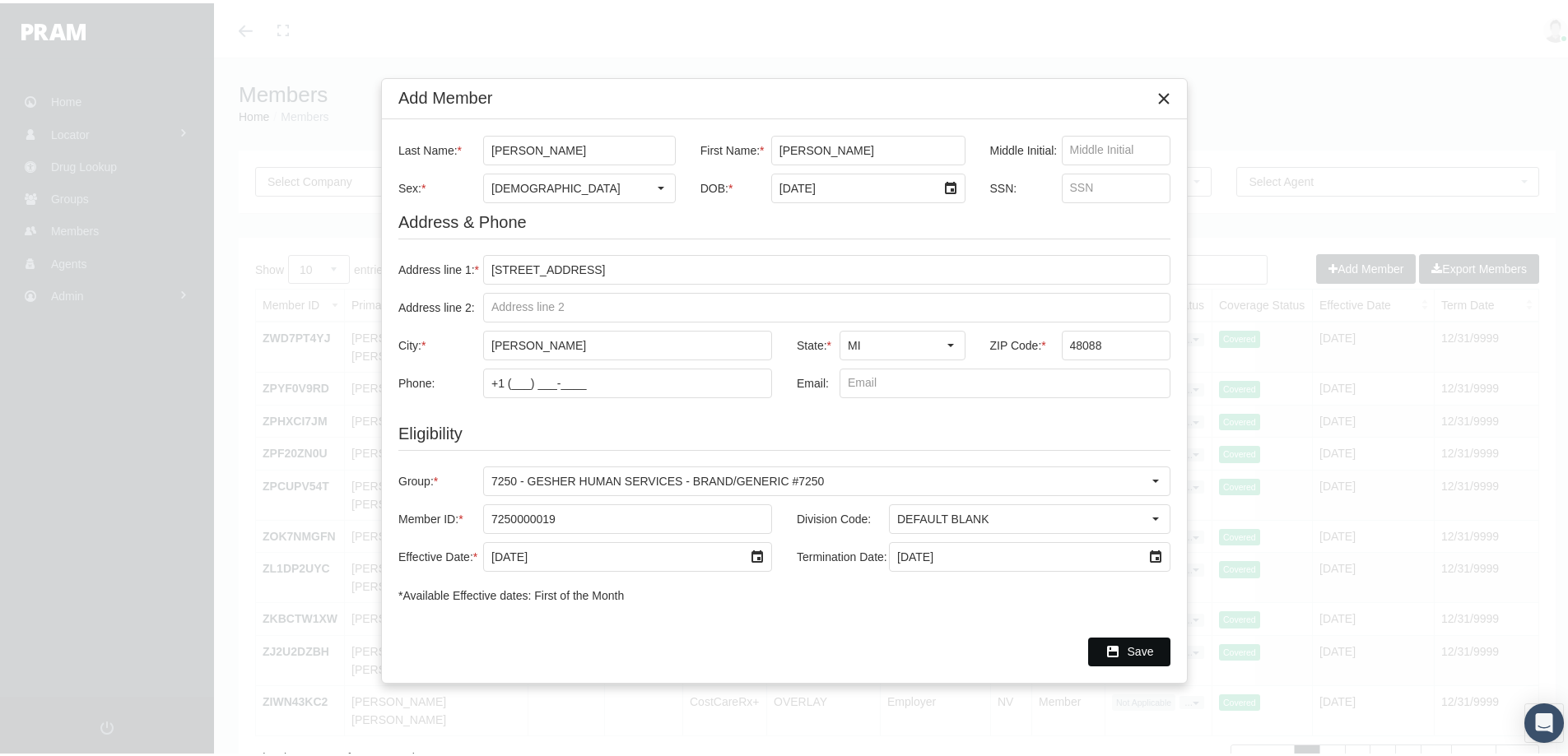
click at [1136, 644] on span "Save" at bounding box center [1141, 648] width 26 height 13
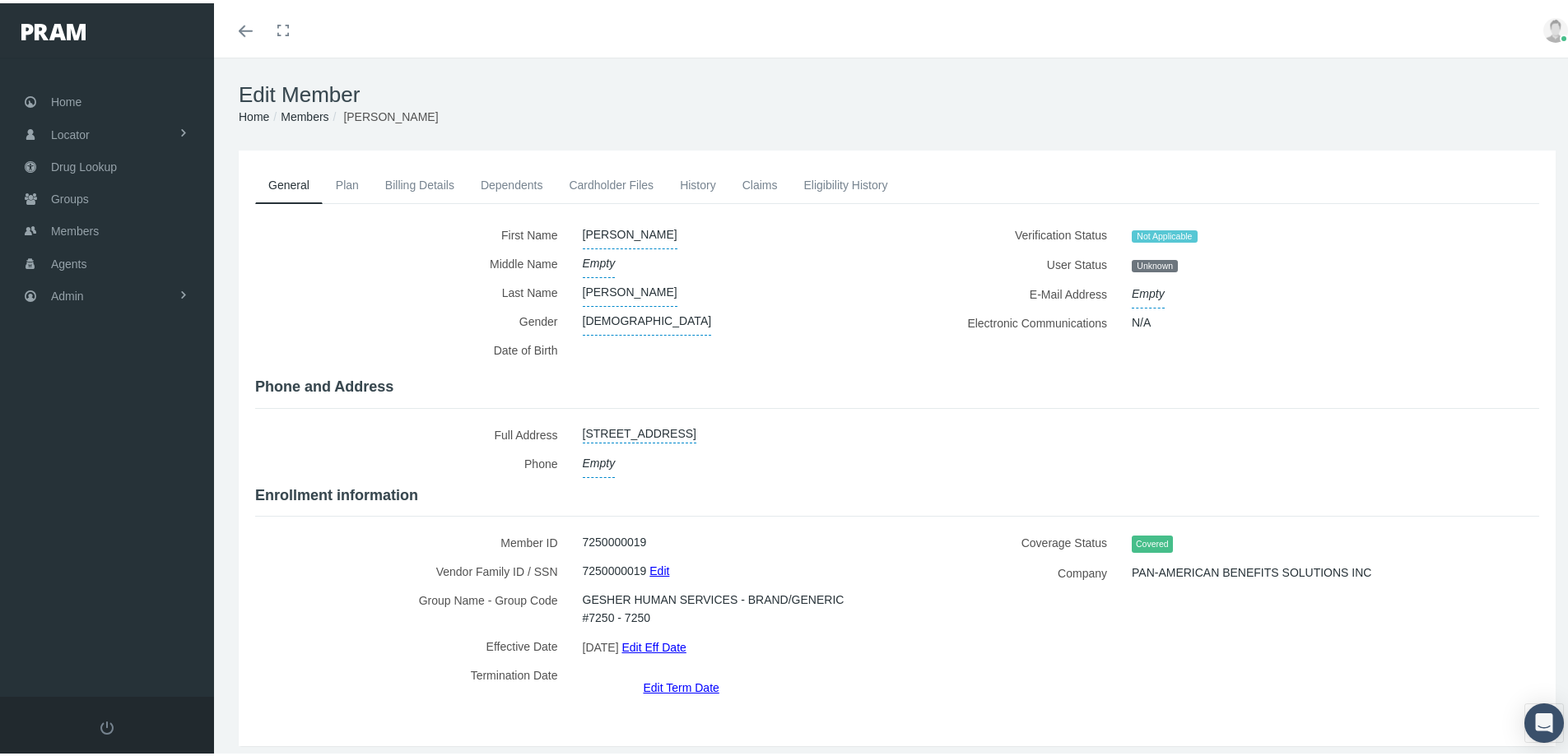
click at [687, 176] on link "History" at bounding box center [698, 181] width 62 height 36
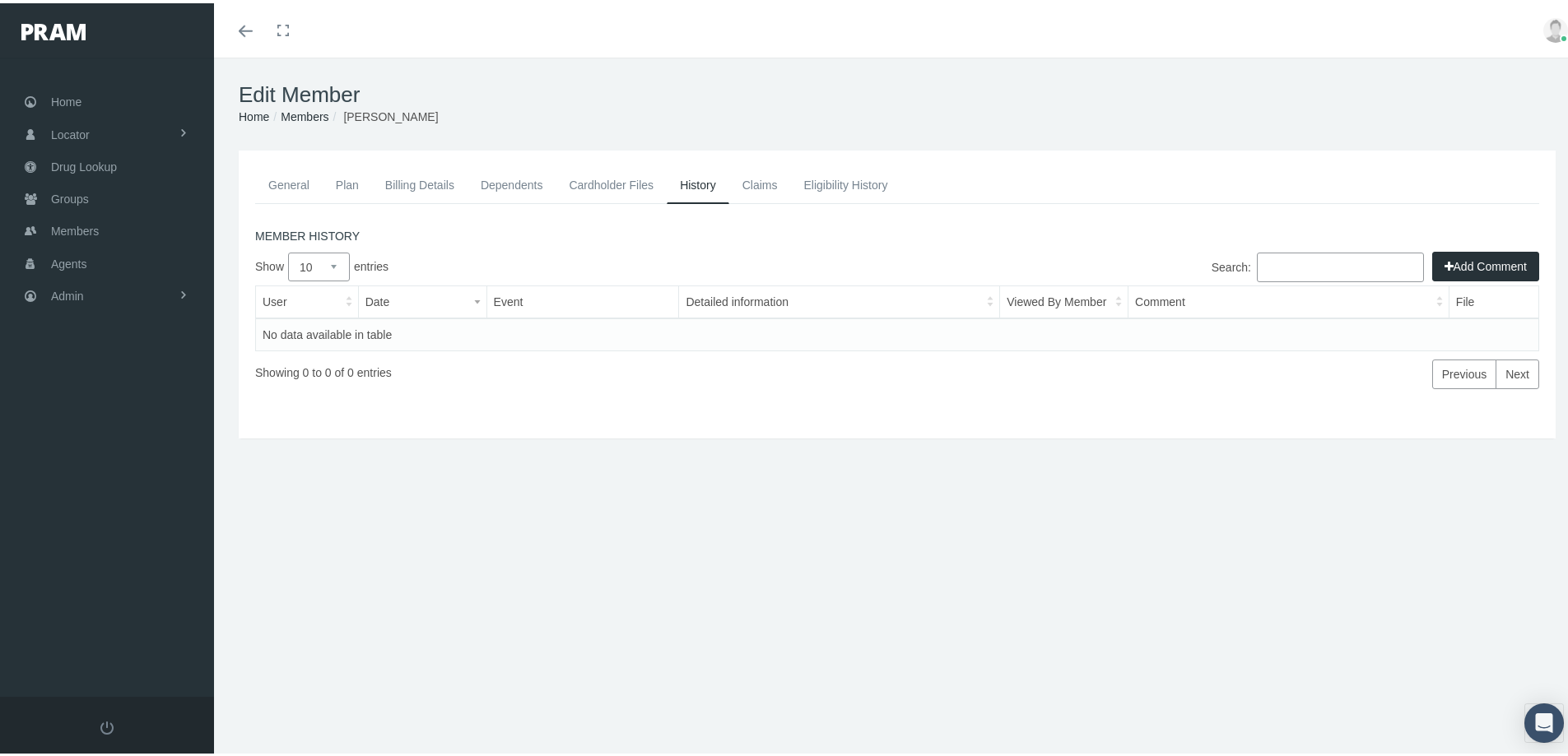
click at [1453, 260] on button "Add Comment" at bounding box center [1485, 264] width 107 height 30
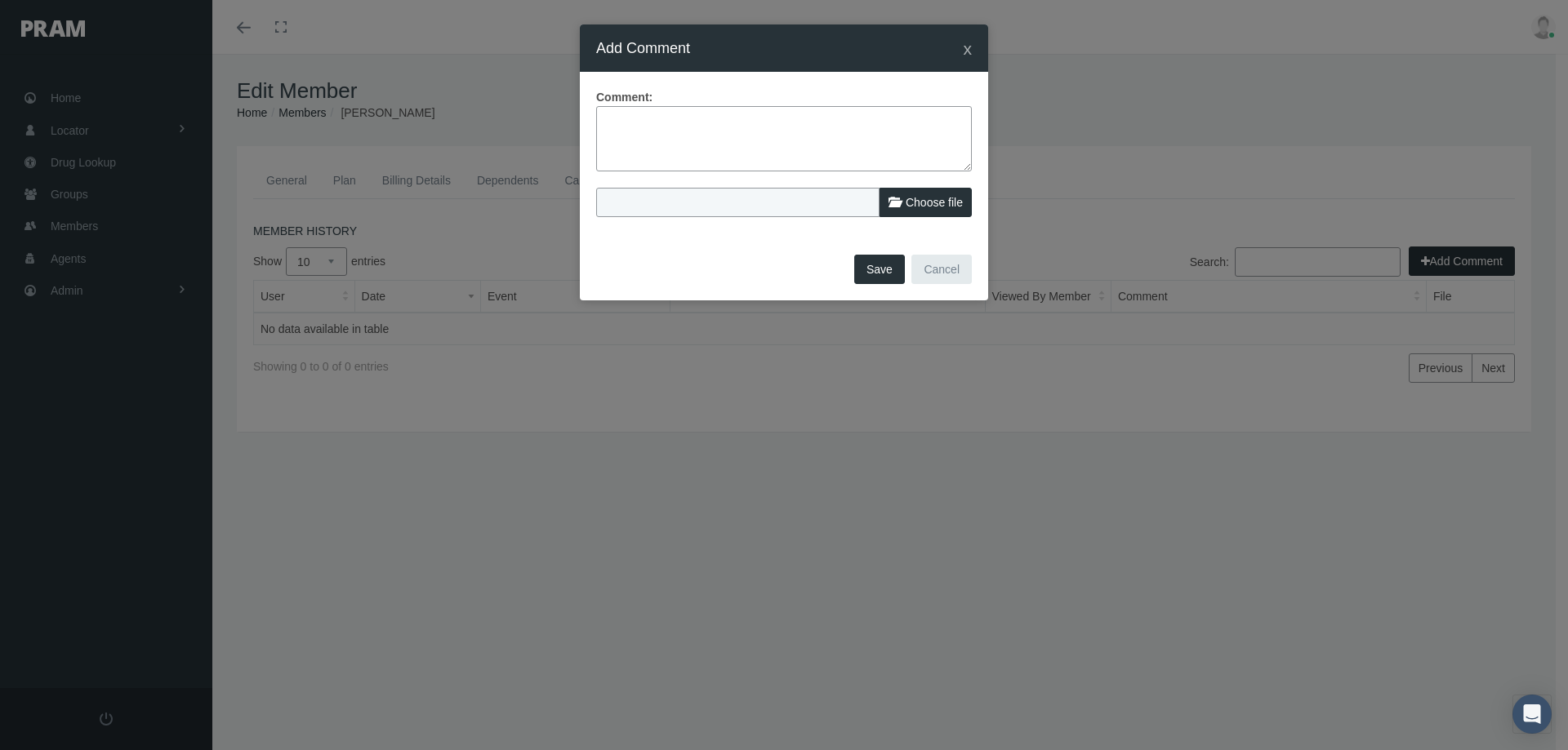
drag, startPoint x: 605, startPoint y: 111, endPoint x: 776, endPoint y: 143, distance: 174.0
click at [614, 115] on textarea at bounding box center [784, 138] width 376 height 65
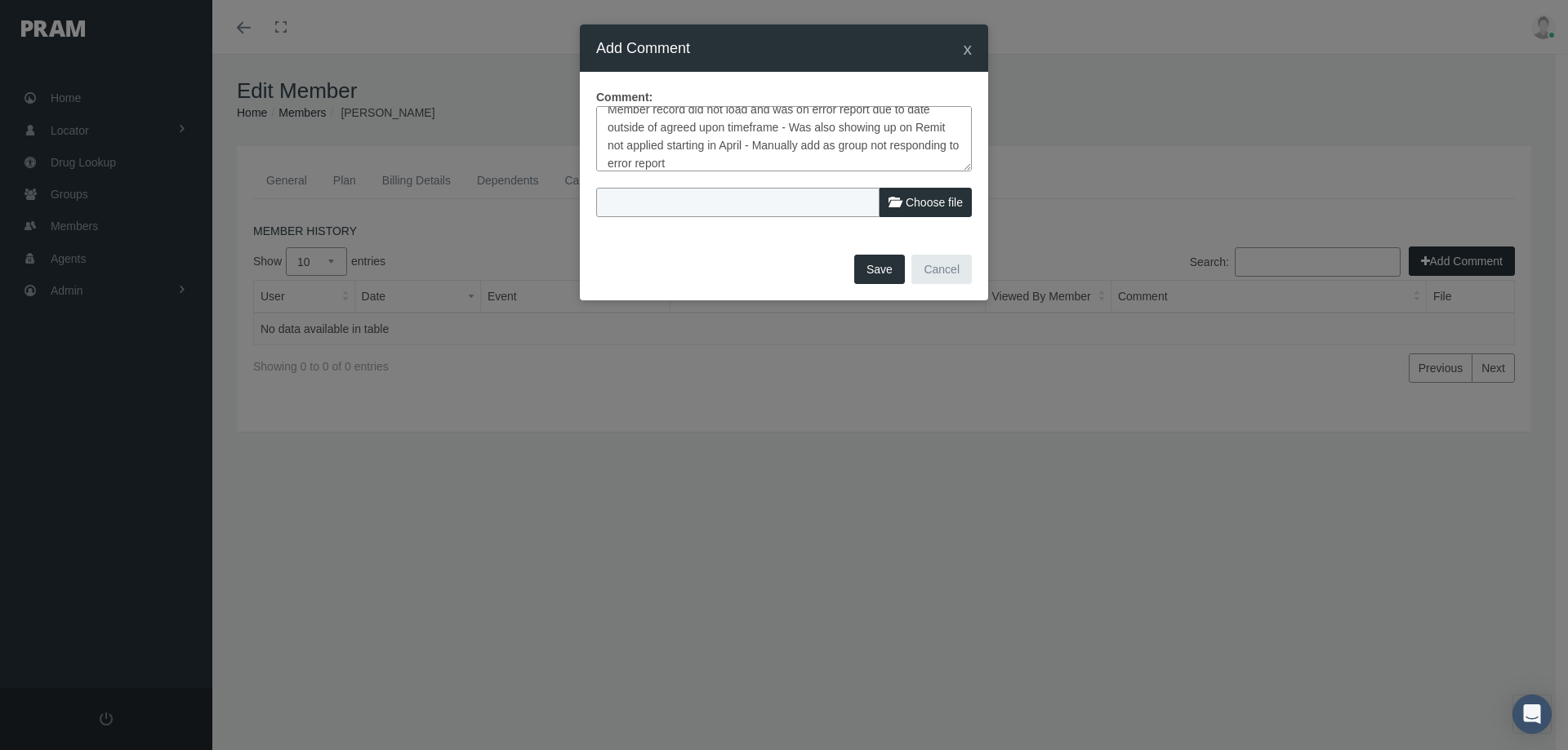
click at [680, 161] on textarea "Member record did not load and was on error report due to date outside of agree…" at bounding box center [784, 138] width 376 height 65
type textarea "Member record did not load and was on error report due to date outside of agree…"
drag, startPoint x: 879, startPoint y: 270, endPoint x: 838, endPoint y: 291, distance: 46.1
click at [879, 270] on button "Save" at bounding box center [879, 269] width 51 height 29
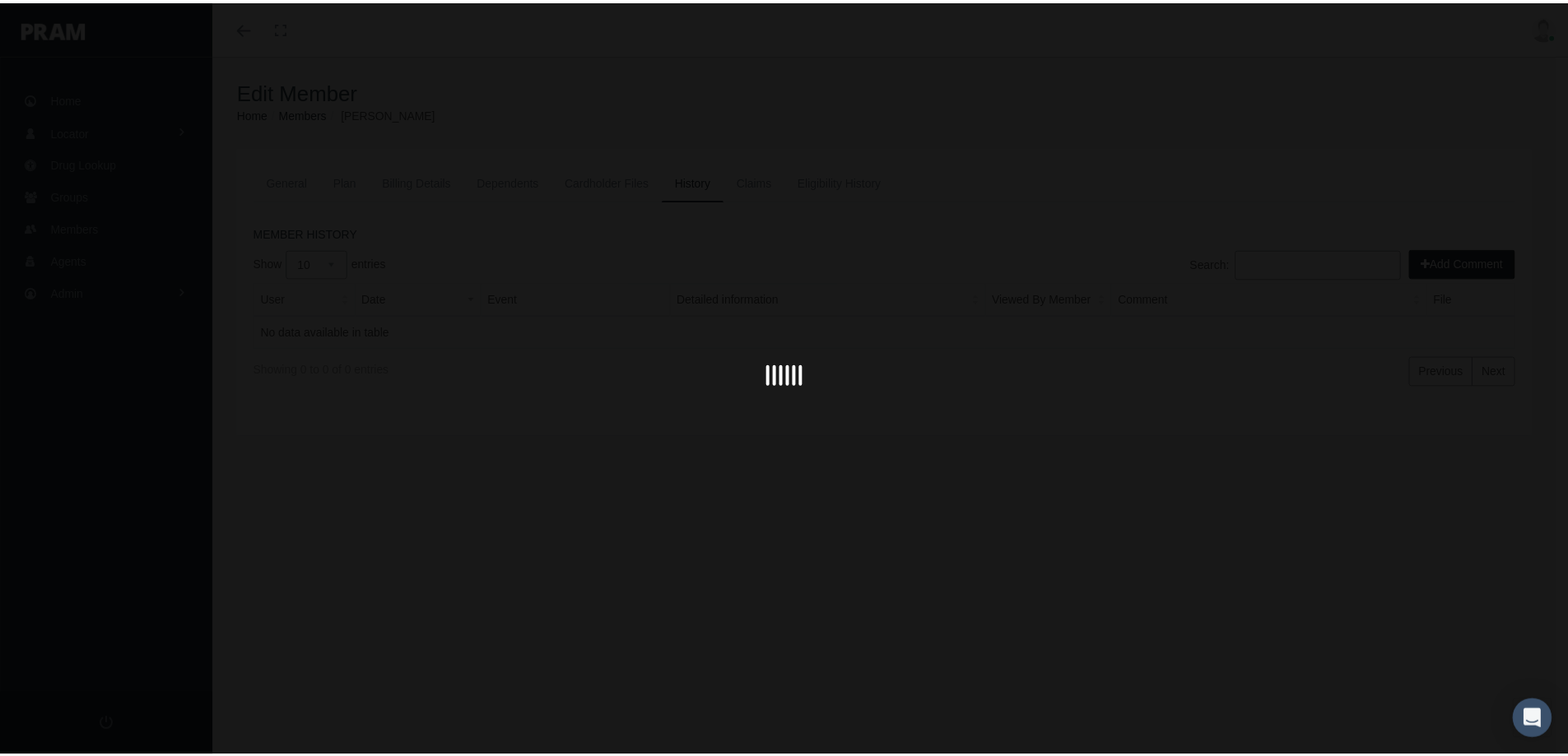
scroll to position [0, 0]
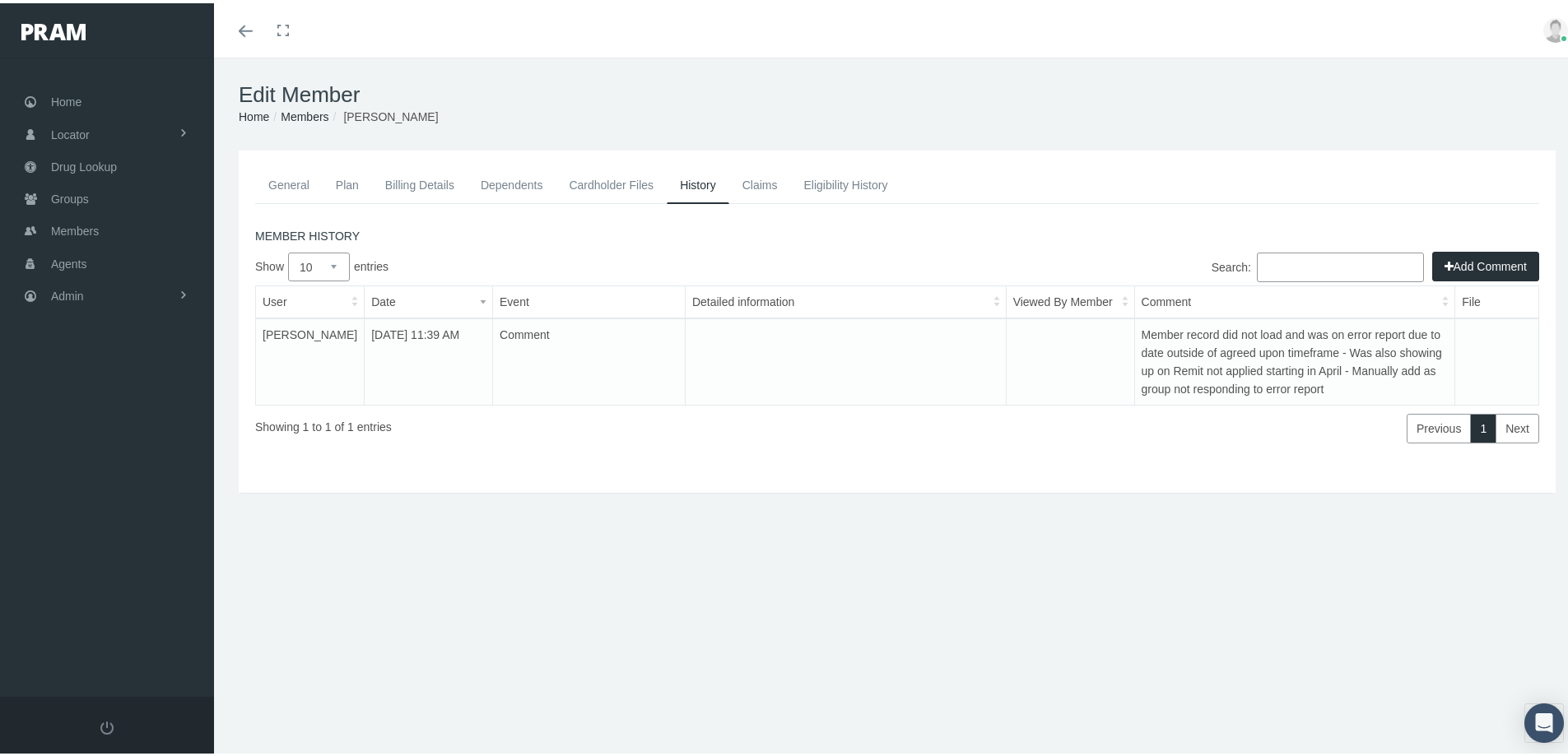
drag, startPoint x: 296, startPoint y: 182, endPoint x: 288, endPoint y: 250, distance: 68.5
click at [296, 182] on link "General" at bounding box center [289, 181] width 68 height 36
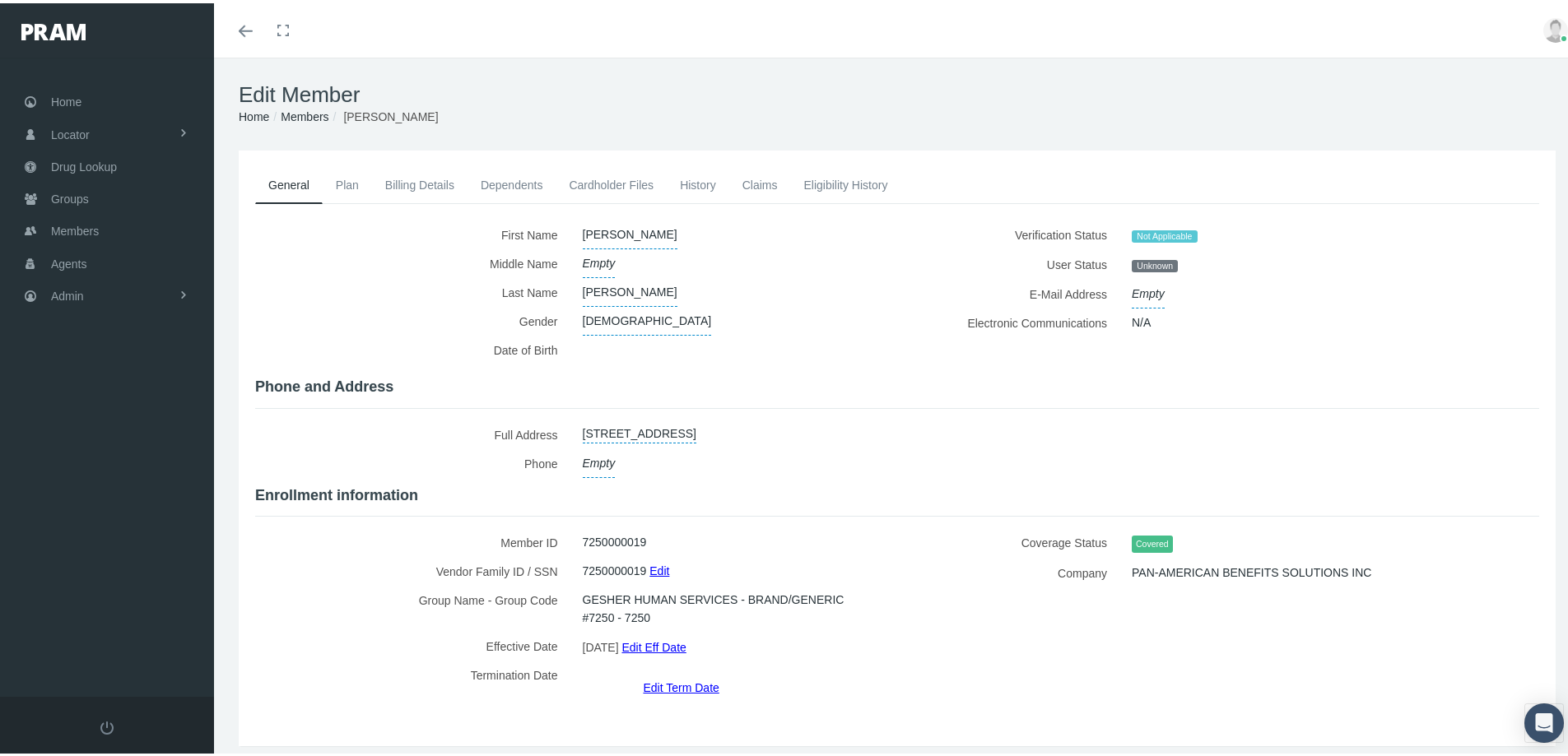
click at [307, 113] on link "Members" at bounding box center [304, 113] width 47 height 13
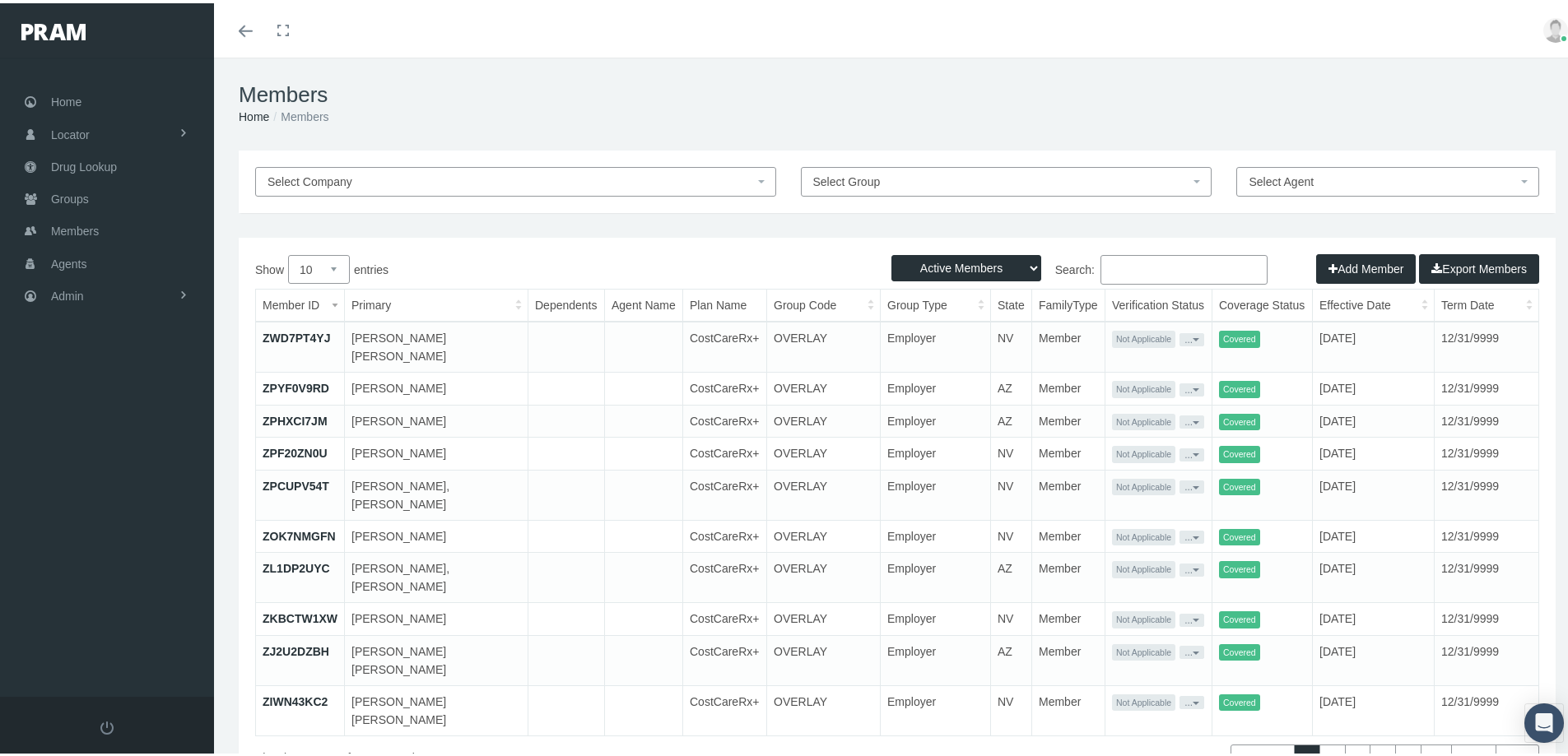
click at [1346, 267] on button "Add Member" at bounding box center [1365, 266] width 99 height 30
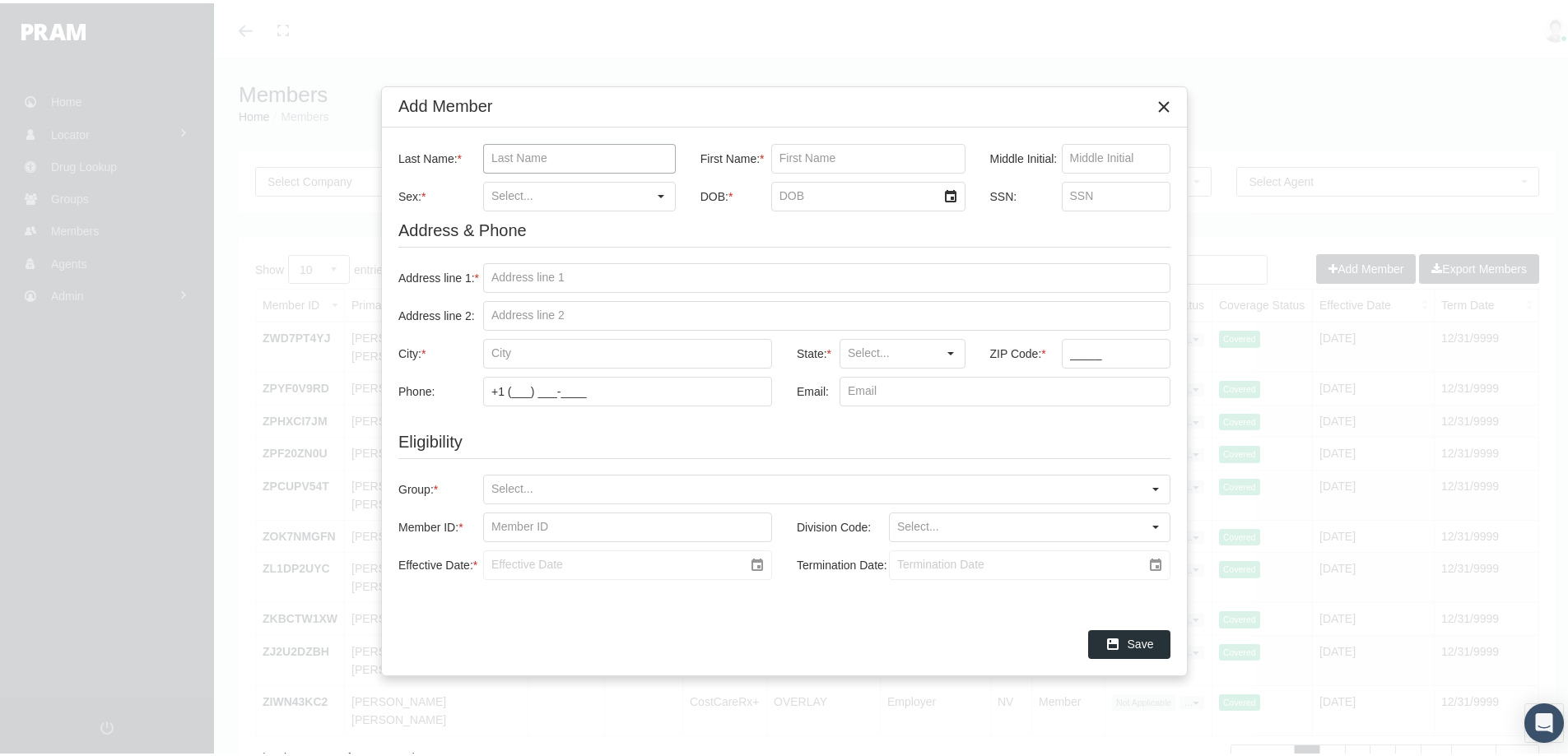
click at [502, 150] on input "Last Name: *" at bounding box center [580, 155] width 191 height 28
paste input "[PERSON_NAME]"
type input "[PERSON_NAME]"
click at [790, 155] on input "First Name: *" at bounding box center [868, 155] width 192 height 28
paste input "[PERSON_NAME]"
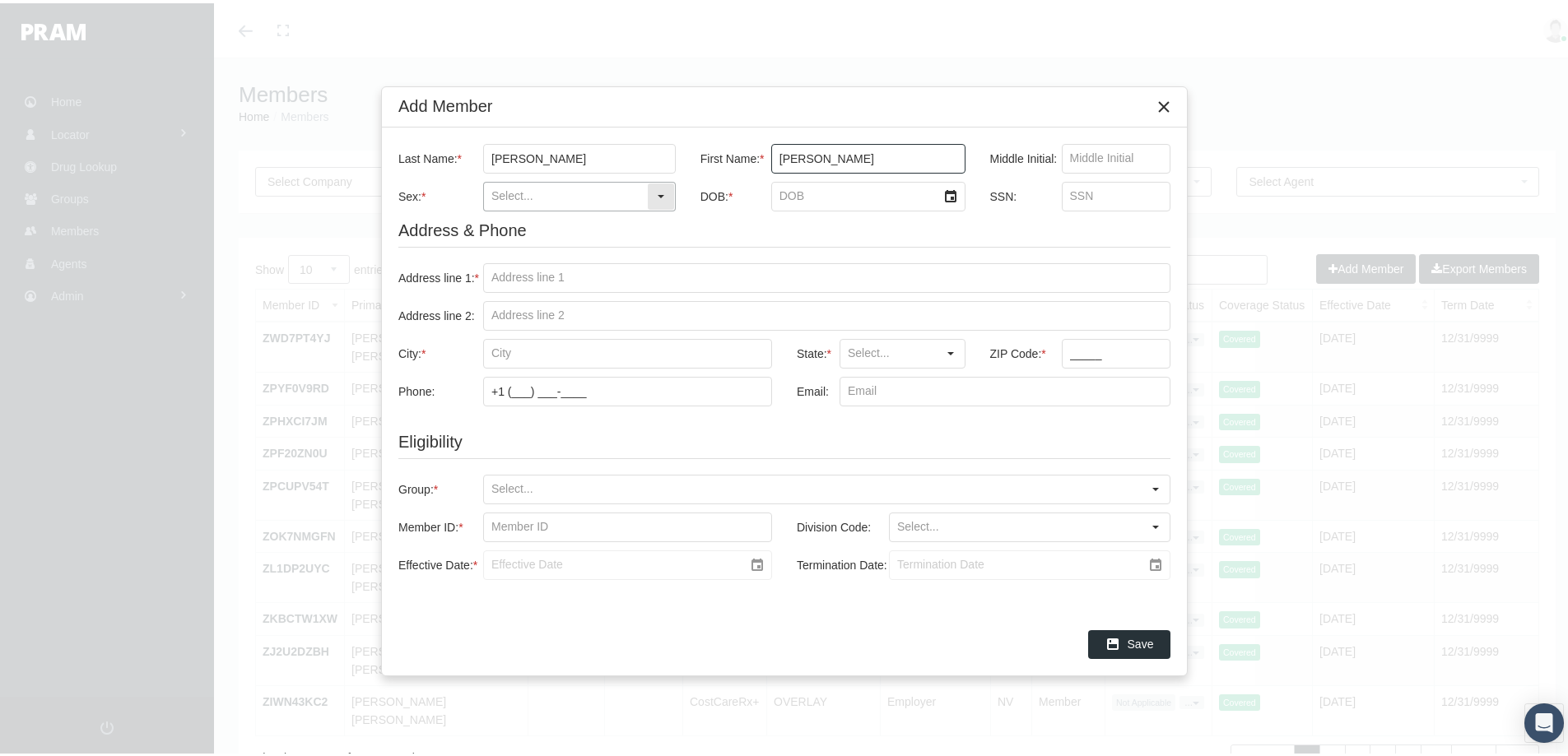
type input "[PERSON_NAME]"
click at [658, 187] on div "Select" at bounding box center [660, 193] width 26 height 26
click at [506, 251] on div "[DEMOGRAPHIC_DATA]" at bounding box center [580, 249] width 189 height 27
type input "[DEMOGRAPHIC_DATA]"
click at [785, 189] on input "DOB: *" at bounding box center [854, 193] width 164 height 28
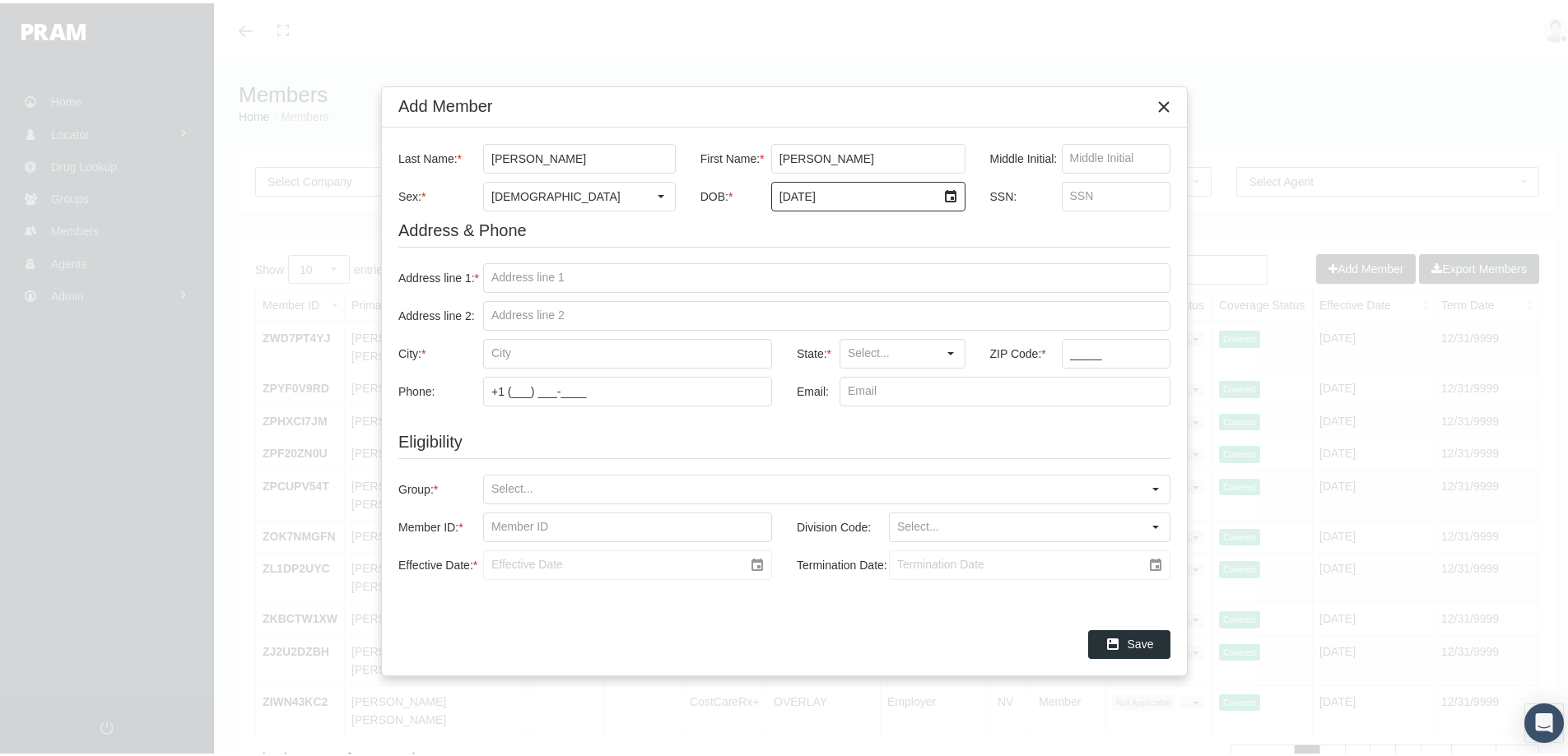
type input "4/2/1990"
click at [501, 270] on input "Address line 1: *" at bounding box center [827, 275] width 686 height 28
paste input "4875 COPLIN"
type input "4875 COPLIN"
click at [508, 348] on input "City: *" at bounding box center [627, 350] width 287 height 28
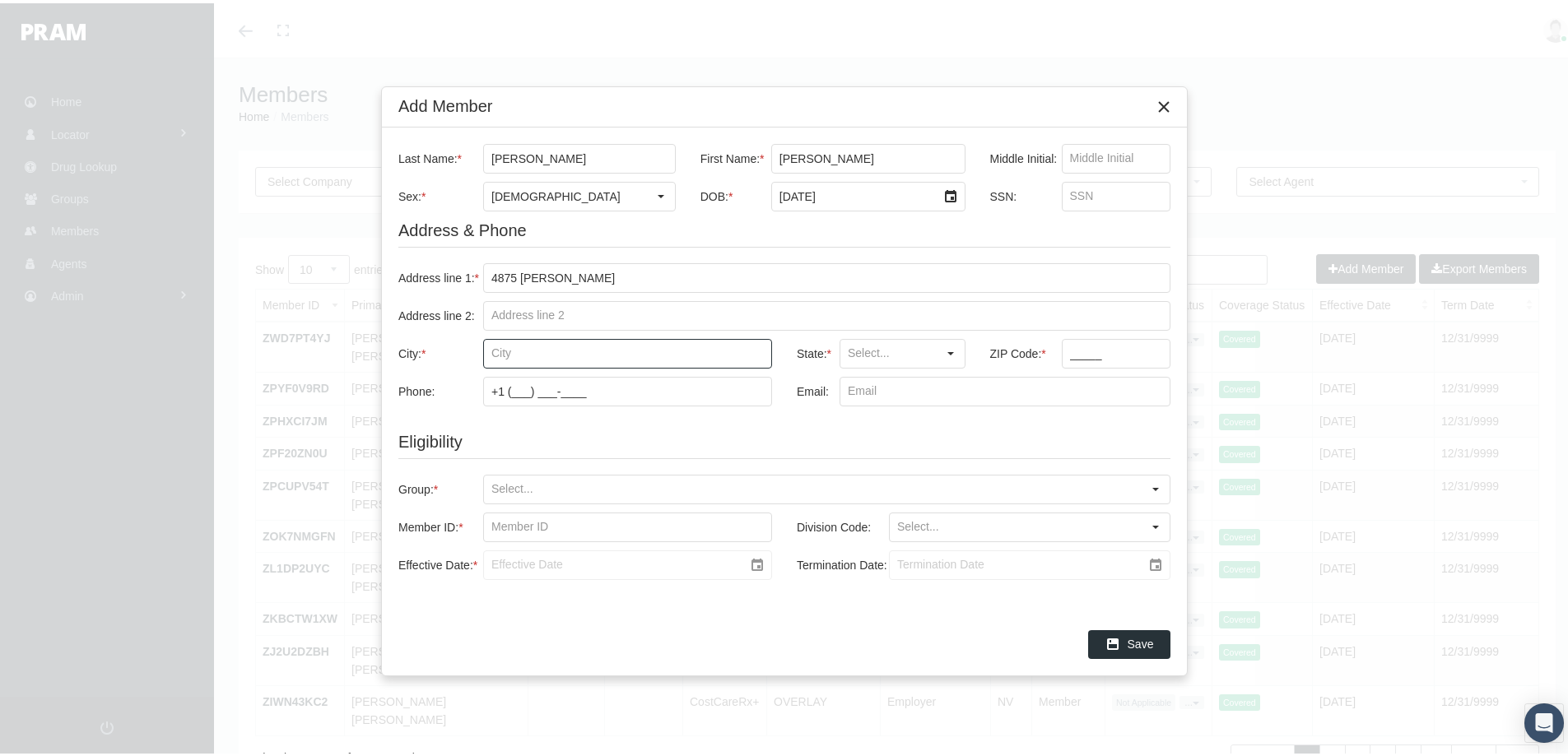
paste input "DETROIT"
type input "DETROIT"
click at [881, 350] on input "State: *" at bounding box center [889, 350] width 97 height 28
drag, startPoint x: 855, startPoint y: 374, endPoint x: 982, endPoint y: 398, distance: 129.2
click at [855, 375] on div "MI" at bounding box center [902, 379] width 123 height 27
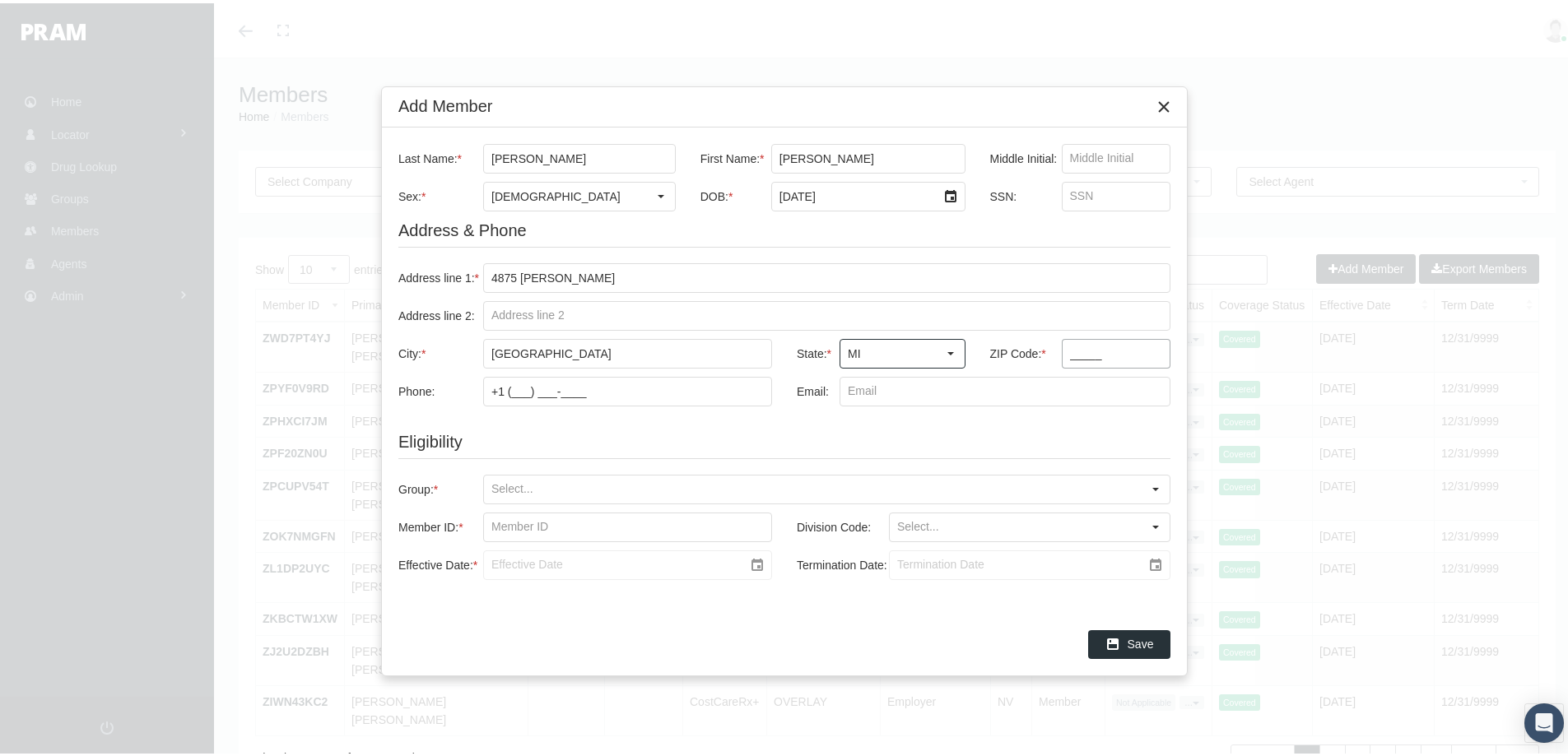
type input "MI"
drag, startPoint x: 1068, startPoint y: 353, endPoint x: 1205, endPoint y: 358, distance: 137.1
click at [1068, 353] on input "_____" at bounding box center [1117, 350] width 108 height 28
type input "48215"
drag, startPoint x: 506, startPoint y: 478, endPoint x: 568, endPoint y: 502, distance: 66.5
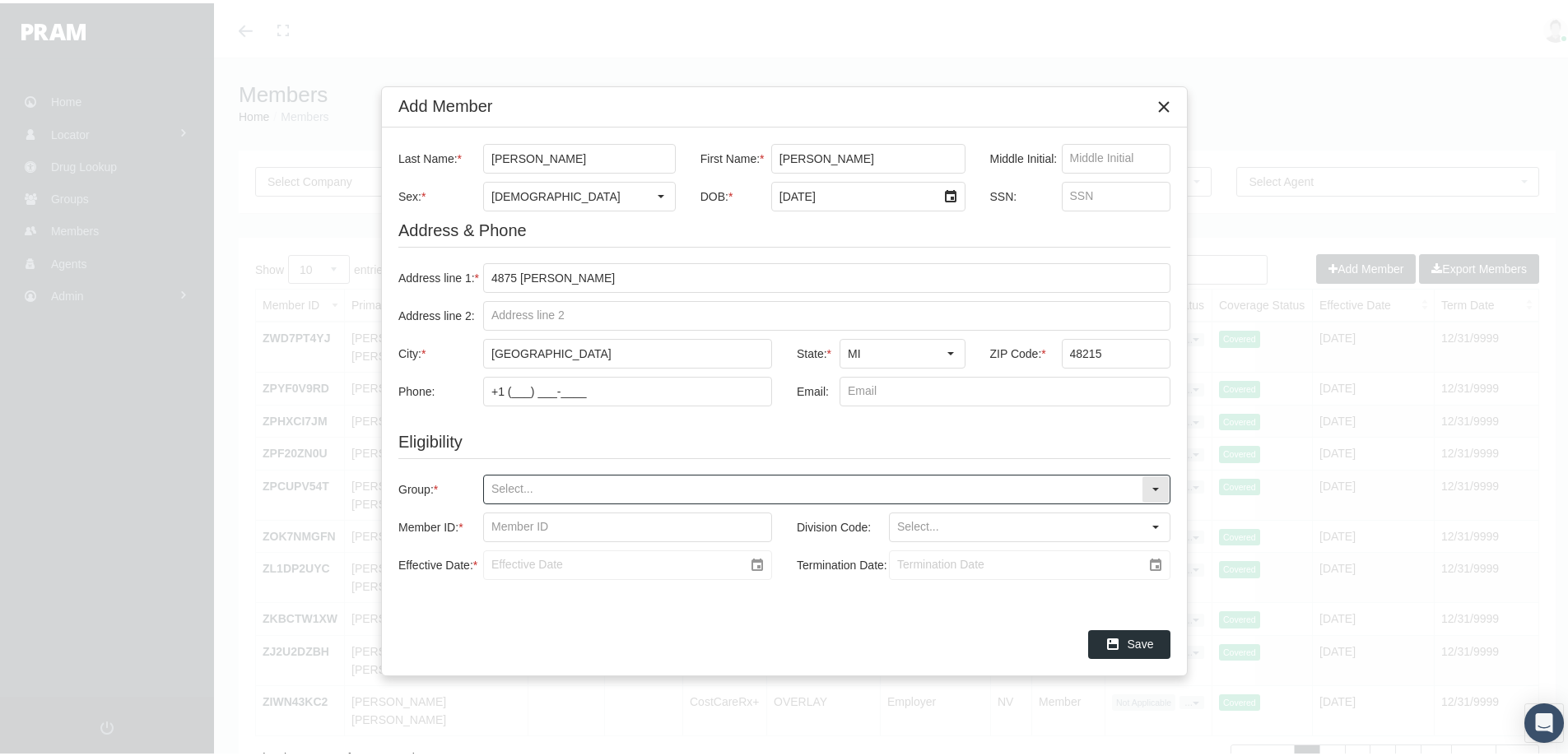
click at [507, 478] on input "Group: *" at bounding box center [813, 487] width 658 height 28
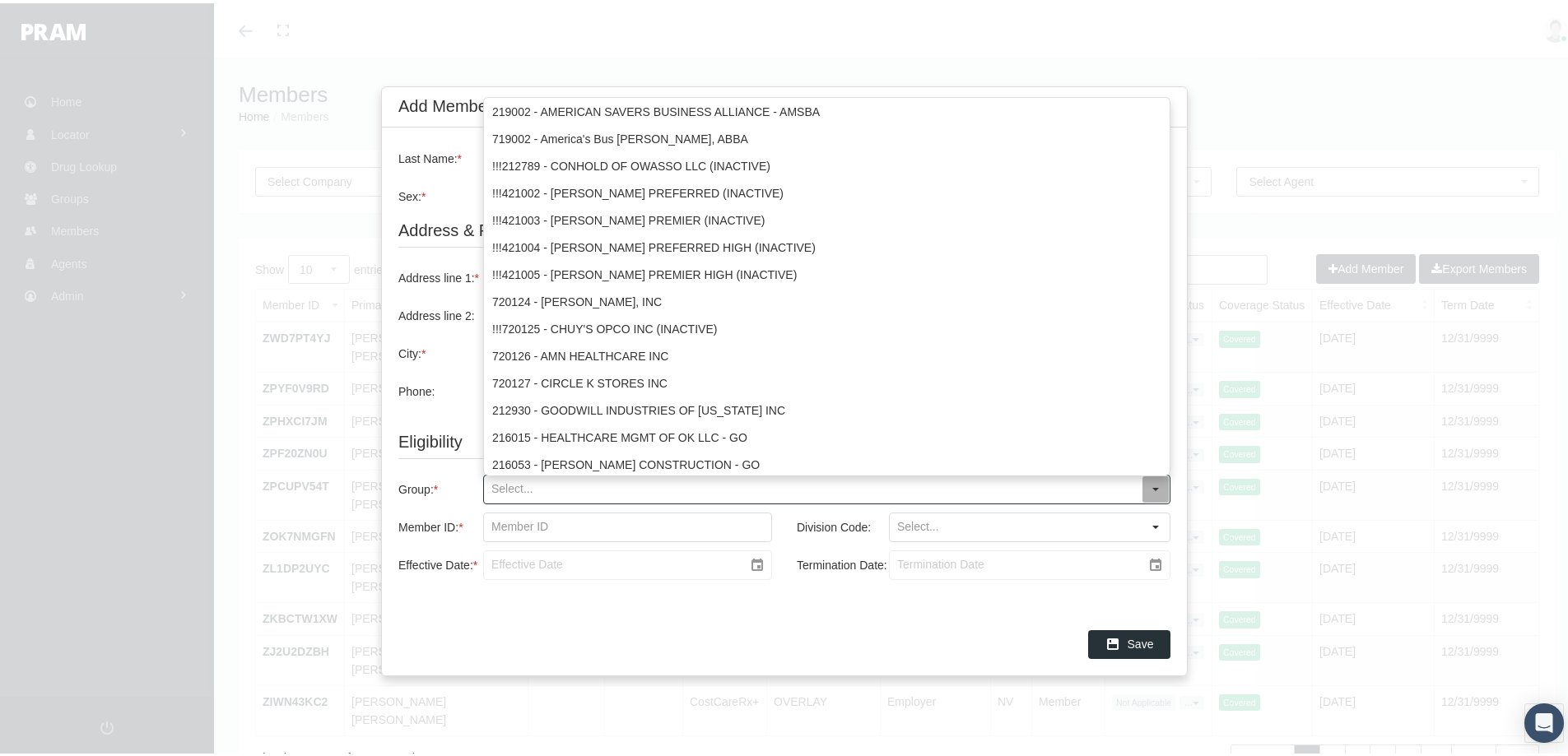
click at [515, 481] on input "Group: *" at bounding box center [813, 487] width 658 height 28
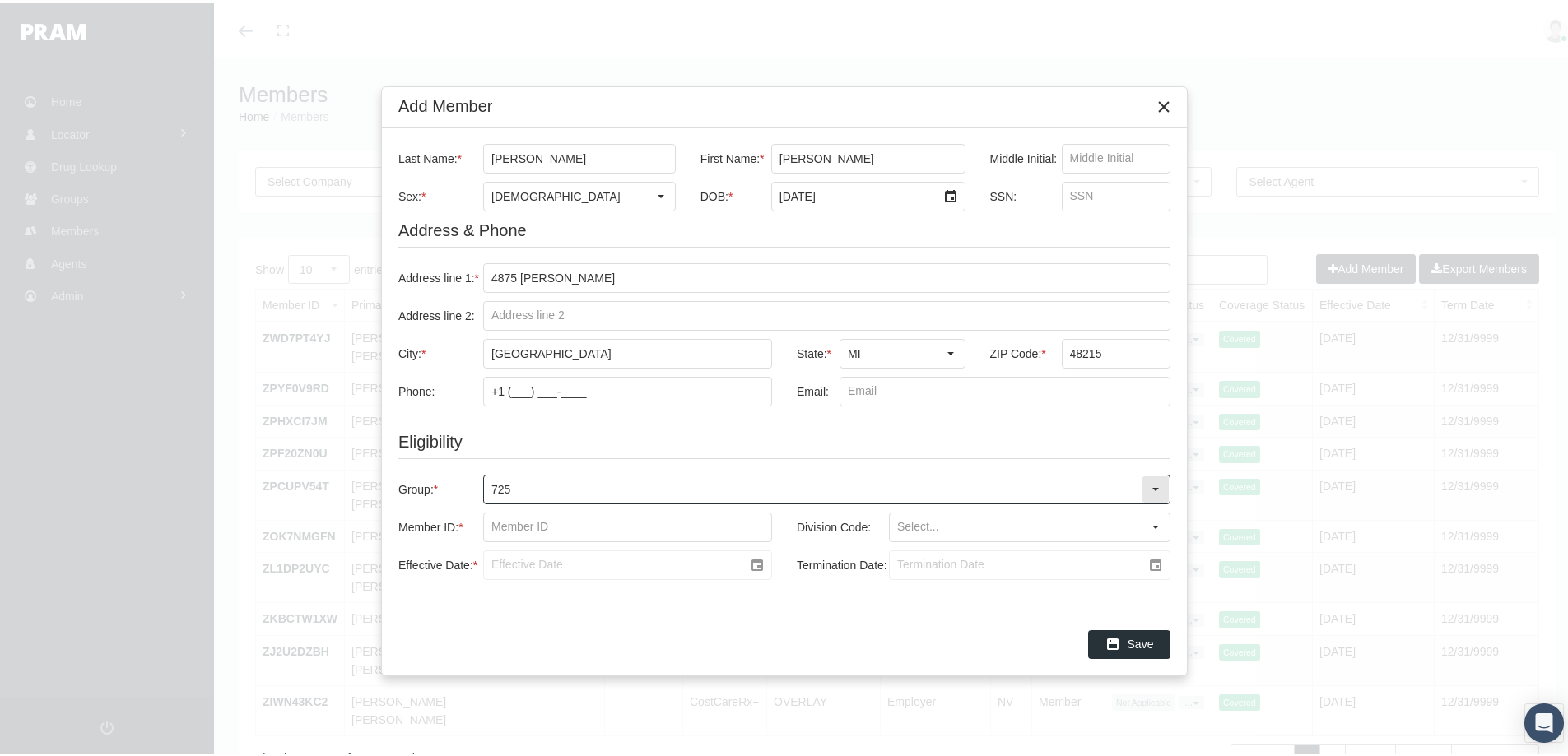
type input "7250"
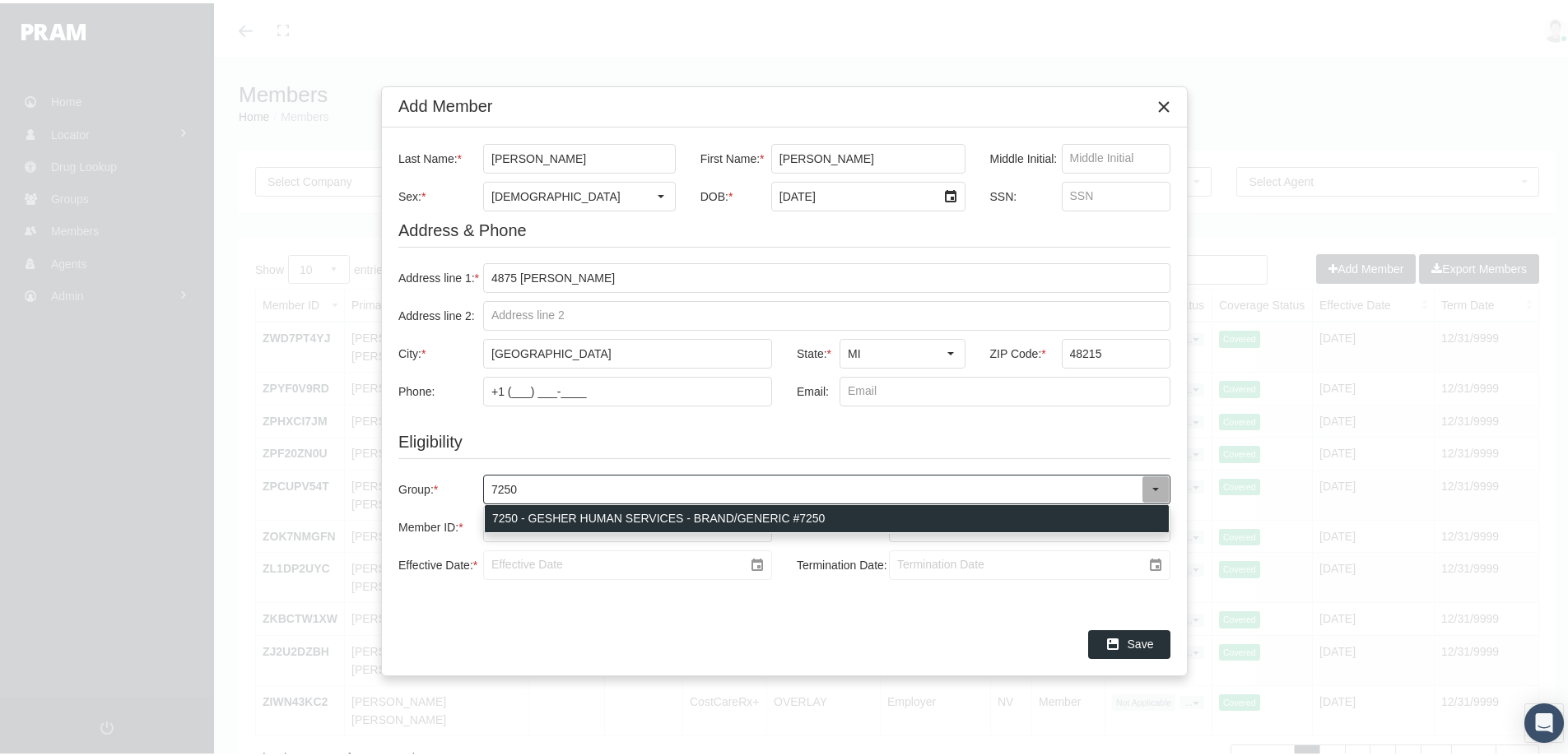
click at [577, 514] on div "7250 - GESHER HUMAN SERVICES - BRAND/GENERIC #7250" at bounding box center [827, 515] width 684 height 27
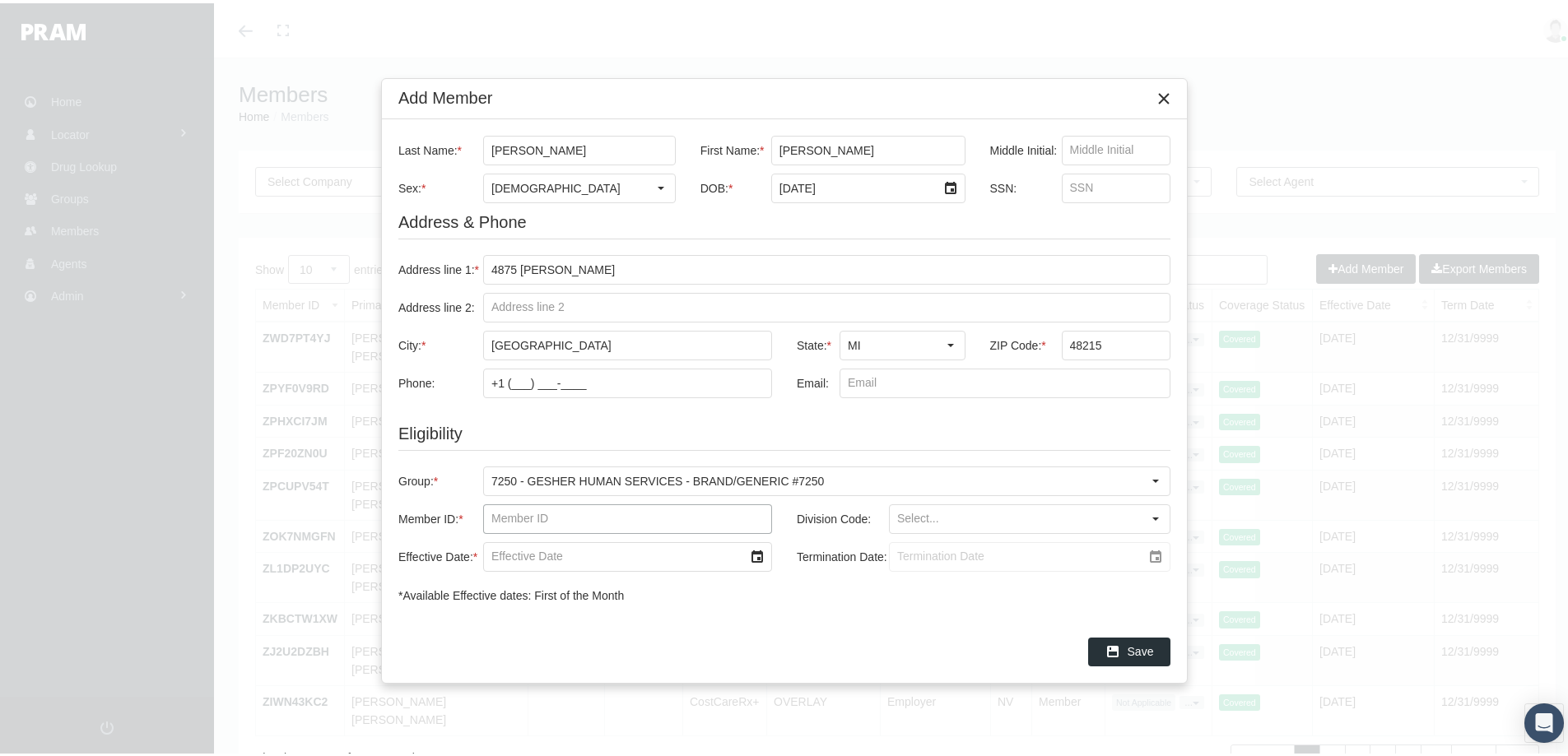
click at [508, 516] on input "Member ID: *" at bounding box center [627, 515] width 287 height 28
paste input "7250000083"
type input "7250000083"
click at [924, 515] on input "Division Code:" at bounding box center [1015, 515] width 252 height 28
click at [923, 538] on div "DEFAULT BLANK" at bounding box center [1029, 544] width 278 height 27
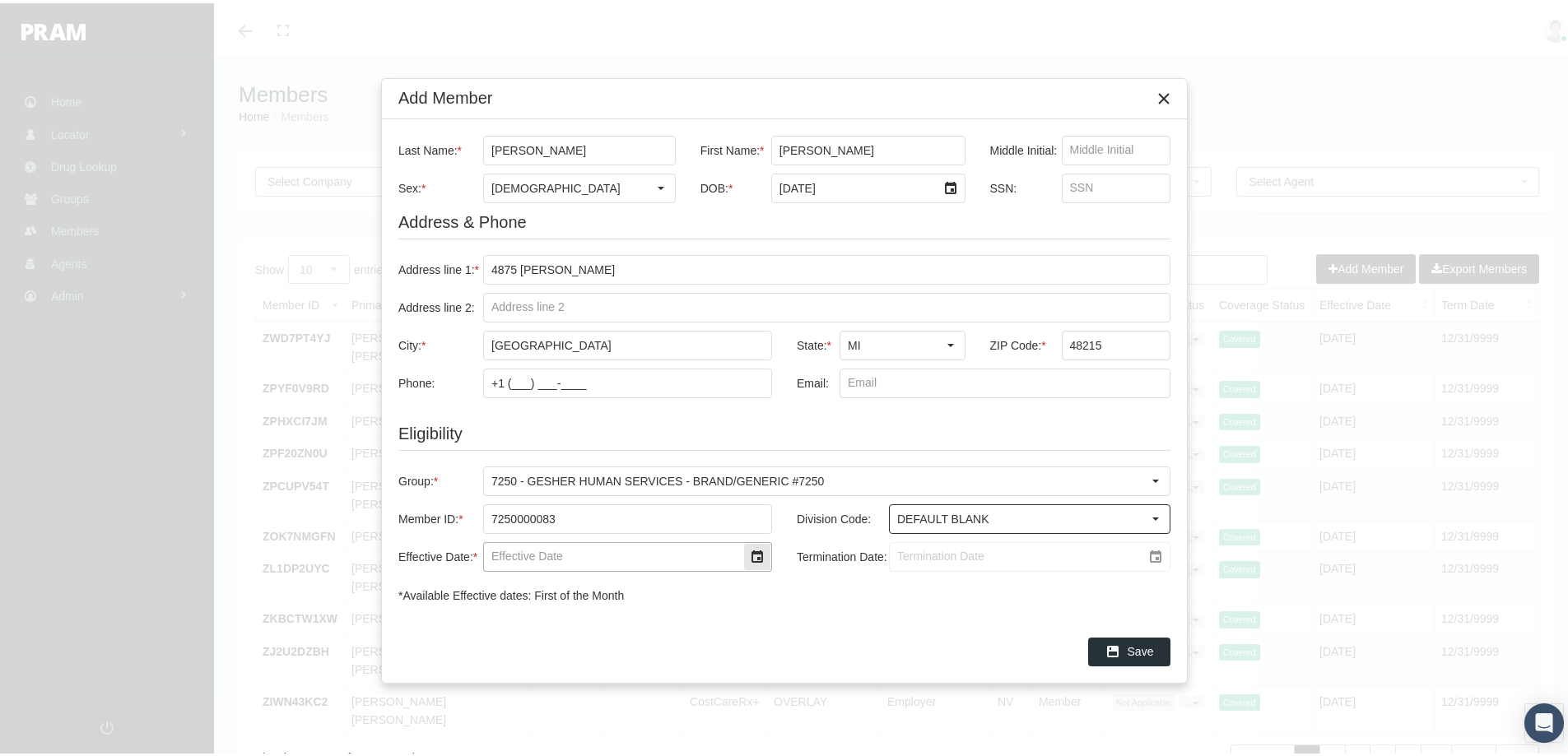
type input "DEFAULT BLANK"
click at [522, 553] on input "Effective Date: *" at bounding box center [613, 554] width 259 height 28
type input "04/01/2025"
click at [912, 554] on input "Termination Date:" at bounding box center [1015, 554] width 252 height 28
type input "5/31/2025"
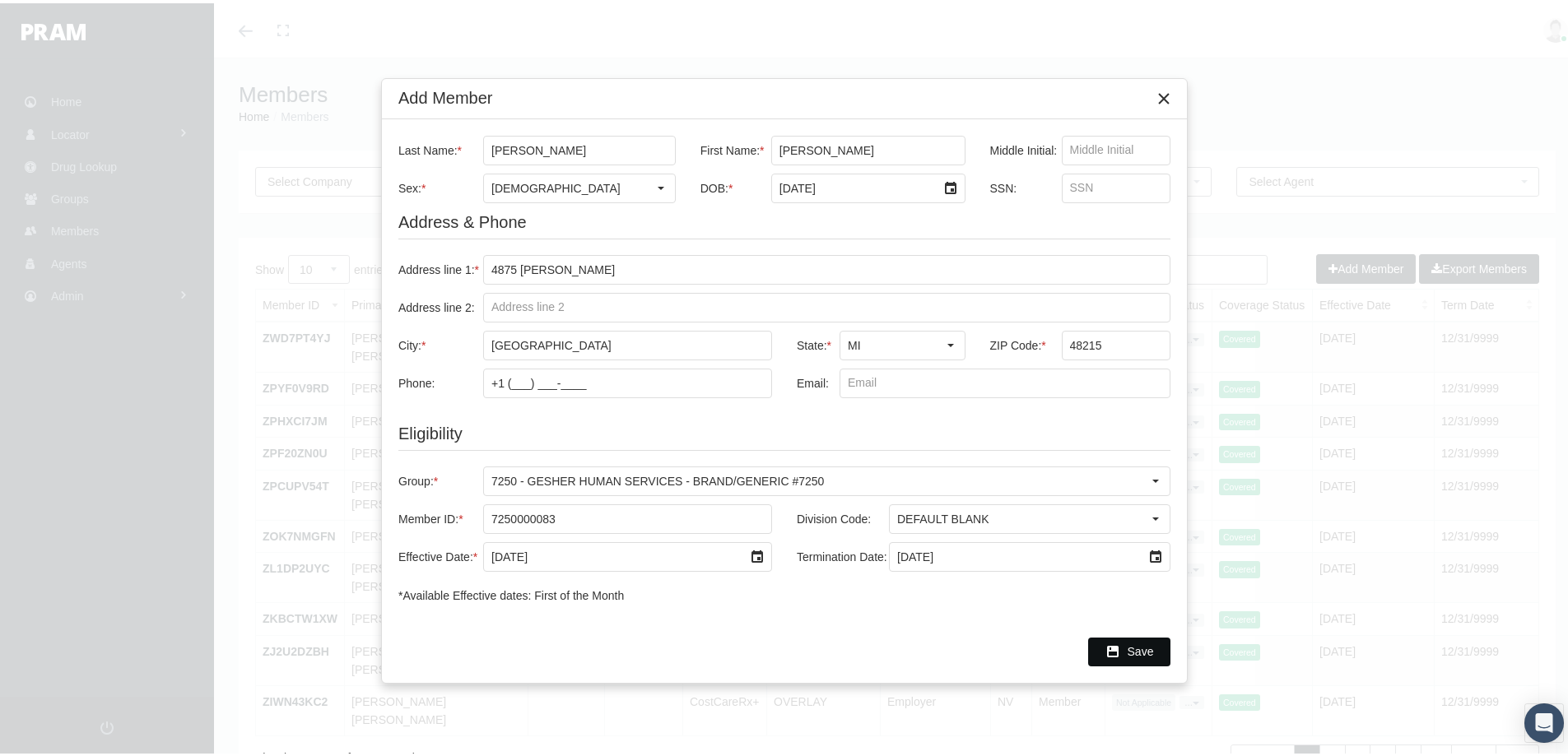
click at [1145, 649] on span "Save" at bounding box center [1141, 648] width 26 height 13
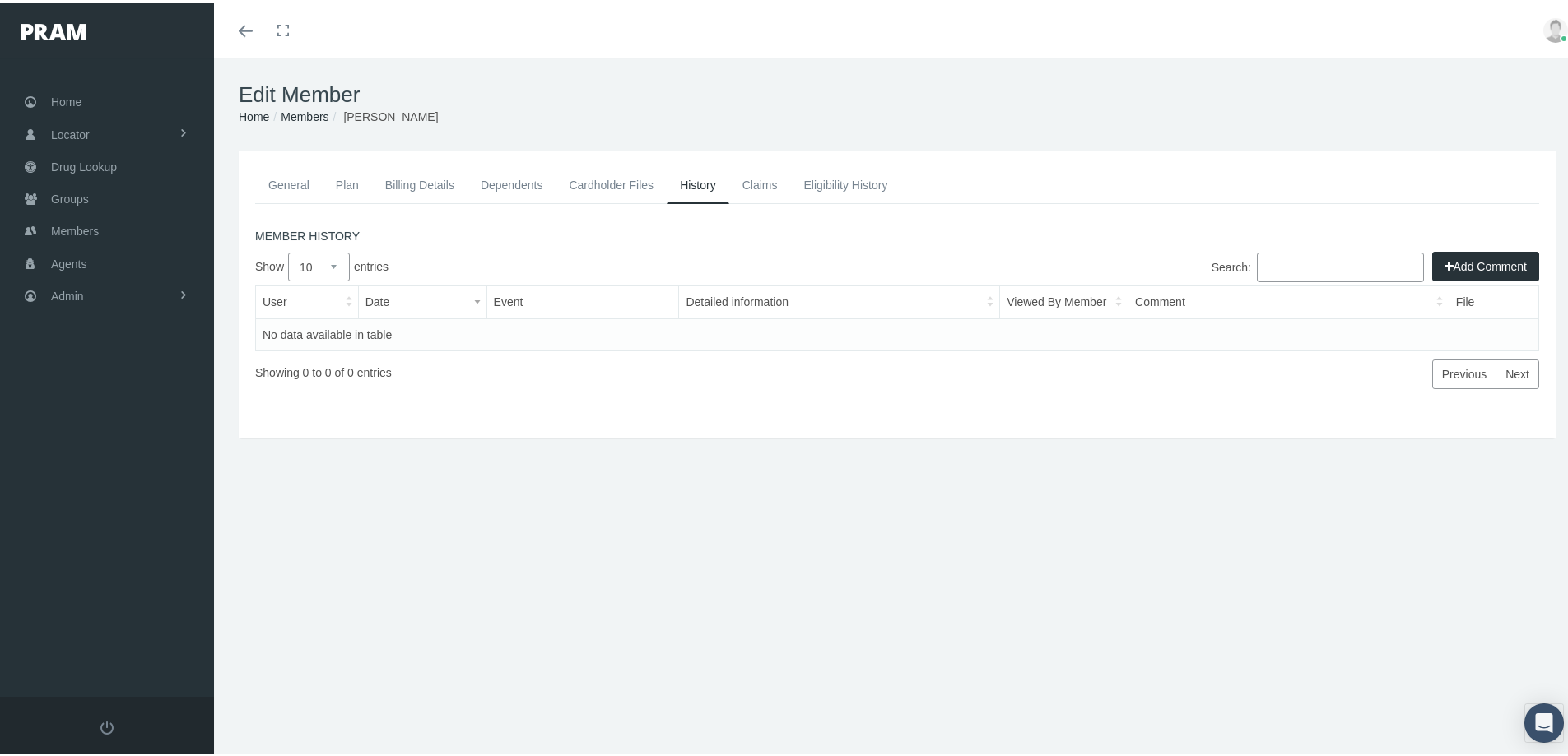
click at [1447, 262] on button "Add Comment" at bounding box center [1485, 264] width 107 height 30
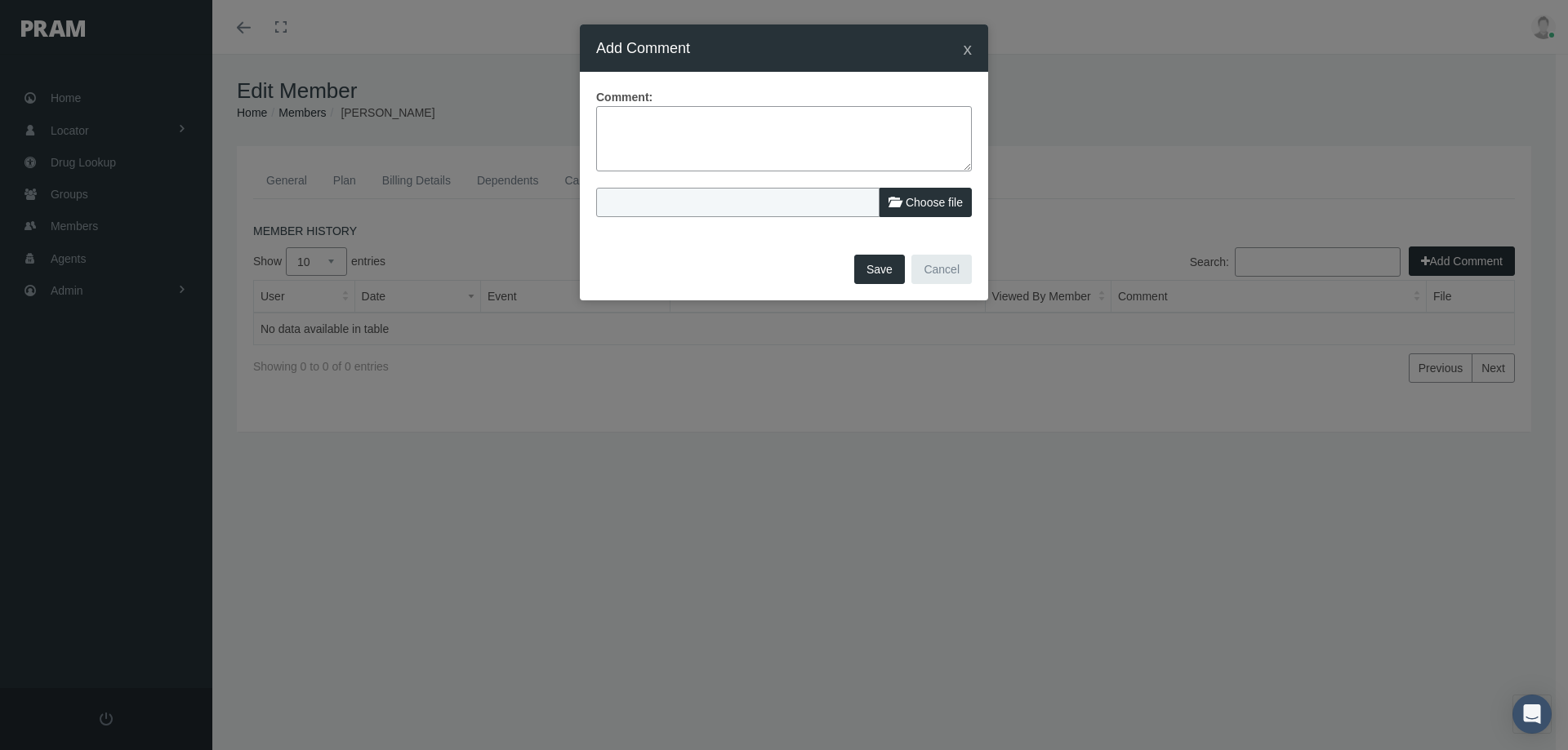
drag, startPoint x: 607, startPoint y: 113, endPoint x: 788, endPoint y: 172, distance: 190.4
click at [607, 114] on textarea at bounding box center [784, 138] width 376 height 65
click at [830, 135] on textarea "Member was showing on error report dated [DATE] - record did not load due to ef…" at bounding box center [784, 138] width 376 height 65
drag, startPoint x: 789, startPoint y: 158, endPoint x: 823, endPoint y: 153, distance: 34.4
click at [797, 155] on textarea "Member was showing on error report dated [DATE] - record did not load due to ef…" at bounding box center [784, 138] width 376 height 65
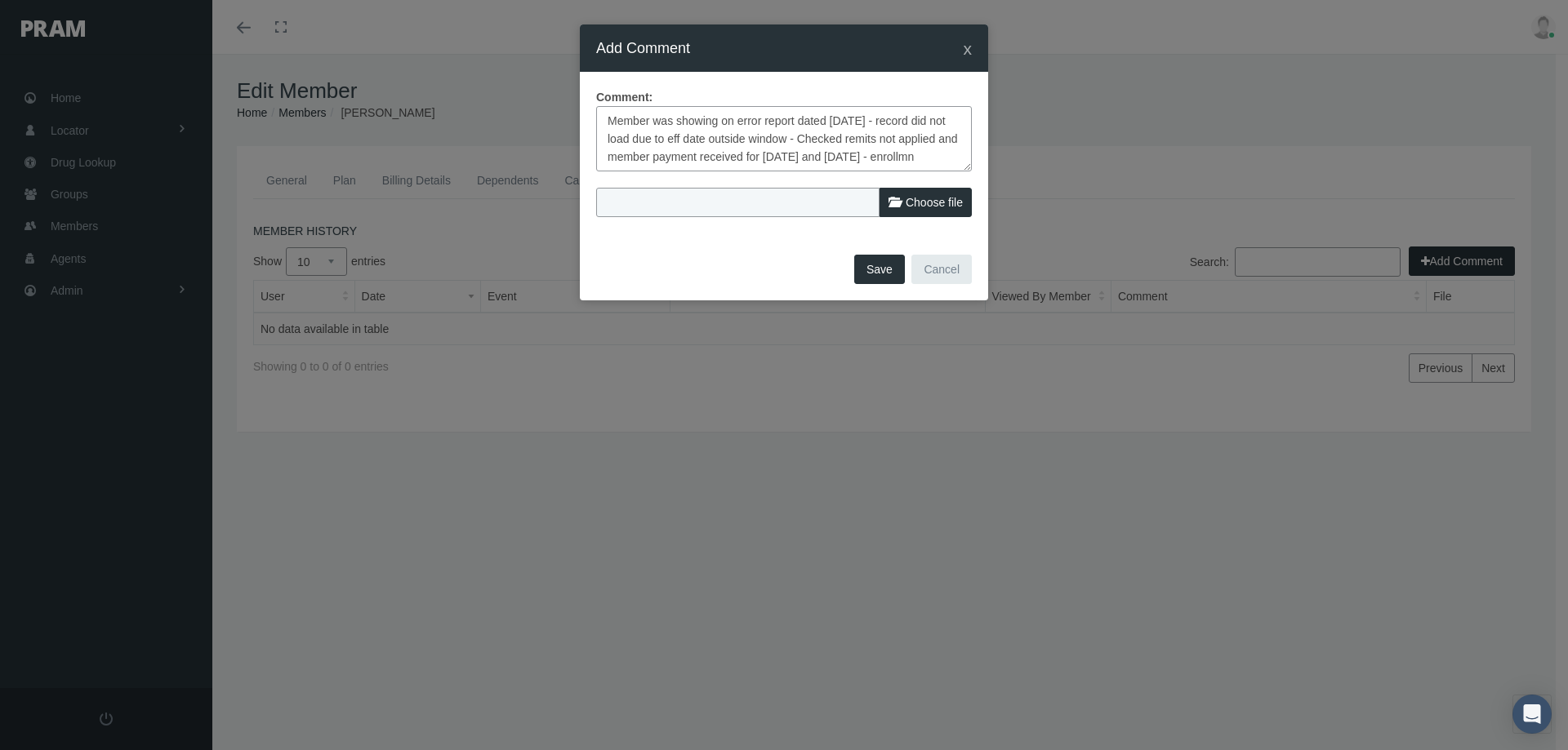
scroll to position [11, 0]
type textarea "Member was showing on error report dated 08/11/2025 - record did not load due t…"
click at [881, 266] on button "Save" at bounding box center [879, 269] width 51 height 29
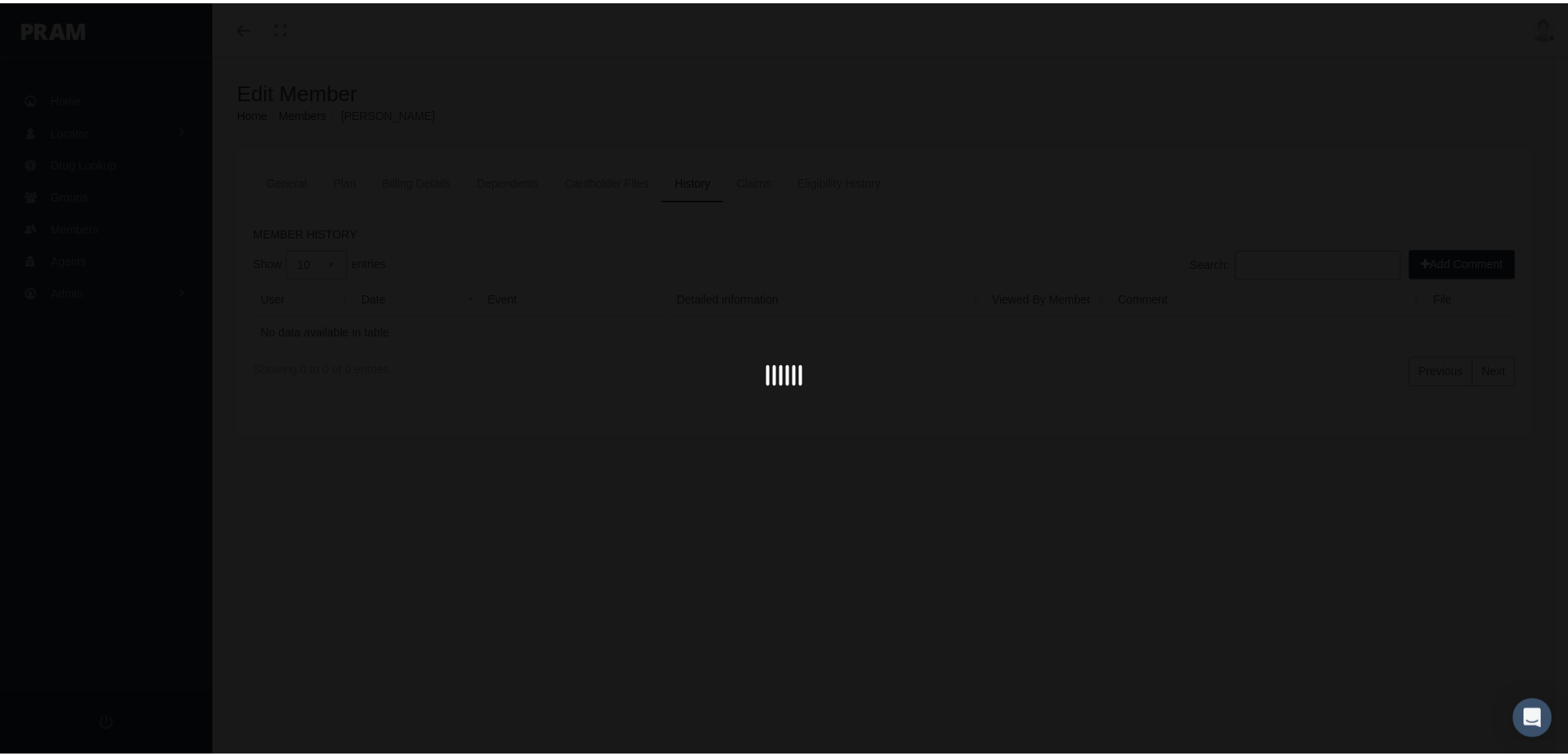
scroll to position [0, 0]
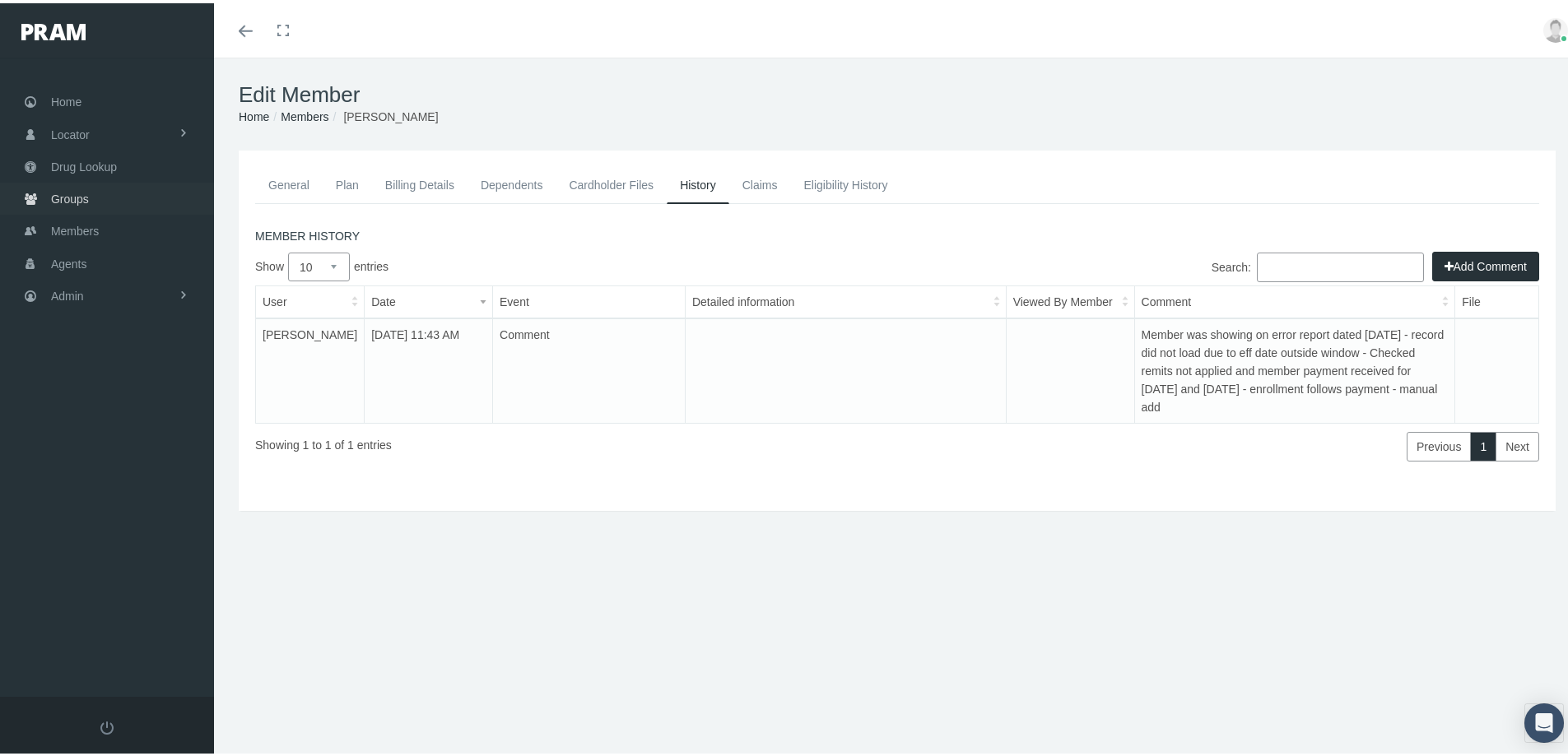
drag, startPoint x: 74, startPoint y: 195, endPoint x: 90, endPoint y: 239, distance: 46.8
click at [74, 195] on span "Groups" at bounding box center [70, 196] width 38 height 32
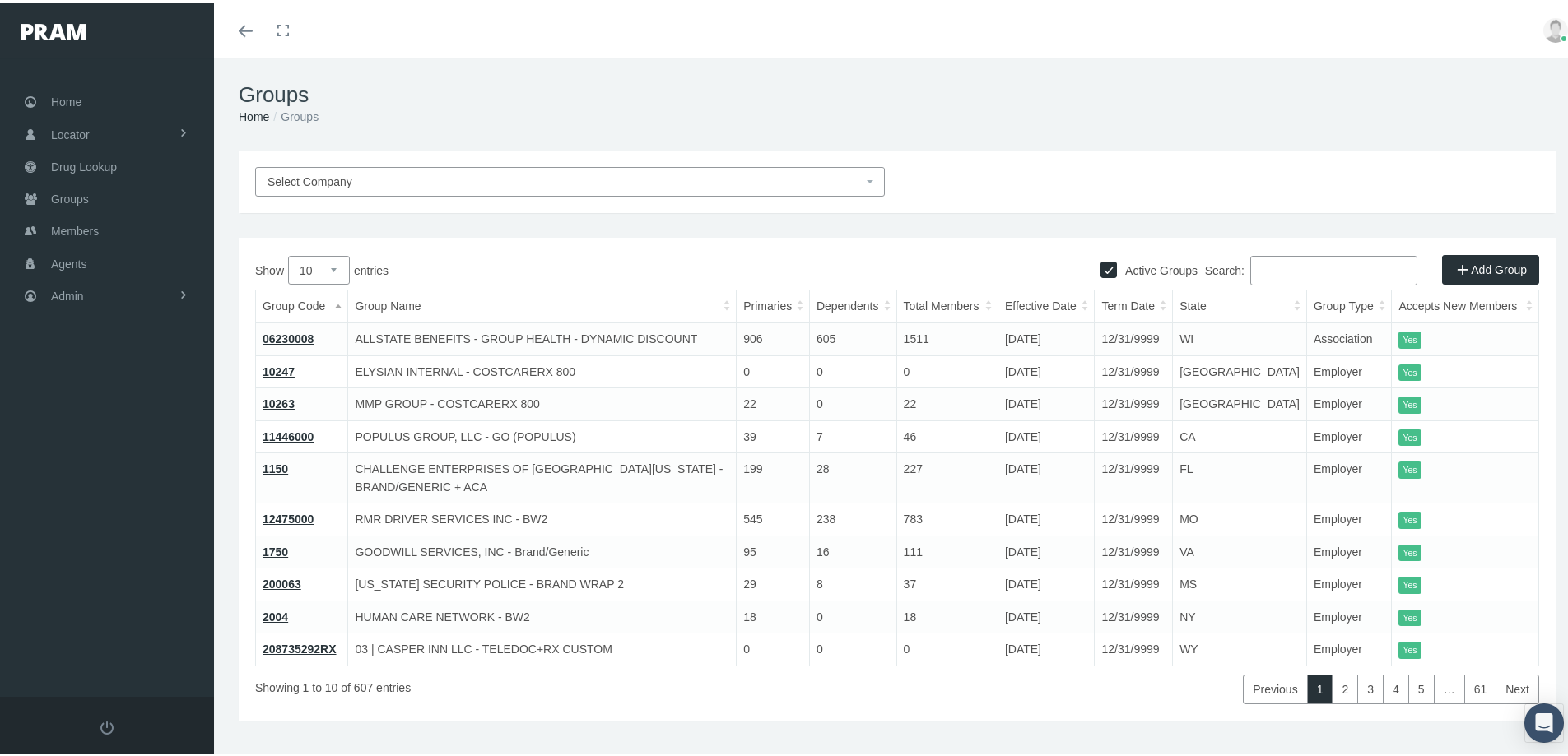
drag, startPoint x: 1262, startPoint y: 267, endPoint x: 1579, endPoint y: 241, distance: 318.1
click at [1266, 268] on input "Search:" at bounding box center [1334, 267] width 167 height 30
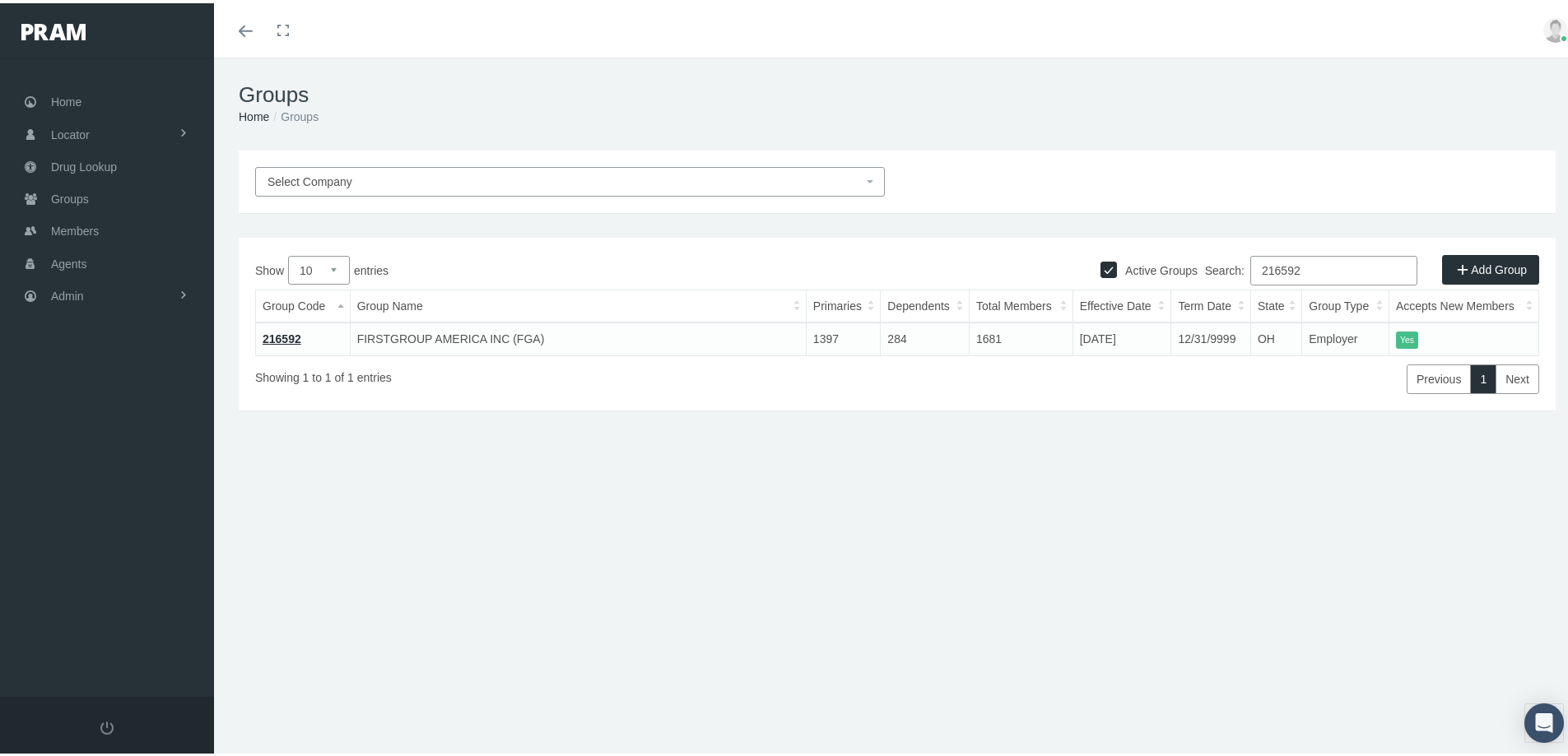
type input "216592"
drag, startPoint x: 281, startPoint y: 331, endPoint x: 474, endPoint y: 435, distance: 219.2
click at [281, 332] on link "216592" at bounding box center [282, 335] width 39 height 13
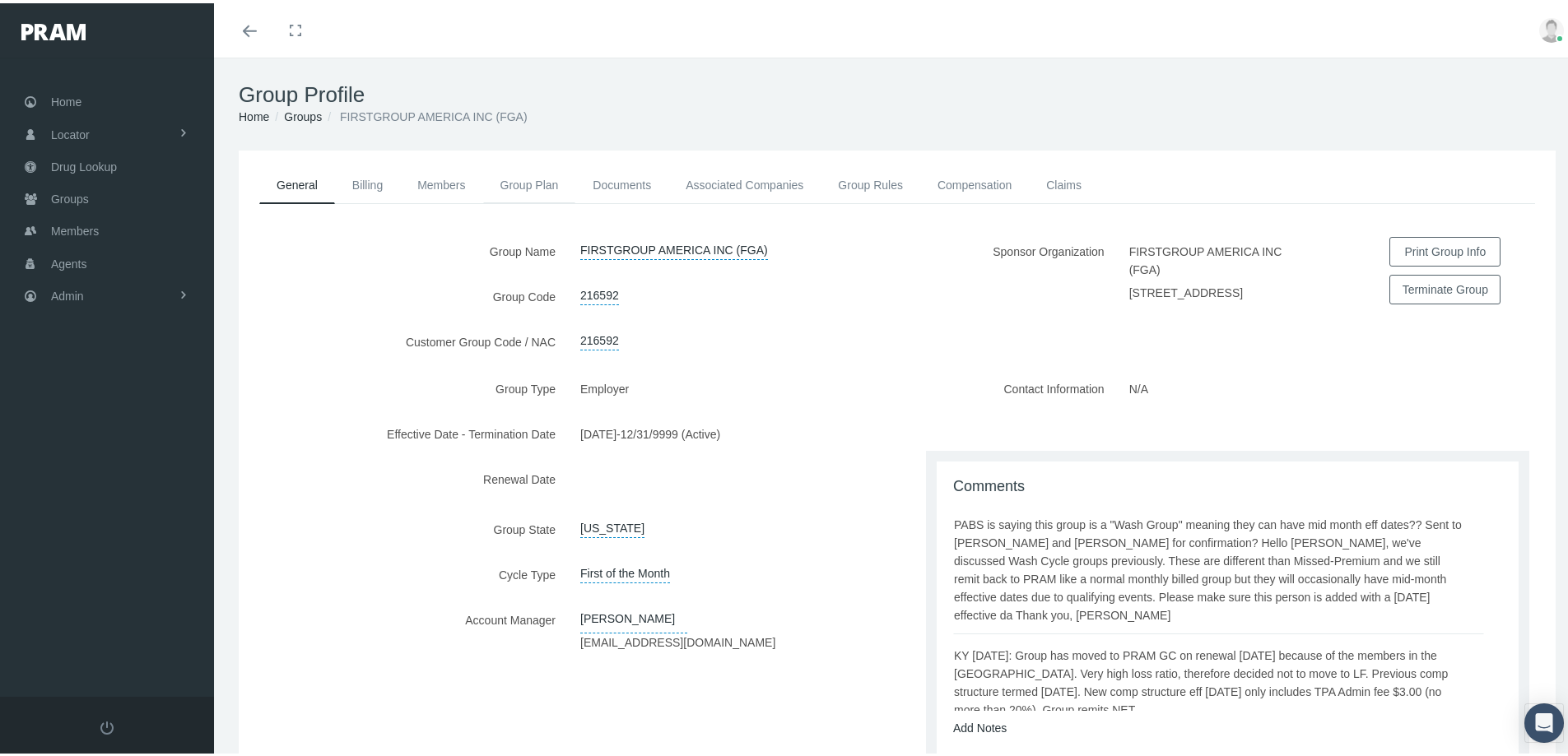
click at [523, 180] on link "Group Plan" at bounding box center [529, 181] width 93 height 36
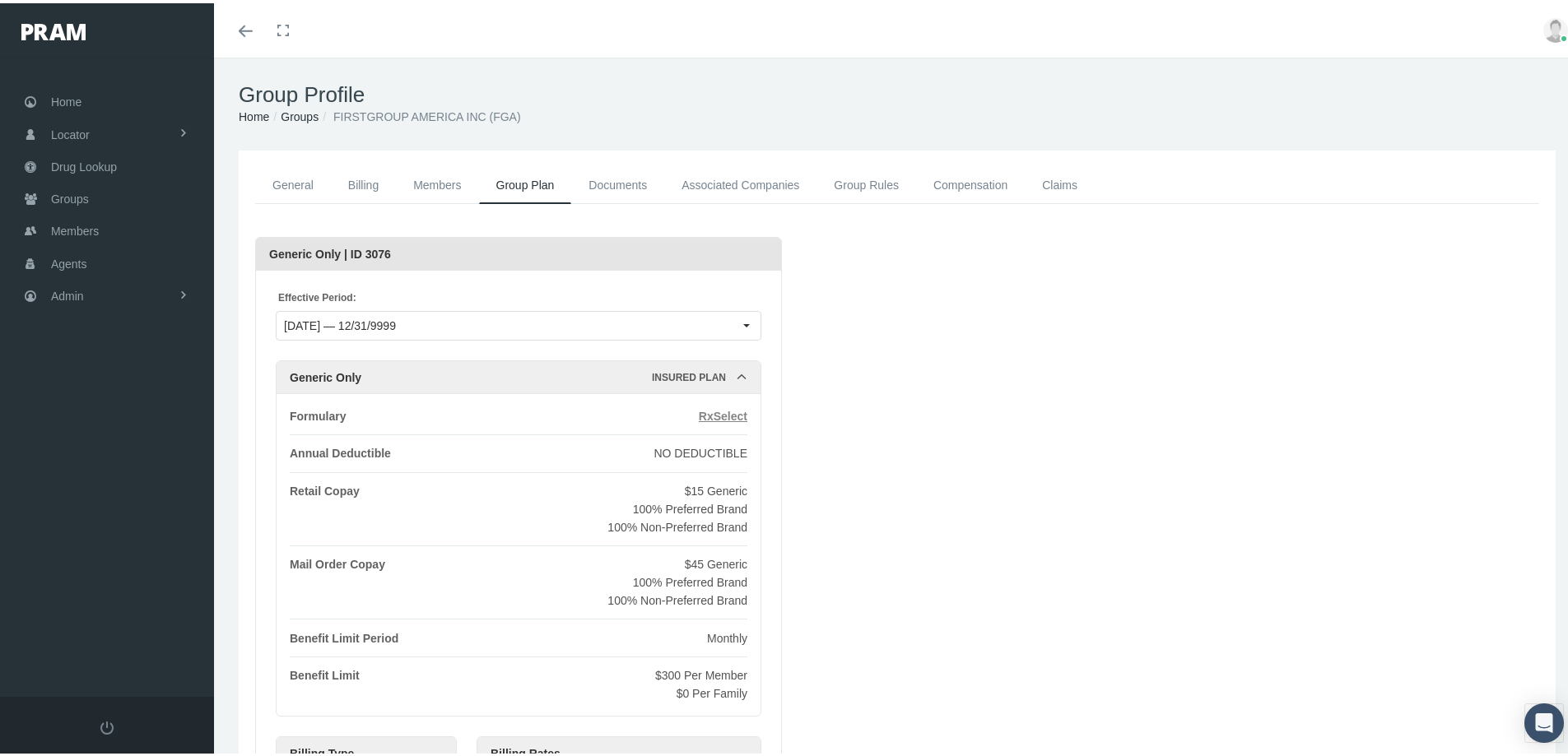
click at [730, 415] on span "RxSelect" at bounding box center [723, 413] width 48 height 13
drag, startPoint x: 78, startPoint y: 232, endPoint x: 88, endPoint y: 243, distance: 14.9
click at [78, 232] on span "Members" at bounding box center [74, 228] width 47 height 32
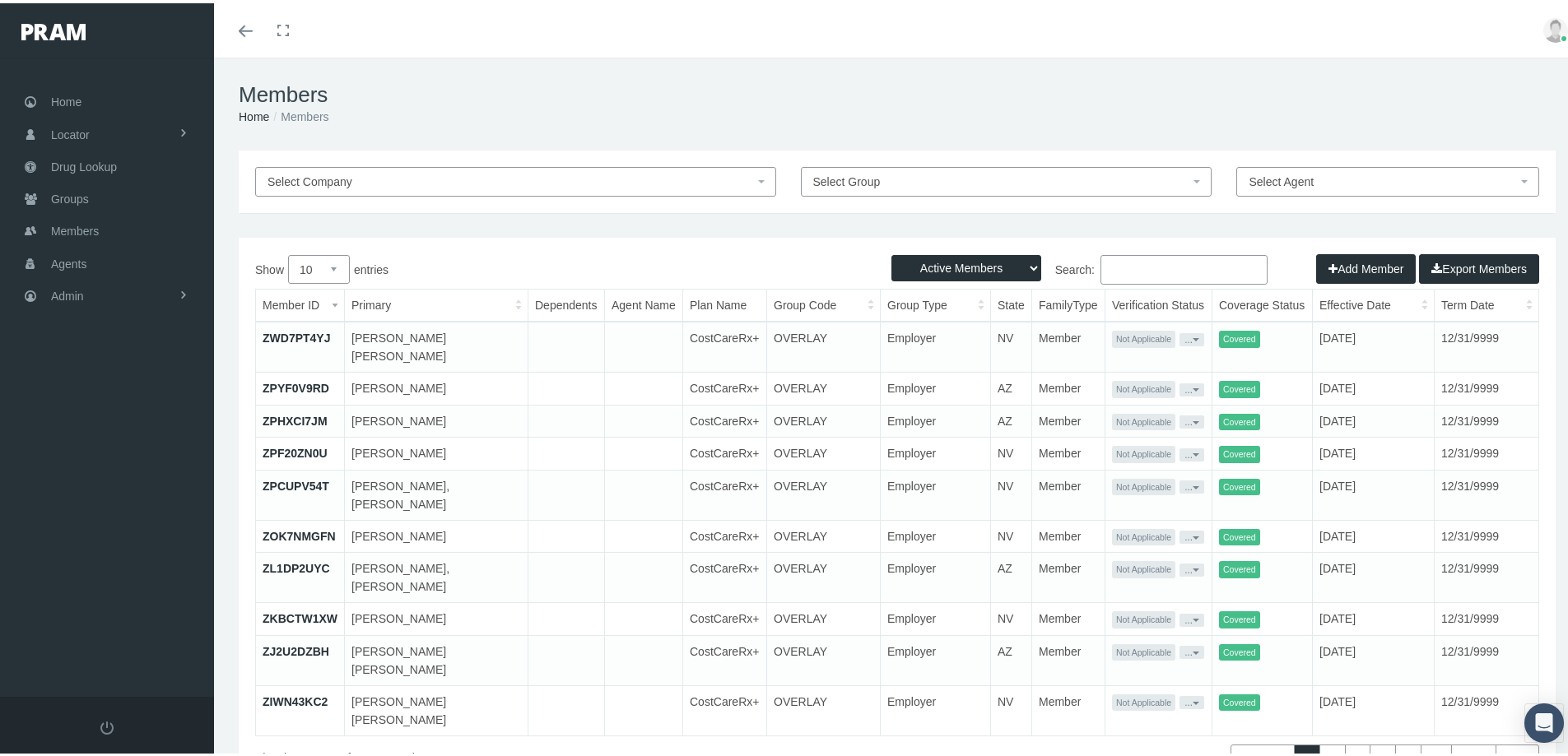
paste input "1150000053"
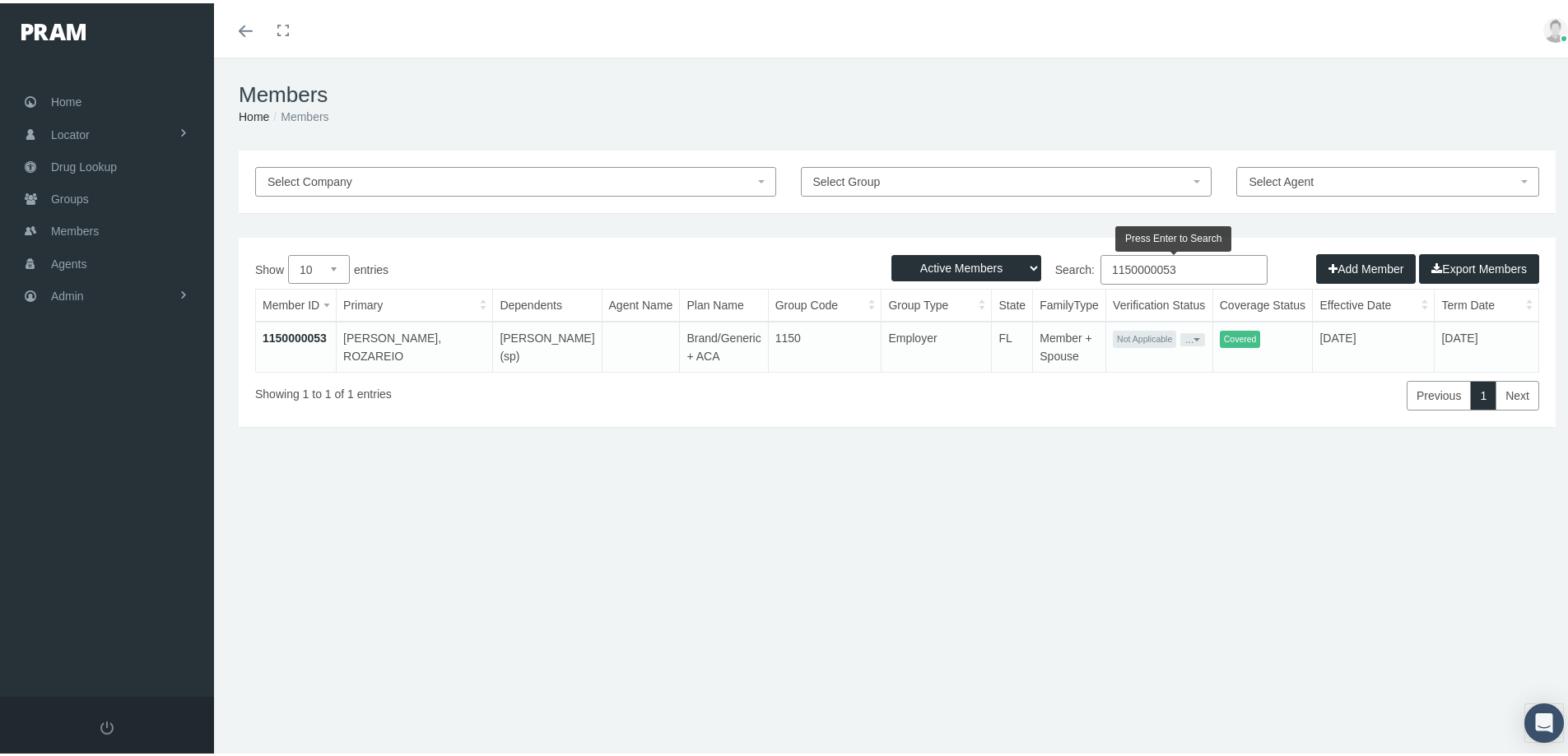
type input "1150000053"
click at [297, 338] on link "1150000053" at bounding box center [294, 334] width 64 height 13
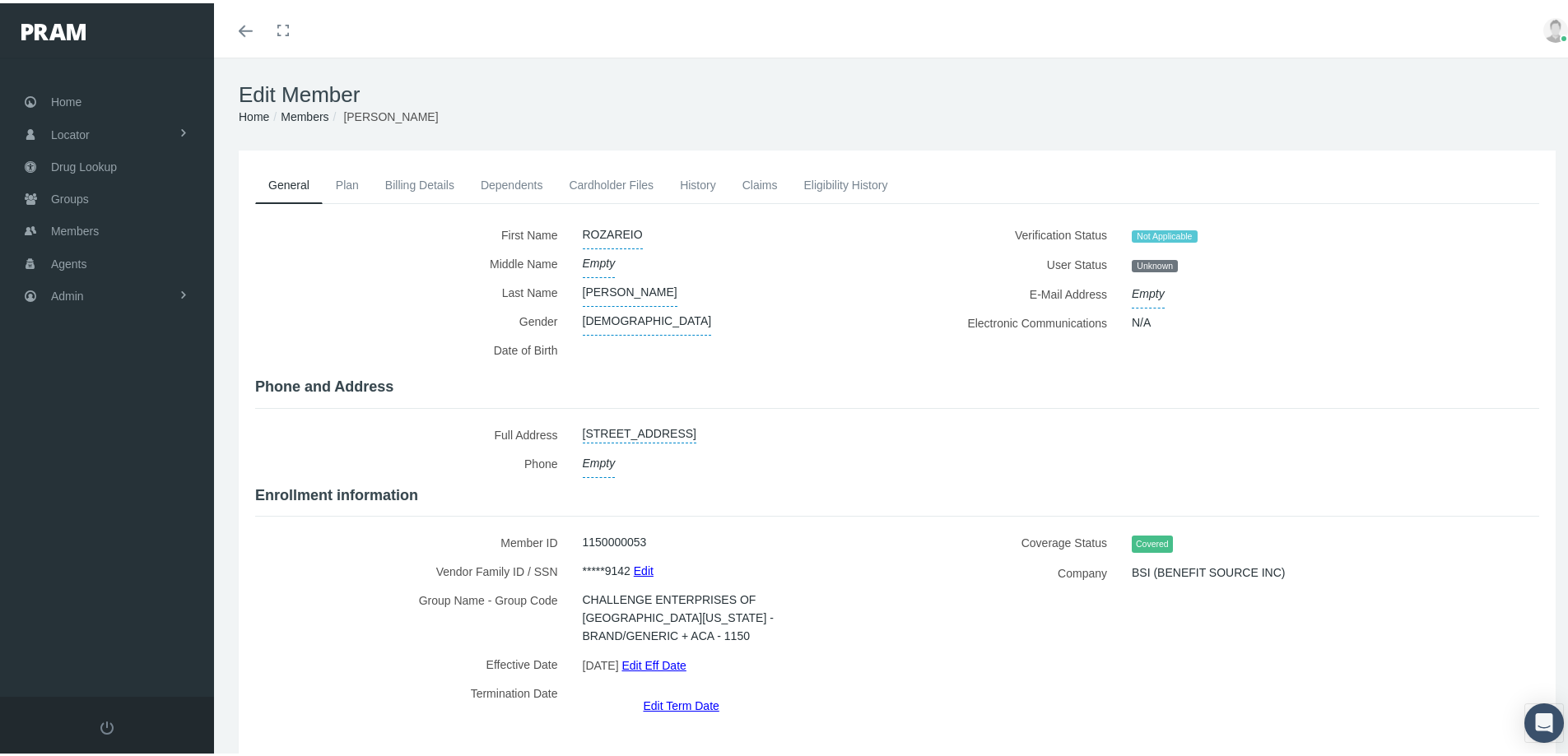
click at [500, 176] on link "Dependents" at bounding box center [512, 181] width 89 height 36
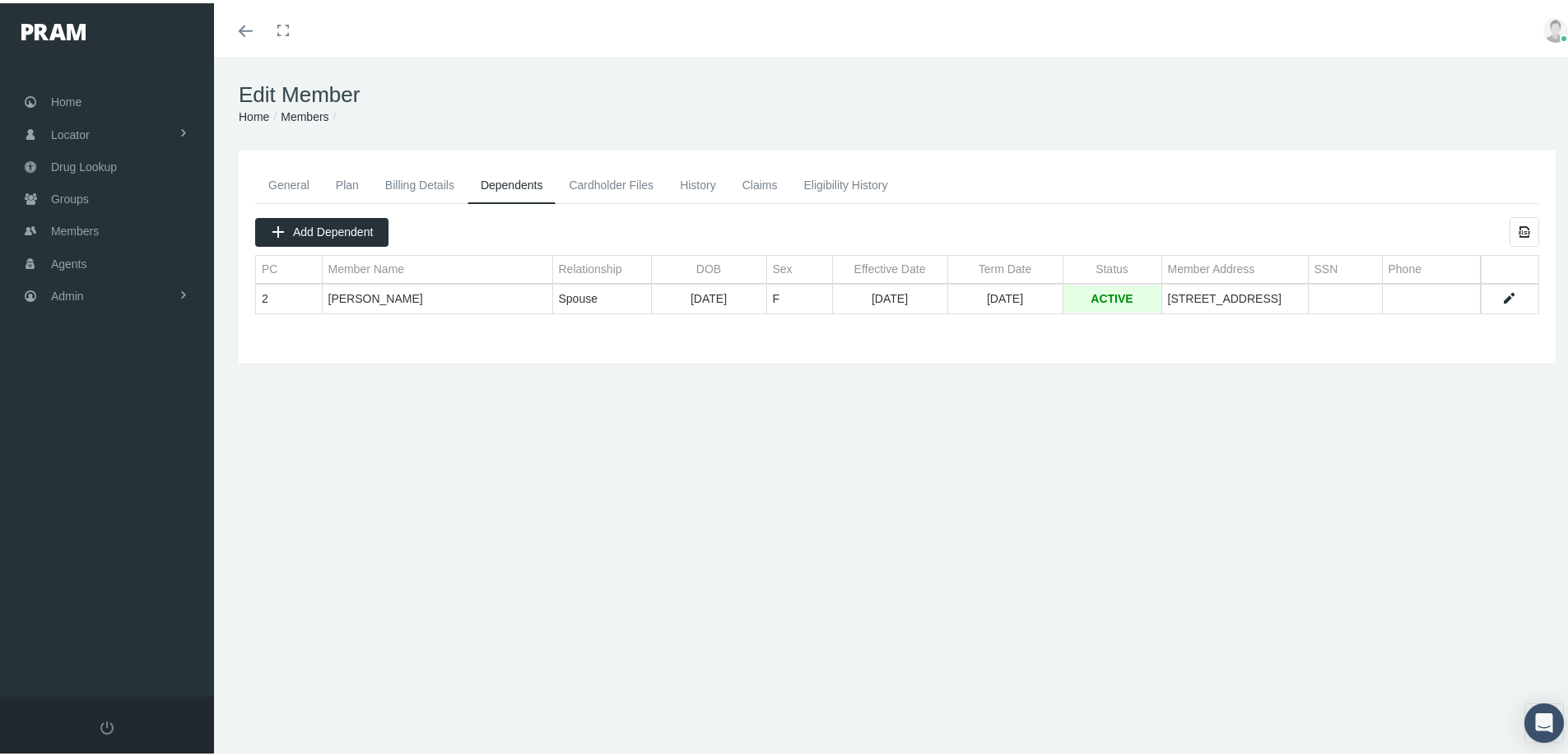
click at [291, 183] on link "General" at bounding box center [289, 181] width 68 height 36
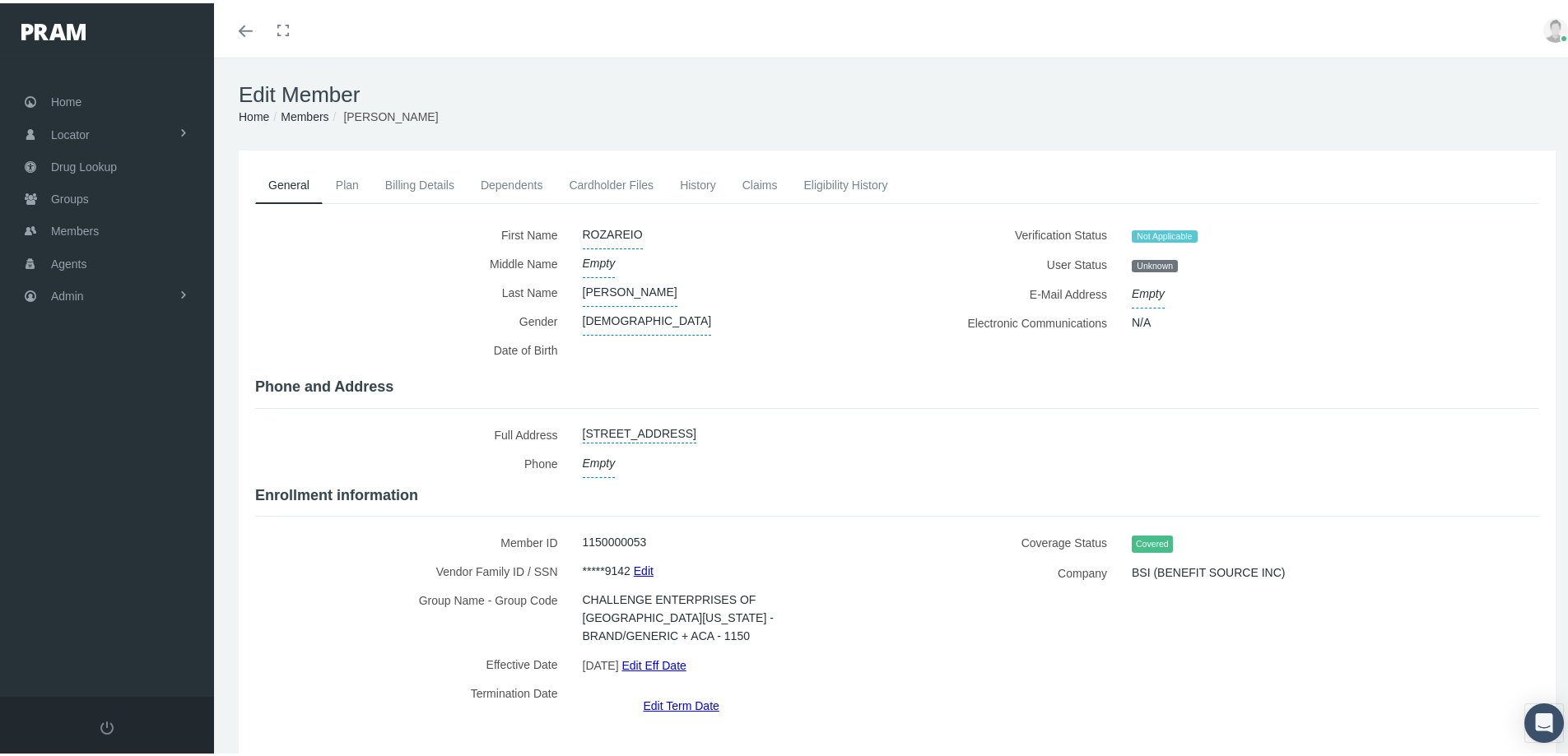
click at [401, 182] on link "Billing Details" at bounding box center [419, 181] width 96 height 36
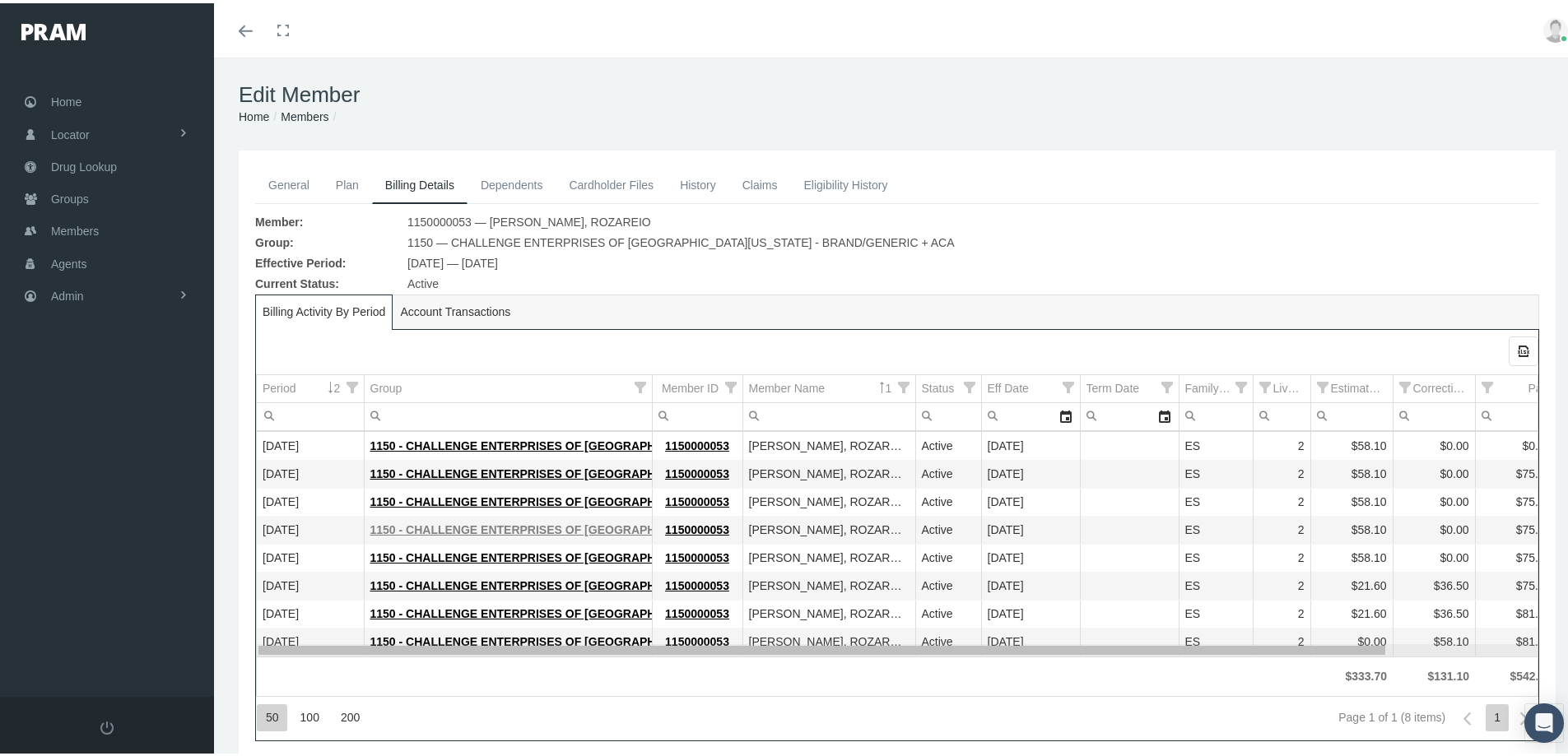
drag, startPoint x: 888, startPoint y: 646, endPoint x: 375, endPoint y: 523, distance: 527.5
click at [579, 592] on body "Toggle Fullscreen Toggle navigation Toggle menubar Toggle fullscreen Profile Lo…" at bounding box center [790, 378] width 1580 height 756
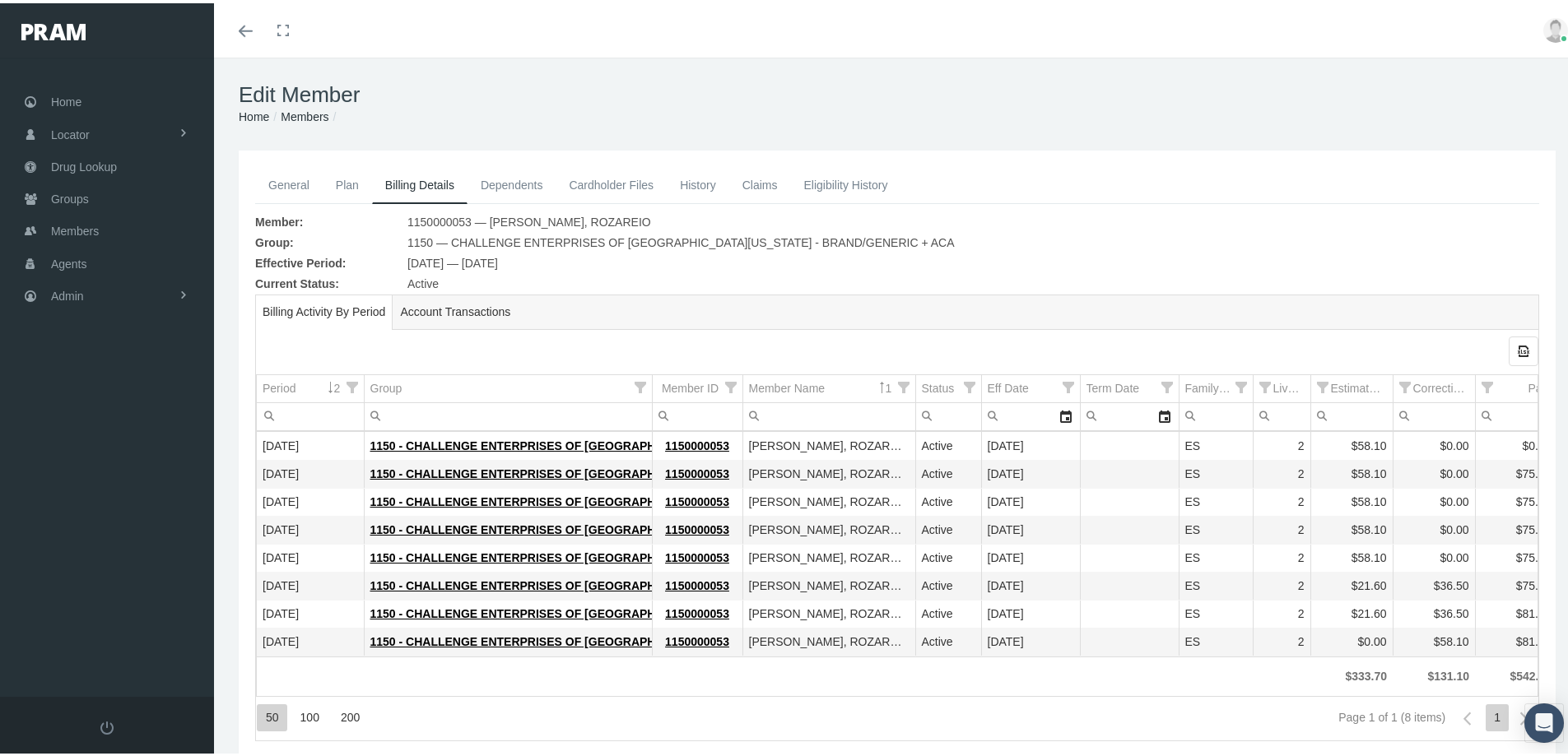
drag, startPoint x: 516, startPoint y: 178, endPoint x: 396, endPoint y: 248, distance: 138.9
click at [516, 179] on link "Dependents" at bounding box center [512, 181] width 89 height 36
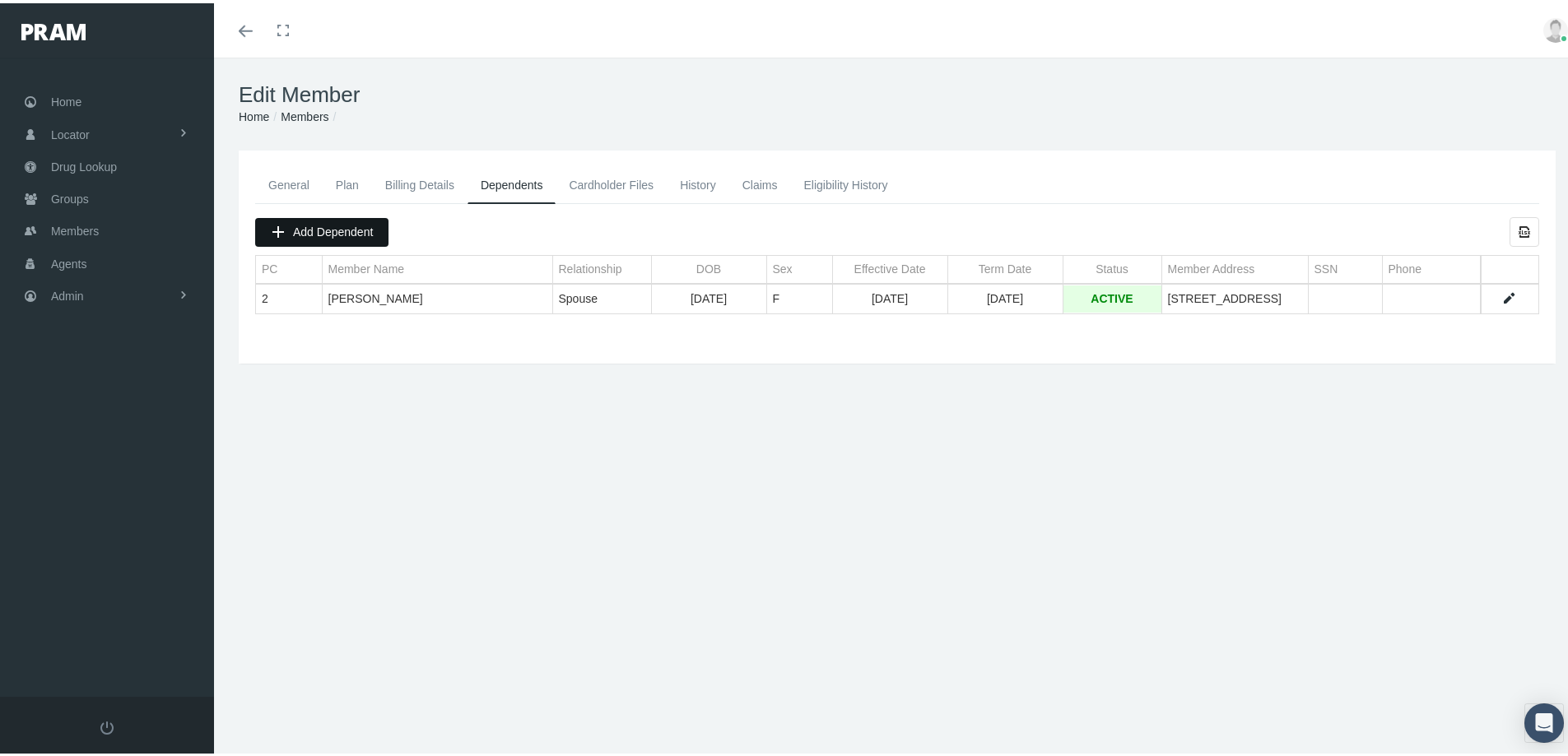
click at [333, 227] on span "Add Dependent" at bounding box center [333, 228] width 80 height 13
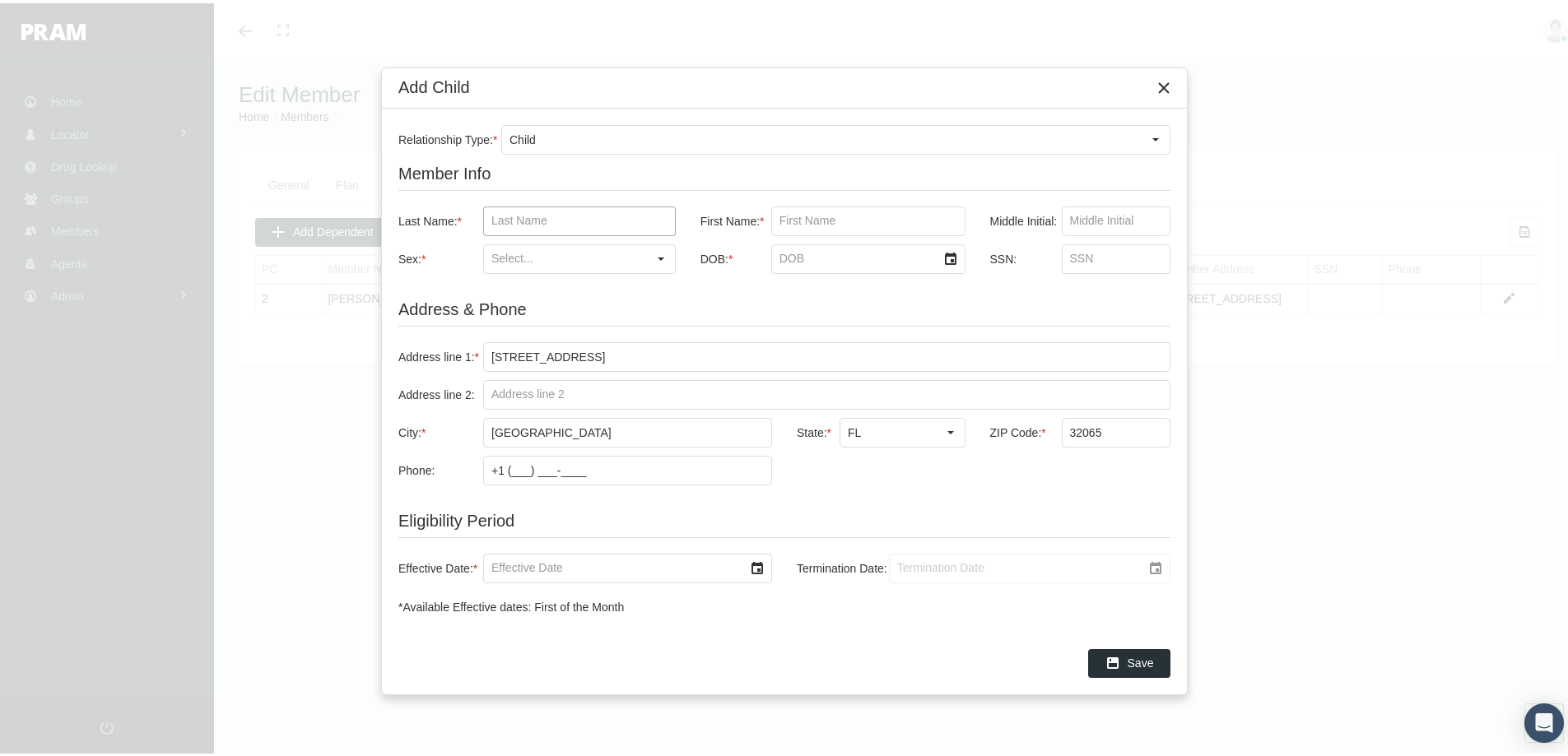
click at [494, 214] on input "Last Name: *" at bounding box center [580, 218] width 191 height 28
paste input "GASAWAY JR"
type input "GASAWAY JR"
drag, startPoint x: 812, startPoint y: 217, endPoint x: 800, endPoint y: 216, distance: 12.0
click at [808, 219] on input "First Name: *" at bounding box center [868, 218] width 192 height 28
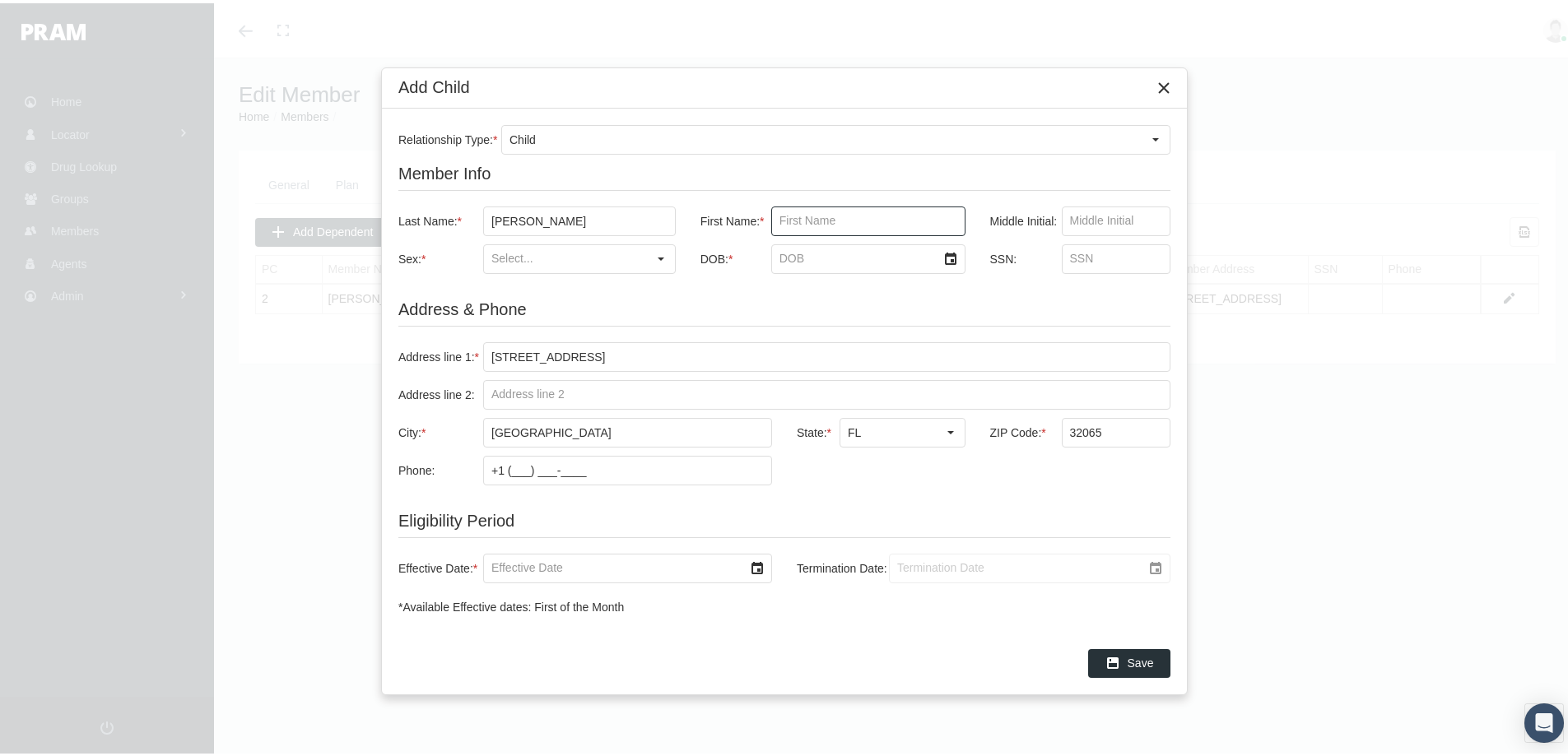
paste input "ROZAREIO"
type input "ROZAREIO"
click at [666, 254] on div "Select" at bounding box center [660, 255] width 26 height 26
click at [511, 287] on div "[DEMOGRAPHIC_DATA]" at bounding box center [580, 284] width 189 height 27
type input "[DEMOGRAPHIC_DATA]"
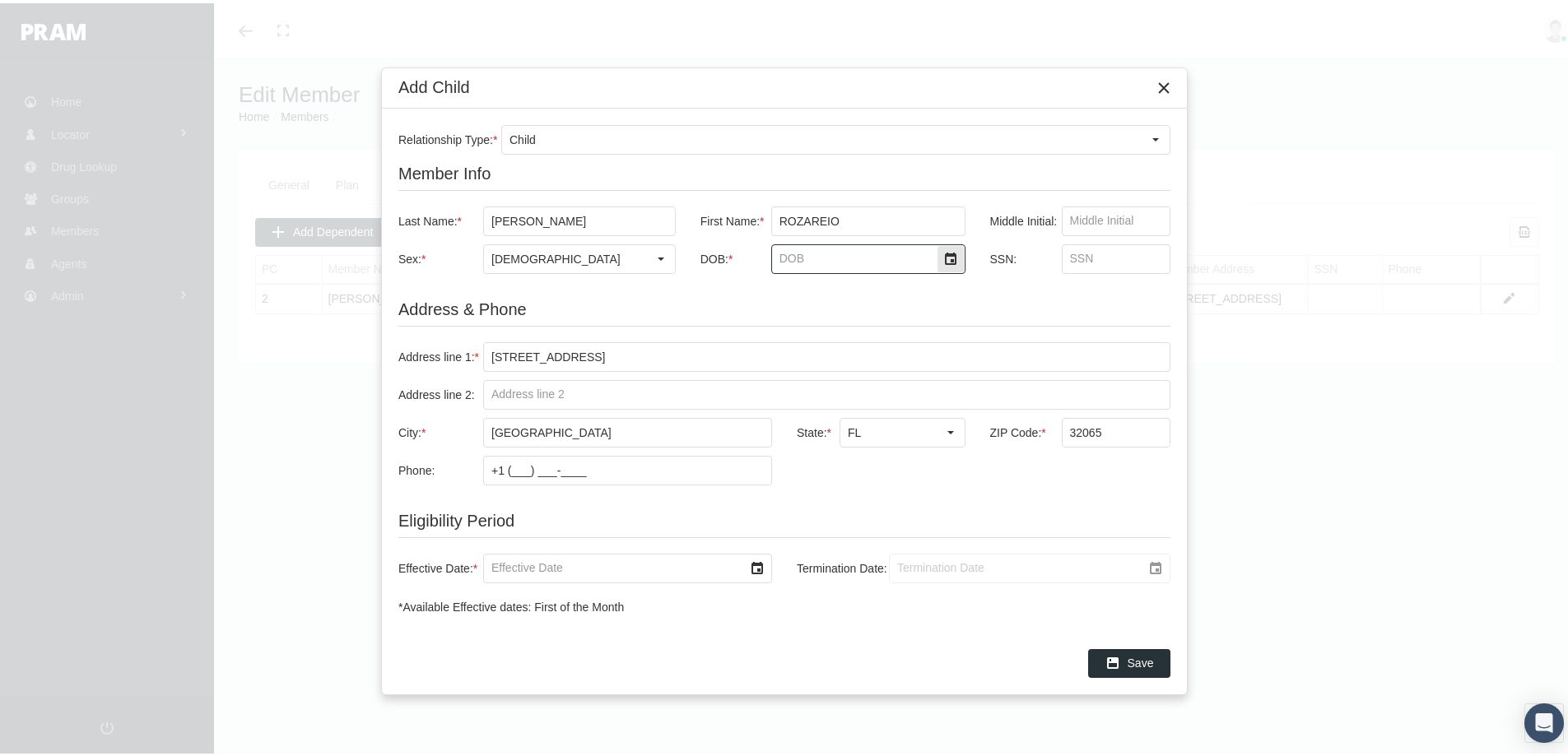
drag, startPoint x: 800, startPoint y: 253, endPoint x: 1157, endPoint y: 267, distance: 357.3
click at [812, 256] on input "DOB: *" at bounding box center [854, 255] width 164 height 28
type input "11/2/2020"
drag, startPoint x: 515, startPoint y: 571, endPoint x: 533, endPoint y: 579, distance: 19.7
click at [516, 571] on input "Effective Date: *" at bounding box center [613, 566] width 259 height 28
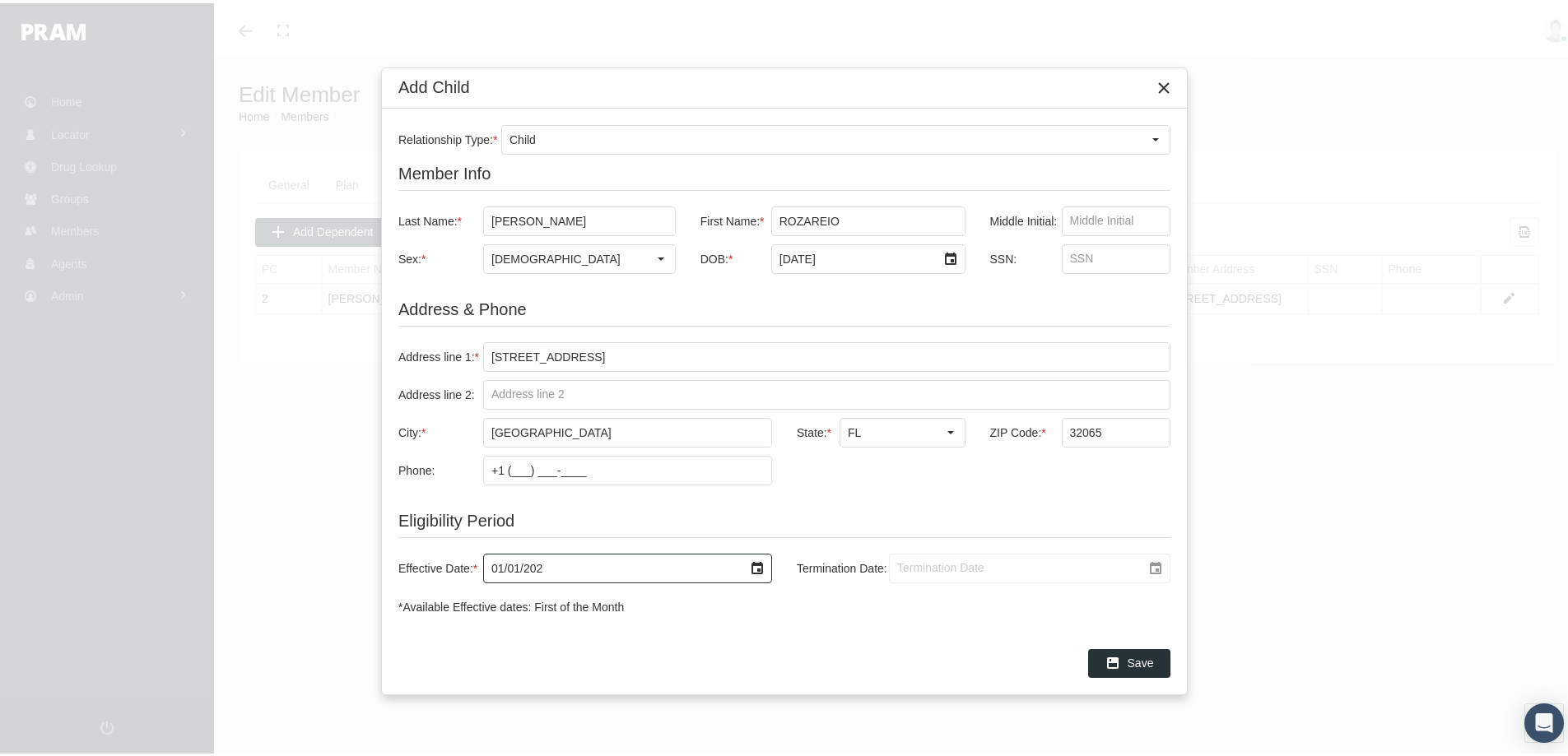
type input "[DATE]"
type input "1/1/2039"
click at [1144, 660] on span "Save" at bounding box center [1141, 659] width 26 height 13
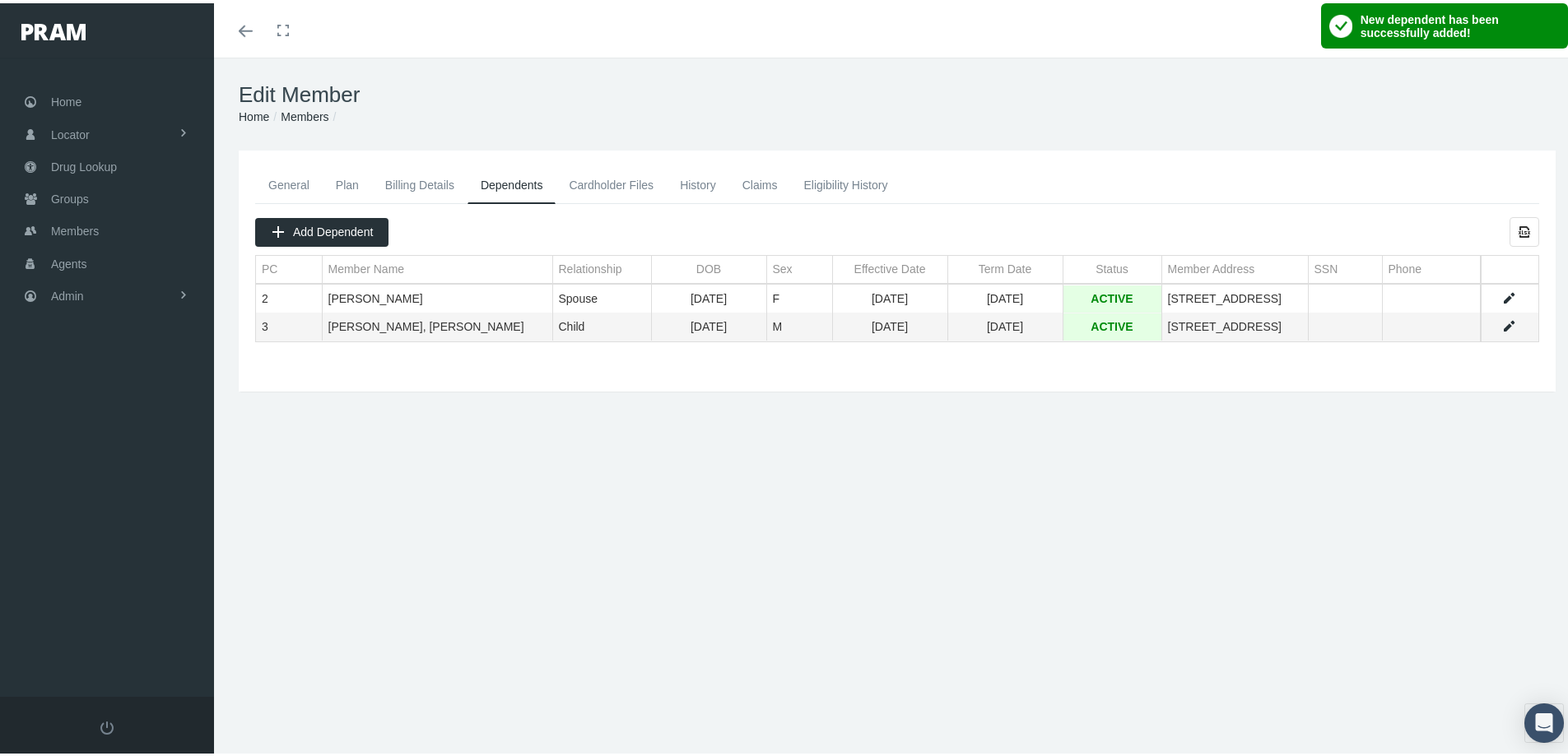
click at [807, 497] on div "General Plan Billing Details Dependents Cardholder Files History 2" at bounding box center [896, 353] width 1366 height 411
click at [694, 182] on link "History" at bounding box center [698, 181] width 62 height 36
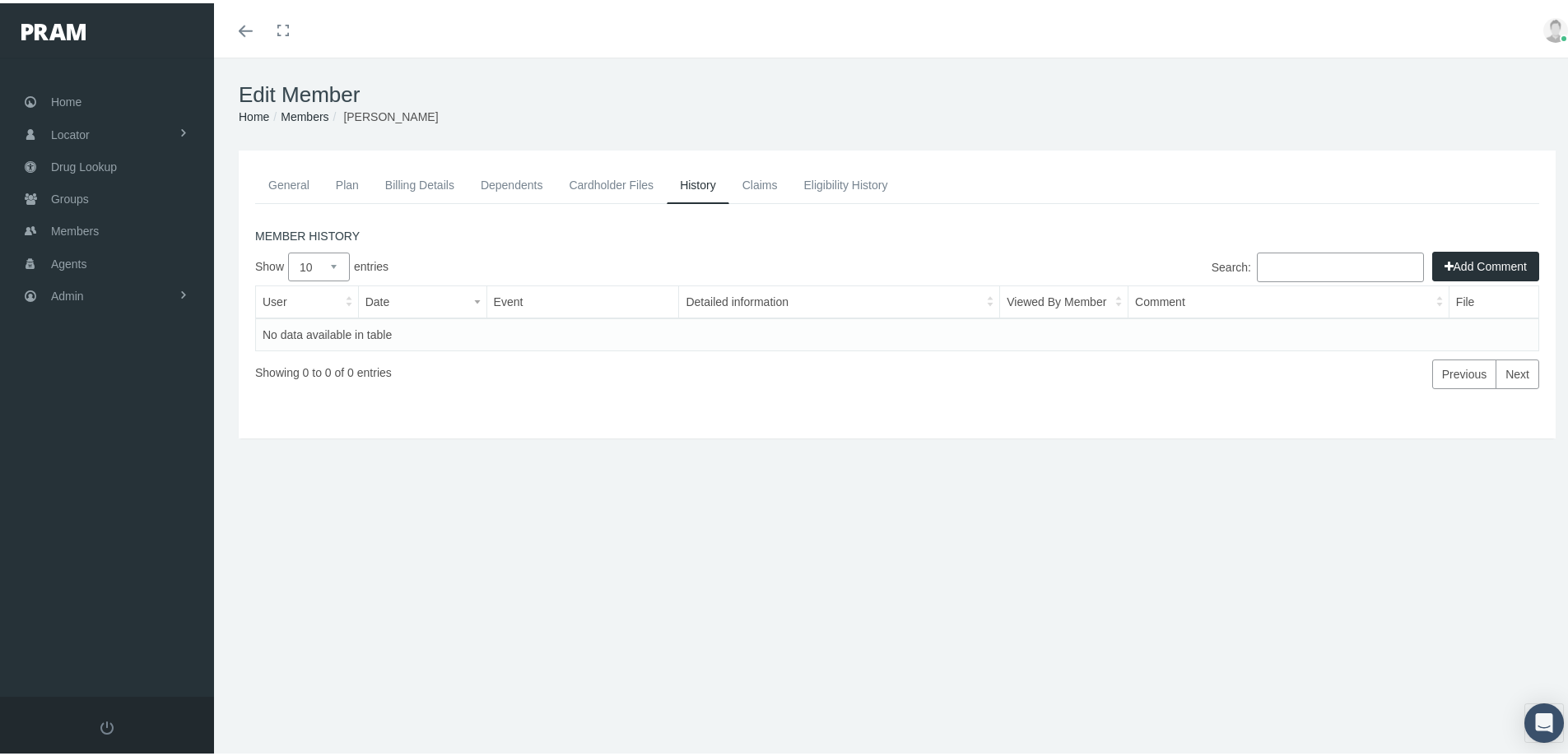
click at [1457, 266] on button "Add Comment" at bounding box center [1485, 264] width 107 height 30
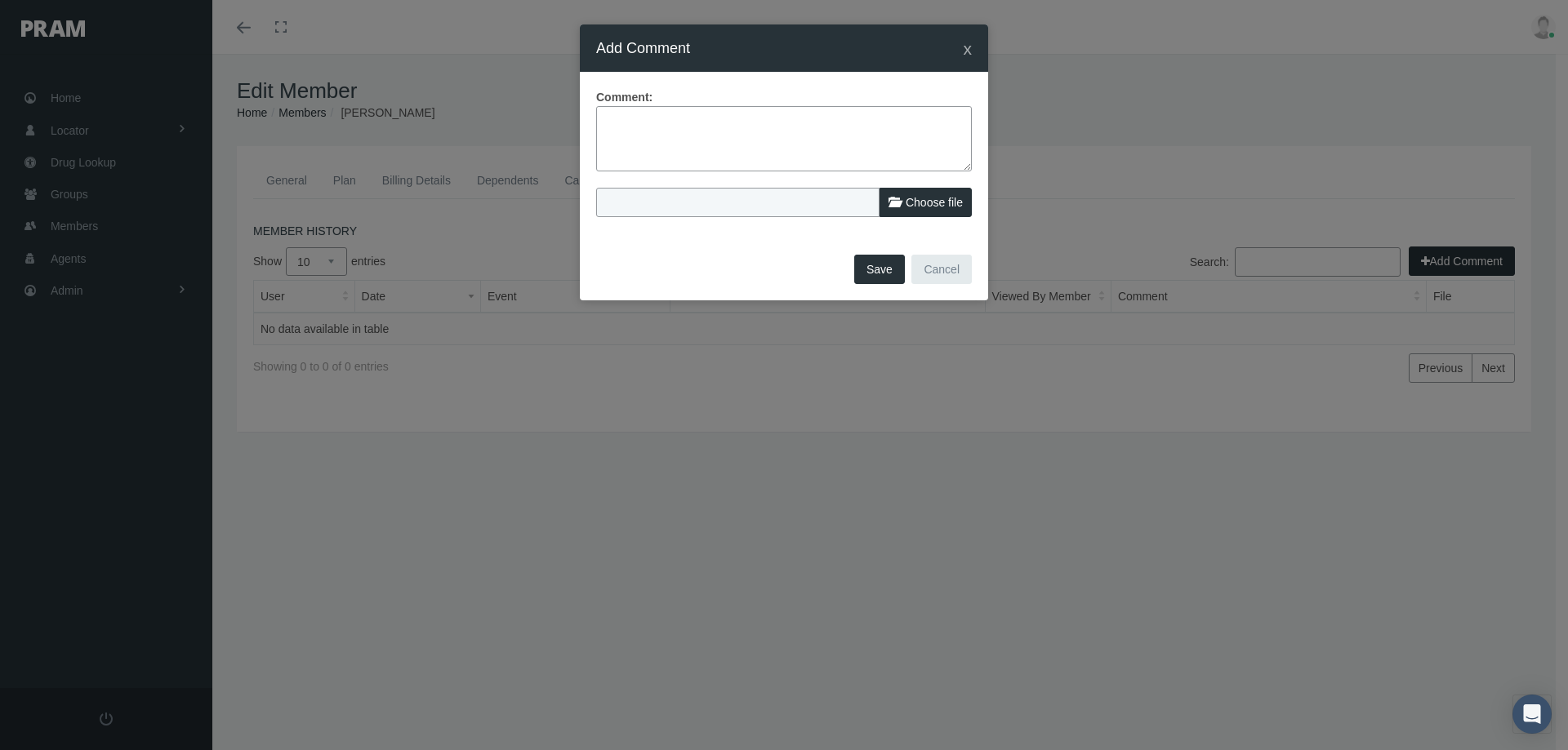
click at [606, 106] on label "Comment:" at bounding box center [624, 97] width 56 height 18
click at [612, 120] on textarea at bounding box center [784, 138] width 376 height 65
drag, startPoint x: 776, startPoint y: 155, endPoint x: 830, endPoint y: 153, distance: 54.0
click at [780, 155] on textarea "In reviewing error report dated [DATE] and premium payment - Dep child record w…" at bounding box center [784, 138] width 376 height 65
click at [834, 157] on textarea "In reviewing error report dated [DATE] and premium payment - Dep child record w…" at bounding box center [784, 138] width 376 height 65
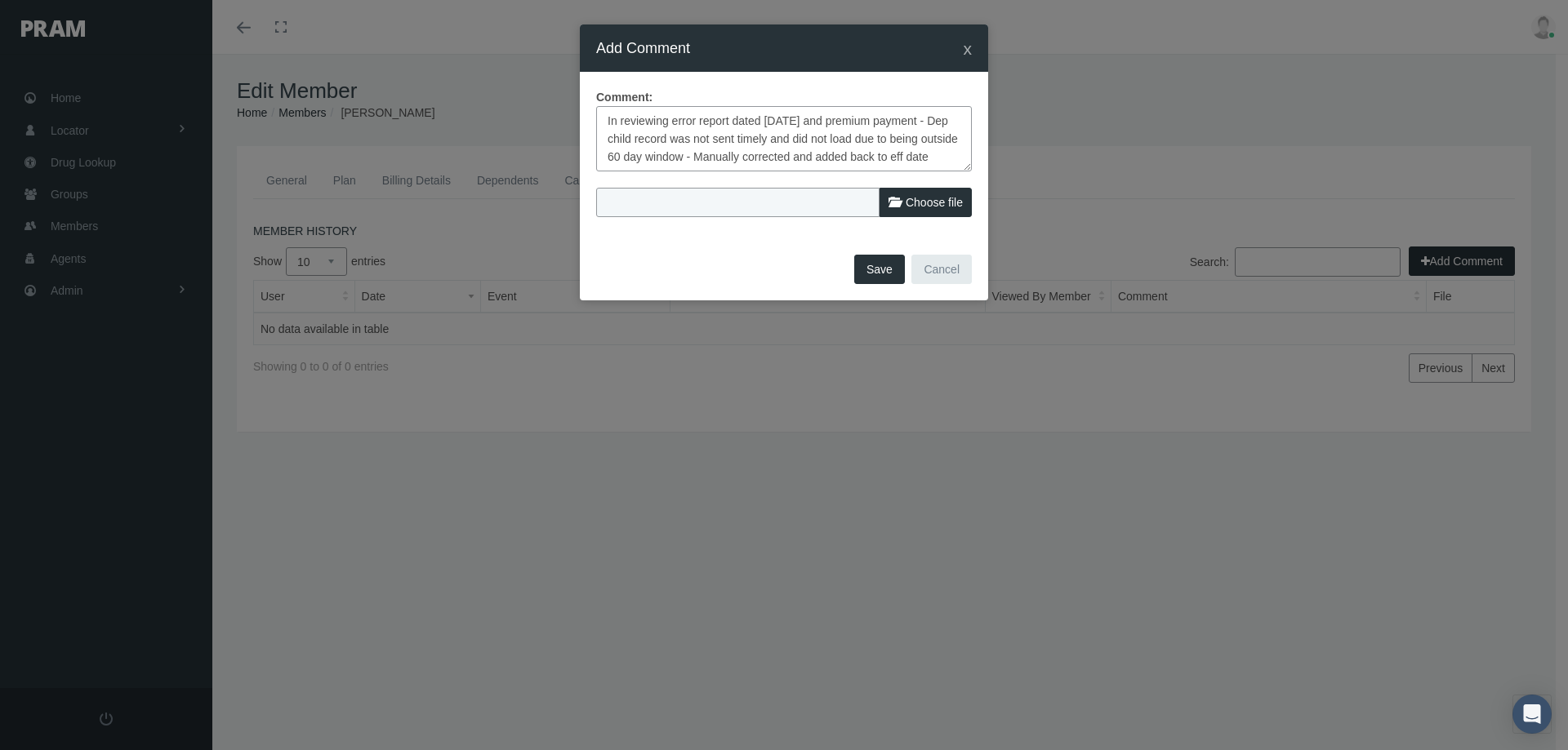
scroll to position [11, 0]
type textarea "In reviewing error report dated [DATE] and premium payment - Dep child record w…"
click at [871, 268] on button "Save" at bounding box center [879, 269] width 51 height 29
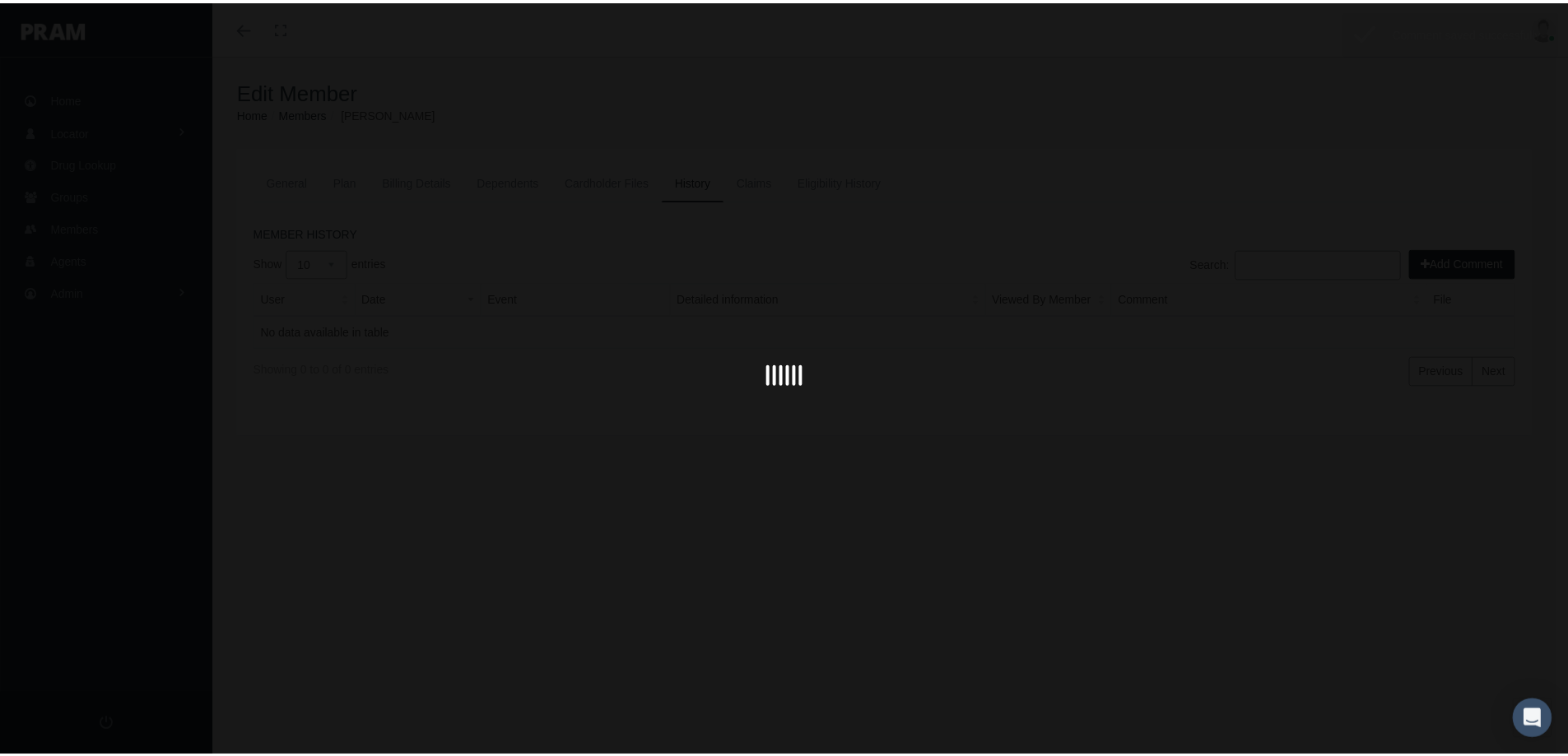
scroll to position [0, 0]
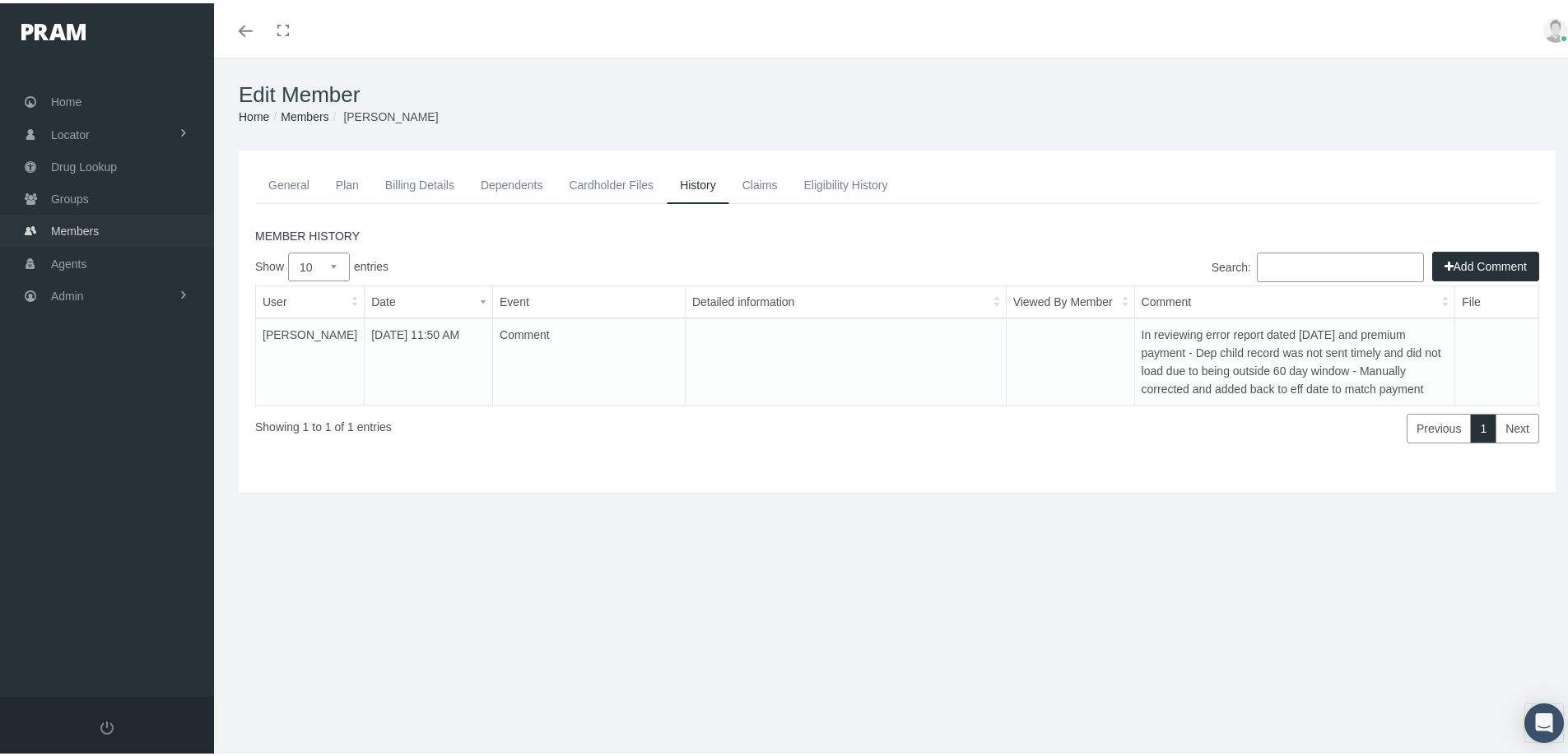
click at [67, 228] on span "Members" at bounding box center [74, 228] width 47 height 32
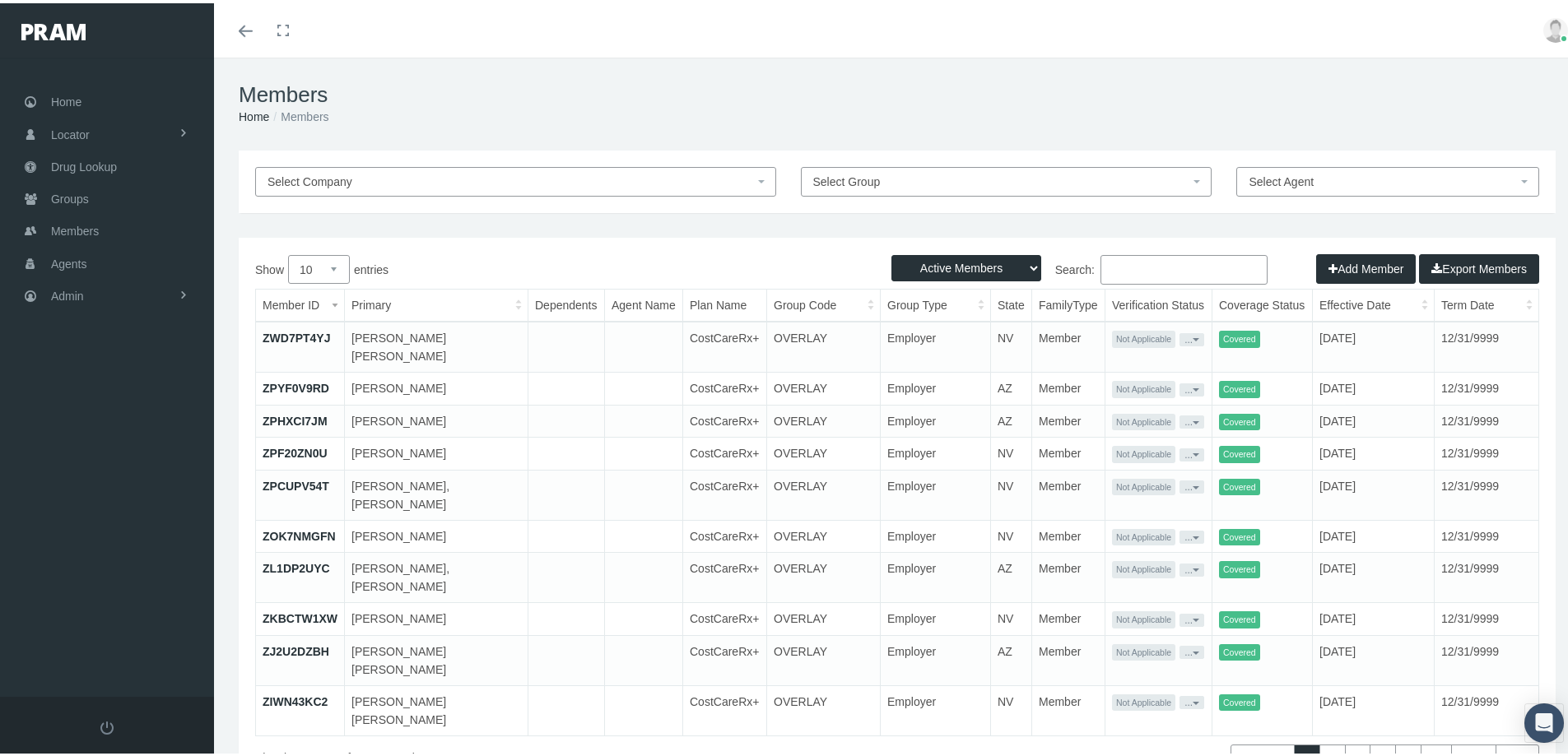
drag, startPoint x: 1104, startPoint y: 267, endPoint x: 1152, endPoint y: 273, distance: 48.4
click at [1109, 267] on input "Search:" at bounding box center [1184, 267] width 167 height 30
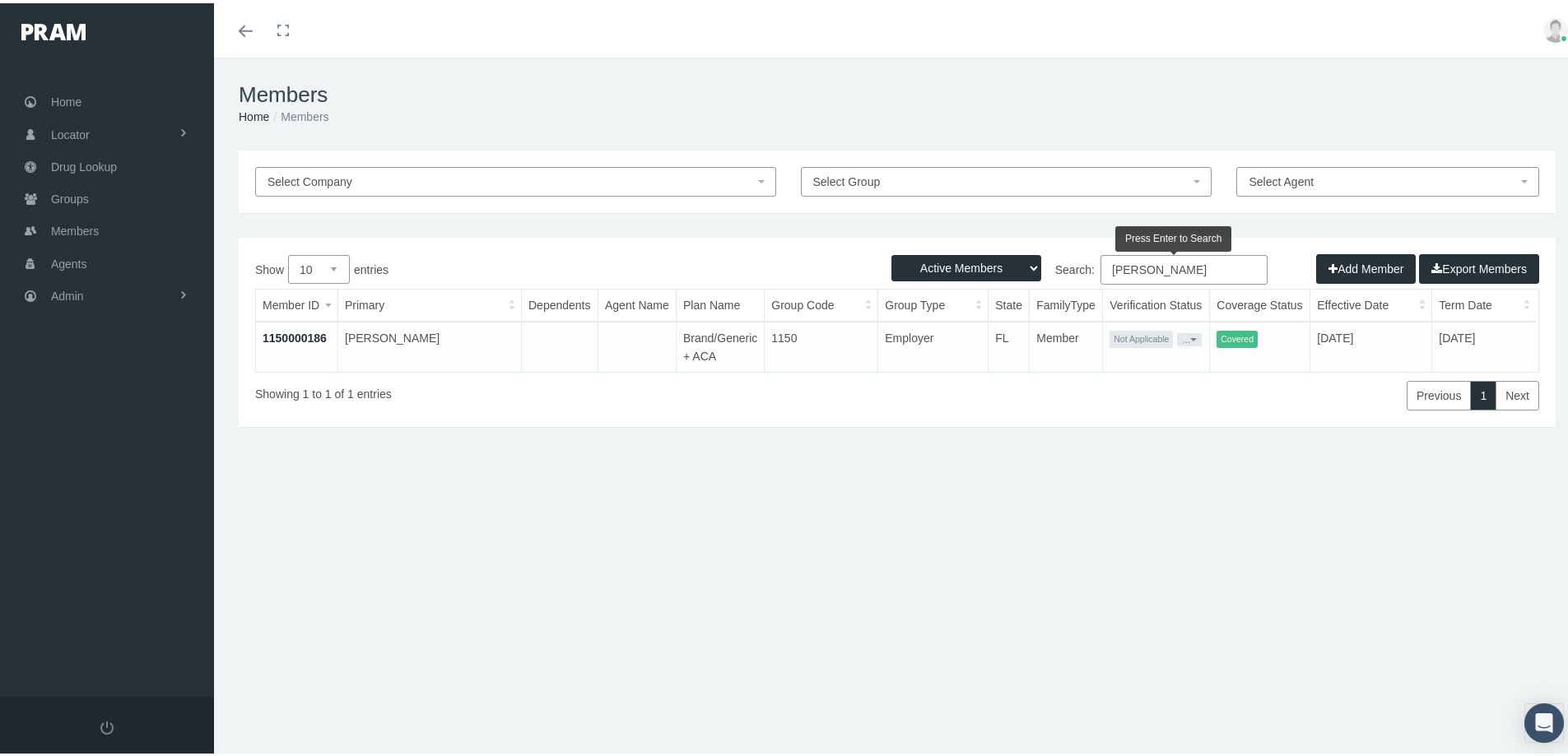
type input "Kristine Hummer"
drag, startPoint x: 67, startPoint y: 234, endPoint x: 243, endPoint y: 307, distance: 190.5
click at [67, 233] on span "Members" at bounding box center [74, 228] width 47 height 32
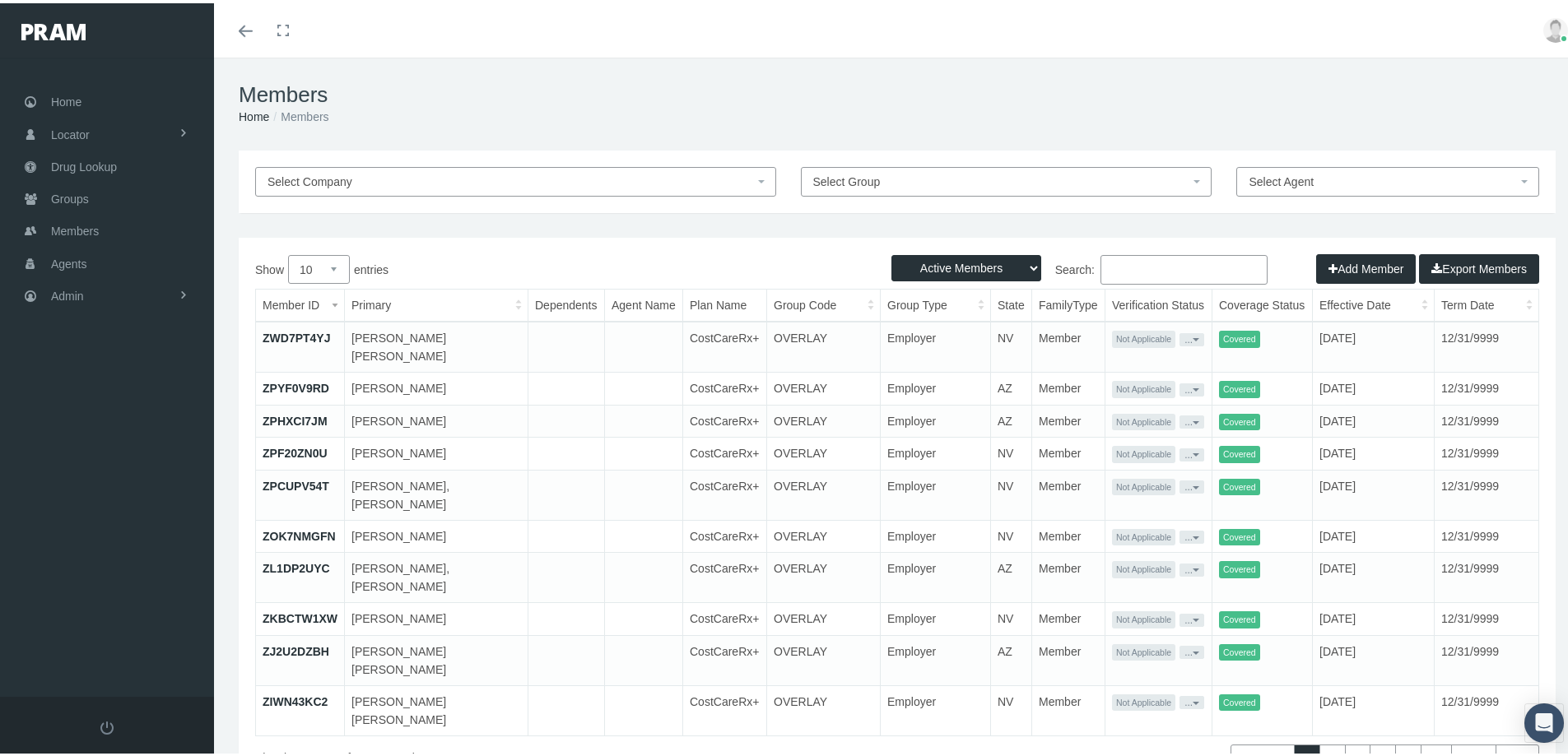
paste input "1750000141"
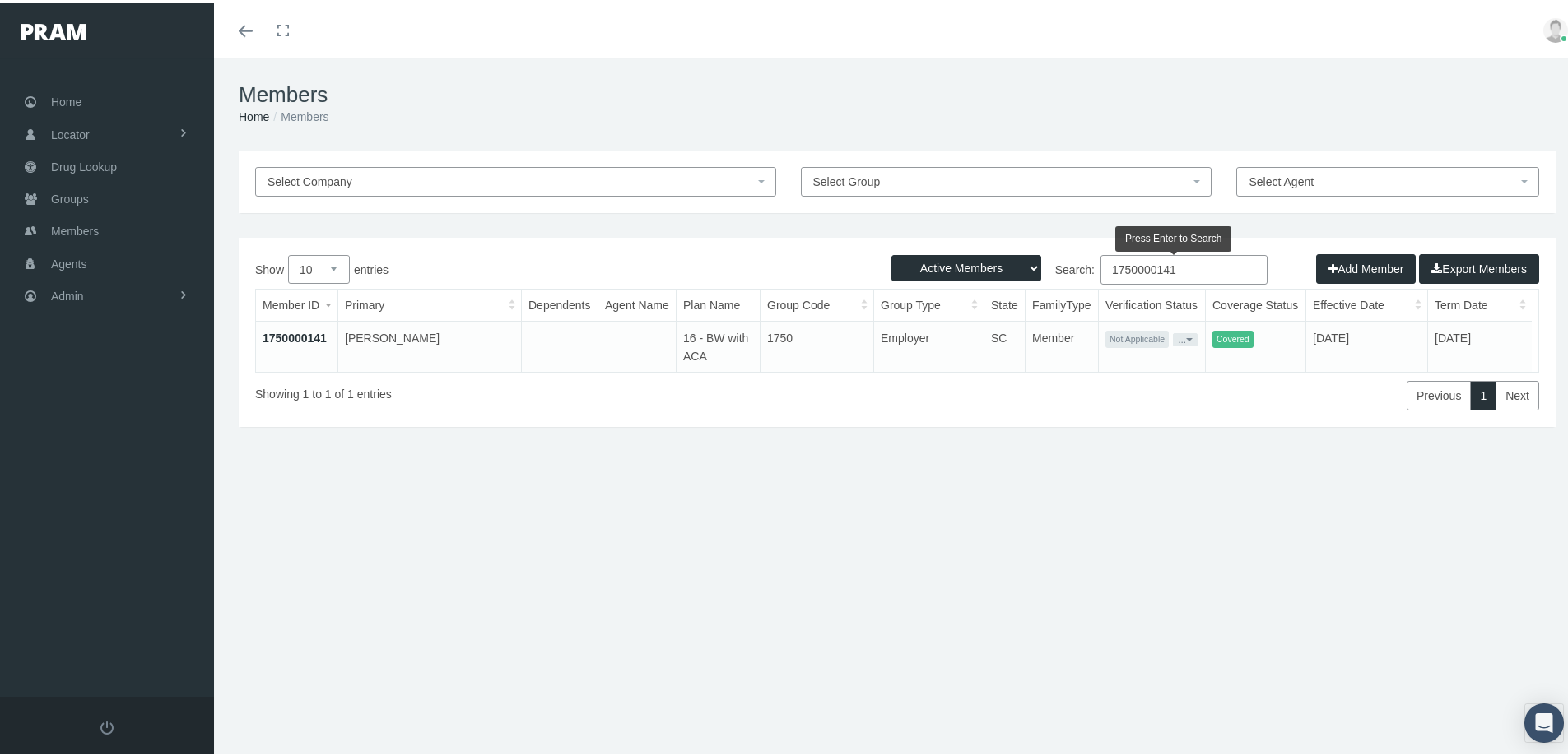
type input "1750000141"
click at [298, 332] on link "1750000141" at bounding box center [294, 334] width 64 height 13
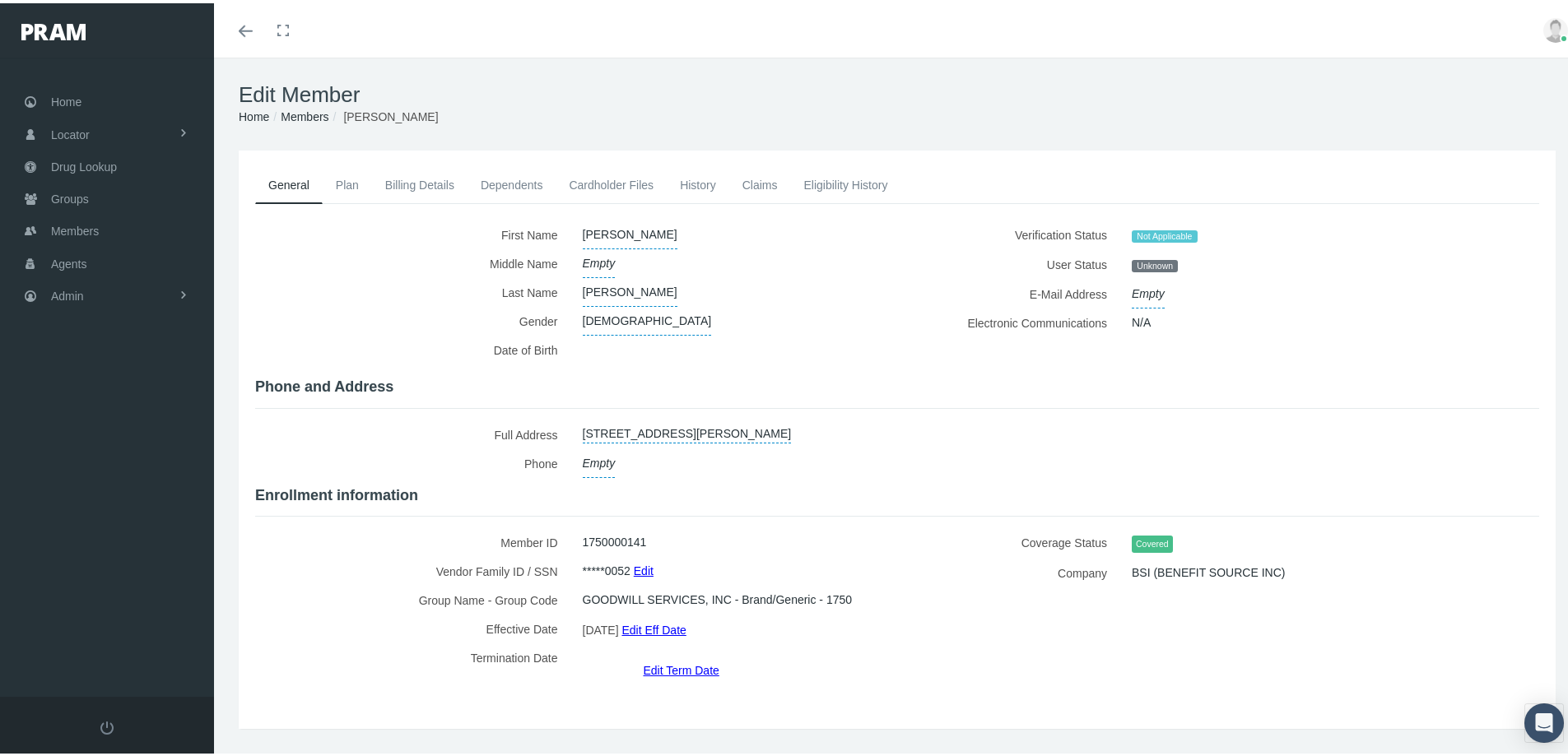
click at [412, 182] on link "Billing Details" at bounding box center [419, 181] width 96 height 36
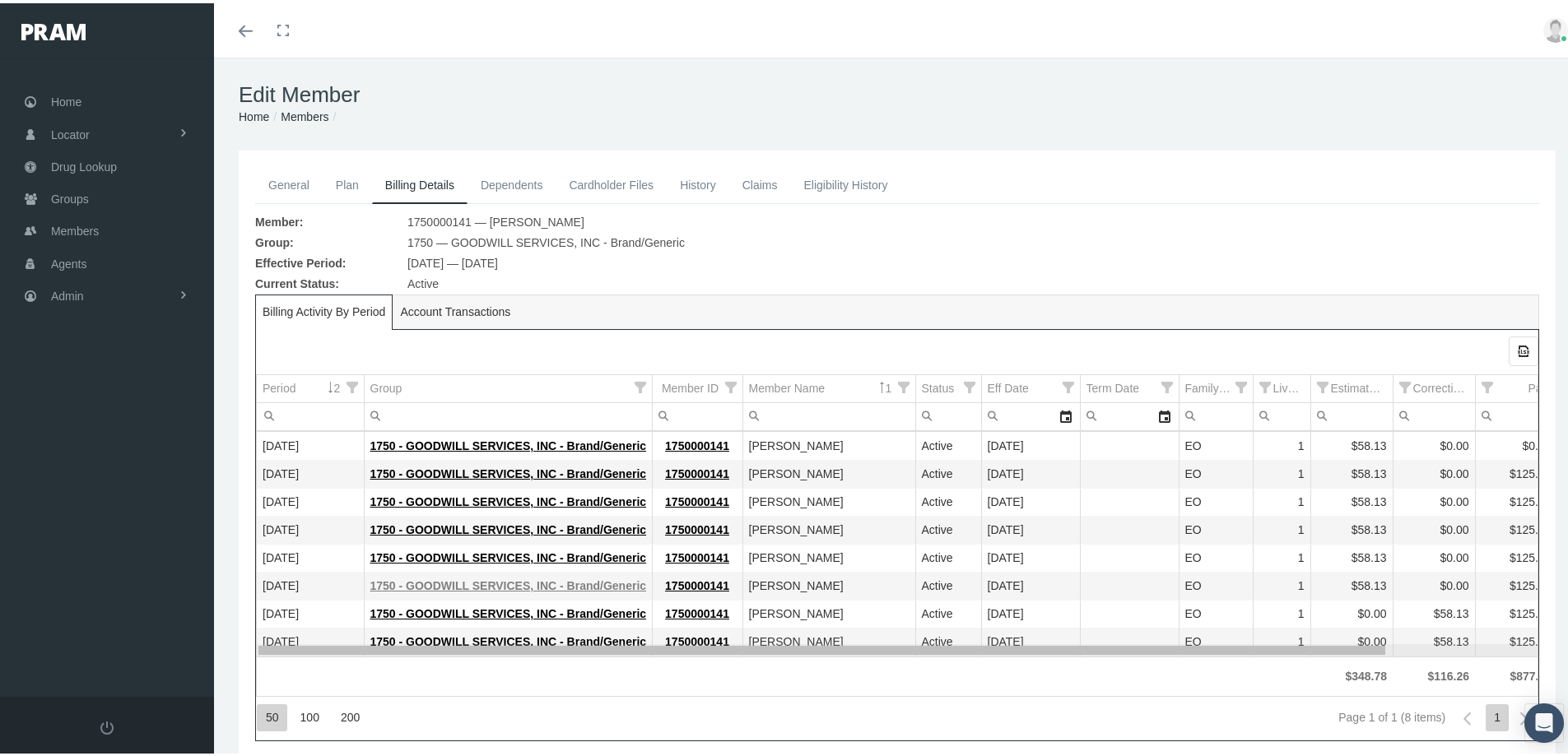
drag, startPoint x: 747, startPoint y: 645, endPoint x: 520, endPoint y: 580, distance: 236.1
click at [530, 583] on body "Toggle Fullscreen Toggle navigation Toggle menubar Toggle fullscreen Profile Lo…" at bounding box center [790, 378] width 1580 height 756
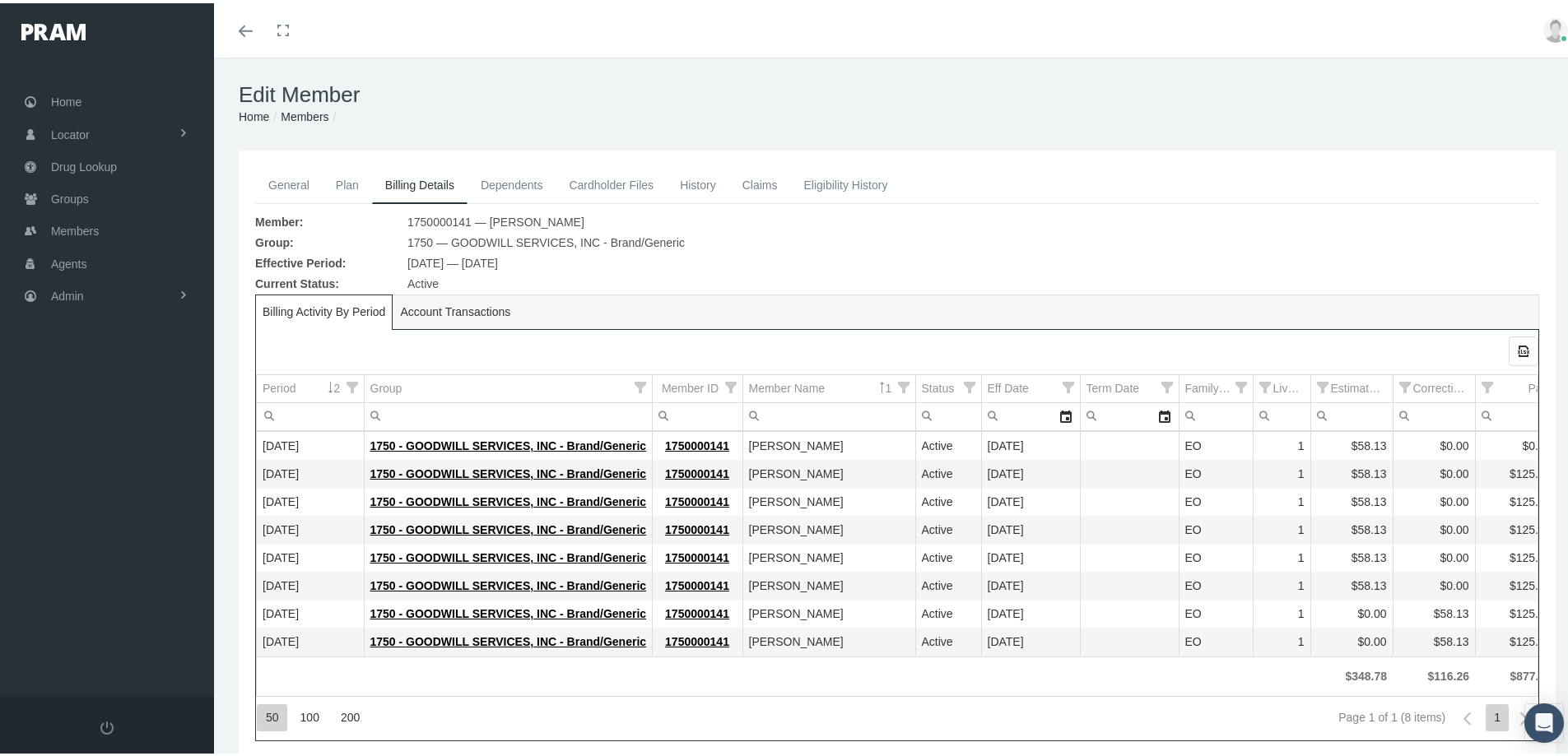
click at [281, 177] on link "General" at bounding box center [289, 181] width 68 height 36
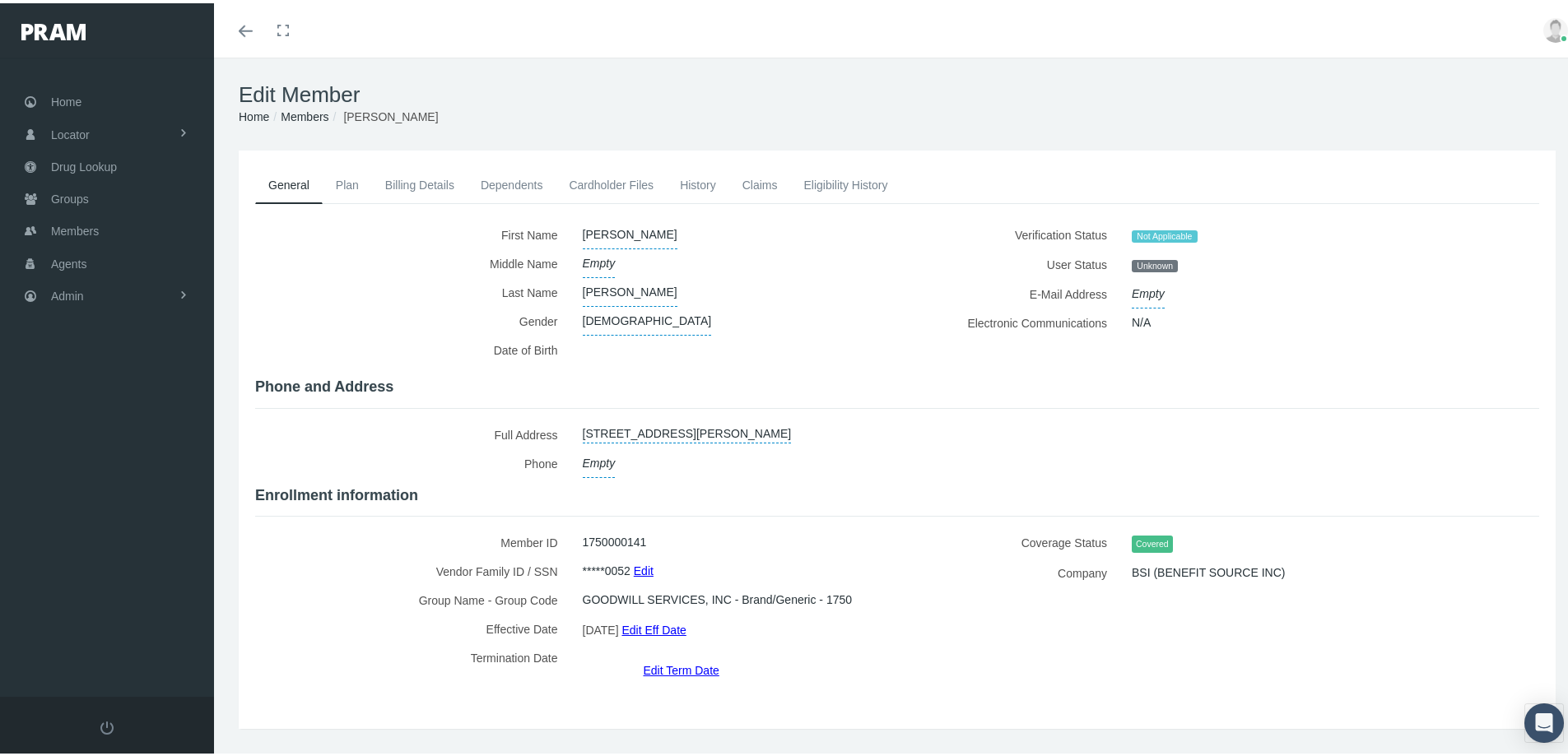
click at [503, 178] on link "Dependents" at bounding box center [512, 181] width 89 height 36
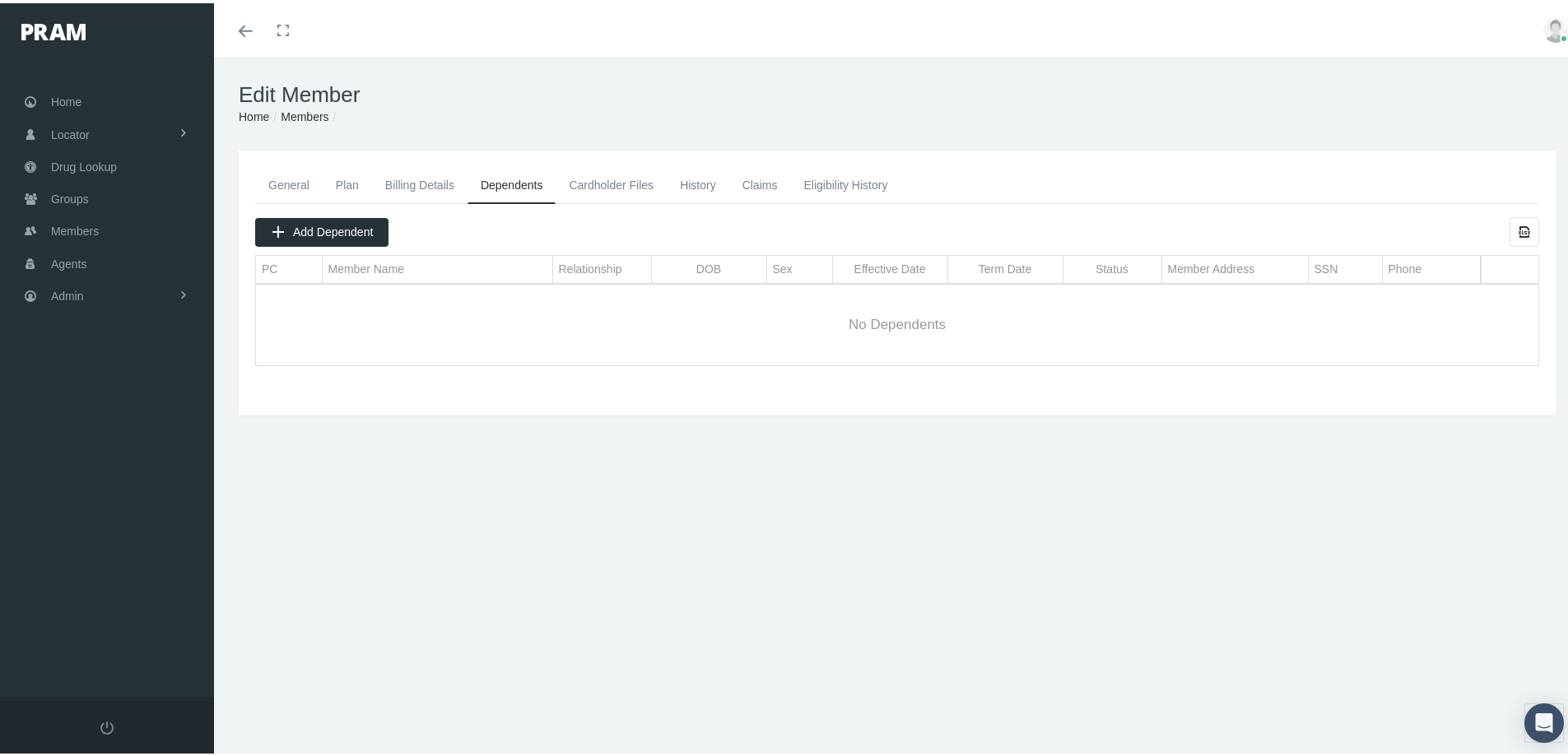
click at [278, 182] on link "General" at bounding box center [289, 181] width 68 height 36
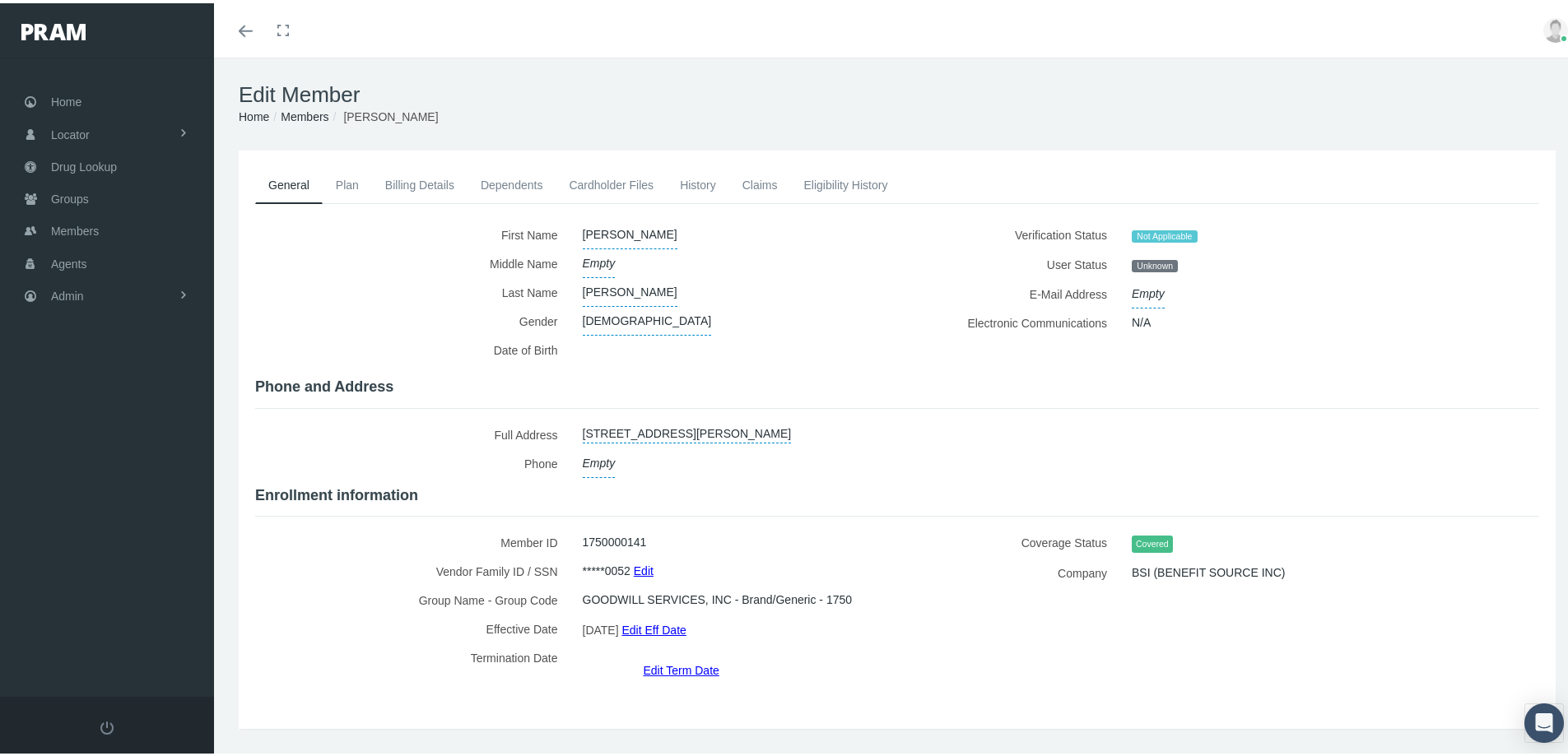
click at [495, 176] on link "Dependents" at bounding box center [512, 181] width 89 height 36
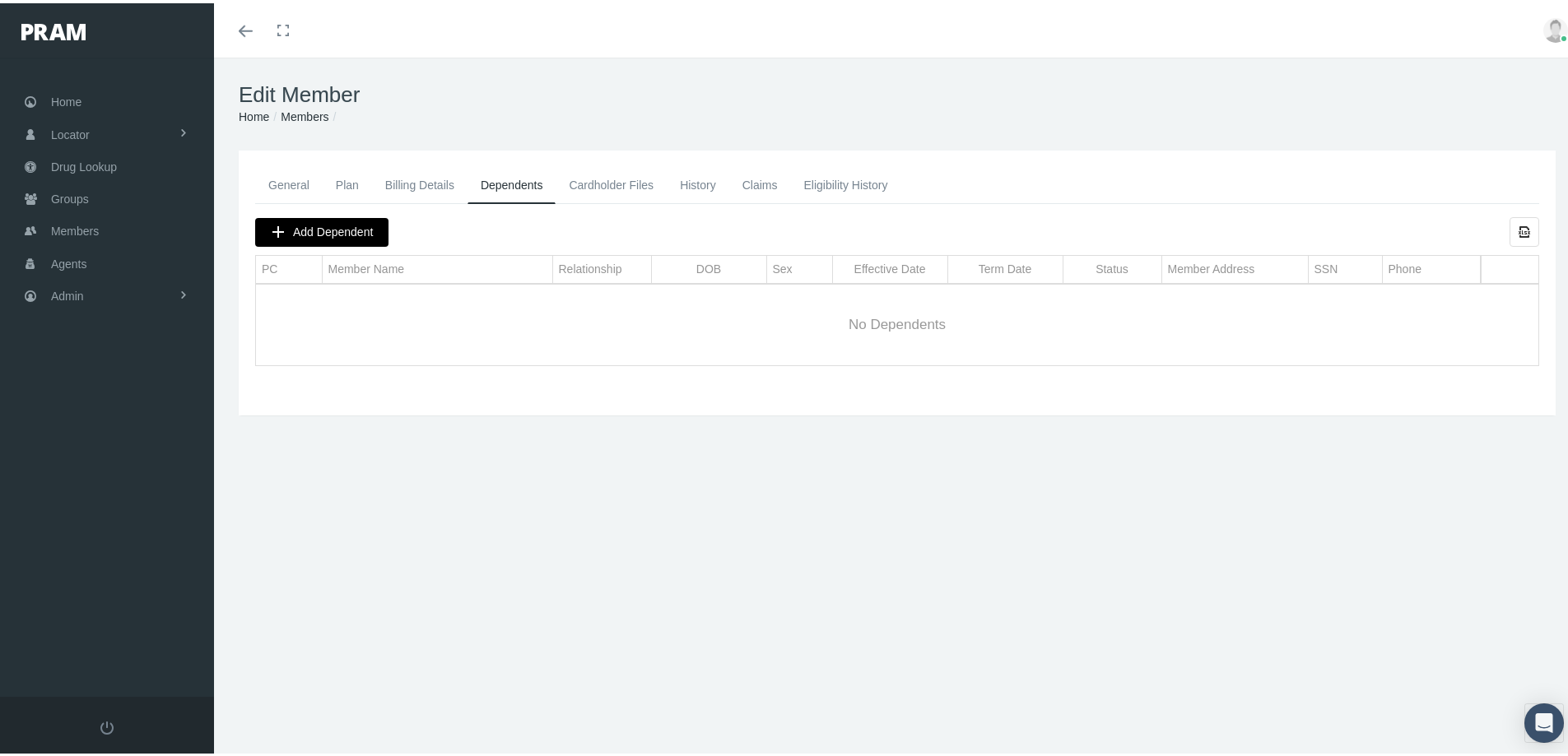
click at [324, 227] on span "Add Dependent" at bounding box center [333, 228] width 80 height 13
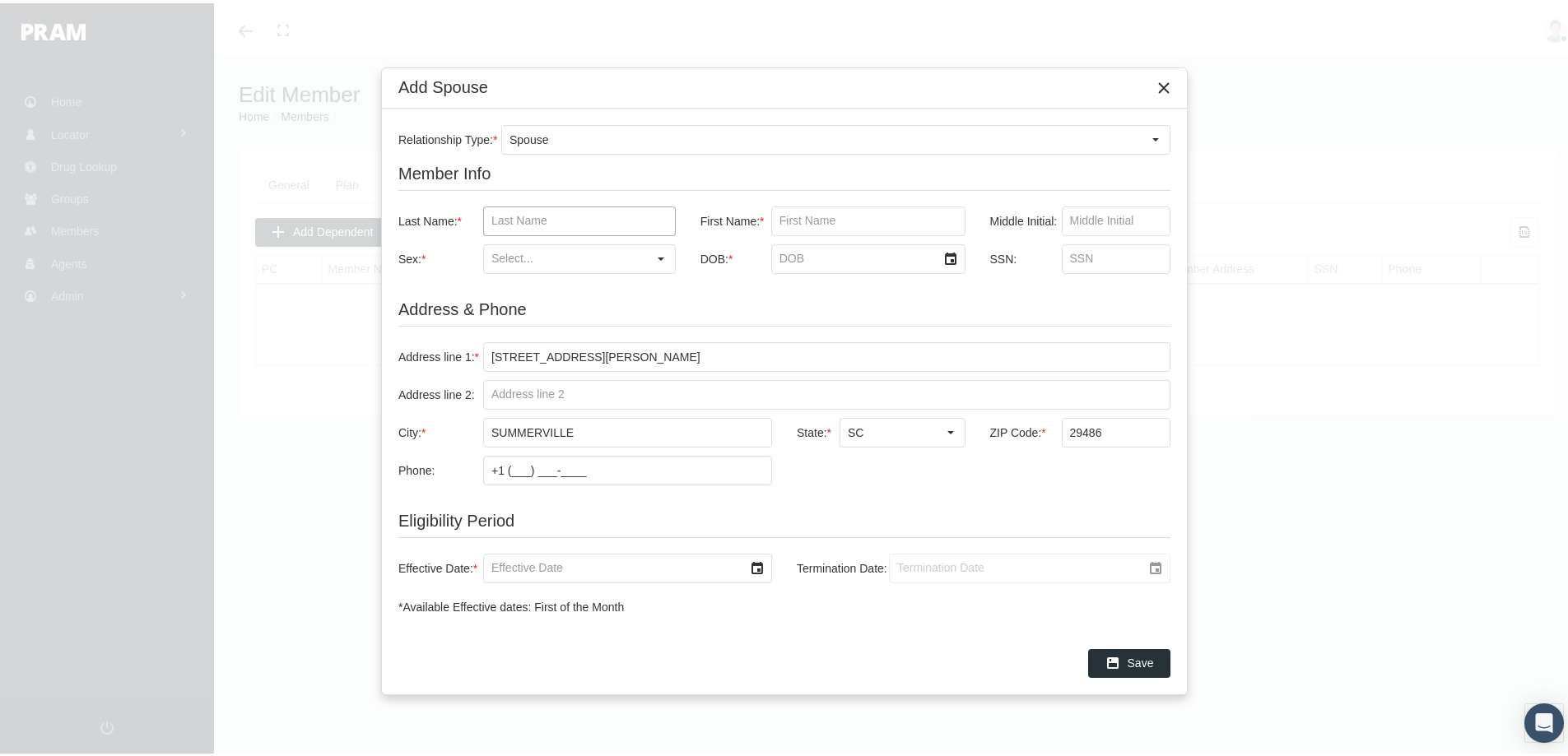
click at [490, 213] on input "Last Name: *" at bounding box center [580, 218] width 191 height 28
paste input "LEON-JENKINS"
type input "LEON-JENKINS"
click at [790, 217] on input "First Name: *" at bounding box center [868, 218] width 192 height 28
paste input "SYLVIA"
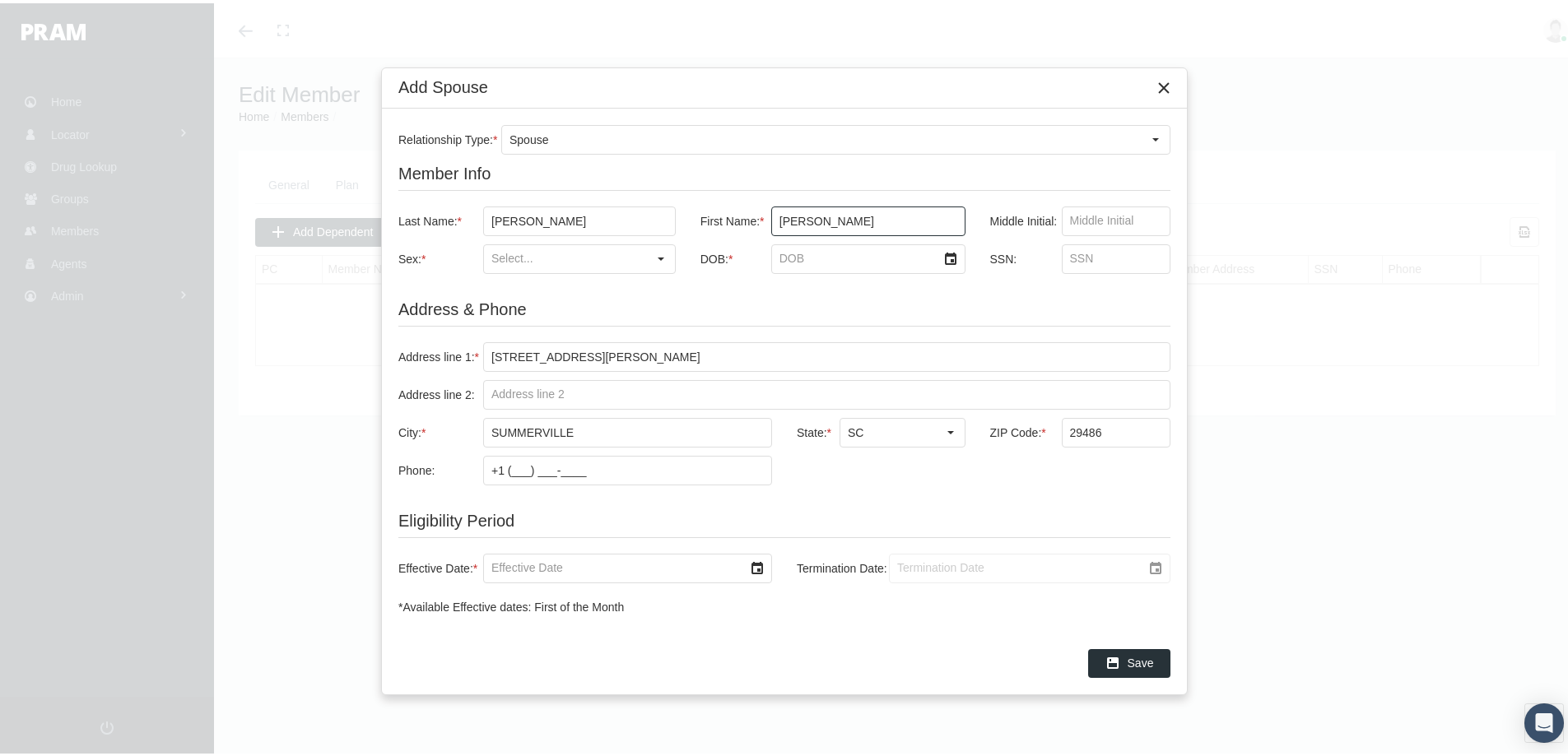
type input "SYLVIA"
drag, startPoint x: 662, startPoint y: 260, endPoint x: 566, endPoint y: 260, distance: 96.0
click at [661, 260] on div "Select" at bounding box center [660, 255] width 26 height 26
click at [511, 309] on div "Female" at bounding box center [580, 312] width 189 height 27
type input "Female"
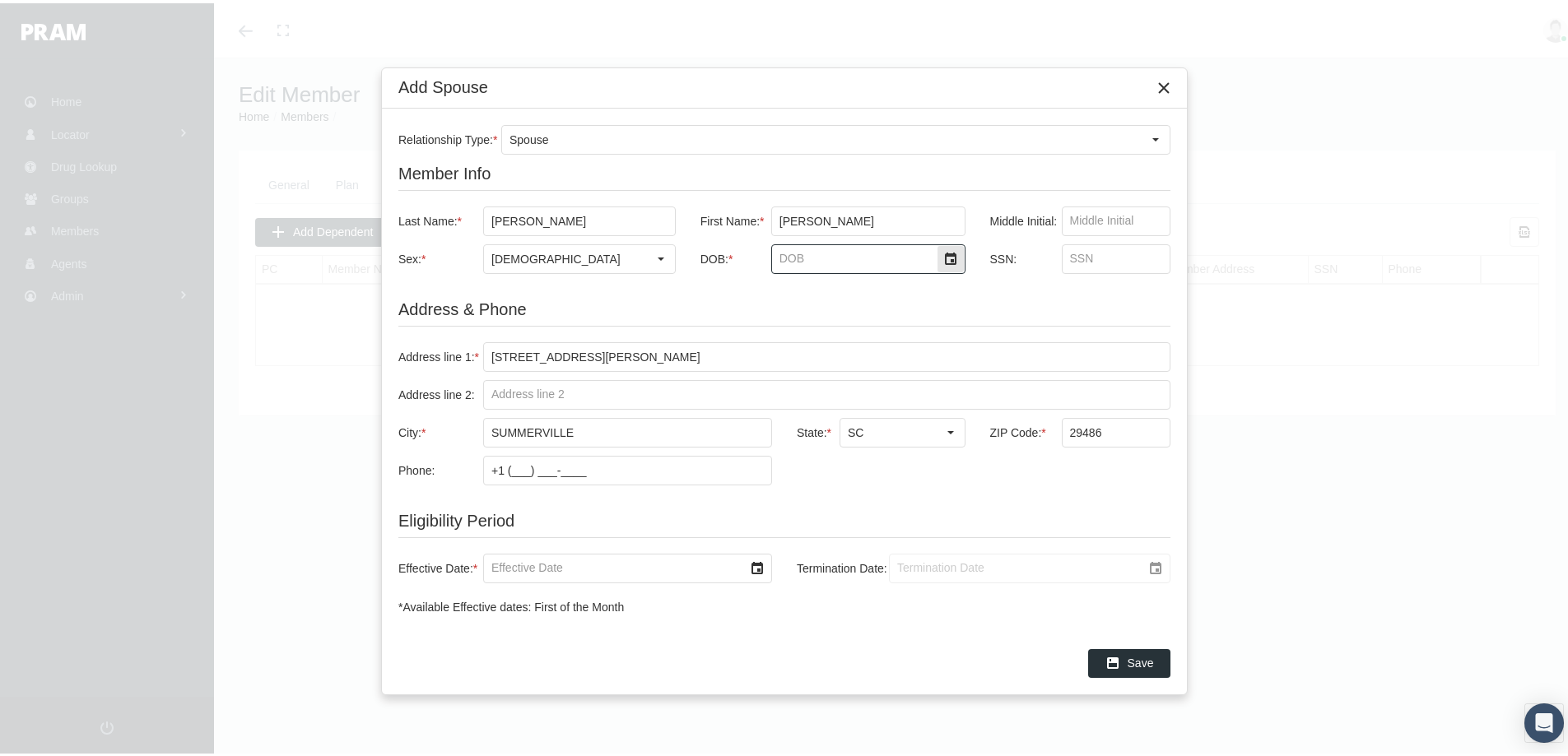
click at [781, 256] on input "DOB: *" at bounding box center [854, 255] width 164 height 28
type input "5/12/1975"
drag, startPoint x: 509, startPoint y: 567, endPoint x: 656, endPoint y: 574, distance: 147.2
click at [509, 567] on input "Effective Date: *" at bounding box center [613, 566] width 259 height 28
type input "[DATE]"
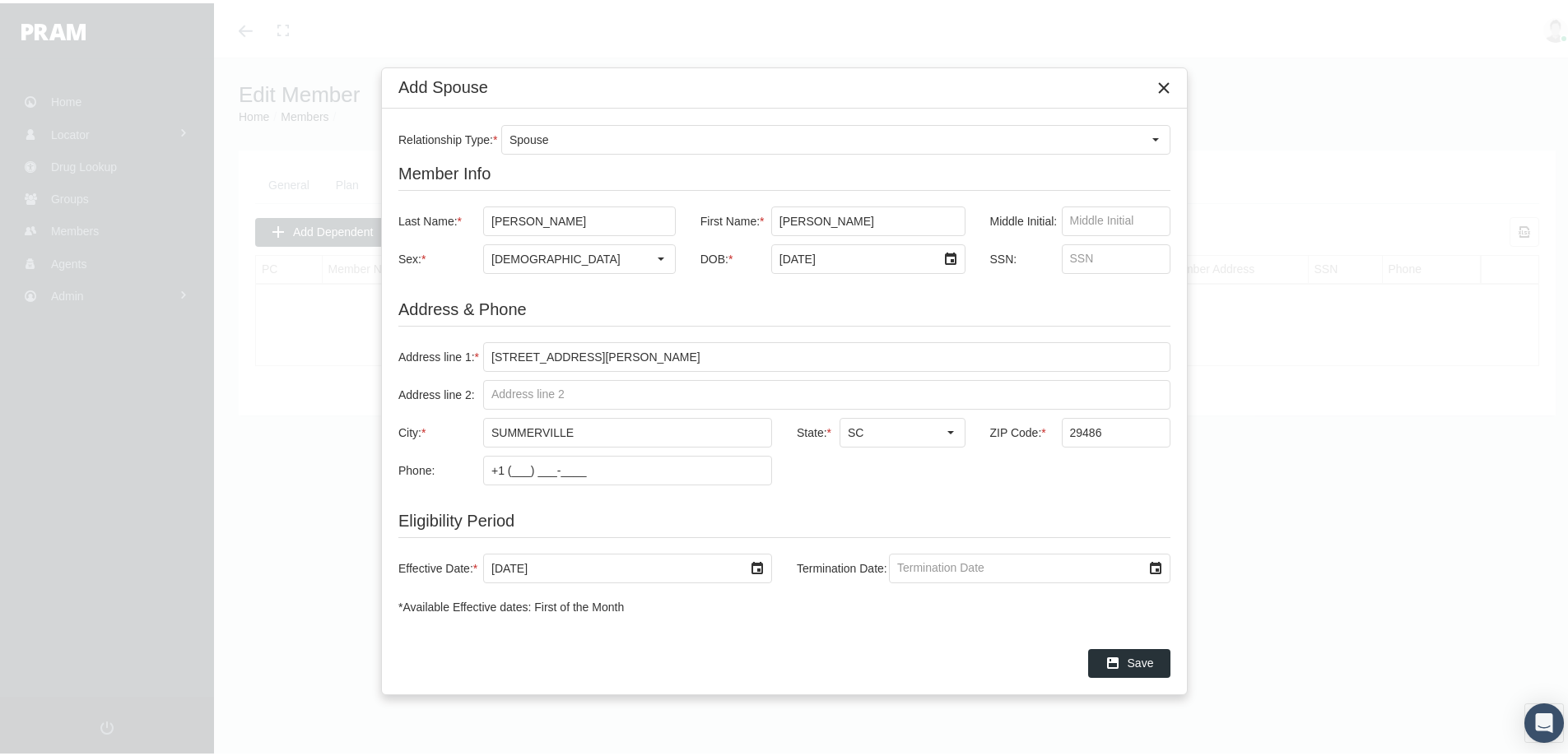
click at [914, 561] on input "Termination Date:" at bounding box center [1015, 566] width 252 height 28
type input "1/1/2039"
click at [1135, 656] on span "Save" at bounding box center [1141, 659] width 26 height 13
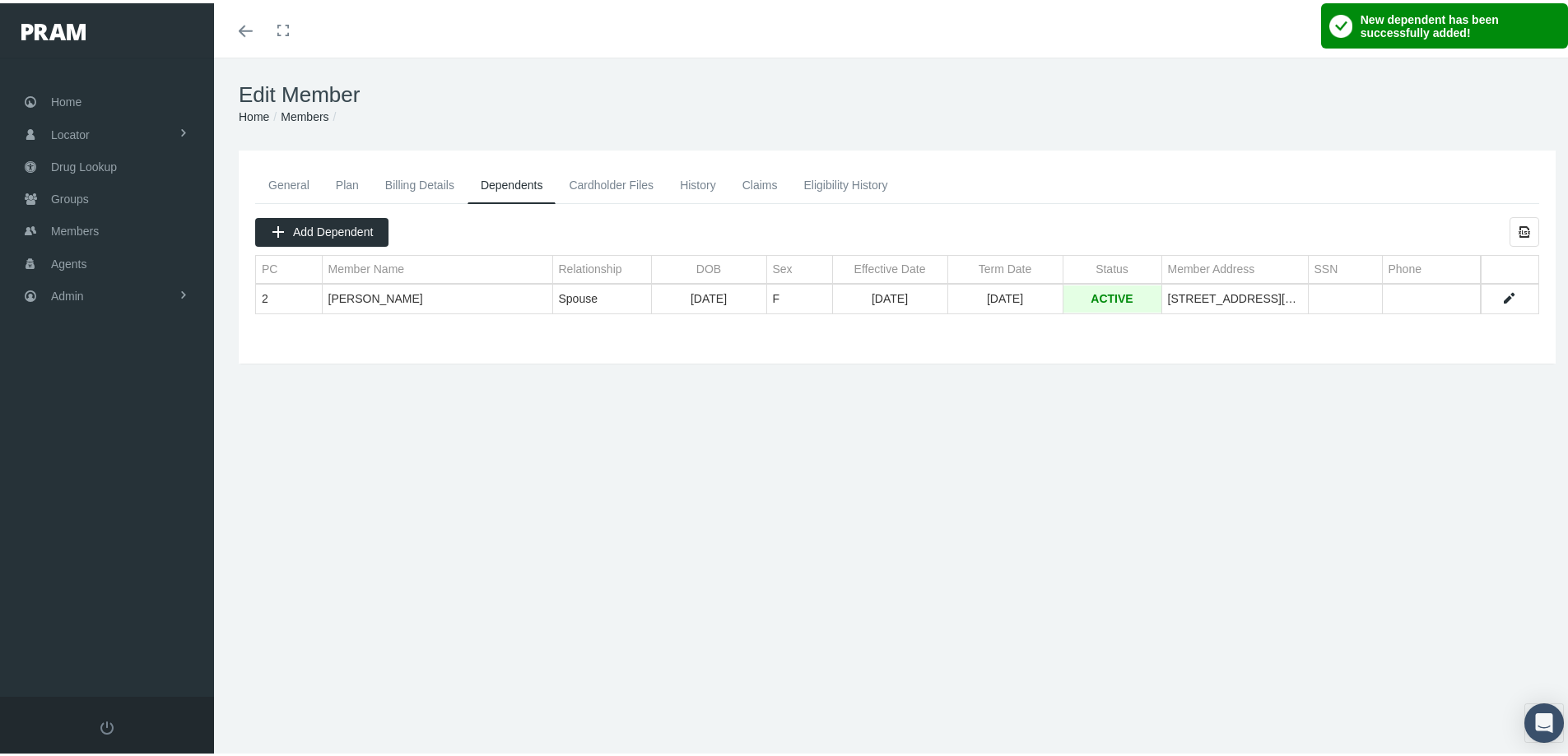
click at [702, 178] on link "History" at bounding box center [698, 181] width 62 height 36
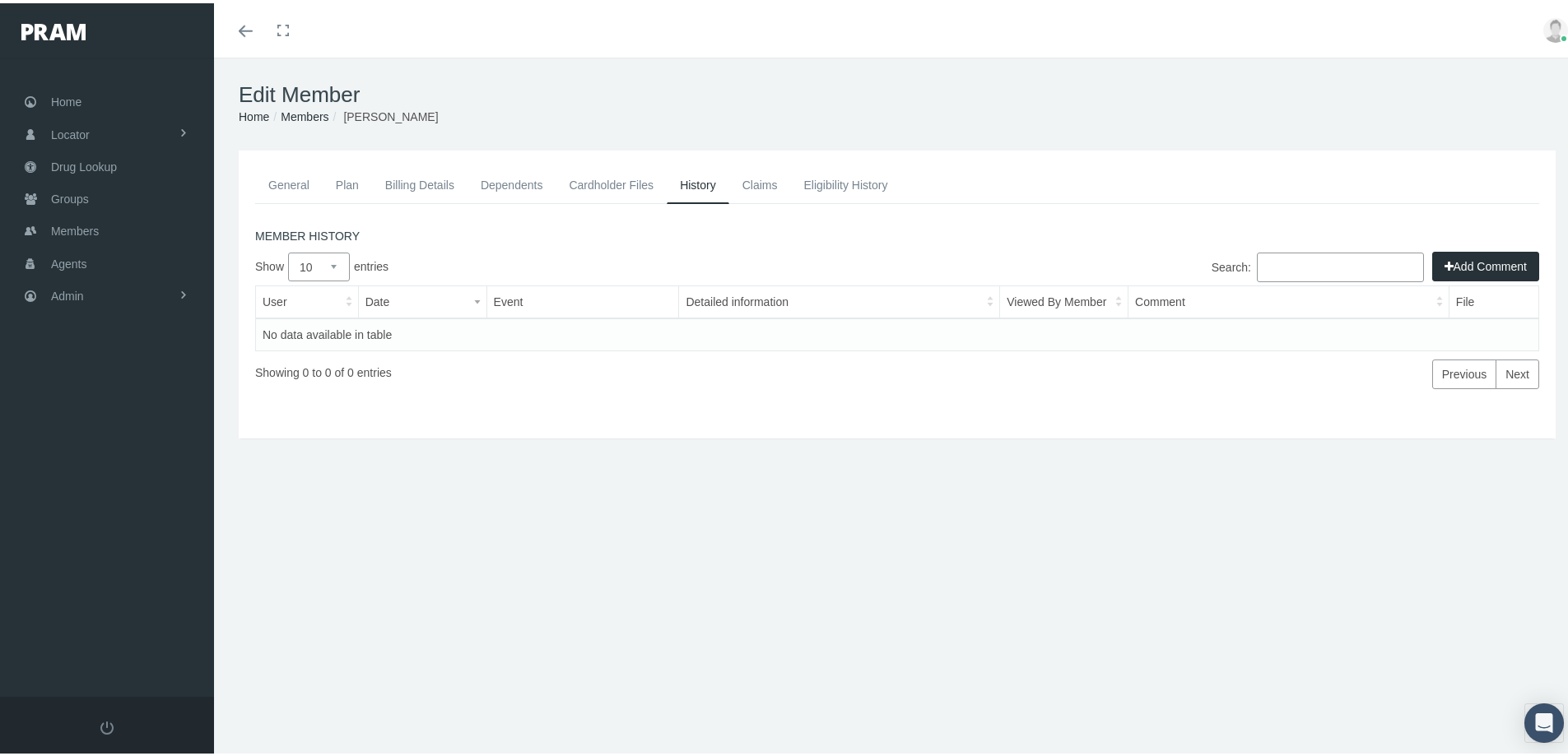
click at [1467, 259] on button "Add Comment" at bounding box center [1485, 264] width 107 height 30
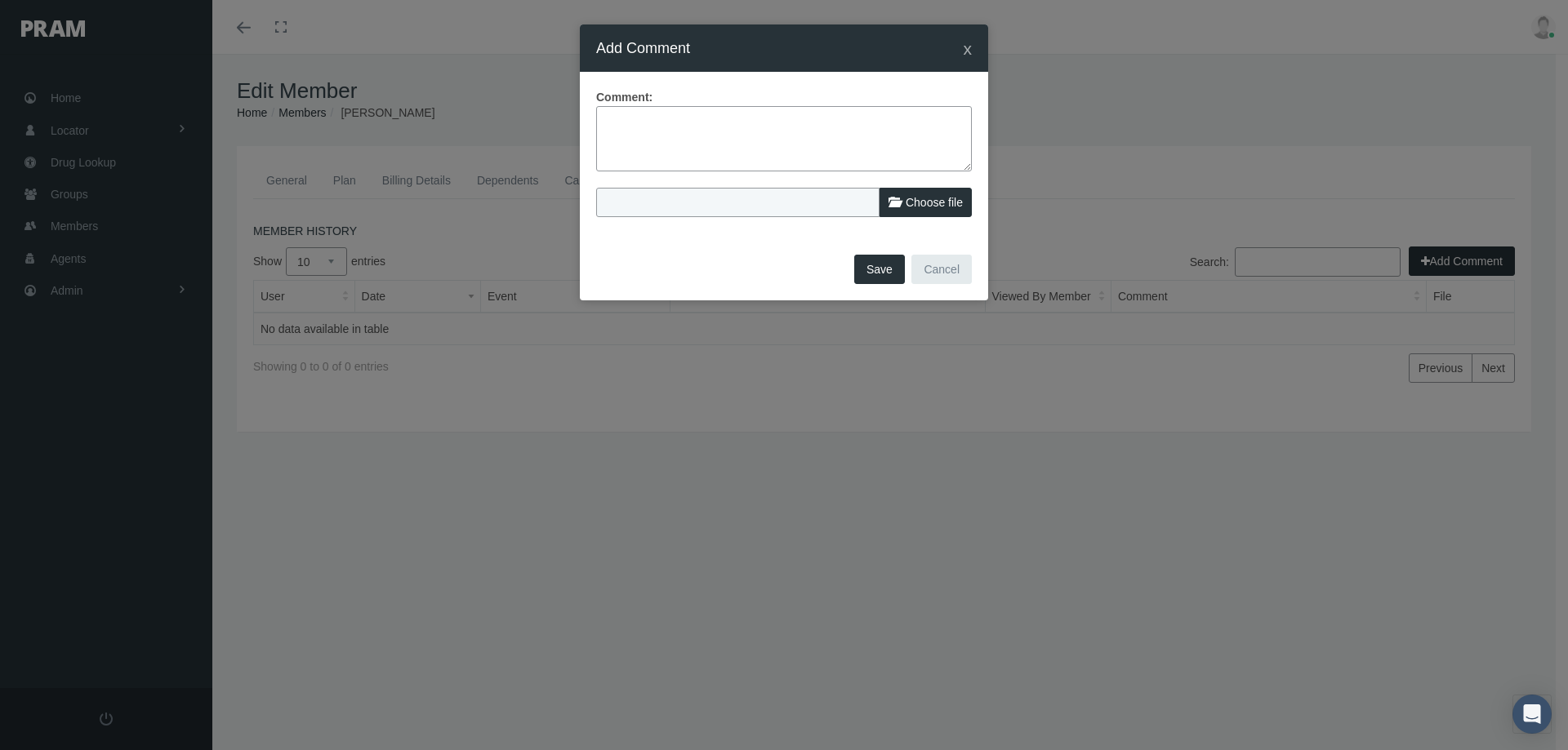
drag, startPoint x: 601, startPoint y: 111, endPoint x: 777, endPoint y: 159, distance: 182.4
click at [603, 111] on textarea at bounding box center [784, 138] width 376 height 65
drag, startPoint x: 867, startPoint y: 139, endPoint x: 913, endPoint y: 139, distance: 46.0
click at [870, 139] on textarea "In reviewing error report dated 08/11/2025 and payment amounts - Spouse was not…" at bounding box center [784, 138] width 376 height 65
type textarea "In reviewing error report dated 08/11/2025 and payment amounts - Spouse was not…"
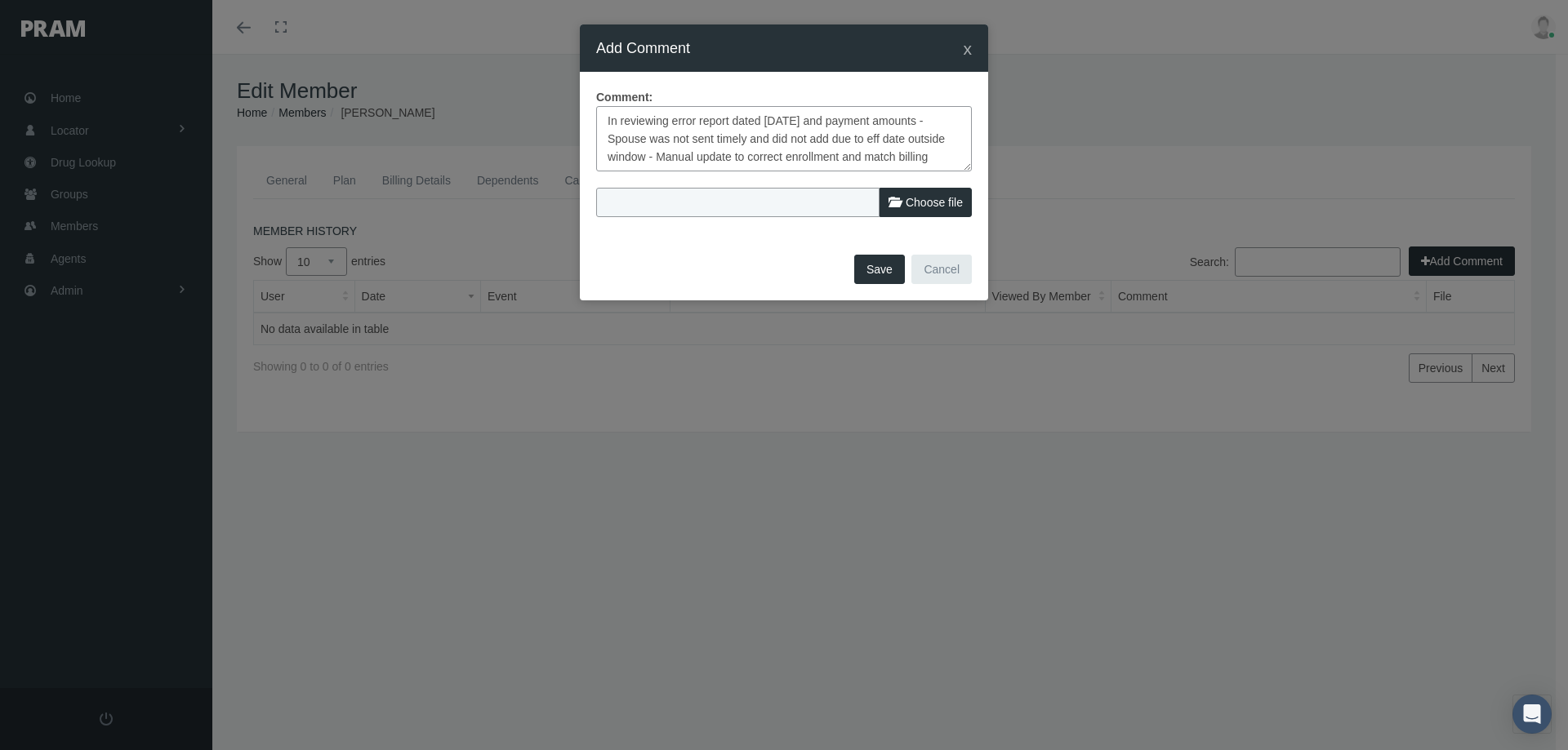
click at [872, 270] on button "Save" at bounding box center [879, 269] width 51 height 29
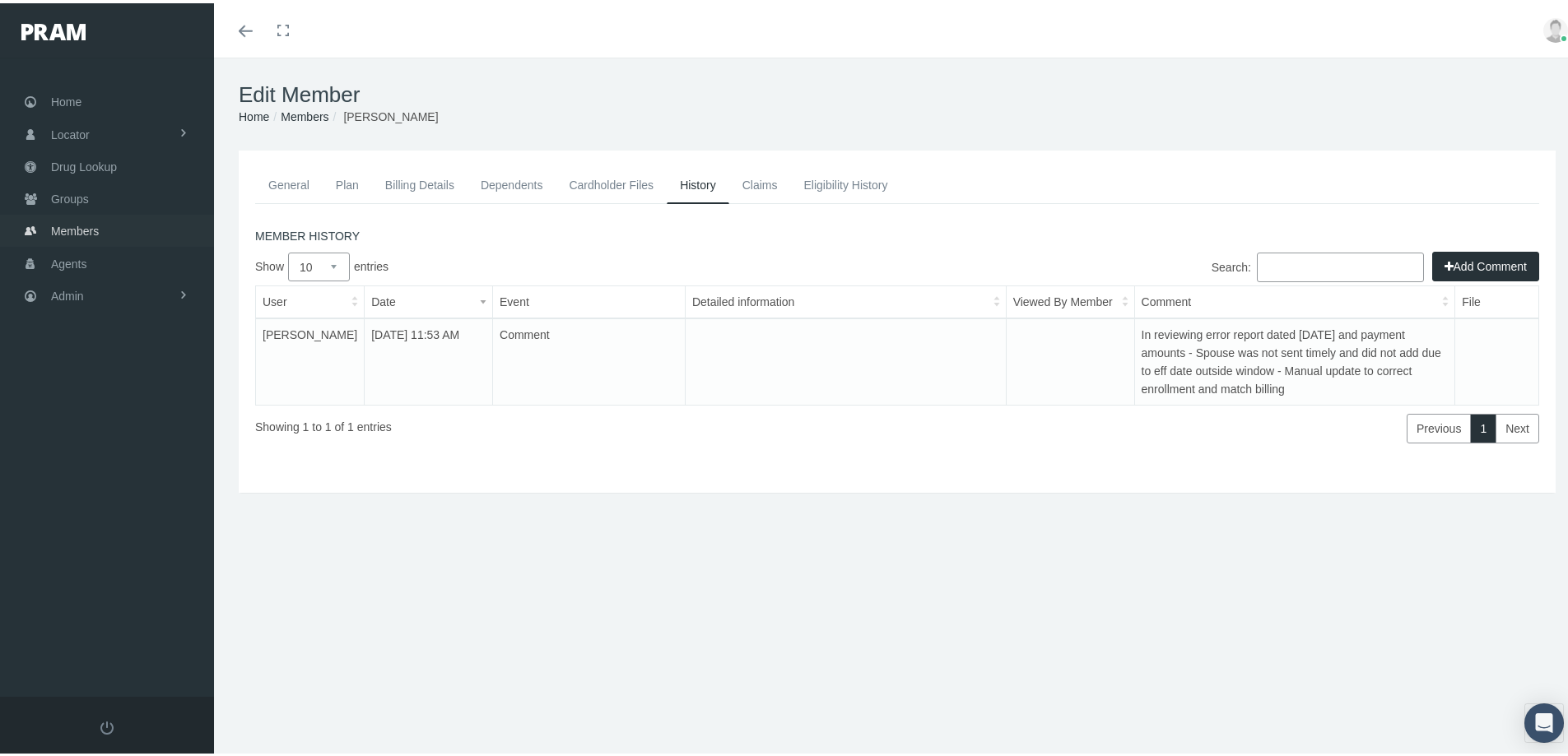
drag, startPoint x: 76, startPoint y: 228, endPoint x: 58, endPoint y: 264, distance: 40.2
click at [76, 228] on span "Members" at bounding box center [74, 228] width 47 height 32
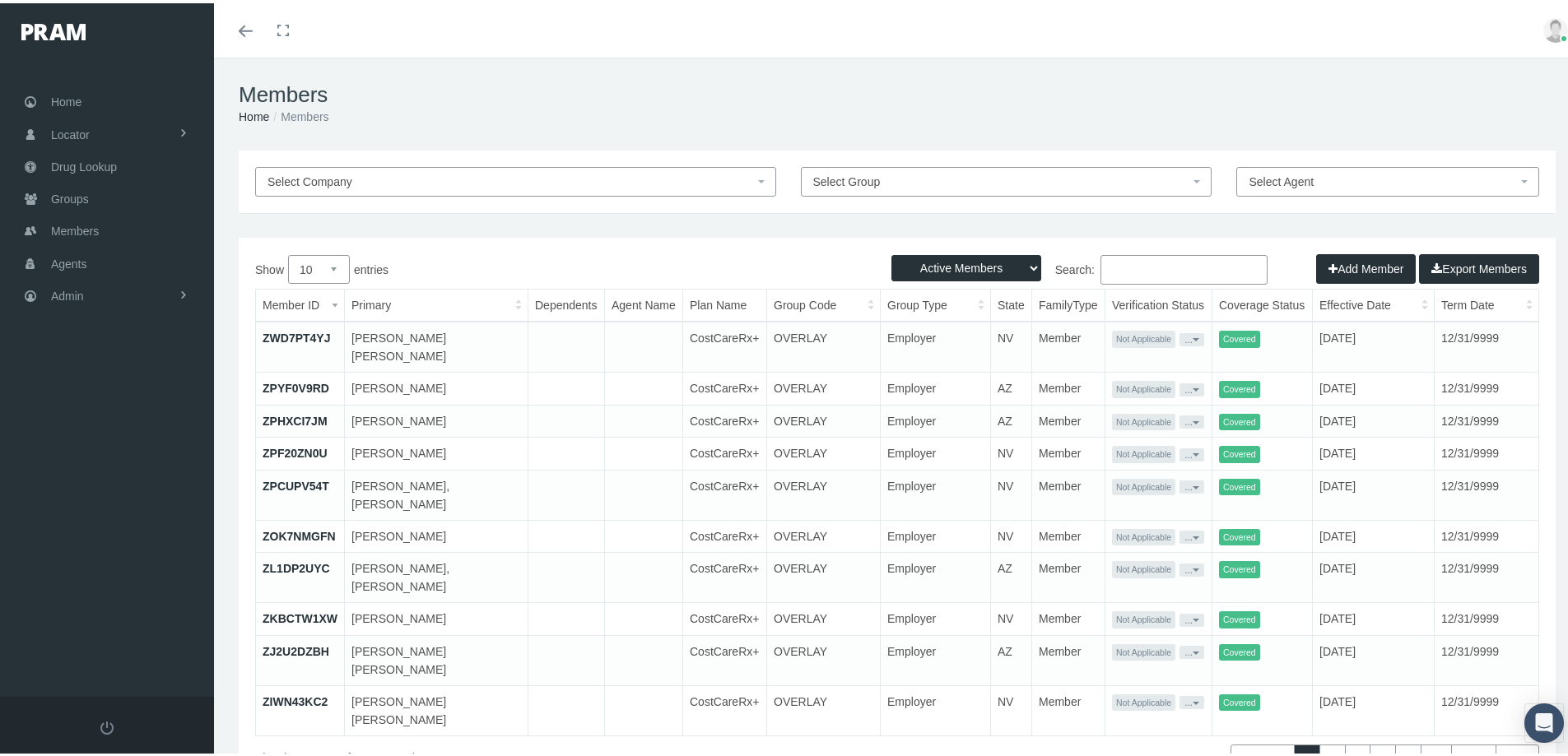
click at [1103, 270] on input "Search:" at bounding box center [1184, 267] width 167 height 30
paste input "1750000141"
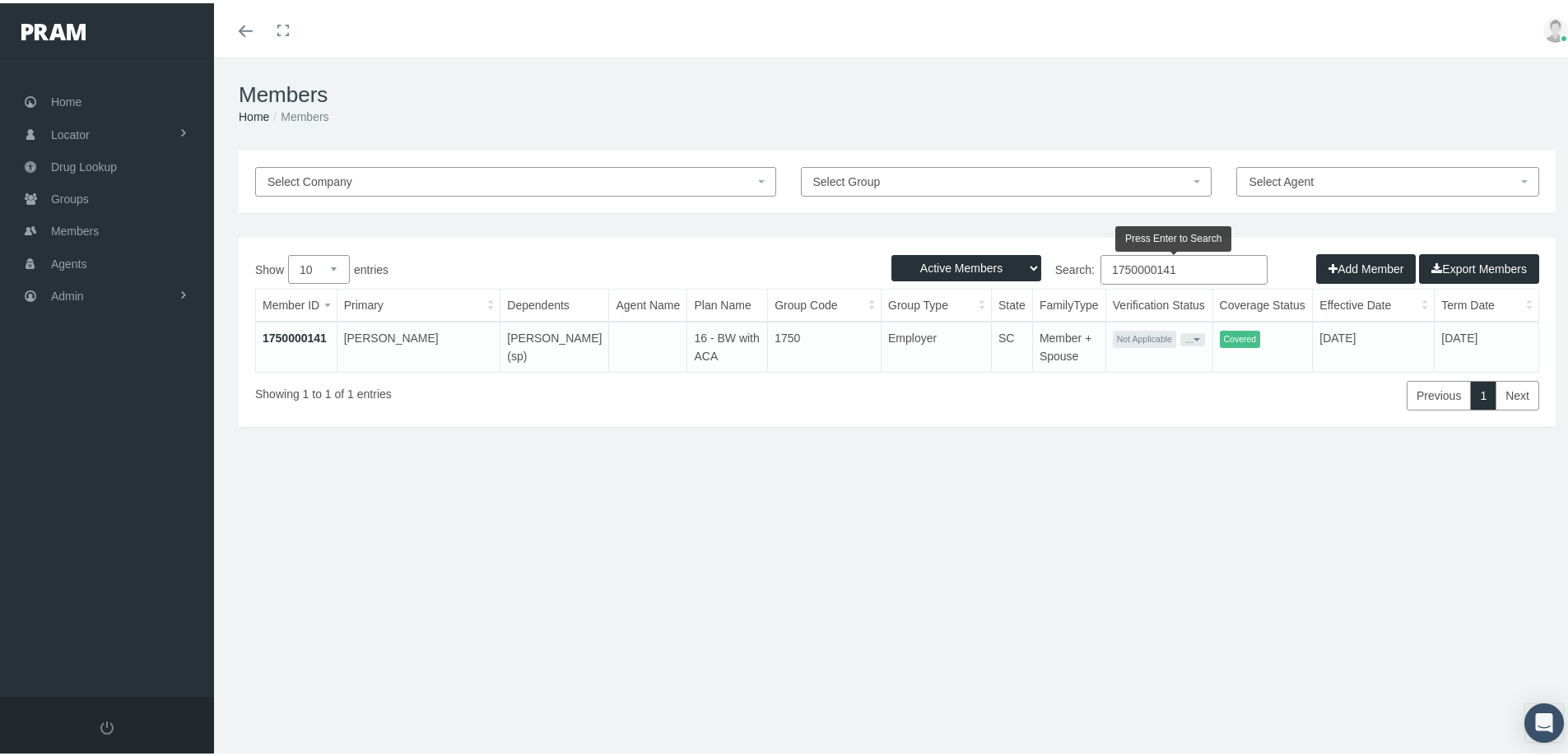
type input "1750000141"
click at [303, 335] on link "1750000141" at bounding box center [294, 334] width 64 height 13
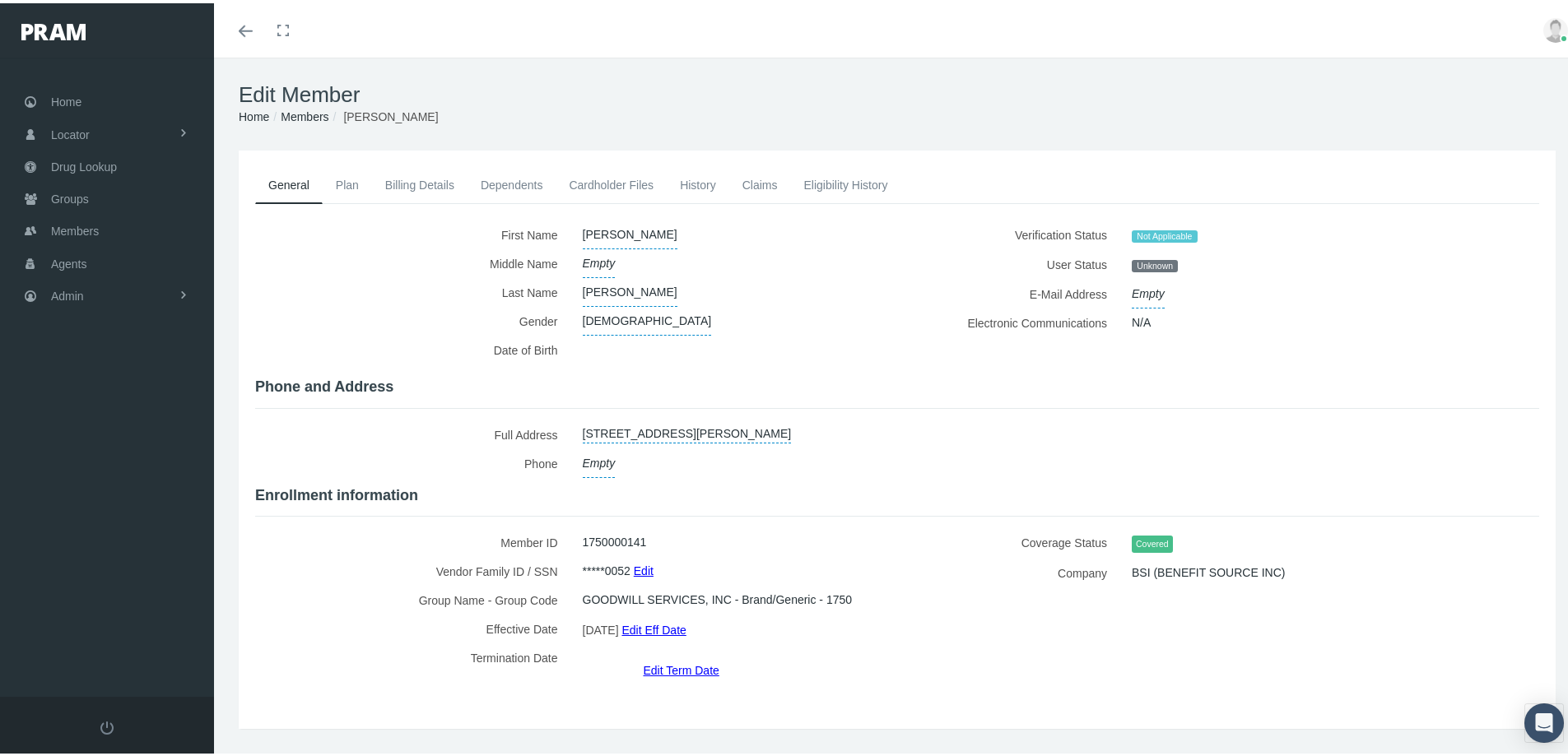
click at [492, 180] on link "Dependents" at bounding box center [512, 181] width 89 height 36
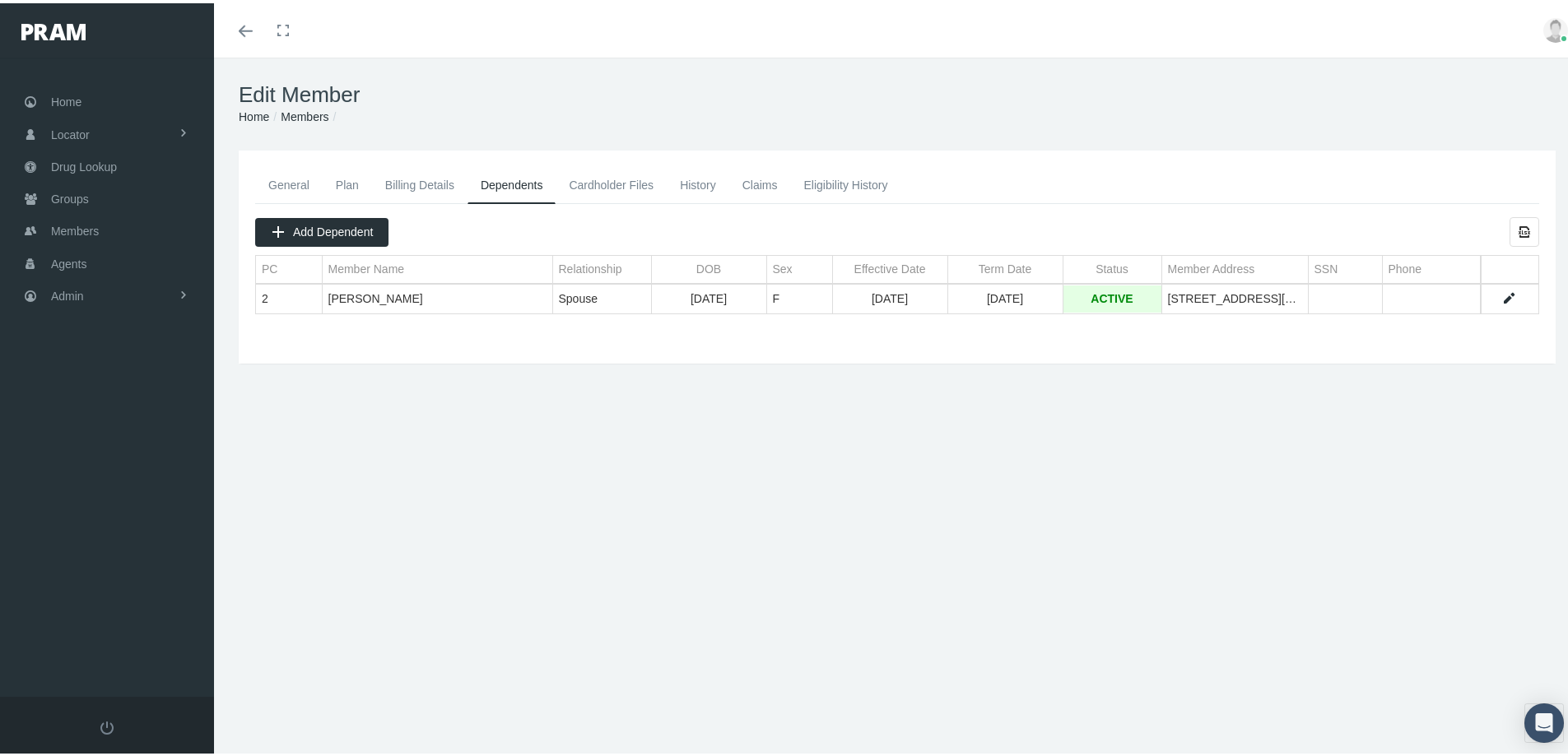
click at [281, 182] on link "General" at bounding box center [289, 181] width 68 height 36
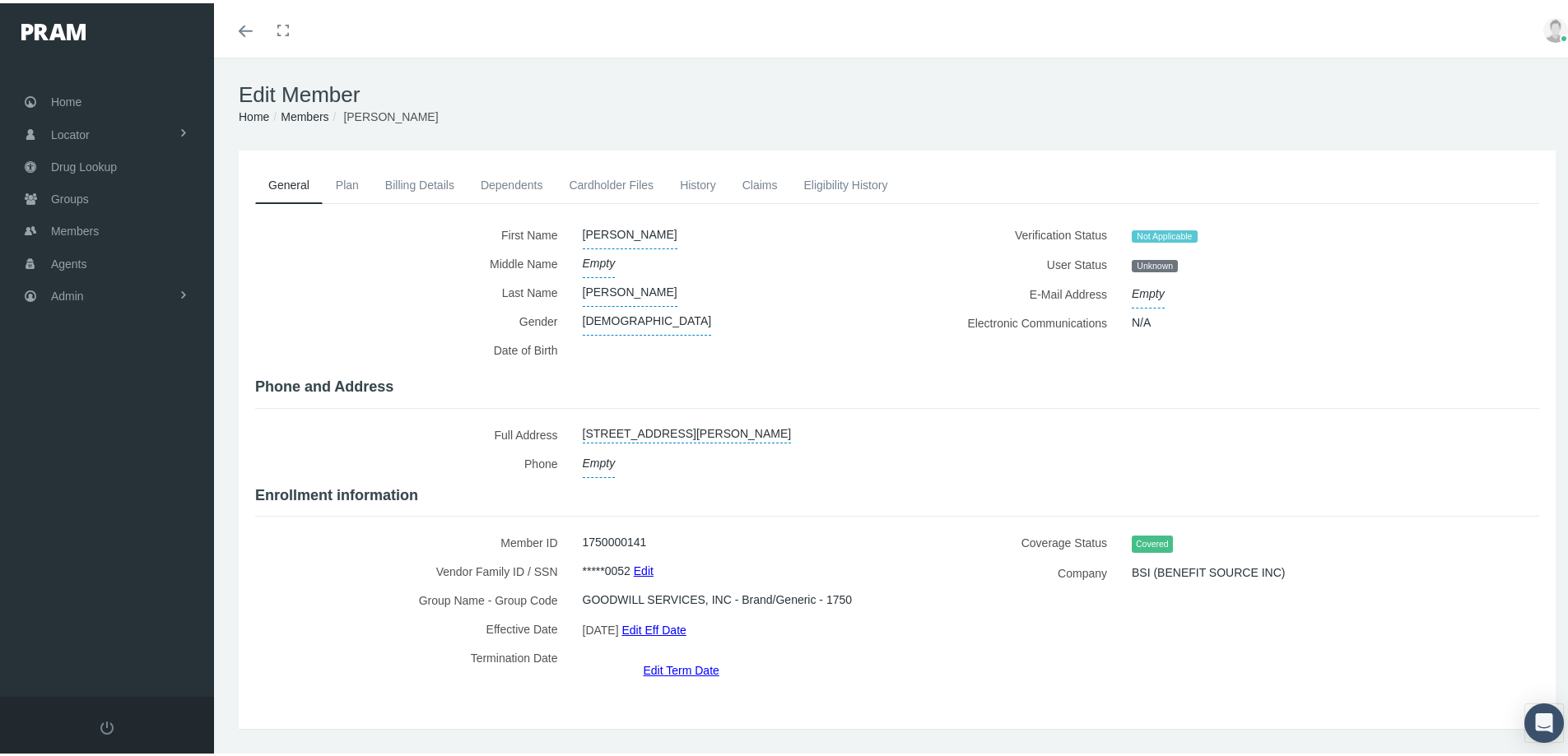
click at [415, 178] on link "Billing Details" at bounding box center [419, 181] width 96 height 36
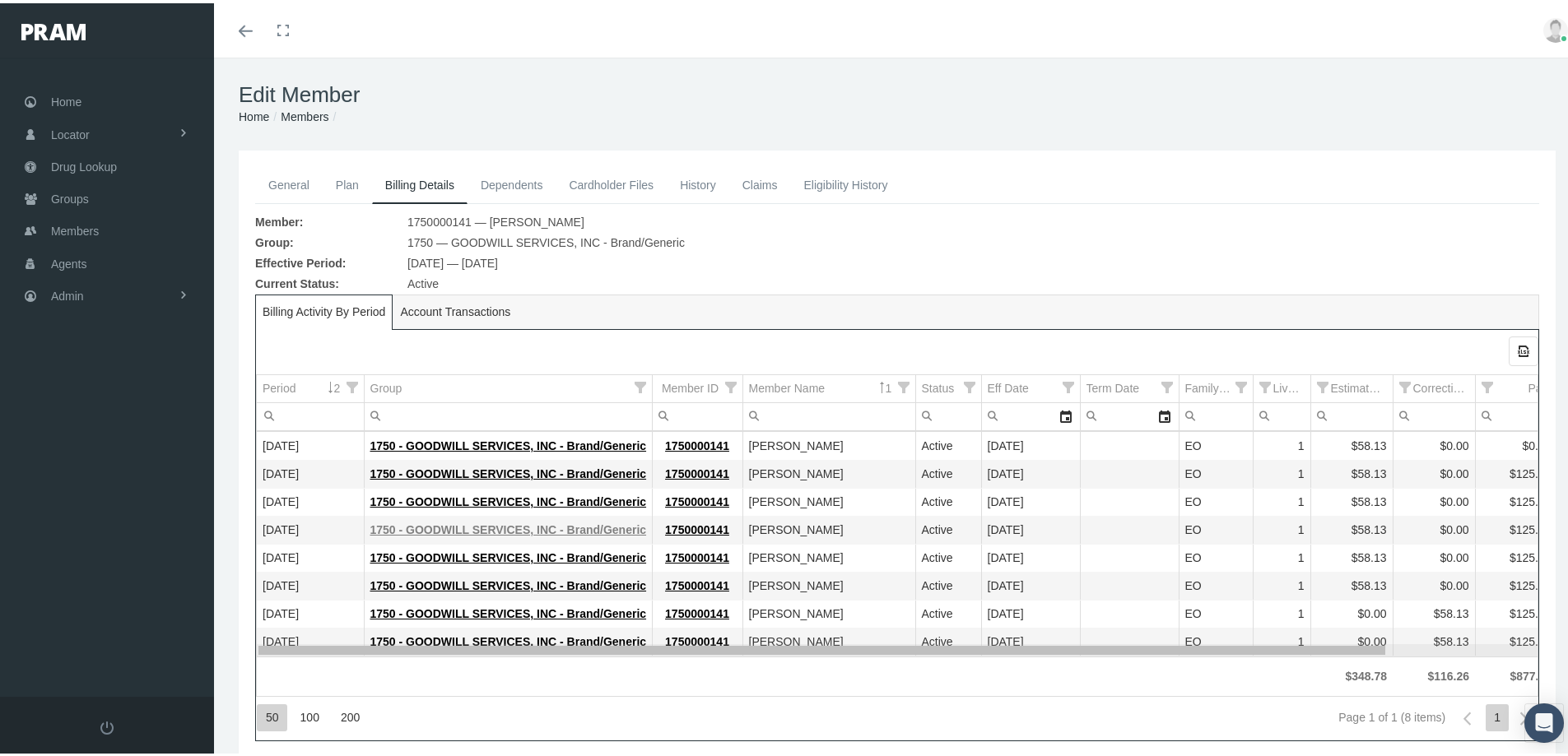
drag, startPoint x: 692, startPoint y: 645, endPoint x: 436, endPoint y: 528, distance: 281.5
click at [484, 573] on body "Toggle Fullscreen Toggle navigation Toggle menubar Toggle fullscreen Profile Lo…" at bounding box center [790, 378] width 1580 height 756
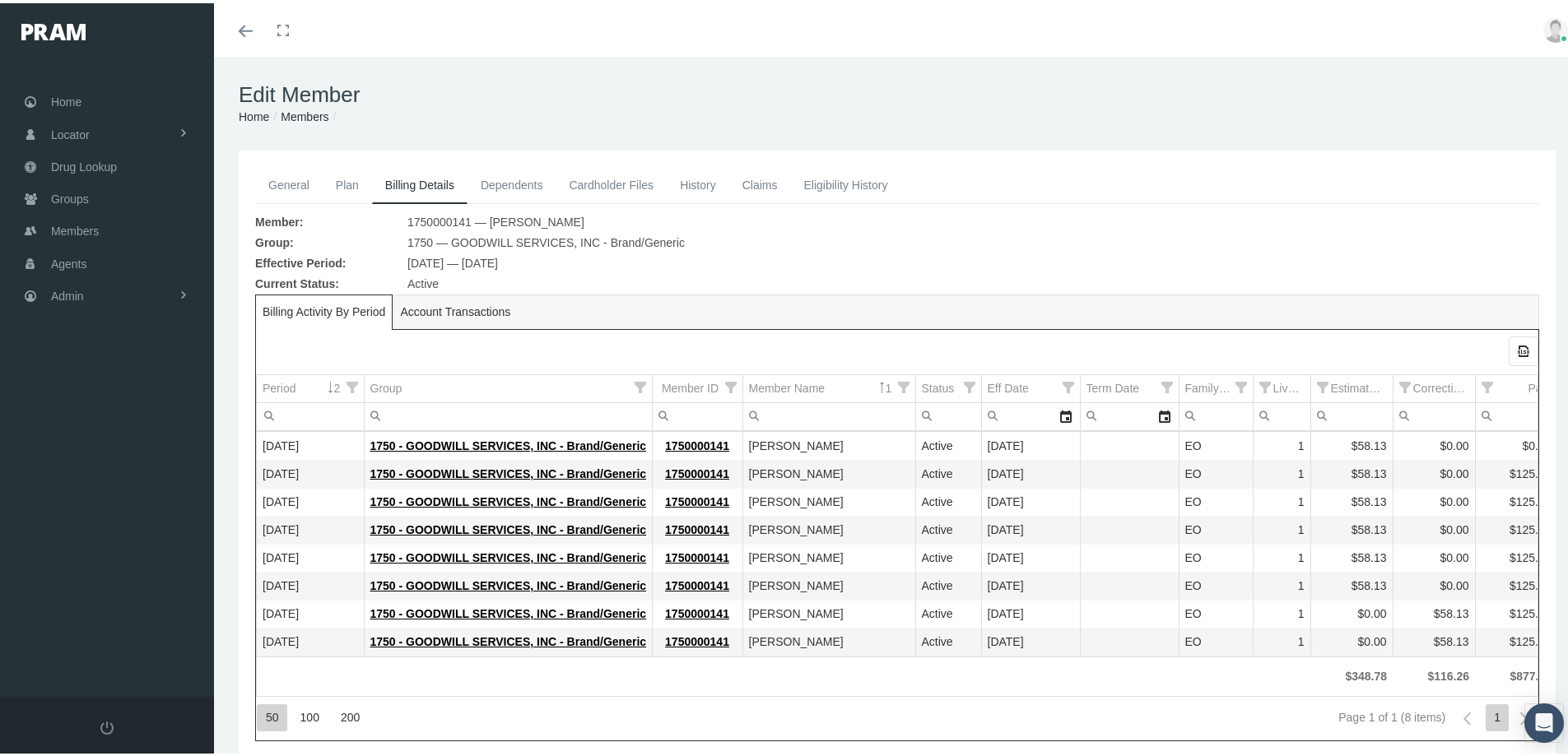
drag, startPoint x: 268, startPoint y: 176, endPoint x: 264, endPoint y: 191, distance: 15.5
click at [268, 176] on link "General" at bounding box center [289, 181] width 68 height 36
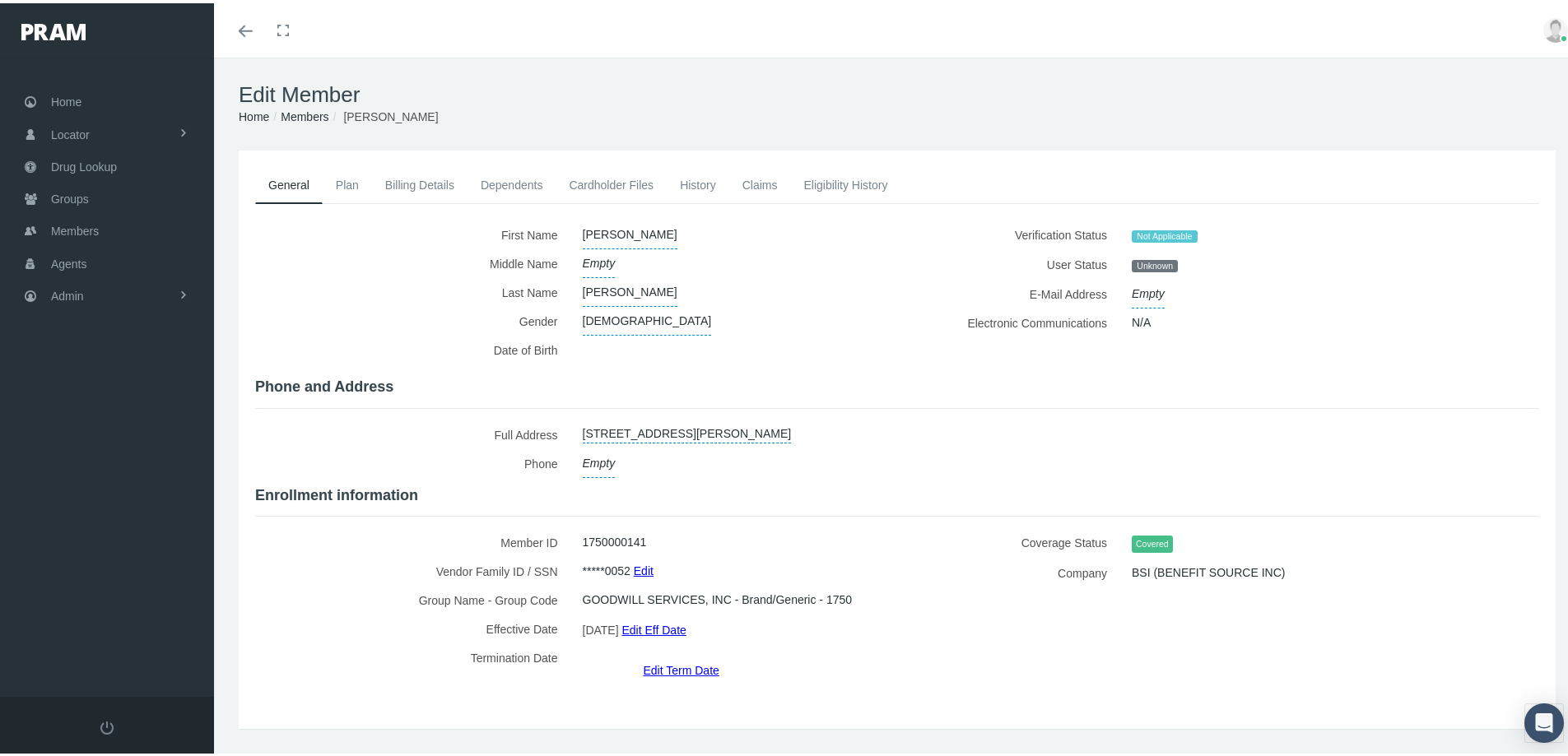
click at [495, 184] on link "Dependents" at bounding box center [512, 181] width 89 height 36
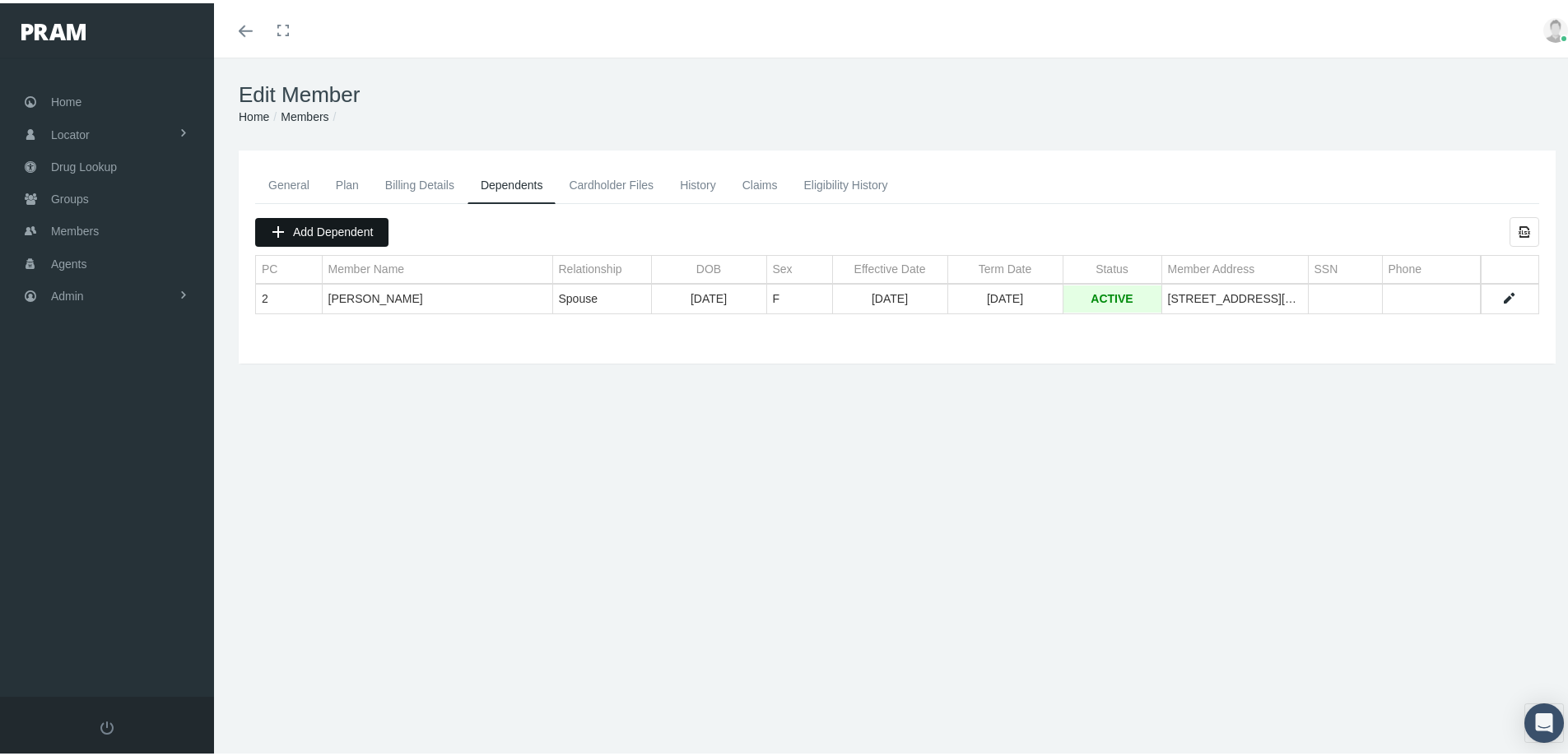
click at [319, 225] on span "Add Dependent" at bounding box center [333, 228] width 80 height 13
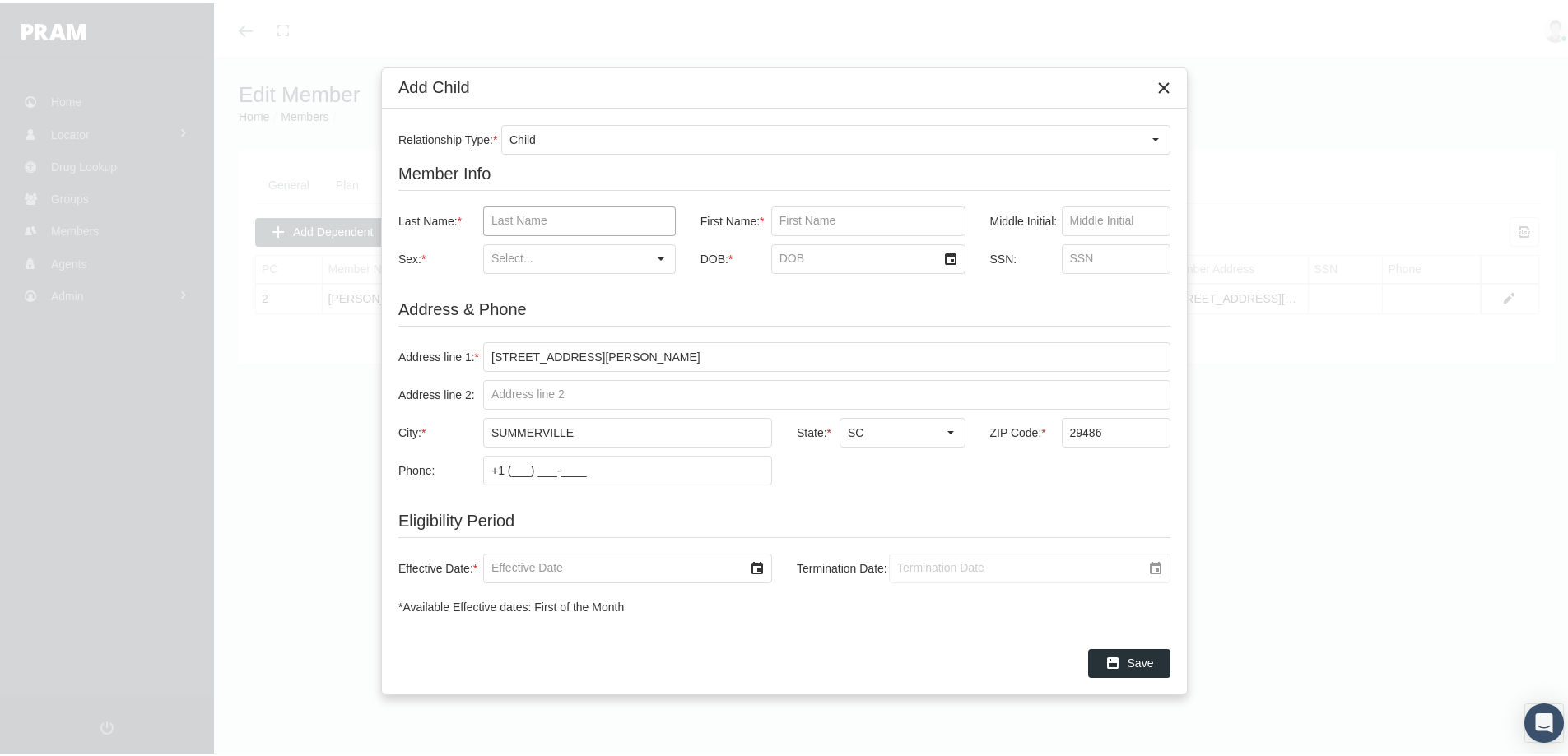
click at [509, 215] on input "Last Name: *" at bounding box center [580, 218] width 191 height 28
paste input "[PERSON_NAME]"
type input "[PERSON_NAME]"
click at [789, 218] on input "First Name: *" at bounding box center [868, 218] width 192 height 28
paste input "JADA"
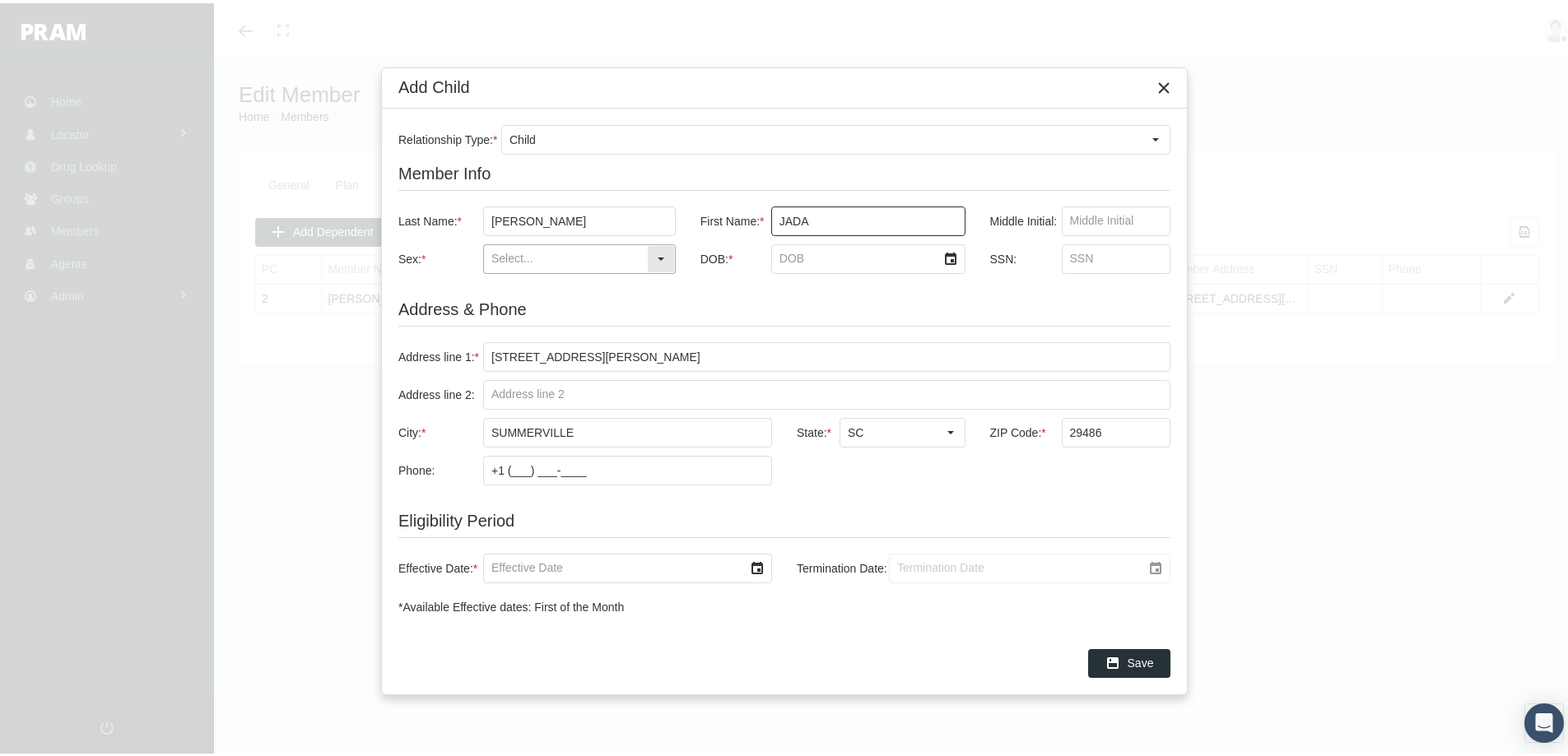
type input "JADA"
click at [491, 263] on input "Sex: *" at bounding box center [565, 255] width 163 height 28
click at [522, 308] on div "Female" at bounding box center [580, 312] width 189 height 27
type input "Female"
click at [793, 258] on input "DOB: *" at bounding box center [854, 255] width 164 height 28
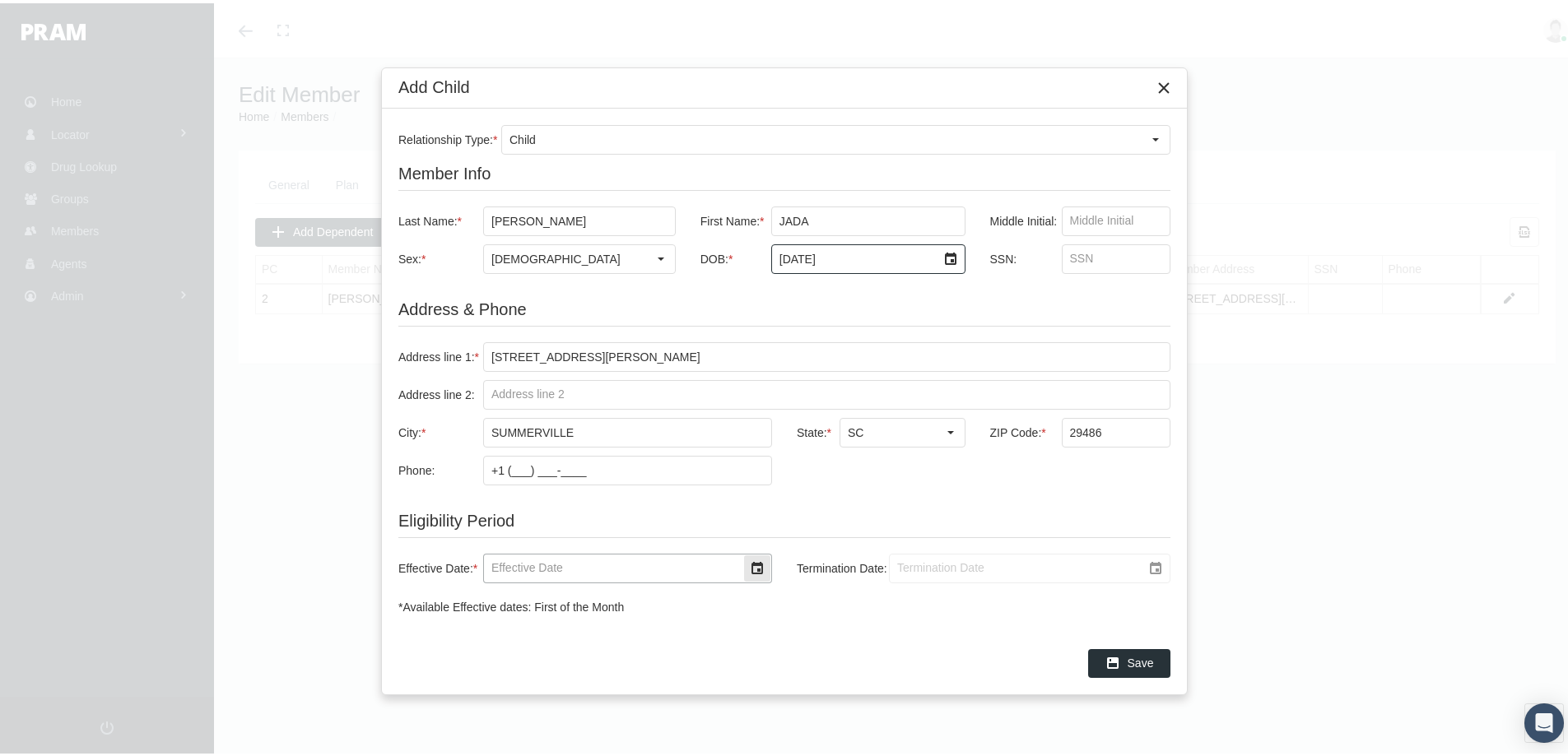
type input "11/1/2002"
click at [503, 567] on input "Effective Date: *" at bounding box center [613, 566] width 259 height 28
type input "01/01/2025"
type input "1/1/2039"
click at [1133, 656] on span "Save" at bounding box center [1141, 659] width 26 height 13
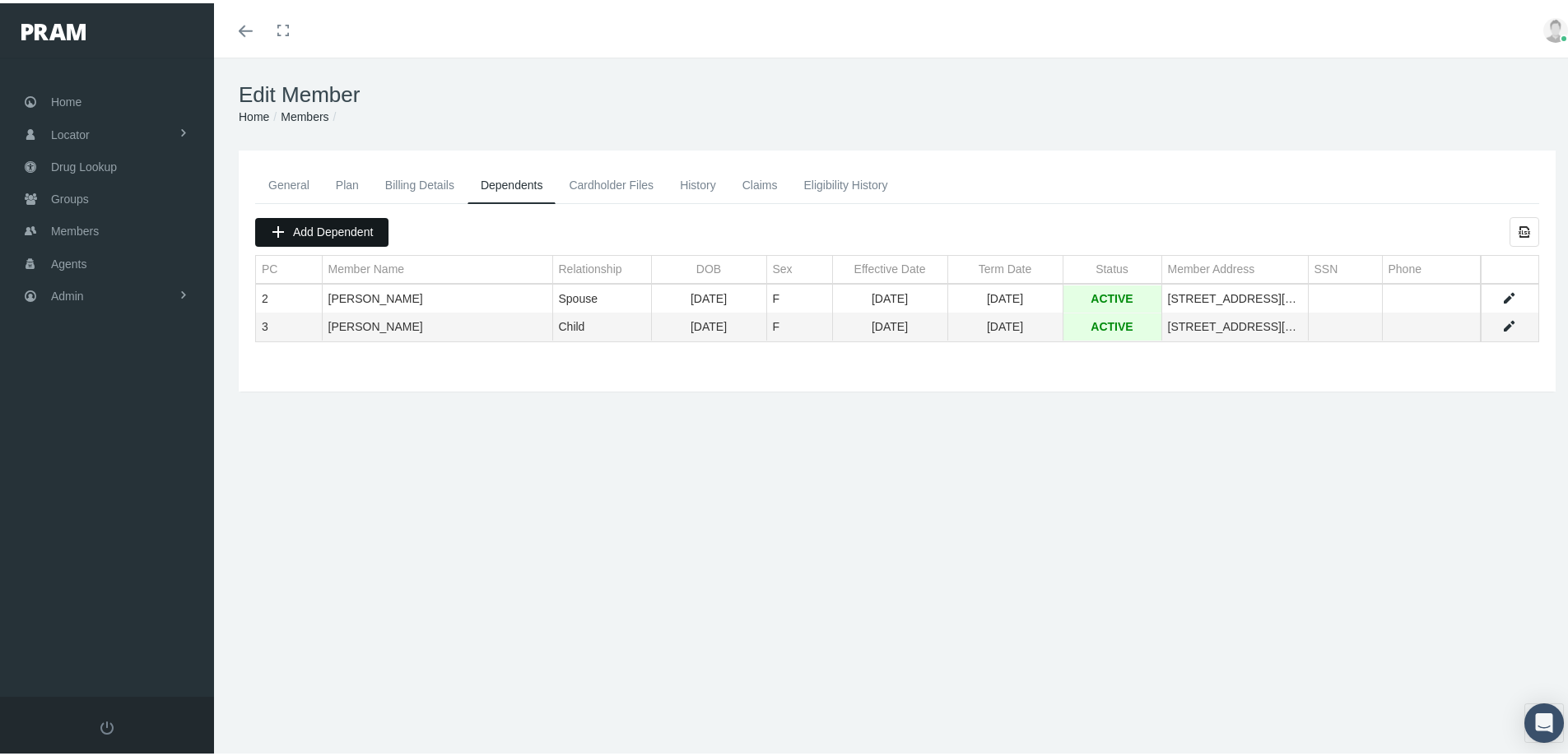
click at [320, 232] on span "Add Dependent" at bounding box center [333, 228] width 80 height 13
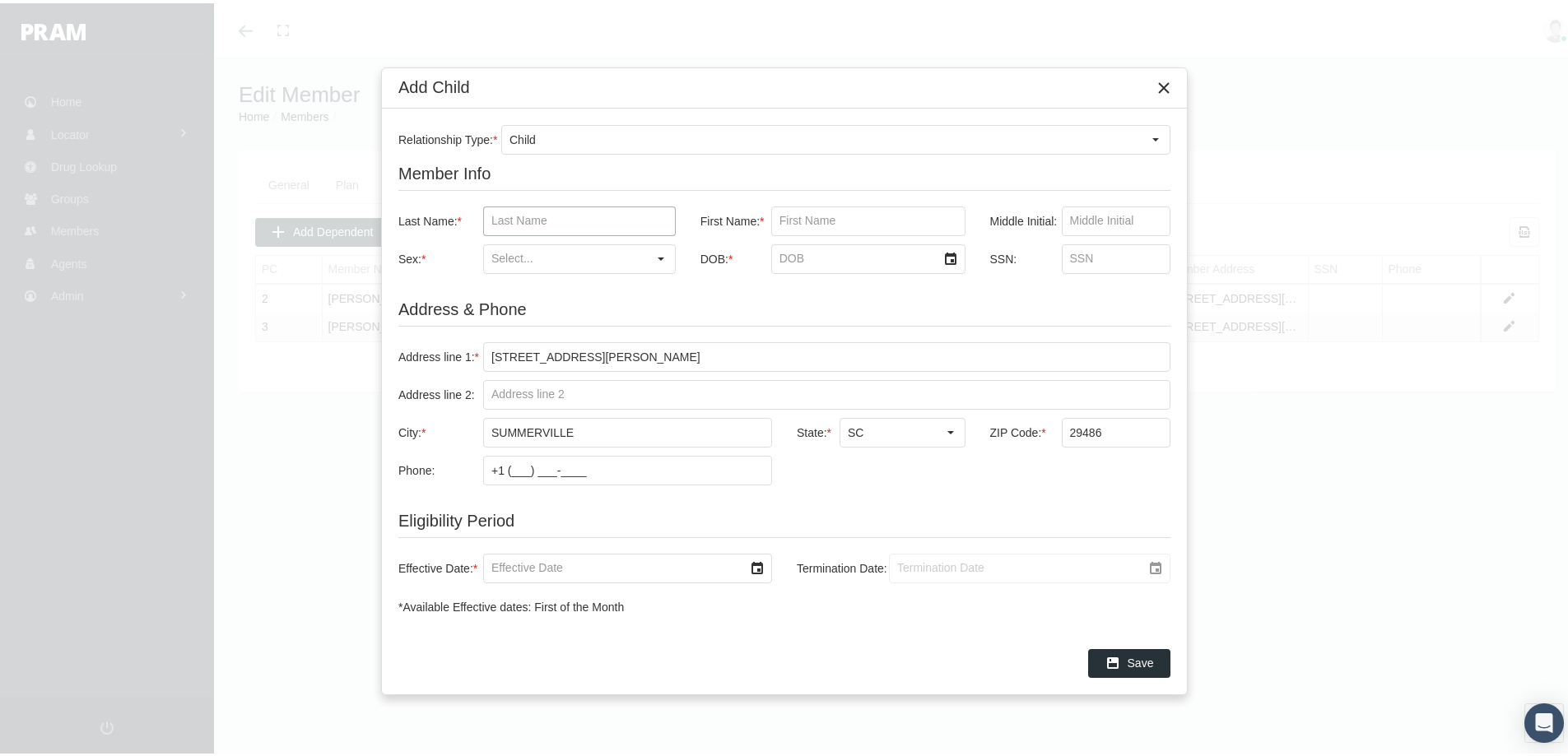
click at [500, 213] on input "Last Name: *" at bounding box center [580, 218] width 191 height 28
paste input "JENKINS"
type input "JENKINS"
click at [792, 216] on input "First Name: *" at bounding box center [868, 218] width 192 height 28
paste input "JOSIE"
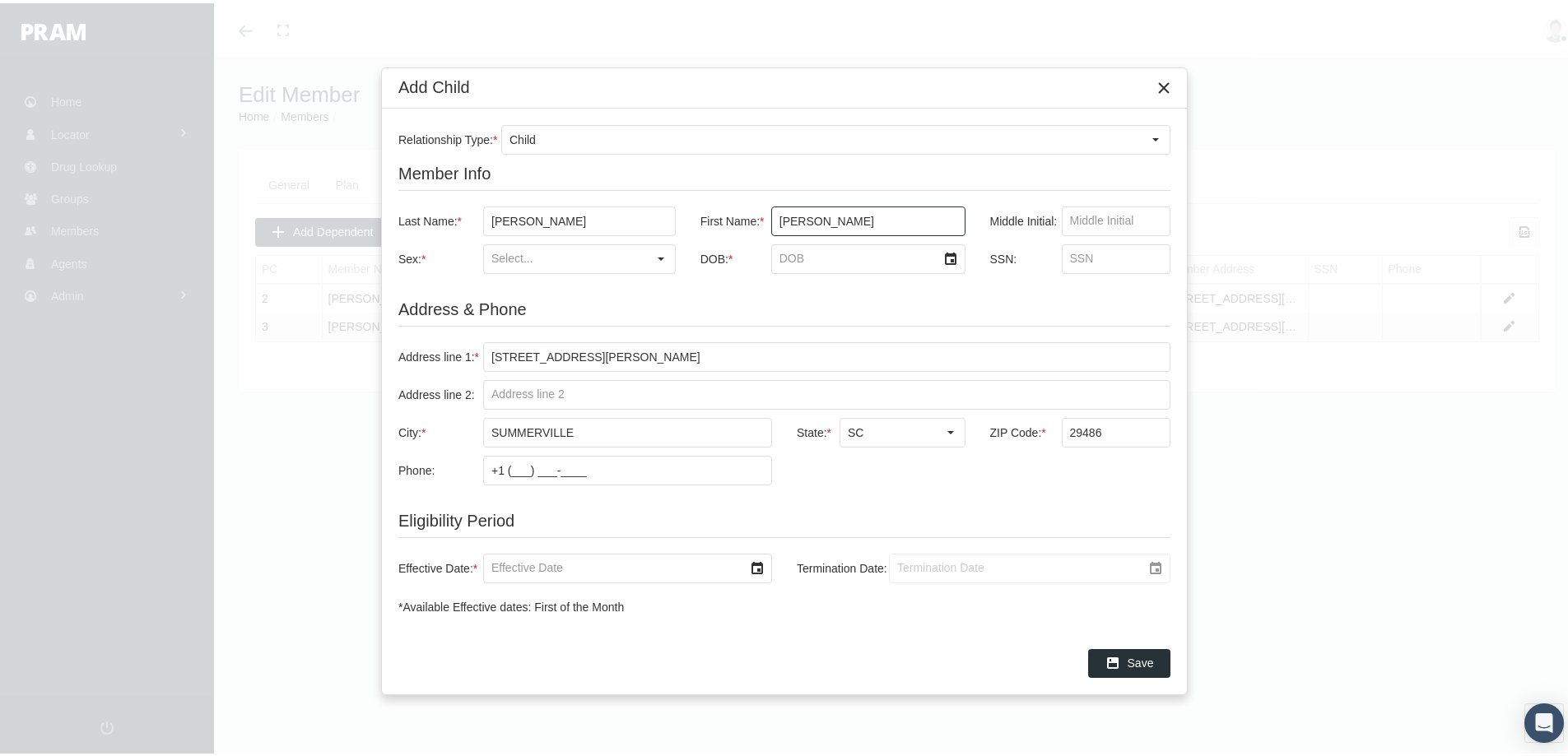
type input "JOSIE"
drag, startPoint x: 502, startPoint y: 252, endPoint x: 522, endPoint y: 265, distance: 23.9
click at [502, 252] on input "Sex: *" at bounding box center [565, 255] width 163 height 28
drag, startPoint x: 502, startPoint y: 285, endPoint x: 649, endPoint y: 294, distance: 147.3
click at [502, 284] on div "[DEMOGRAPHIC_DATA]" at bounding box center [580, 284] width 189 height 27
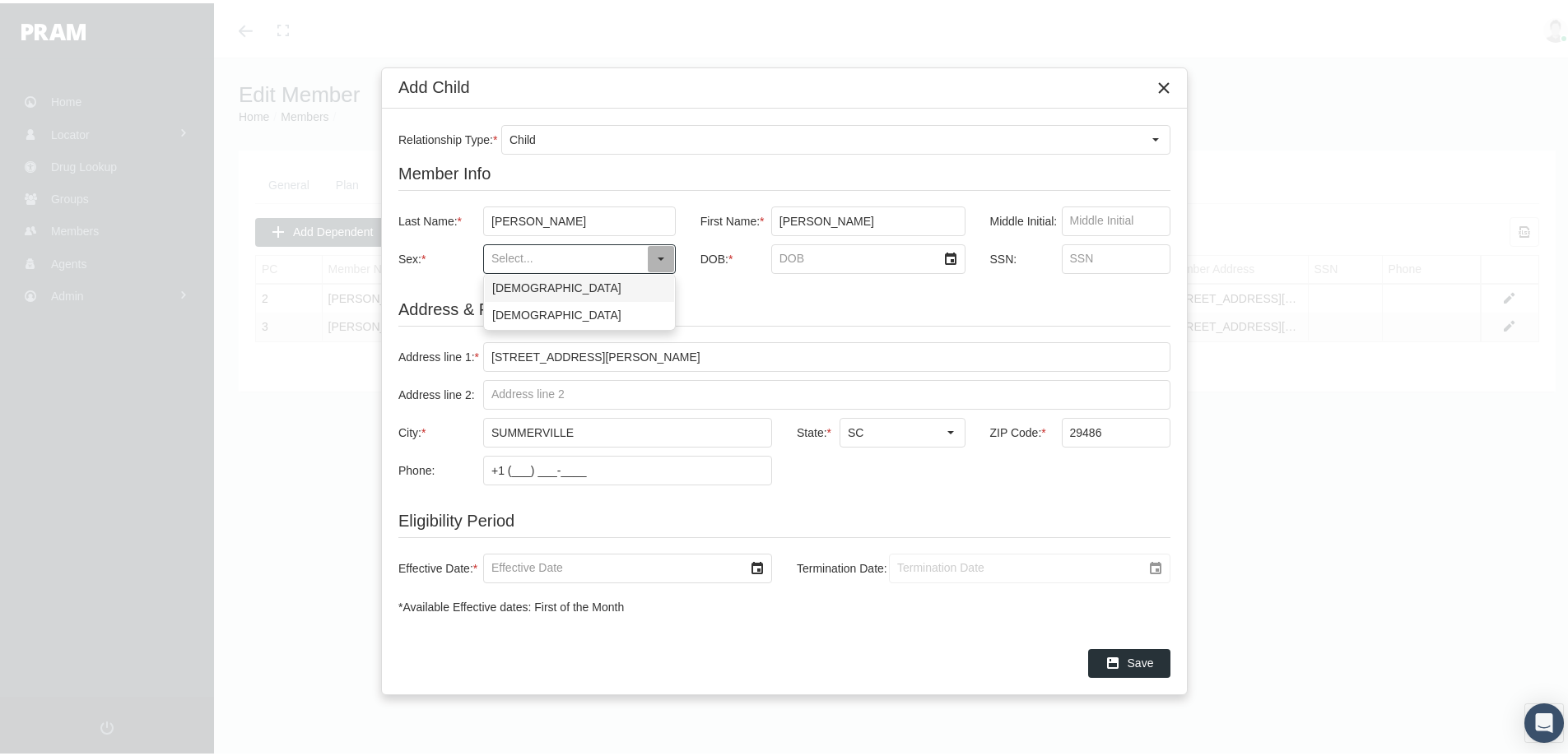
type input "[DEMOGRAPHIC_DATA]"
click at [804, 255] on input "DOB: *" at bounding box center [854, 255] width 164 height 28
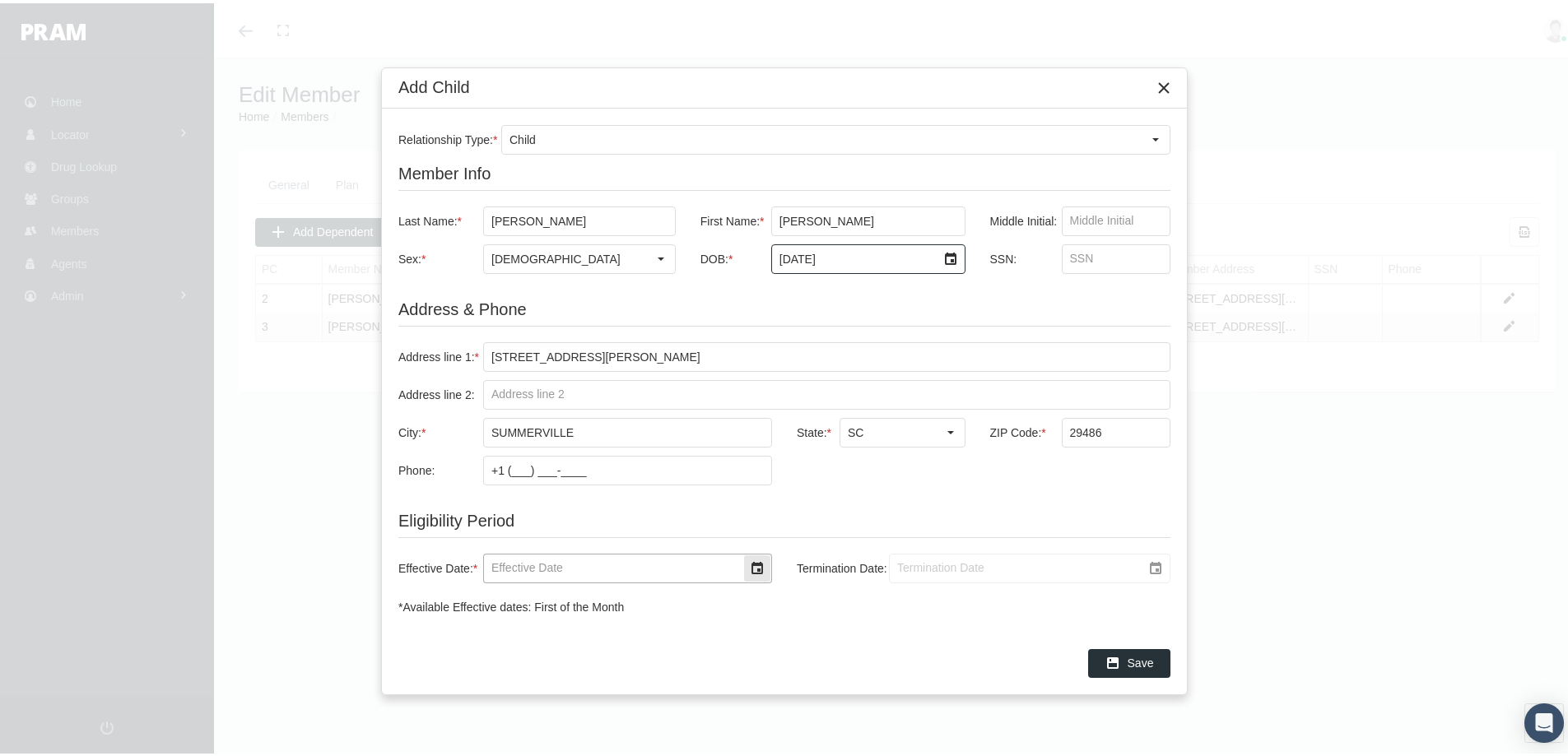
type input "2/1/2007"
click at [510, 569] on input "Effective Date: *" at bounding box center [613, 566] width 259 height 28
type input "[DATE]"
type input "1/1/2039"
click at [1135, 660] on span "Save" at bounding box center [1141, 659] width 26 height 13
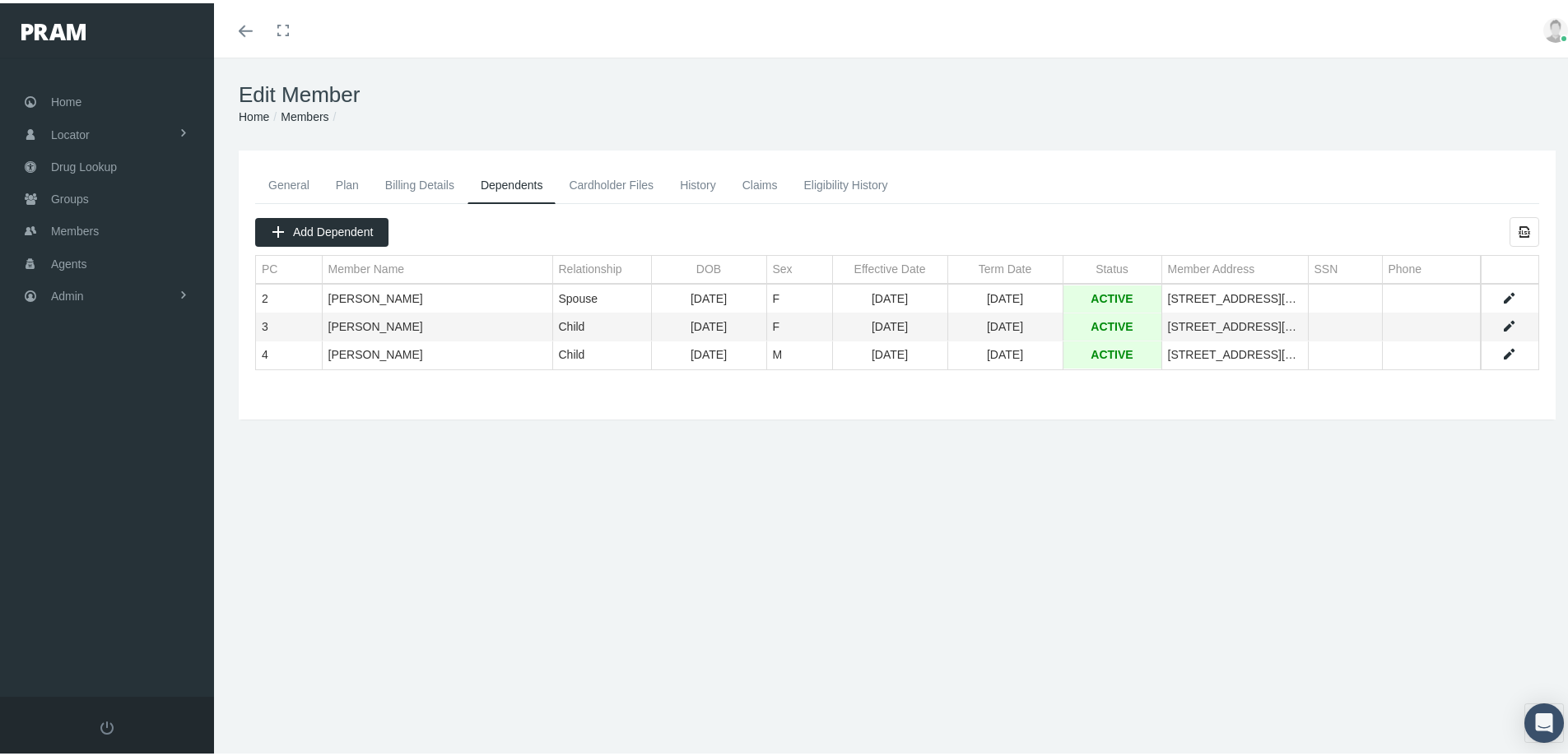
click at [686, 182] on link "History" at bounding box center [698, 181] width 62 height 36
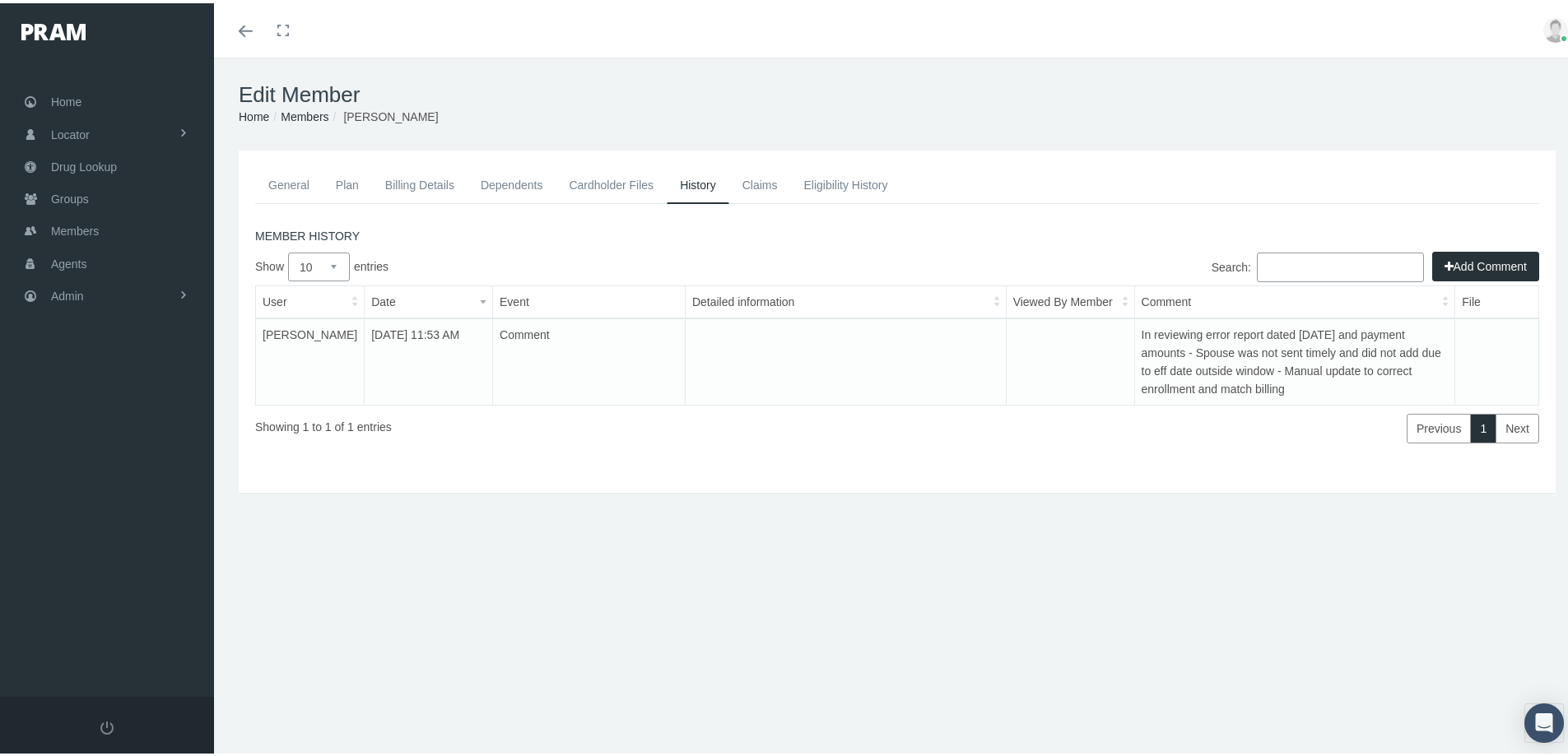
click at [1454, 258] on button "Add Comment" at bounding box center [1485, 264] width 107 height 30
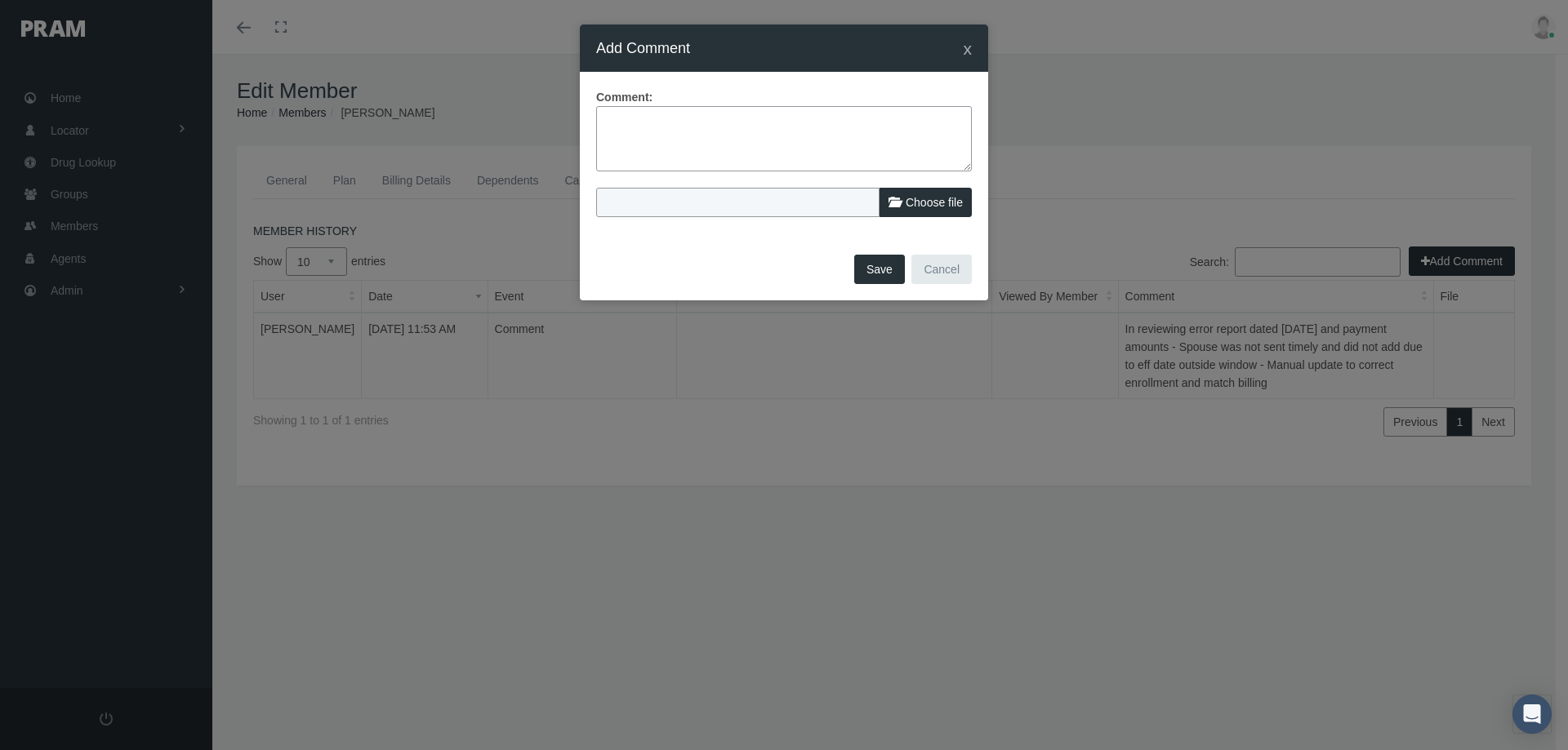
click at [634, 124] on textarea at bounding box center [784, 138] width 376 height 65
type textarea "Added dependents see above"
click at [873, 267] on button "Save" at bounding box center [879, 269] width 51 height 29
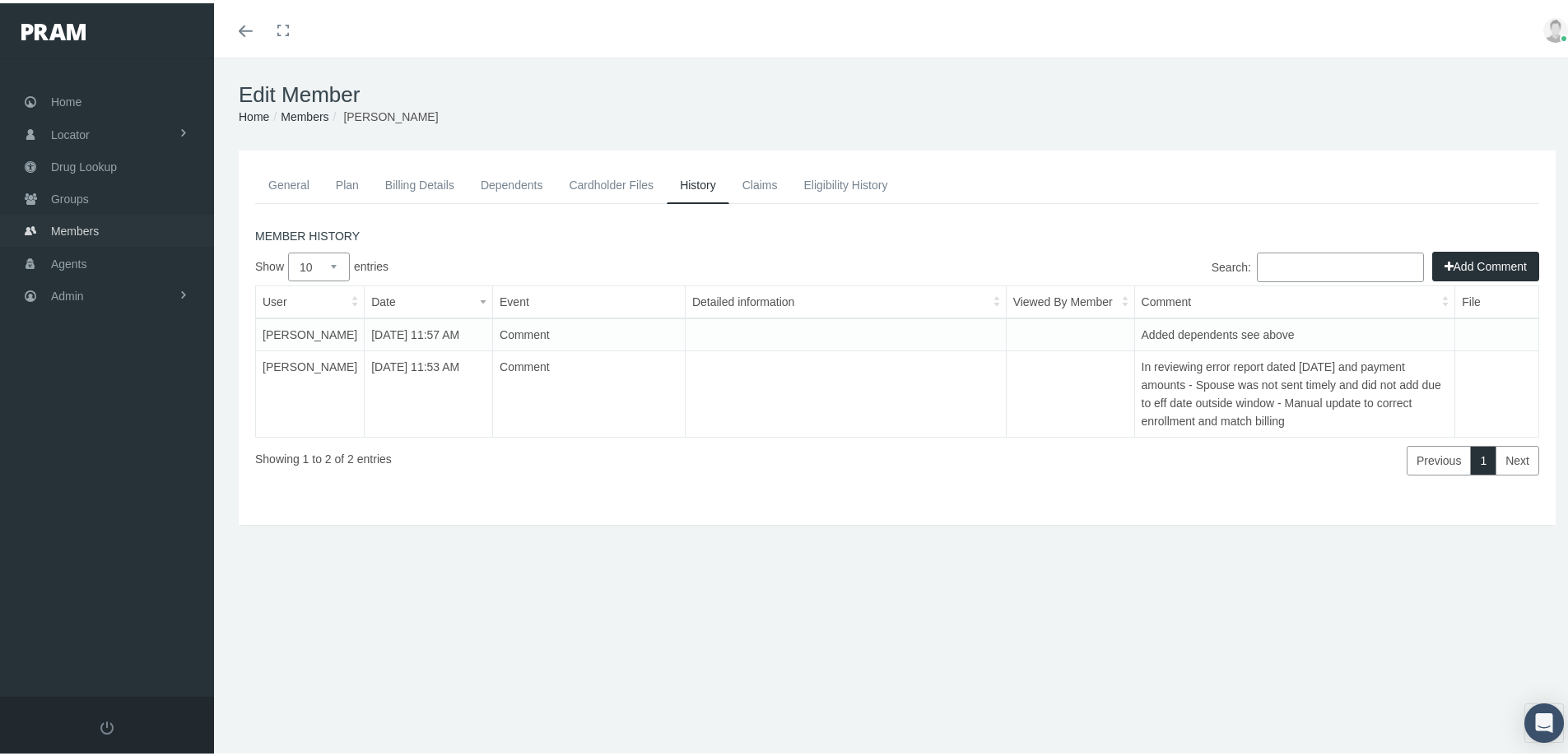
drag, startPoint x: 69, startPoint y: 221, endPoint x: 98, endPoint y: 247, distance: 38.9
click at [69, 221] on span "Members" at bounding box center [74, 228] width 47 height 32
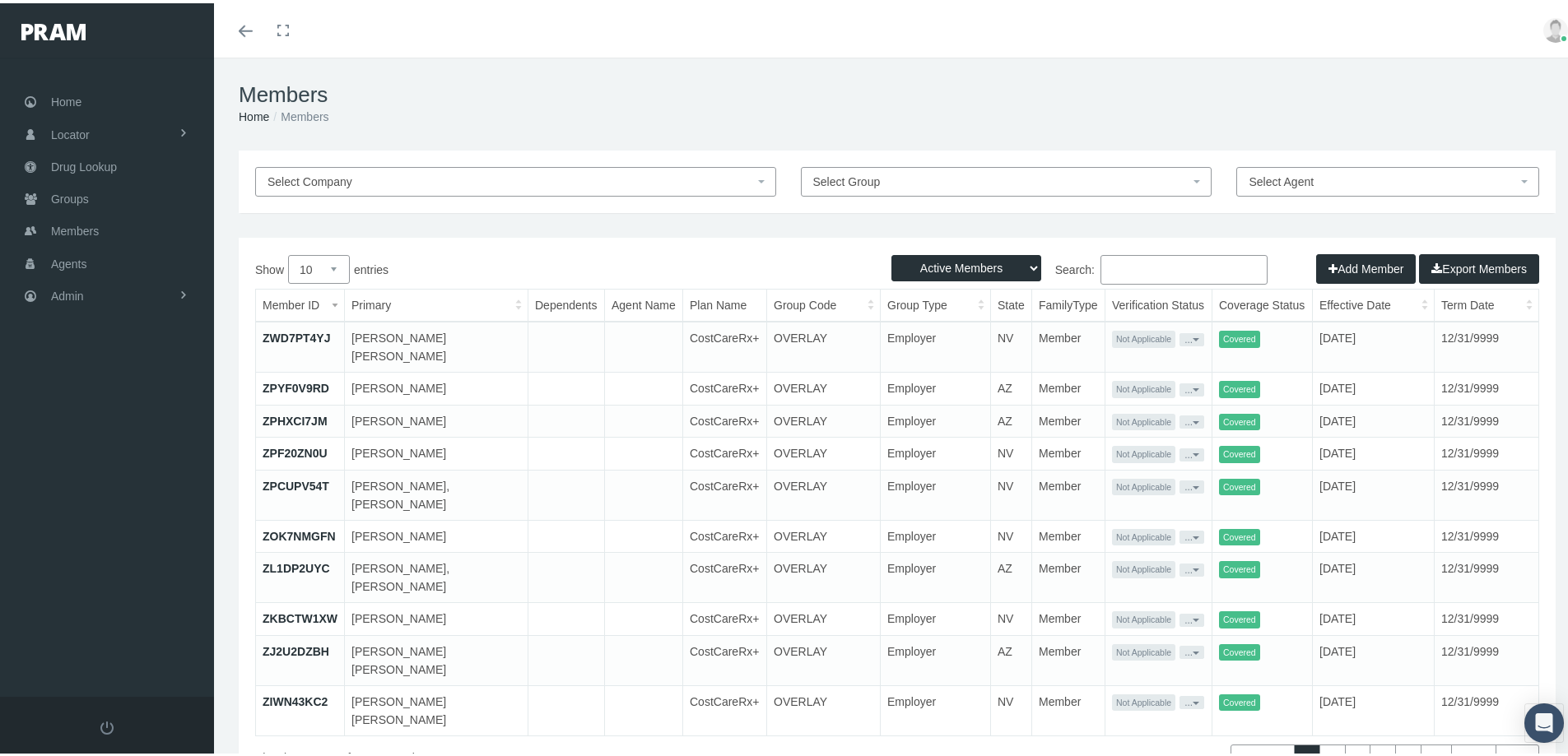
paste input "1750000150"
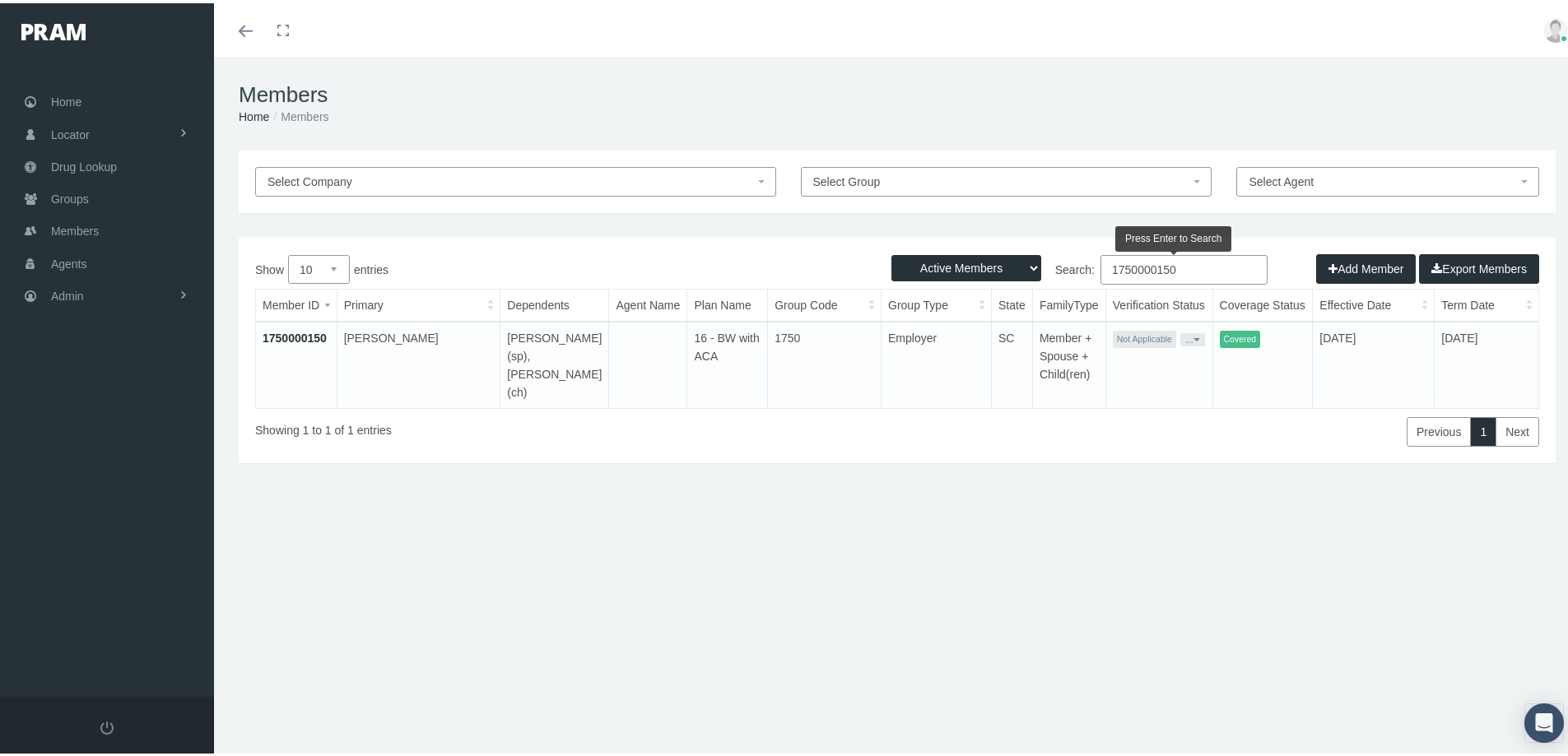
type input "1750000150"
click at [282, 333] on link "1750000150" at bounding box center [294, 334] width 64 height 13
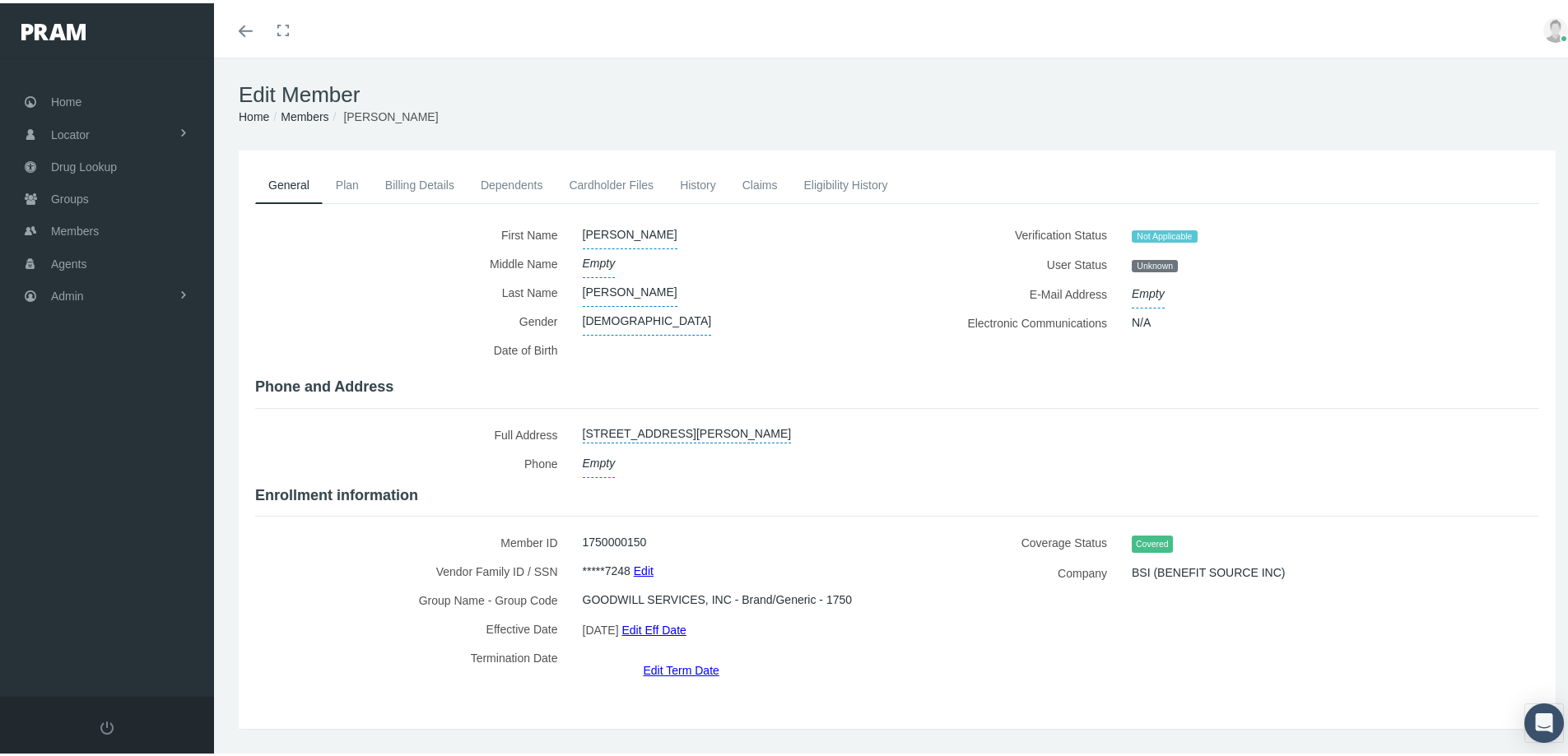
click at [506, 181] on link "Dependents" at bounding box center [512, 181] width 89 height 36
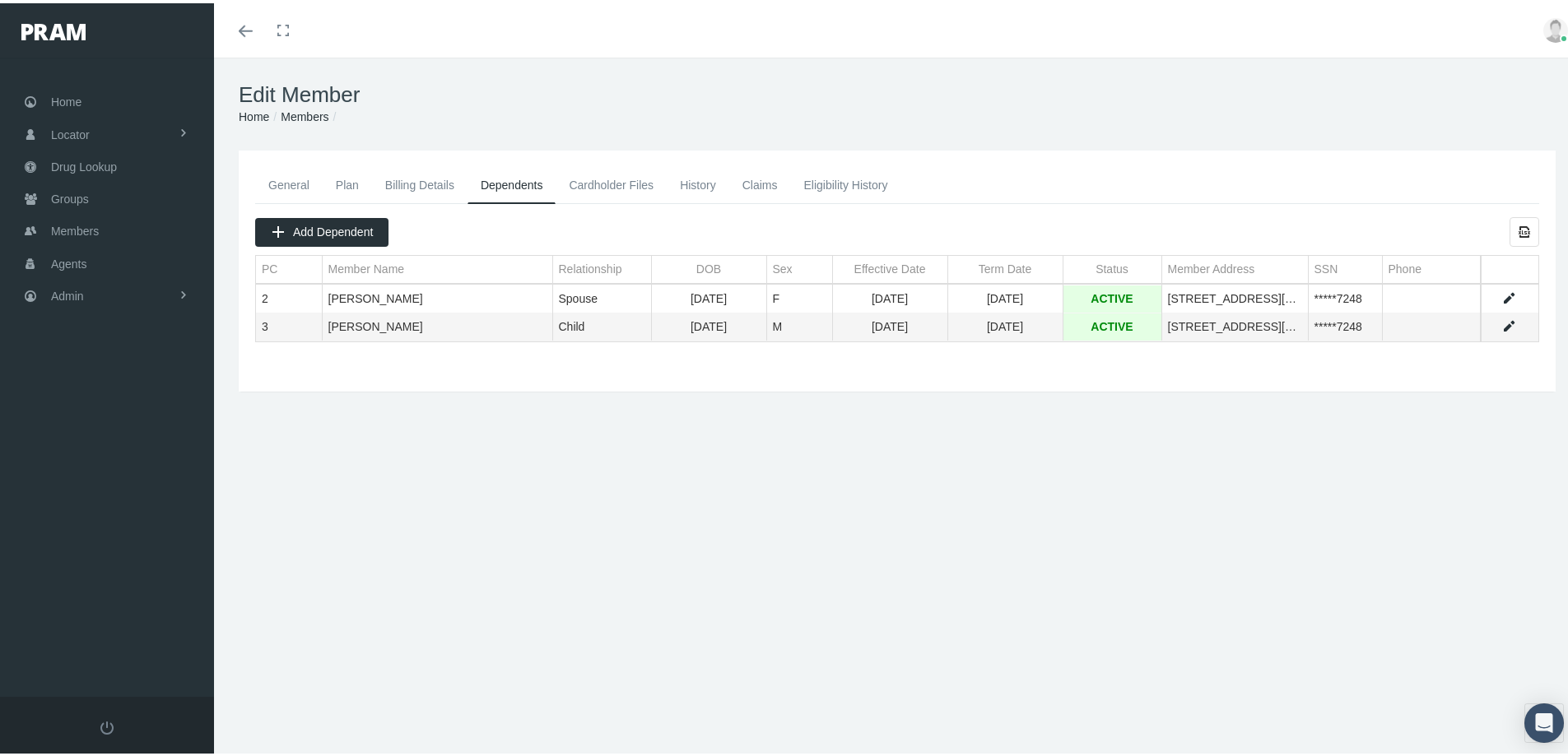
click at [398, 177] on link "Billing Details" at bounding box center [419, 181] width 96 height 36
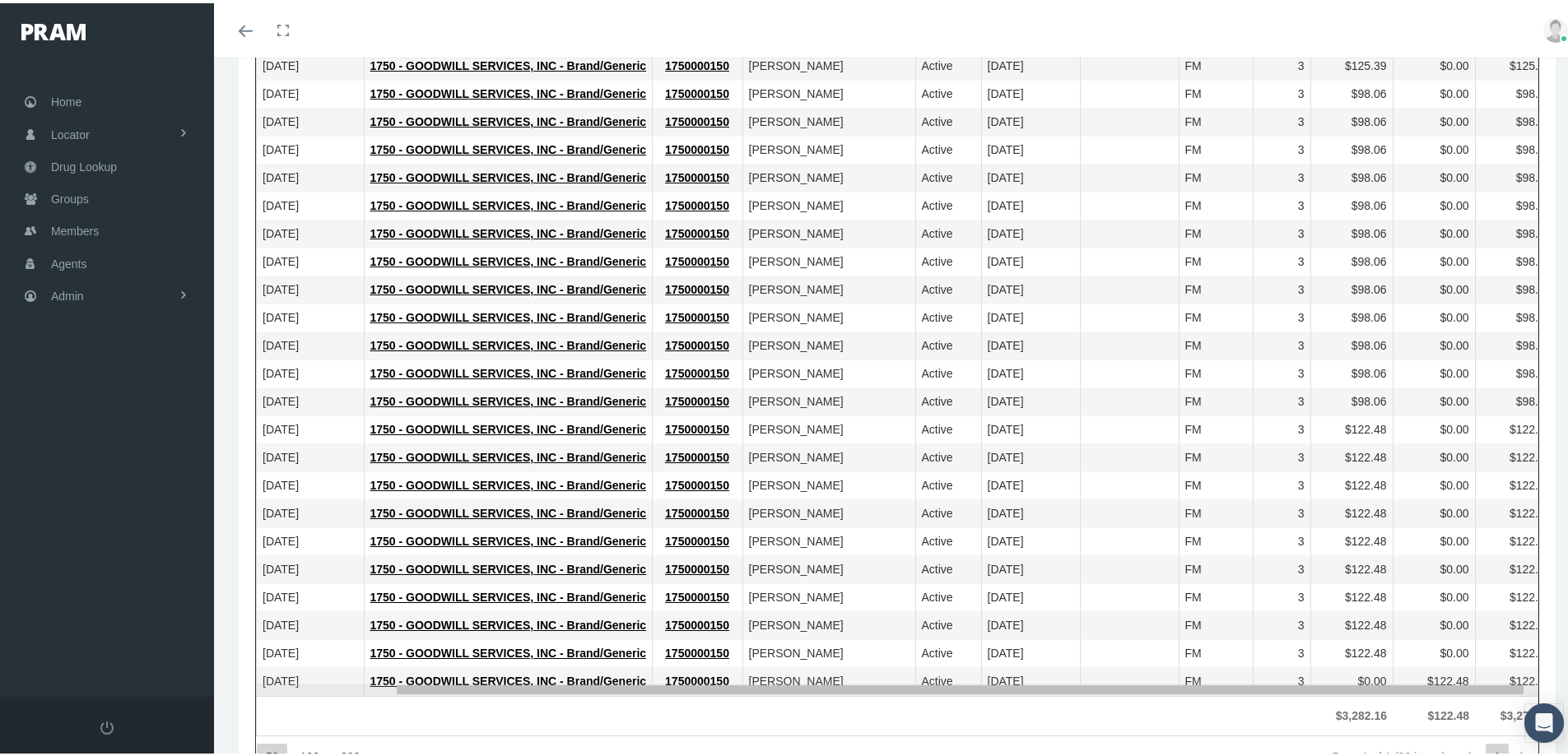
scroll to position [0, 155]
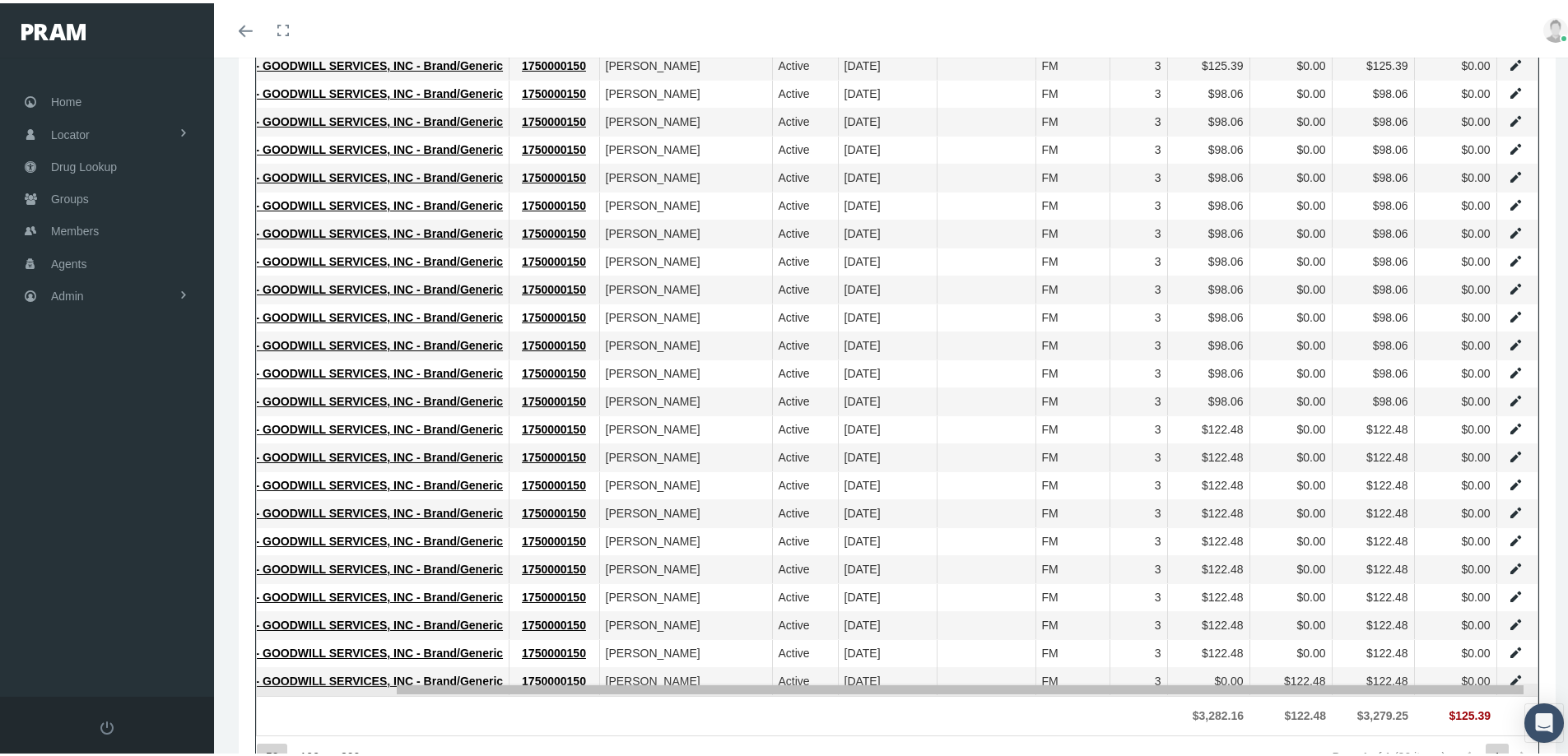
drag, startPoint x: 786, startPoint y: 686, endPoint x: 1153, endPoint y: 701, distance: 367.3
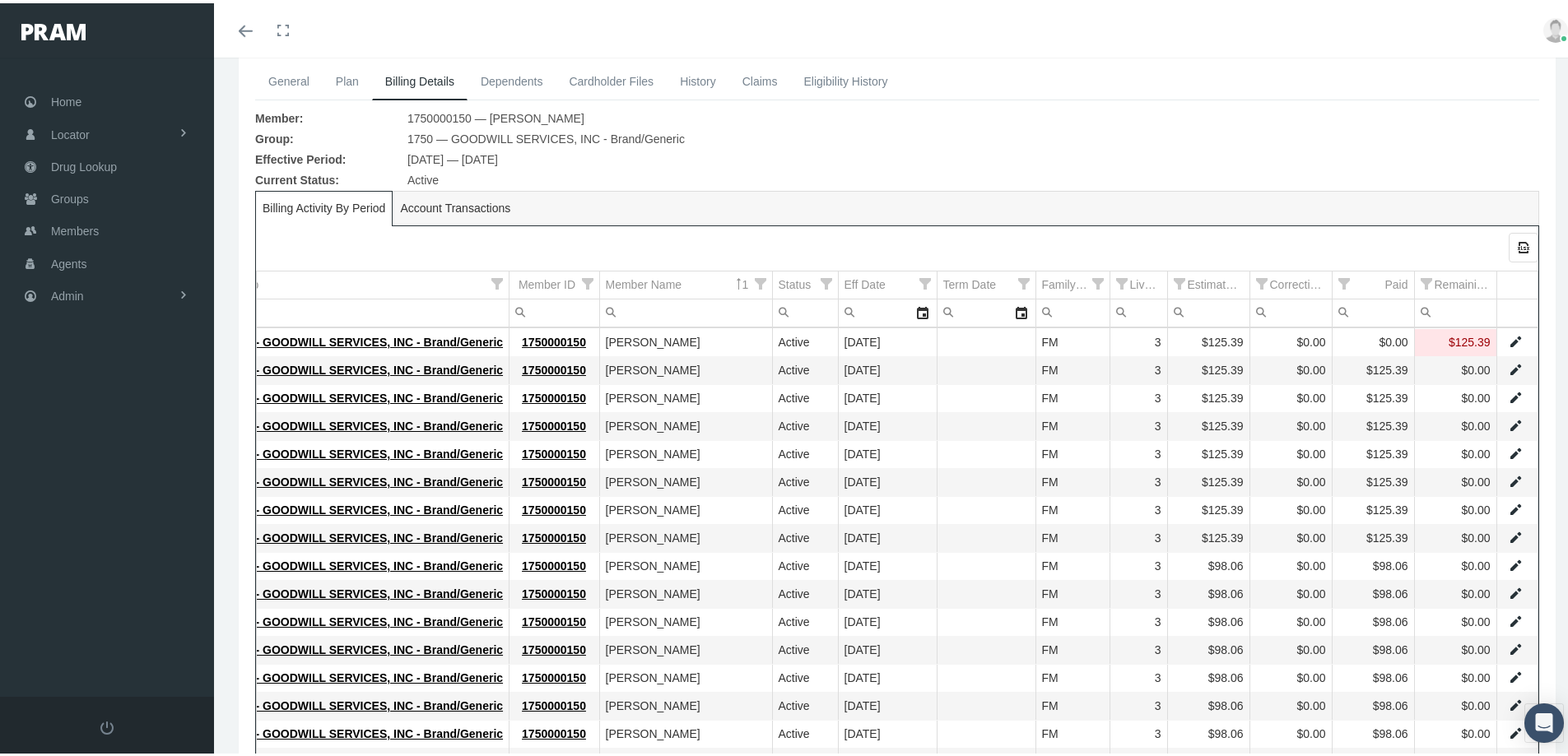
scroll to position [0, 0]
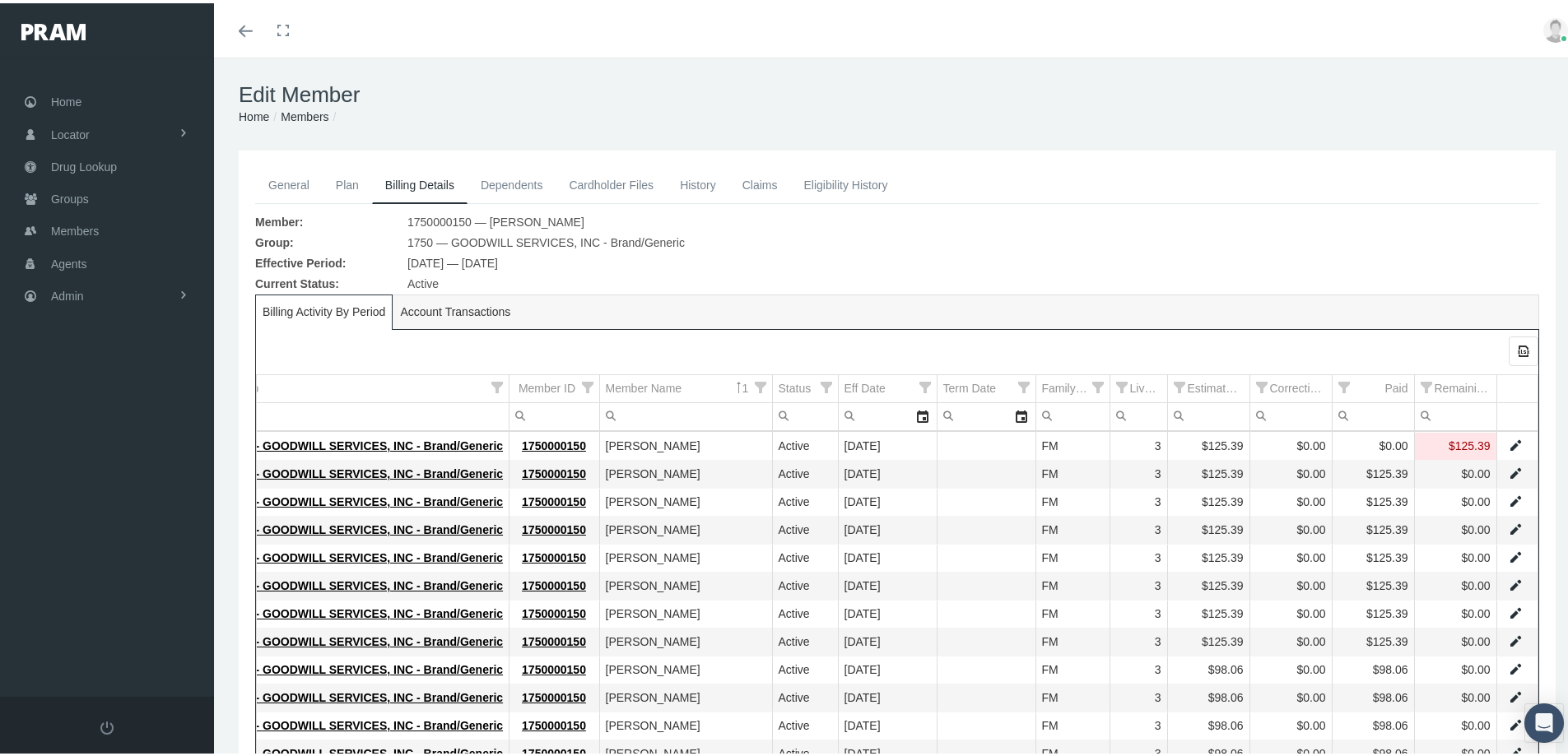
click at [525, 178] on link "Dependents" at bounding box center [512, 181] width 89 height 36
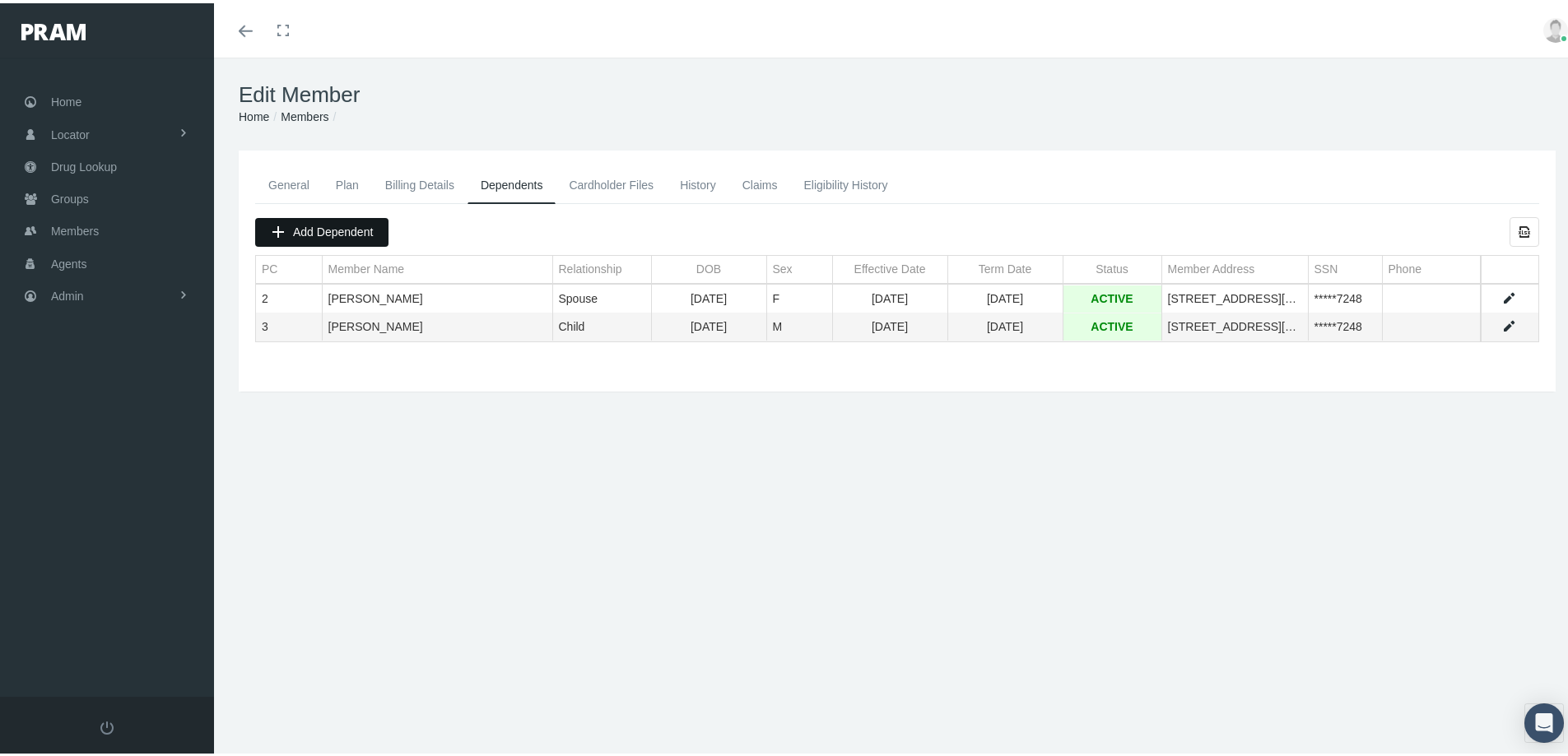
click at [324, 229] on span "Add Dependent" at bounding box center [333, 228] width 80 height 13
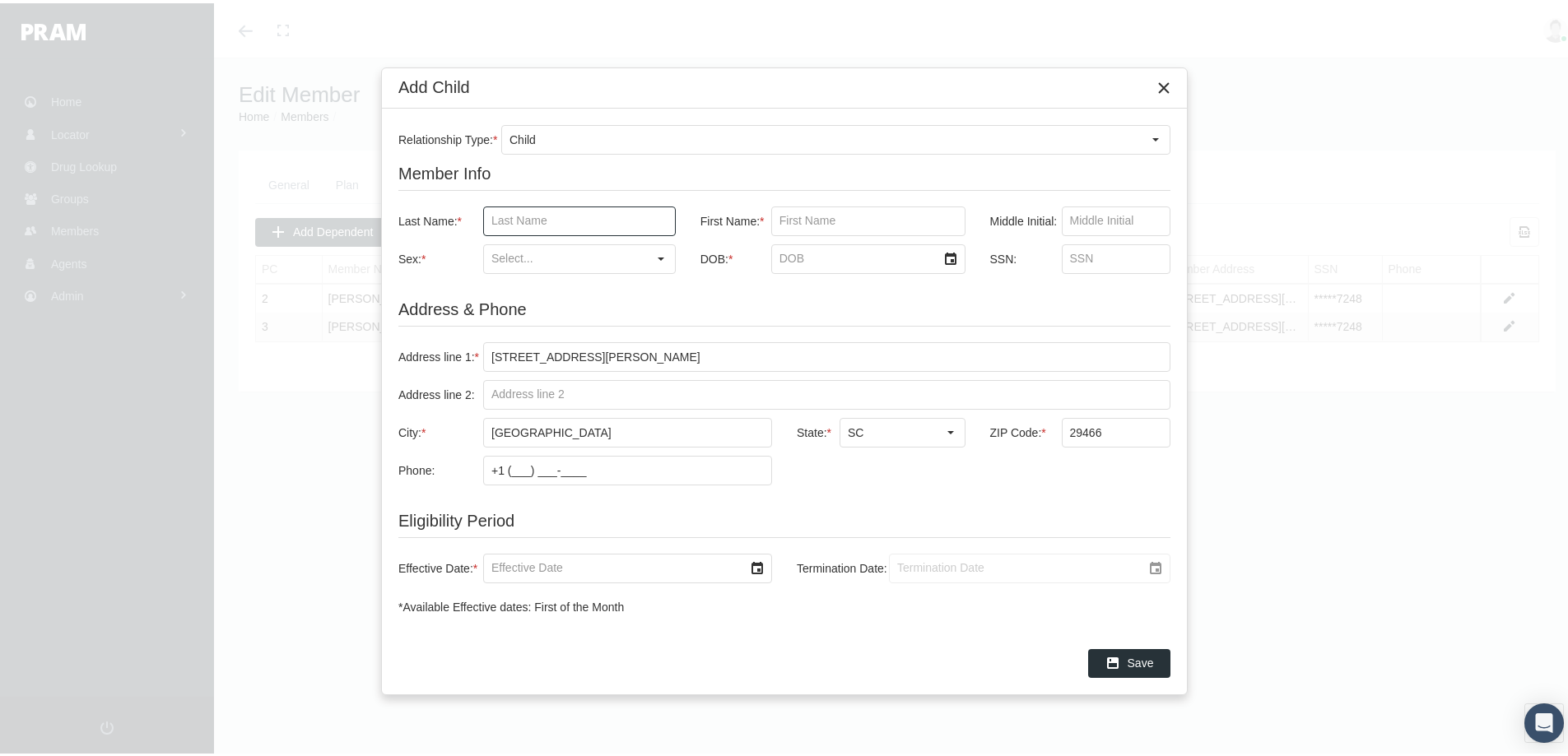
drag, startPoint x: 509, startPoint y: 220, endPoint x: 517, endPoint y: 215, distance: 9.4
click at [509, 220] on input "Last Name: *" at bounding box center [580, 218] width 191 height 28
type input "[PERSON_NAME]"
type input "tony"
click at [660, 255] on div "Select" at bounding box center [660, 255] width 26 height 26
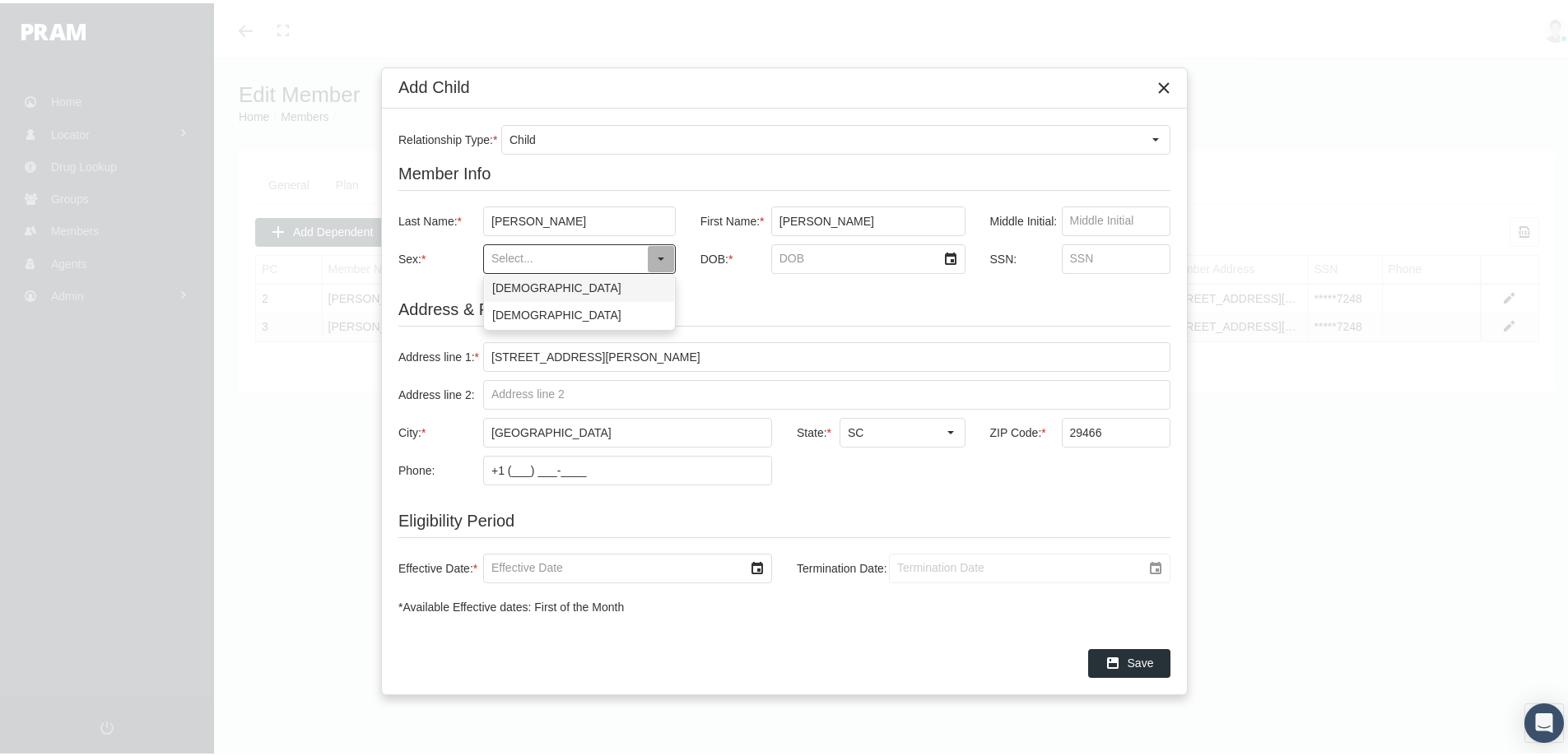
click at [512, 281] on div "Male" at bounding box center [580, 284] width 189 height 27
type input "Male"
click at [787, 256] on input "DOB: *" at bounding box center [854, 255] width 164 height 28
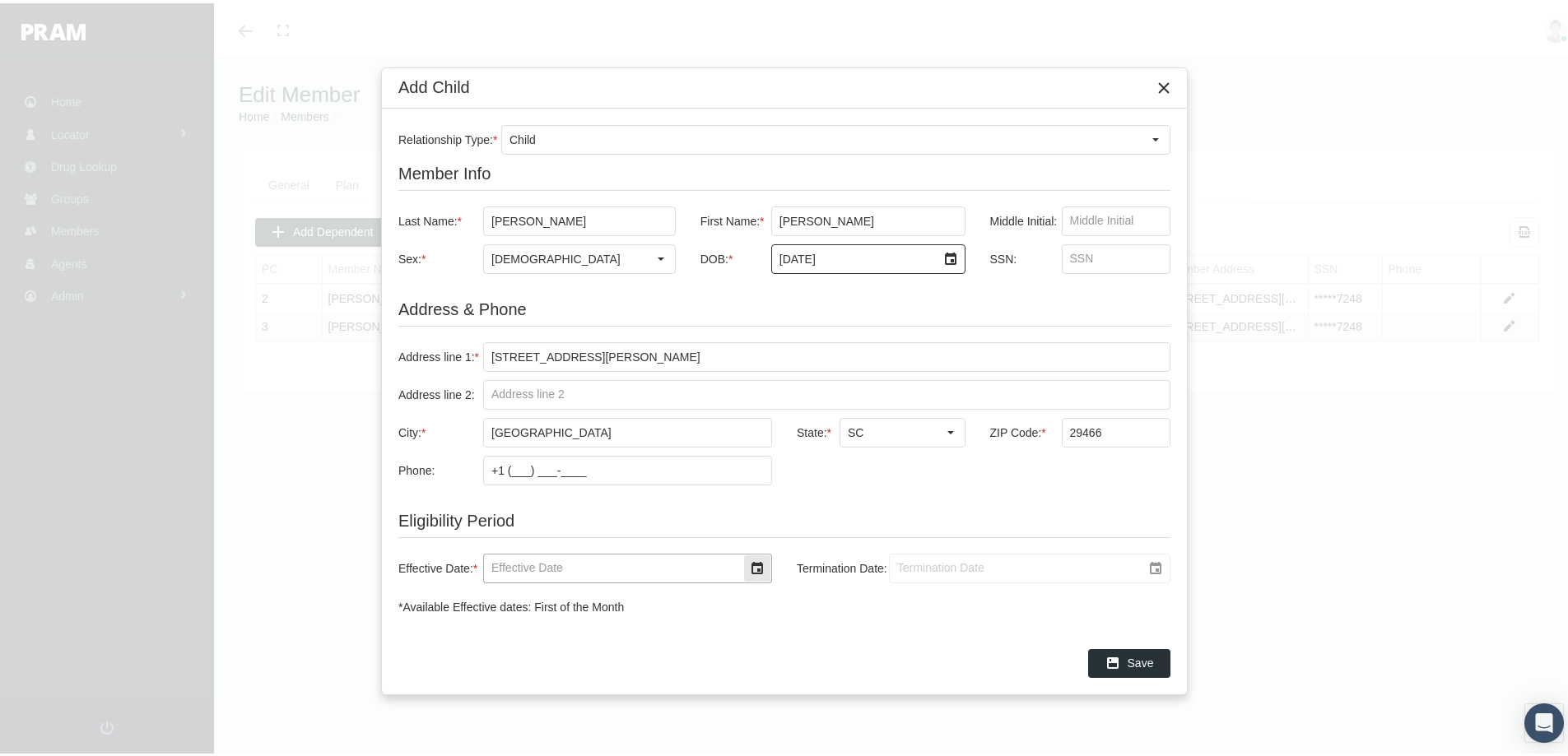
type input "1/7/2000"
click at [524, 567] on input "Effective Date: *" at bounding box center [613, 566] width 259 height 28
drag, startPoint x: 564, startPoint y: 564, endPoint x: 420, endPoint y: 619, distance: 154.1
click at [416, 599] on div "Relationship Type: * Child Member Info Last Name: * coleman First Name: * tony …" at bounding box center [784, 366] width 804 height 523
type input "01/01/2025"
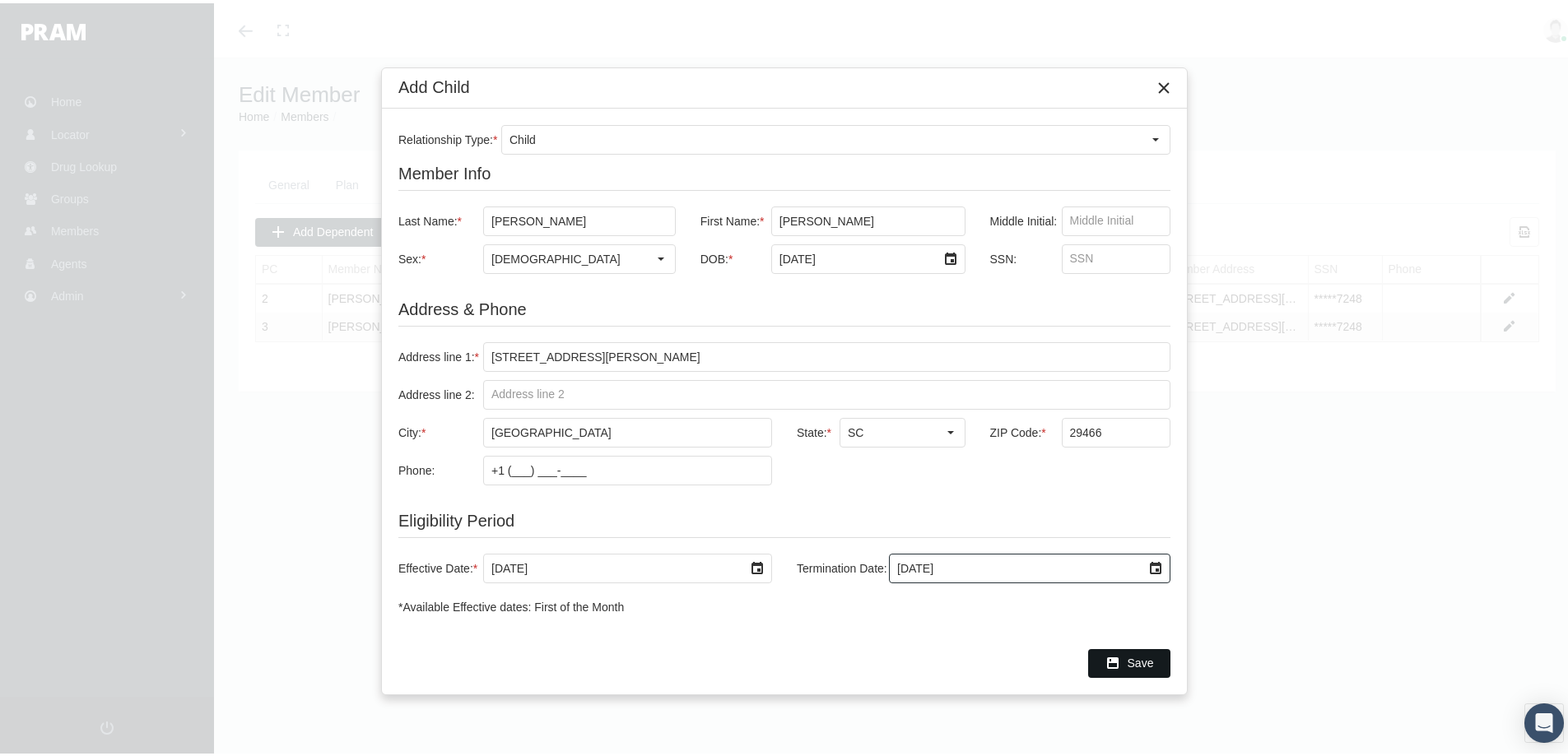
type input "1/1/2039"
click at [1127, 652] on div "Save" at bounding box center [1129, 659] width 81 height 27
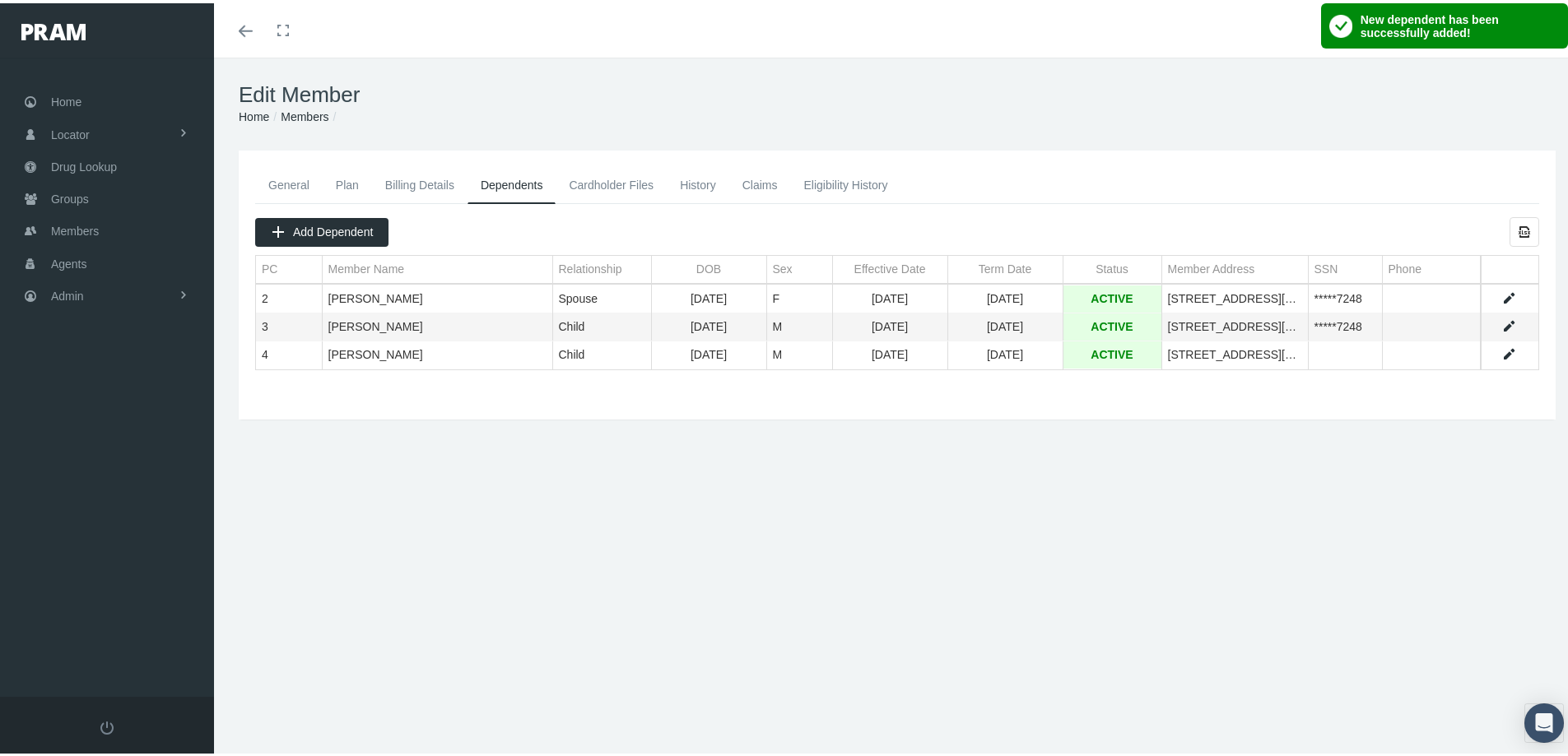
drag, startPoint x: 699, startPoint y: 181, endPoint x: 633, endPoint y: 217, distance: 75.2
click at [699, 181] on link "History" at bounding box center [698, 181] width 62 height 36
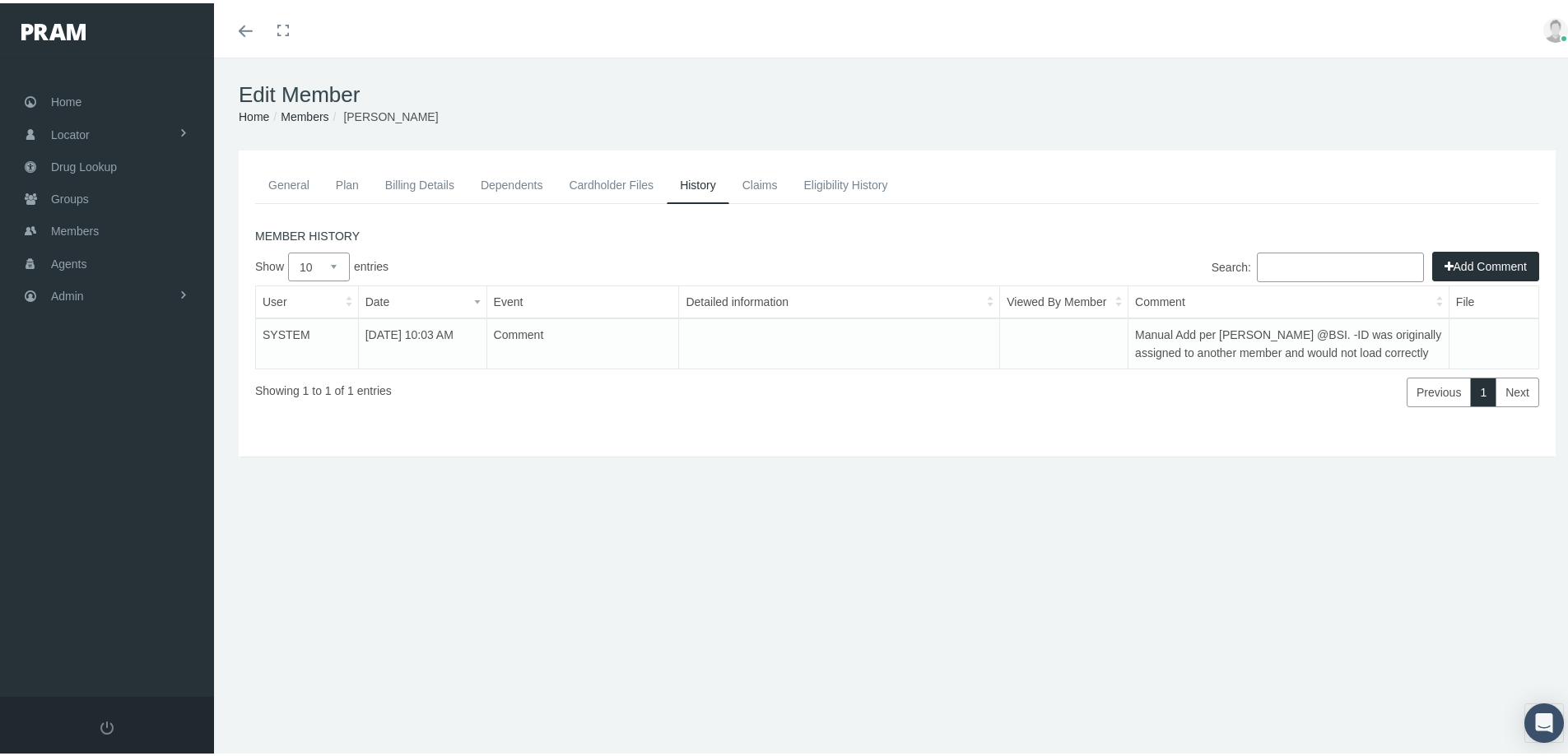
click at [1459, 261] on button "Add Comment" at bounding box center [1485, 264] width 107 height 30
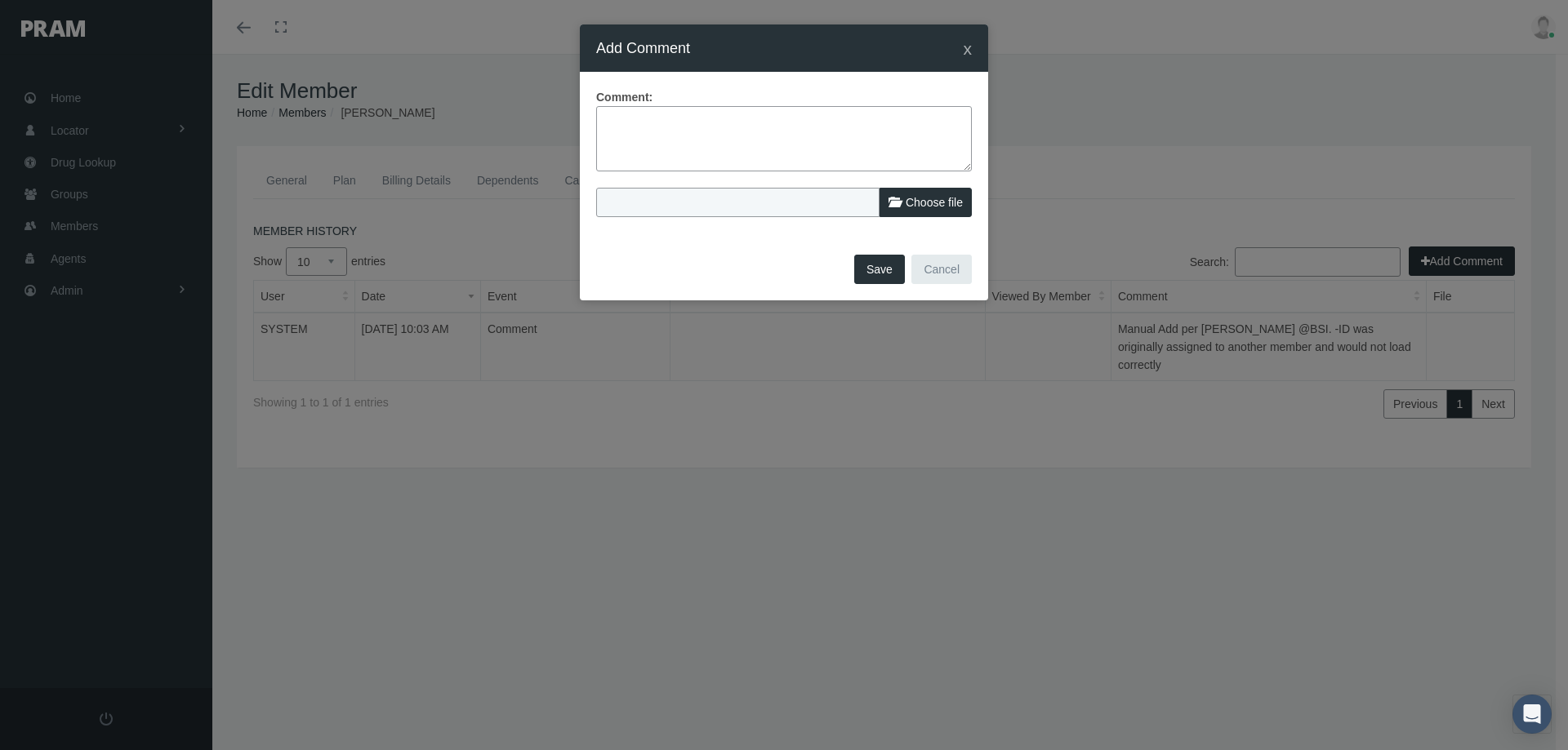
drag, startPoint x: 615, startPoint y: 110, endPoint x: 868, endPoint y: 172, distance: 260.5
click at [615, 111] on textarea at bounding box center [784, 138] width 376 height 65
type textarea "Manual add of dep Tony - eff date outside window on error report dated 08/11/20…"
click at [872, 264] on button "Save" at bounding box center [879, 269] width 51 height 29
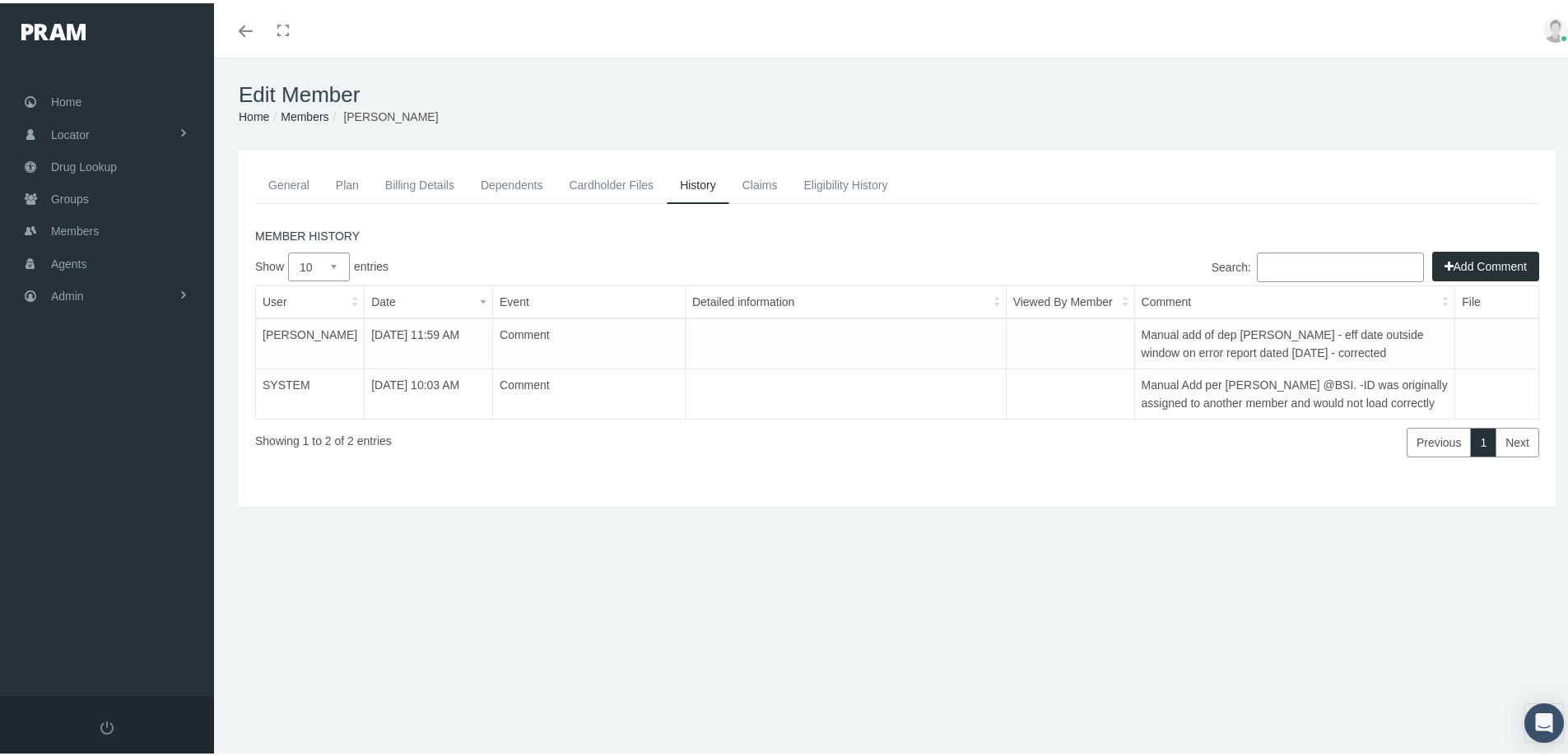
drag, startPoint x: 68, startPoint y: 225, endPoint x: 40, endPoint y: 228, distance: 28.2
click at [67, 225] on span "Members" at bounding box center [74, 228] width 47 height 32
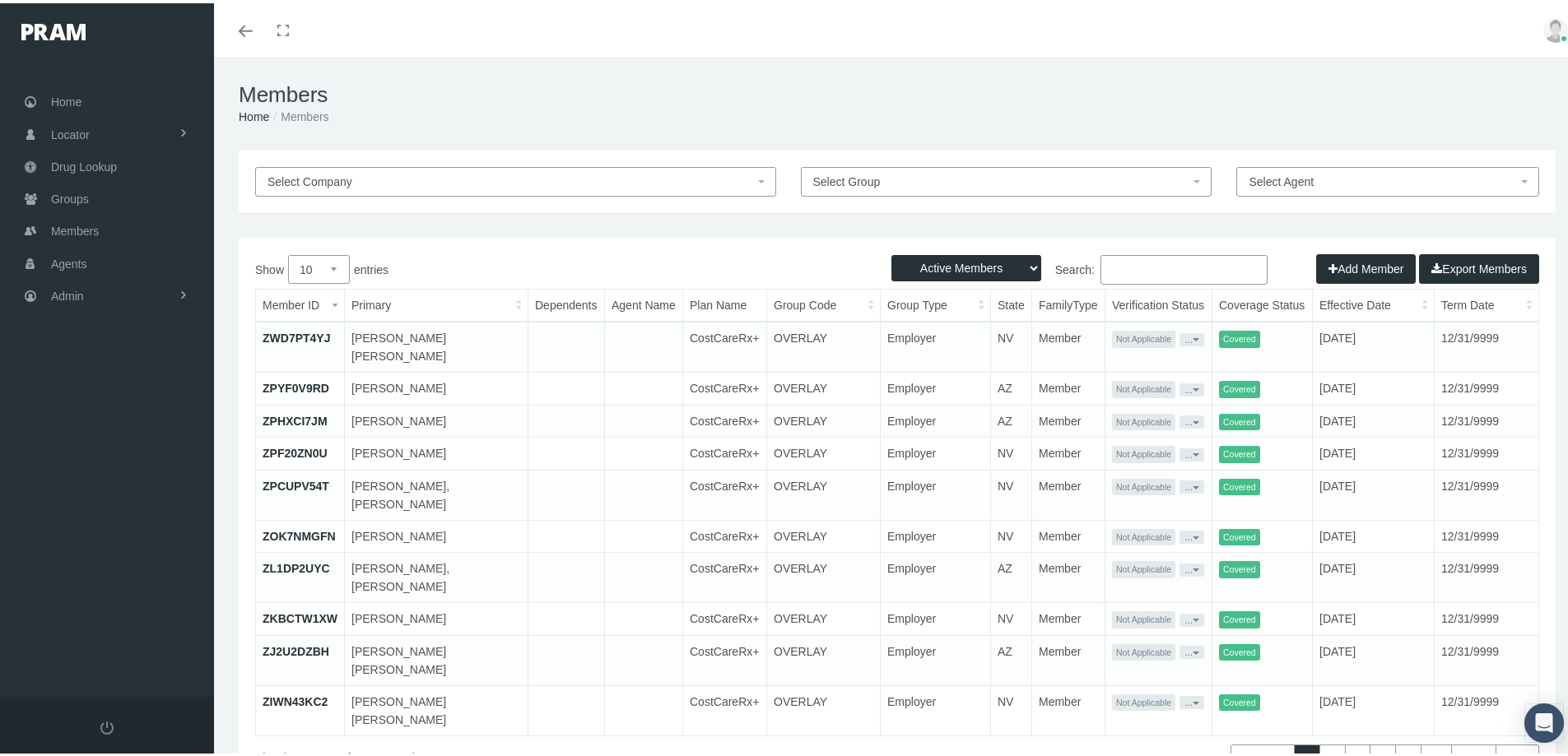
paste input "1750000227"
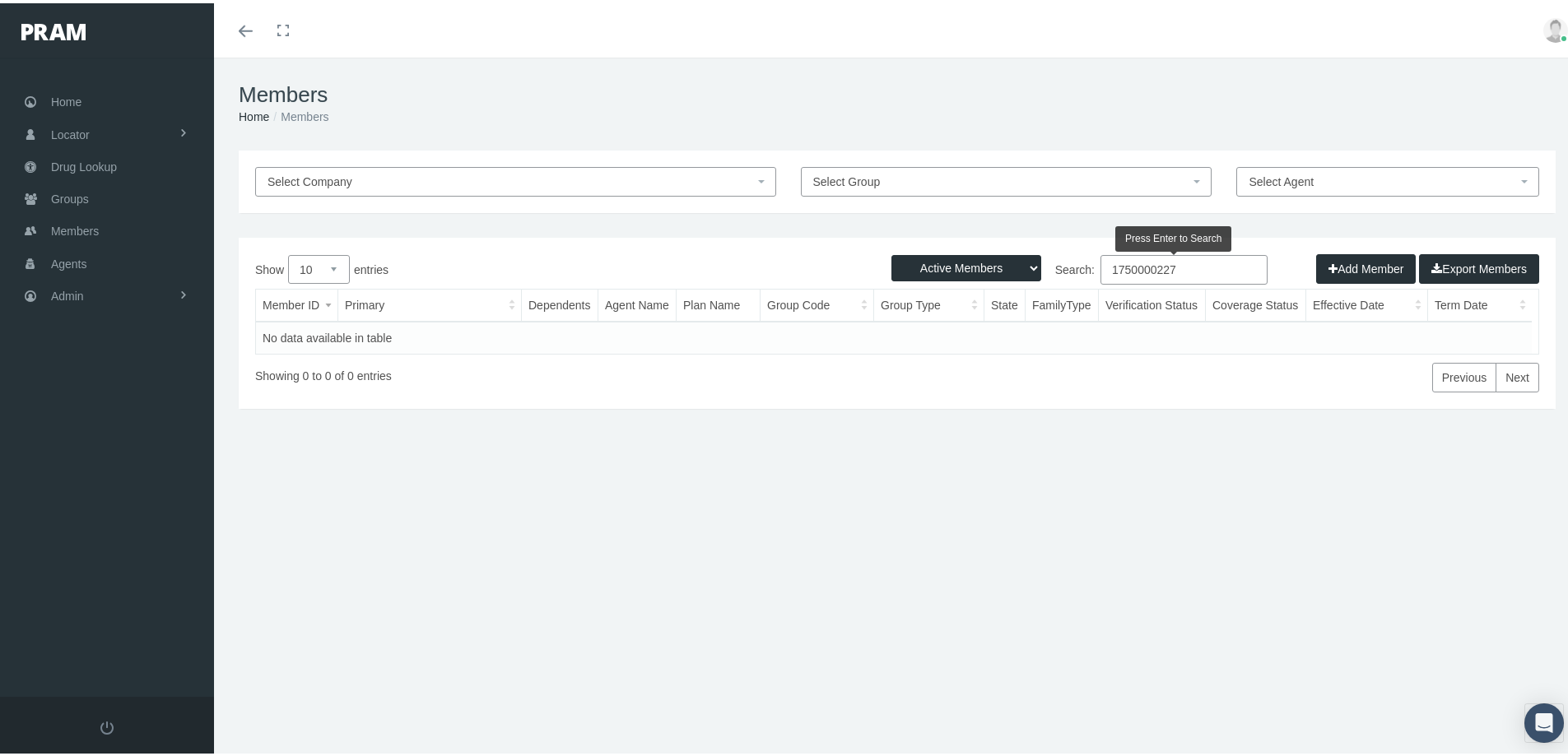
type input "1750000227"
click at [1013, 259] on select "Active Members Terminated Members Active & Terminated" at bounding box center [965, 265] width 150 height 26
select select "3"
click at [891, 252] on select "Active Members Terminated Members Active & Terminated" at bounding box center [965, 265] width 150 height 26
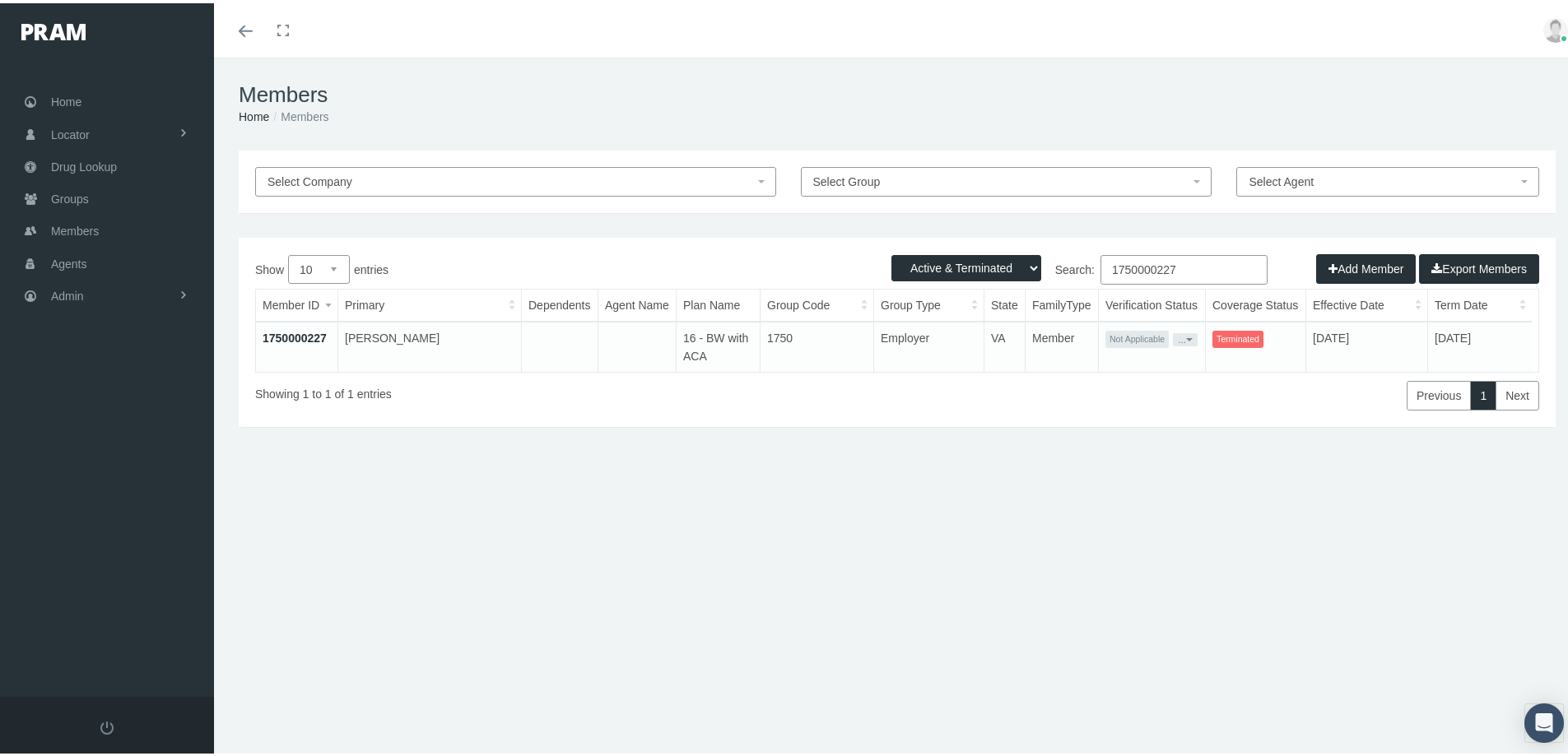
click at [504, 569] on div "Members Home Members Select Company Select Group Select Agent Loading... Active…" at bounding box center [896, 413] width 1366 height 720
click at [293, 328] on link "1750000227" at bounding box center [294, 334] width 64 height 13
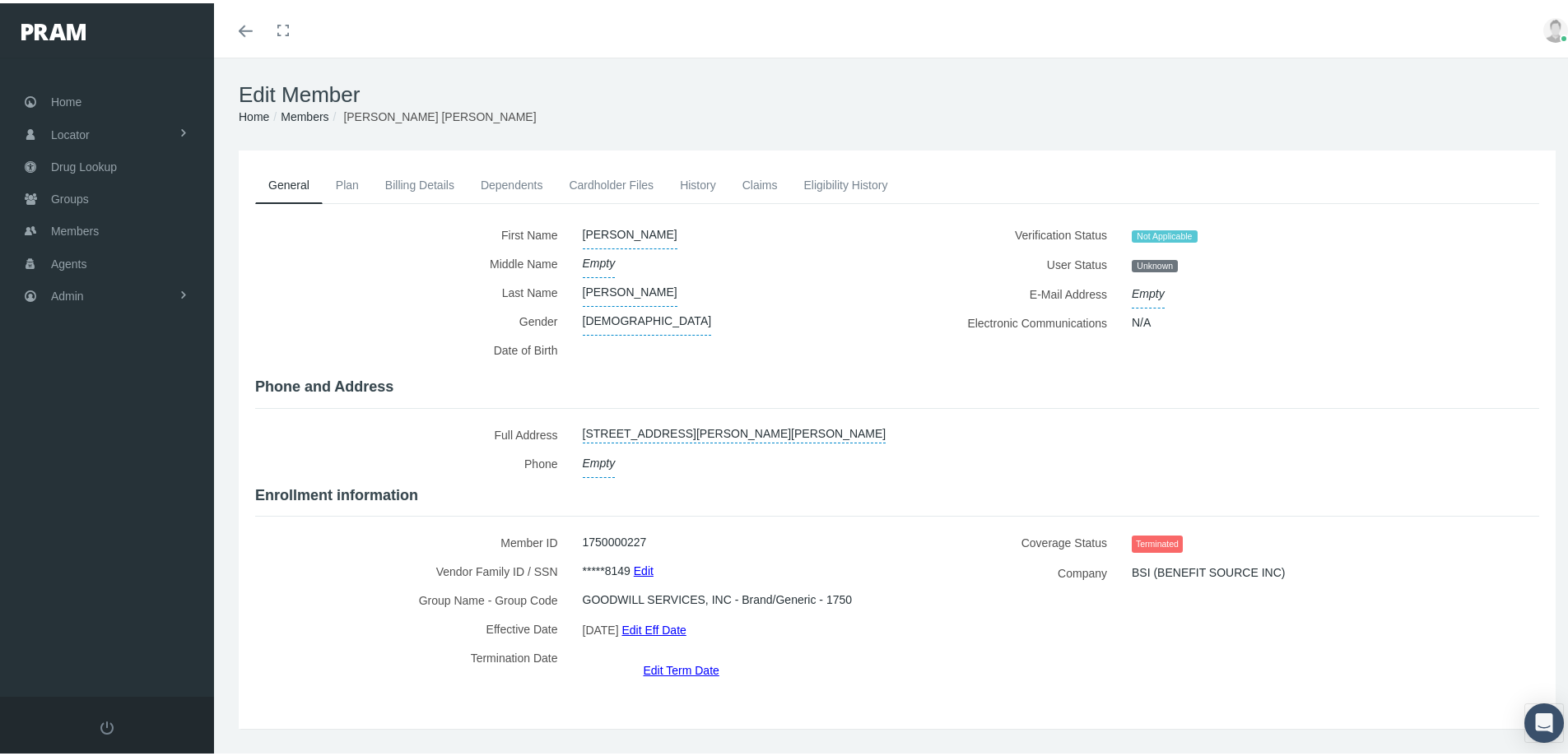
click at [488, 182] on link "Dependents" at bounding box center [512, 181] width 89 height 36
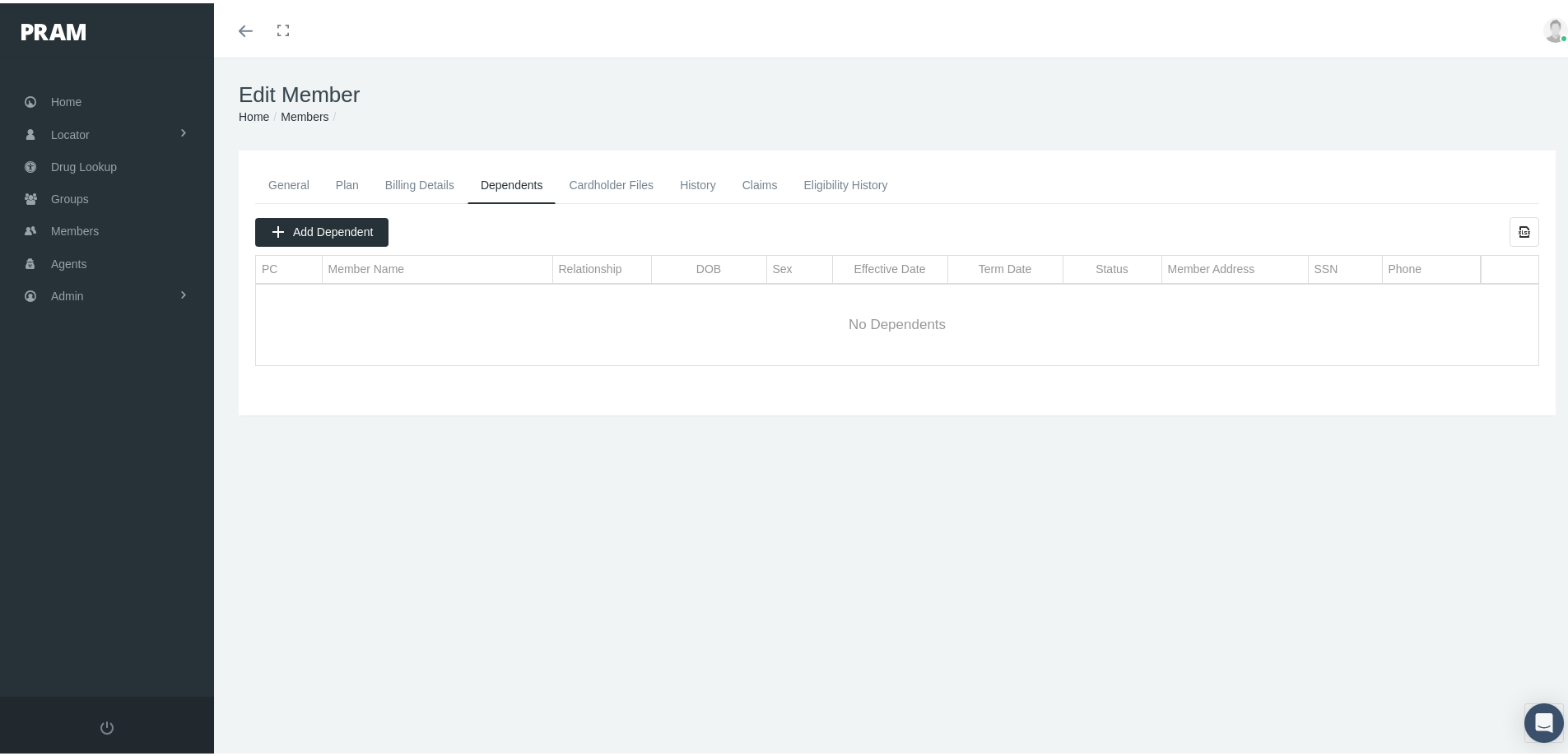
click at [403, 184] on link "Billing Details" at bounding box center [419, 181] width 96 height 36
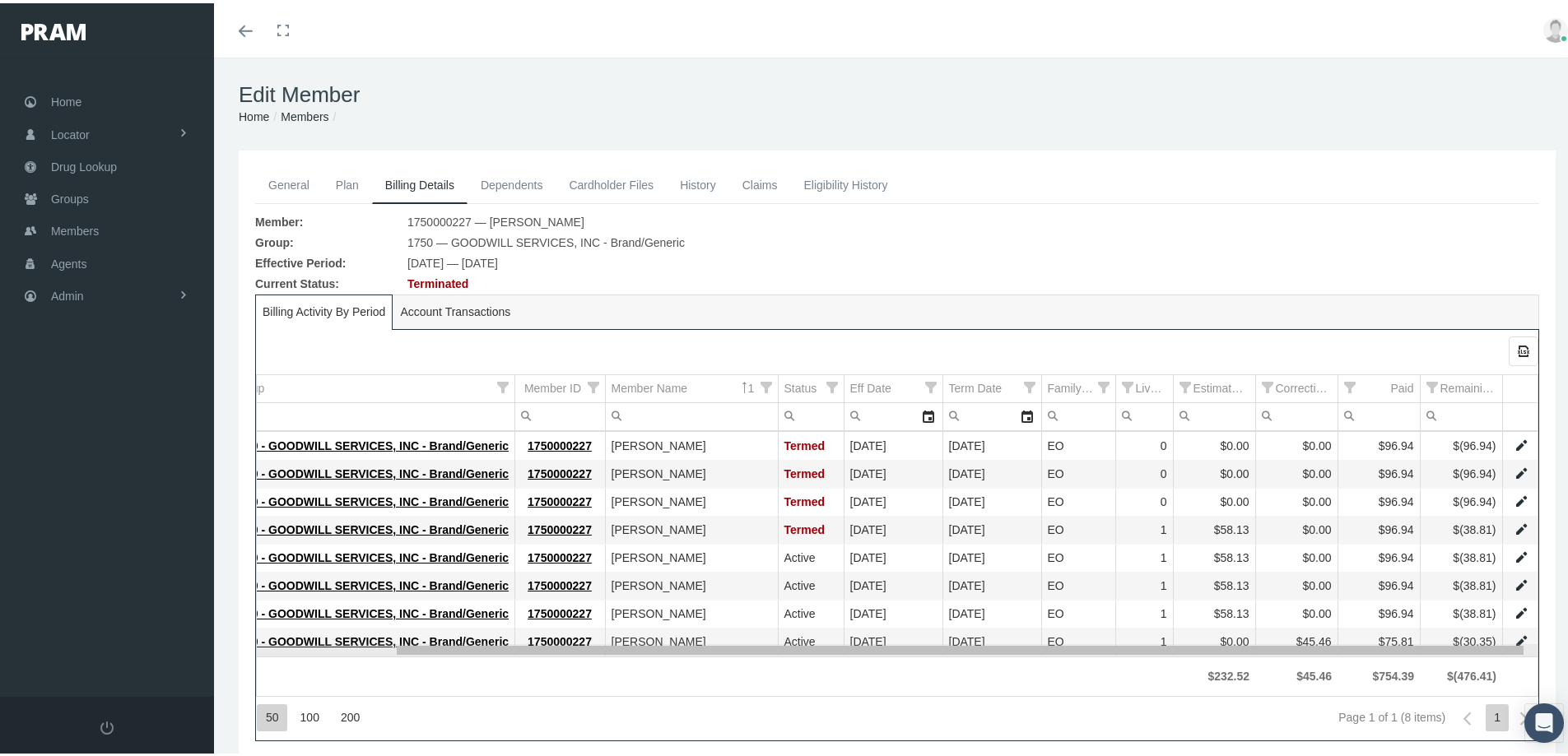
scroll to position [0, 155]
drag, startPoint x: 812, startPoint y: 646, endPoint x: 1002, endPoint y: 656, distance: 190.3
click at [1002, 656] on body "Toggle Fullscreen Toggle navigation Toggle menubar Toggle fullscreen Profile Lo…" at bounding box center [790, 378] width 1580 height 756
drag, startPoint x: 1195, startPoint y: 645, endPoint x: 1024, endPoint y: 624, distance: 172.3
click at [1235, 631] on body "Toggle Fullscreen Toggle navigation Toggle menubar Toggle fullscreen Profile Lo…" at bounding box center [790, 378] width 1580 height 756
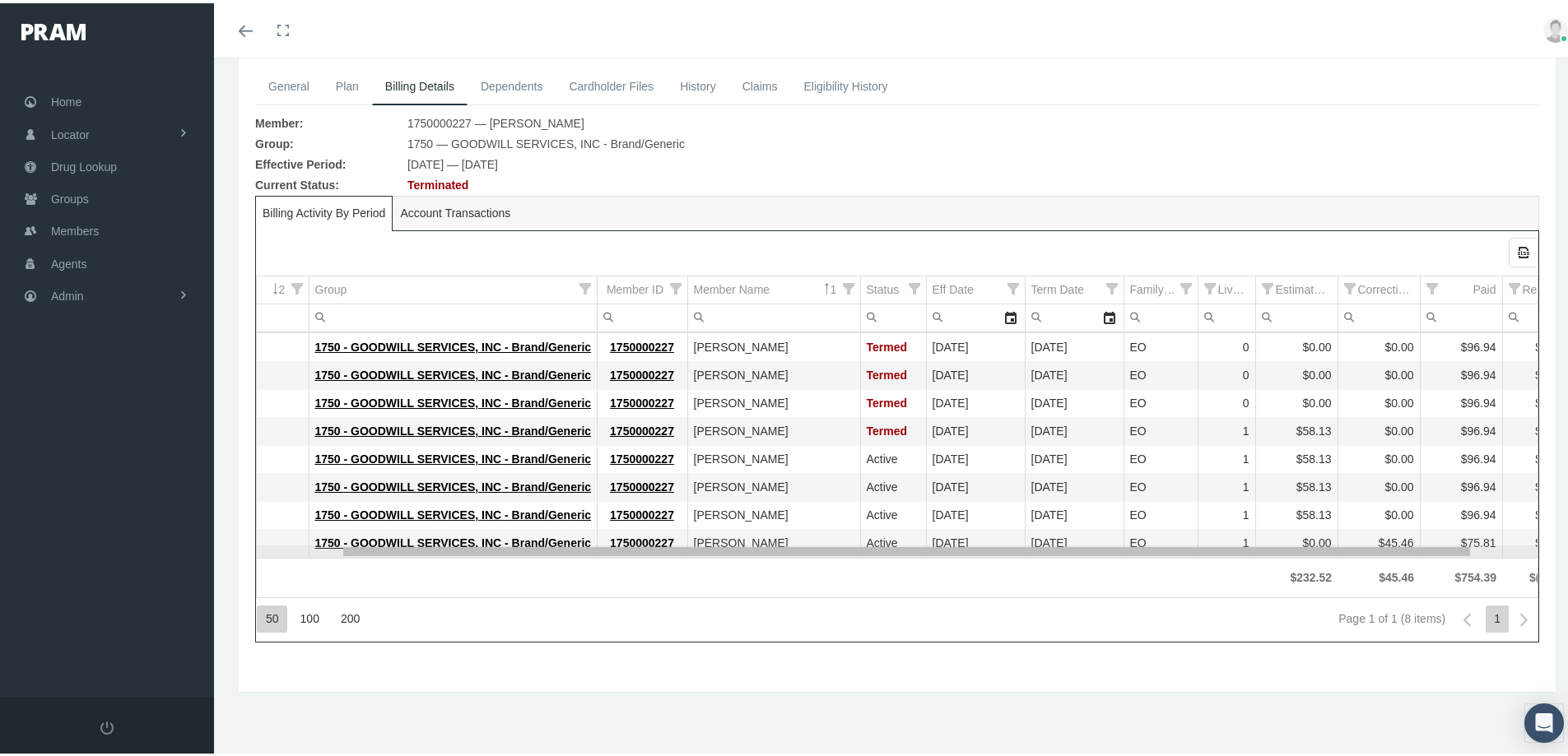
scroll to position [0, 0]
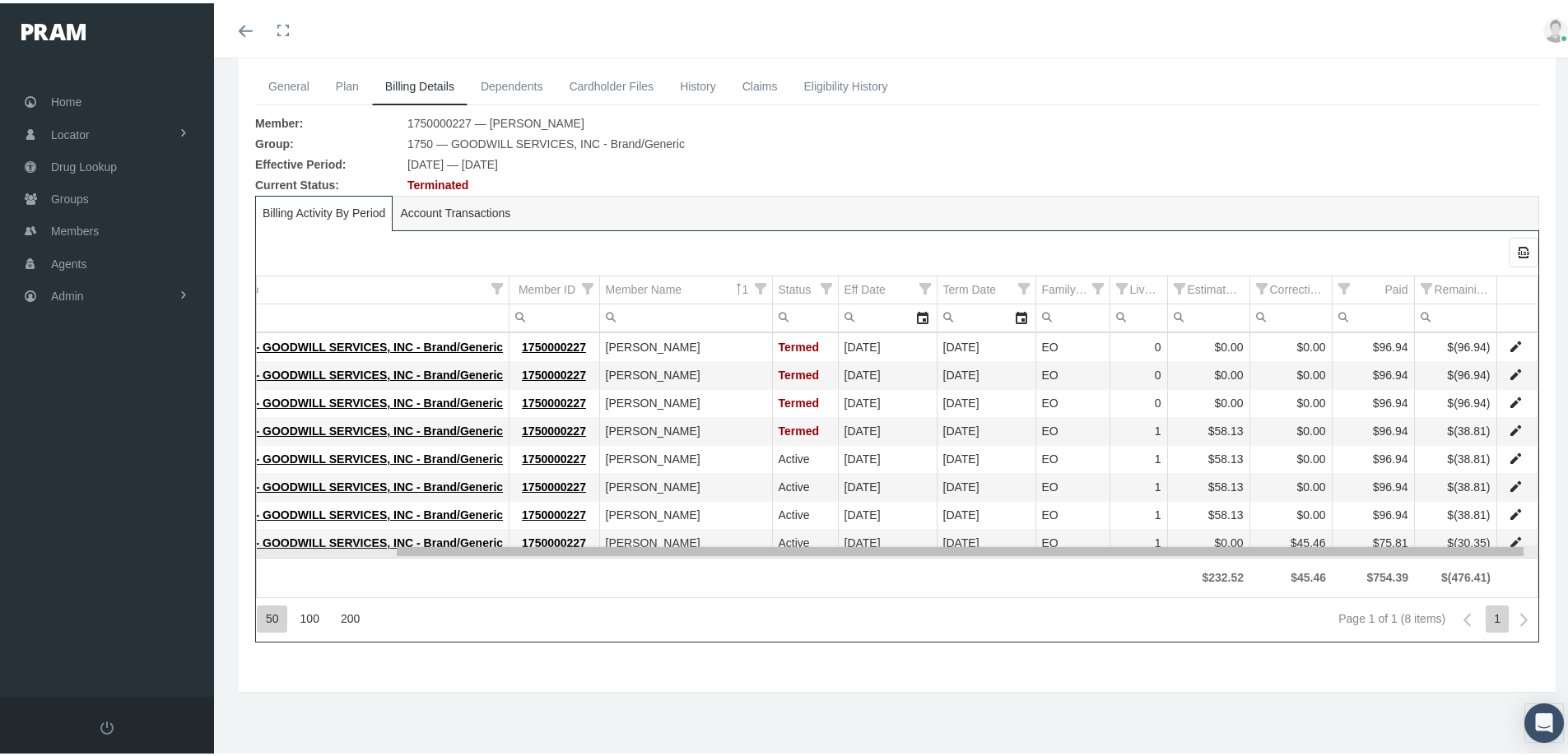
drag, startPoint x: 695, startPoint y: 548, endPoint x: 703, endPoint y: 545, distance: 8.5
click at [703, 543] on body "Toggle Fullscreen Toggle navigation Toggle menubar Toggle fullscreen Profile Lo…" at bounding box center [790, 280] width 1580 height 756
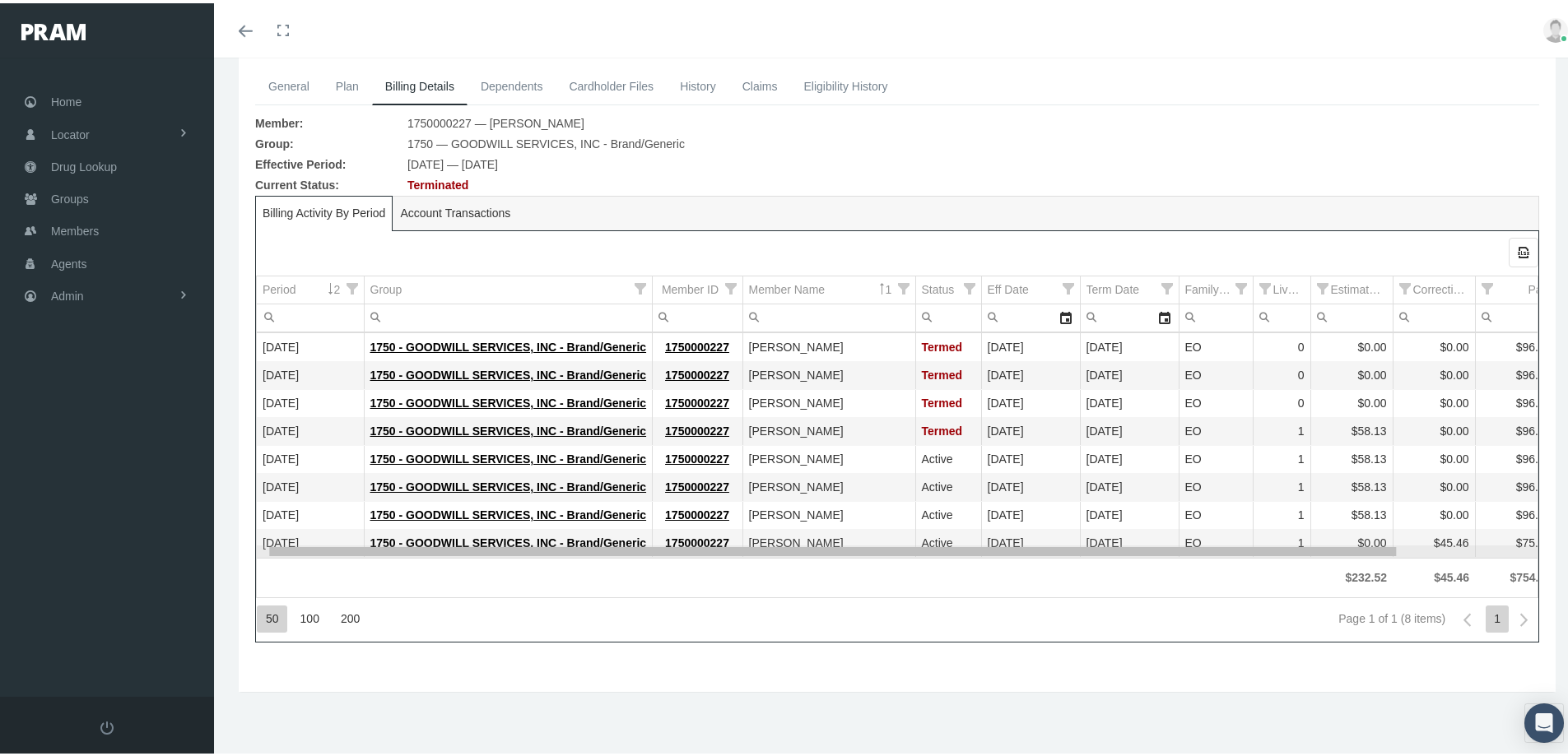
drag, startPoint x: 729, startPoint y: 549, endPoint x: 478, endPoint y: 523, distance: 252.3
click at [478, 523] on body "Toggle Fullscreen Toggle navigation Toggle menubar Toggle fullscreen Profile Lo…" at bounding box center [790, 280] width 1580 height 756
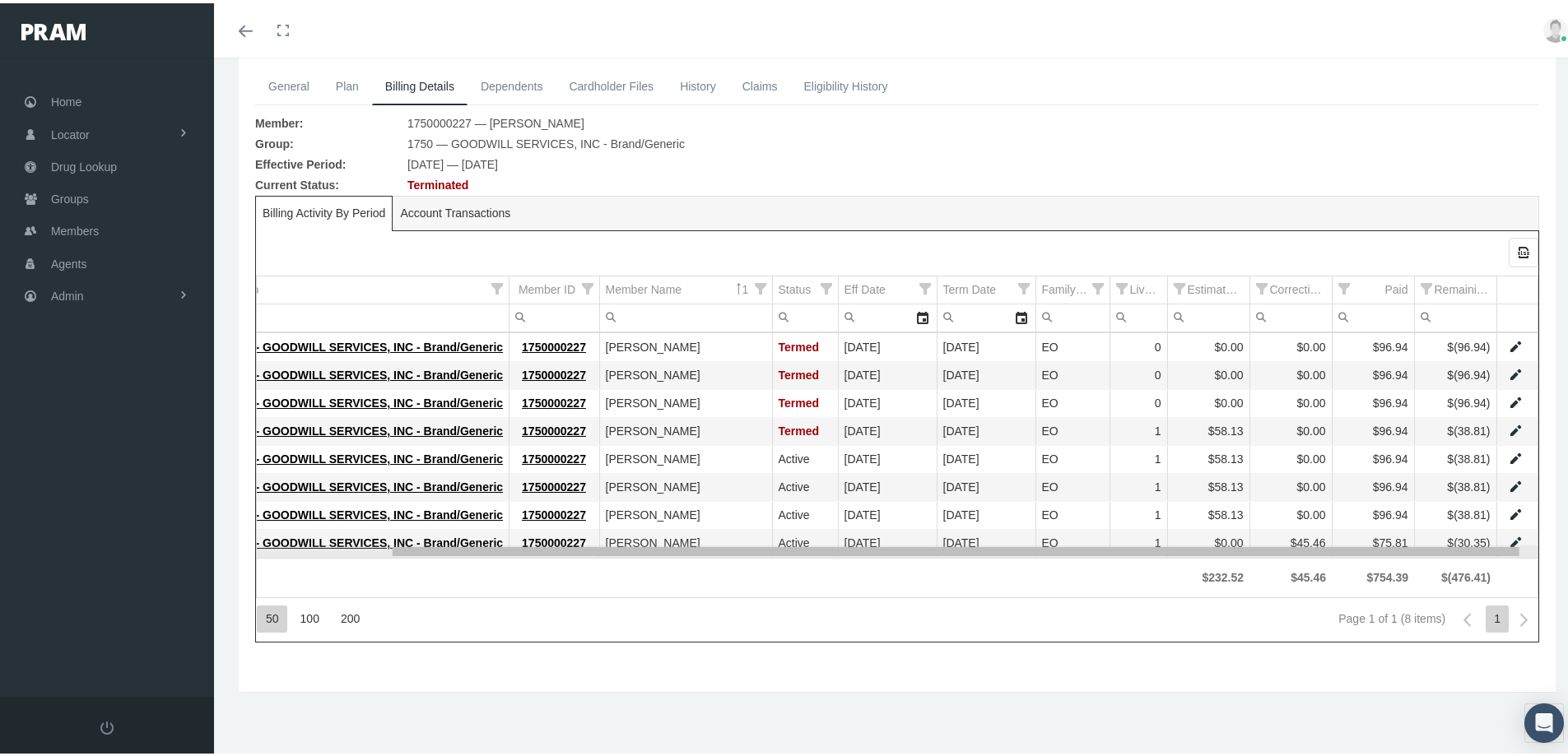
drag, startPoint x: 1028, startPoint y: 548, endPoint x: 1170, endPoint y: 584, distance: 146.5
click at [1170, 584] on body "Toggle Fullscreen Toggle navigation Toggle menubar Toggle fullscreen Profile Lo…" at bounding box center [790, 280] width 1580 height 756
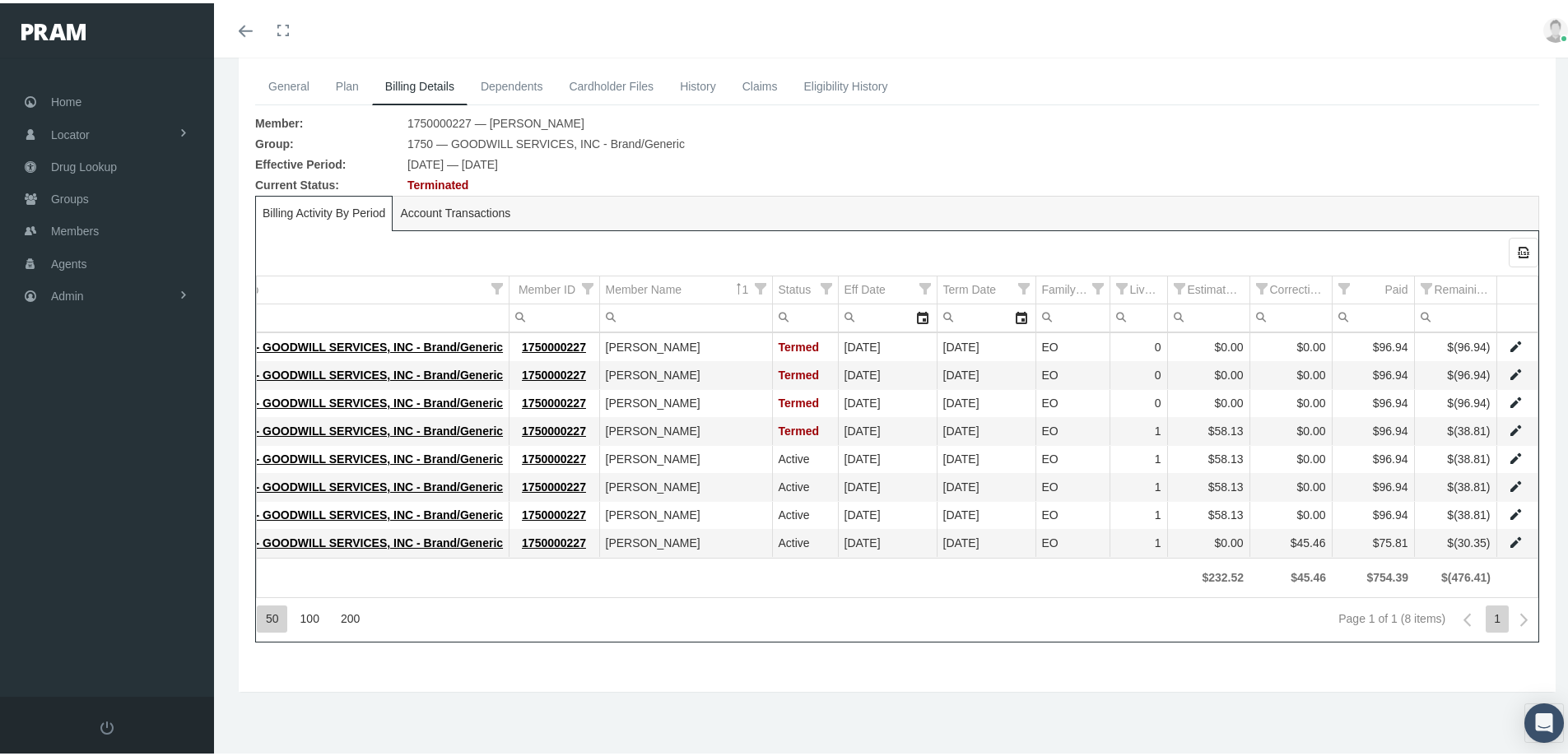
click at [285, 81] on link "General" at bounding box center [289, 83] width 68 height 36
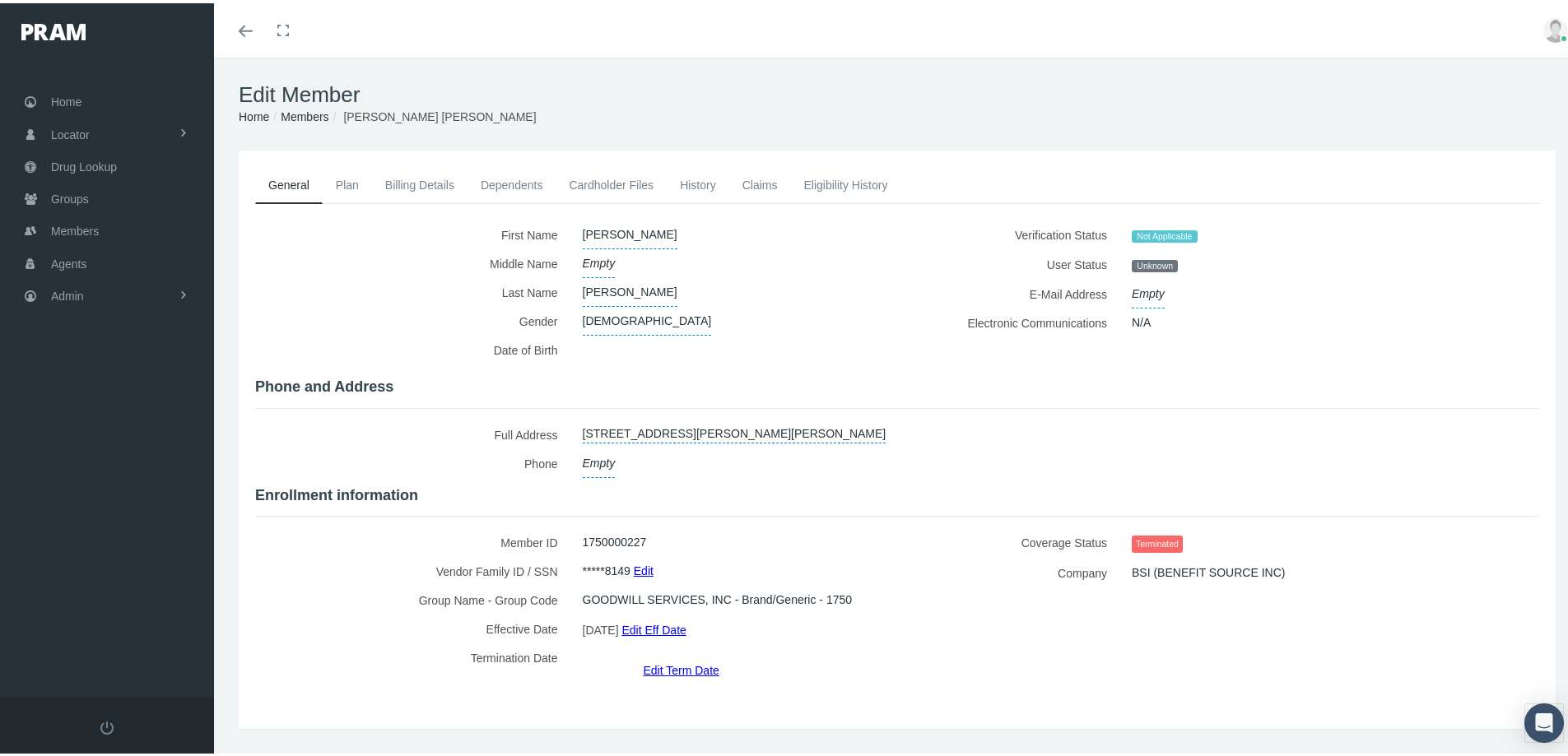
click at [830, 180] on link "Eligibility History" at bounding box center [845, 181] width 111 height 36
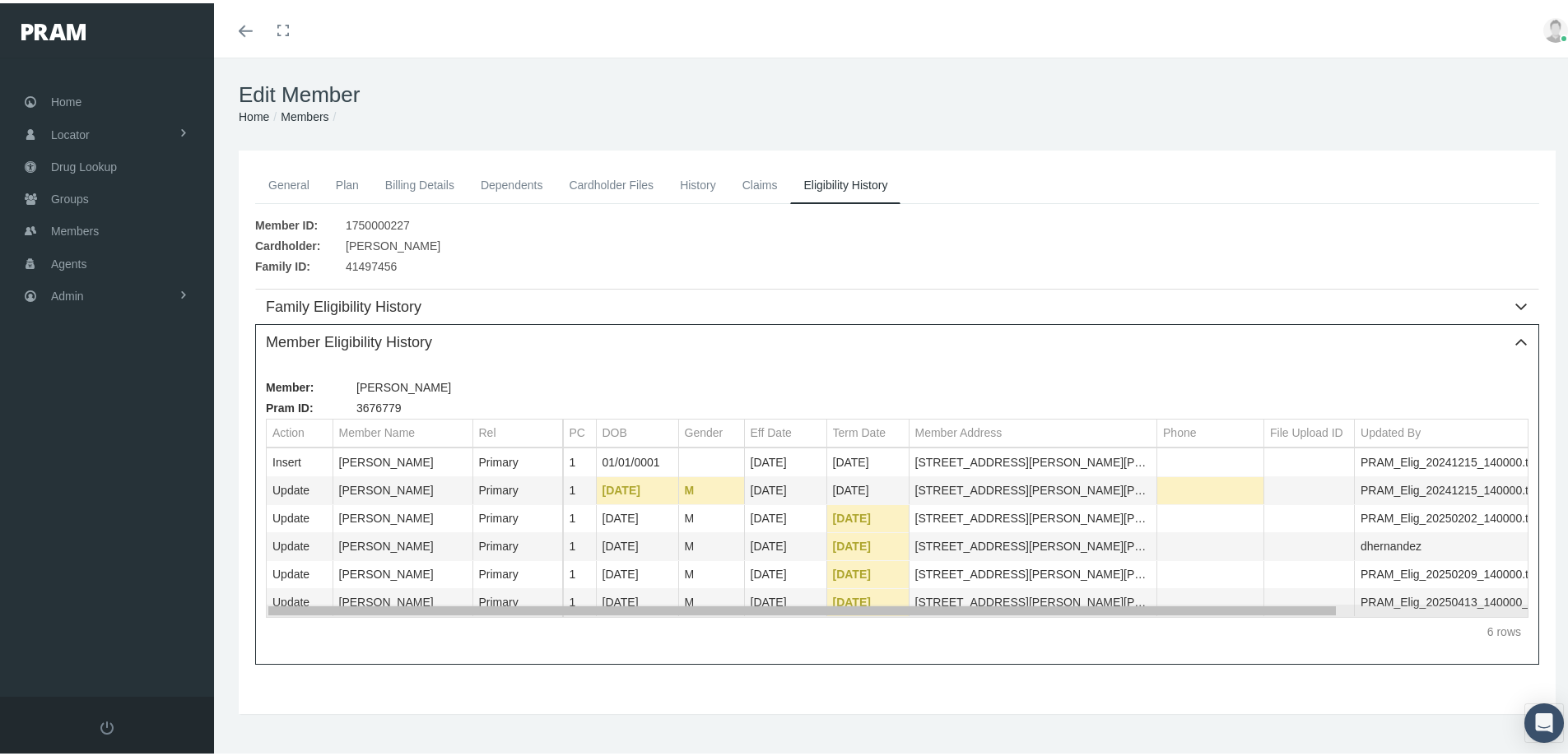
drag, startPoint x: 786, startPoint y: 606, endPoint x: 412, endPoint y: 532, distance: 381.3
click at [460, 540] on body "Toggle Fullscreen Toggle navigation Toggle menubar Toggle fullscreen Profile Lo…" at bounding box center [790, 378] width 1580 height 756
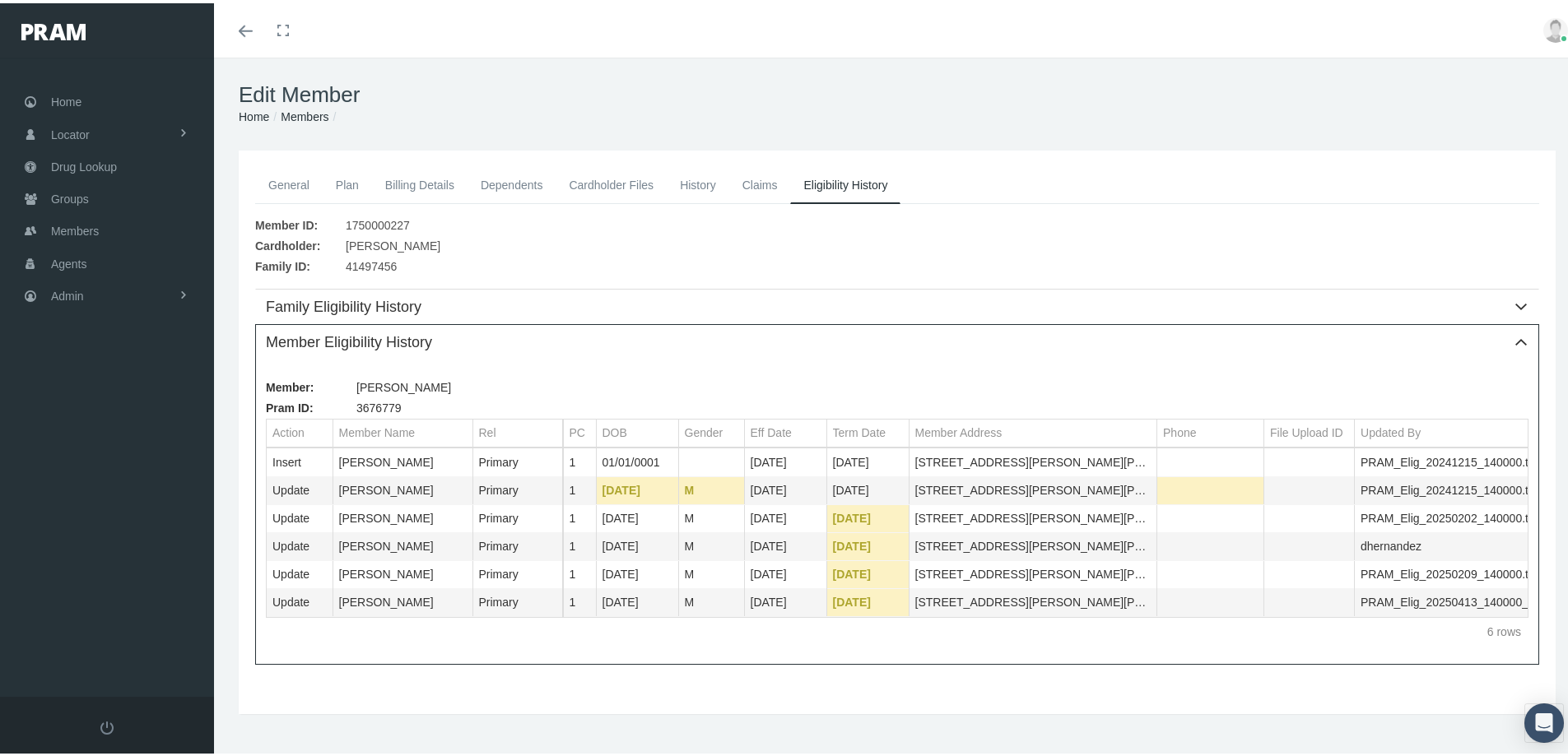
click at [291, 181] on link "General" at bounding box center [289, 181] width 68 height 36
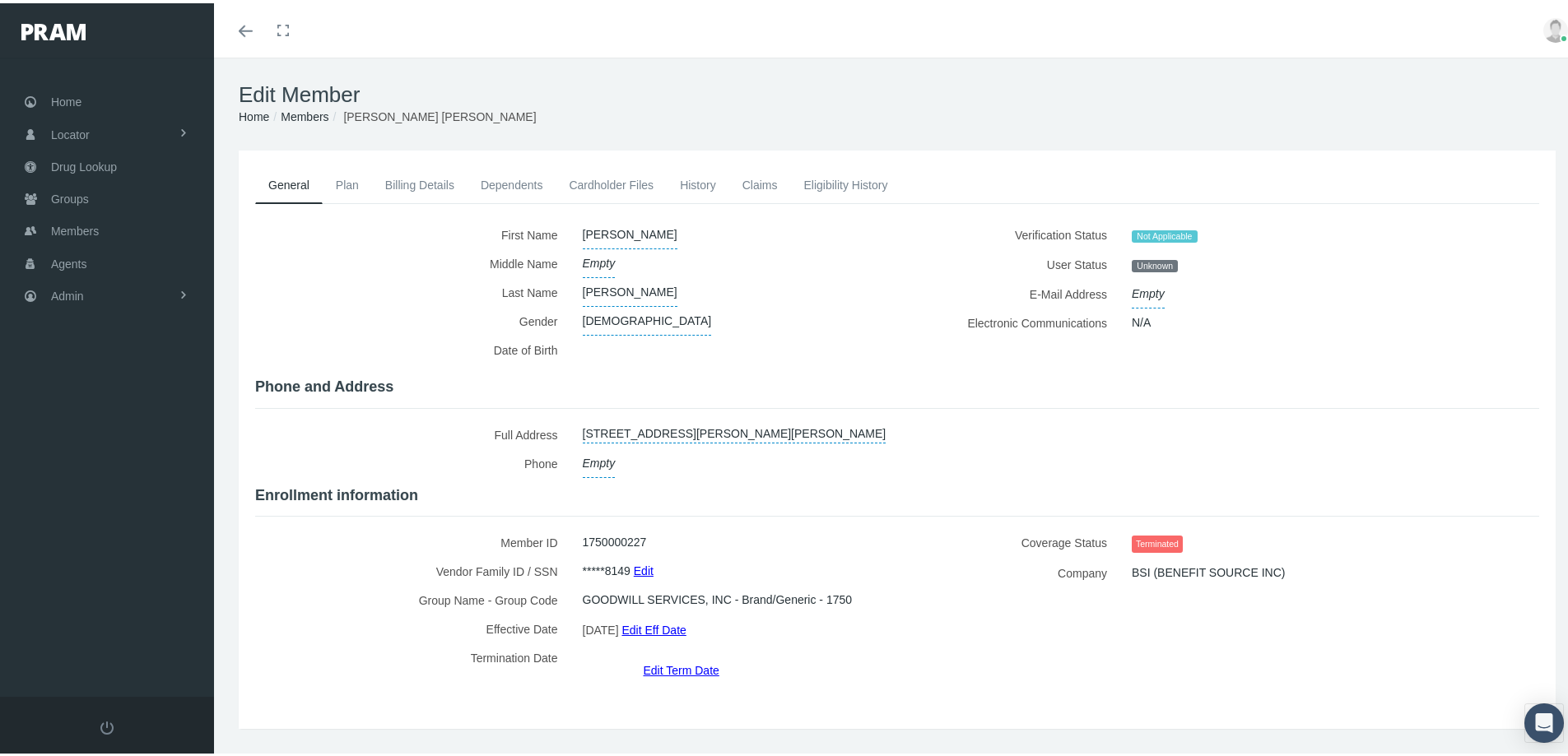
click at [679, 655] on link "Edit Term Date" at bounding box center [681, 667] width 76 height 24
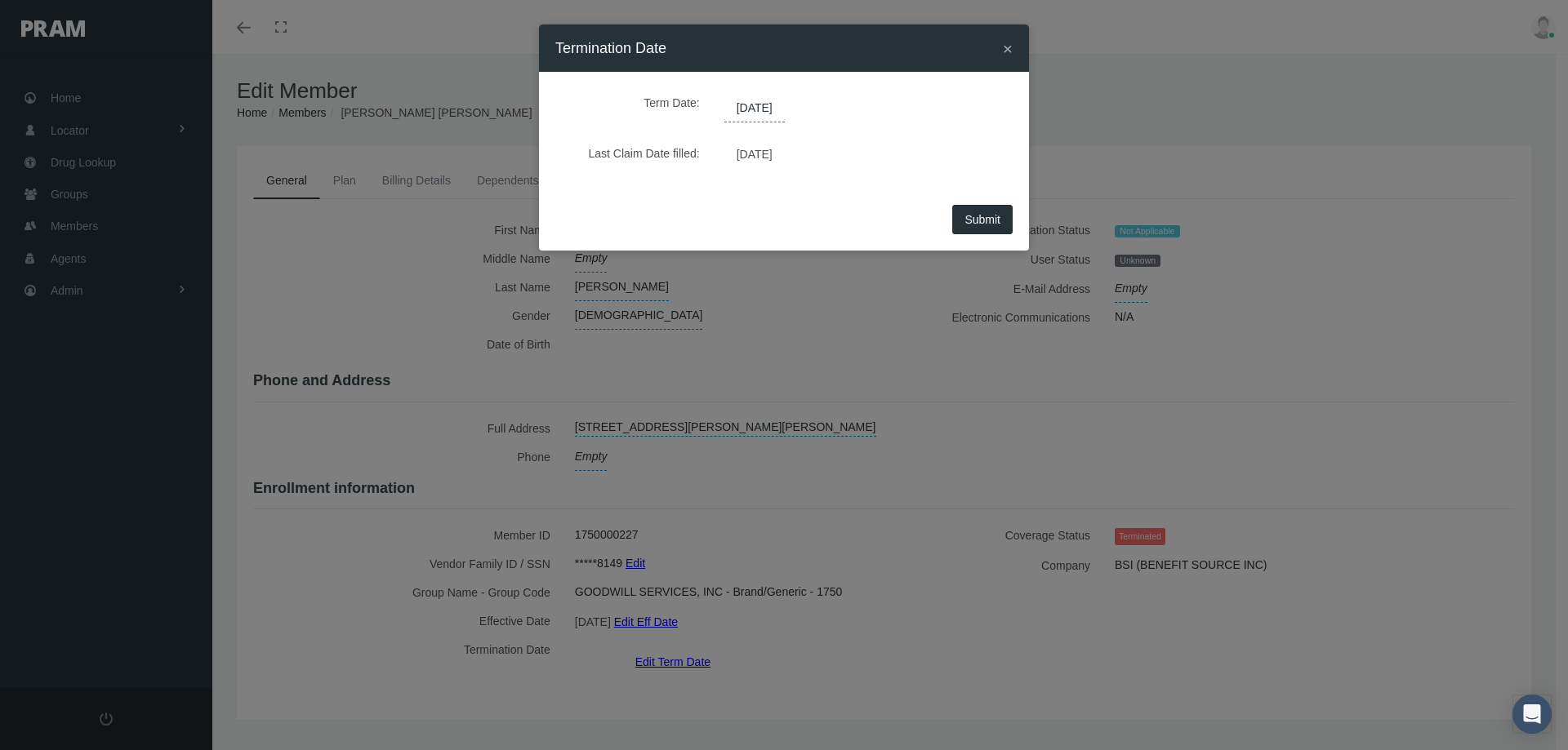
click at [784, 102] on span "04/14/2025" at bounding box center [755, 109] width 61 height 28
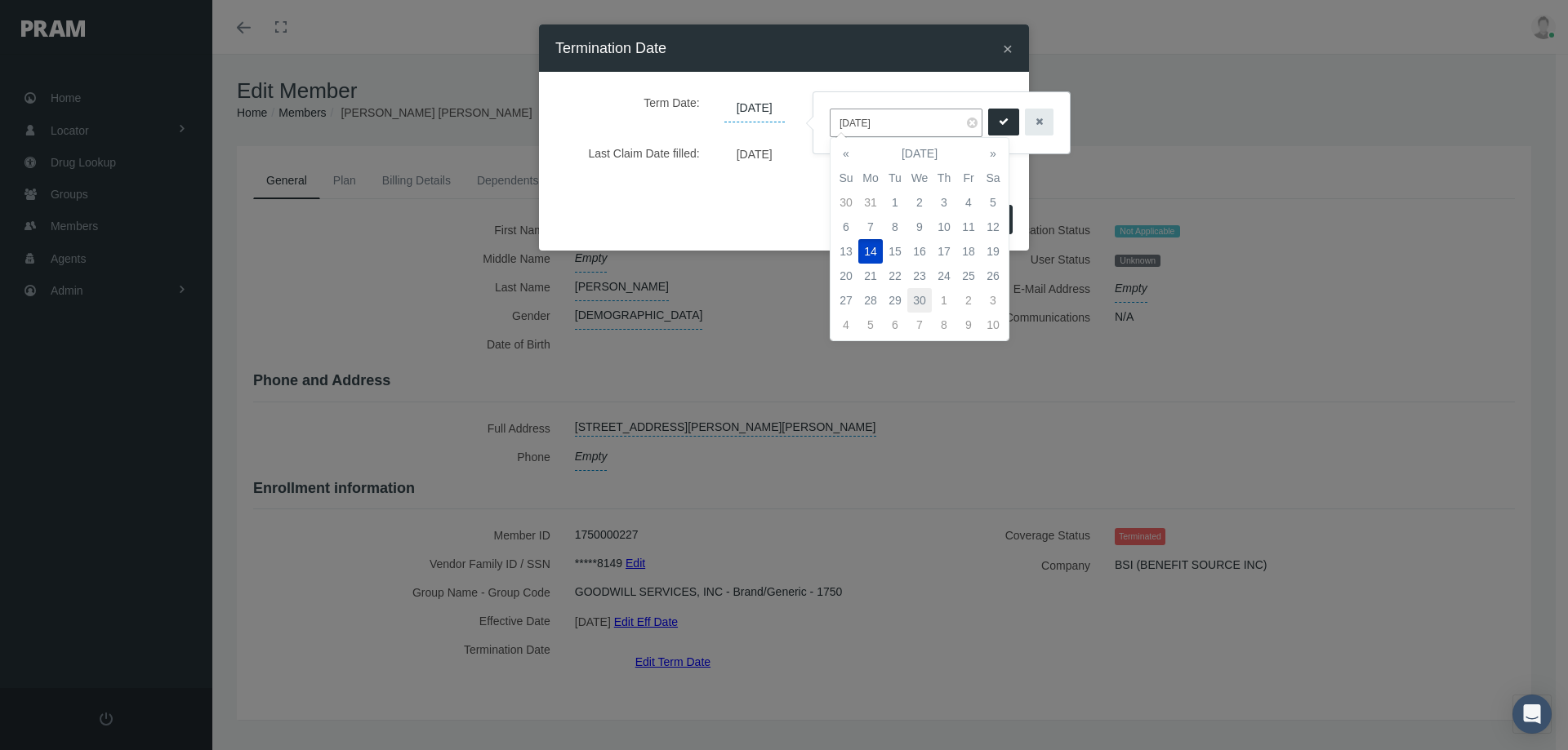
click at [923, 299] on td "30" at bounding box center [919, 300] width 25 height 25
type input "[DATE]"
click at [1003, 123] on icon "submit" at bounding box center [1004, 122] width 10 height 16
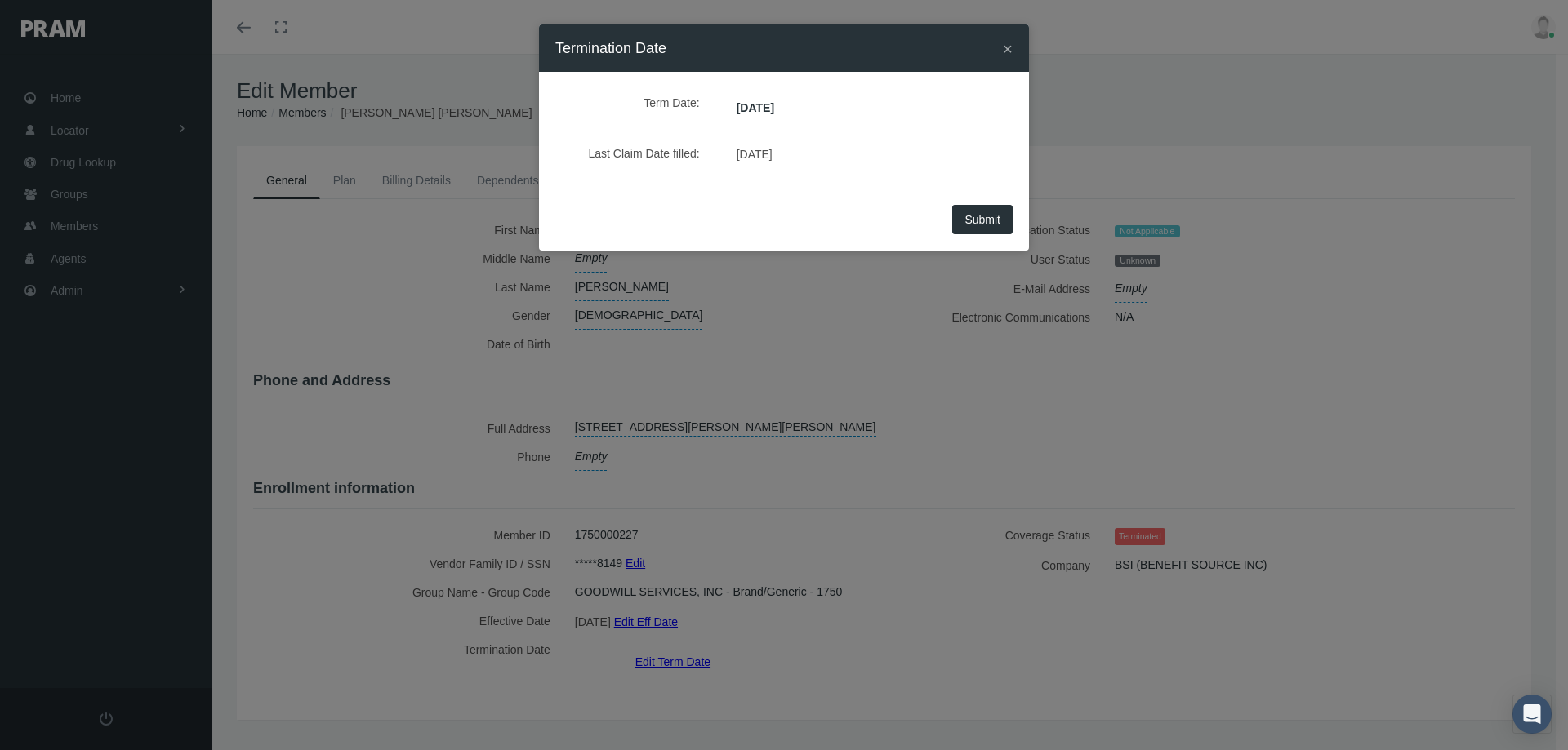
click at [986, 214] on span "Submit" at bounding box center [982, 219] width 36 height 13
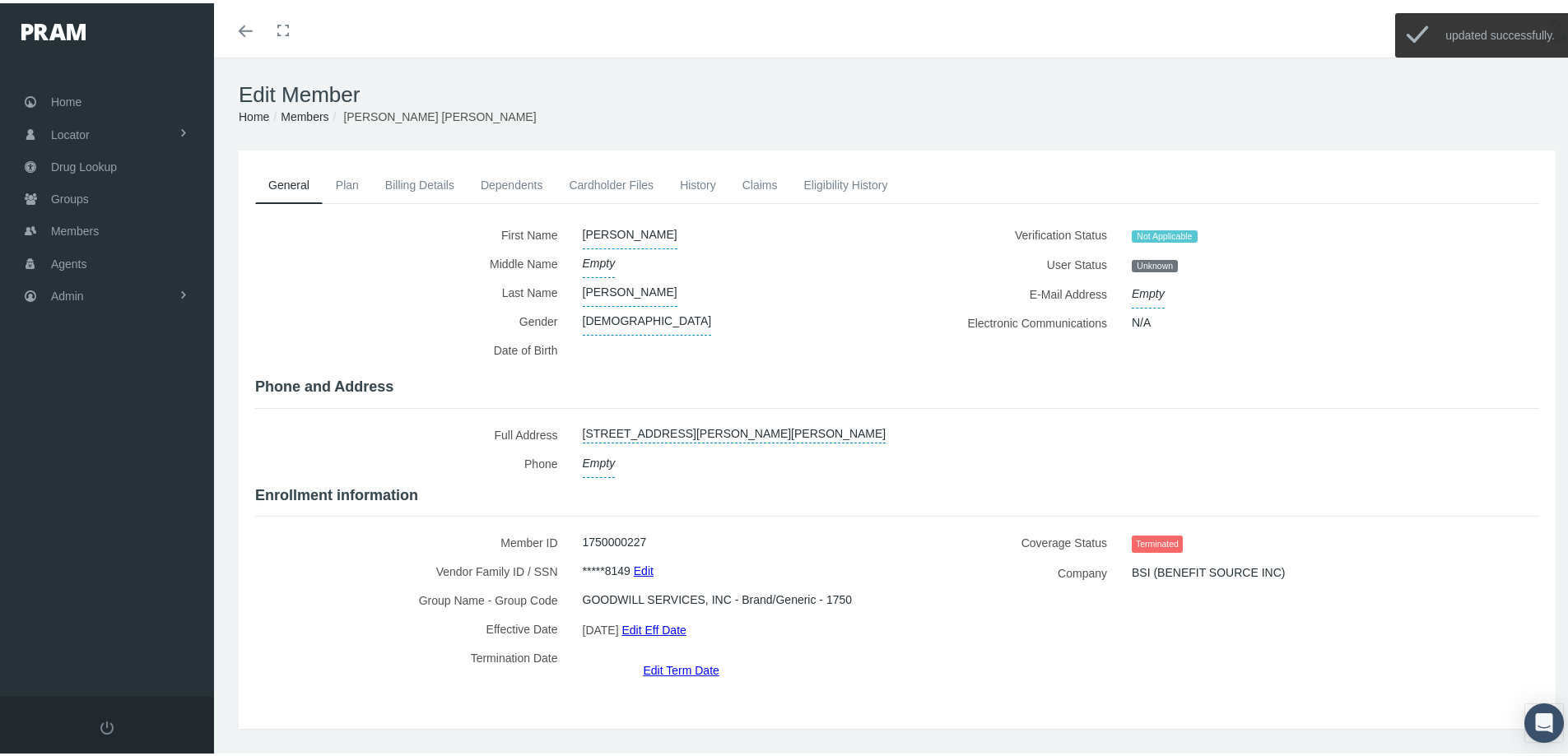
click at [490, 176] on link "Dependents" at bounding box center [512, 181] width 89 height 36
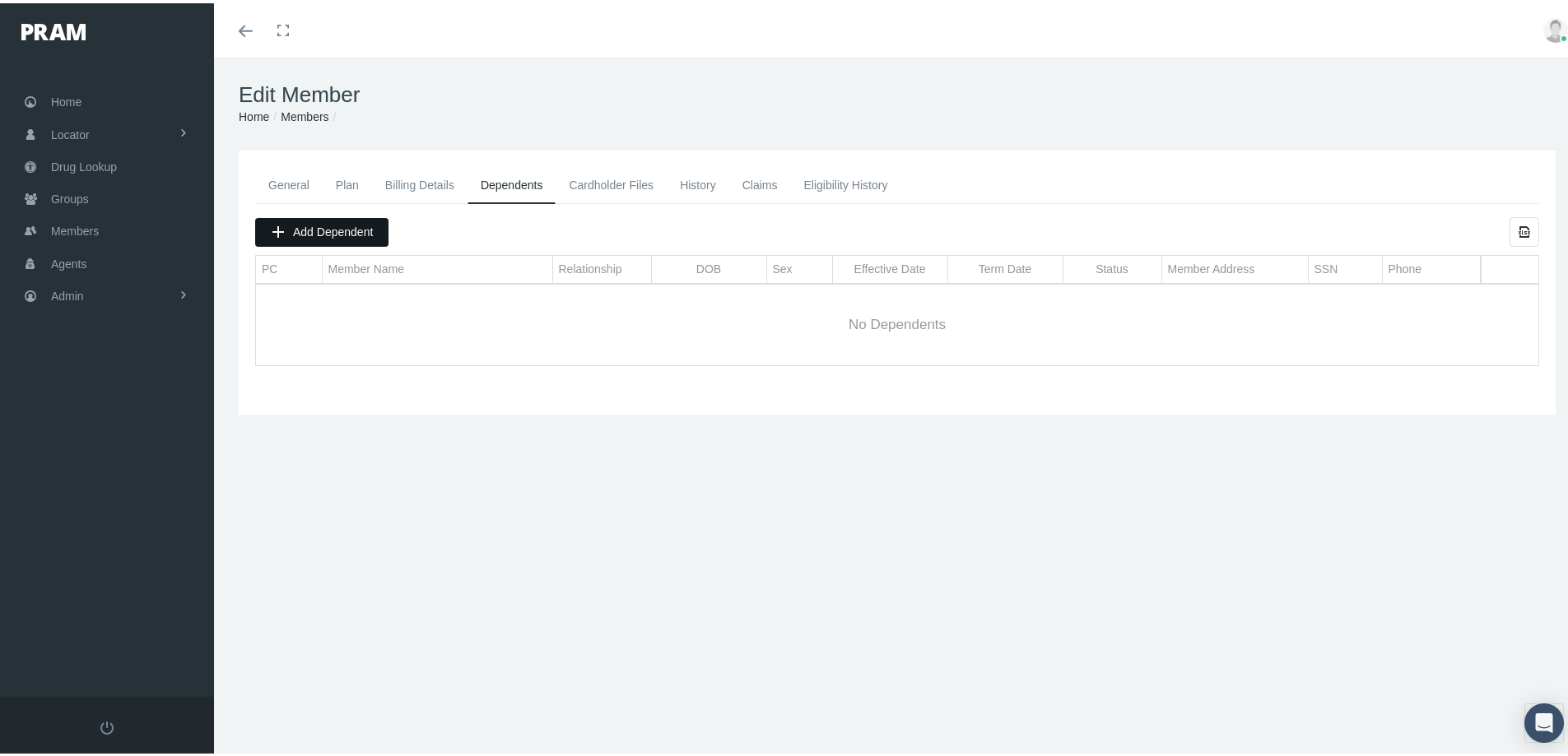
click at [318, 226] on span "Add Dependent" at bounding box center [333, 228] width 80 height 13
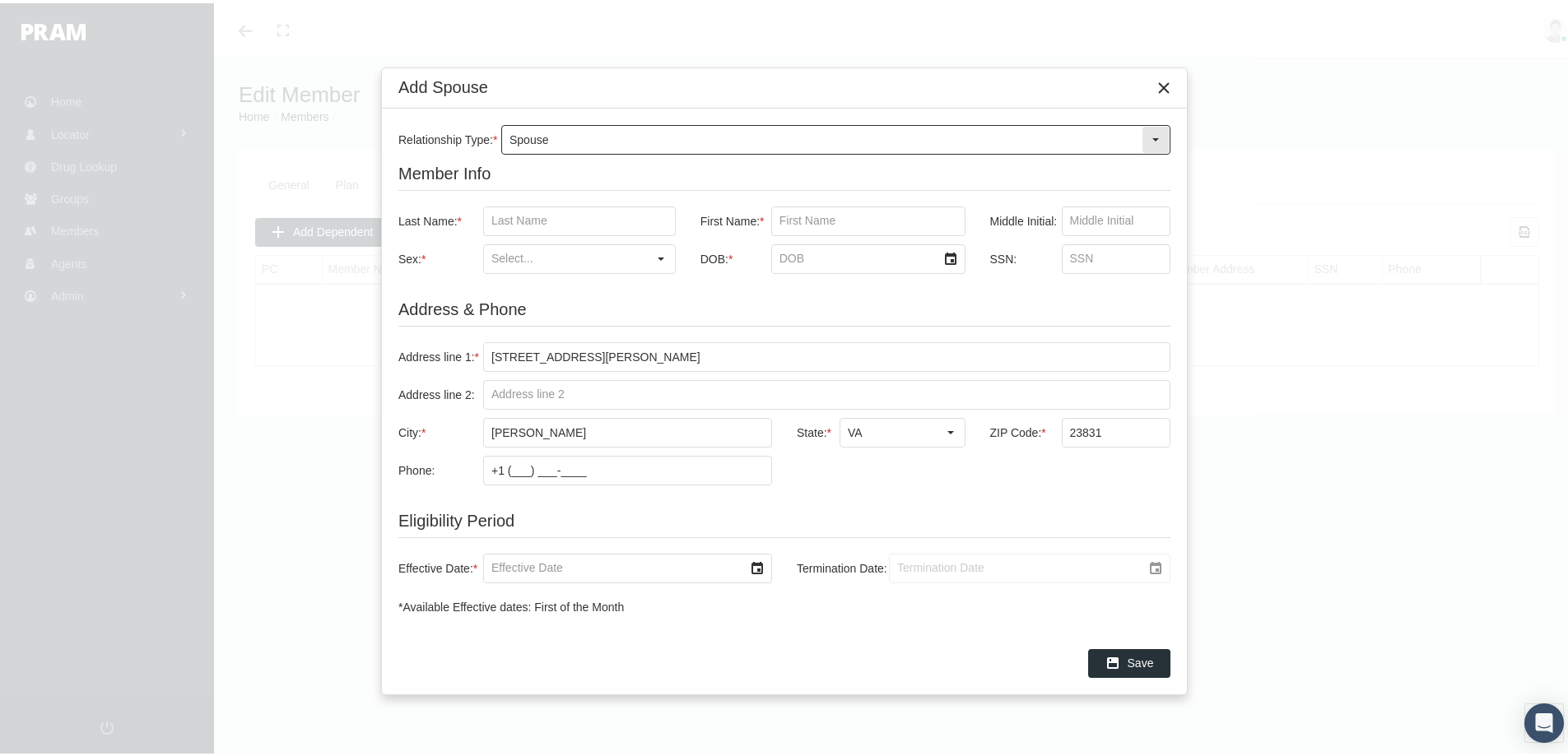
drag, startPoint x: 1158, startPoint y: 135, endPoint x: 1143, endPoint y: 138, distance: 15.3
click at [1156, 135] on div "Select" at bounding box center [1156, 137] width 26 height 26
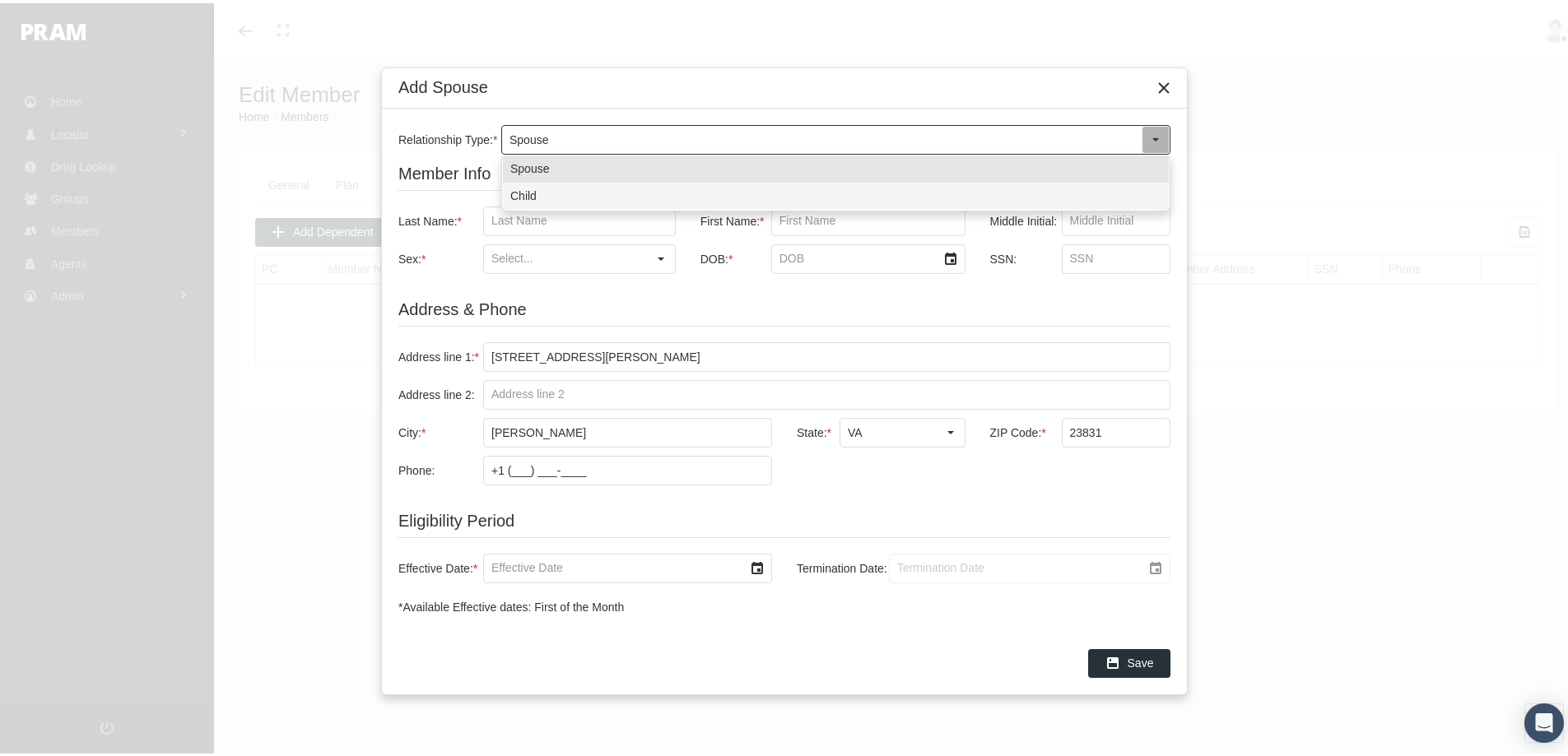
click at [525, 189] on div "Child" at bounding box center [835, 192] width 666 height 27
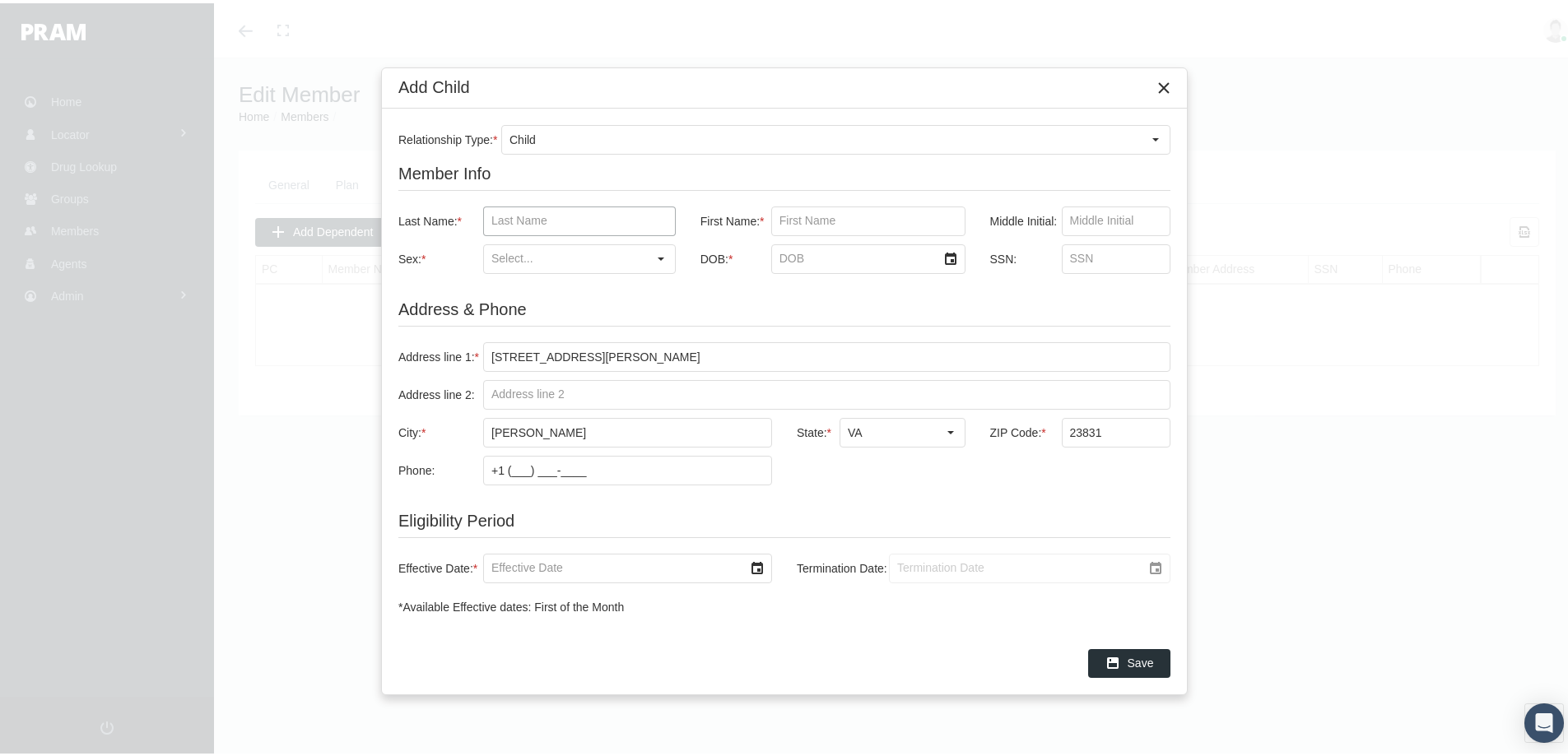
click at [503, 213] on input "Last Name: *" at bounding box center [580, 218] width 191 height 28
paste input "MORRIS"
type input "MORRIS"
click at [783, 215] on input "First Name: *" at bounding box center [868, 218] width 192 height 28
paste input "KAYLA"
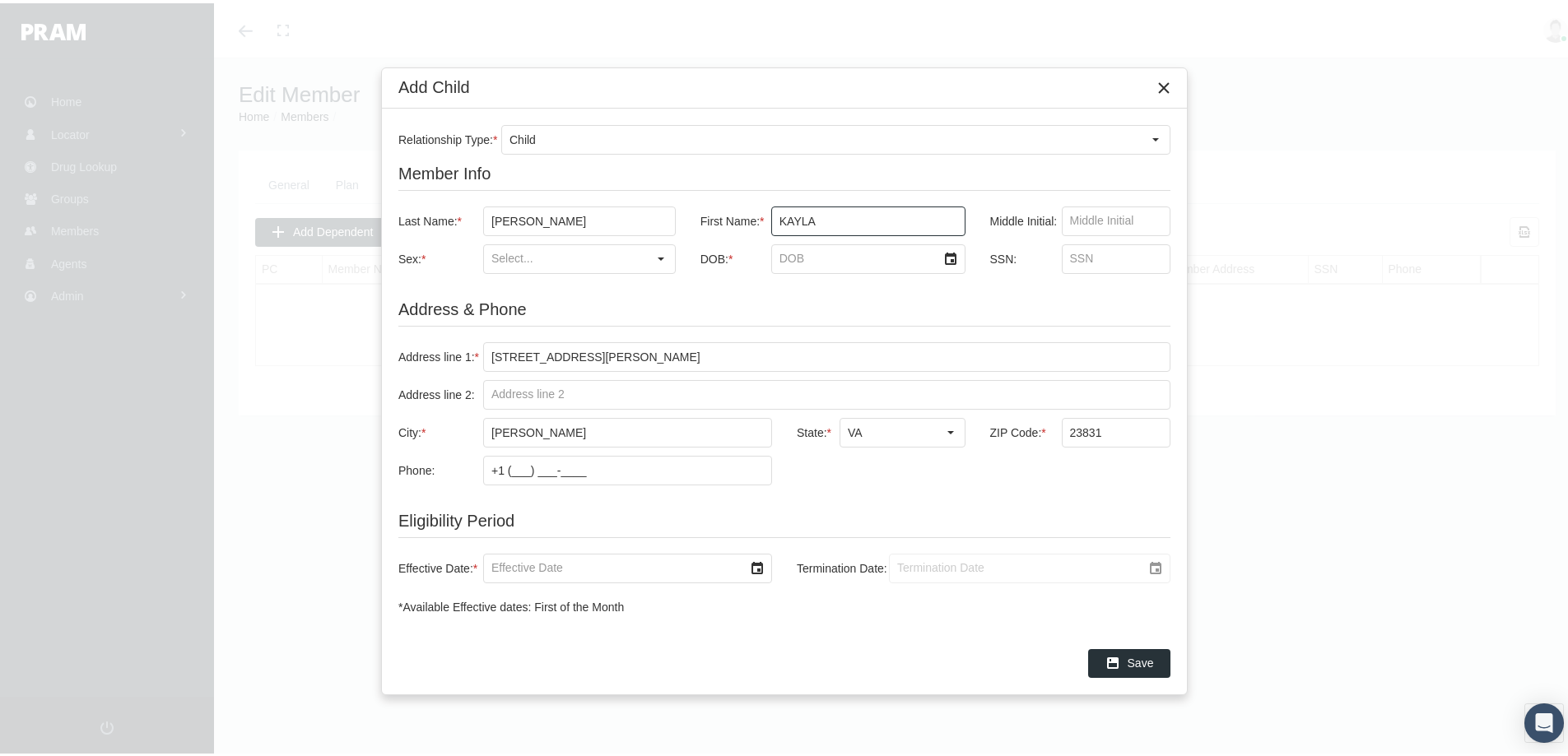
type input "KAYLA"
click at [508, 262] on input "Sex: *" at bounding box center [565, 255] width 163 height 28
click at [509, 280] on div "Male" at bounding box center [580, 284] width 189 height 27
drag, startPoint x: 664, startPoint y: 256, endPoint x: 629, endPoint y: 259, distance: 35.1
click at [662, 256] on div "Select" at bounding box center [660, 255] width 26 height 26
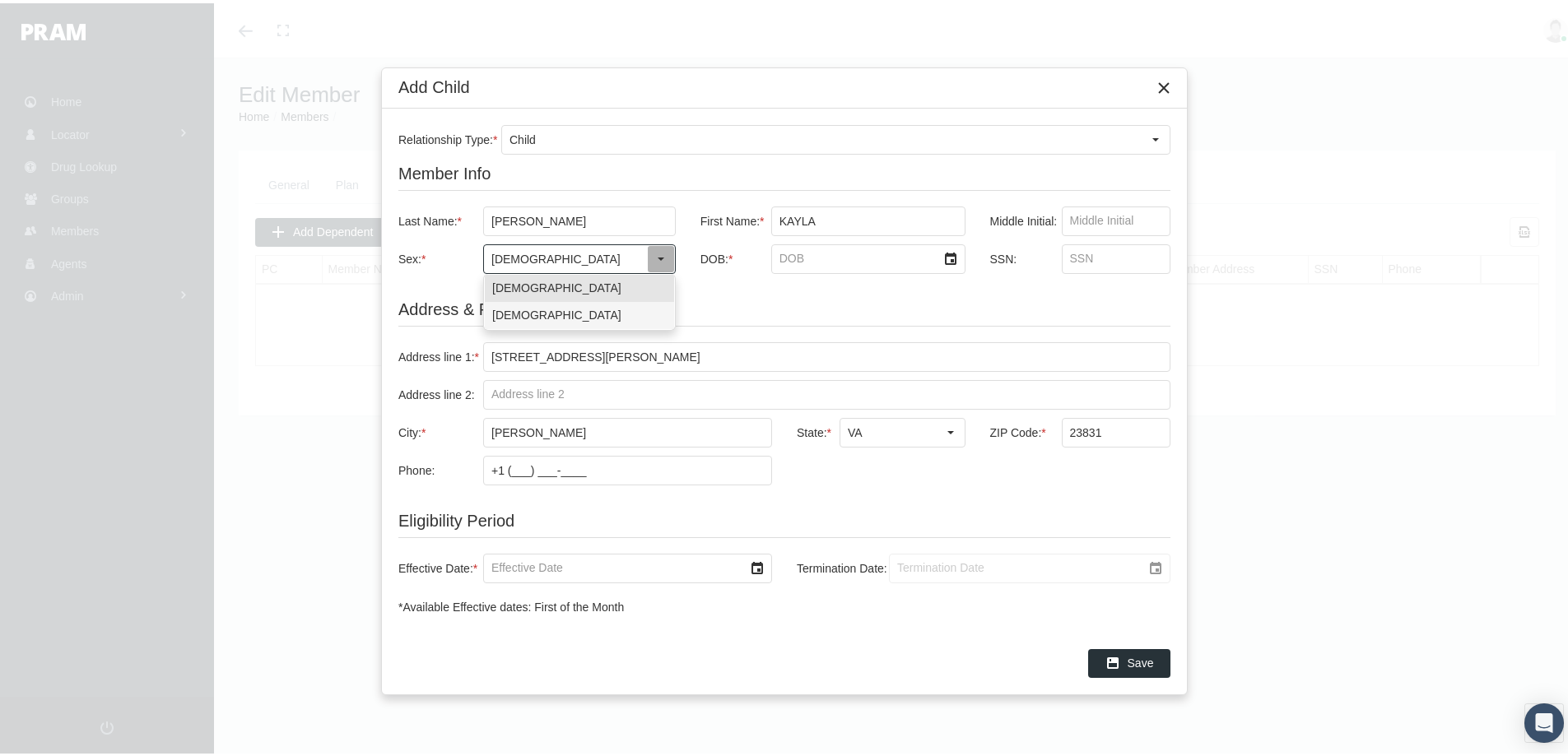
click at [506, 307] on div "Female" at bounding box center [580, 312] width 189 height 27
type input "Female"
click at [795, 254] on input "DOB: *" at bounding box center [854, 255] width 164 height 28
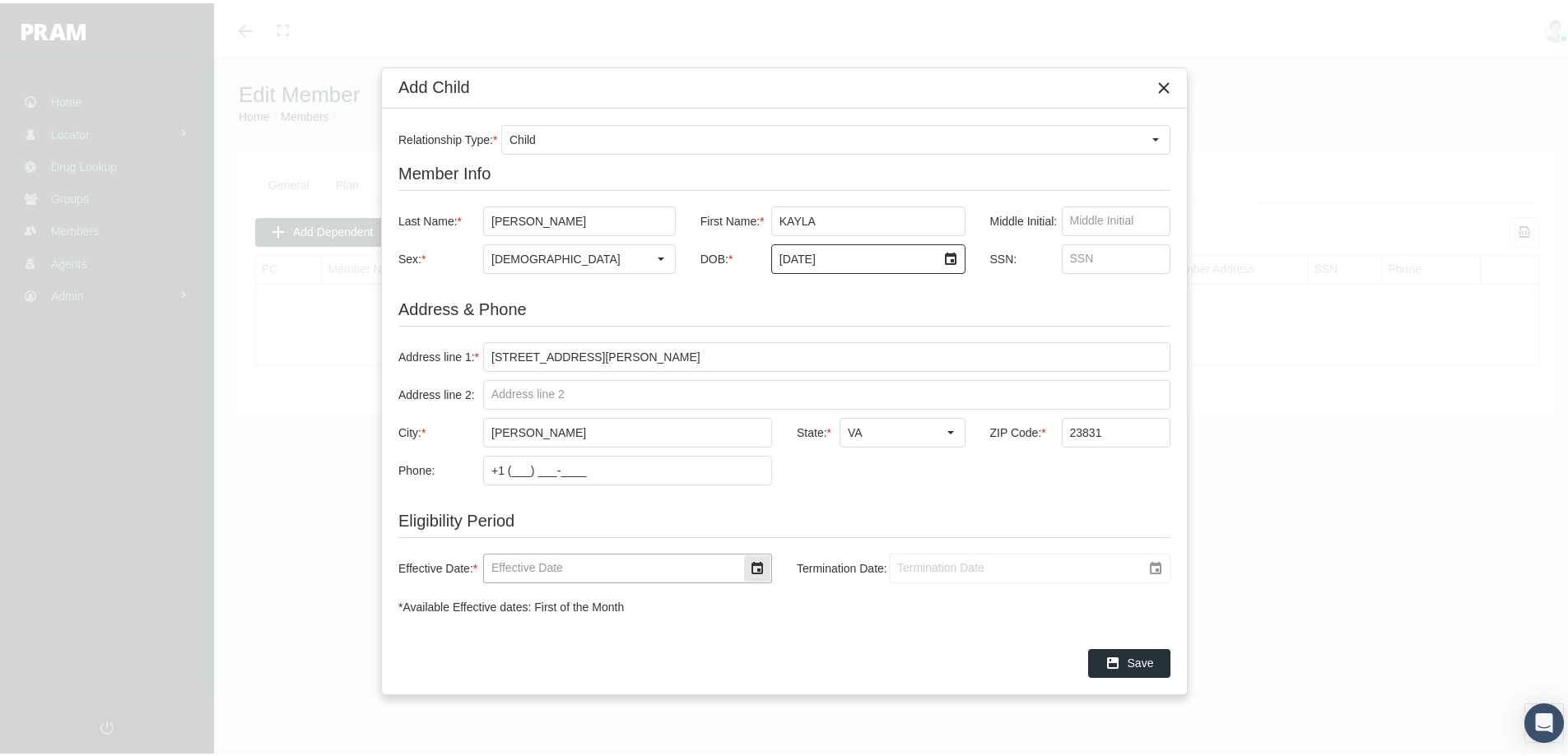
type input "2/9/2009"
click at [519, 562] on input "Effective Date: *" at bounding box center [613, 566] width 259 height 28
type input "[DATE]"
click at [915, 564] on input "Termination Date:" at bounding box center [1015, 566] width 252 height 28
type input "4/30/2025"
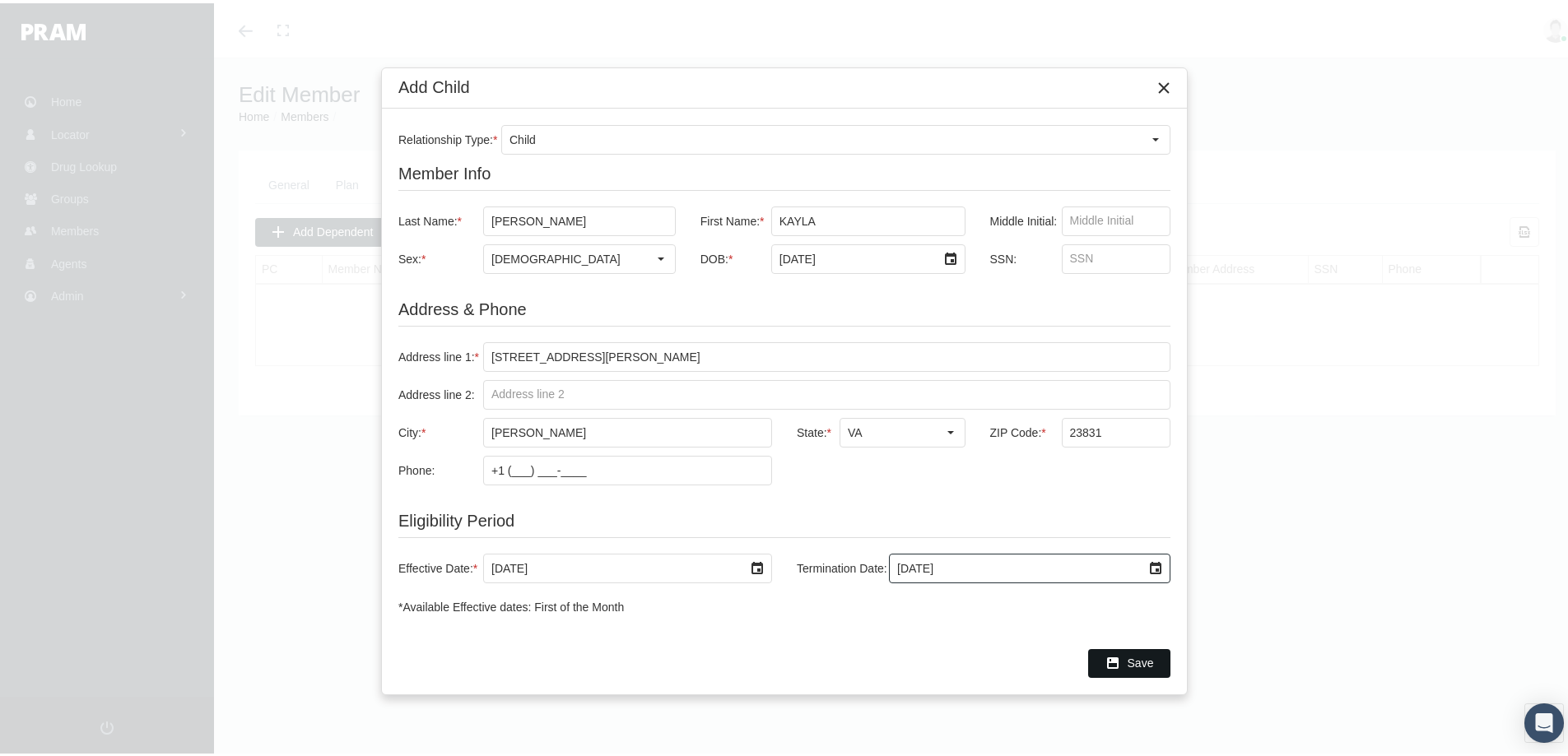
click at [1147, 662] on span "Save" at bounding box center [1141, 659] width 26 height 13
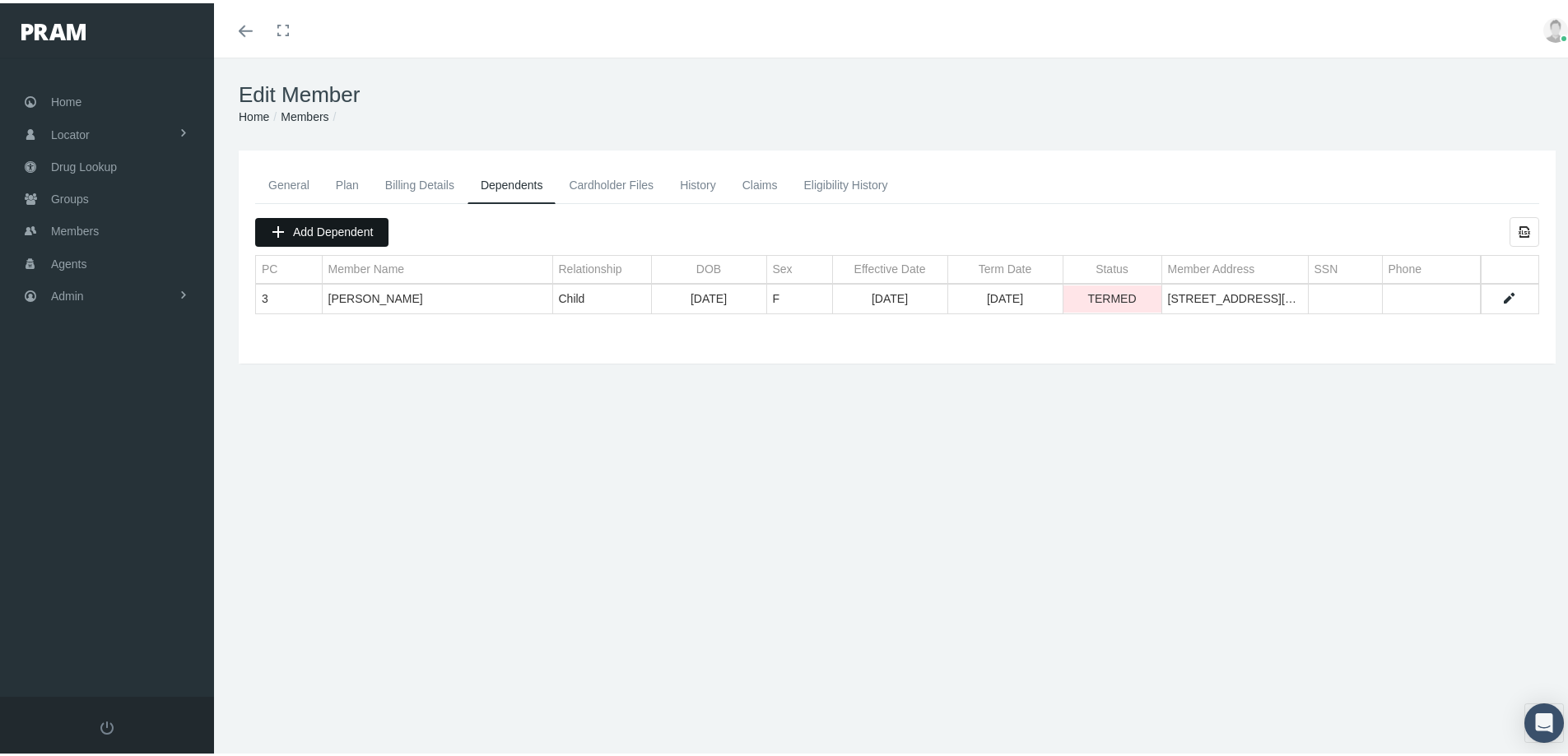
click at [320, 230] on span "Add Dependent" at bounding box center [333, 228] width 80 height 13
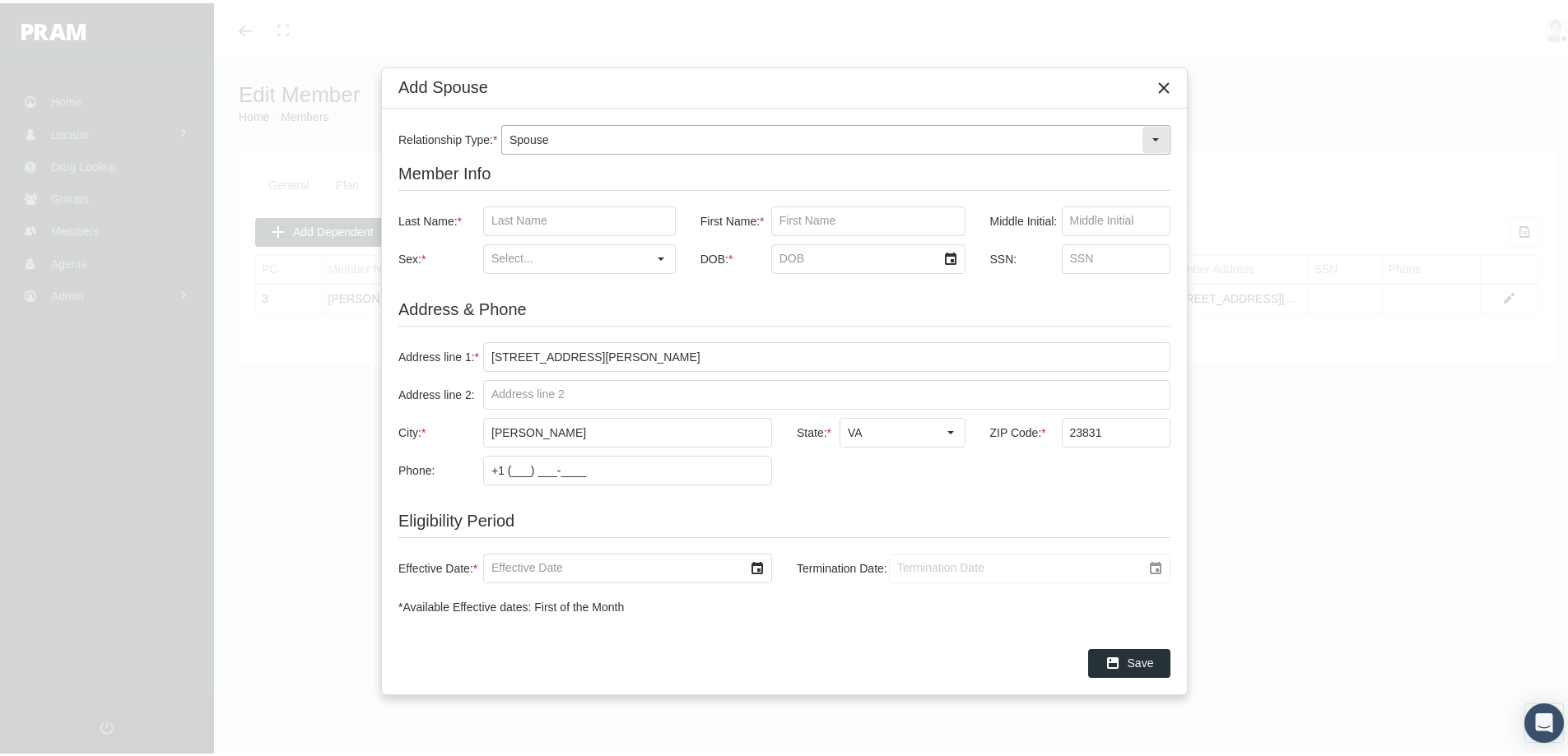
drag, startPoint x: 1155, startPoint y: 133, endPoint x: 814, endPoint y: 124, distance: 341.1
click at [1153, 133] on div "Select" at bounding box center [1156, 137] width 26 height 26
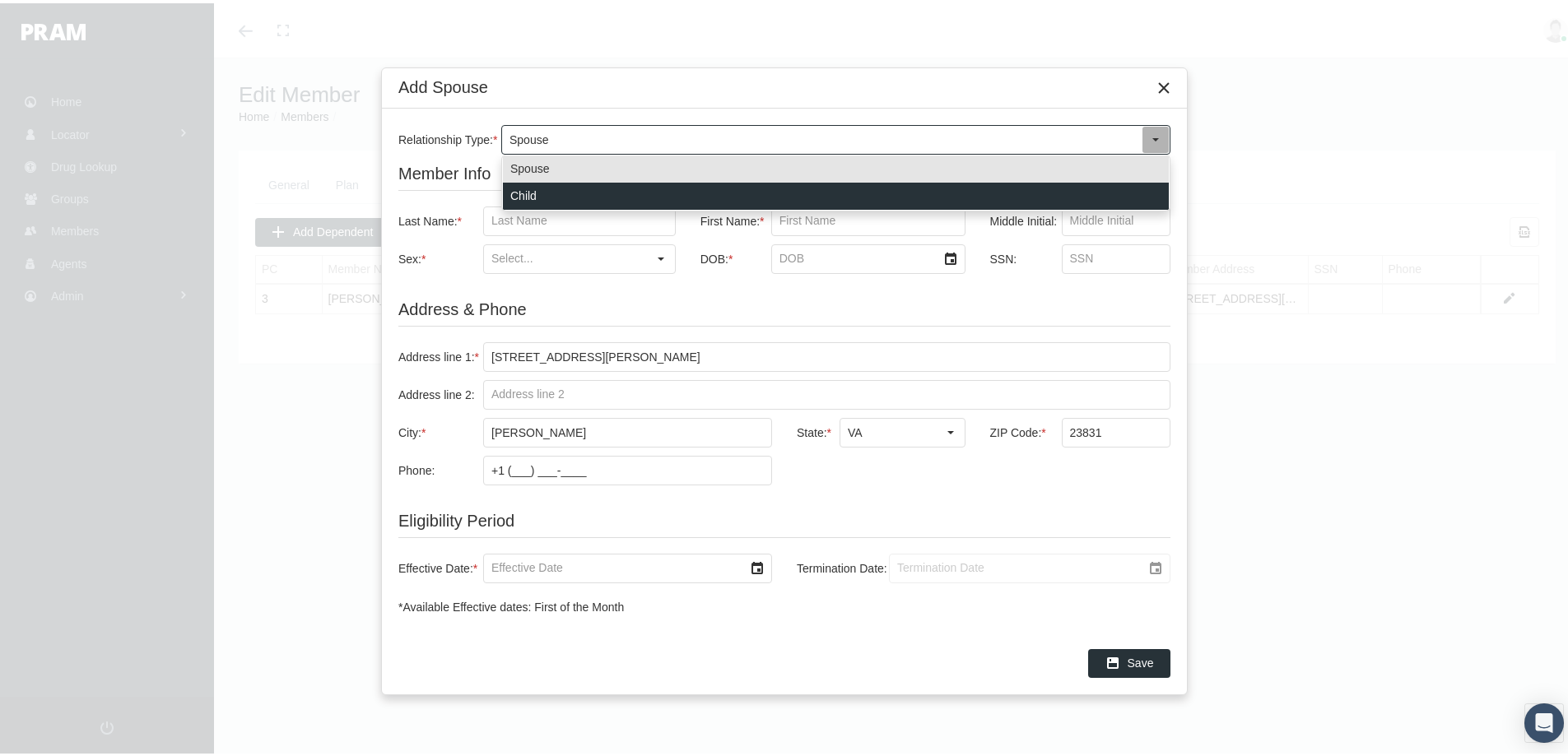
click at [522, 191] on div "Child" at bounding box center [835, 192] width 666 height 27
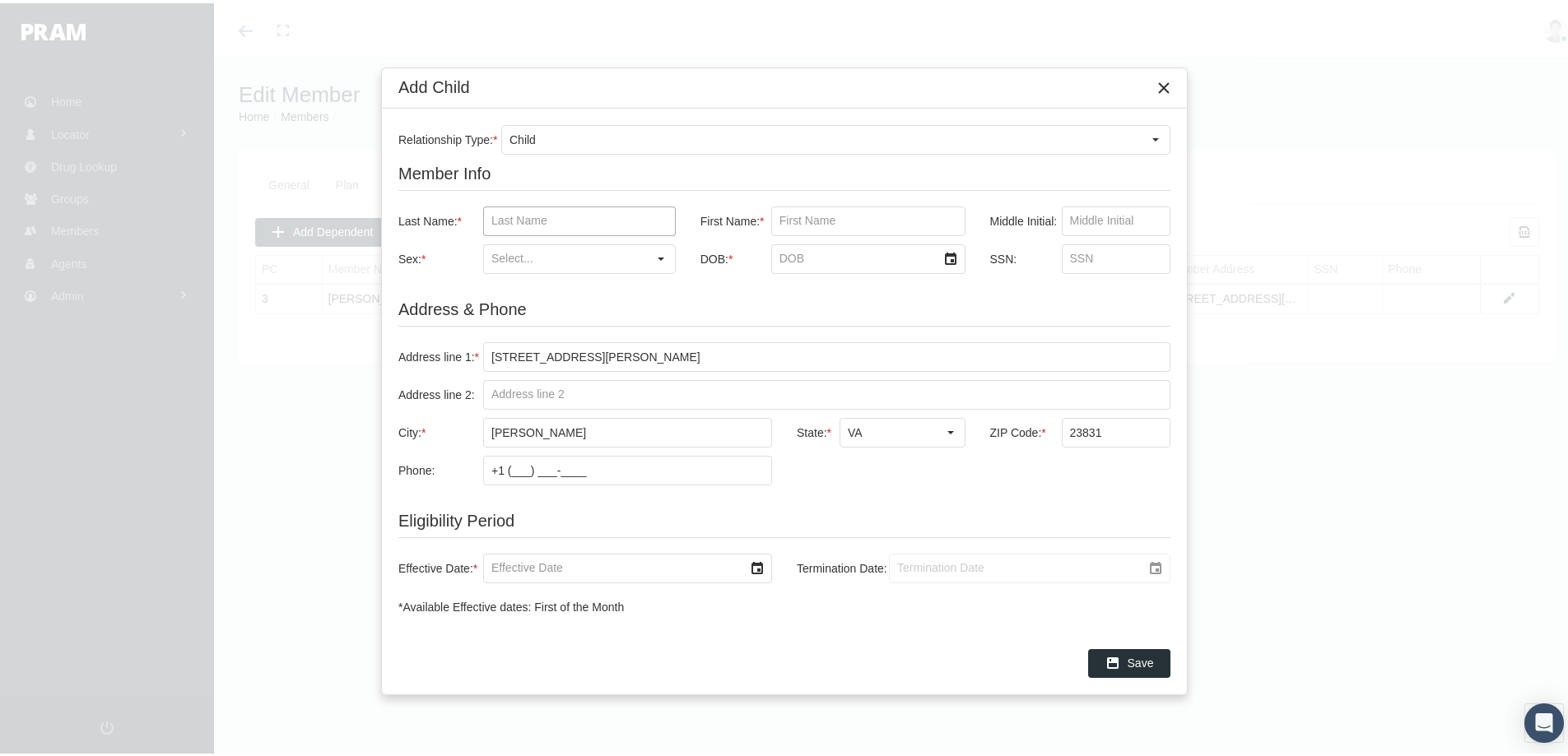
click at [533, 220] on input "Last Name: *" at bounding box center [580, 218] width 191 height 28
type input "morris"
type input "allen"
drag, startPoint x: 665, startPoint y: 246, endPoint x: 627, endPoint y: 267, distance: 43.4
click at [665, 247] on div "Select" at bounding box center [660, 255] width 26 height 26
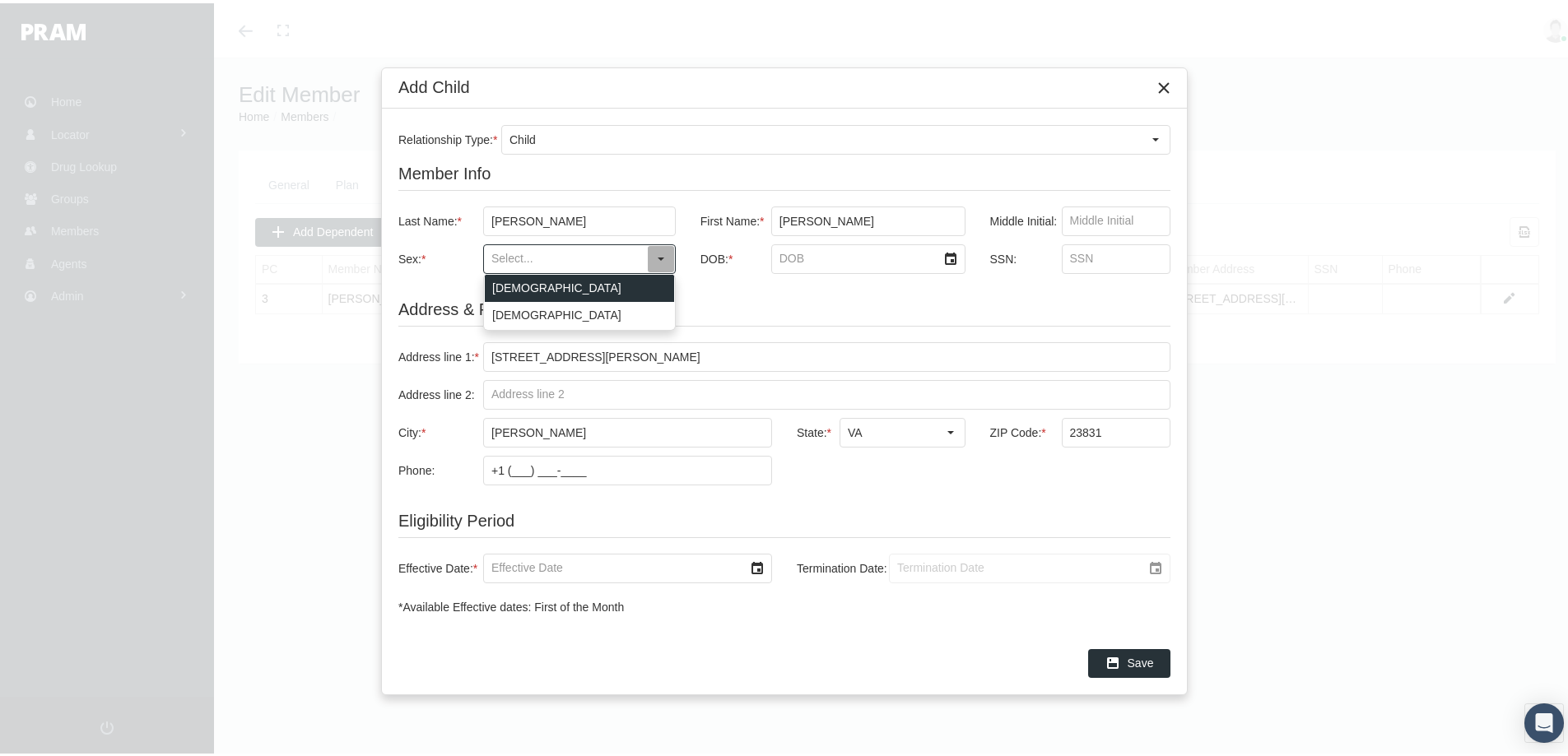
drag, startPoint x: 507, startPoint y: 278, endPoint x: 712, endPoint y: 253, distance: 206.5
click at [507, 280] on div "Male" at bounding box center [580, 284] width 189 height 27
type input "Male"
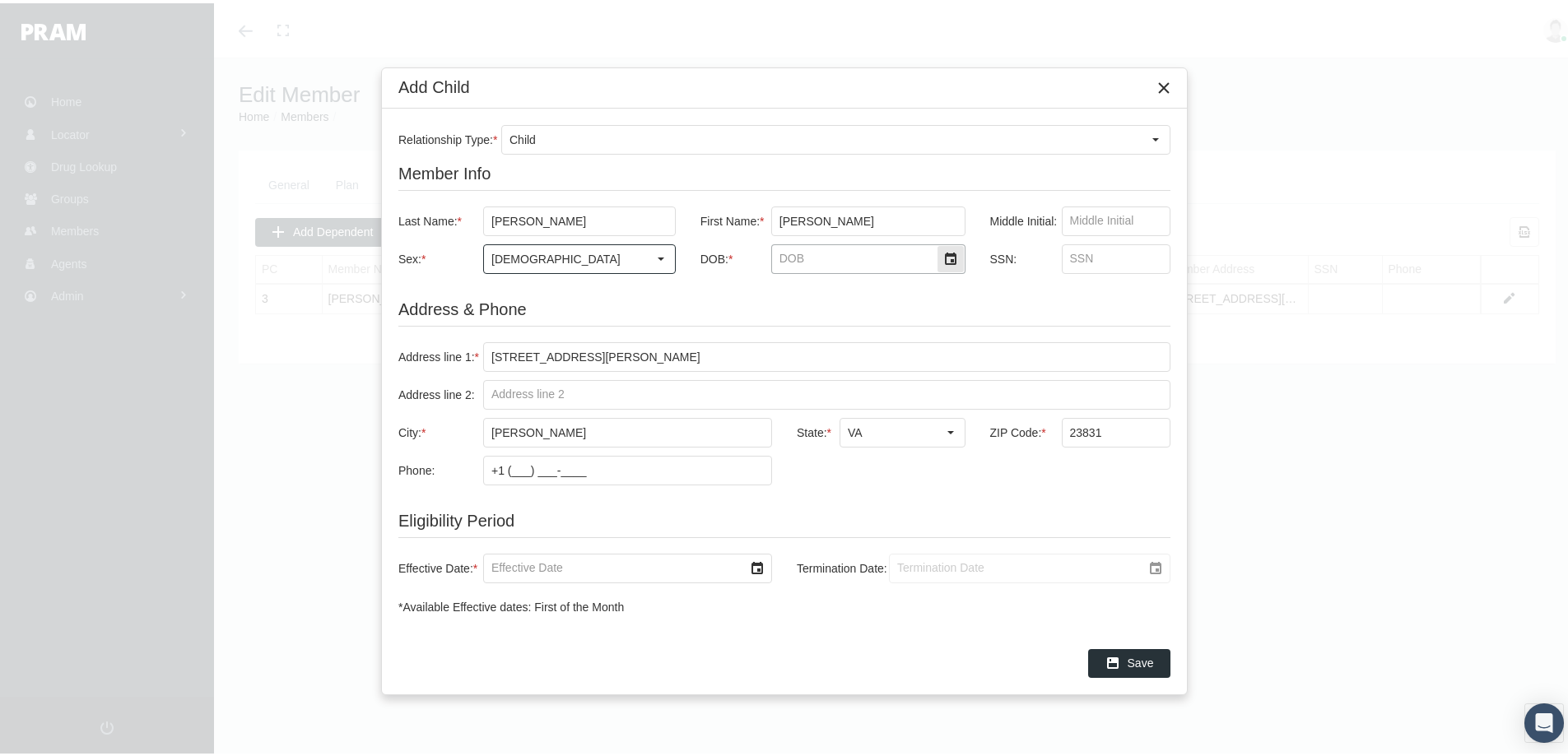
drag, startPoint x: 776, startPoint y: 254, endPoint x: 895, endPoint y: 271, distance: 120.2
click at [779, 254] on input "DOB: *" at bounding box center [854, 255] width 164 height 28
type input "10/26/2012"
click at [506, 567] on input "Effective Date: *" at bounding box center [613, 566] width 259 height 28
type input "12/01/2024"
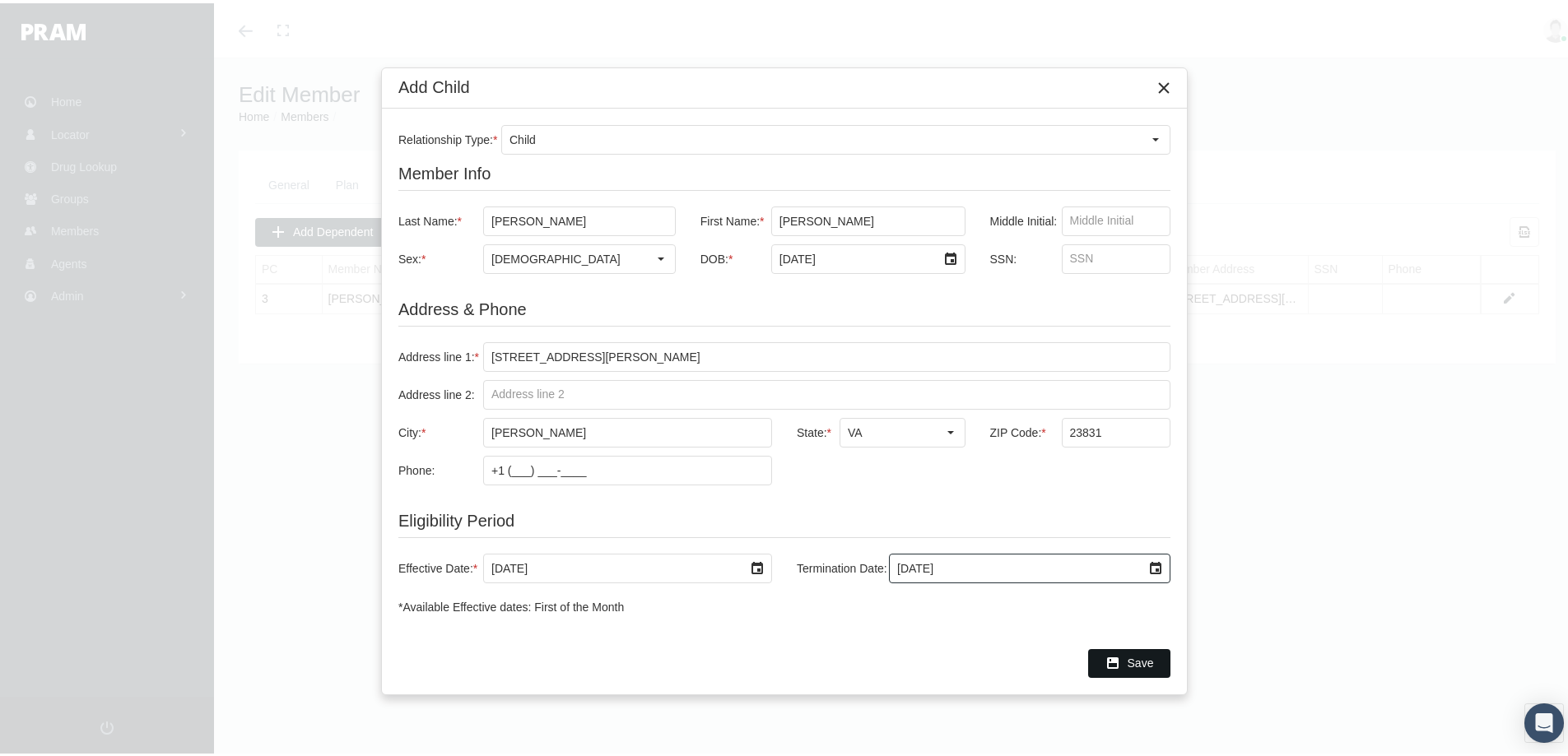
type input "4/30/2025"
click at [1136, 655] on span "Save" at bounding box center [1141, 659] width 26 height 13
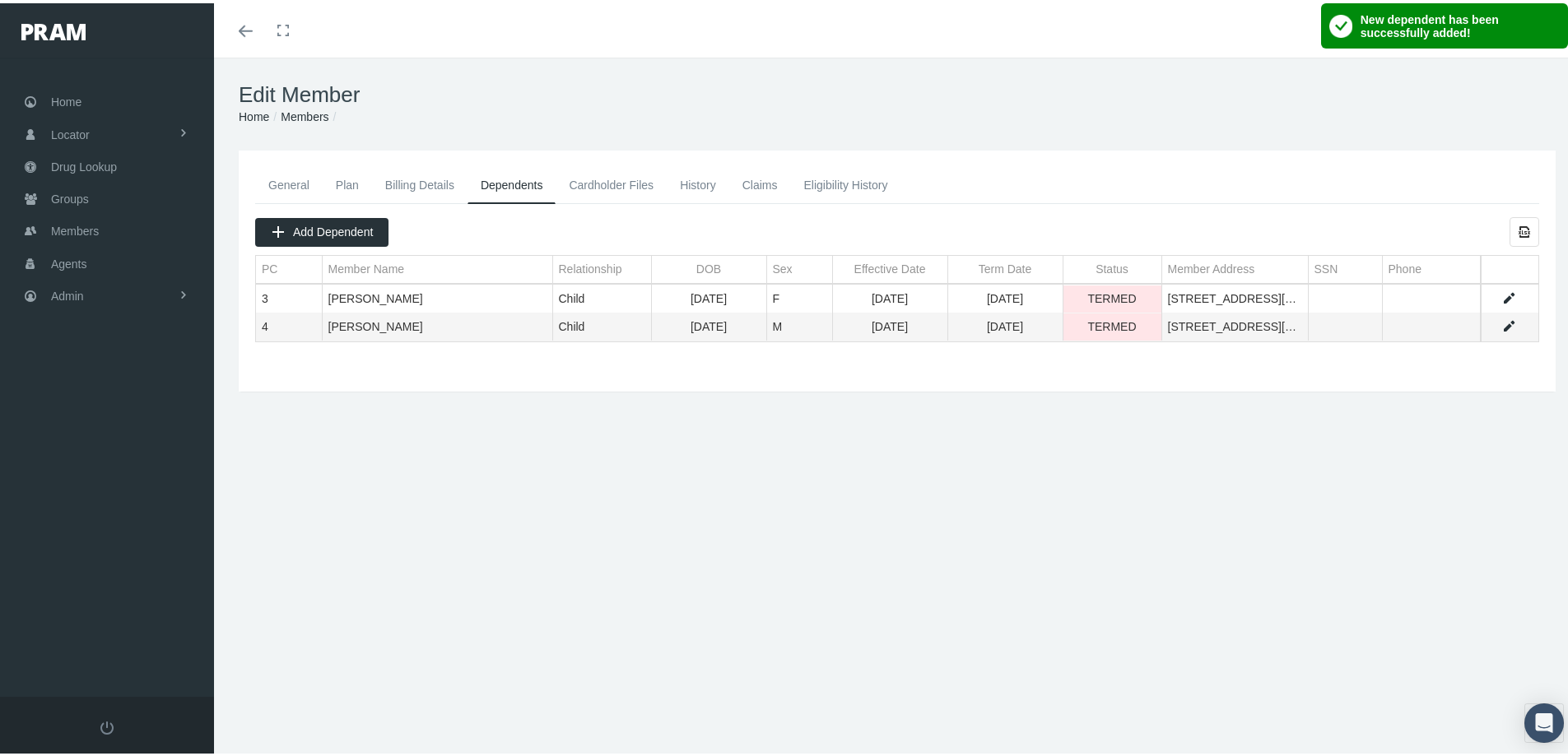
click at [281, 178] on link "General" at bounding box center [289, 181] width 68 height 36
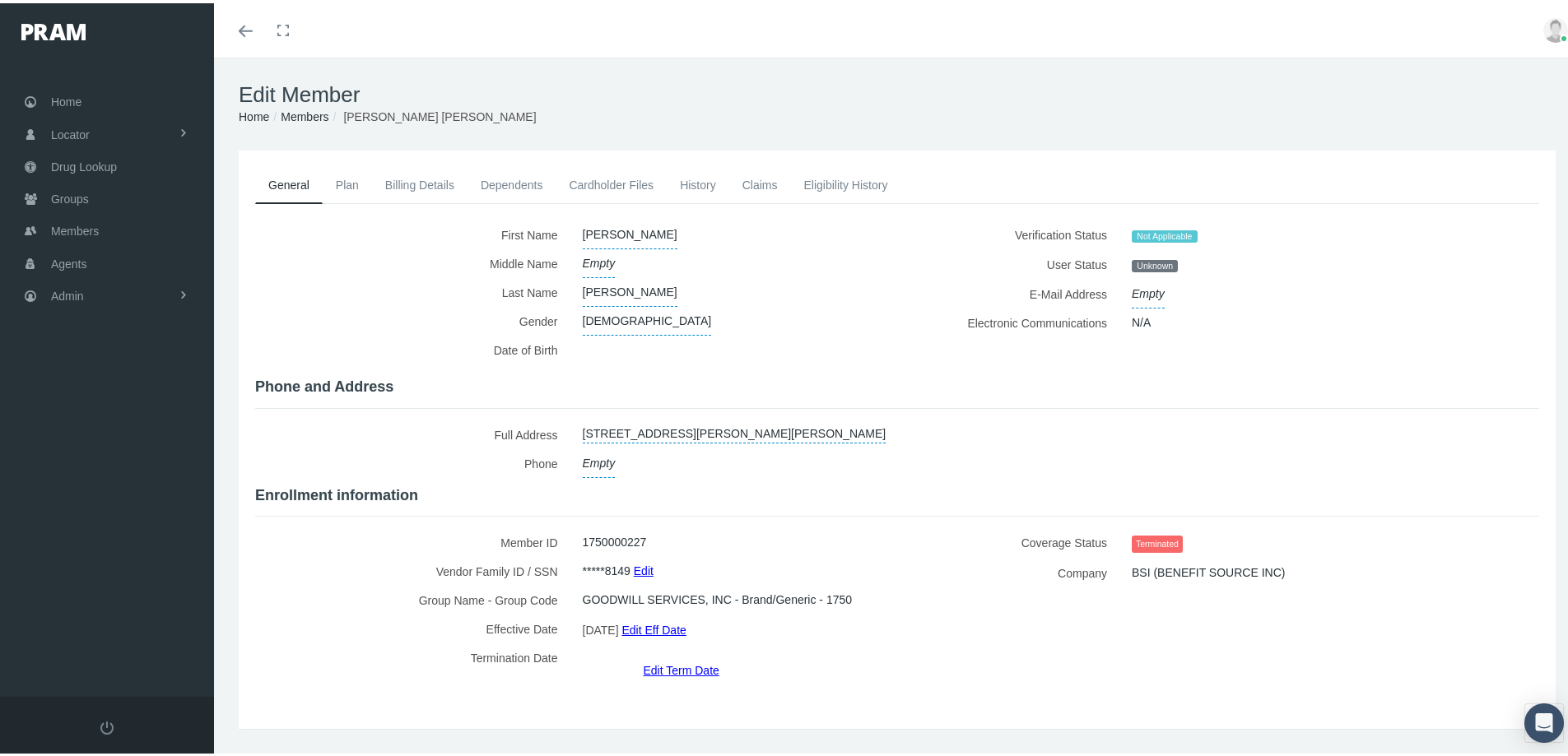
click at [402, 181] on link "Billing Details" at bounding box center [419, 181] width 96 height 36
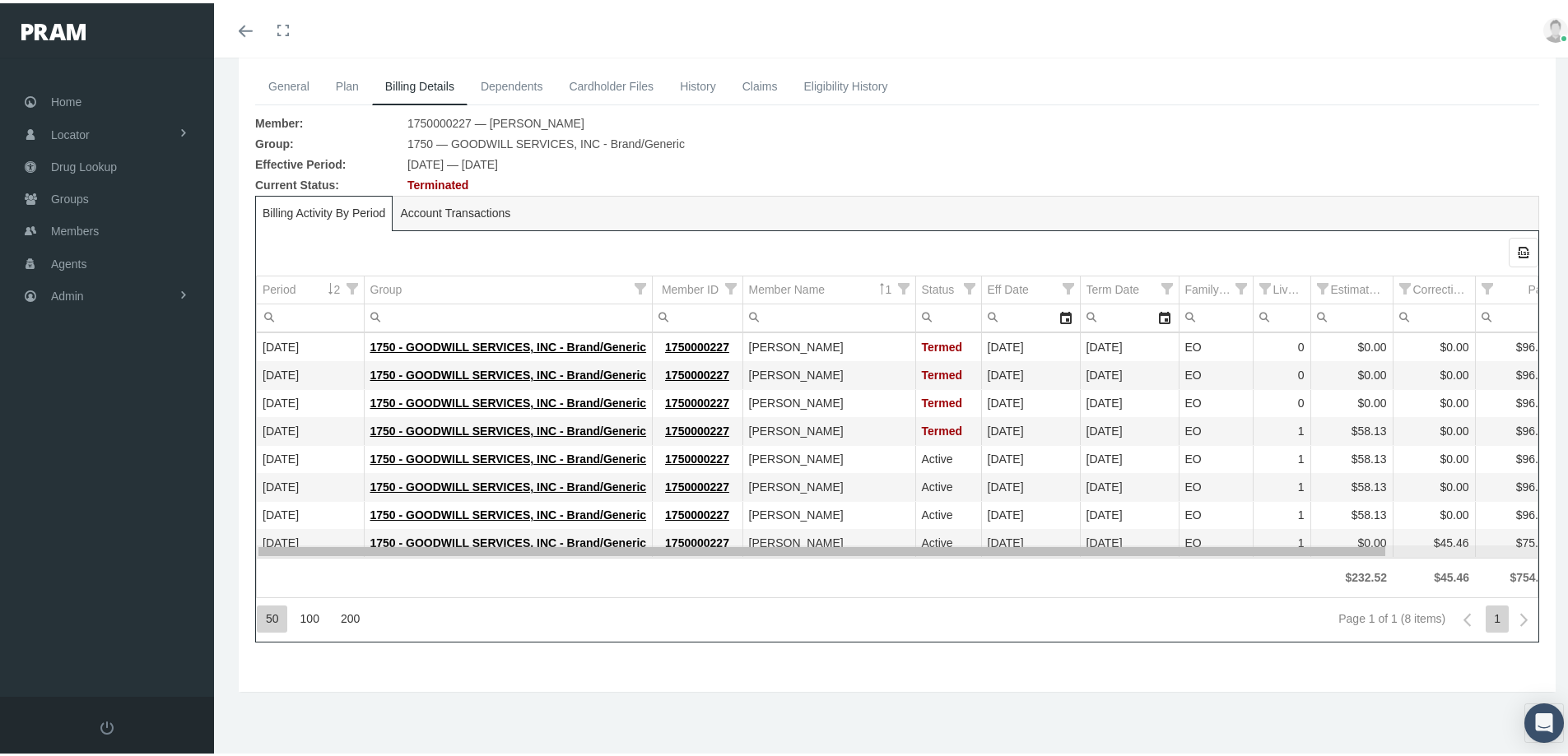
scroll to position [0, 155]
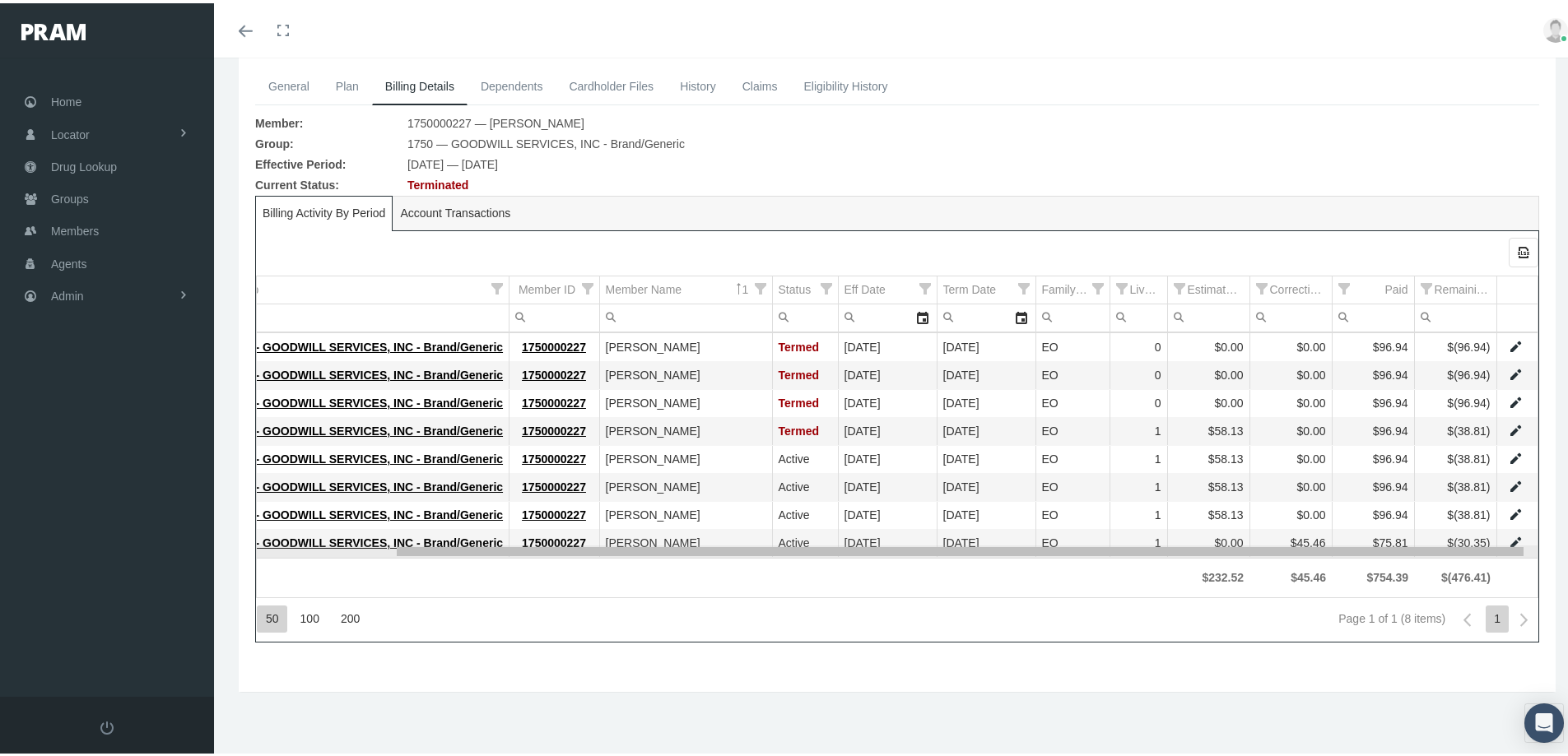
drag, startPoint x: 867, startPoint y: 550, endPoint x: 1226, endPoint y: 580, distance: 360.3
click at [1226, 580] on body "Toggle Fullscreen Toggle navigation Toggle menubar Toggle fullscreen Profile Lo…" at bounding box center [790, 280] width 1580 height 756
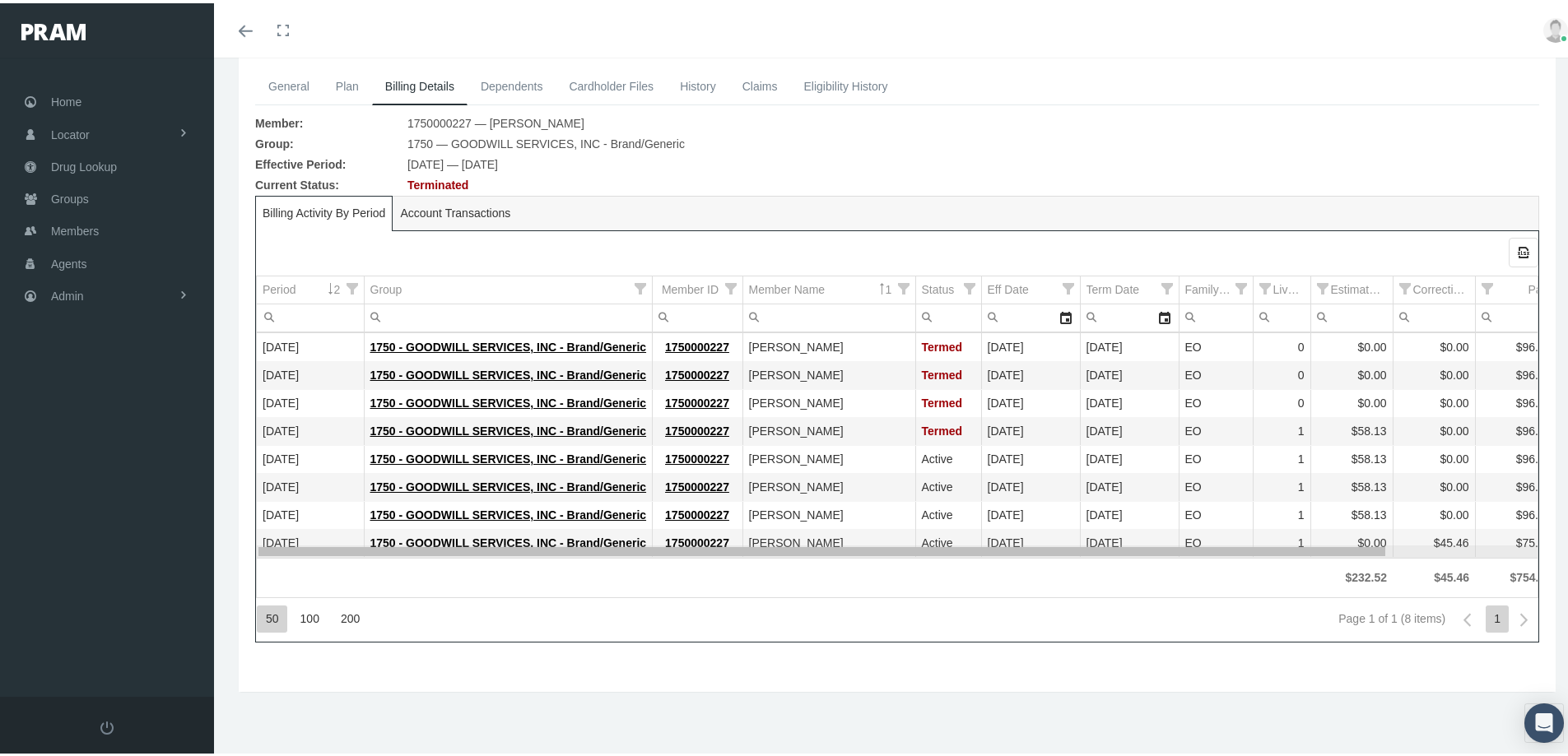
drag, startPoint x: 1104, startPoint y: 548, endPoint x: 671, endPoint y: 497, distance: 436.0
click at [706, 502] on body "Toggle Fullscreen Toggle navigation Toggle menubar Toggle fullscreen Profile Lo…" at bounding box center [790, 280] width 1580 height 756
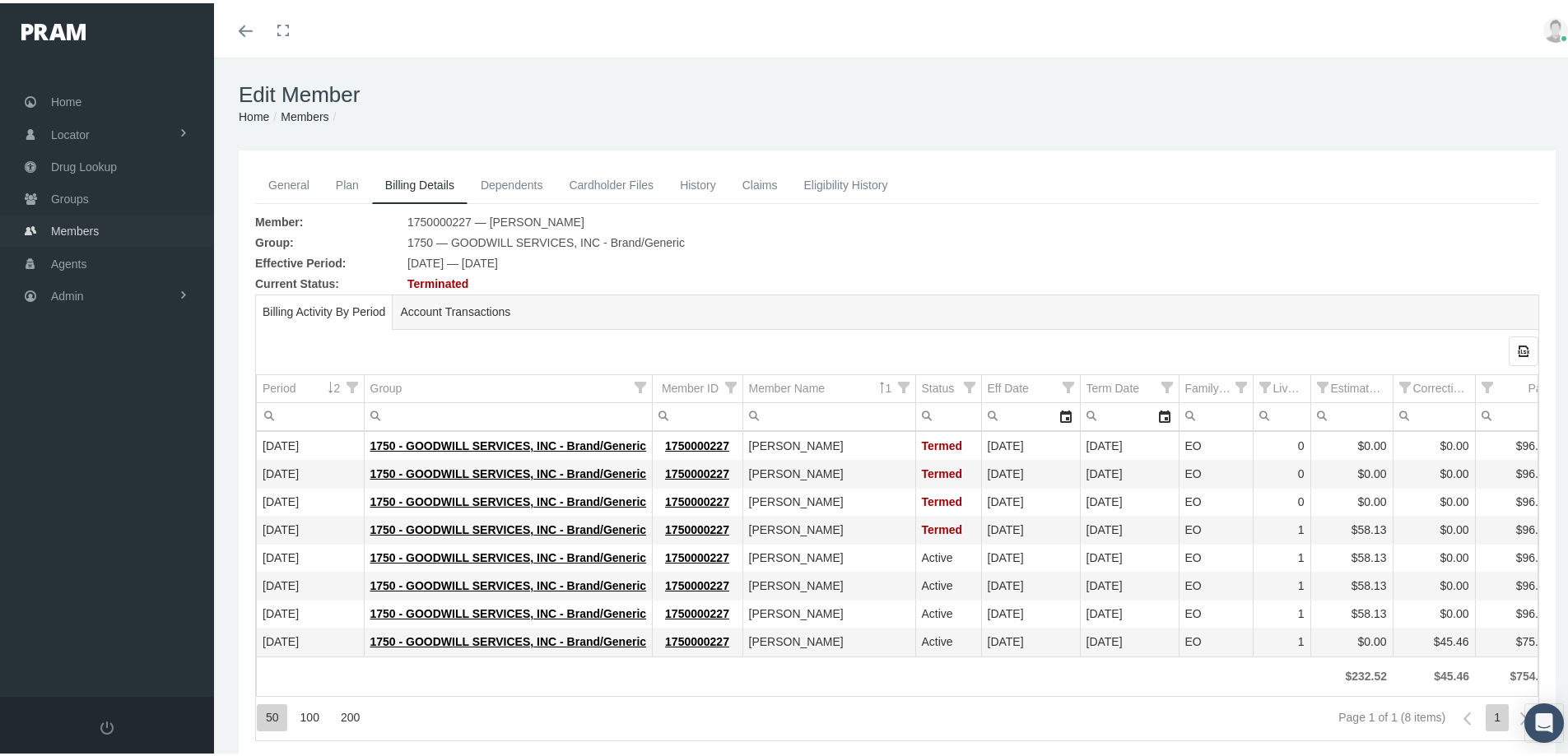
drag, startPoint x: 68, startPoint y: 228, endPoint x: 44, endPoint y: 280, distance: 57.3
click at [68, 228] on span "Members" at bounding box center [74, 228] width 47 height 32
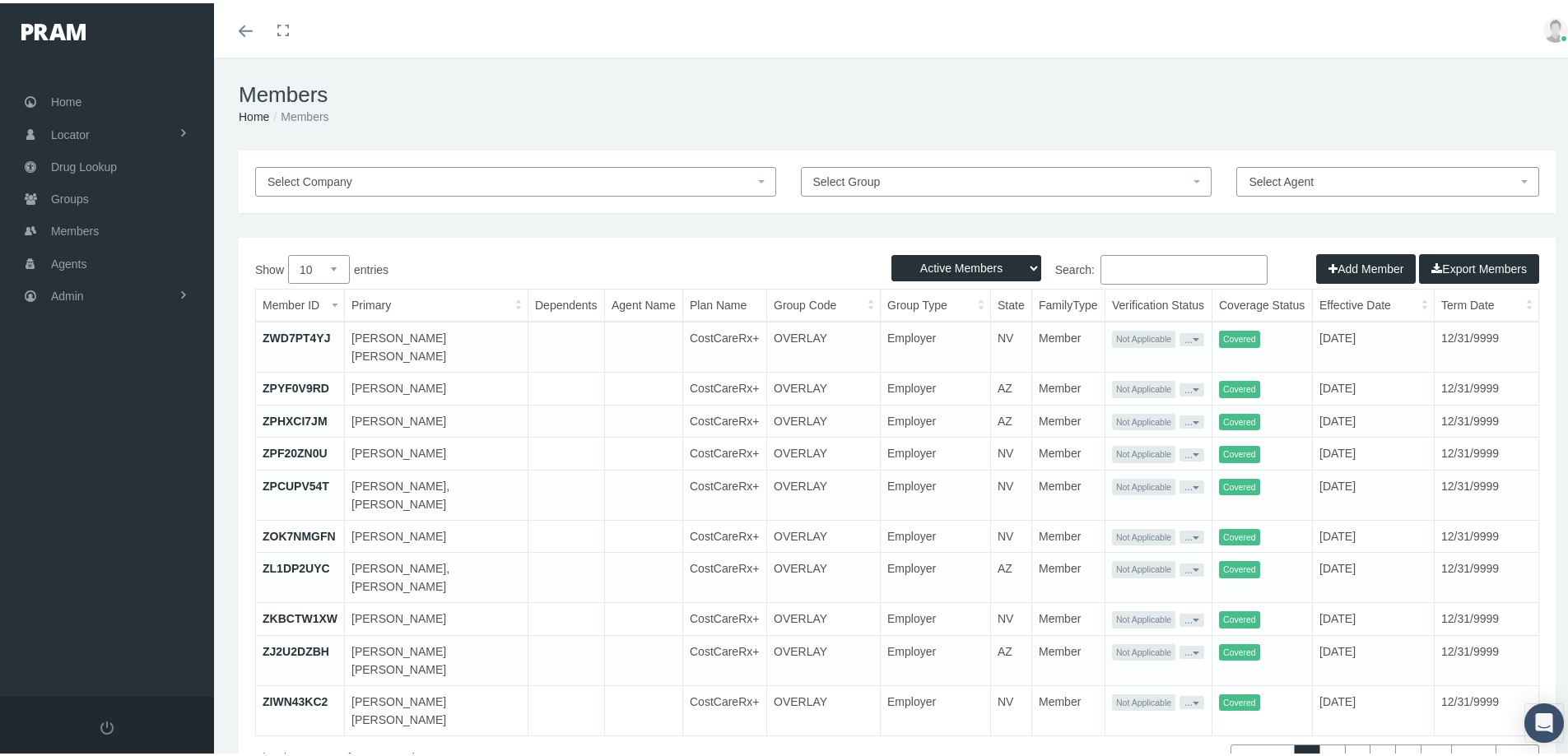
paste input "1750000228"
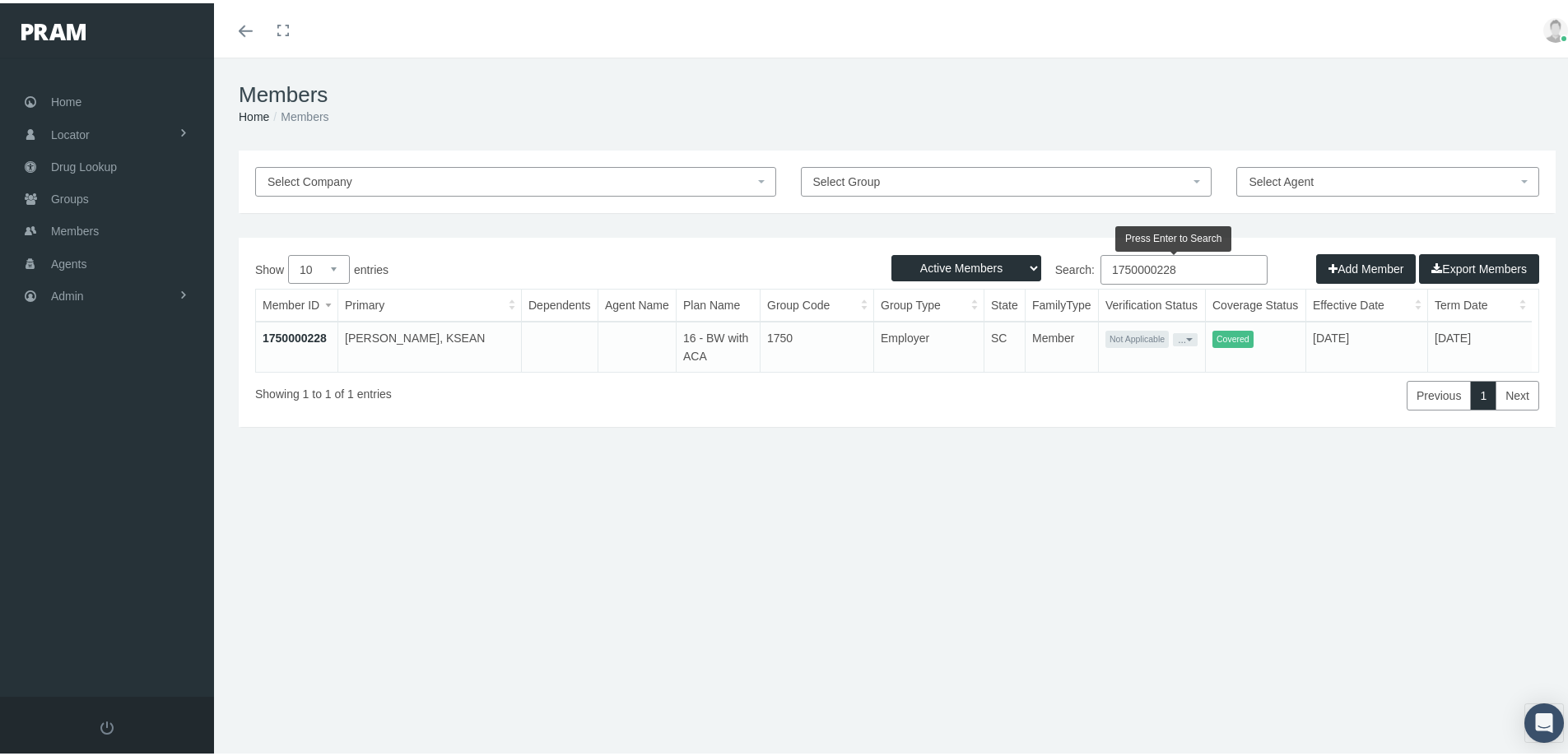
type input "1750000228"
click at [295, 330] on link "1750000228" at bounding box center [294, 334] width 64 height 13
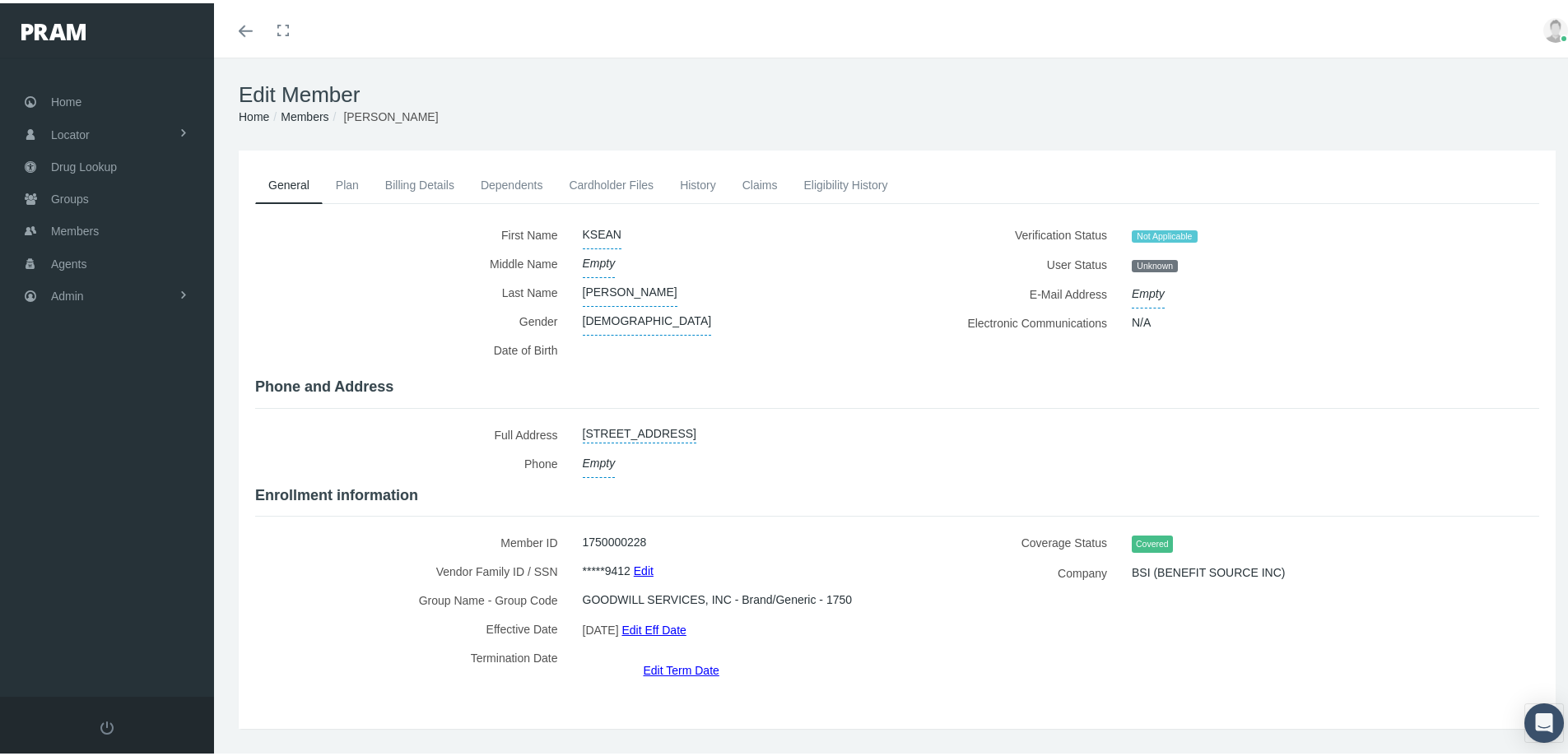
click at [494, 184] on link "Dependents" at bounding box center [512, 181] width 89 height 36
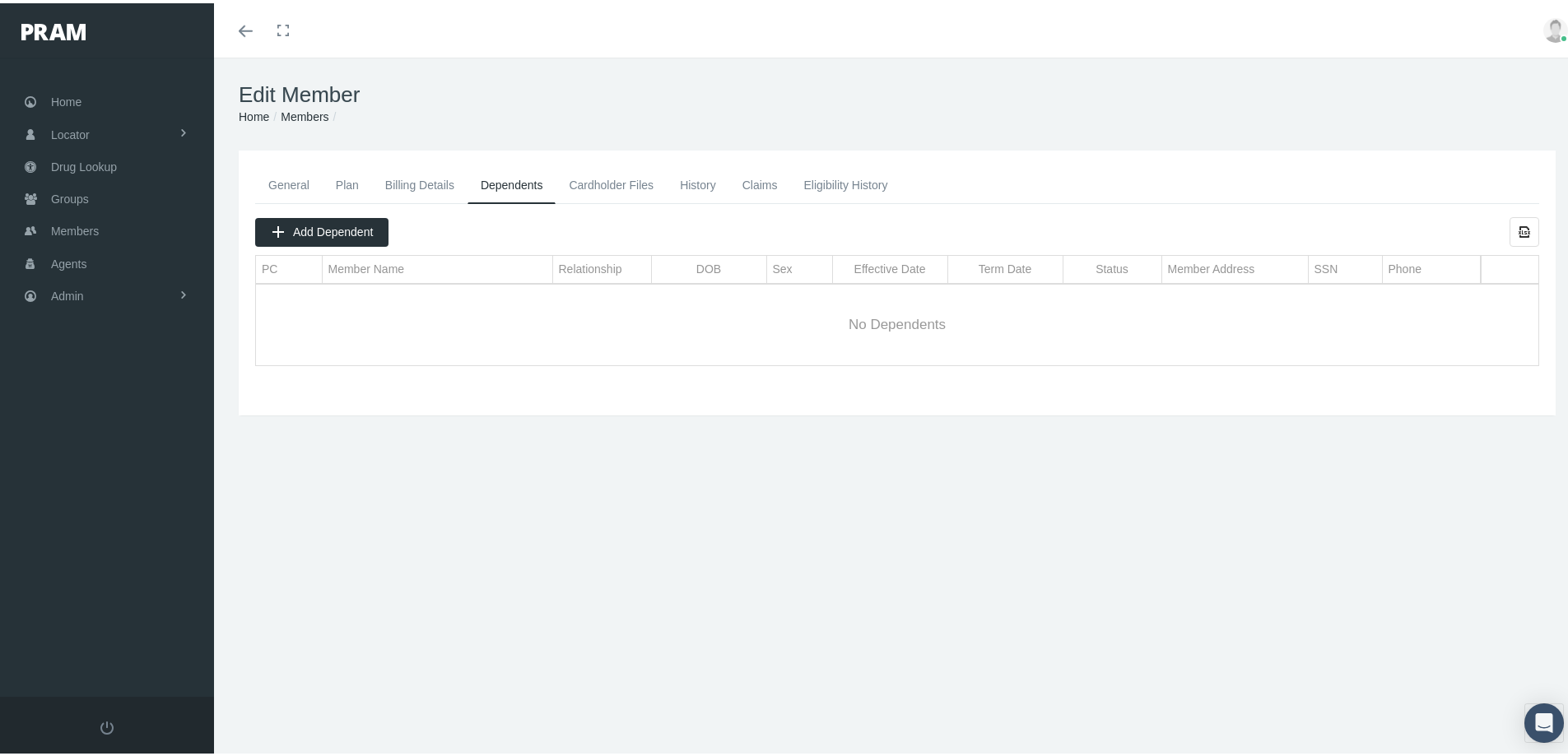
click at [429, 179] on link "Billing Details" at bounding box center [419, 181] width 96 height 36
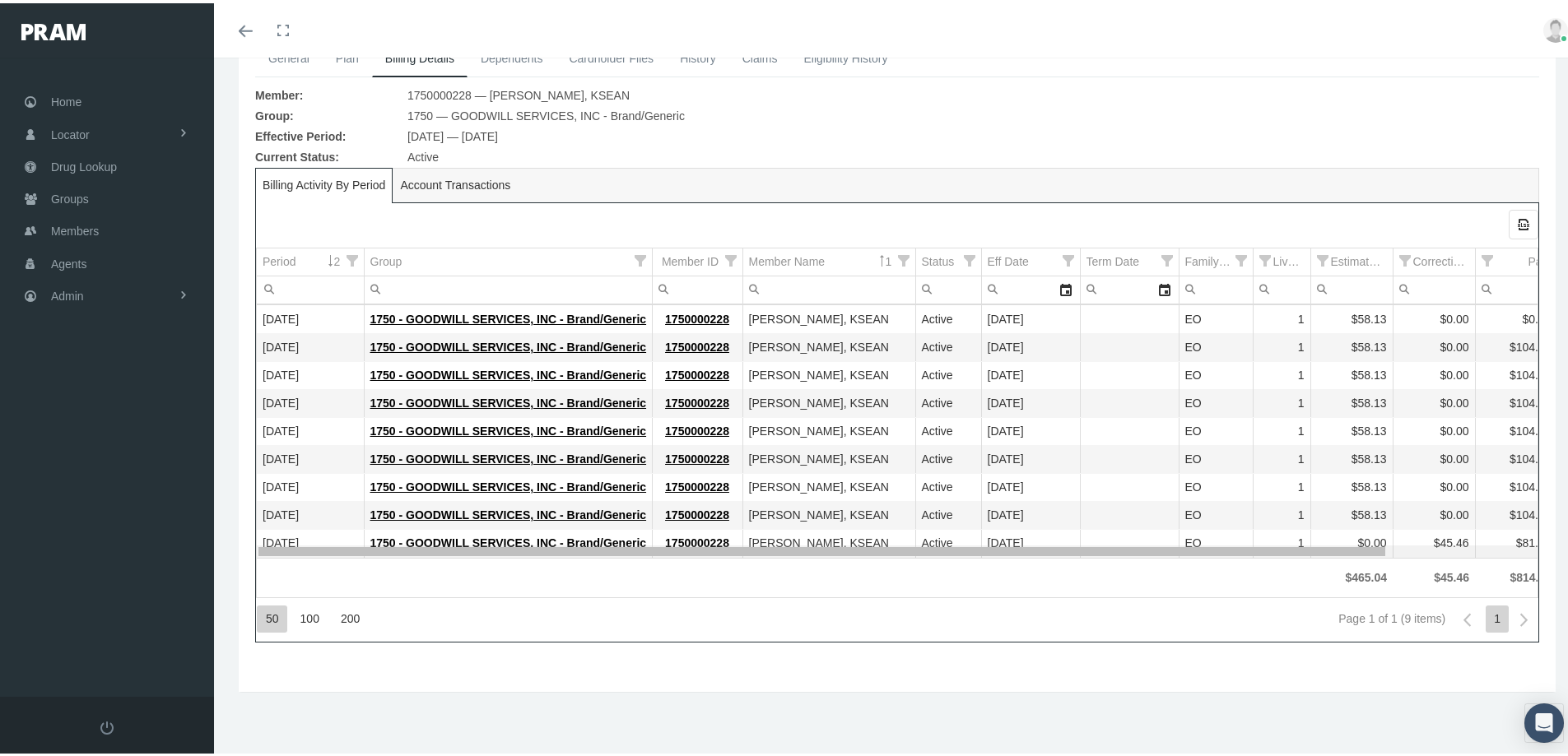
drag, startPoint x: 732, startPoint y: 548, endPoint x: 281, endPoint y: 465, distance: 458.6
click at [285, 469] on body "Toggle Fullscreen Toggle navigation Toggle menubar Toggle fullscreen Profile Lo…" at bounding box center [790, 252] width 1580 height 756
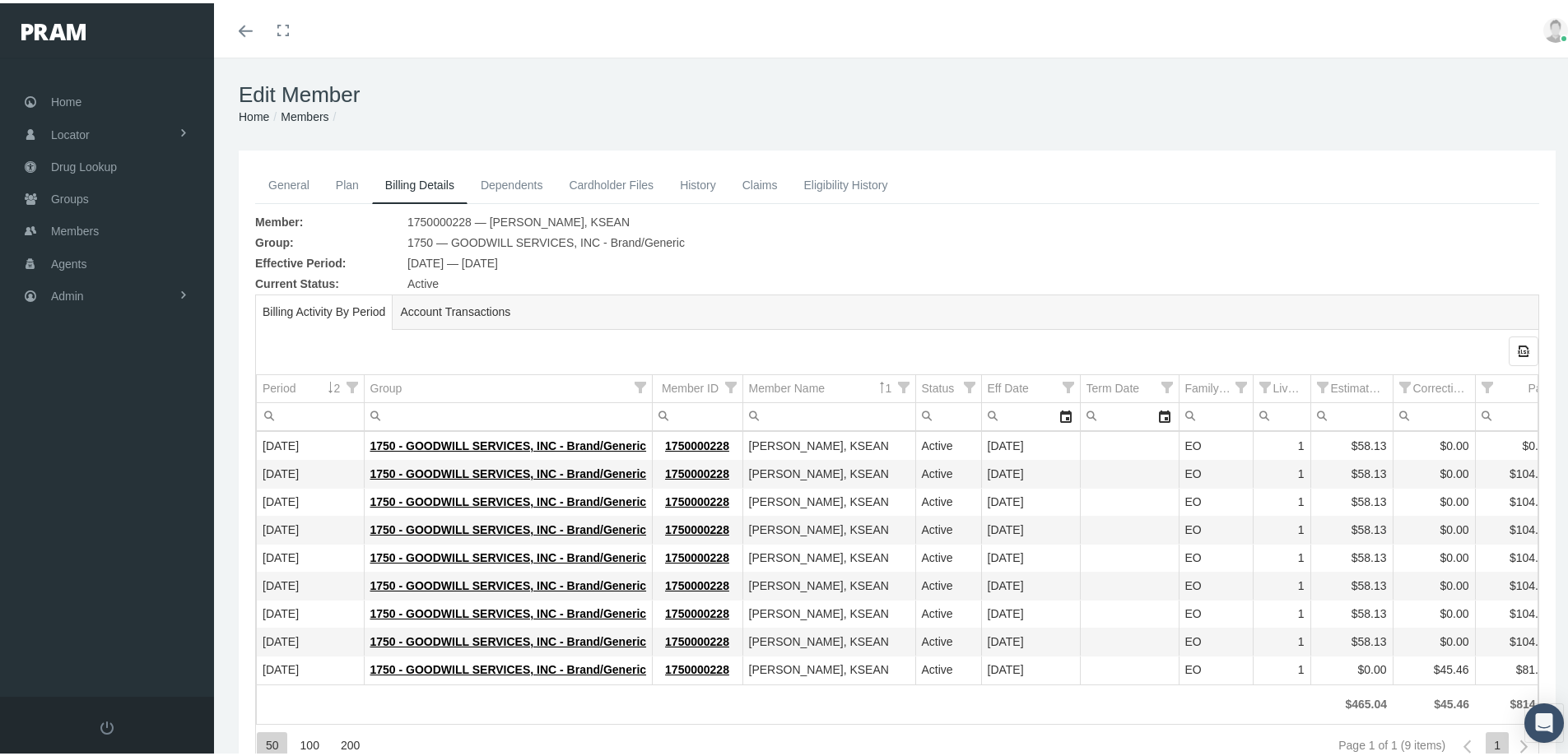
click at [291, 183] on link "General" at bounding box center [289, 181] width 68 height 36
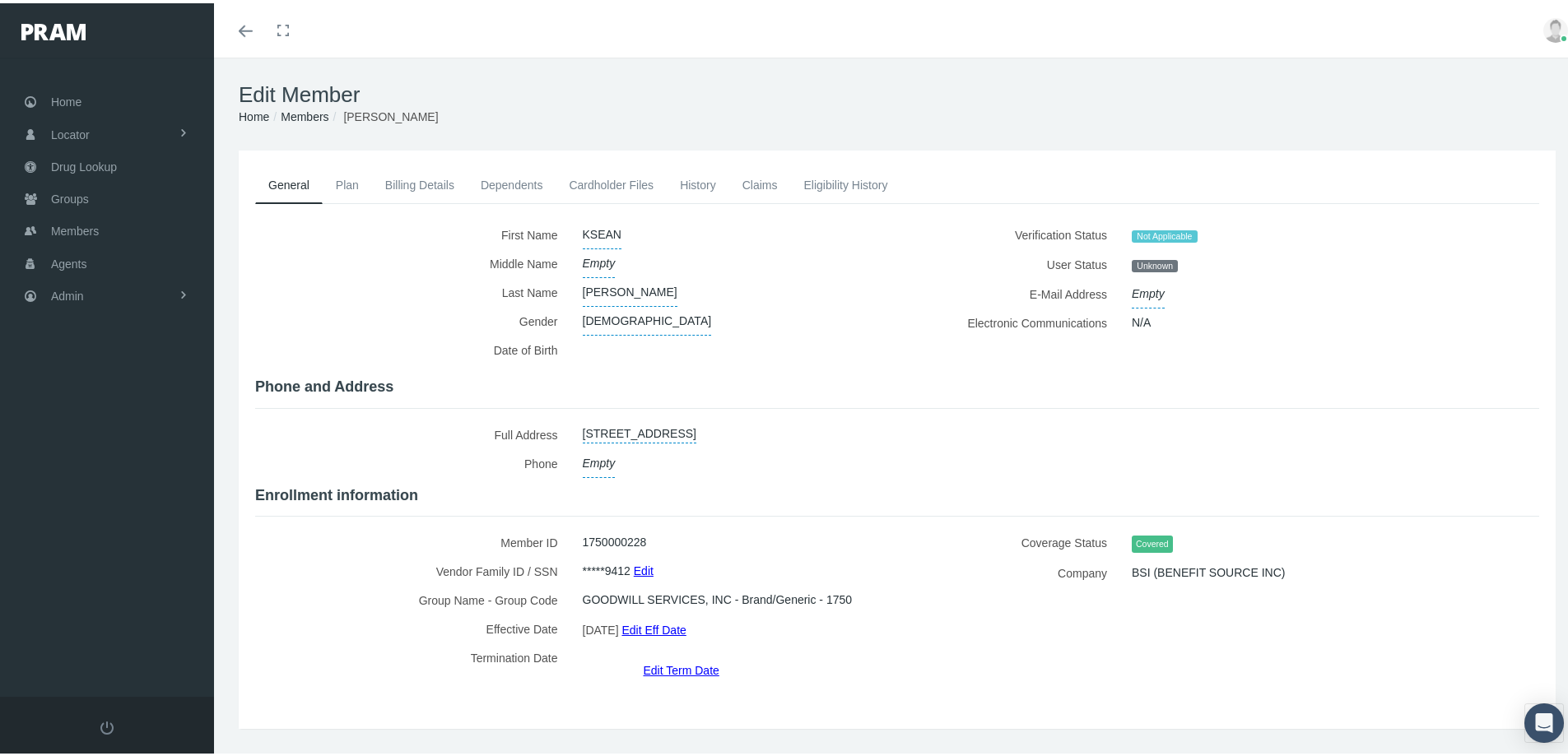
click at [515, 177] on link "Dependents" at bounding box center [512, 181] width 89 height 36
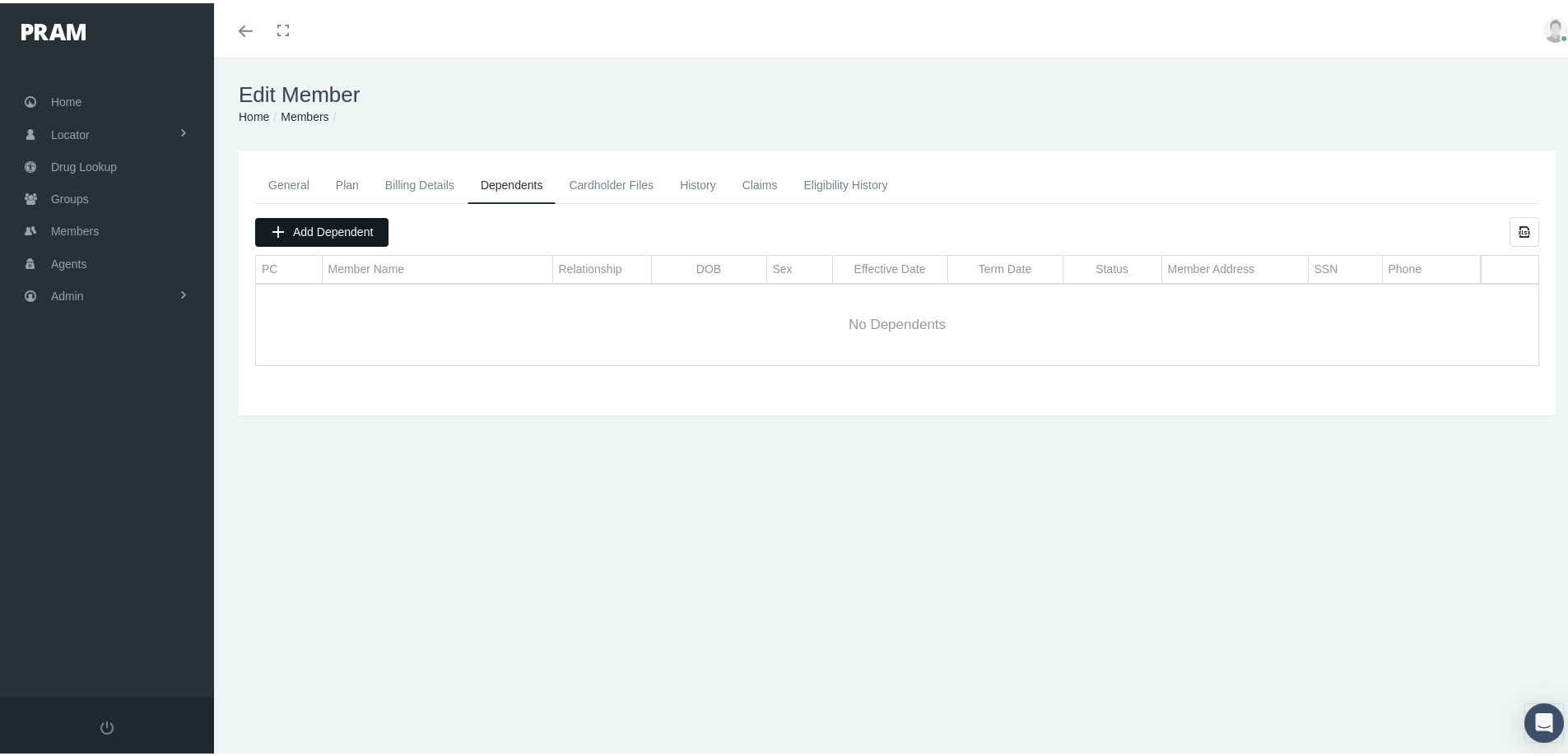
click at [318, 223] on span "Add Dependent" at bounding box center [333, 228] width 80 height 13
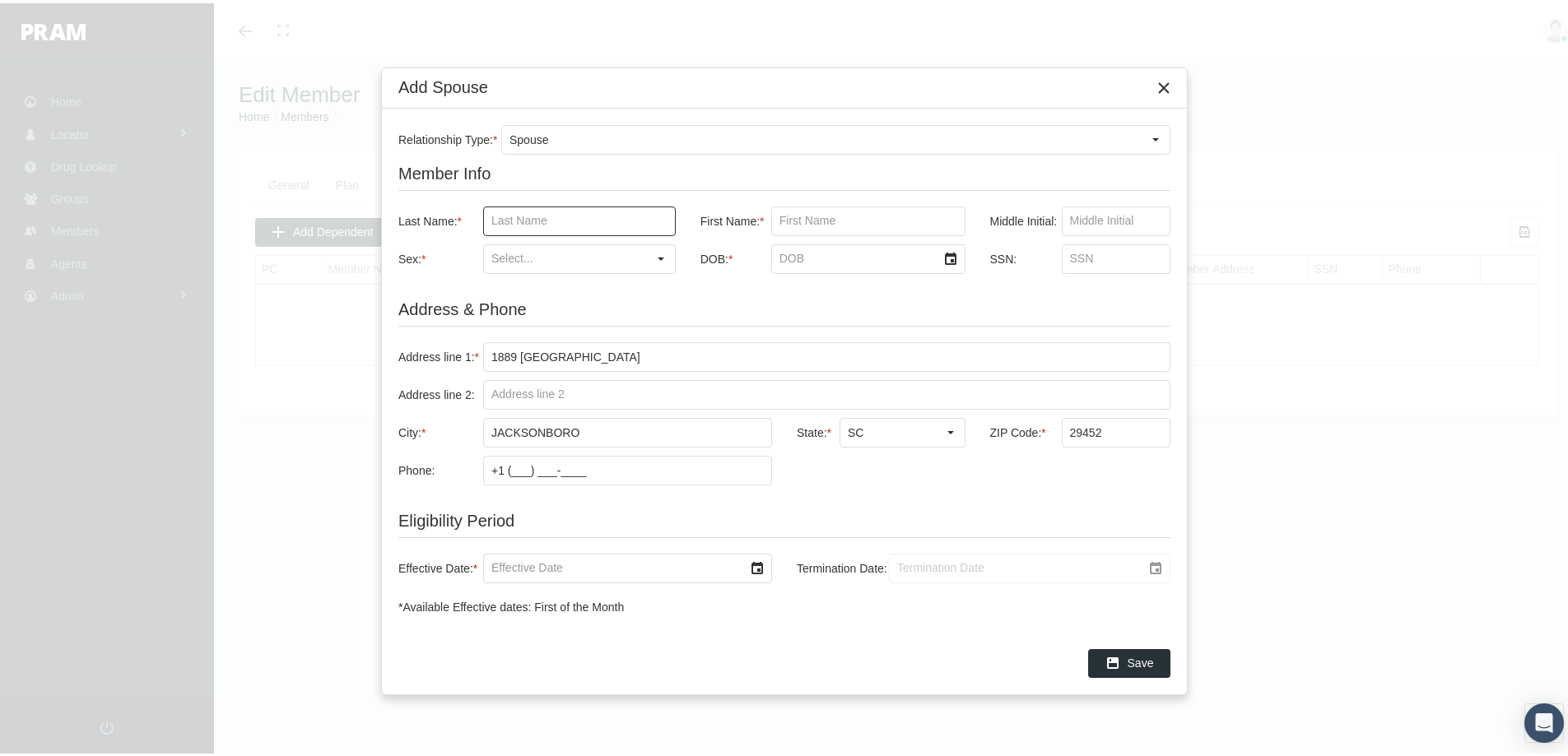
click at [499, 211] on input "Last Name: *" at bounding box center [580, 218] width 191 height 28
paste input "GORDON-SIMMONS"
type input "GORDON-SIMMONS"
click at [792, 214] on input "First Name: *" at bounding box center [868, 218] width 192 height 28
paste input "ALEXIS"
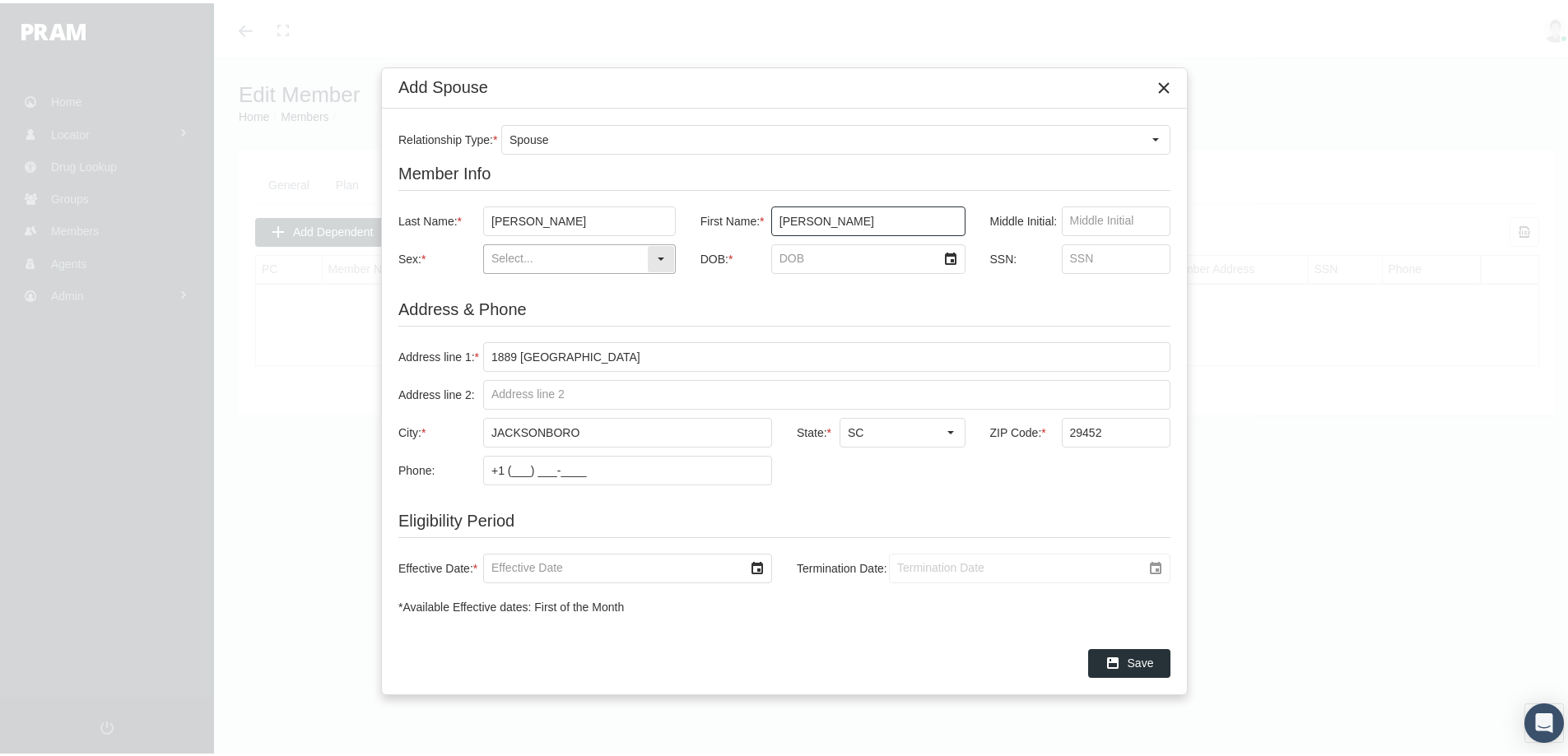
type input "ALEXIS"
click at [661, 257] on div "Select" at bounding box center [660, 255] width 26 height 26
click at [514, 309] on div "[DEMOGRAPHIC_DATA]" at bounding box center [580, 312] width 189 height 27
type input "[DEMOGRAPHIC_DATA]"
click at [817, 256] on input "DOB: *" at bounding box center [854, 255] width 164 height 28
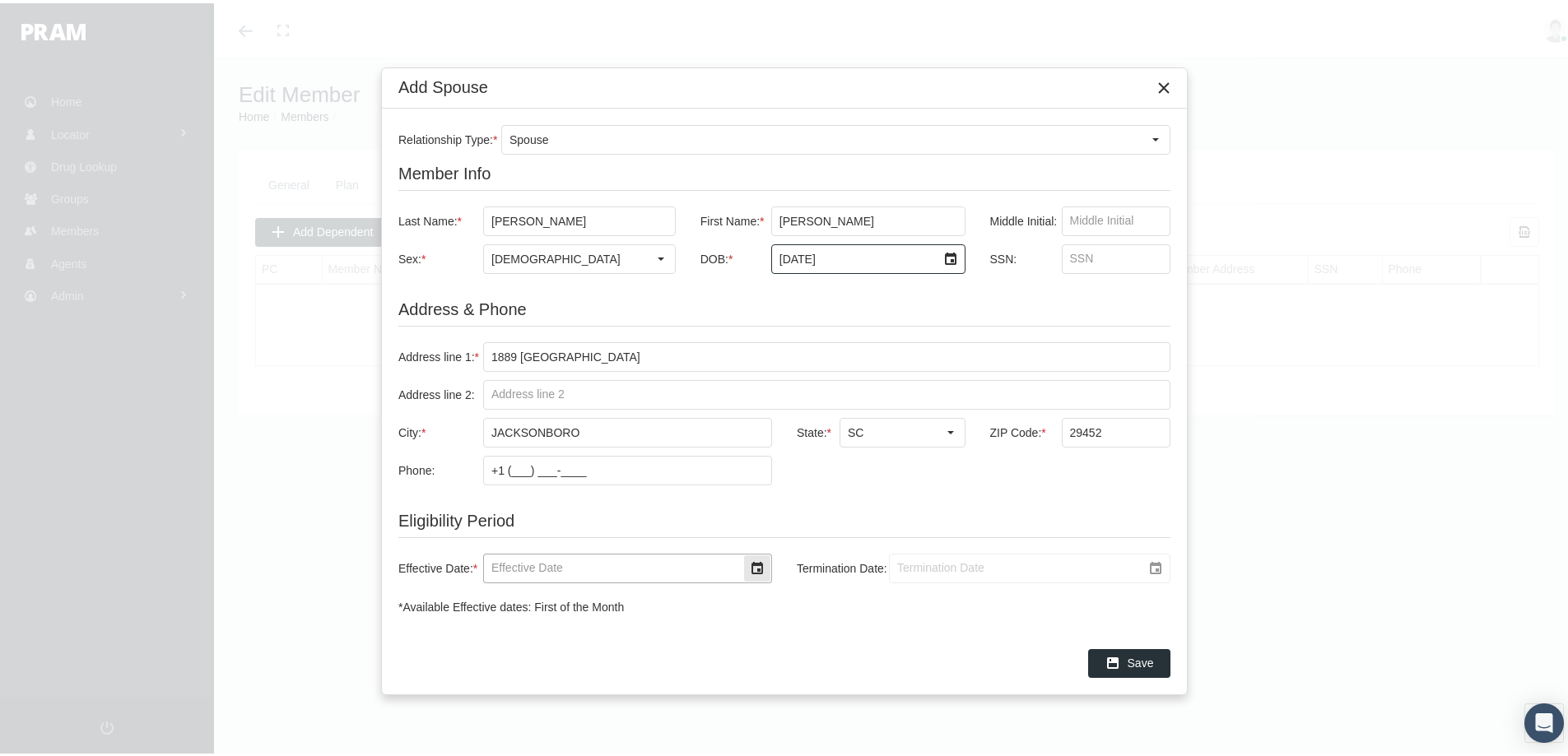
type input "8/30/1993"
click at [504, 566] on input "Effective Date: *" at bounding box center [613, 566] width 259 height 28
type input "12/01/2024"
click at [939, 561] on input "Termination Date:" at bounding box center [1015, 566] width 252 height 28
type input "1/1/2039"
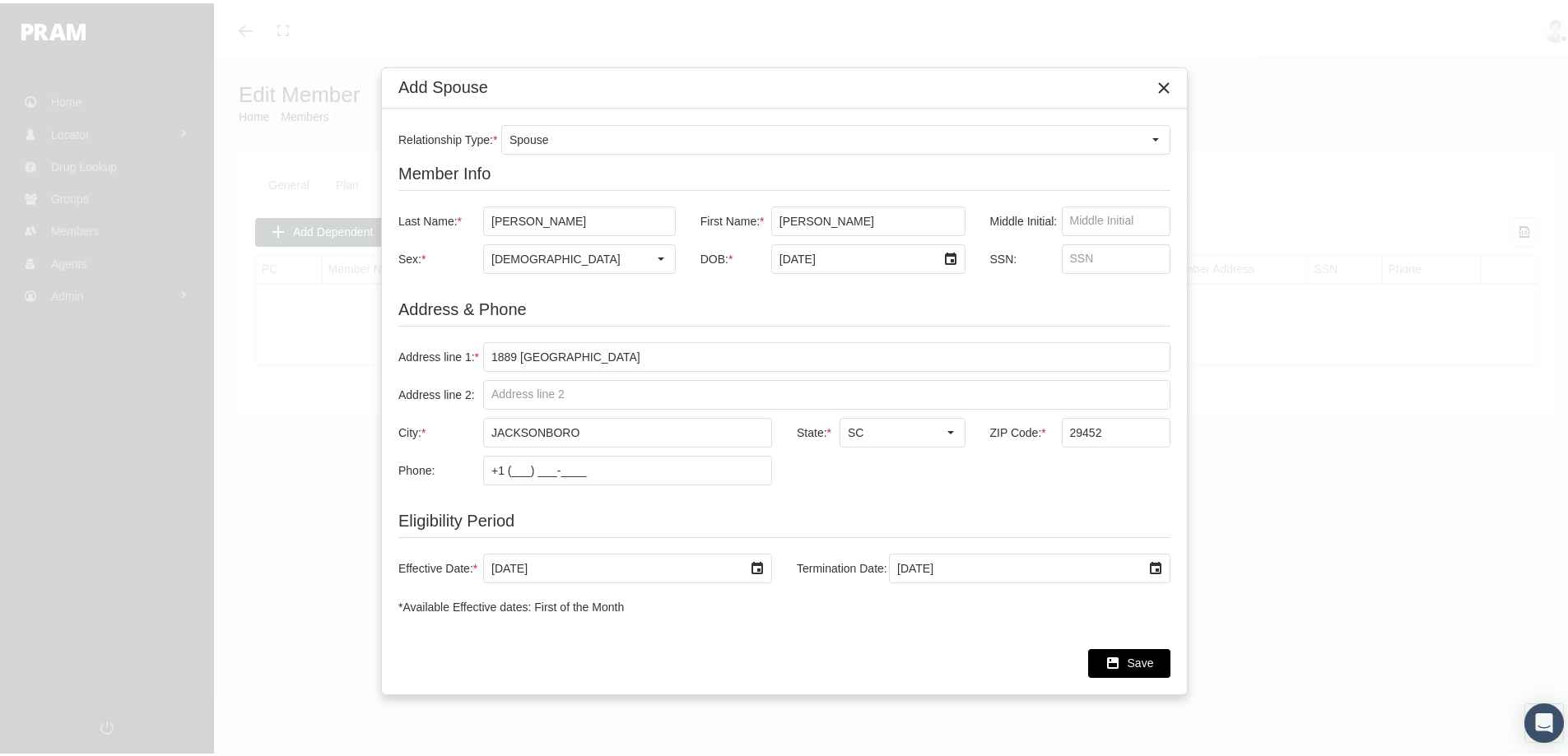
click at [1137, 653] on span "Save" at bounding box center [1141, 659] width 26 height 13
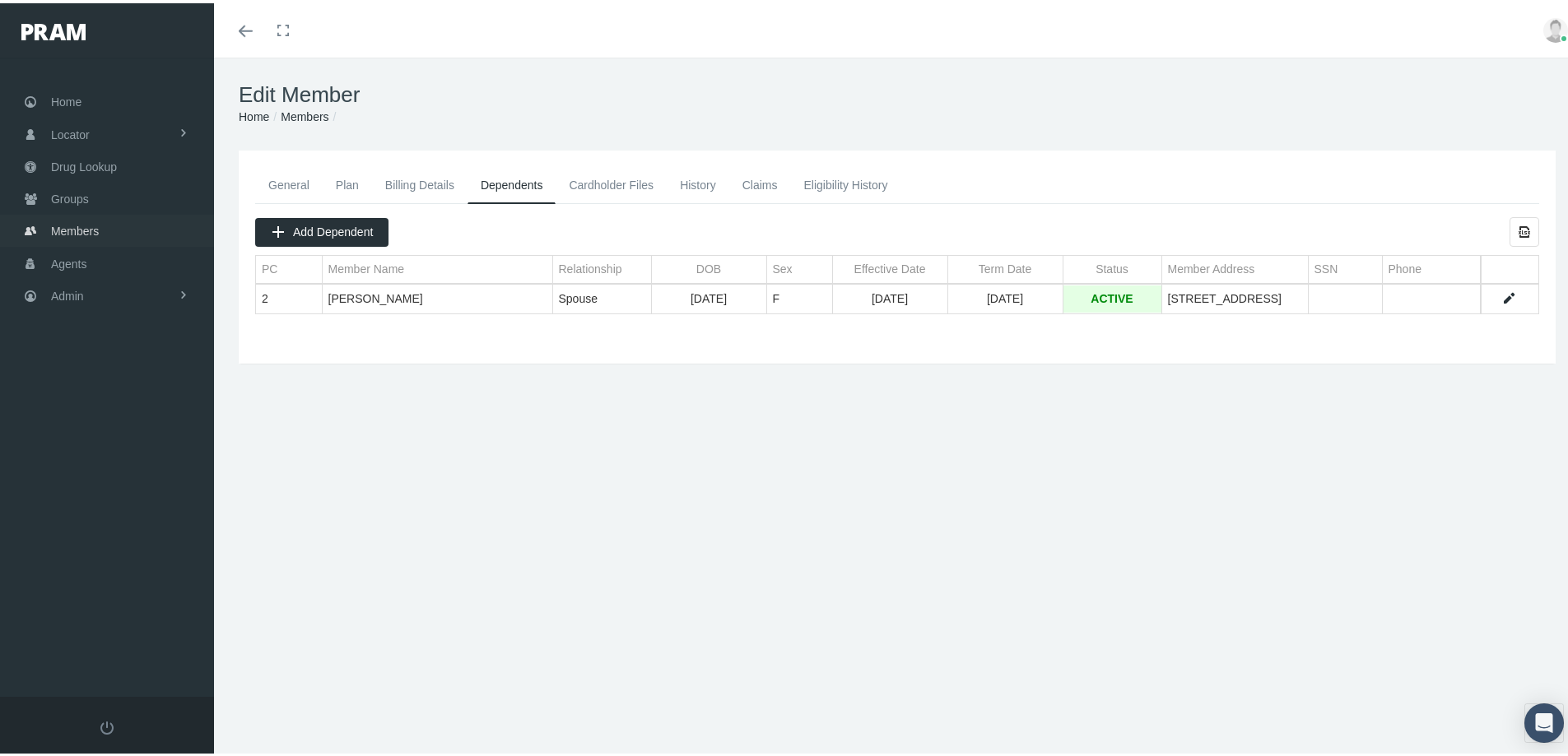
click at [68, 228] on span "Members" at bounding box center [74, 228] width 47 height 32
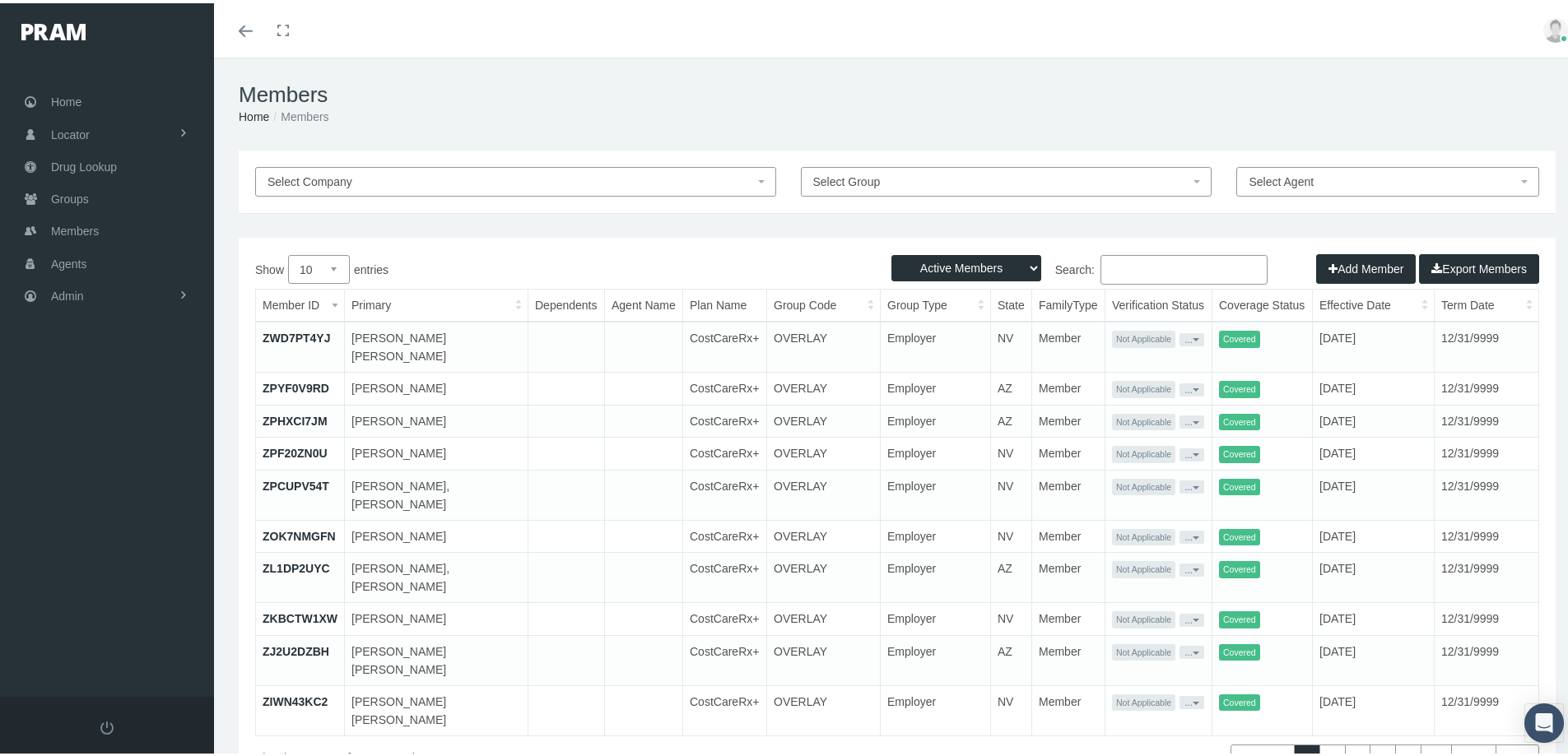
paste input "7250000019"
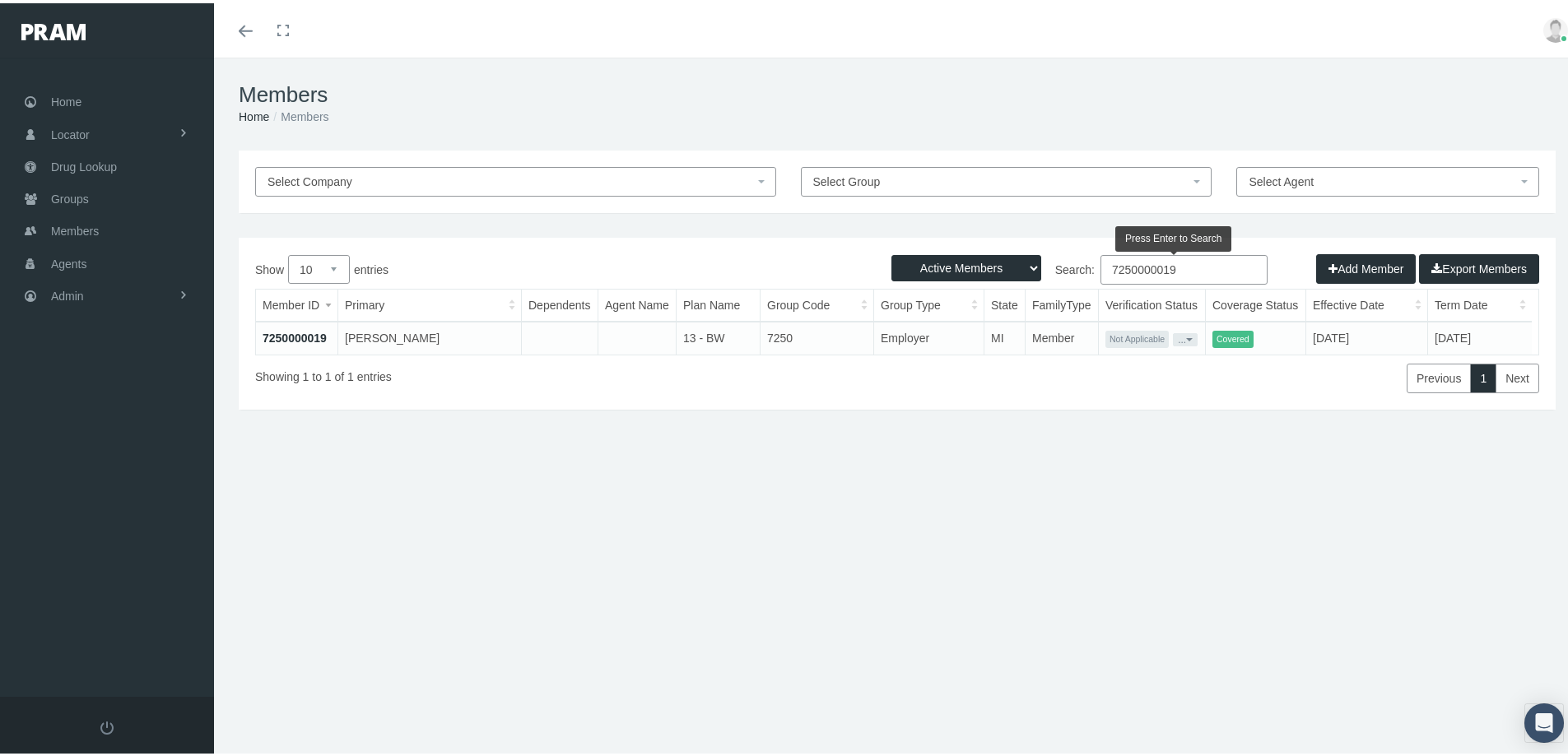
type input "7250000019"
drag, startPoint x: 288, startPoint y: 332, endPoint x: 356, endPoint y: 402, distance: 97.6
click at [287, 332] on link "7250000019" at bounding box center [294, 334] width 64 height 13
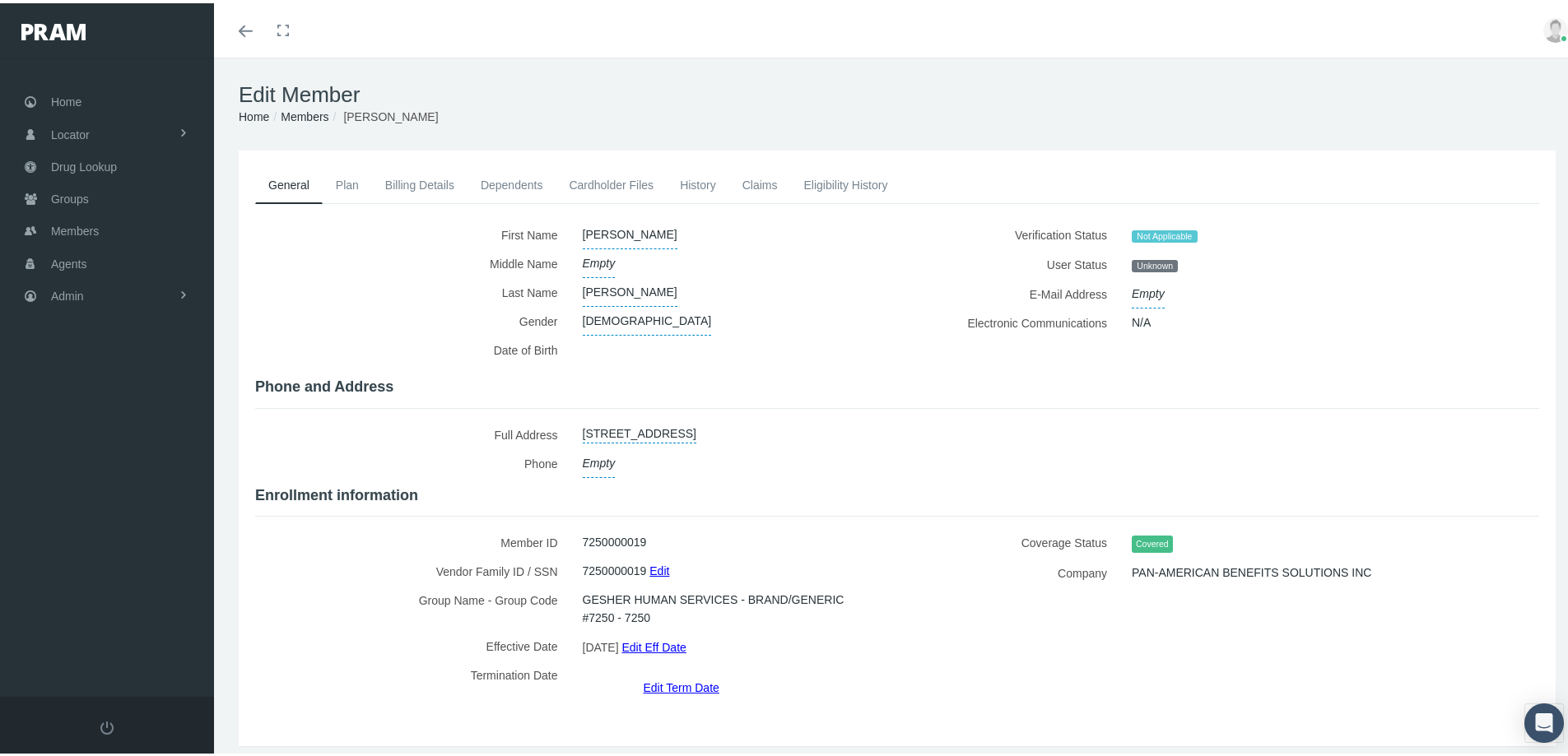
click at [422, 184] on link "Billing Details" at bounding box center [419, 181] width 96 height 36
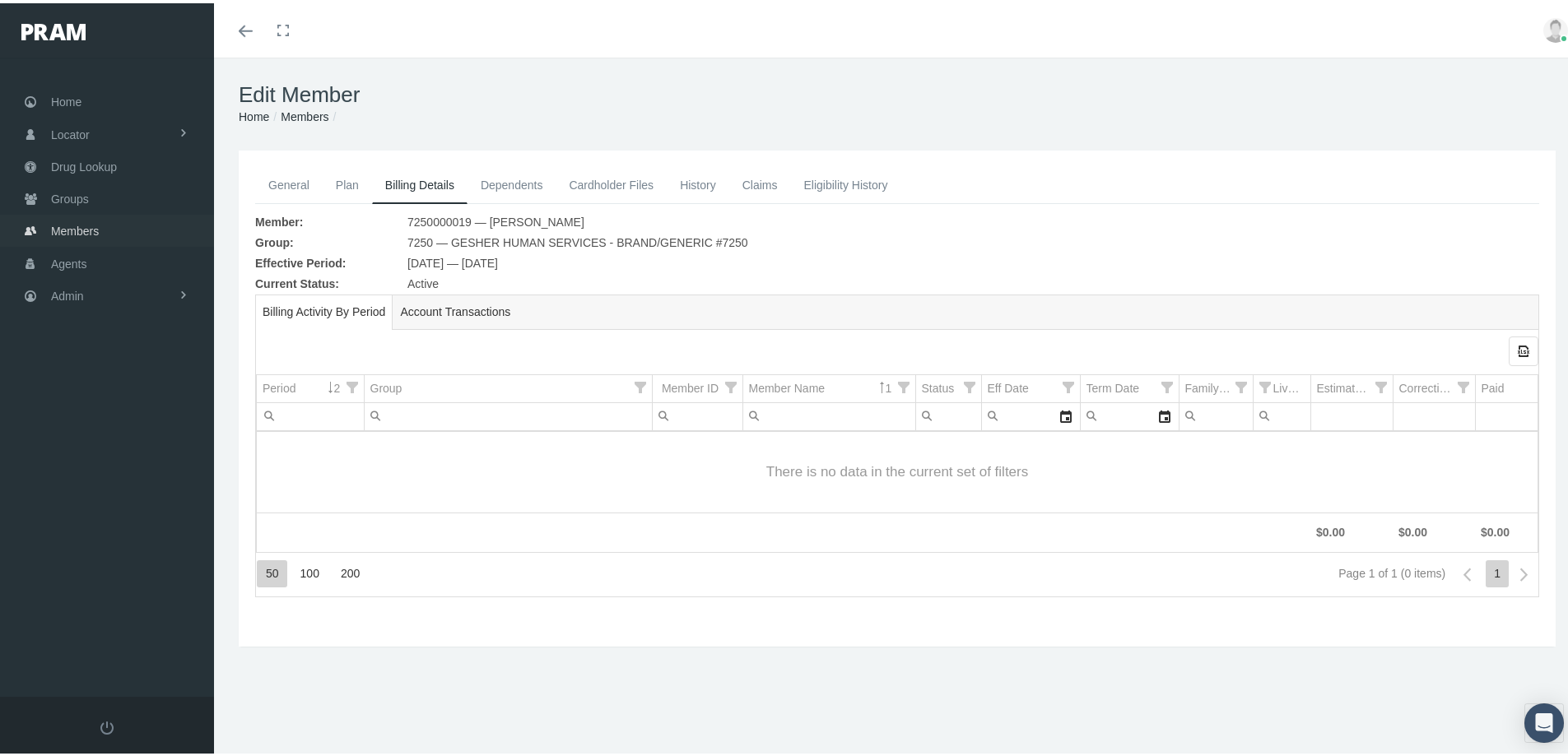
click at [74, 224] on span "Members" at bounding box center [74, 228] width 47 height 32
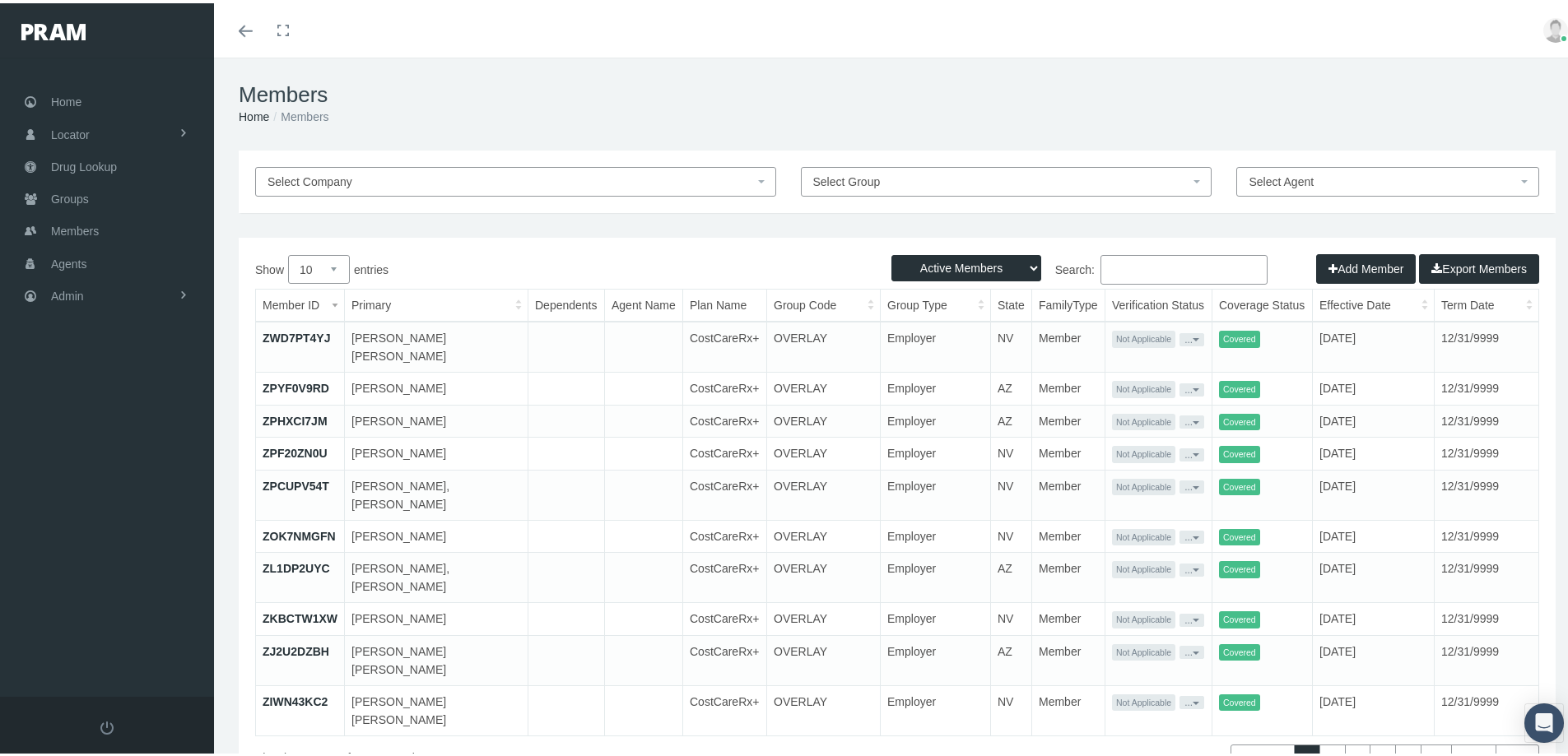
paste input "7250000083"
type input "7250000083"
drag, startPoint x: 1017, startPoint y: 256, endPoint x: 999, endPoint y: 277, distance: 27.7
click at [1017, 256] on select "Active Members Terminated Members Active & Terminated" at bounding box center [965, 265] width 150 height 26
select select "2"
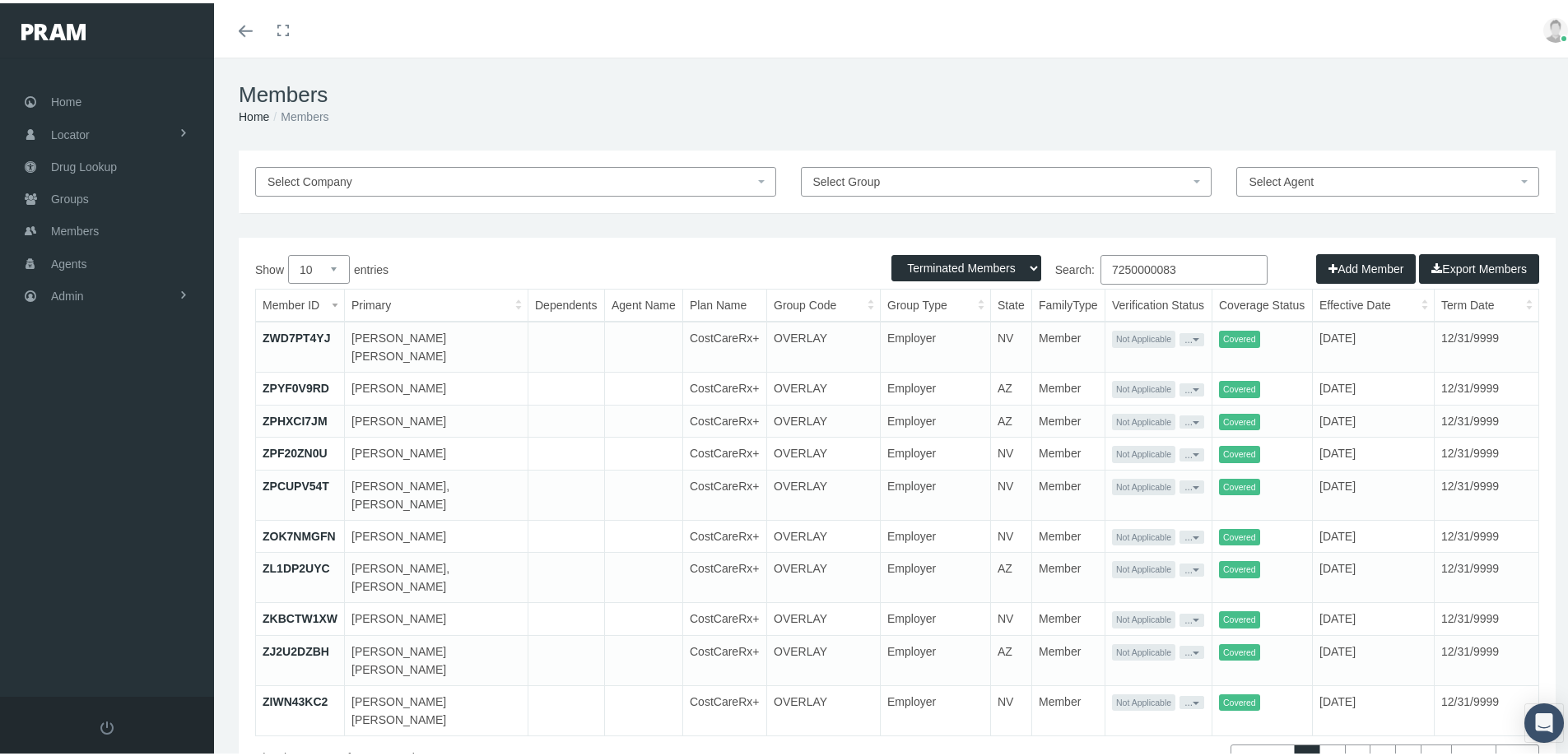
click at [891, 252] on select "Active Members Terminated Members Active & Terminated" at bounding box center [965, 265] width 150 height 26
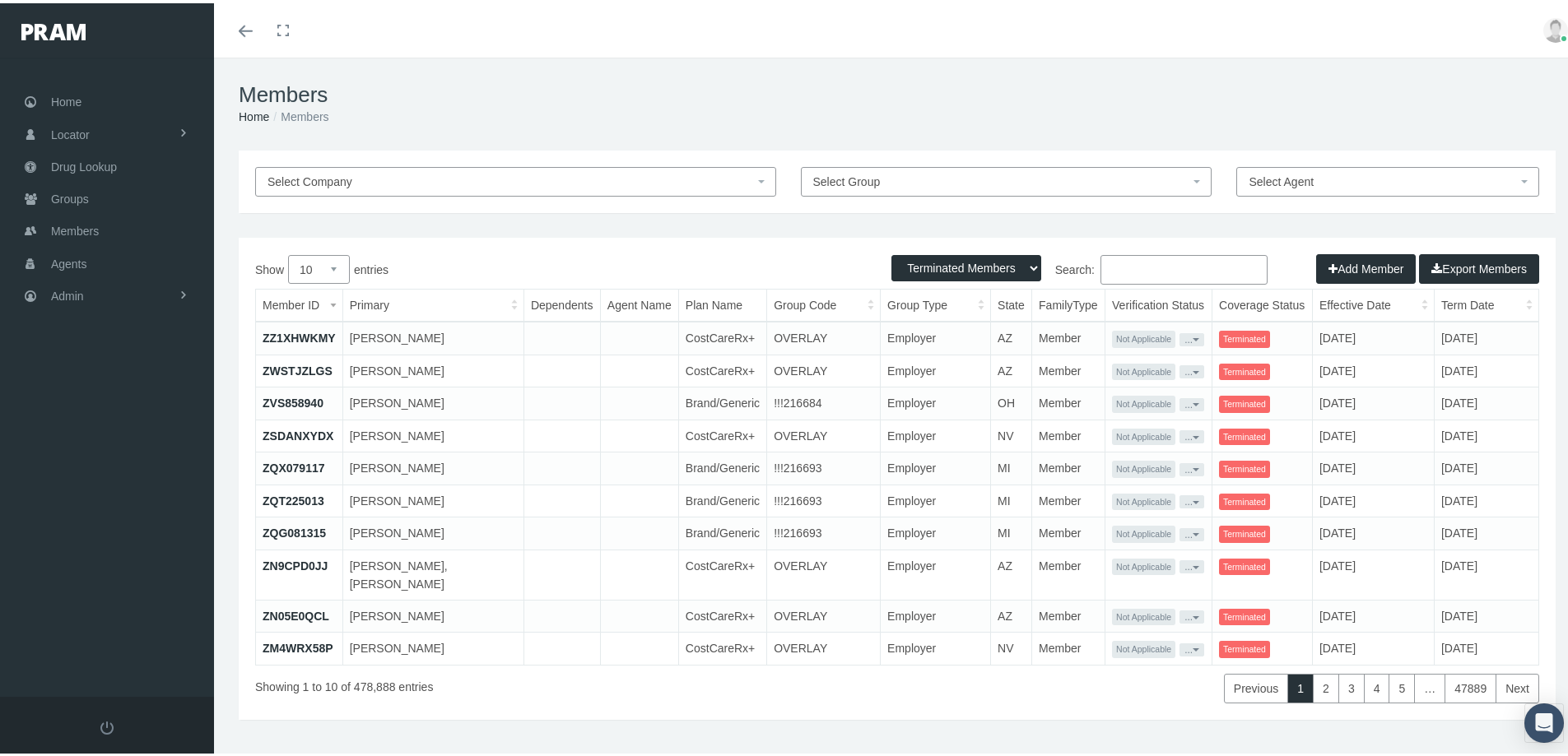
paste input "7250000083"
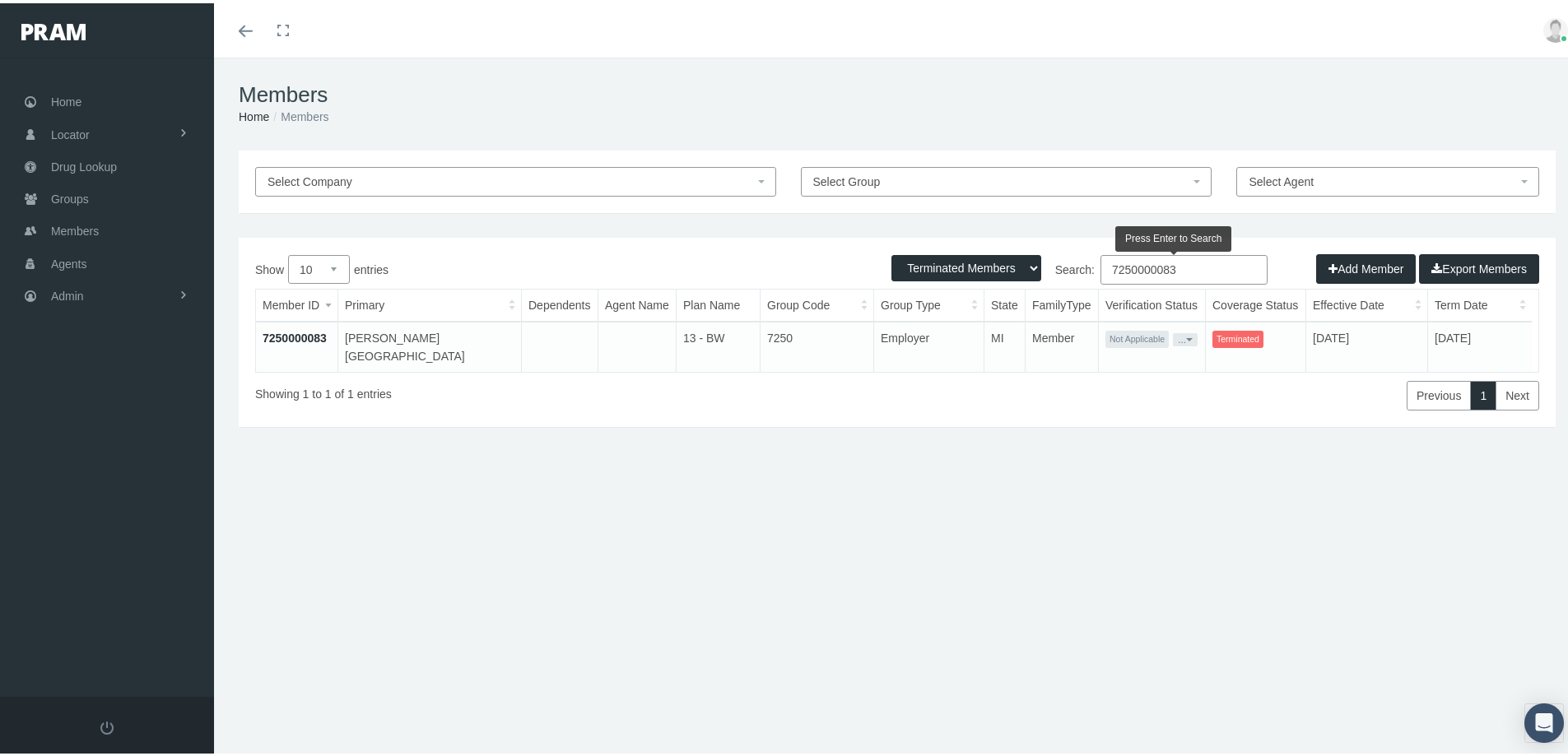
type input "7250000083"
drag, startPoint x: 798, startPoint y: 515, endPoint x: 616, endPoint y: 538, distance: 183.4
click at [798, 515] on div "Select Company Select Group Select Agent Loading... Active Members Terminated M…" at bounding box center [896, 353] width 1366 height 411
click at [401, 476] on div "Select Company Select Group Select Agent Loading... Active Members Terminated M…" at bounding box center [896, 353] width 1366 height 411
